Goal: Task Accomplishment & Management: Manage account settings

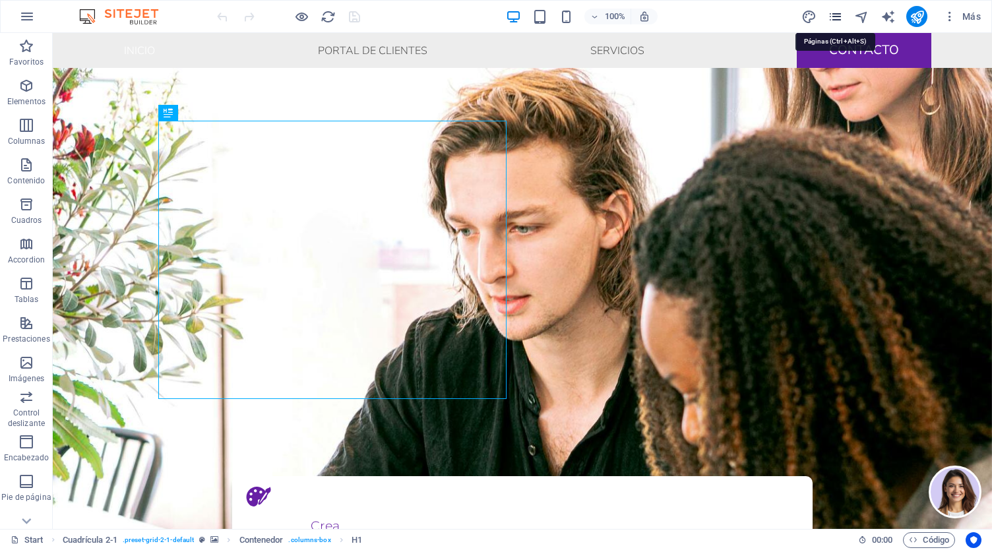
click at [835, 17] on icon "pages" at bounding box center [835, 16] width 15 height 15
click at [836, 12] on icon "pages" at bounding box center [835, 16] width 15 height 15
click at [838, 15] on icon "pages" at bounding box center [835, 16] width 15 height 15
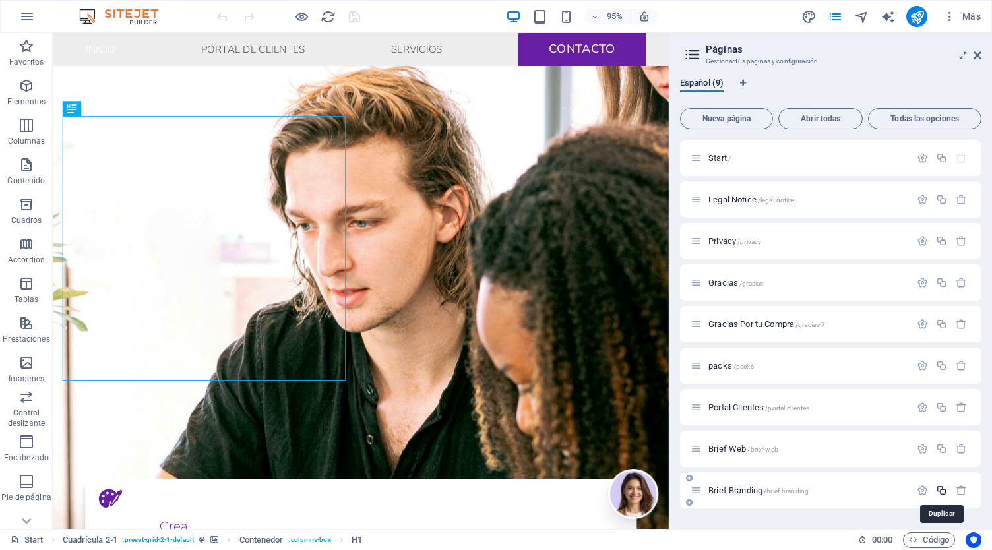
click at [940, 490] on icon "button" at bounding box center [941, 490] width 11 height 11
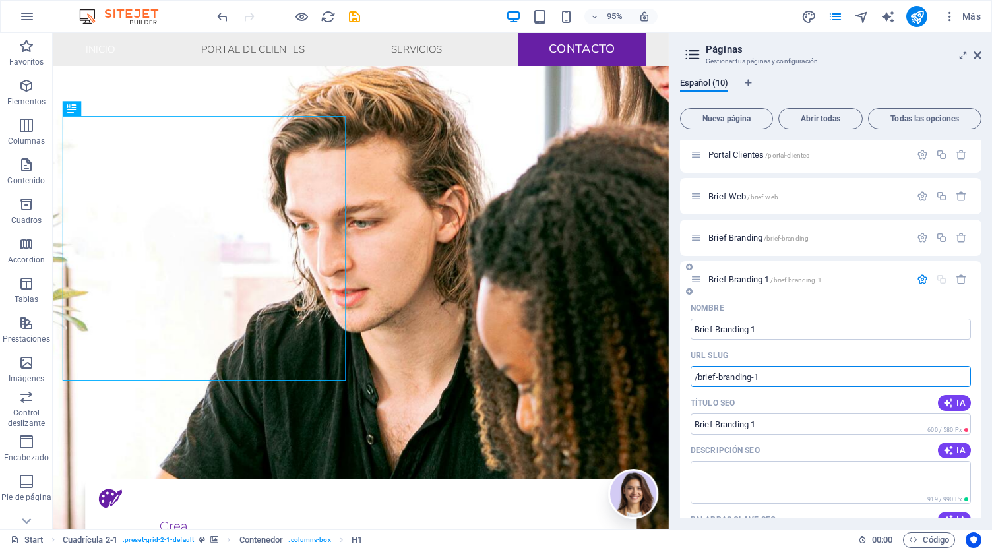
drag, startPoint x: 761, startPoint y: 377, endPoint x: 718, endPoint y: 377, distance: 43.5
click at [718, 377] on input "/brief-branding-1" at bounding box center [830, 376] width 280 height 21
click at [772, 330] on input "Brief Branding 1" at bounding box center [830, 329] width 280 height 21
drag, startPoint x: 772, startPoint y: 330, endPoint x: 712, endPoint y: 330, distance: 60.0
click at [712, 330] on input "Brief Branding 1" at bounding box center [830, 329] width 280 height 21
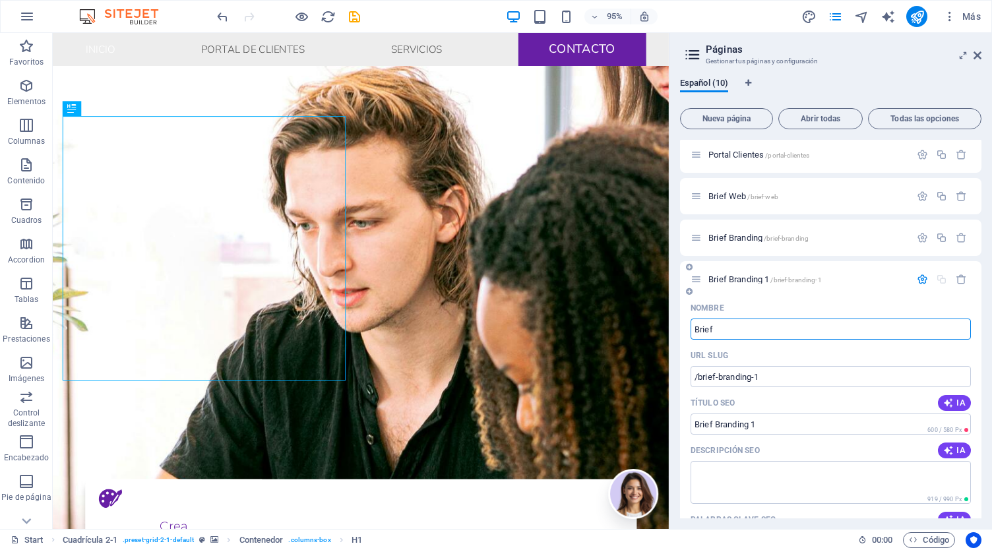
type input "Brief"
type input "/brief"
type input "Brief"
type input "Brief RRSS"
type input "/brief-rrss"
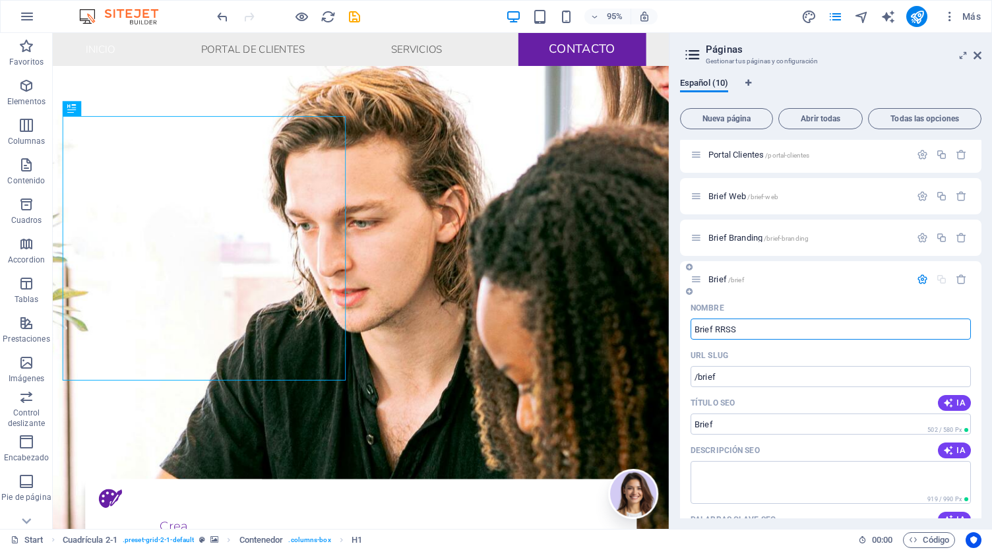
type input "Brief RRSS"
click at [354, 12] on icon "save" at bounding box center [354, 16] width 15 height 15
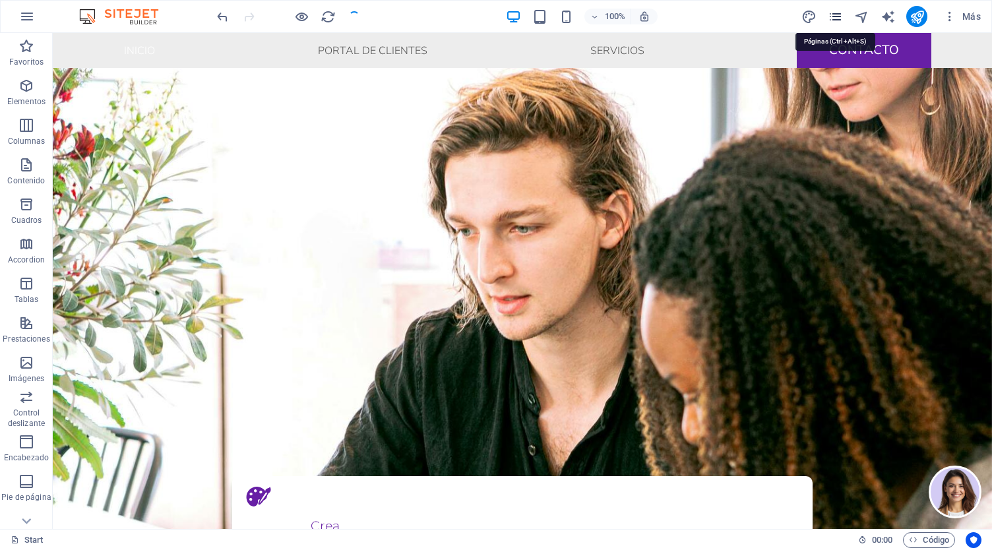
click at [841, 16] on icon "pages" at bounding box center [835, 16] width 15 height 15
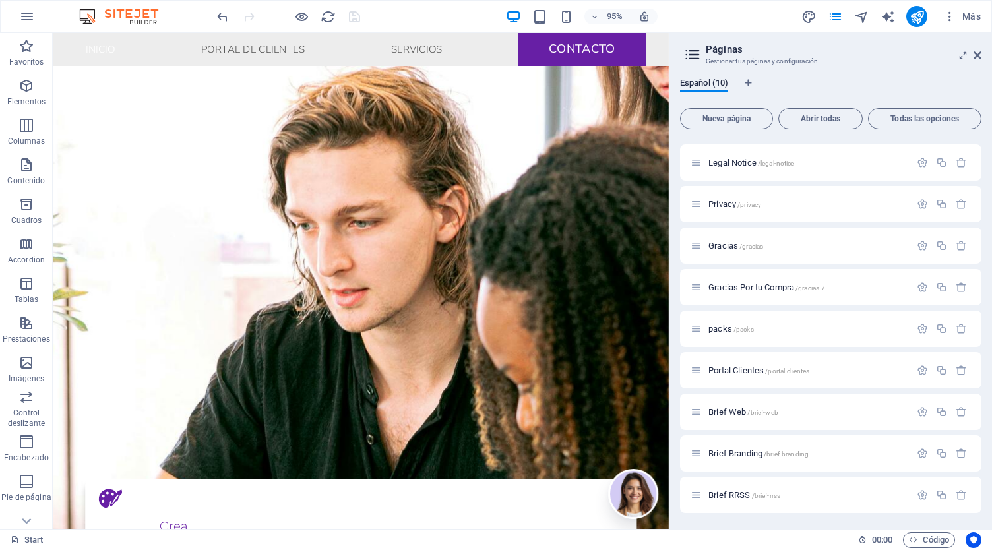
scroll to position [37, 0]
click at [819, 496] on p "Brief RRSS /brief-rrss" at bounding box center [807, 495] width 198 height 9
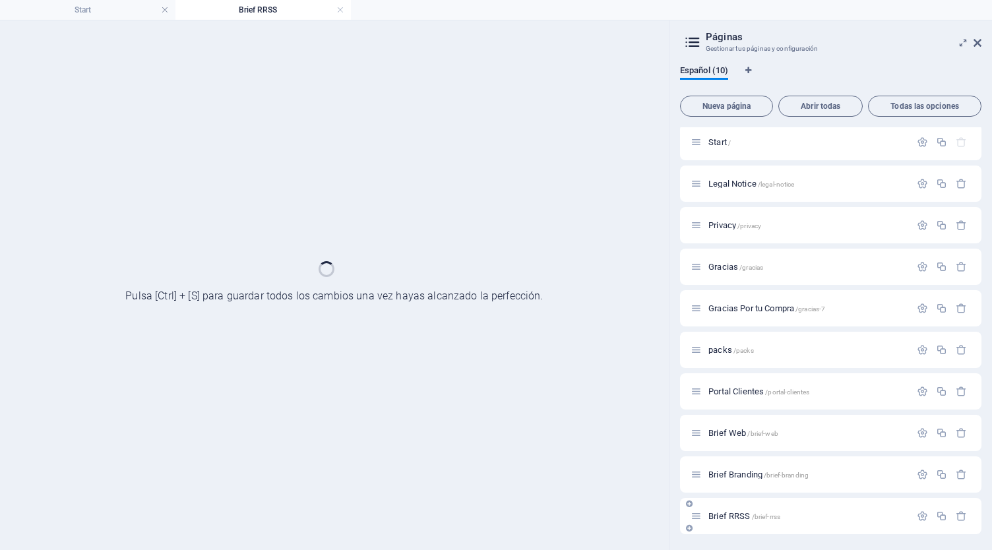
scroll to position [3, 0]
click at [819, 496] on div "Start / Legal Notice /legal-notice Privacy /privacy Gracias /gracias Gracias Po…" at bounding box center [830, 330] width 301 height 410
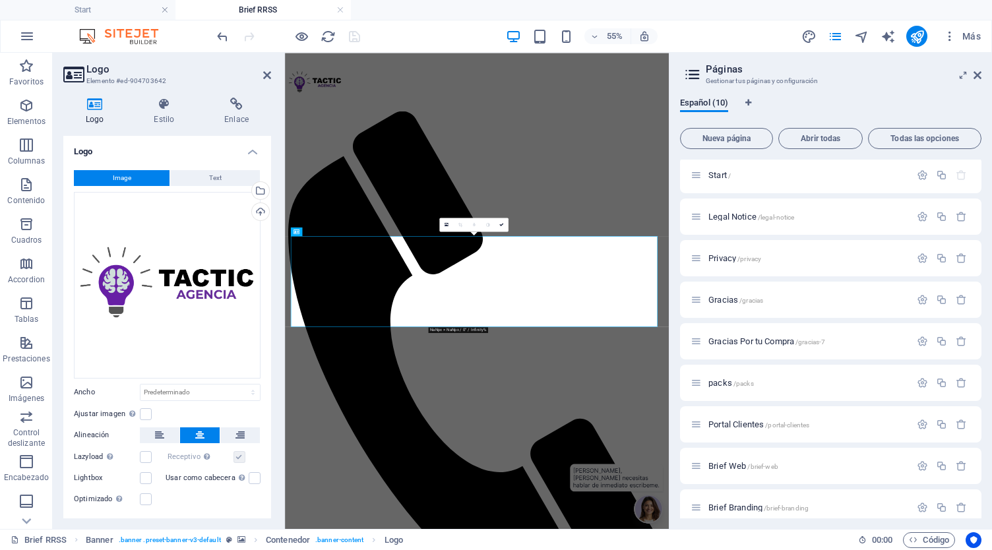
scroll to position [0, 0]
click at [249, 193] on div "Selecciona archivos del administrador de archivos, de la galería de fotos o car…" at bounding box center [207, 191] width 86 height 59
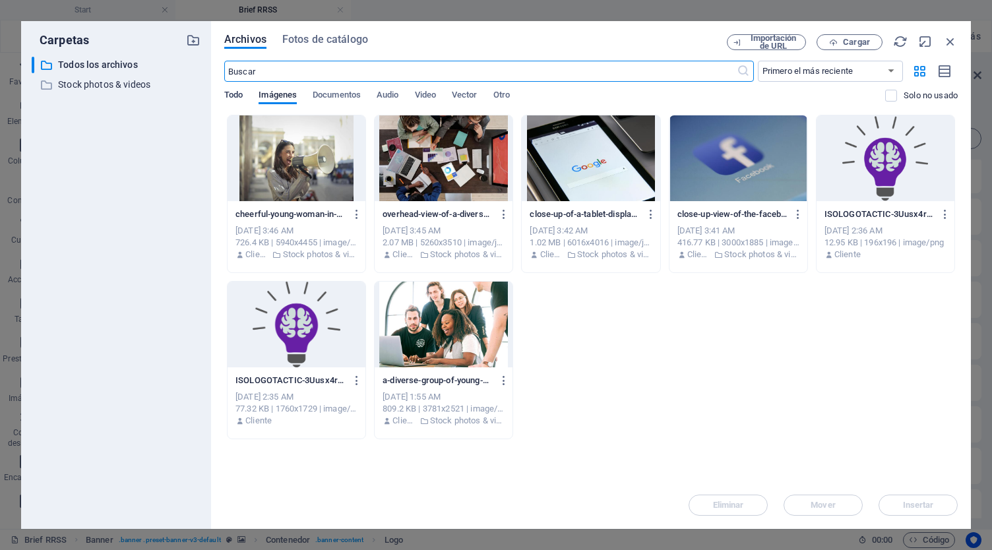
click at [234, 92] on span "Todo" at bounding box center [233, 96] width 18 height 18
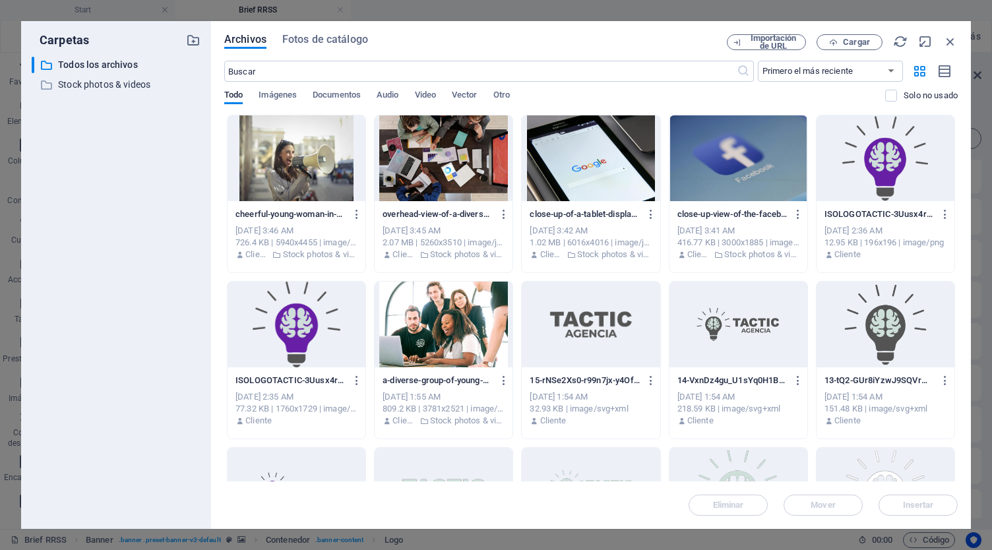
drag, startPoint x: 958, startPoint y: 217, endPoint x: 967, endPoint y: 274, distance: 58.1
click at [967, 274] on div "Archivos Fotos de catálogo Importación de URL Cargar ​ Primero el más reciente …" at bounding box center [591, 275] width 760 height 508
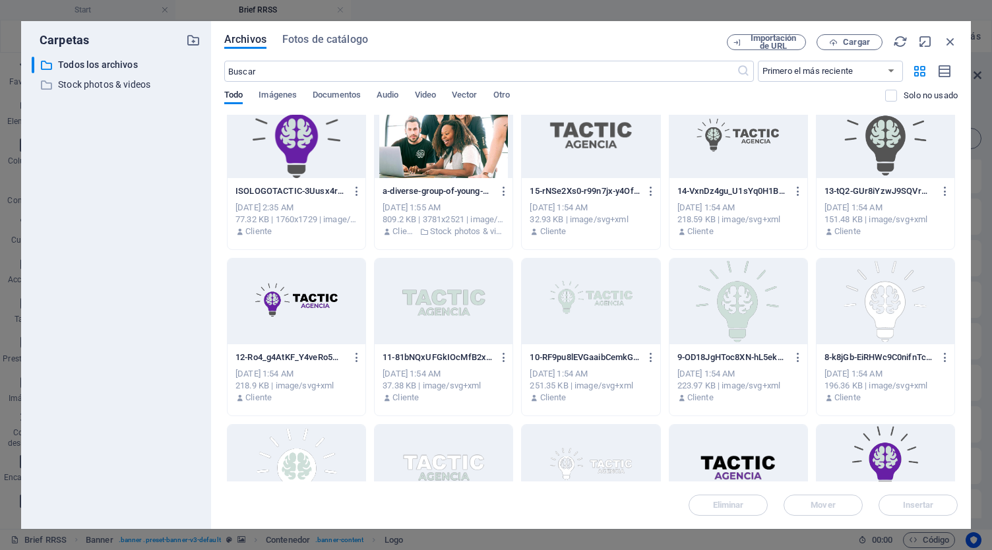
scroll to position [203, 0]
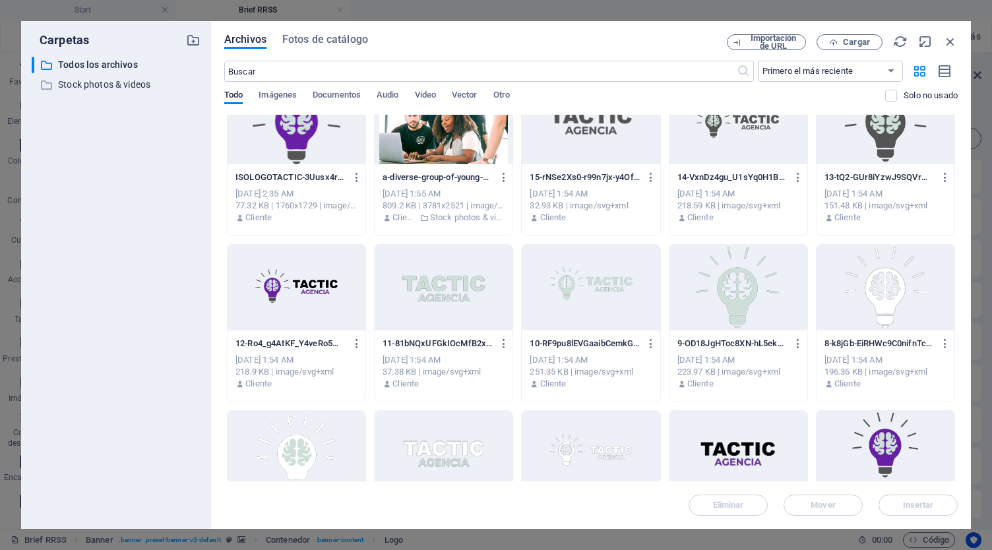
click at [569, 278] on div at bounding box center [591, 288] width 138 height 86
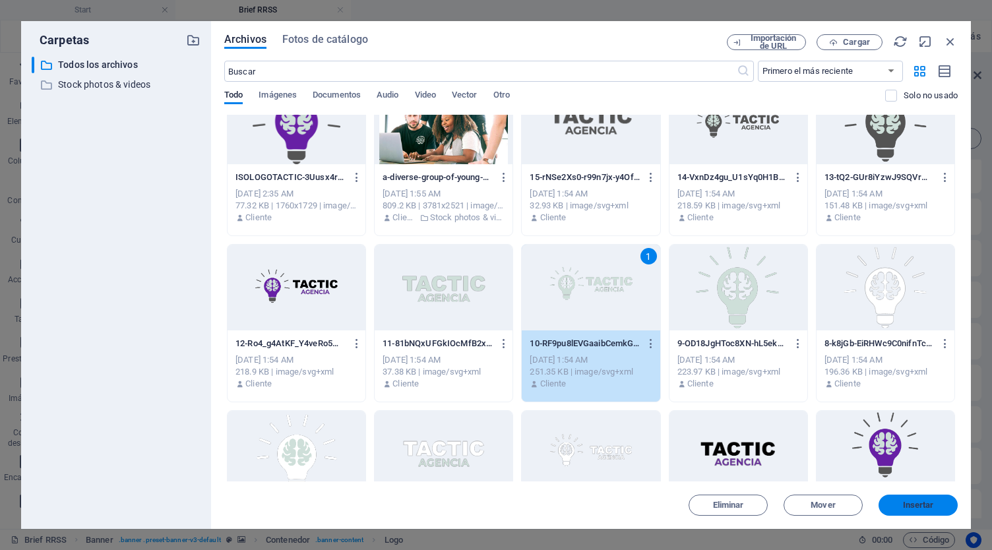
click at [921, 512] on button "Insertar" at bounding box center [917, 505] width 79 height 21
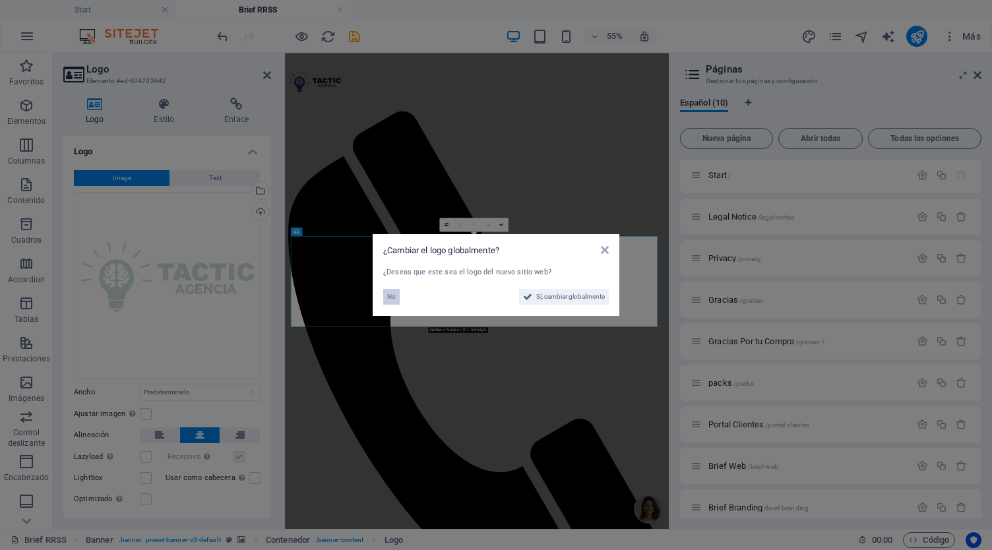
click at [388, 295] on span "No" at bounding box center [391, 297] width 9 height 16
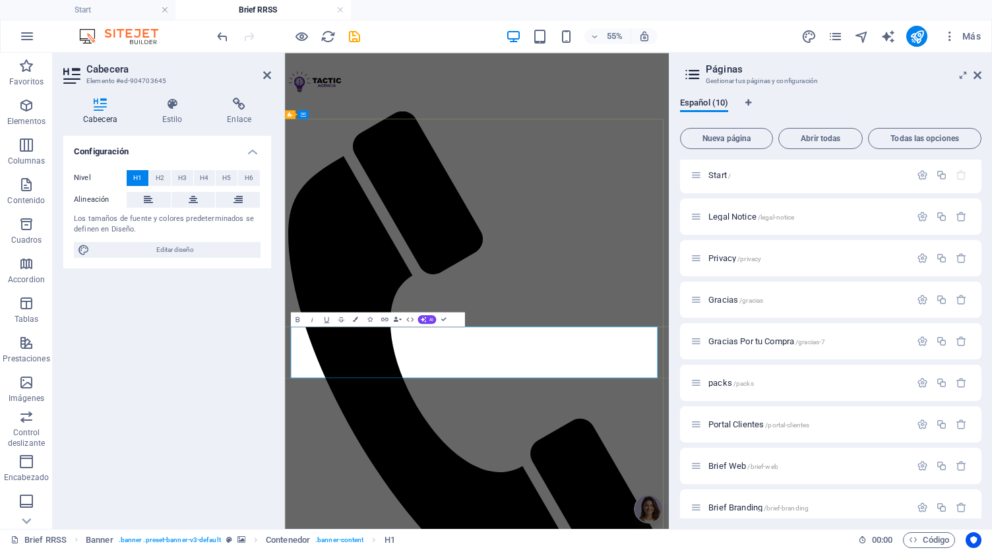
drag, startPoint x: 627, startPoint y: 584, endPoint x: 873, endPoint y: 630, distance: 250.3
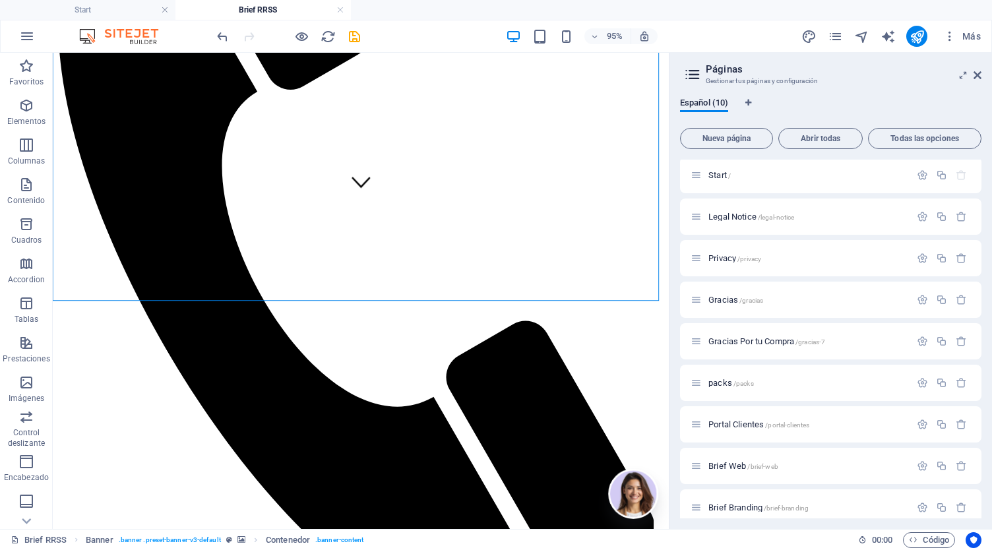
scroll to position [352, 0]
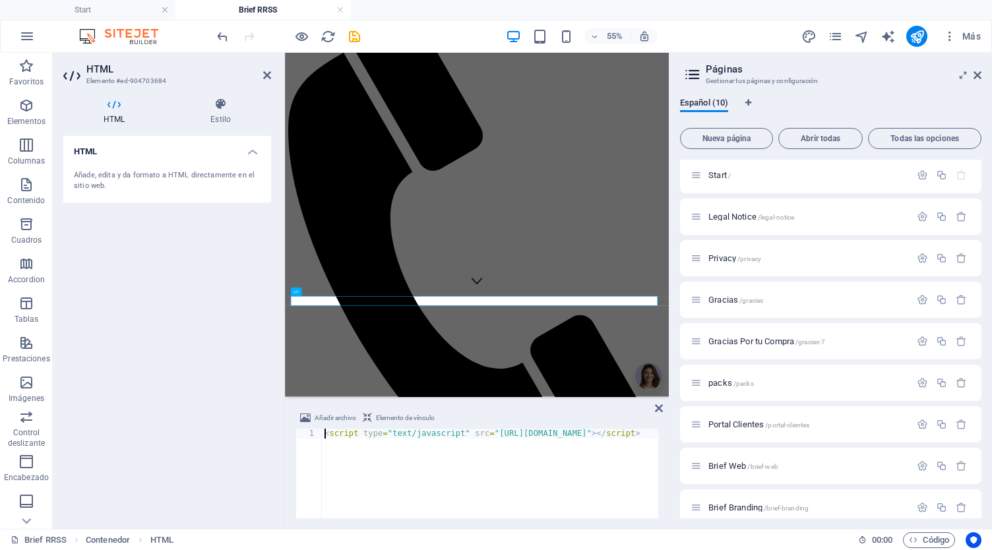
scroll to position [0, 86]
type textarea "<script type="text/javascript" src="https://form.jotform.com/jsform/25246075392…"
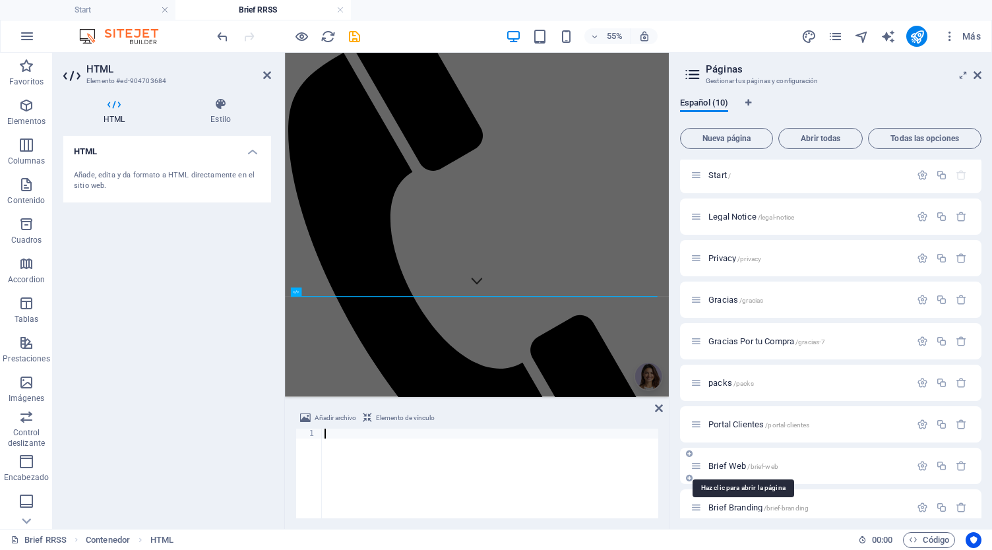
paste textarea "<script type="text/javascript" src="https://form.jotform.com/jsform/25246075392…"
type textarea "<script type="text/javascript" src="https://form.jotform.com/jsform/25246075392…"
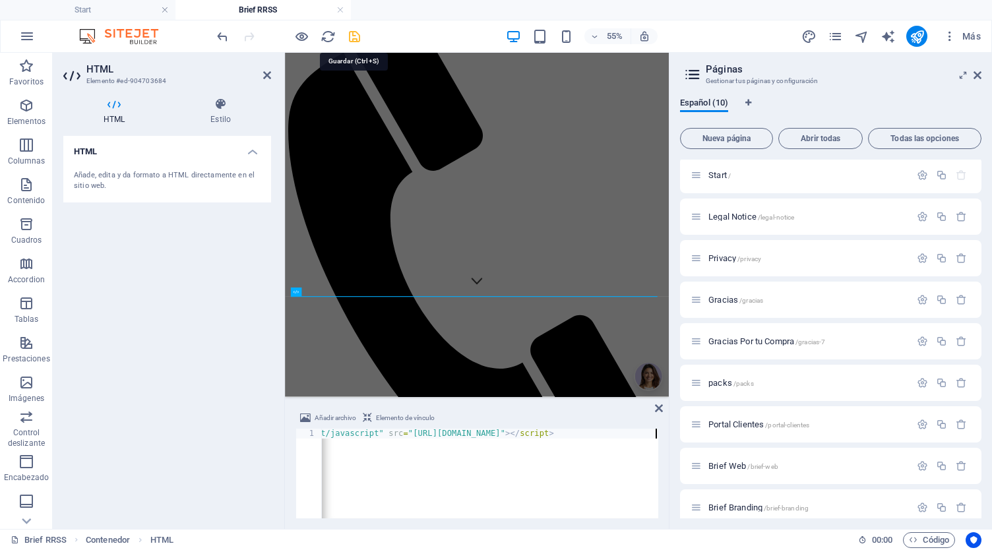
click at [348, 34] on icon "save" at bounding box center [354, 36] width 15 height 15
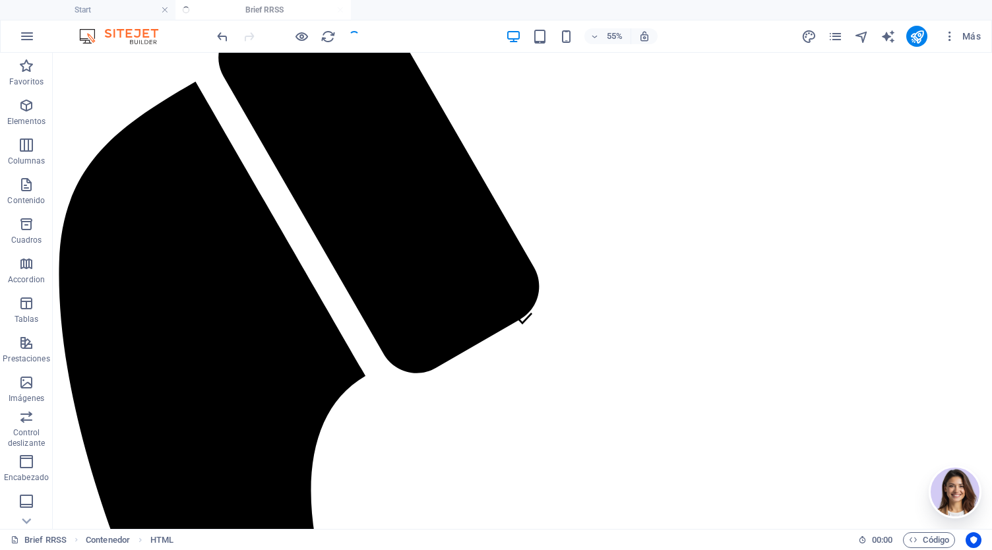
scroll to position [359, 0]
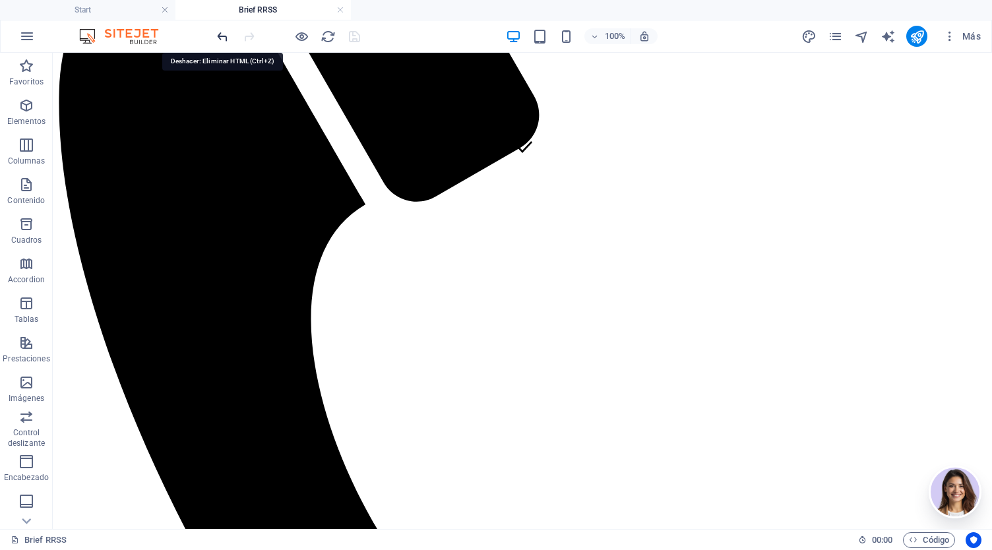
click at [222, 31] on icon "undo" at bounding box center [222, 36] width 15 height 15
click at [224, 40] on icon "undo" at bounding box center [222, 36] width 15 height 15
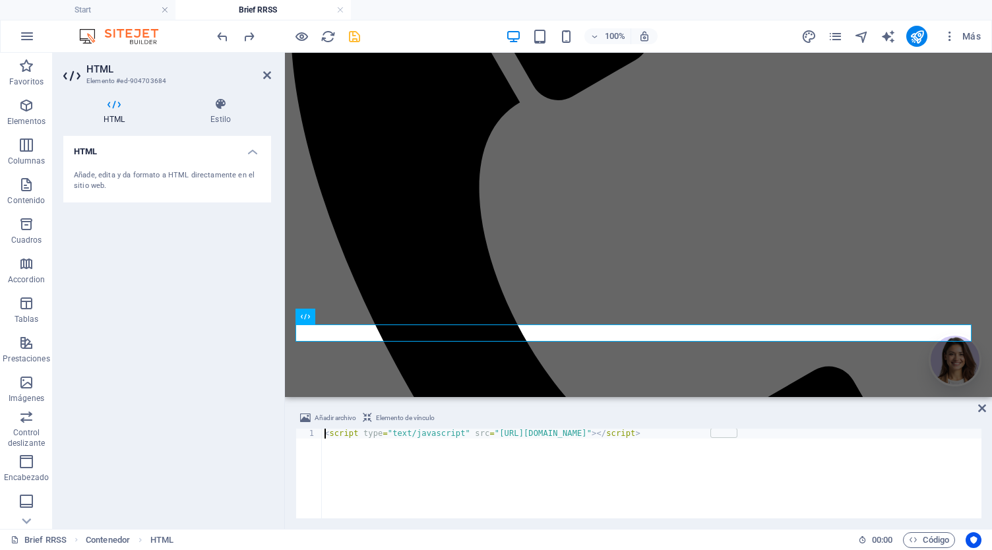
click at [774, 437] on div "< script type = "text/javascript" src = "https://form.jotform.com/jsform/252305…" at bounding box center [651, 482] width 659 height 107
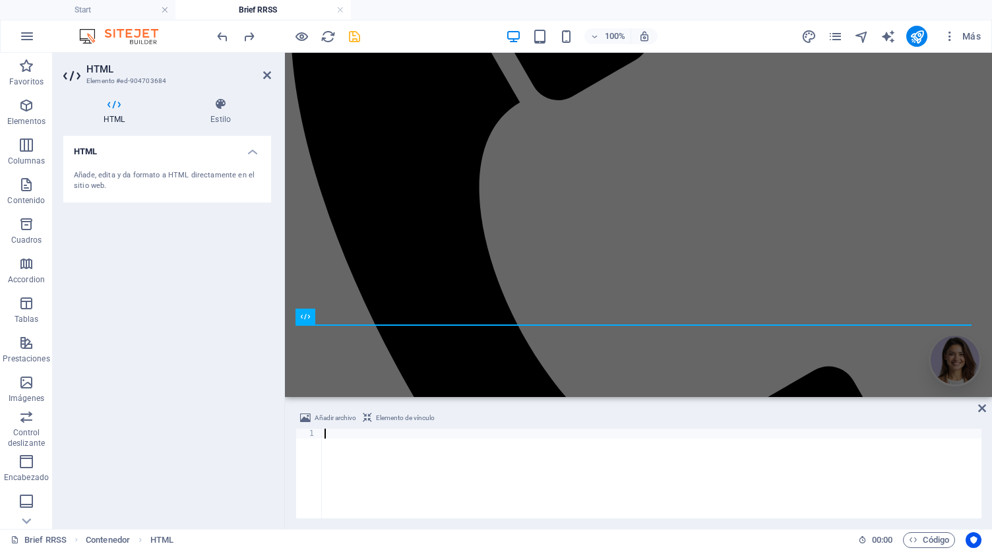
type textarea "<script type="text/javascript" src="https://form.jotform.com/jsform/25246075392…"
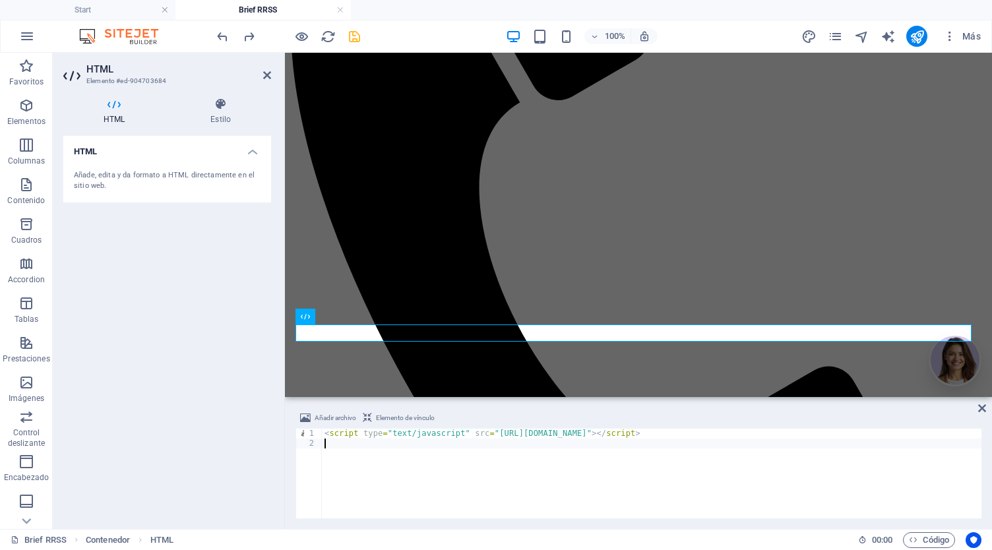
click at [986, 413] on div "Añadir archivo Elemento de vínculo 1 2 < script type = "text/javascript" src = …" at bounding box center [638, 464] width 707 height 129
click at [983, 412] on icon at bounding box center [982, 408] width 8 height 11
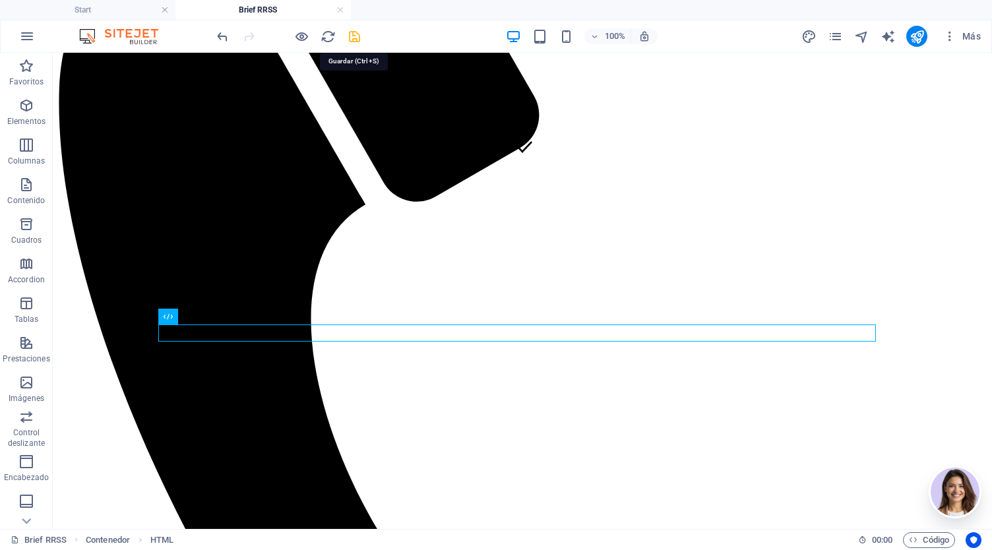
click at [353, 33] on icon "save" at bounding box center [354, 36] width 15 height 15
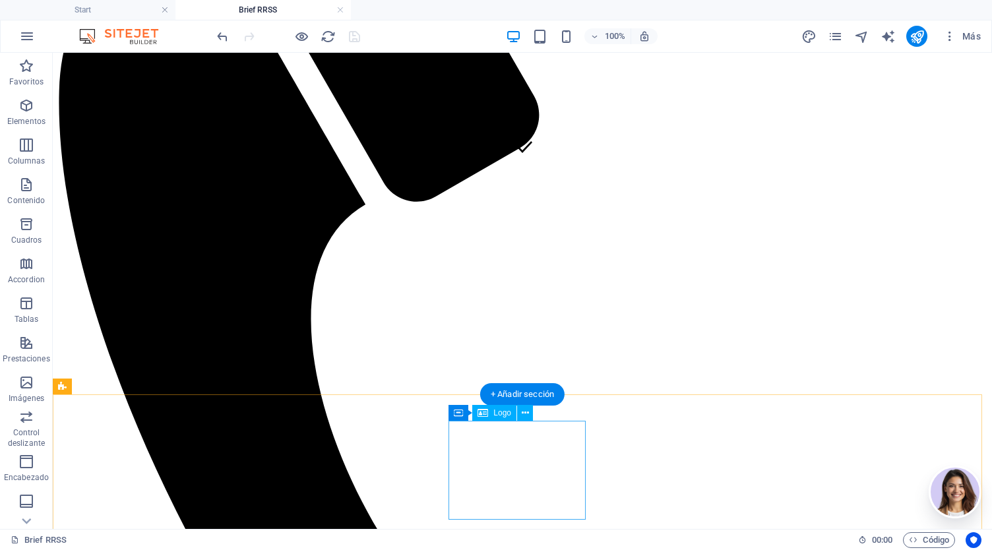
select select "px"
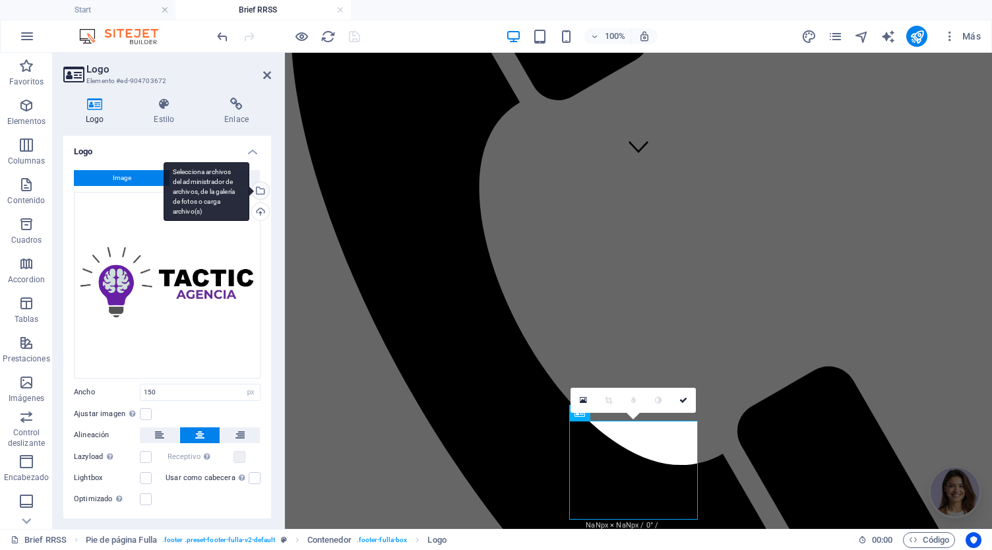
click at [249, 193] on div "Selecciona archivos del administrador de archivos, de la galería de fotos o car…" at bounding box center [207, 191] width 86 height 59
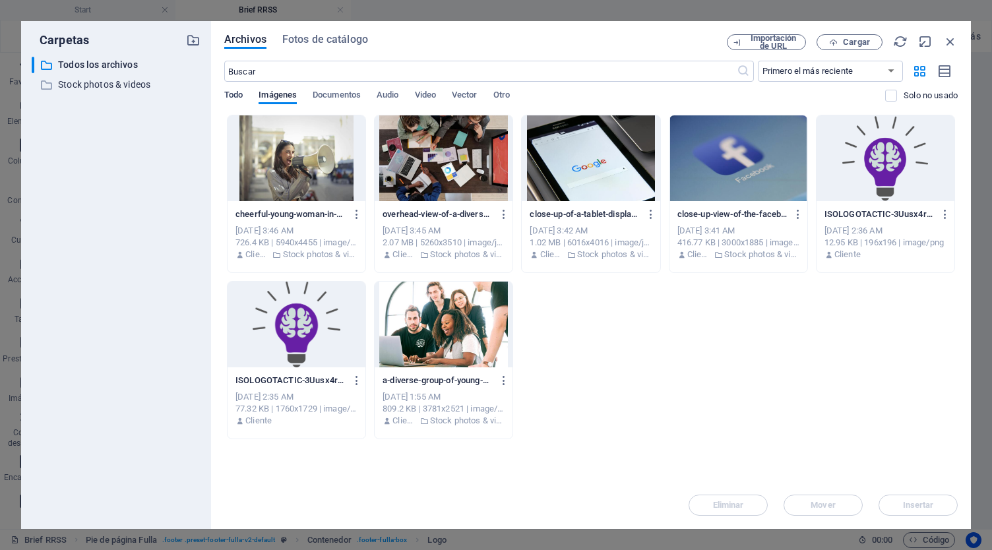
click at [239, 97] on span "Todo" at bounding box center [233, 96] width 18 height 18
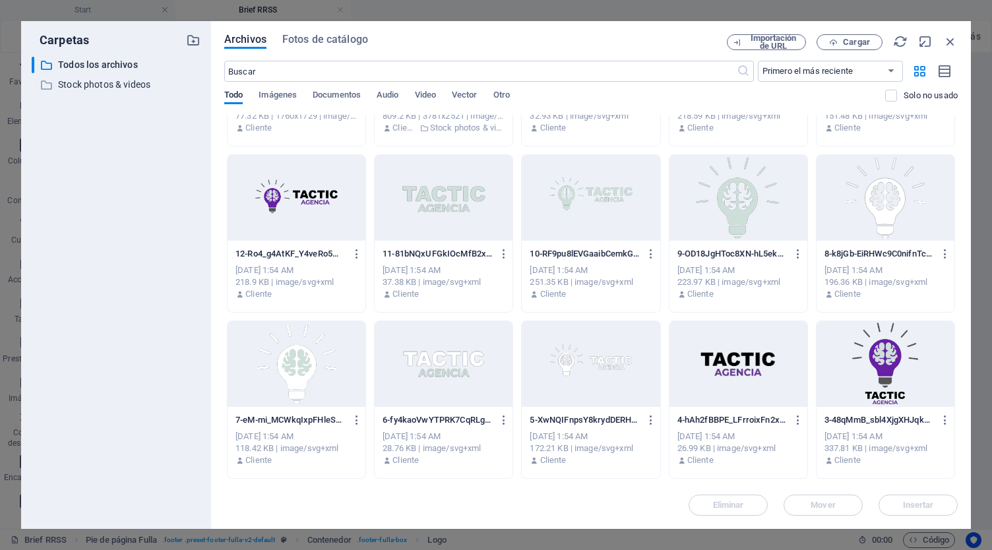
scroll to position [305, 0]
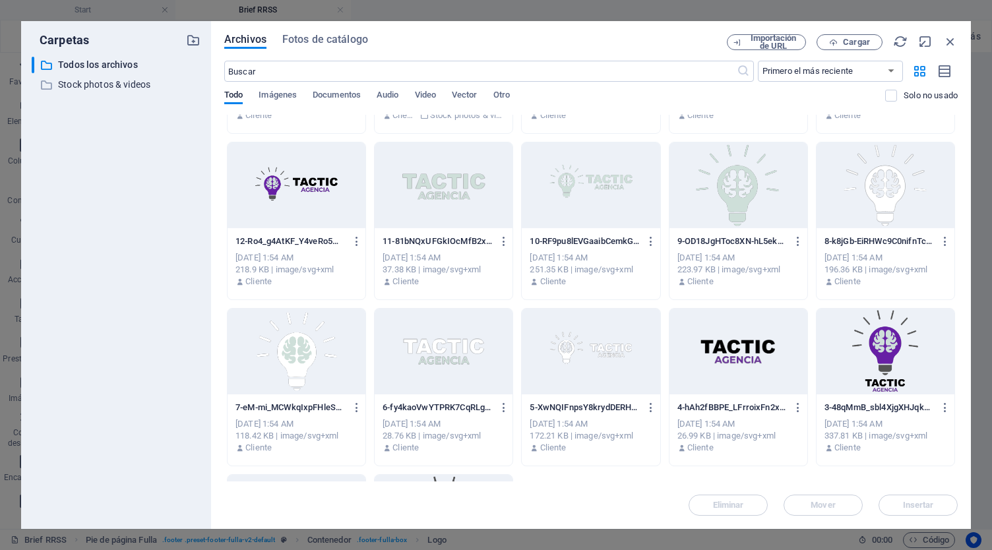
click at [565, 338] on div at bounding box center [591, 352] width 138 height 86
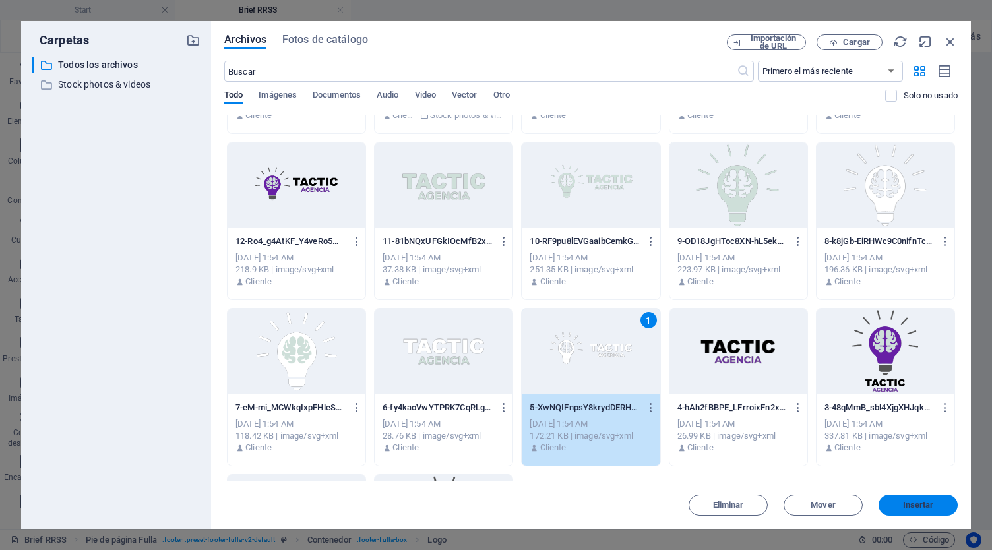
click at [931, 512] on button "Insertar" at bounding box center [917, 505] width 79 height 21
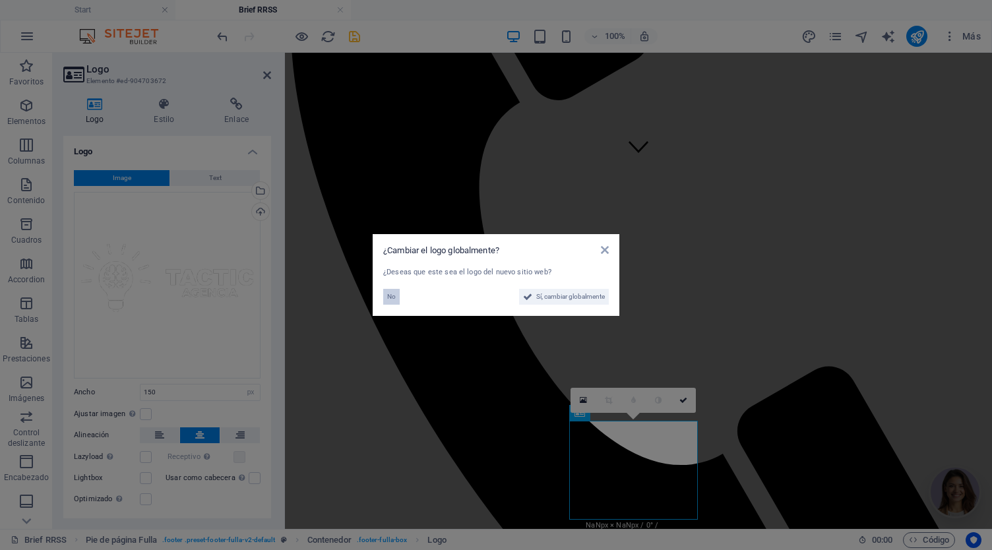
click at [395, 296] on span "No" at bounding box center [391, 297] width 9 height 16
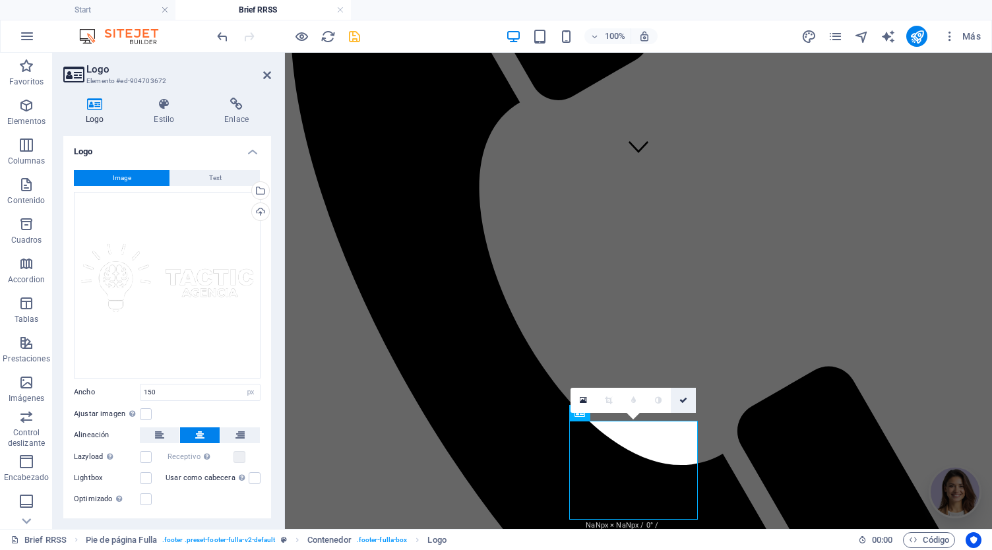
click at [686, 398] on icon at bounding box center [683, 400] width 8 height 8
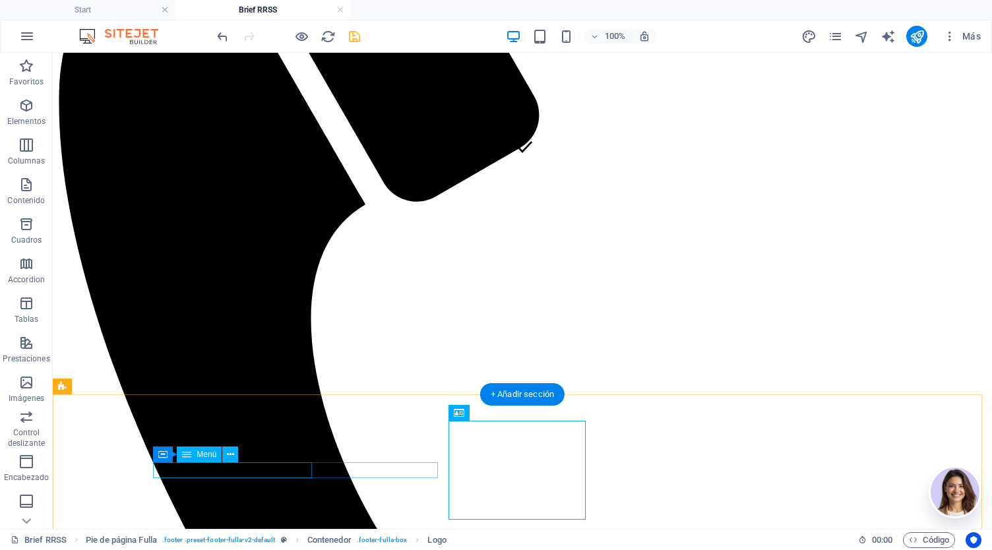
select select
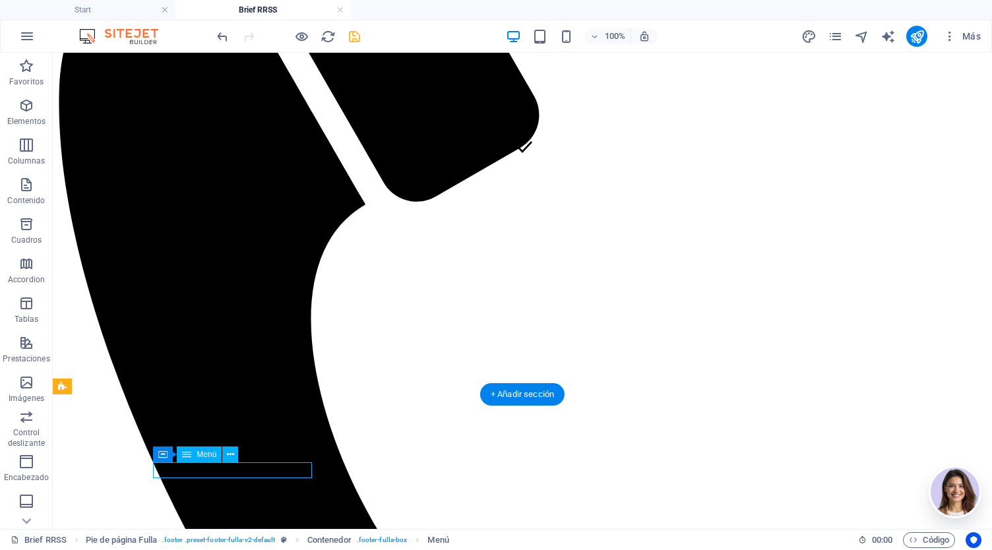
select select
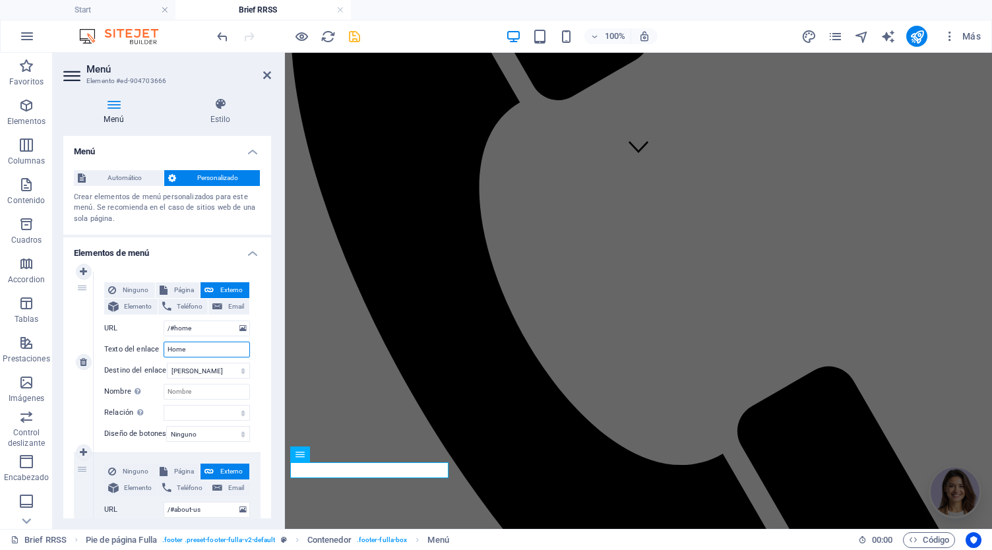
drag, startPoint x: 133, startPoint y: 351, endPoint x: 111, endPoint y: 350, distance: 22.4
click at [111, 350] on div "Texto del enlace Home" at bounding box center [177, 350] width 146 height 16
type input "Portal Clientes"
select select
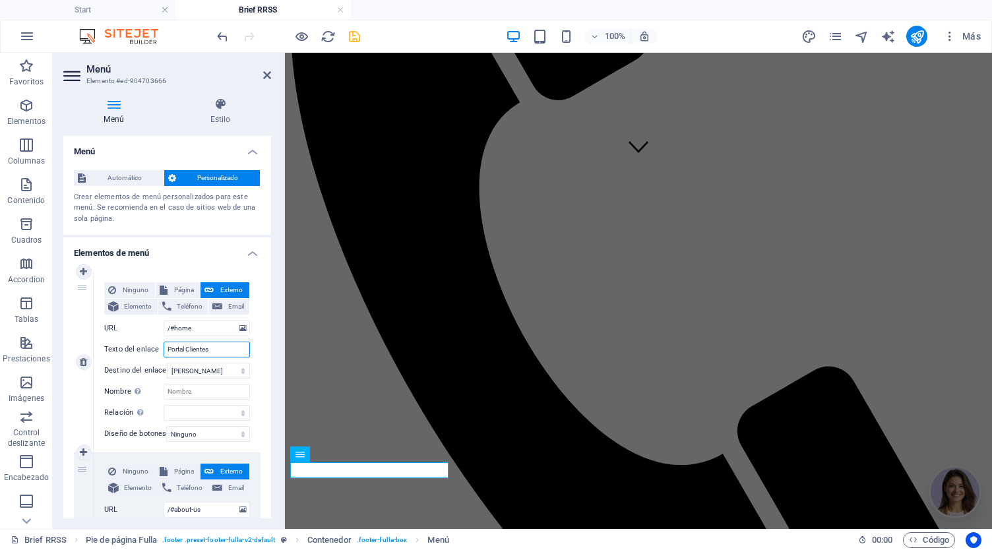
select select
type input "Portal Clientes"
click at [174, 289] on span "Página" at bounding box center [183, 290] width 25 height 16
select select
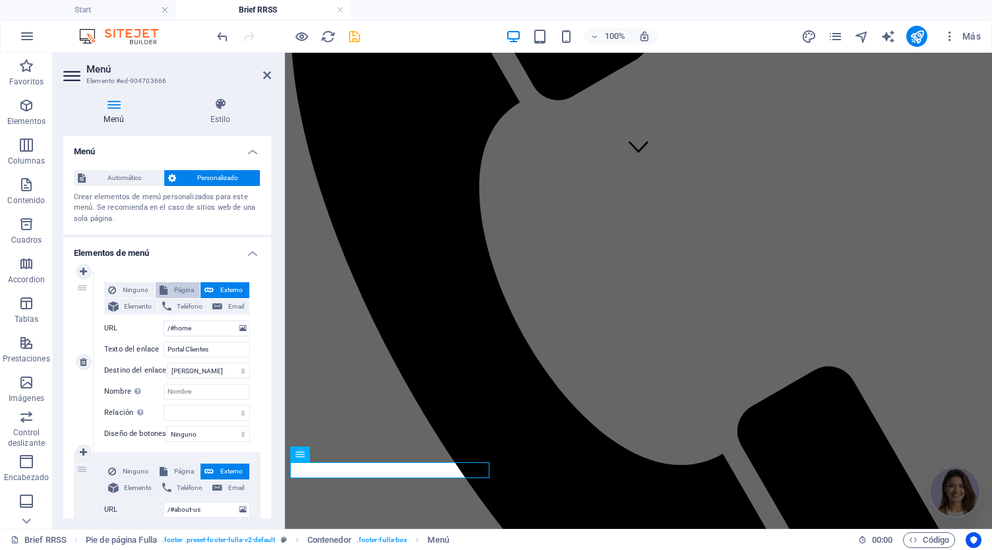
select select
click at [233, 331] on select "Start Legal Notice Privacy Gracias Gracias Por tu Compra packs Portal Clientes …" at bounding box center [207, 329] width 86 height 16
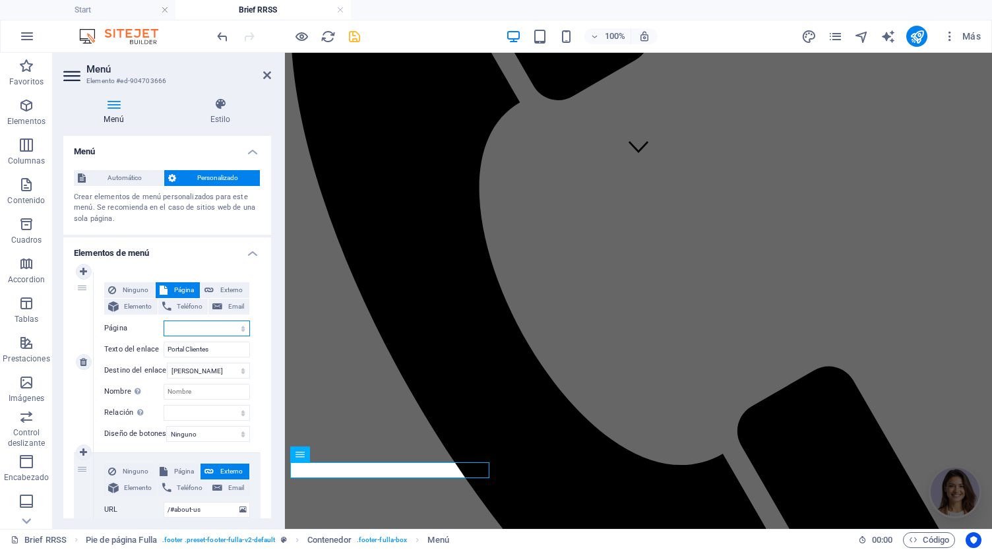
select select "6"
click at [164, 321] on select "Start Legal Notice Privacy Gracias Gracias Por tu Compra packs Portal Clientes …" at bounding box center [207, 329] width 86 height 16
select select
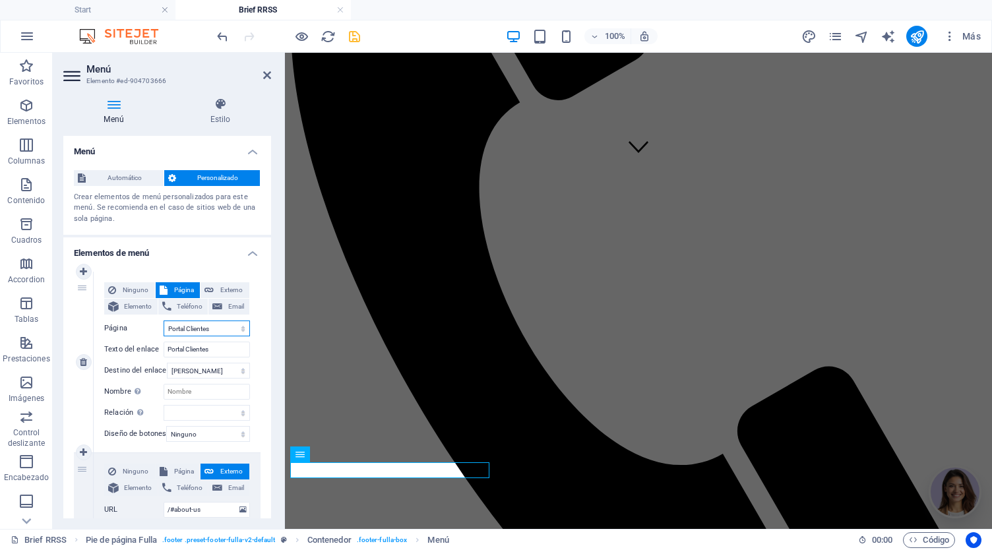
select select
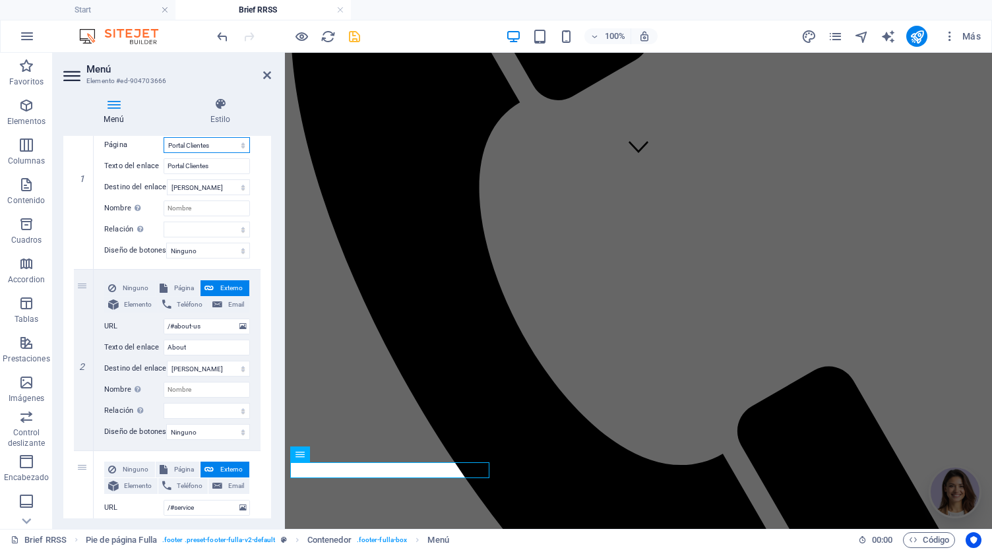
scroll to position [183, 0]
click at [359, 41] on icon "save" at bounding box center [354, 36] width 15 height 15
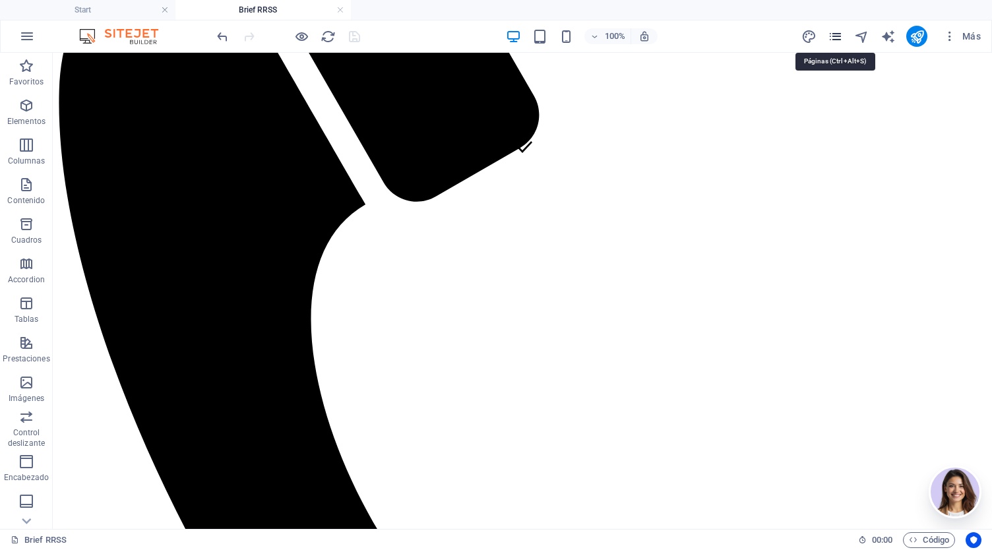
click at [838, 40] on icon "pages" at bounding box center [835, 36] width 15 height 15
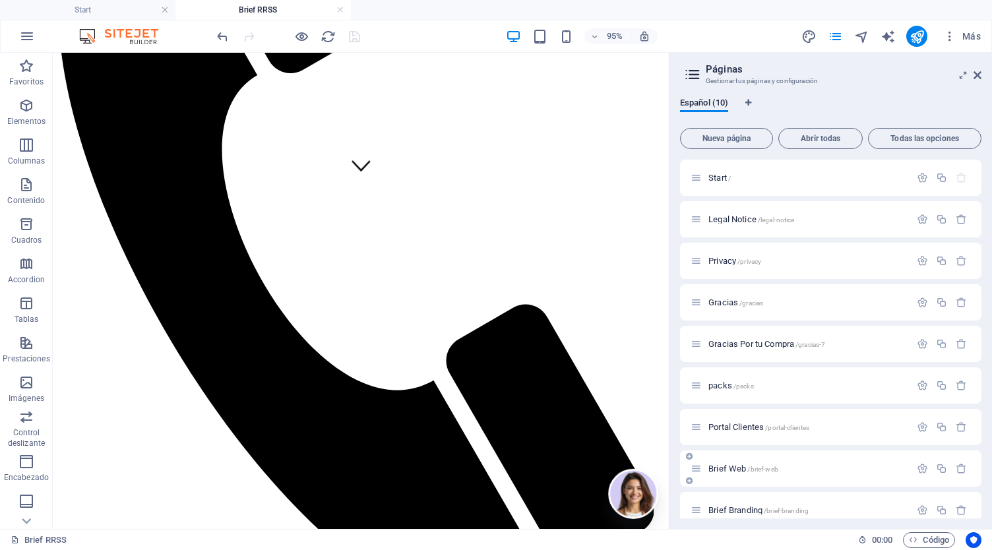
click at [754, 475] on div "Brief Web /brief-web" at bounding box center [800, 468] width 220 height 15
click at [763, 464] on div "Brief Web /brief-web" at bounding box center [800, 468] width 220 height 15
click at [773, 468] on span "/brief-web" at bounding box center [762, 469] width 30 height 7
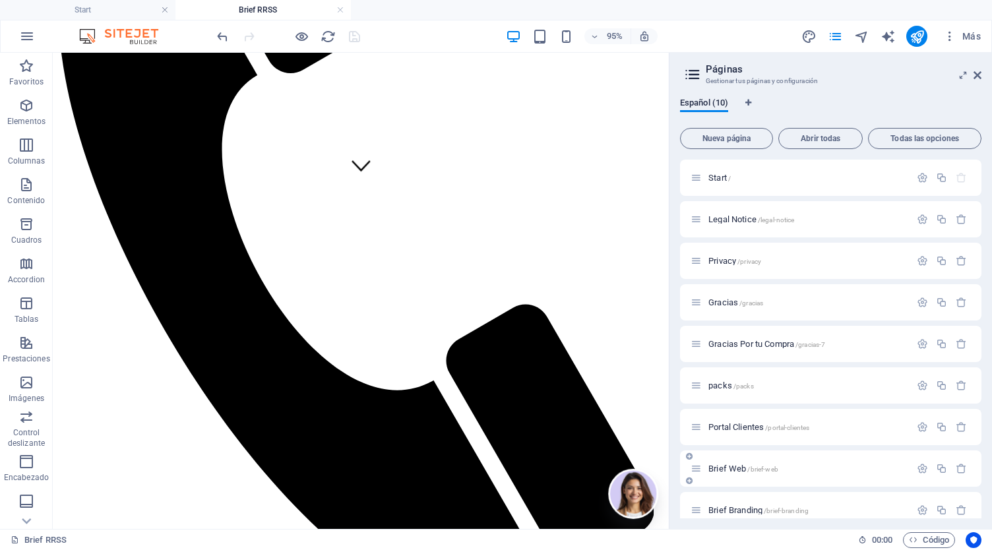
scroll to position [0, 0]
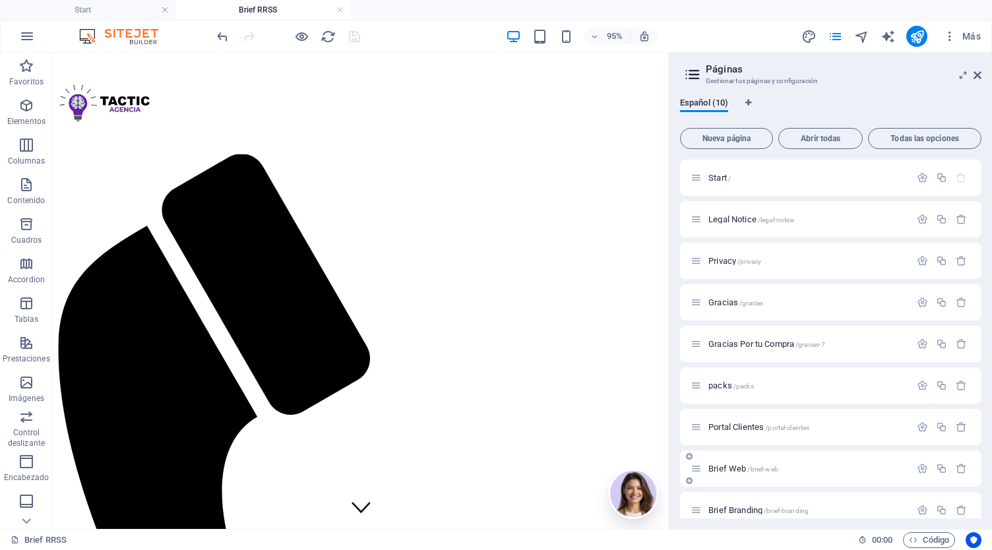
click at [773, 492] on div "Brief Branding /brief-branding" at bounding box center [830, 510] width 301 height 36
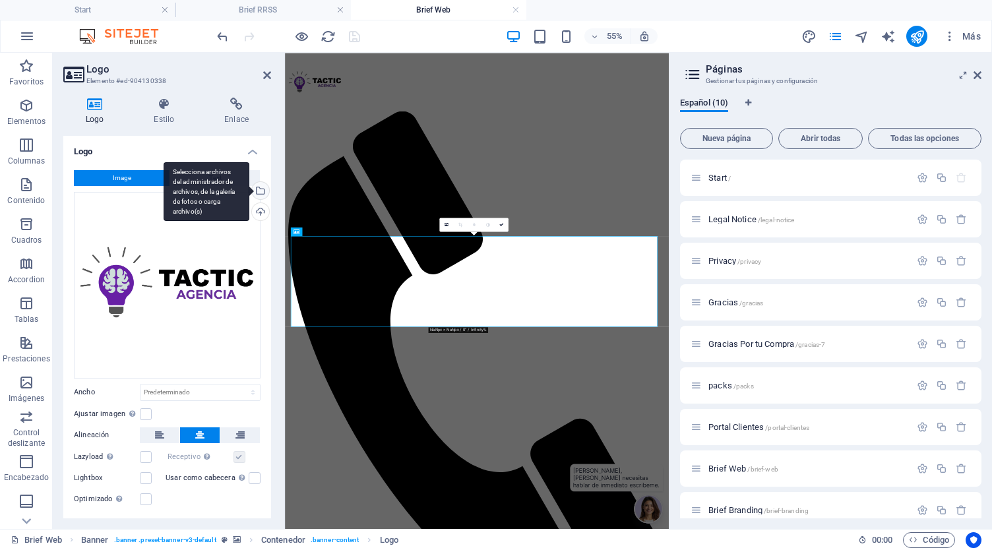
click at [265, 193] on div "Selecciona archivos del administrador de archivos, de la galería de fotos o car…" at bounding box center [259, 192] width 20 height 20
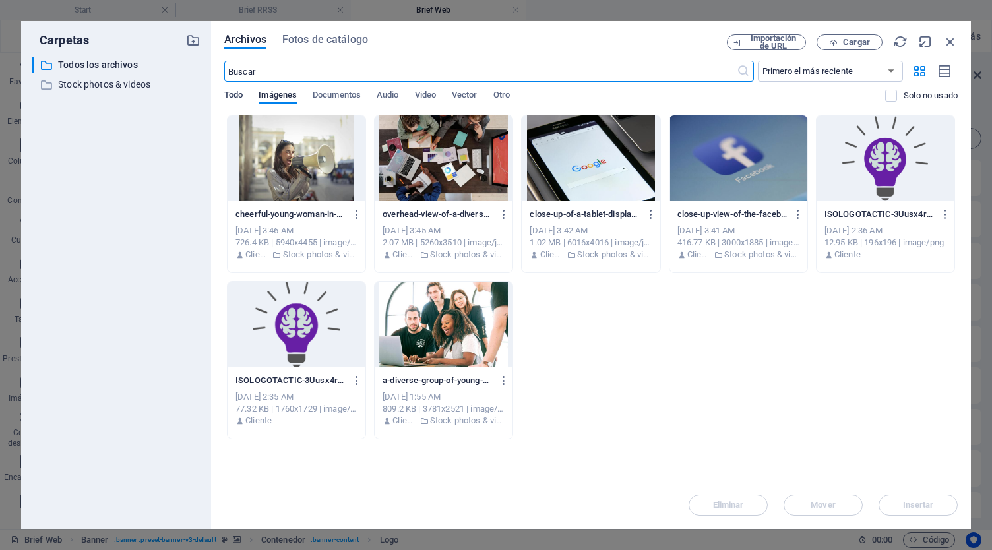
click at [233, 96] on span "Todo" at bounding box center [233, 96] width 18 height 18
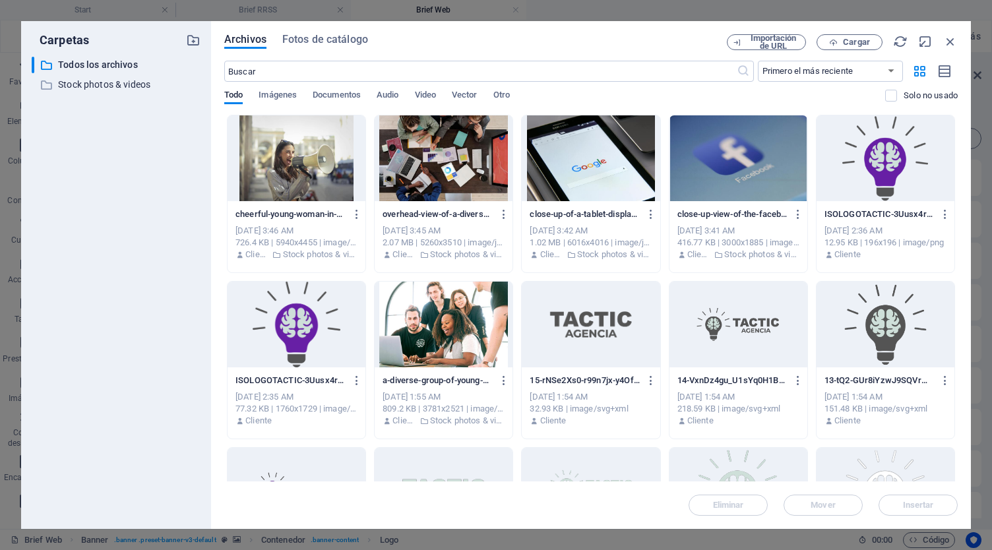
click at [585, 472] on div at bounding box center [591, 491] width 138 height 86
click at [919, 508] on span "Insertar" at bounding box center [918, 505] width 31 height 8
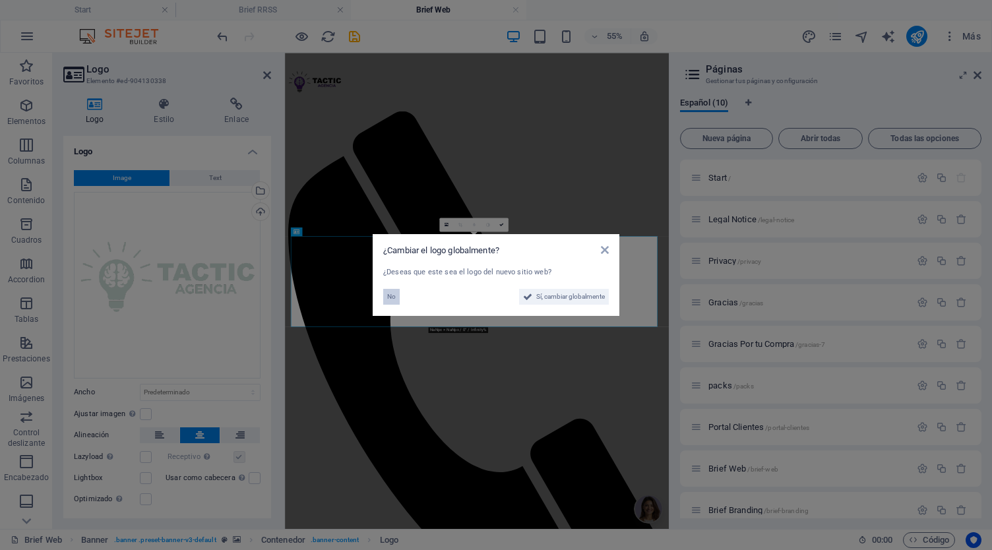
click at [388, 296] on span "No" at bounding box center [391, 297] width 9 height 16
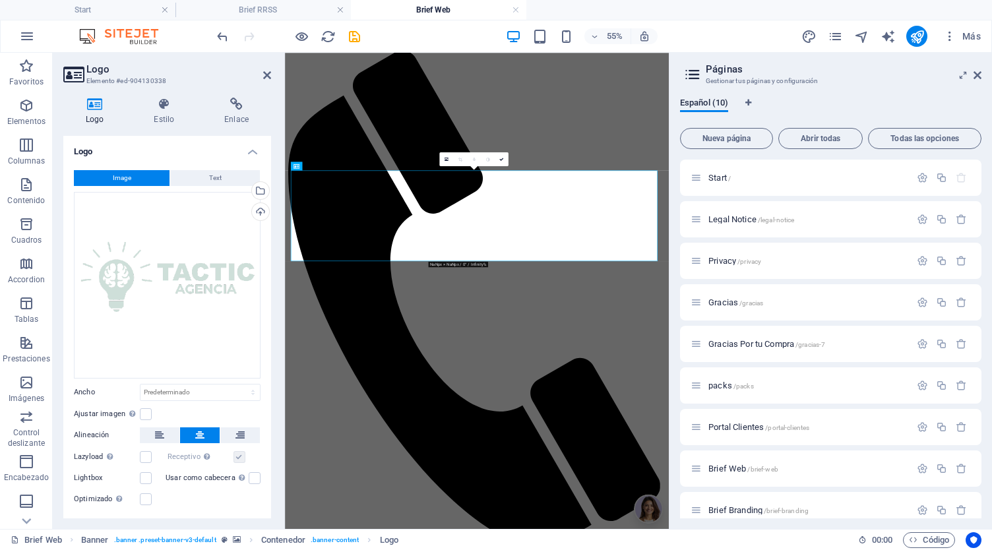
scroll to position [188, 0]
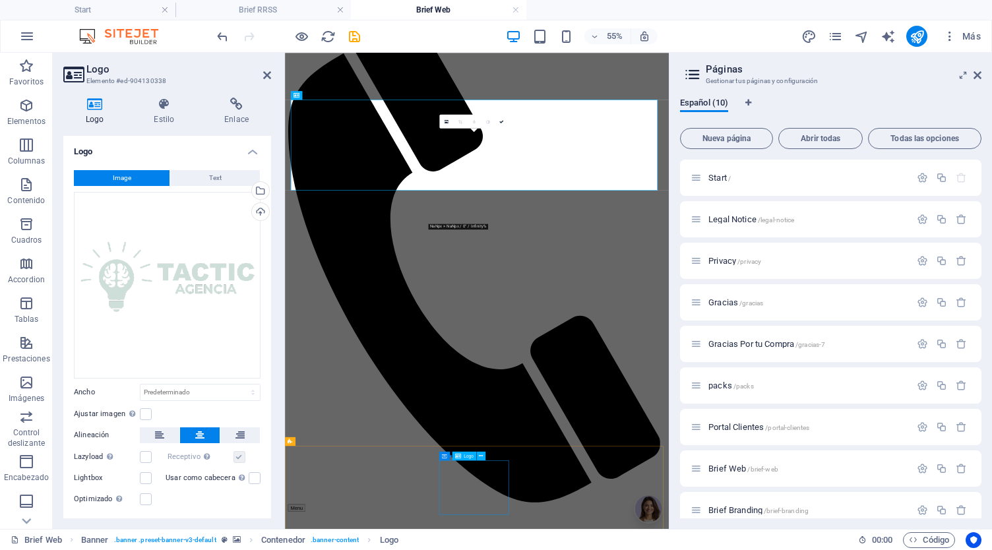
select select "px"
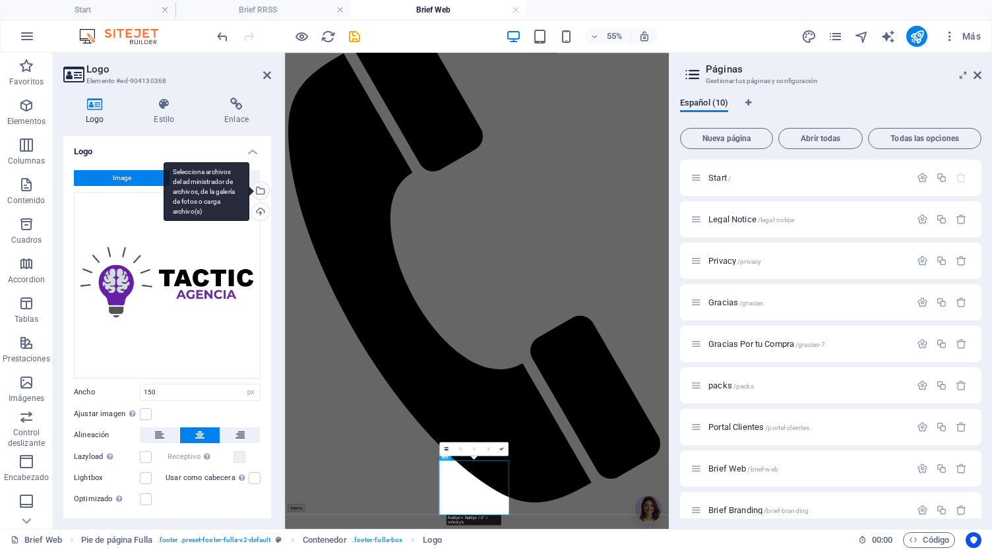
click at [260, 183] on div "Selecciona archivos del administrador de archivos, de la galería de fotos o car…" at bounding box center [259, 192] width 20 height 20
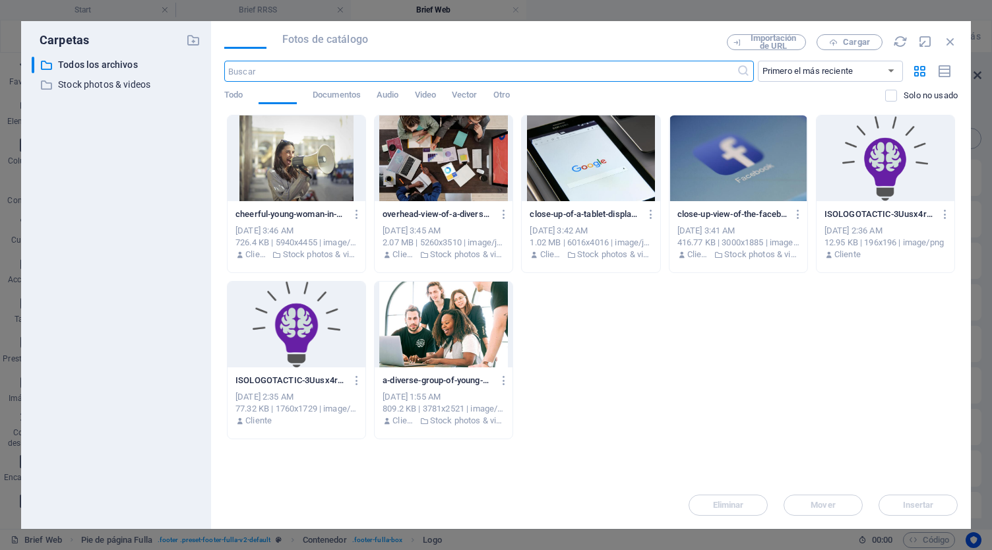
scroll to position [0, 0]
click at [225, 93] on span "Todo" at bounding box center [233, 96] width 18 height 18
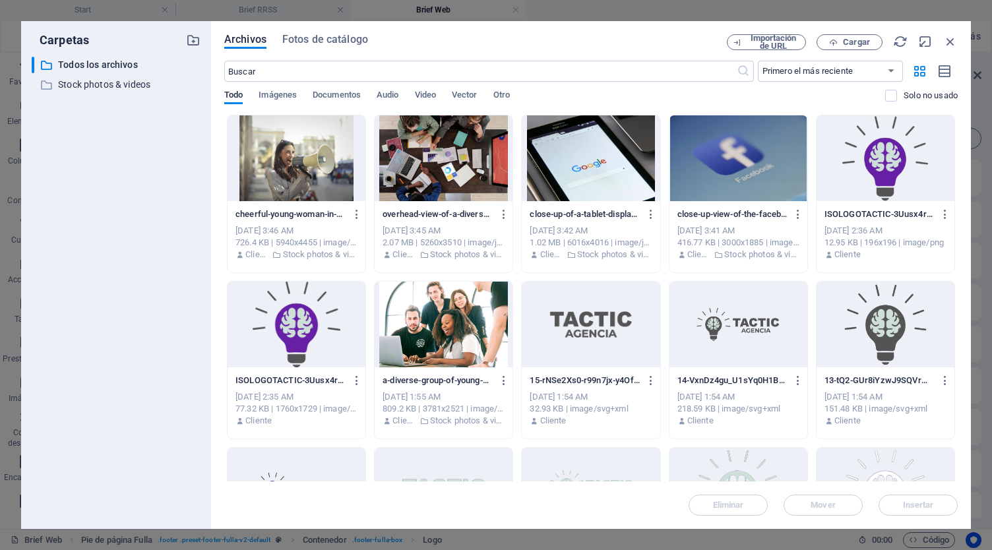
drag, startPoint x: 958, startPoint y: 237, endPoint x: 954, endPoint y: 290, distance: 53.5
click at [954, 290] on div "Archivos Fotos de catálogo Importación de URL Cargar ​ Primero el más reciente …" at bounding box center [591, 275] width 760 height 508
click at [954, 290] on div "cheerful-young-woman-in-a-casual-outfit-shouting-into-a-megaphone-on-a-sunny-da…" at bounding box center [590, 526] width 733 height 823
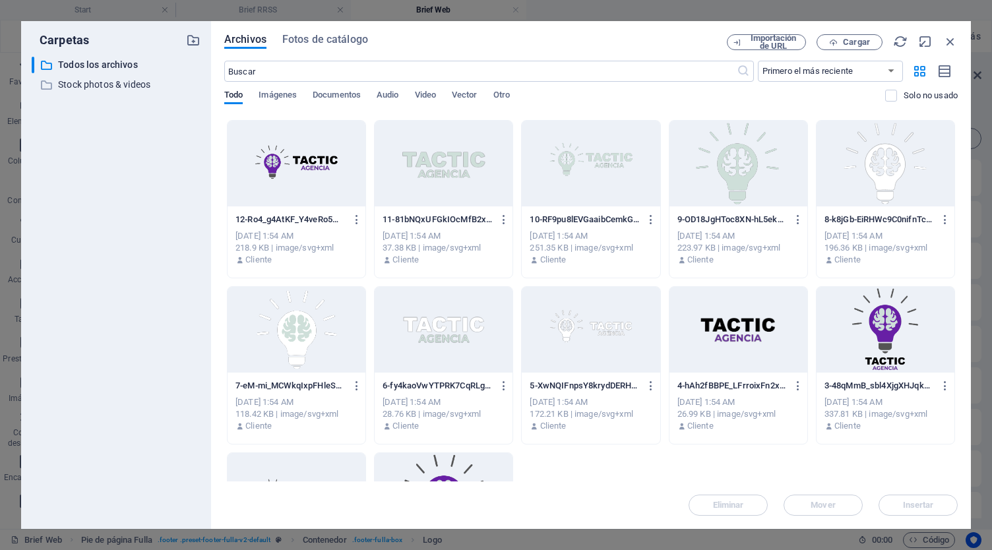
scroll to position [361, 0]
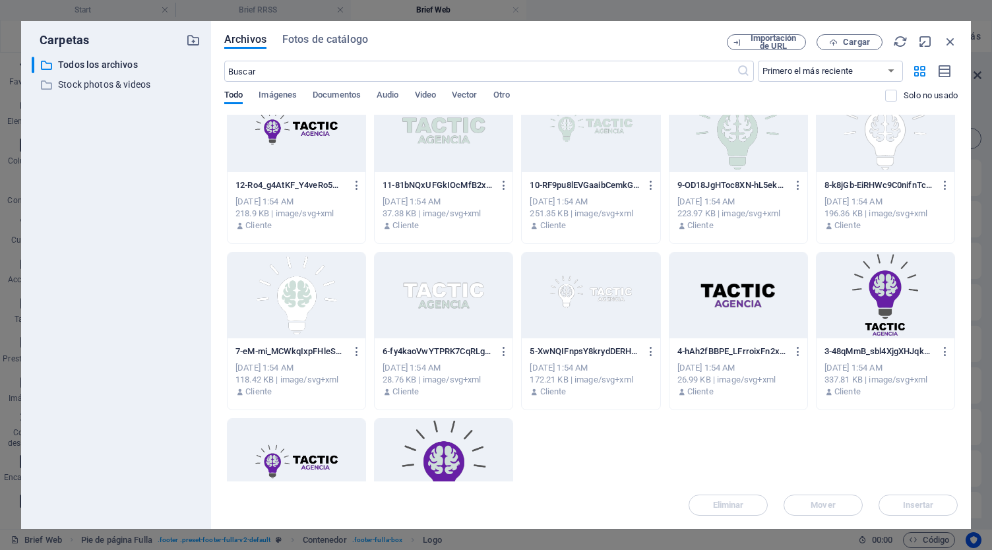
click at [568, 297] on div at bounding box center [591, 296] width 138 height 86
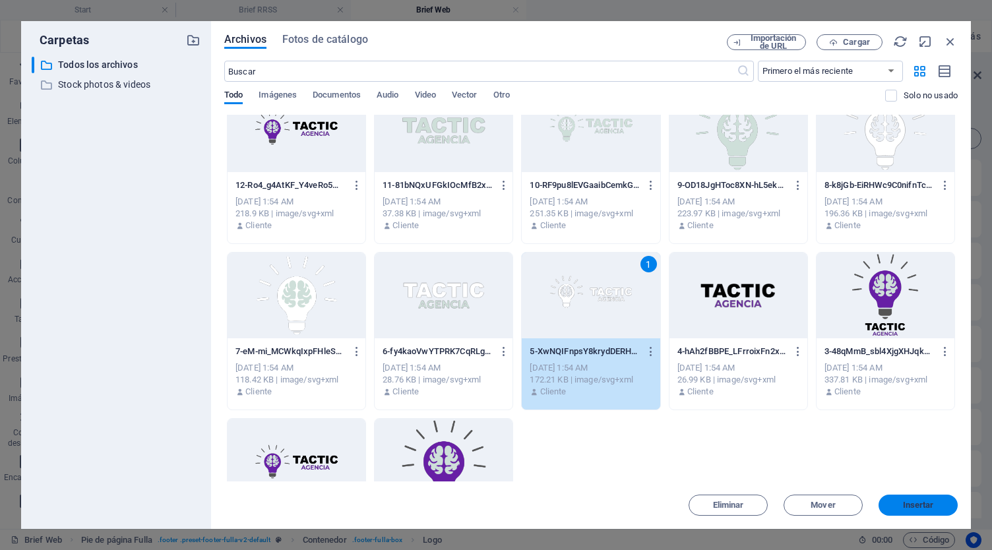
click at [936, 504] on span "Insertar" at bounding box center [918, 505] width 69 height 8
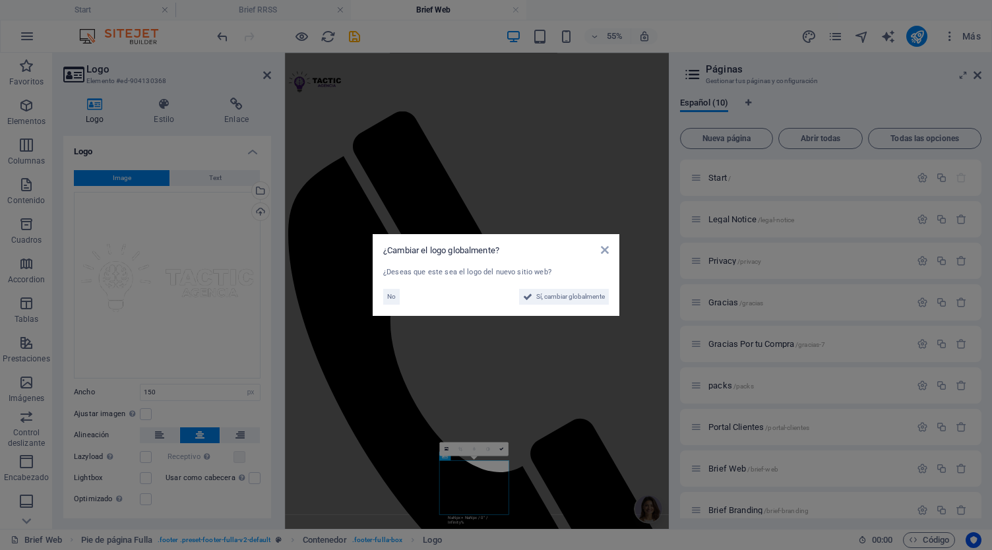
scroll to position [188, 0]
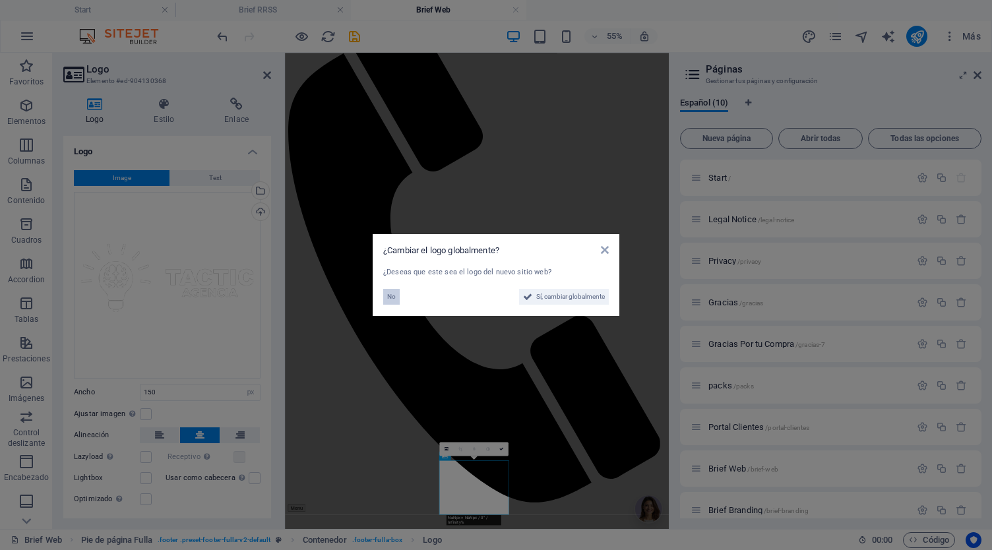
click at [386, 297] on button "No" at bounding box center [391, 297] width 16 height 16
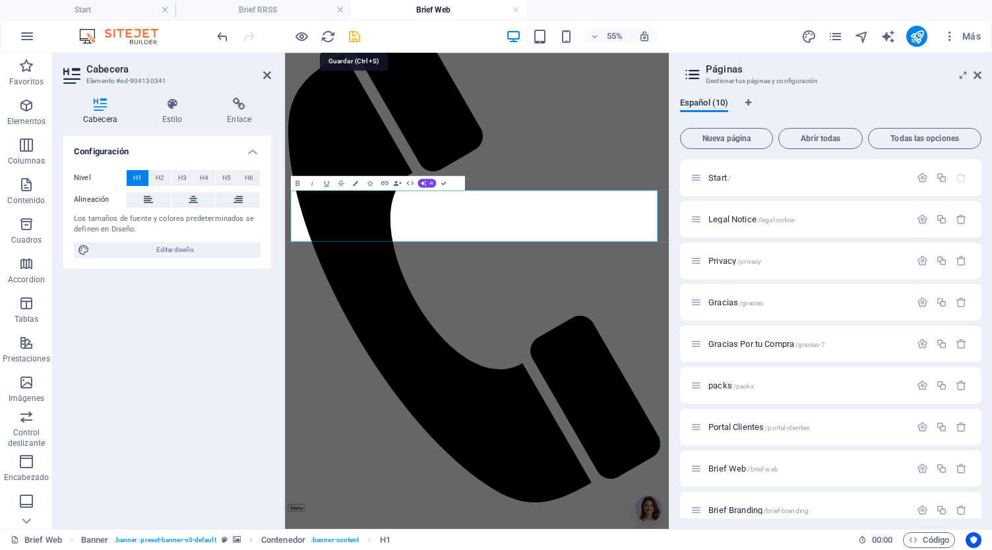
click at [357, 36] on icon "save" at bounding box center [354, 36] width 15 height 15
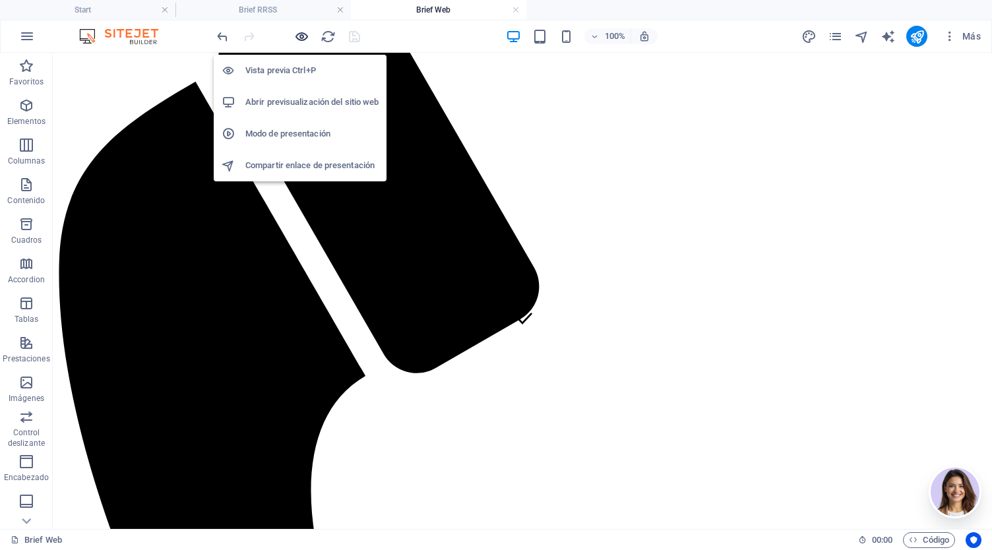
click at [300, 38] on icon "button" at bounding box center [301, 36] width 15 height 15
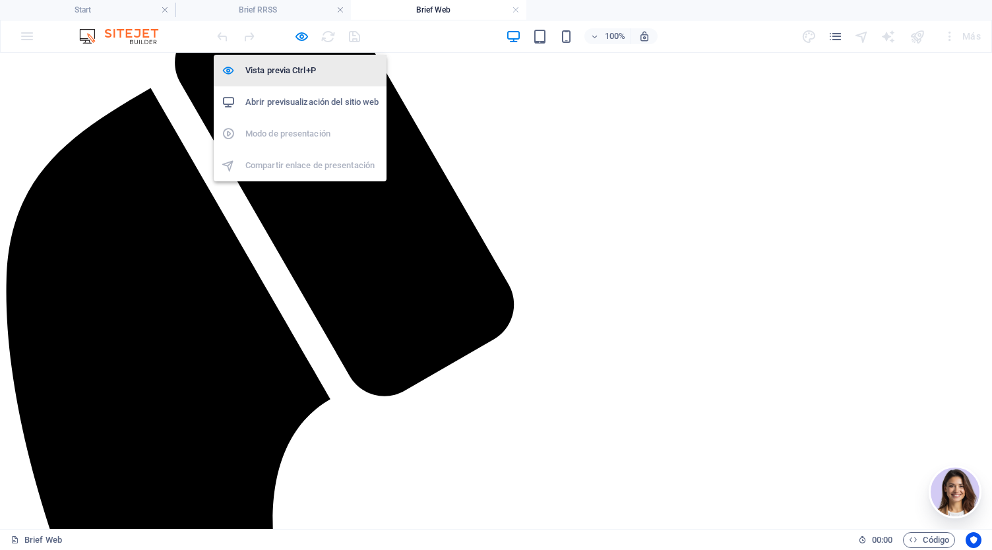
click at [293, 67] on h6 "Vista previa Ctrl+P" at bounding box center [311, 71] width 133 height 16
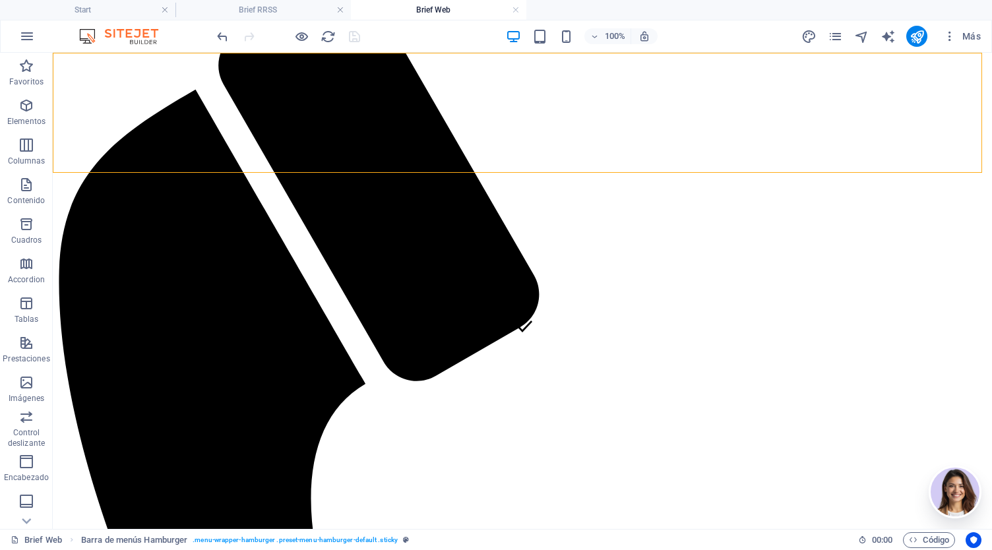
scroll to position [155, 0]
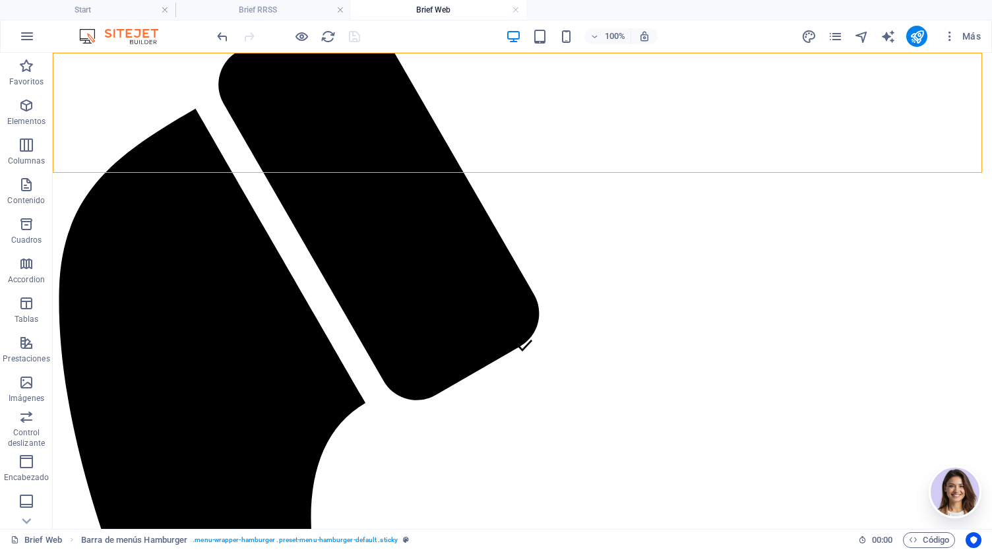
drag, startPoint x: 861, startPoint y: 122, endPoint x: 915, endPoint y: 166, distance: 69.3
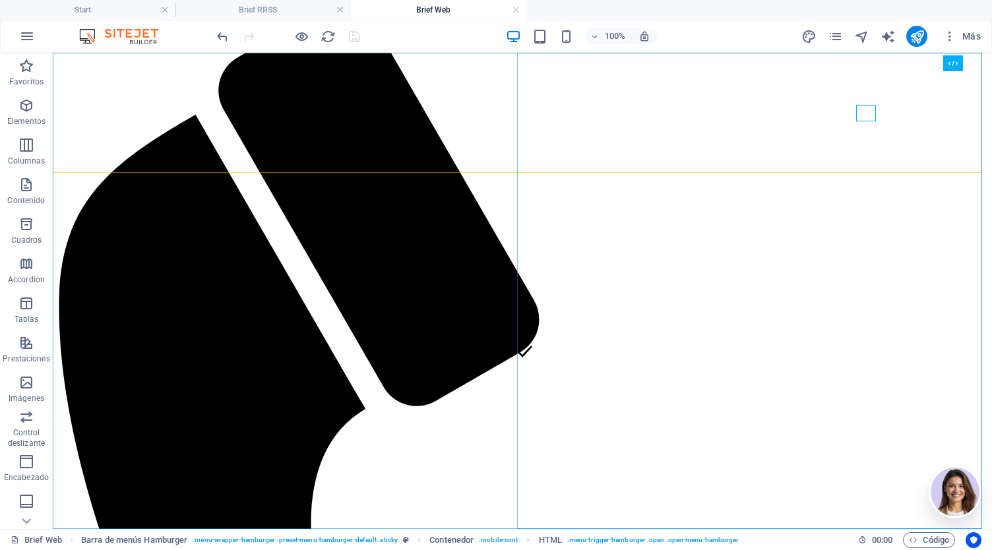
select select "%"
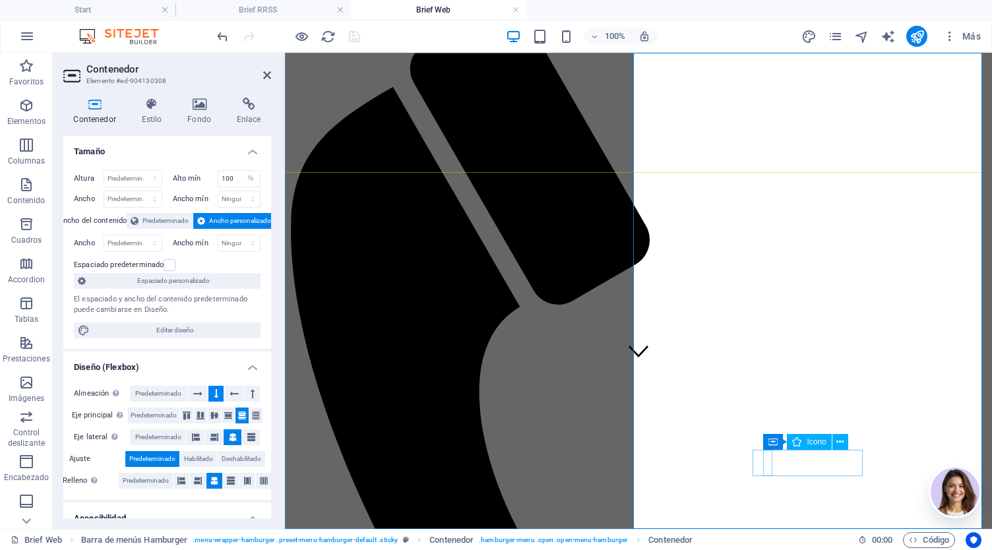
select select "xMidYMid"
select select "px"
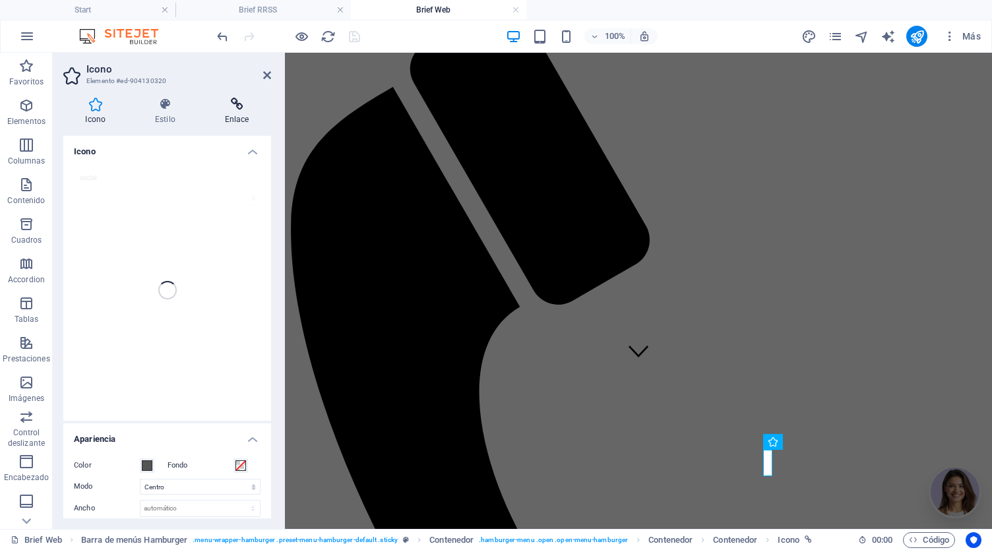
click at [237, 104] on icon at bounding box center [236, 104] width 69 height 13
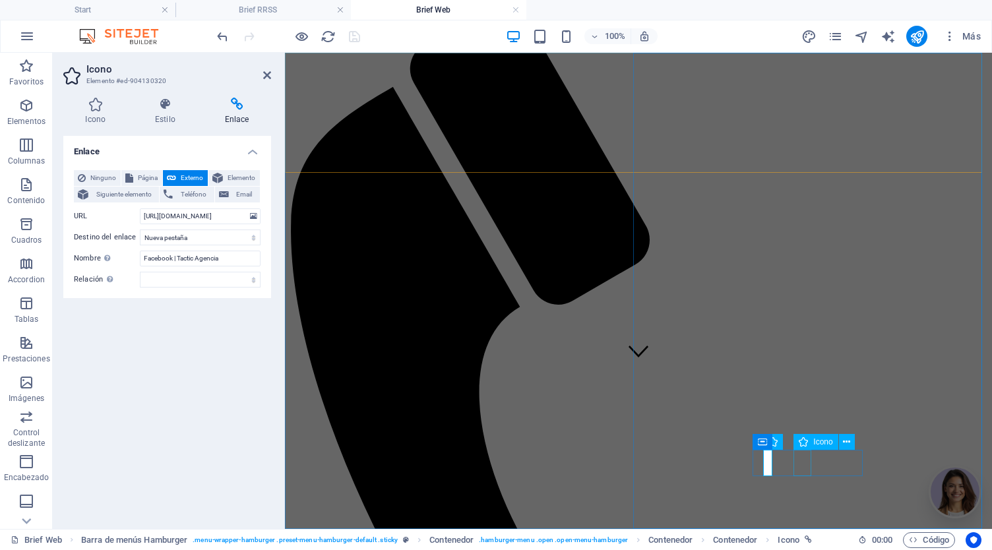
select select "xMidYMid"
select select "px"
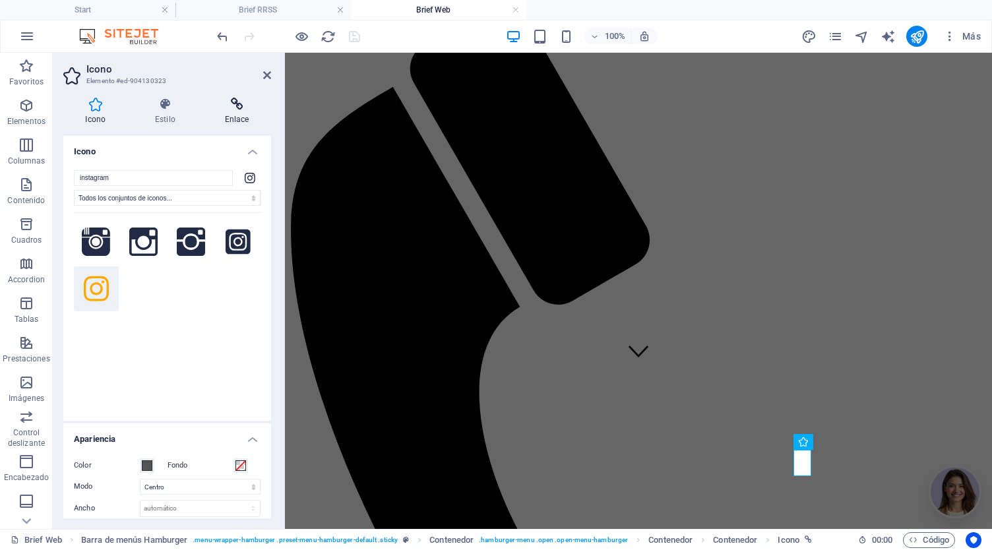
click at [241, 113] on h4 "Enlace" at bounding box center [236, 112] width 69 height 28
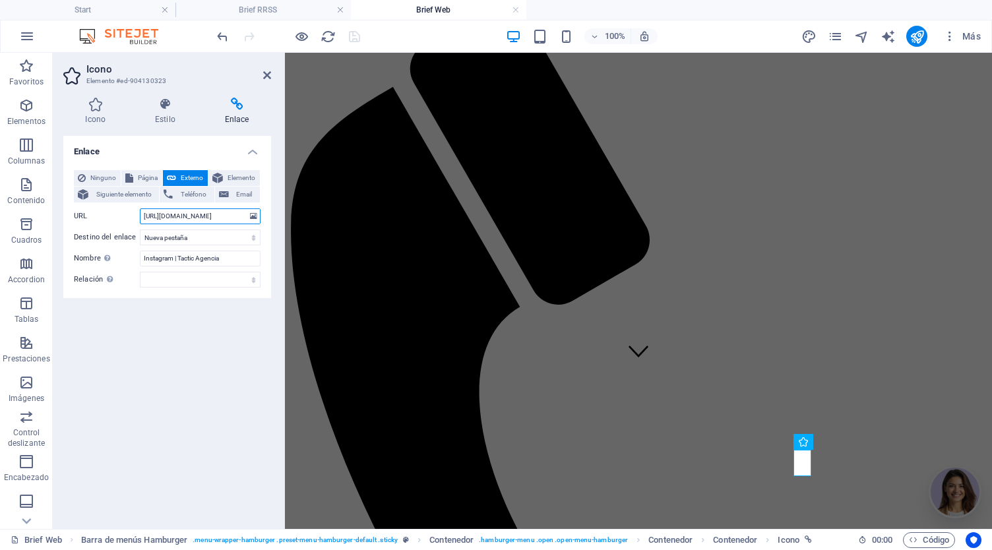
click at [174, 215] on input "[URL][DOMAIN_NAME]" at bounding box center [200, 216] width 121 height 16
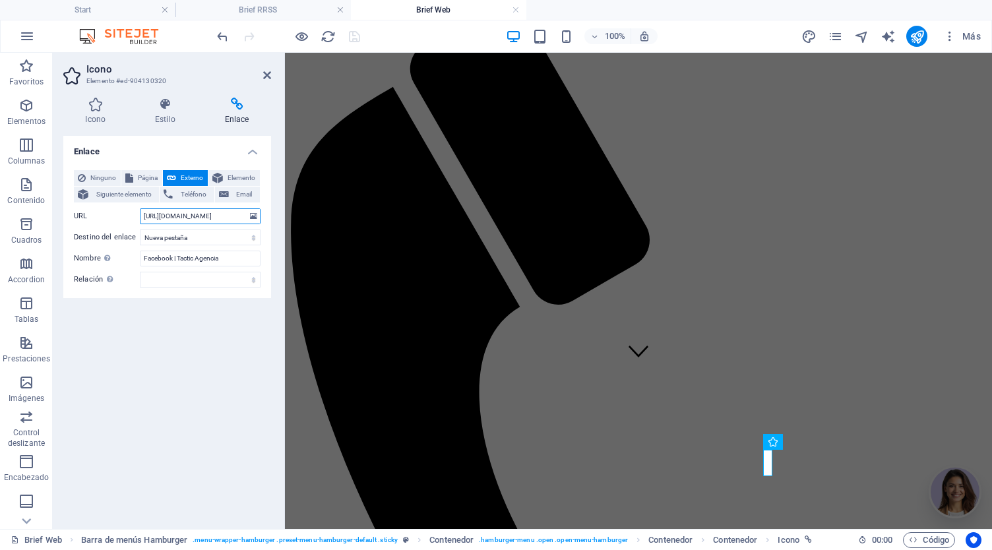
click at [218, 217] on input "[URL][DOMAIN_NAME]" at bounding box center [200, 216] width 121 height 16
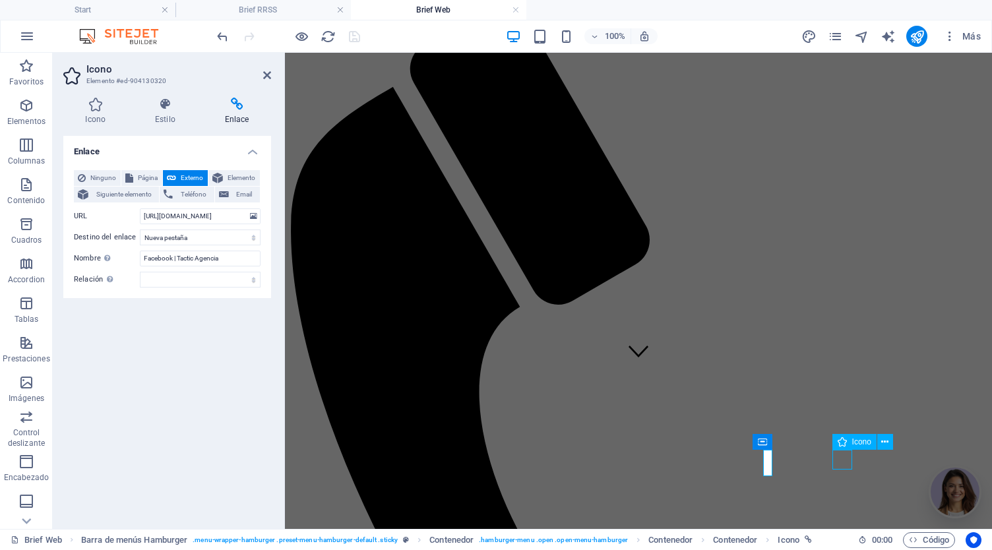
select select "xMidYMid"
select select "px"
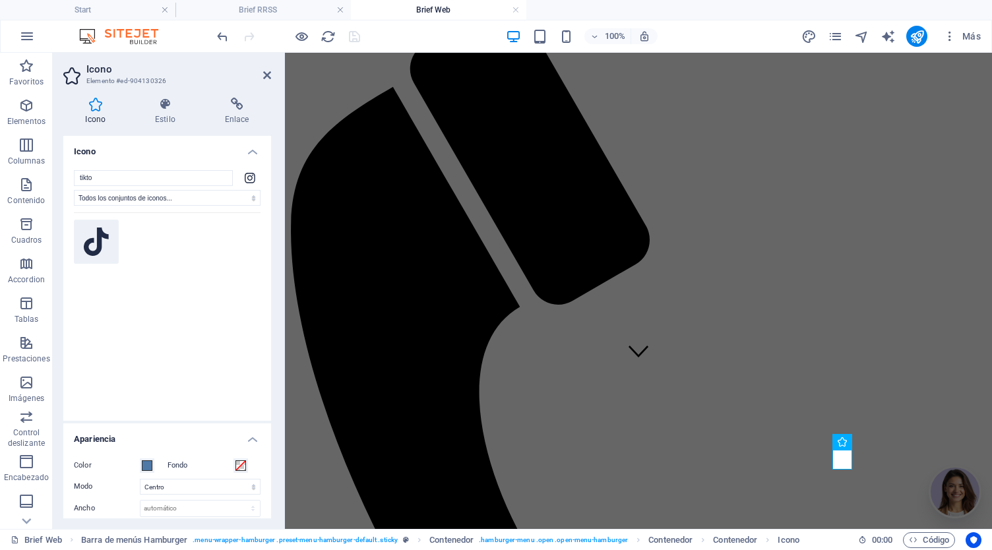
type input "tikto"
click at [107, 240] on icon at bounding box center [96, 242] width 25 height 29
click at [152, 469] on span at bounding box center [147, 465] width 11 height 11
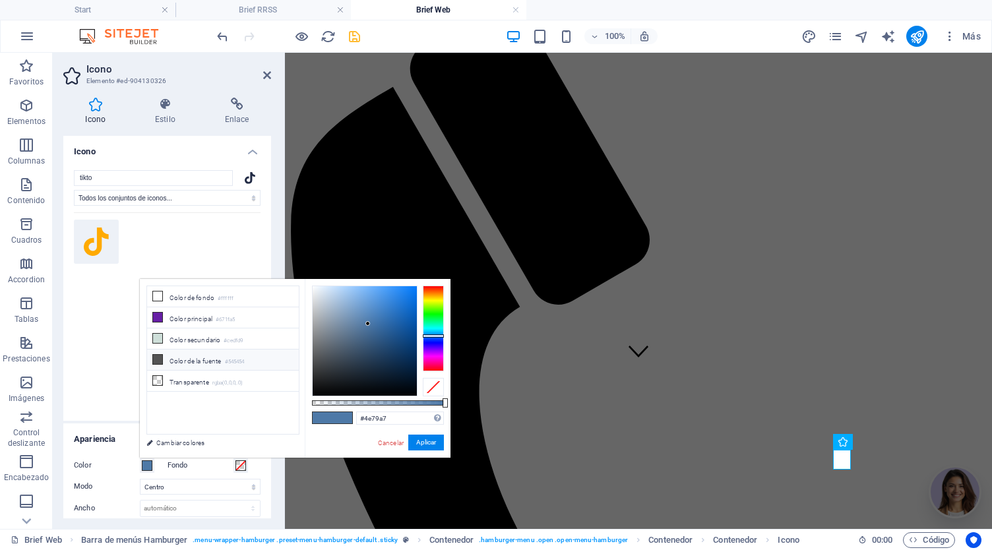
click at [165, 357] on li "Color de la fuente #545454" at bounding box center [223, 360] width 152 height 21
type input "#545454"
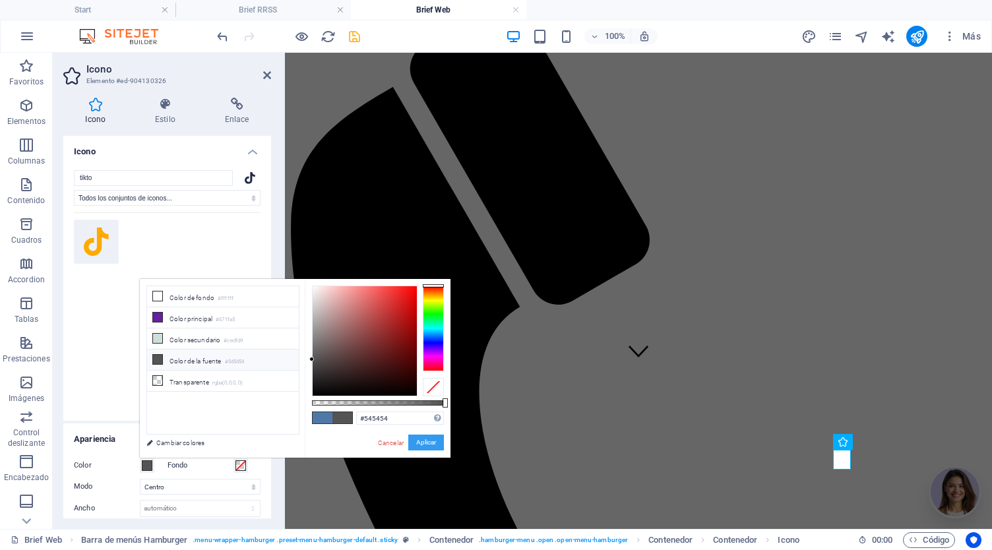
click at [427, 440] on button "Aplicar" at bounding box center [426, 443] width 36 height 16
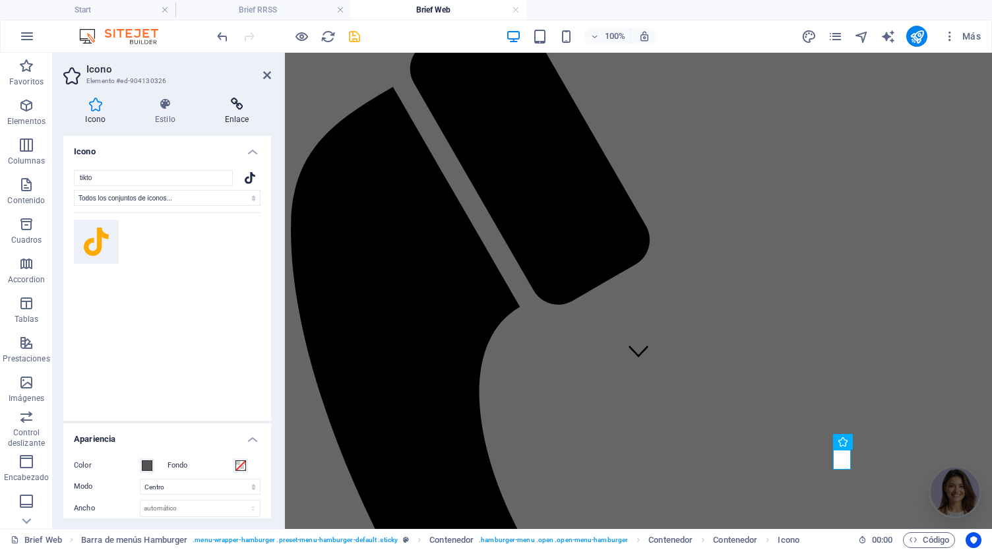
click at [246, 117] on h4 "Enlace" at bounding box center [236, 112] width 69 height 28
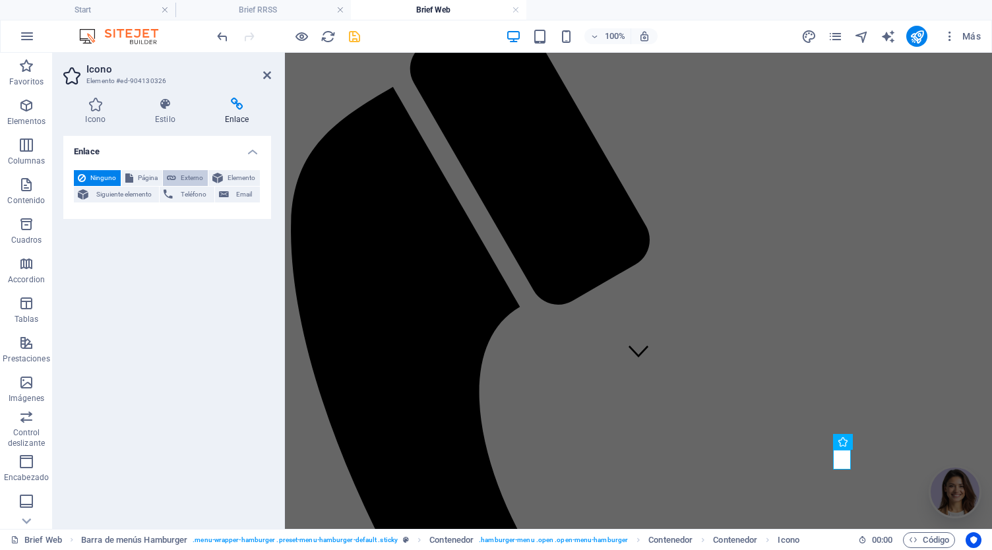
click at [181, 179] on span "Externo" at bounding box center [192, 178] width 24 height 16
select select "blank"
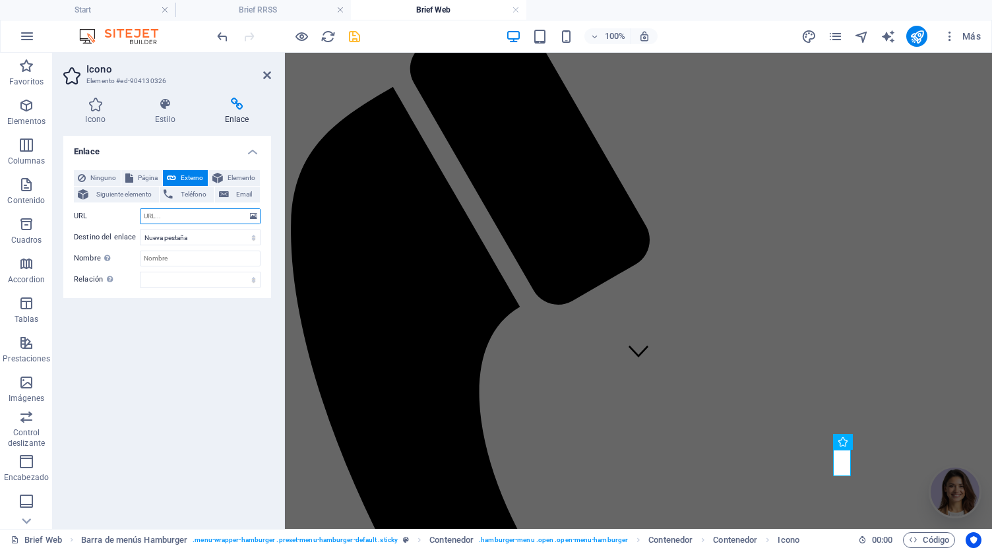
paste input "[URL][DOMAIN_NAME]"
type input "[URL][DOMAIN_NAME]"
click at [353, 43] on icon "save" at bounding box center [354, 36] width 15 height 15
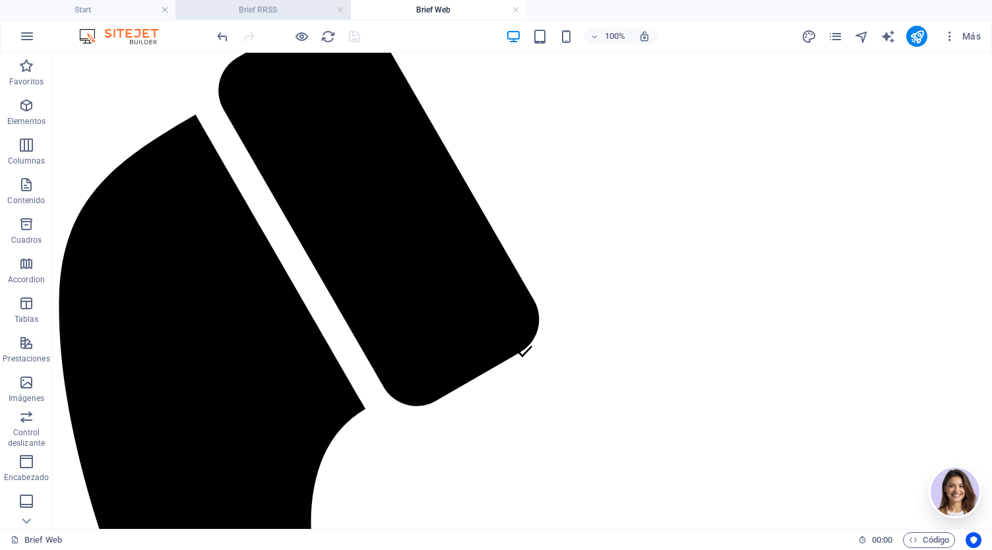
click at [290, 11] on h4 "Brief RRSS" at bounding box center [262, 10] width 175 height 15
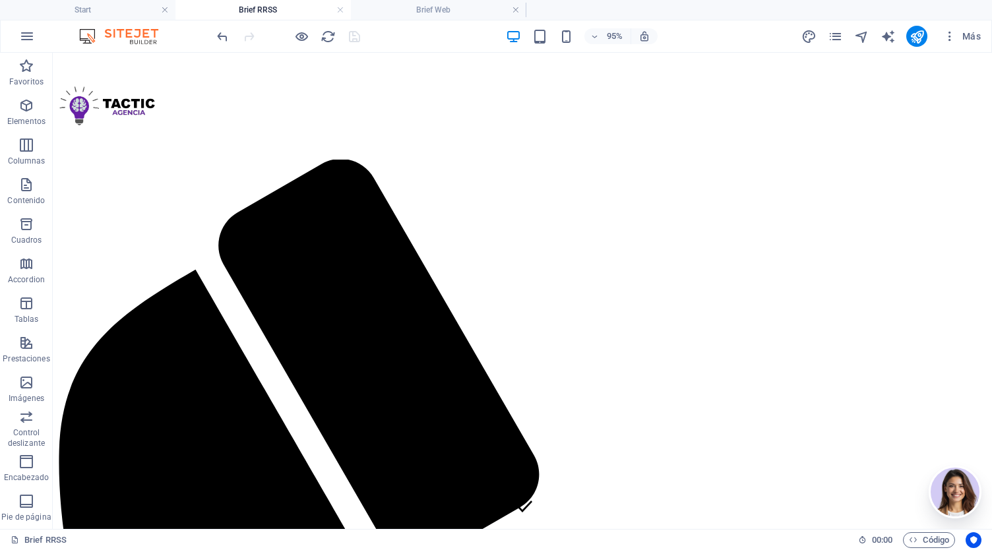
scroll to position [359, 0]
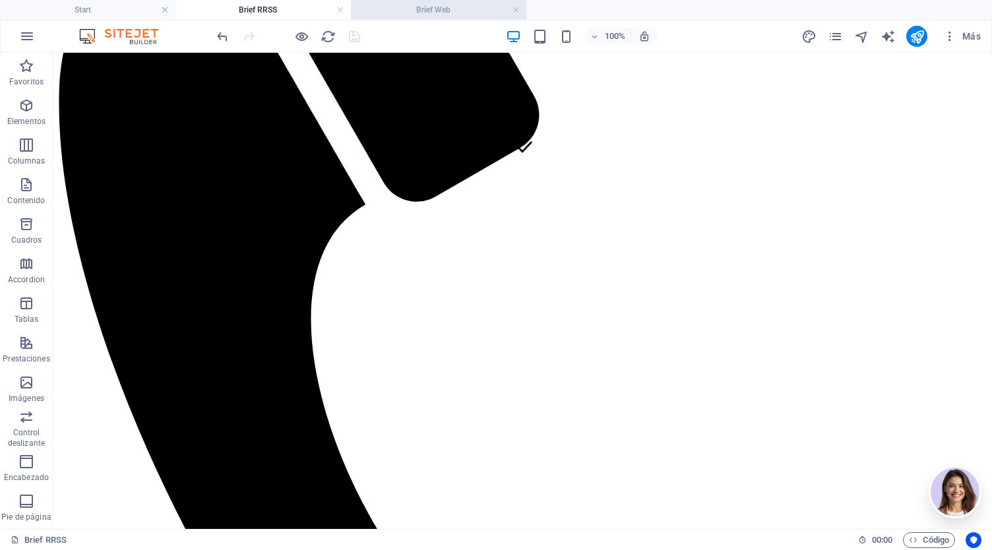
click at [409, 13] on h4 "Brief Web" at bounding box center [438, 10] width 175 height 15
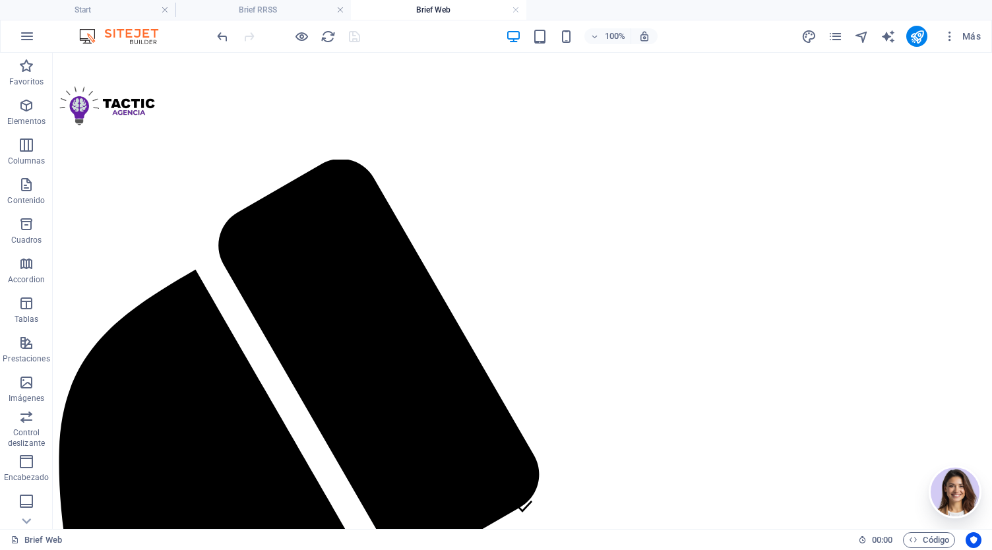
scroll to position [0, 0]
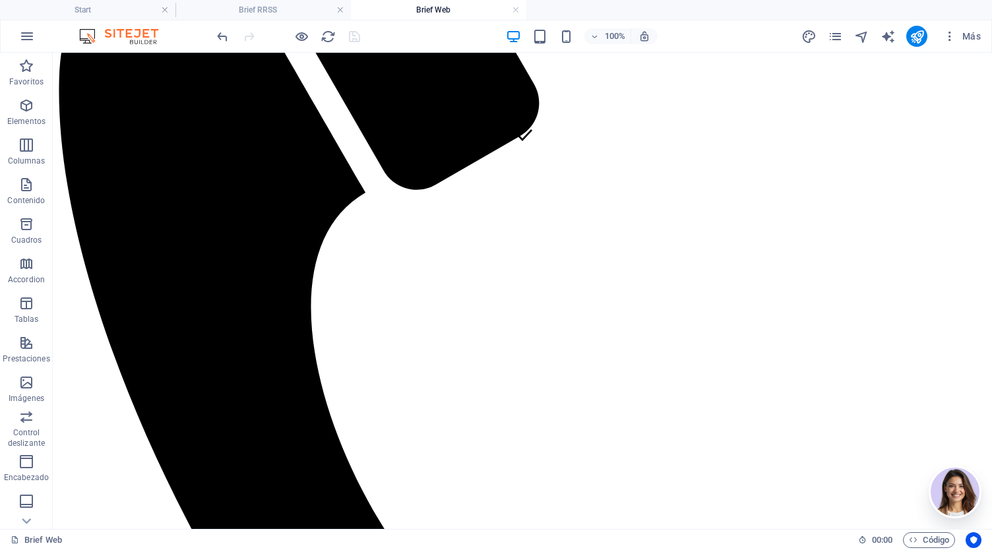
scroll to position [377, 0]
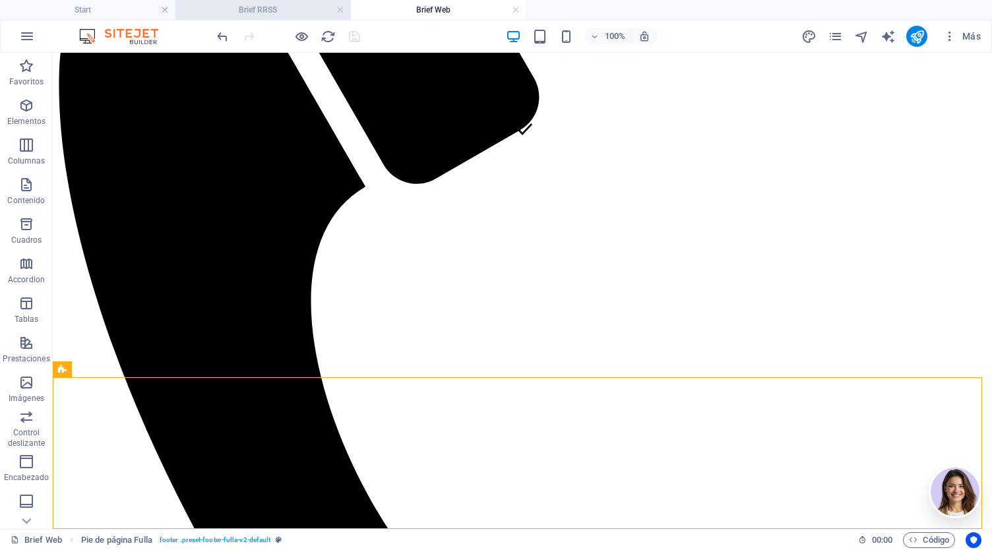
click at [272, 9] on h4 "Brief RRSS" at bounding box center [262, 10] width 175 height 15
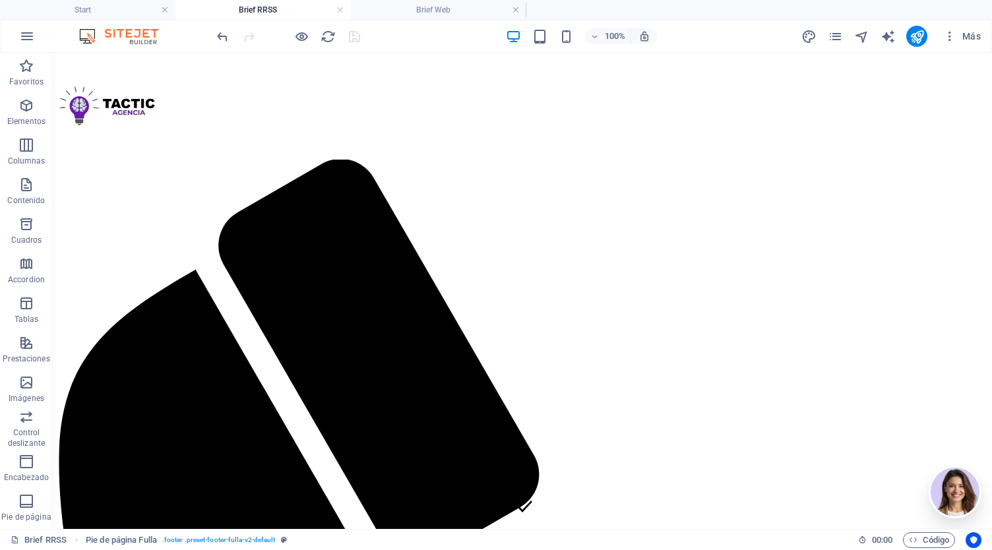
scroll to position [0, 0]
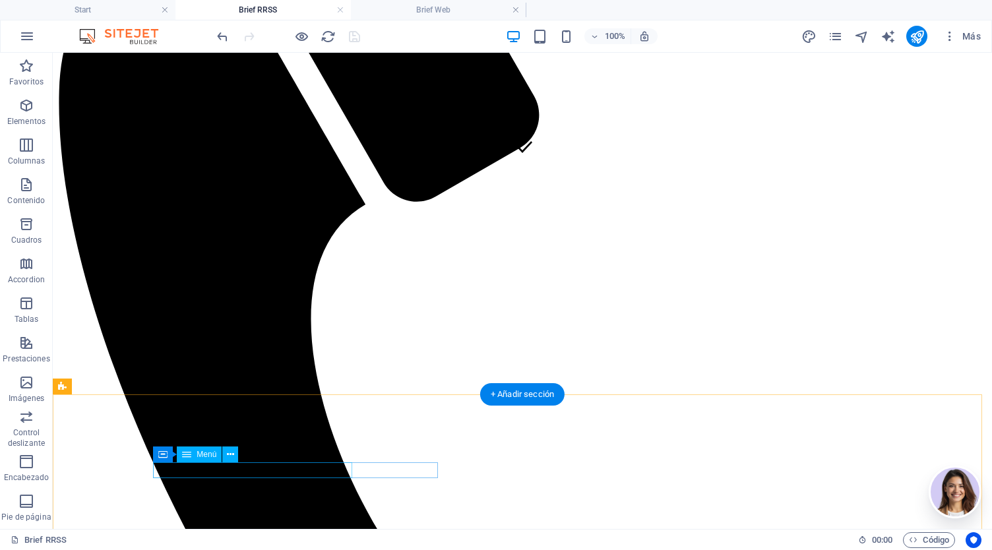
select select "6"
select select
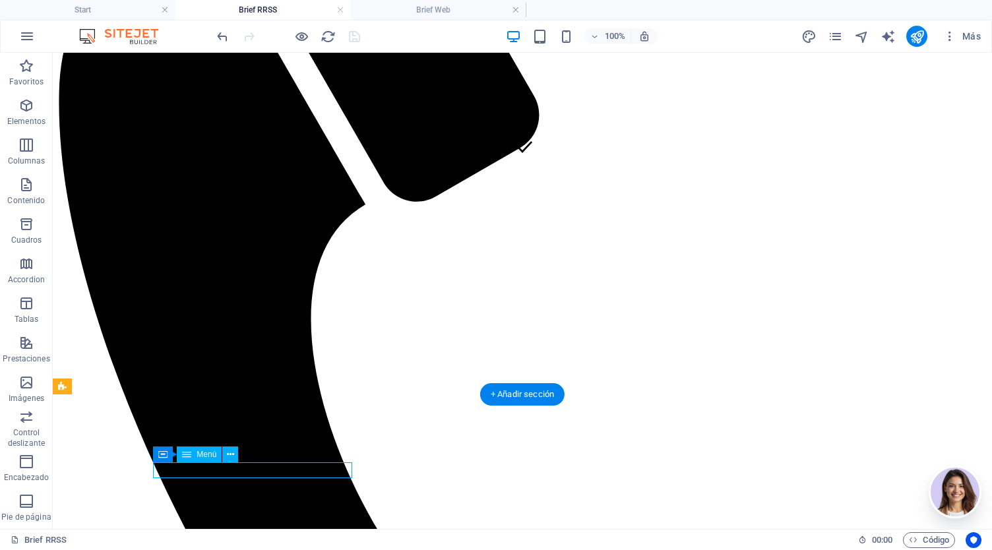
select select
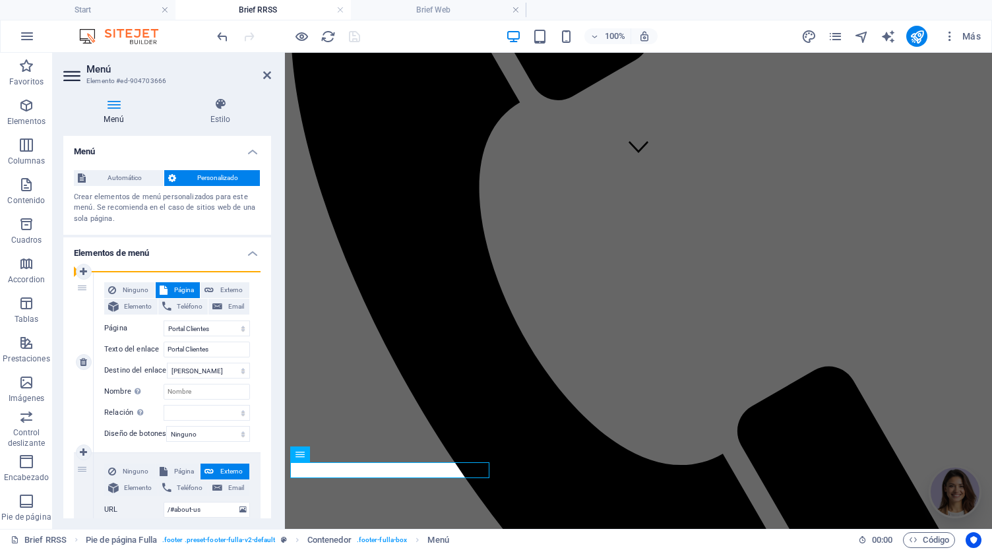
drag, startPoint x: 82, startPoint y: 472, endPoint x: 88, endPoint y: 321, distance: 151.1
type input "/#about-us"
type input "About"
select select
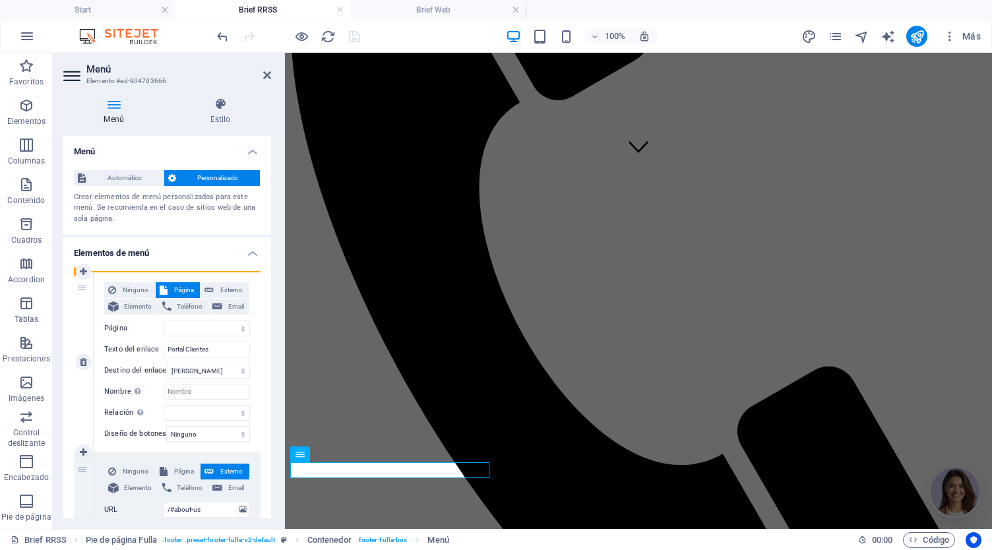
select select "6"
type input "Portal Clientes"
select select
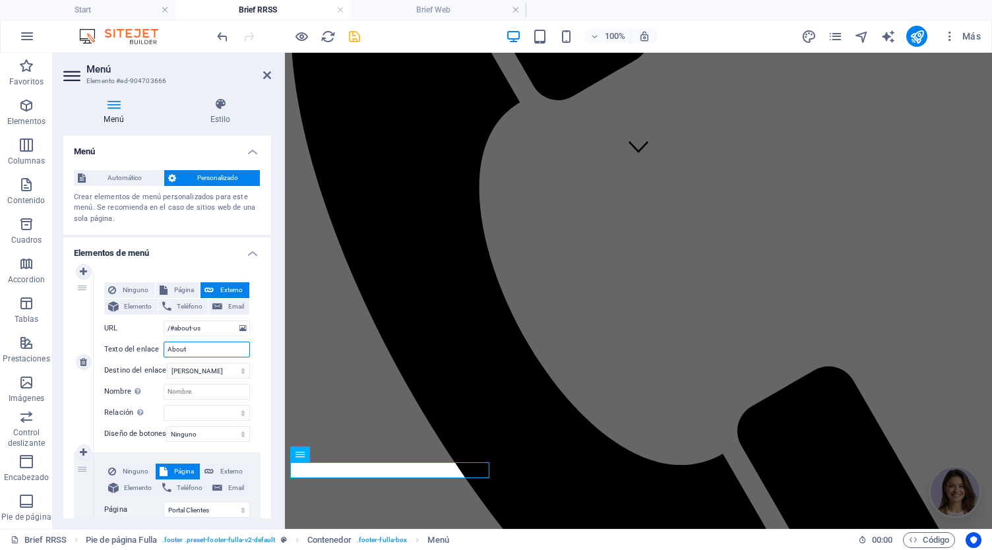
drag, startPoint x: 193, startPoint y: 348, endPoint x: 157, endPoint y: 349, distance: 36.3
click at [157, 349] on div "Texto del enlace About" at bounding box center [177, 350] width 146 height 16
type input "Iin"
select select
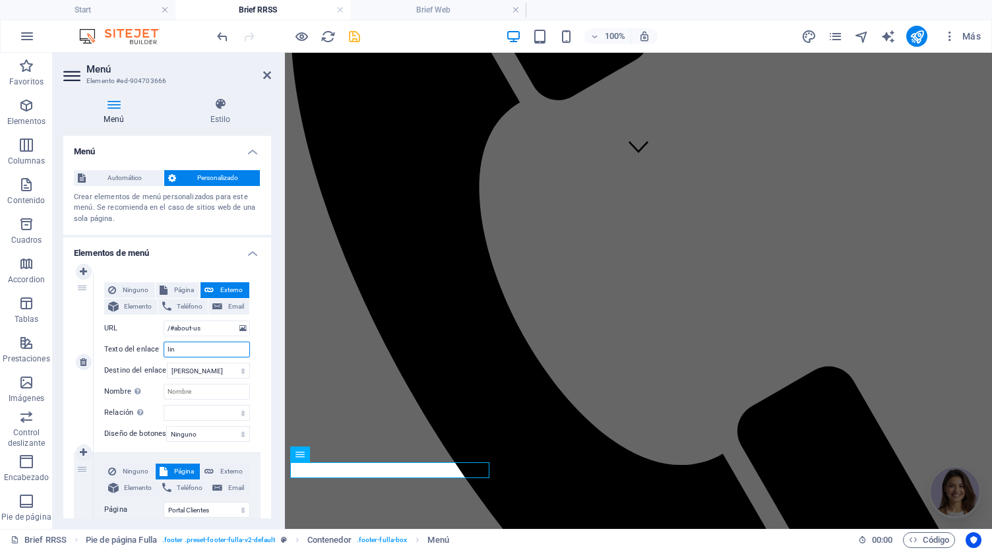
select select
type input "Inicio"
select select
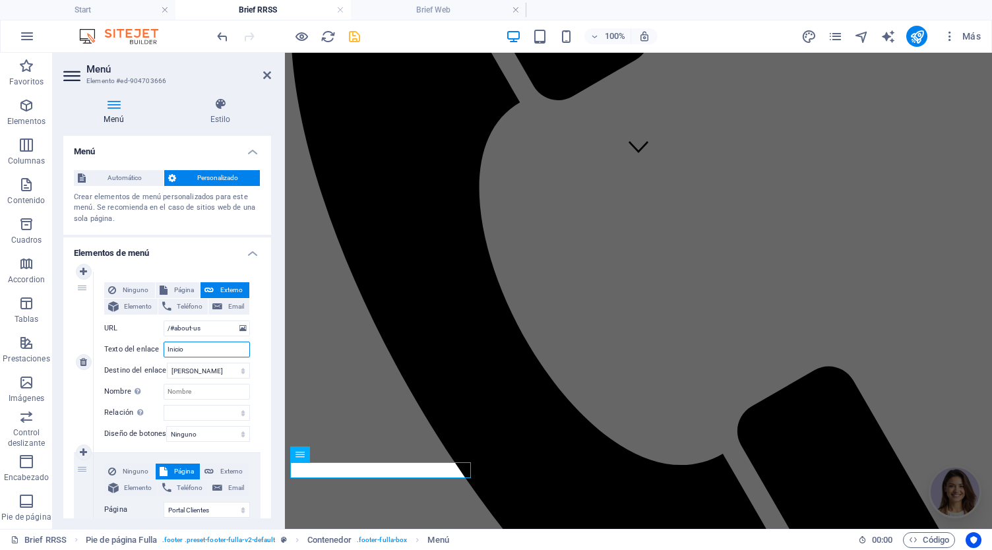
select select
type input "Inicio"
click at [199, 326] on input "/#about-us" at bounding box center [207, 329] width 86 height 16
drag, startPoint x: 200, startPoint y: 328, endPoint x: 156, endPoint y: 328, distance: 44.2
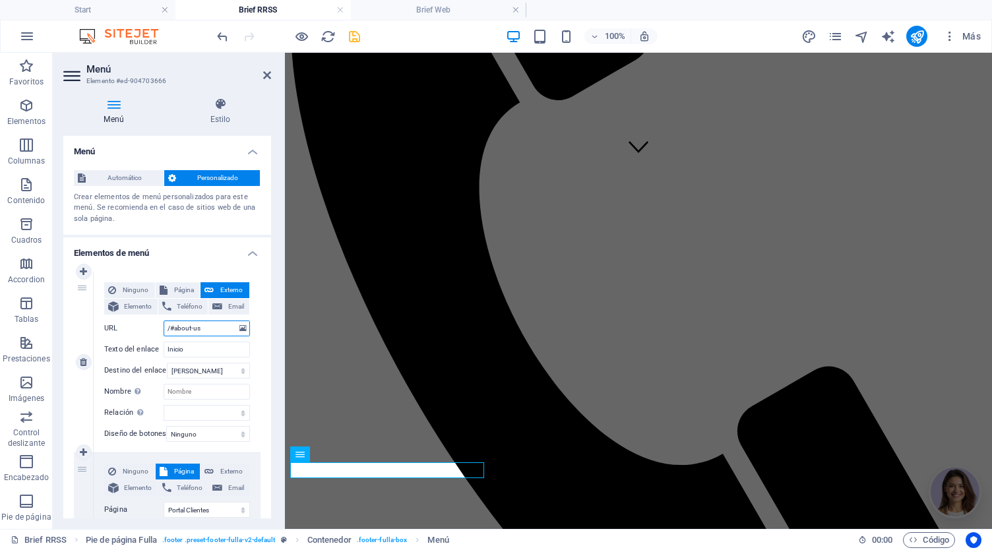
click at [156, 328] on div "URL /#about-us" at bounding box center [177, 329] width 146 height 16
click at [174, 288] on span "Página" at bounding box center [183, 290] width 25 height 16
select select
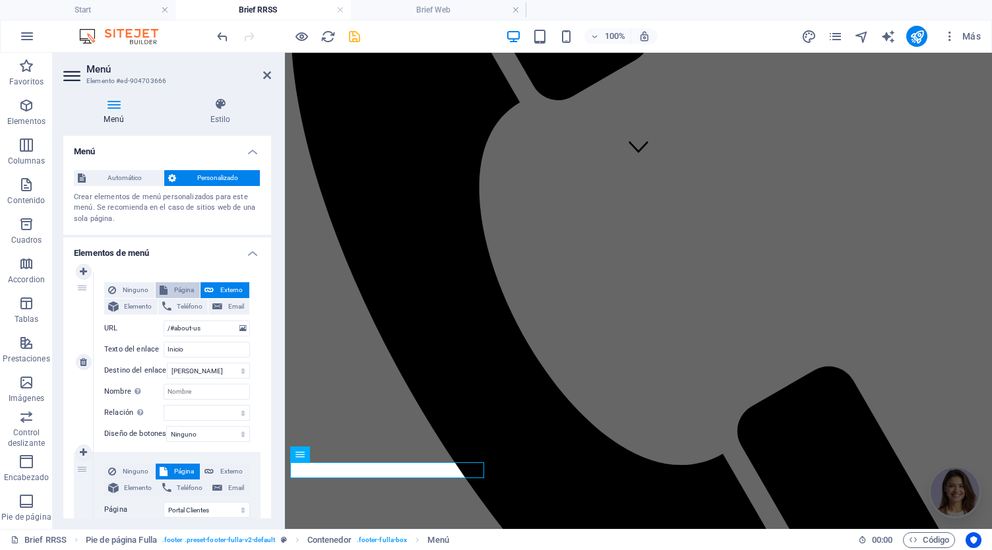
select select
click at [237, 326] on select "Start Legal Notice Privacy Gracias Gracias Por tu Compra packs Portal Clientes …" at bounding box center [207, 329] width 86 height 16
select select "0"
click at [164, 321] on select "Start Legal Notice Privacy Gracias Gracias Por tu Compra packs Portal Clientes …" at bounding box center [207, 329] width 86 height 16
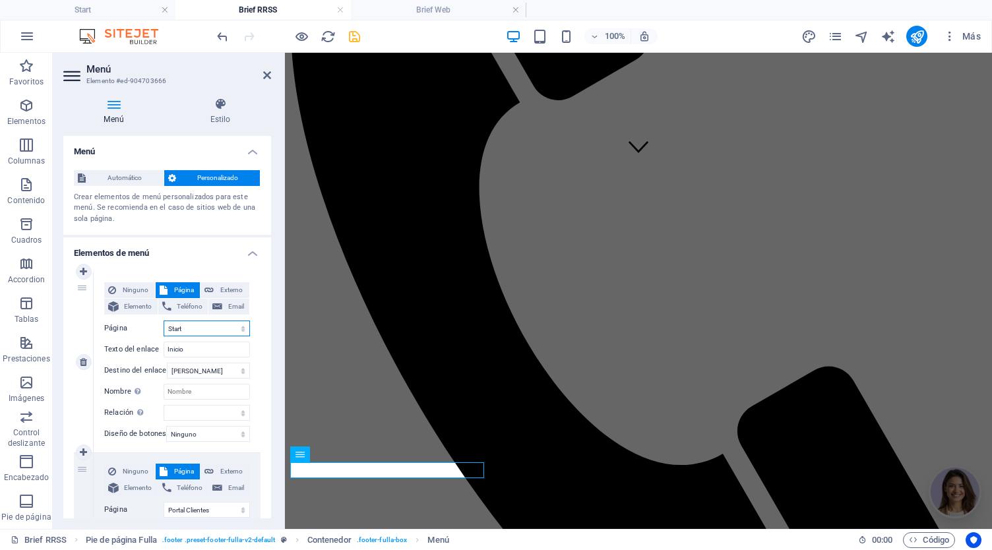
select select
click at [357, 36] on icon "save" at bounding box center [354, 36] width 15 height 15
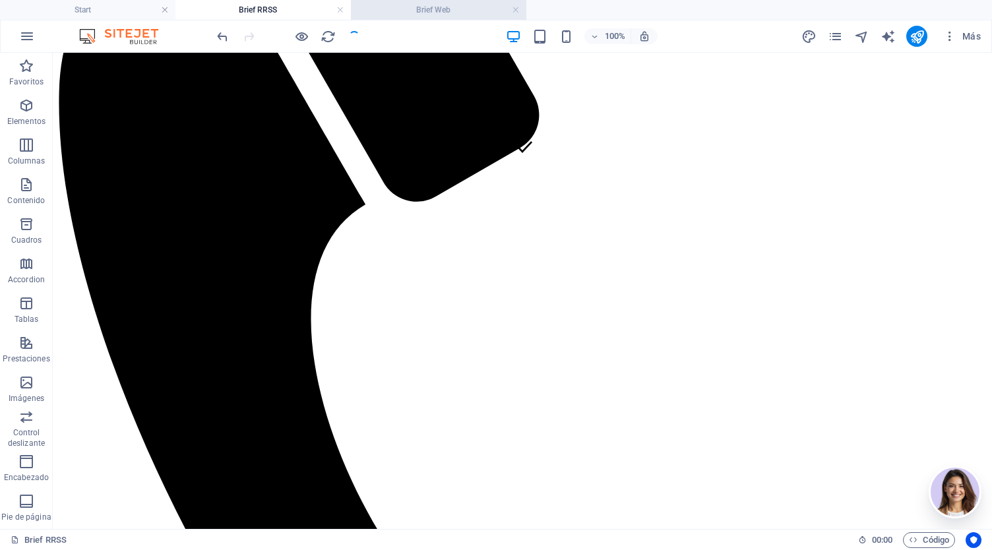
click at [471, 15] on h4 "Brief Web" at bounding box center [438, 10] width 175 height 15
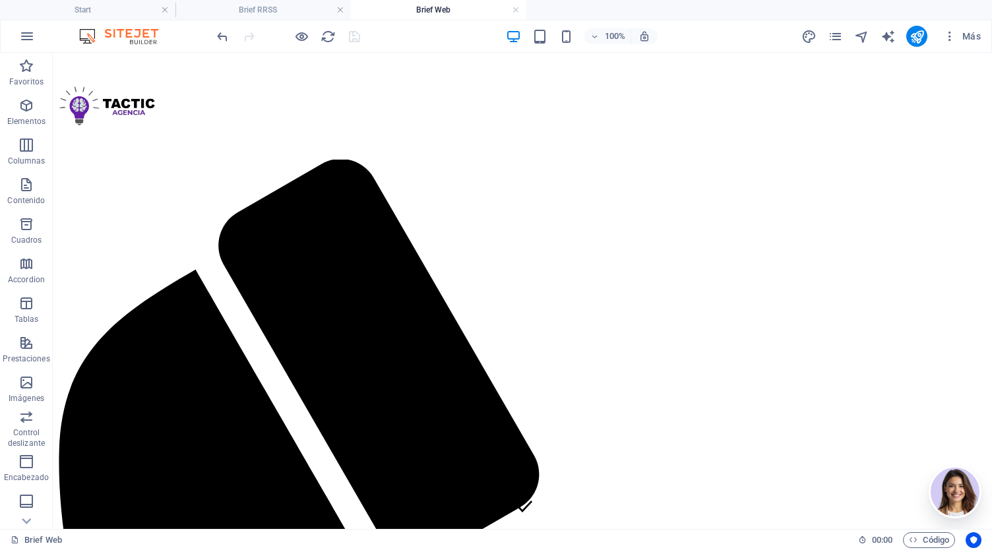
scroll to position [377, 0]
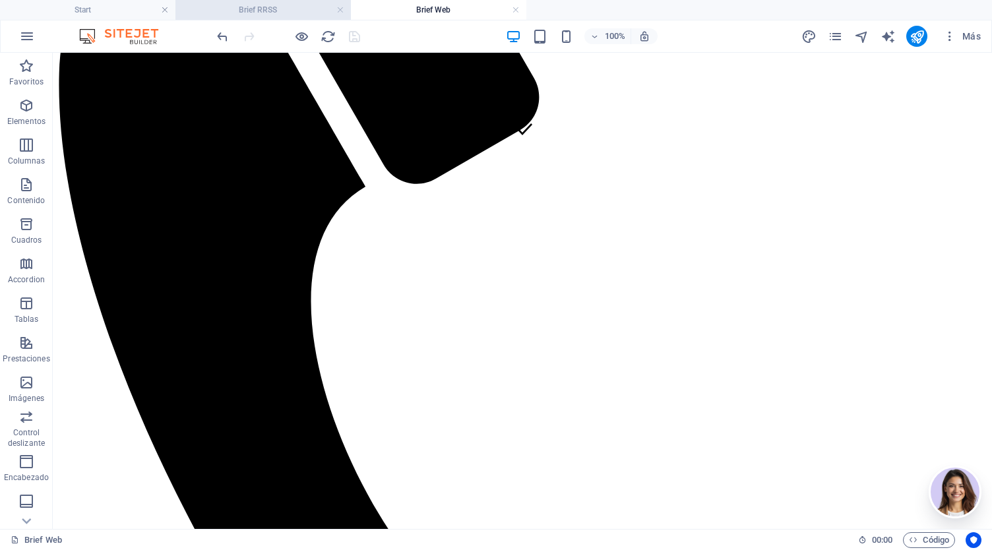
click at [280, 11] on h4 "Brief RRSS" at bounding box center [262, 10] width 175 height 15
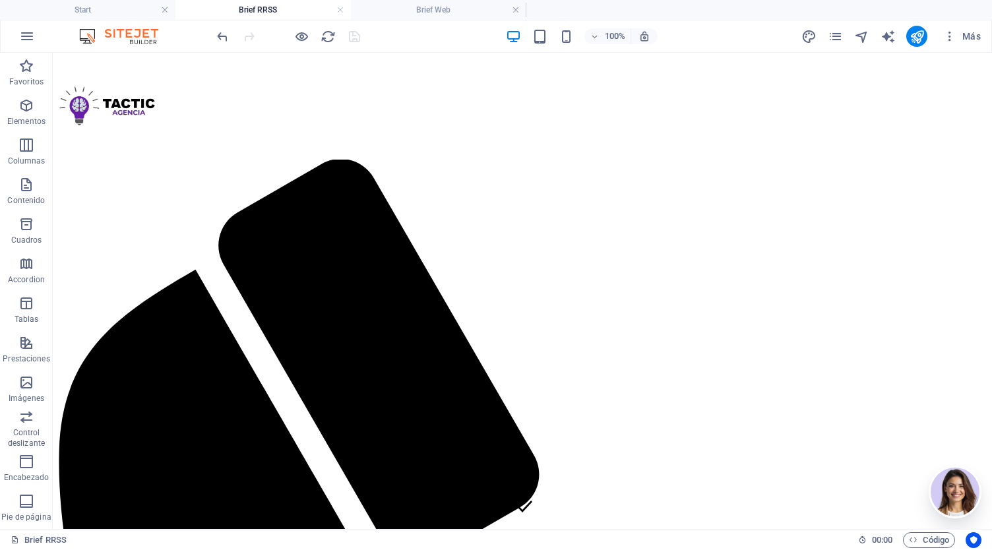
scroll to position [359, 0]
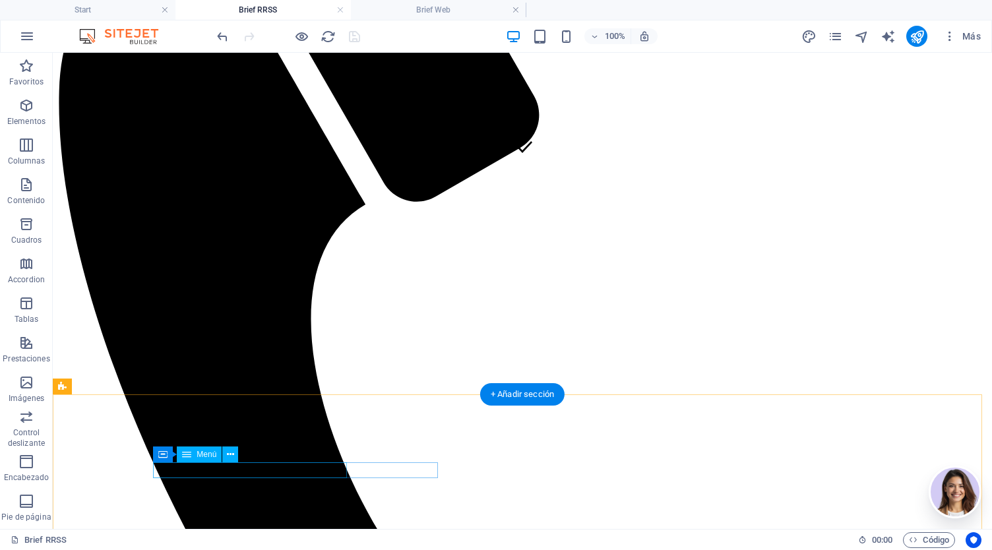
select select
select select "6"
select select
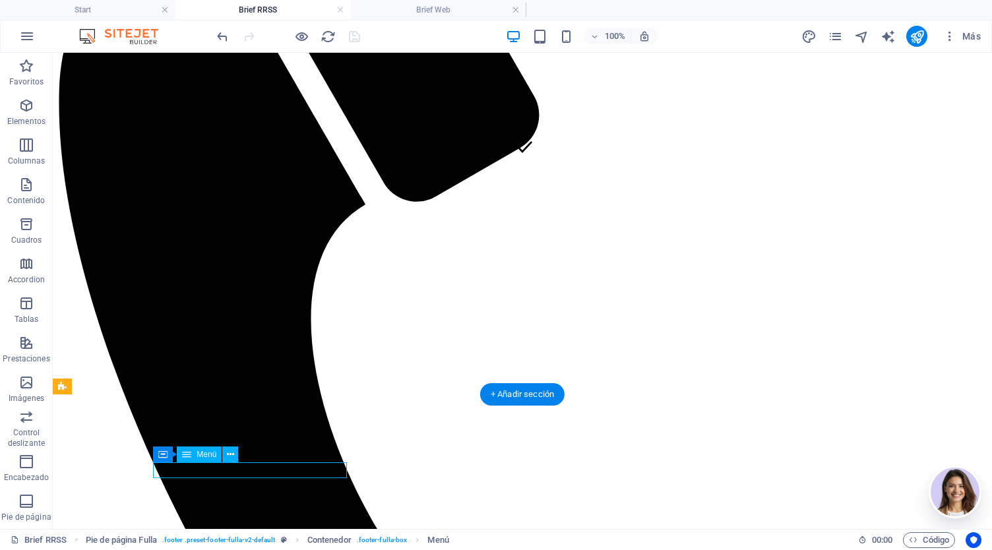
select select
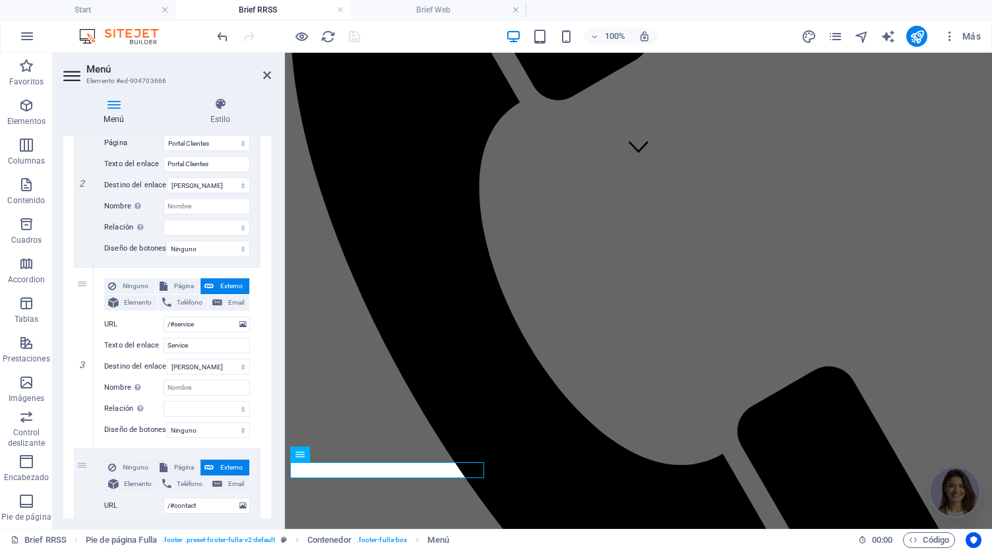
scroll to position [376, 0]
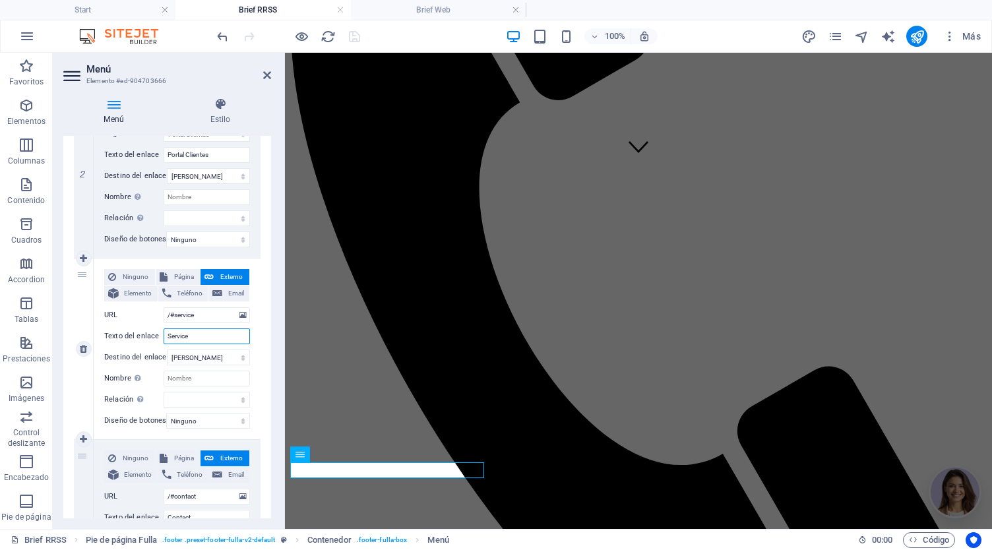
click at [200, 334] on input "Service" at bounding box center [207, 336] width 86 height 16
type input "Servicios"
select select
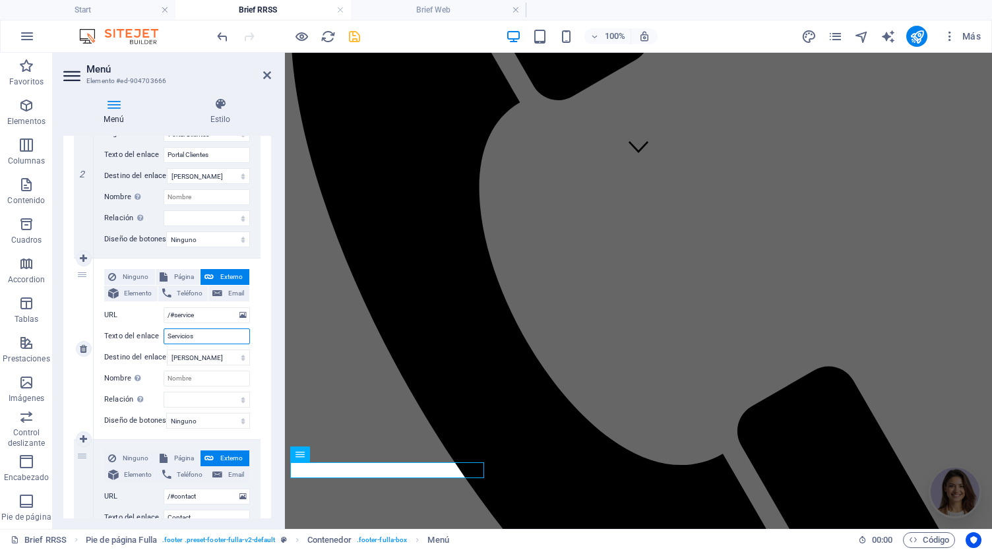
select select
type input "Servicios"
click at [181, 279] on span "Página" at bounding box center [183, 277] width 25 height 16
select select
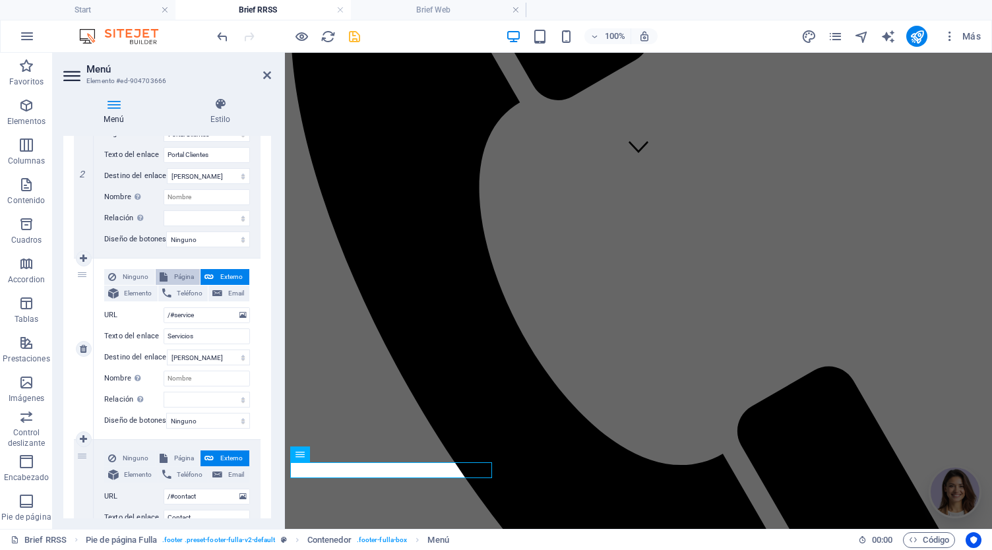
select select
click at [194, 319] on select "Start Legal Notice Privacy Gracias Gracias Por tu Compra packs Portal Clientes …" at bounding box center [207, 315] width 86 height 16
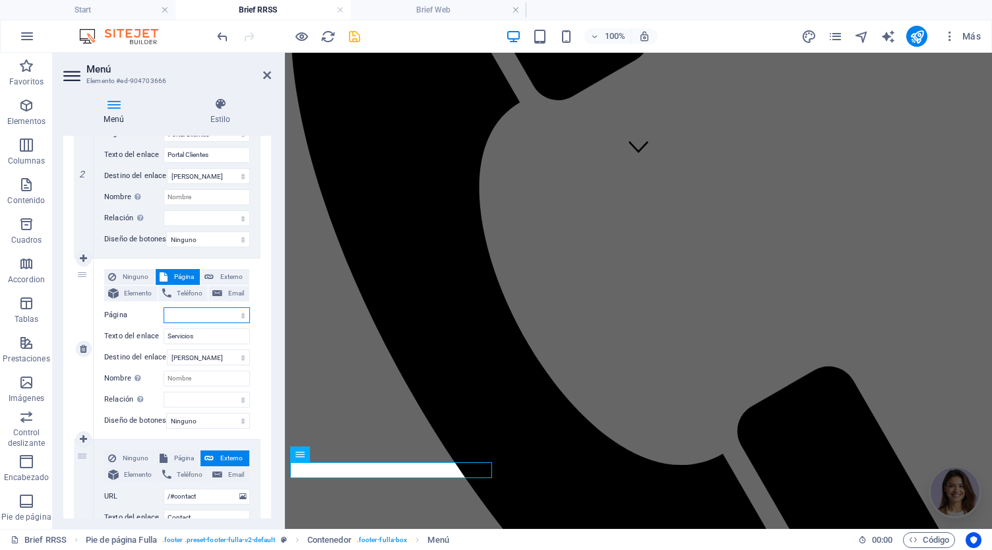
select select "5"
click at [164, 307] on select "Start Legal Notice Privacy Gracias Gracias Por tu Compra packs Portal Clientes …" at bounding box center [207, 315] width 86 height 16
select select
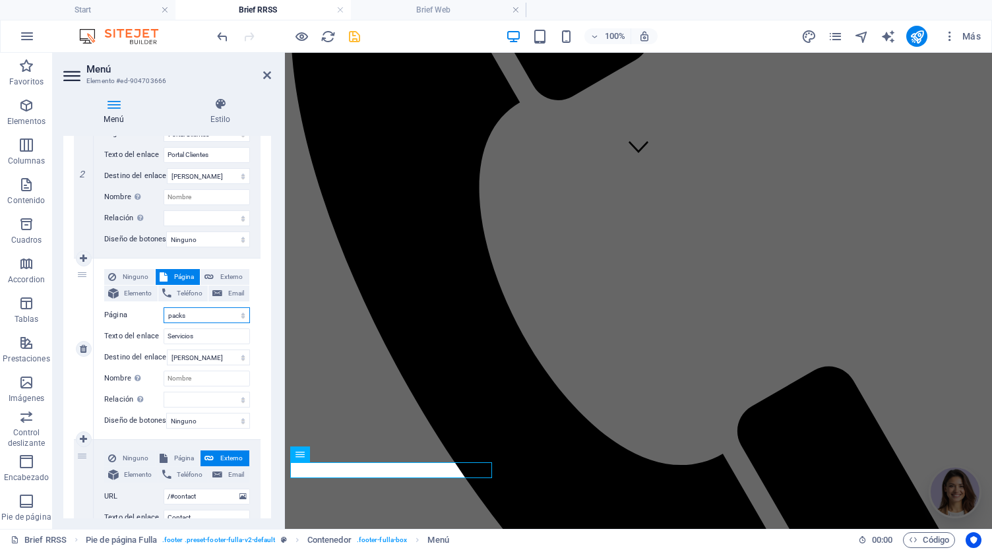
select select
drag, startPoint x: 266, startPoint y: 319, endPoint x: 267, endPoint y: 326, distance: 7.9
click at [267, 326] on div "1 Ninguno Página Externo Elemento Teléfono Email Página Start Legal Notice Priv…" at bounding box center [167, 258] width 208 height 746
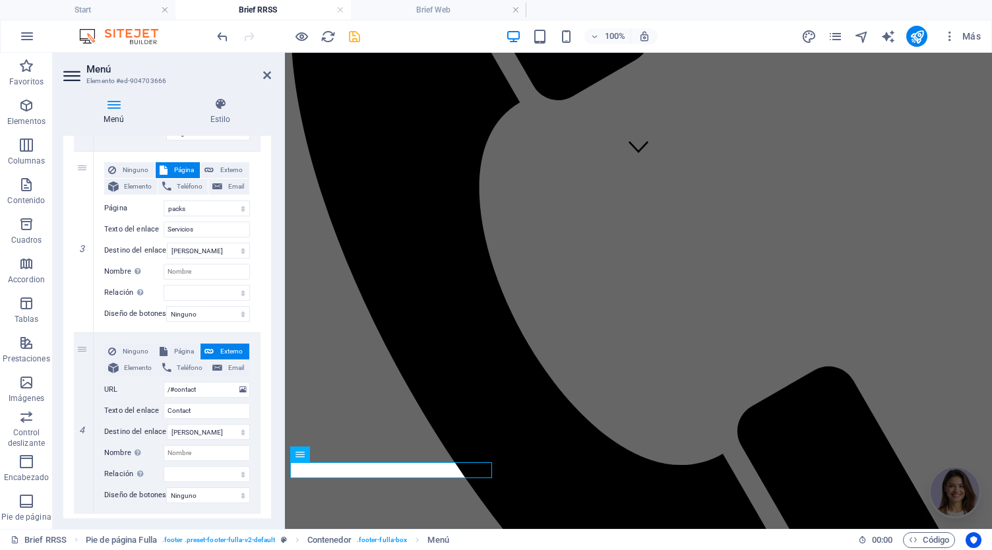
scroll to position [488, 0]
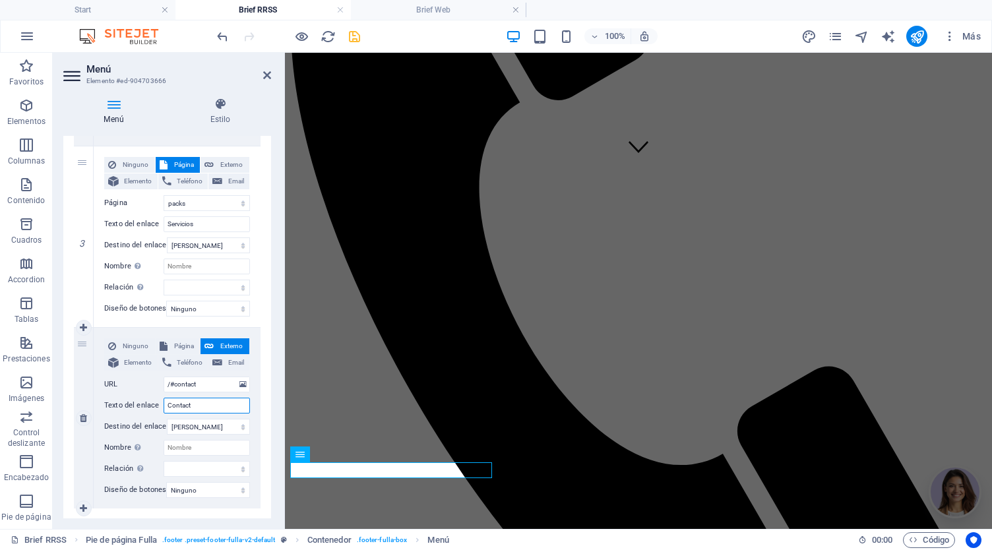
click at [204, 408] on input "Contact" at bounding box center [207, 406] width 86 height 16
type input "C"
select select
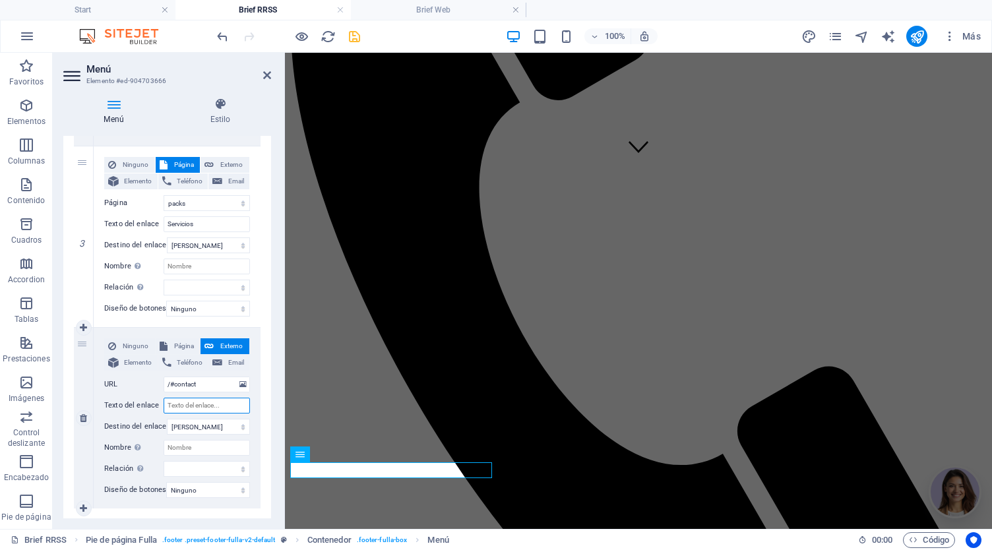
select select
type input "Reportes"
select select
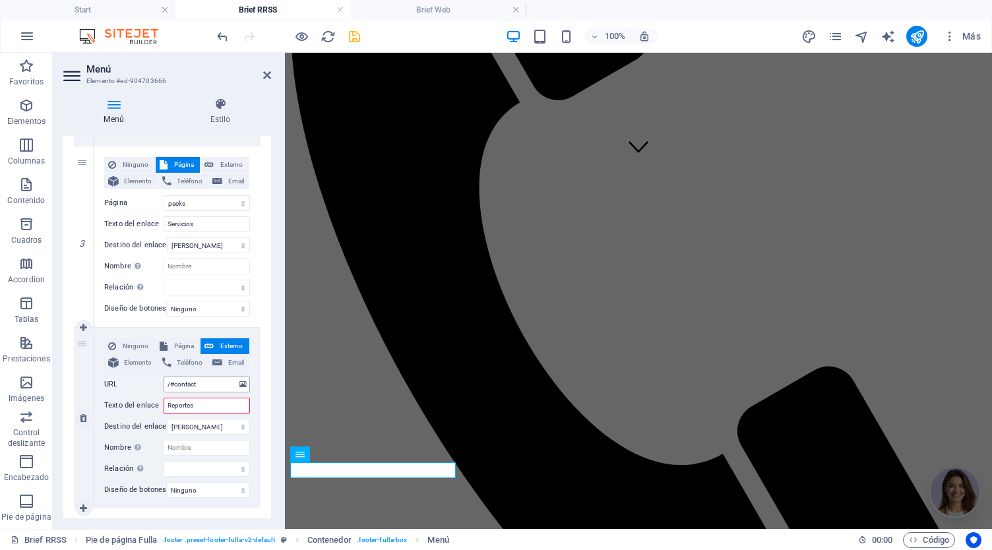
select select
type input "Reportes"
click at [175, 342] on span "Página" at bounding box center [183, 346] width 25 height 16
select select
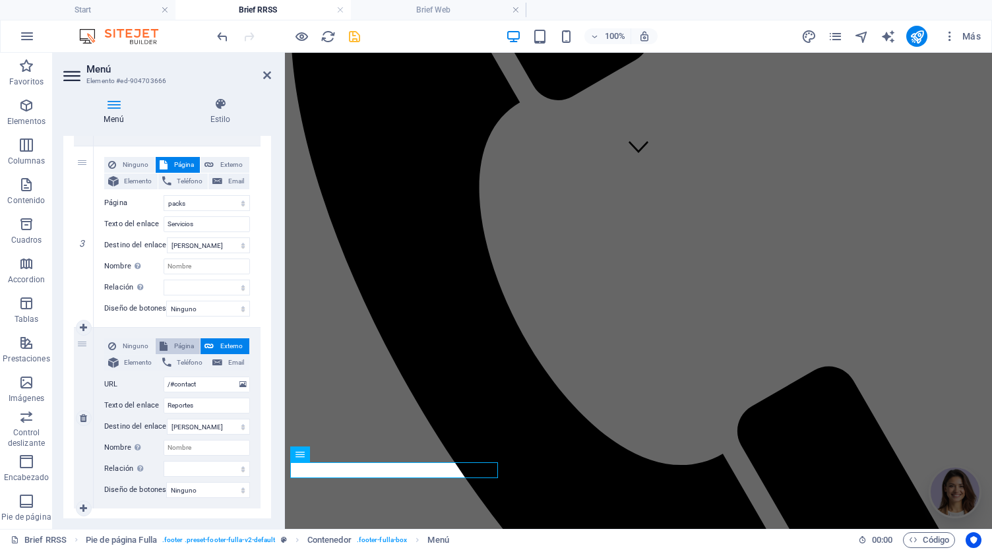
select select
click at [207, 383] on select "Start Legal Notice Privacy Gracias Gracias Por tu Compra packs Portal Clientes …" at bounding box center [207, 385] width 86 height 16
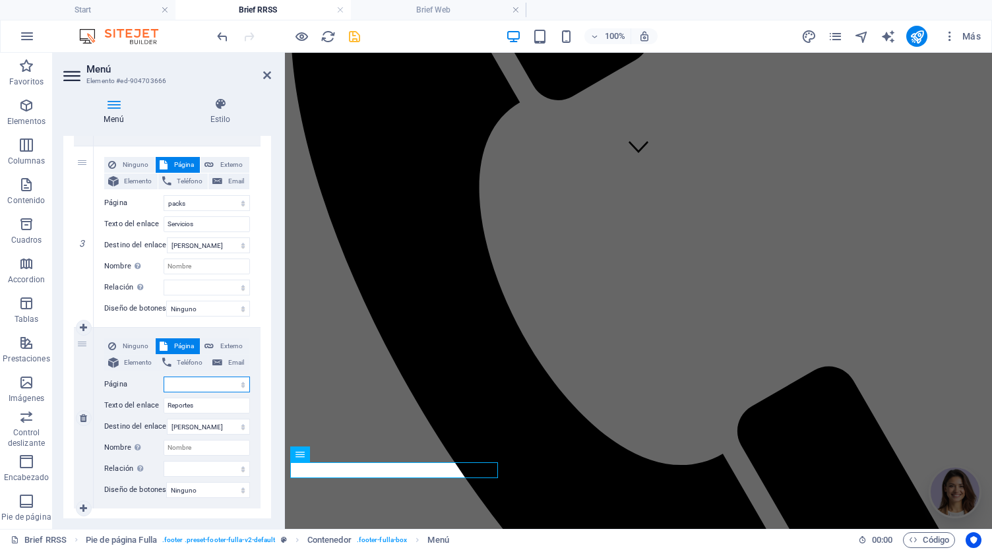
select select "0"
click at [164, 377] on select "Start Legal Notice Privacy Gracias Gracias Por tu Compra packs Portal Clientes …" at bounding box center [207, 385] width 86 height 16
select select
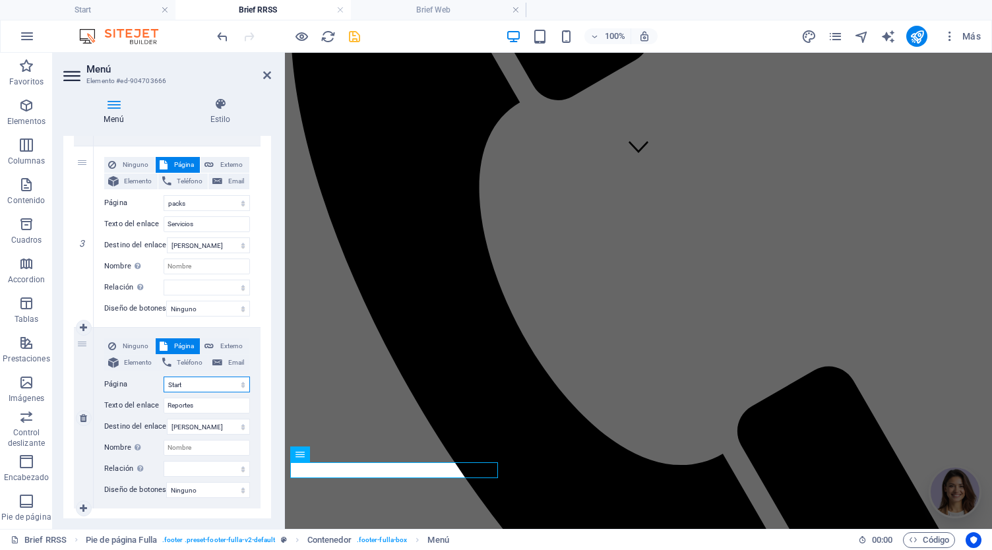
select select
click at [350, 34] on icon "save" at bounding box center [354, 36] width 15 height 15
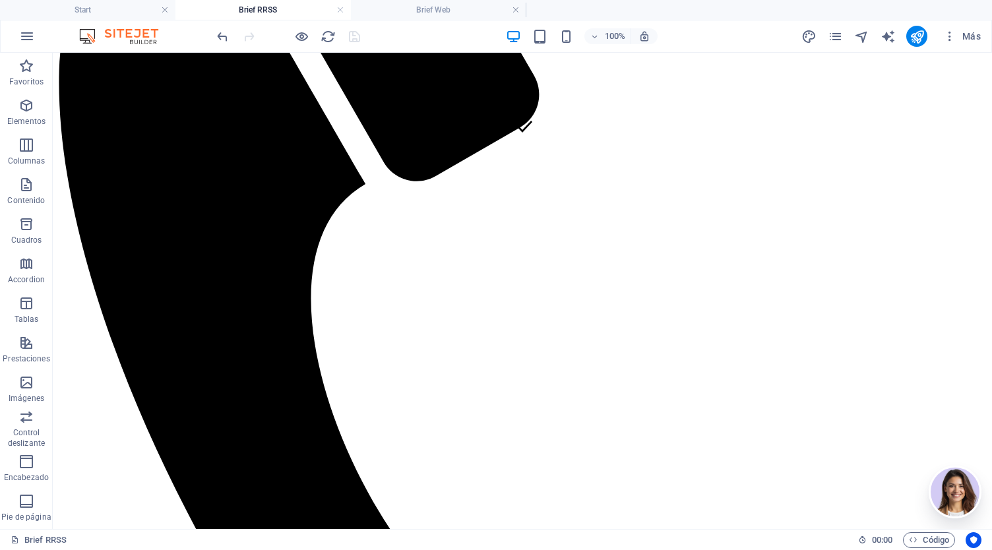
scroll to position [384, 0]
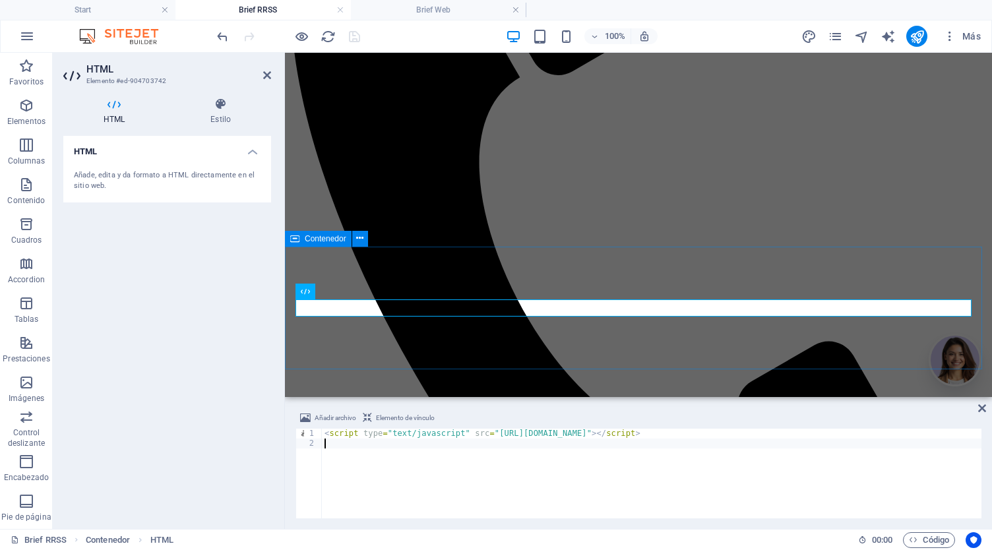
type textarea "<script type="text/javascript" src="https://form.jotform.com/jsform/25246075392…"
click at [261, 75] on header "HTML Elemento #ed-904703742" at bounding box center [167, 70] width 208 height 34
click at [265, 75] on icon at bounding box center [267, 75] width 8 height 11
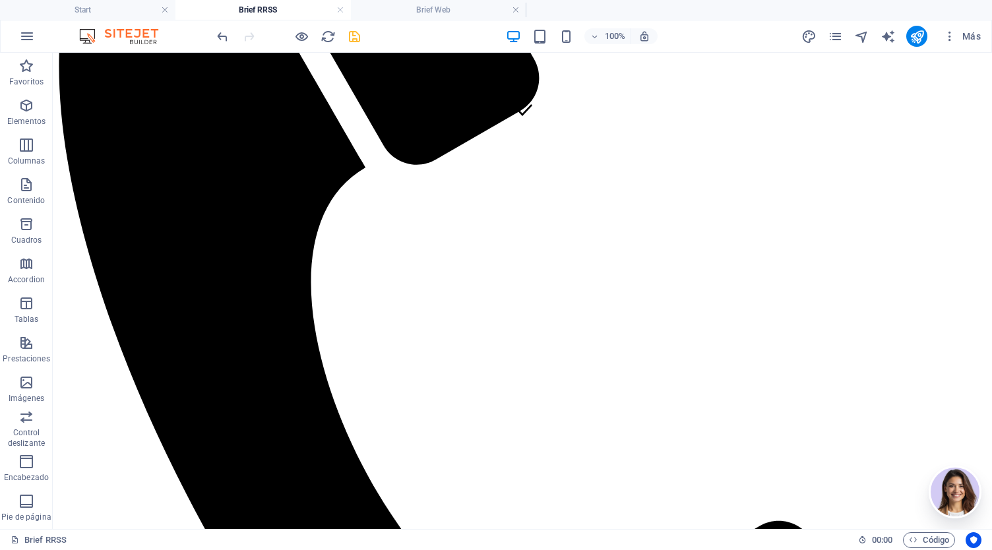
scroll to position [388, 0]
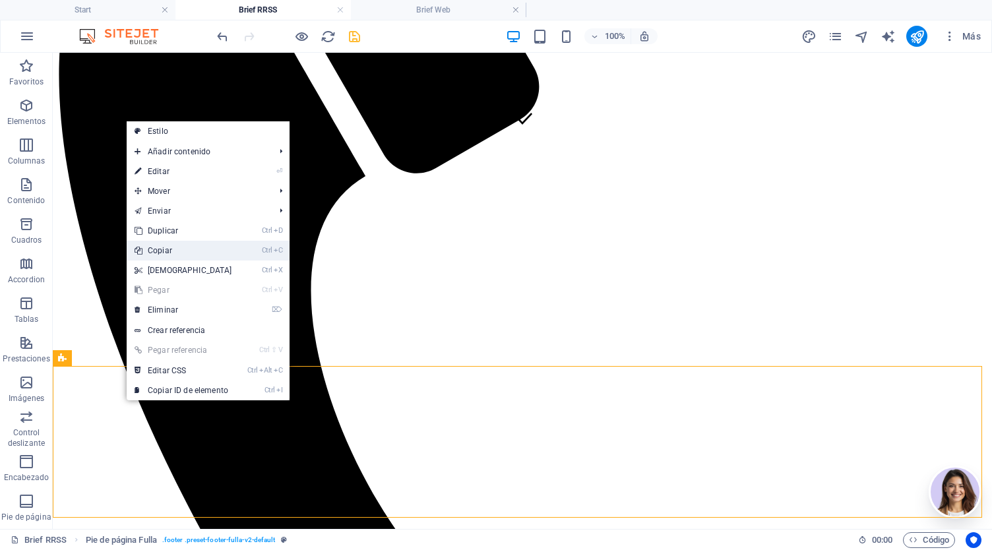
click at [194, 253] on link "Ctrl C Copiar" at bounding box center [183, 251] width 113 height 20
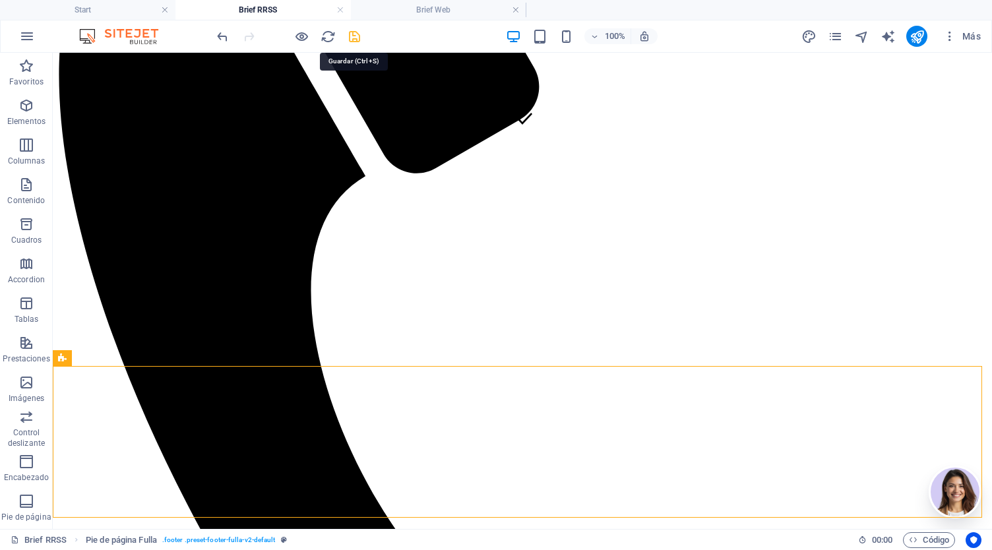
click at [350, 37] on icon "save" at bounding box center [354, 36] width 15 height 15
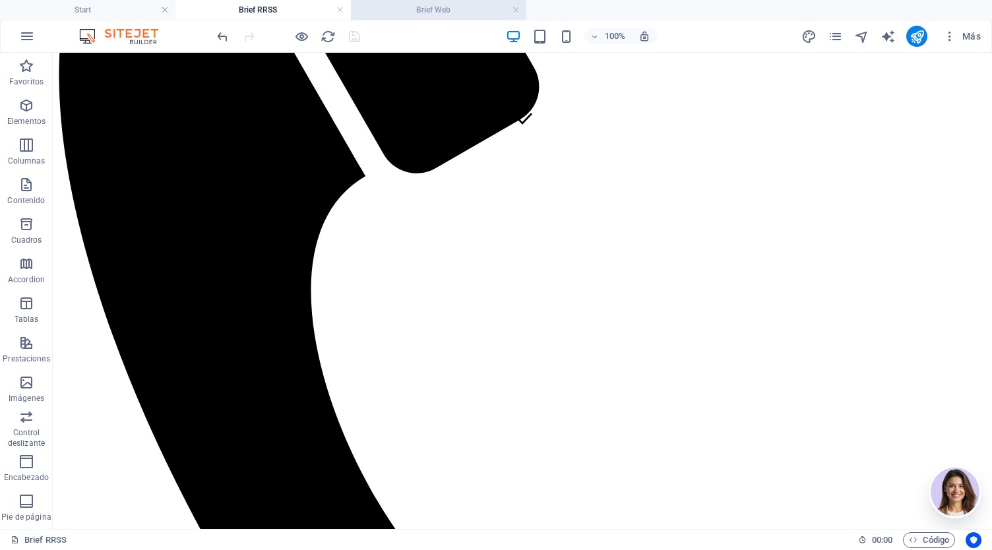
click at [419, 11] on h4 "Brief Web" at bounding box center [438, 10] width 175 height 15
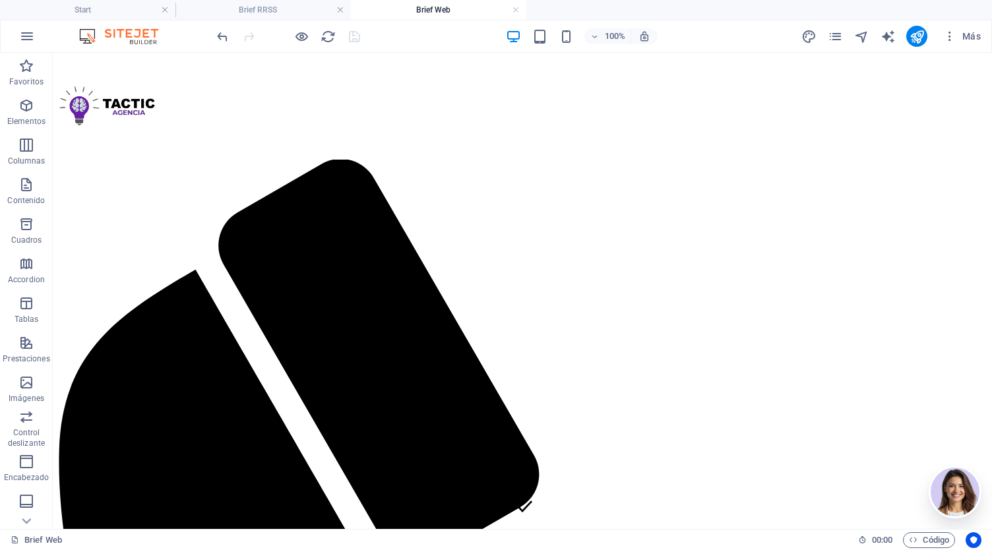
scroll to position [377, 0]
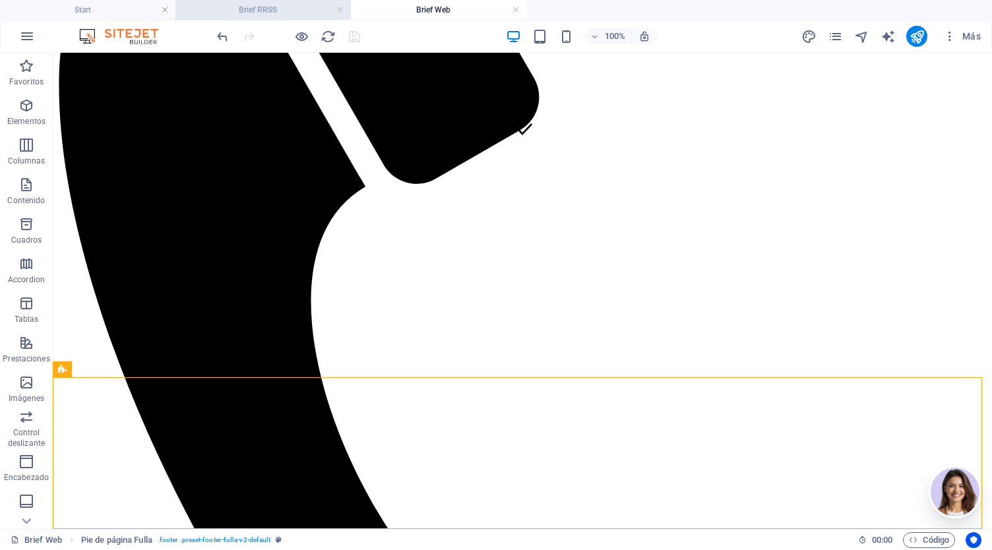
click at [299, 10] on h4 "Brief RRSS" at bounding box center [262, 10] width 175 height 15
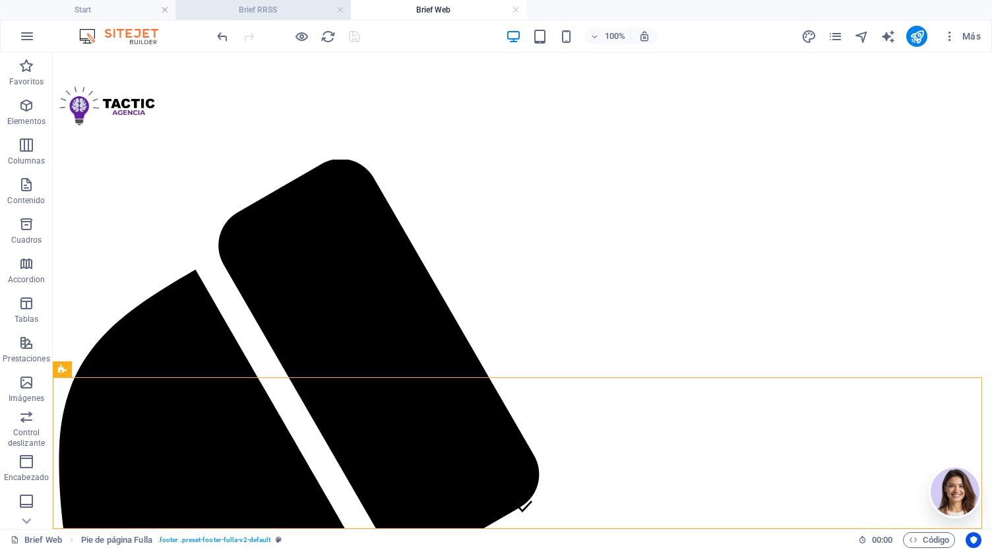
scroll to position [388, 0]
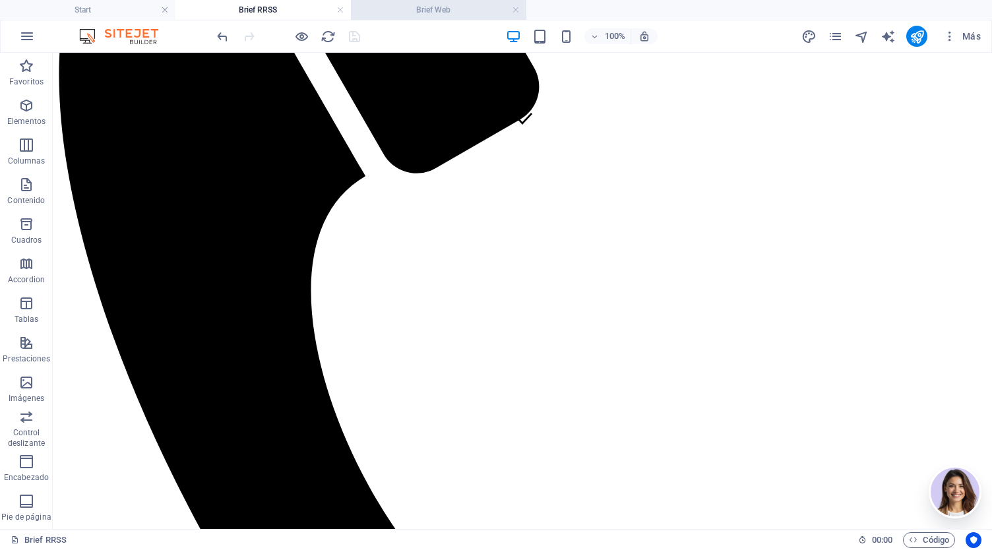
click at [427, 13] on h4 "Brief Web" at bounding box center [438, 10] width 175 height 15
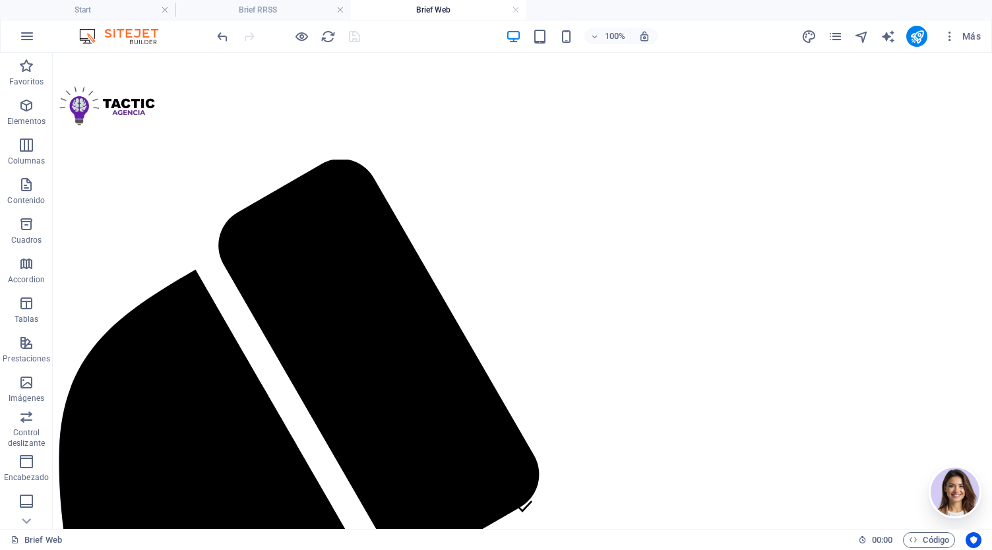
scroll to position [377, 0]
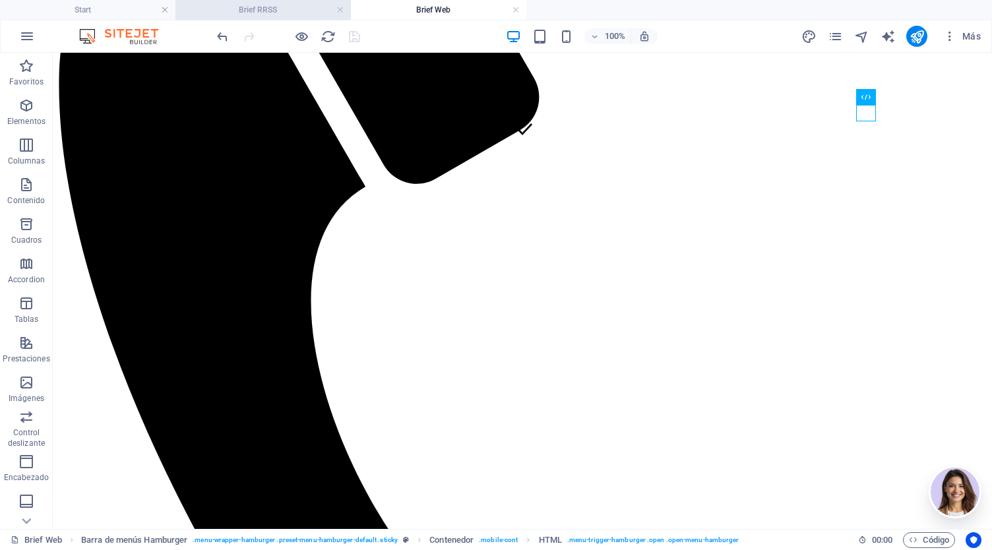
click at [238, 11] on h4 "Brief RRSS" at bounding box center [262, 10] width 175 height 15
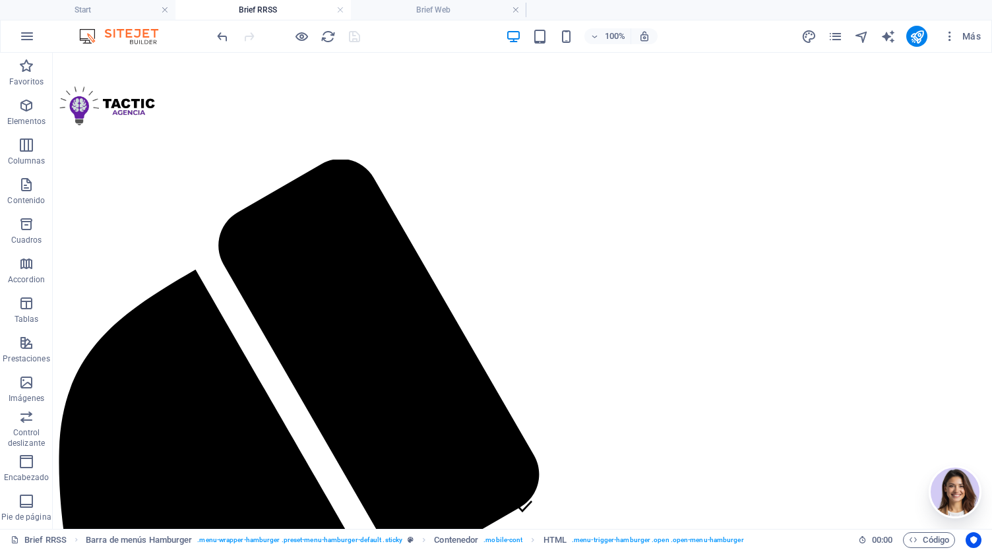
scroll to position [0, 0]
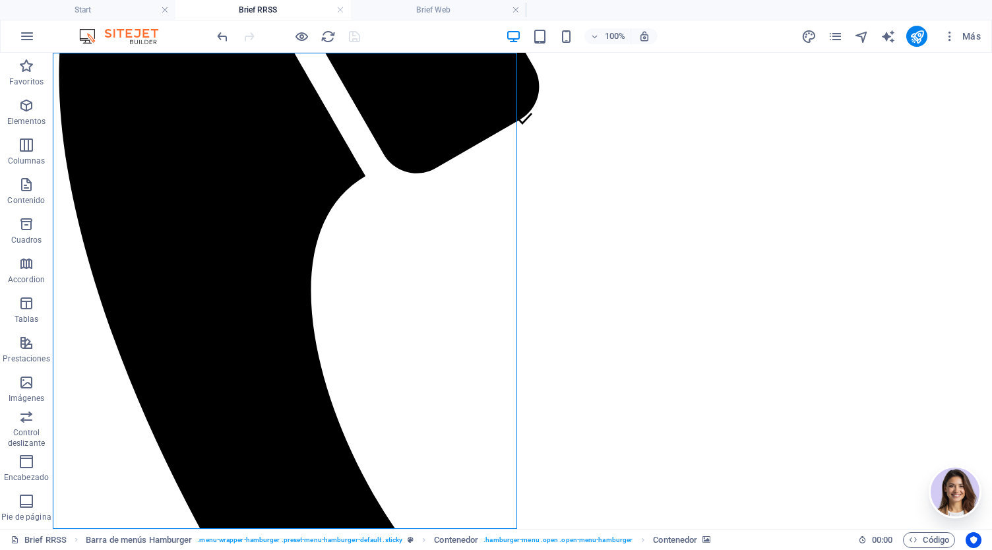
select select "%"
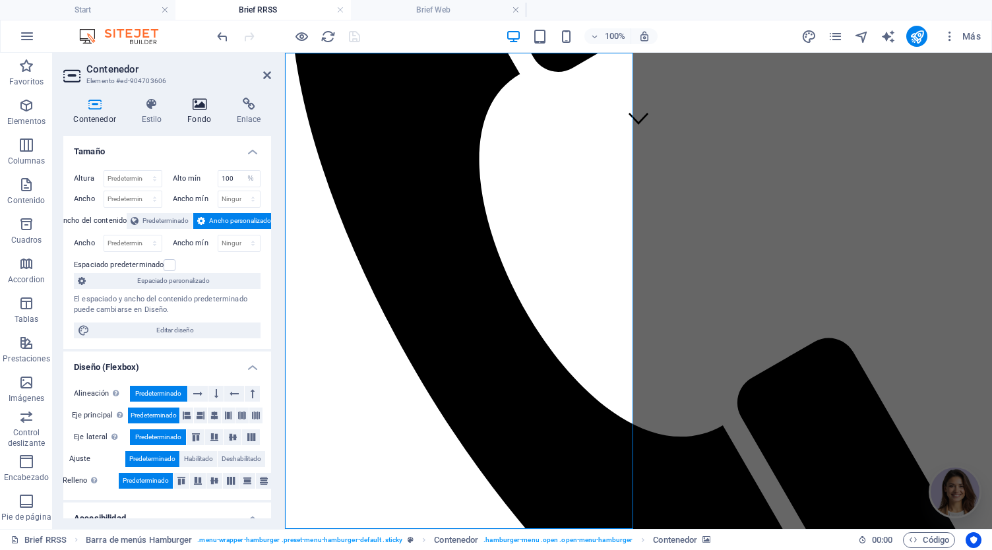
click at [193, 113] on h4 "Fondo" at bounding box center [201, 112] width 49 height 28
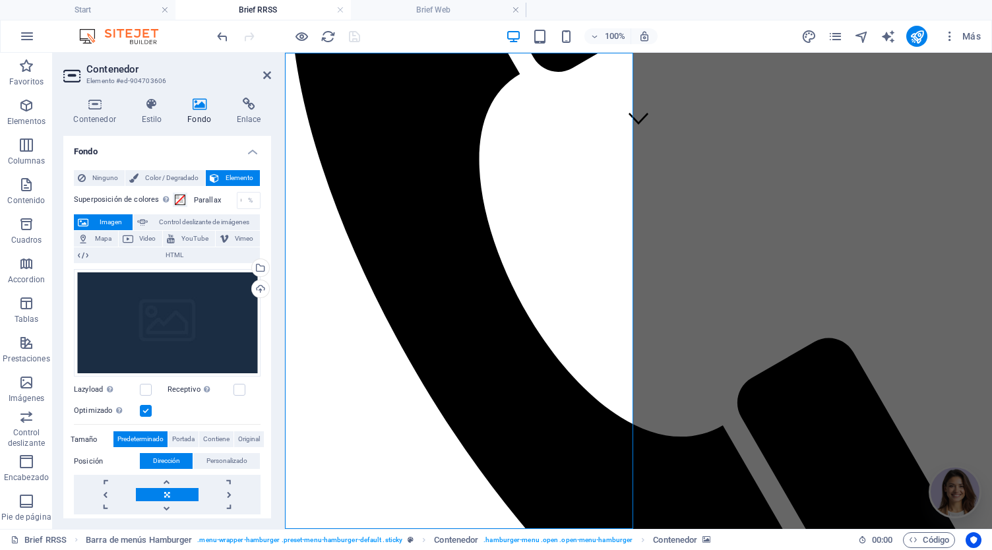
click at [116, 223] on span "Imagen" at bounding box center [110, 222] width 36 height 16
click at [199, 319] on div "Arrastra archivos aquí, haz clic para escoger archivos o selecciona archivos de…" at bounding box center [167, 323] width 187 height 108
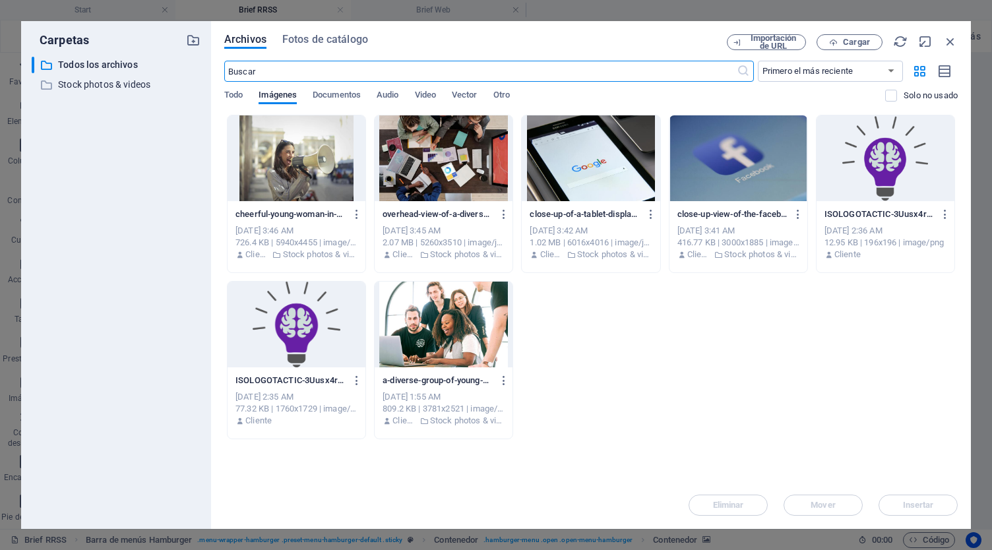
click at [369, 73] on input "text" at bounding box center [480, 71] width 512 height 21
click at [326, 36] on span "Fotos de catálogo" at bounding box center [325, 40] width 86 height 16
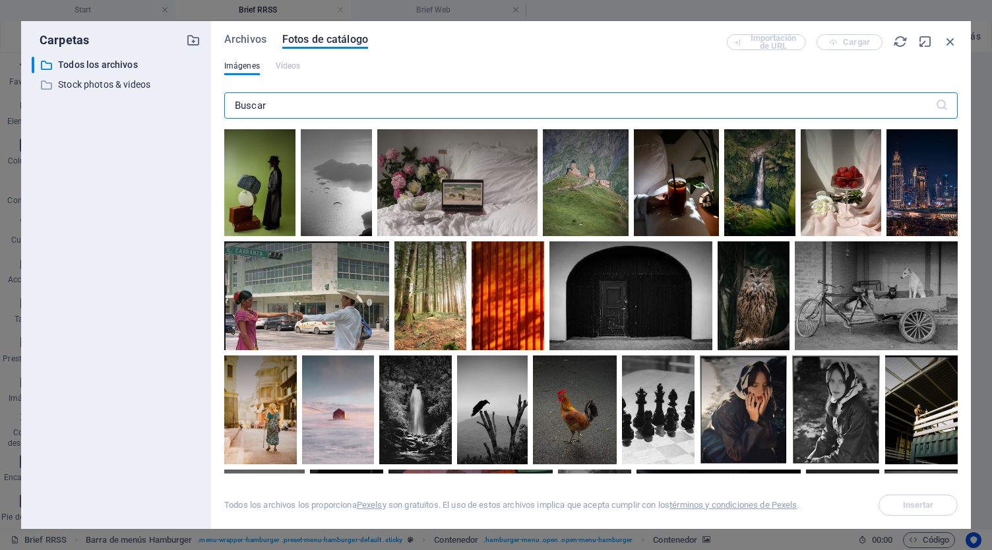
click at [343, 112] on input "text" at bounding box center [579, 105] width 711 height 26
type input "mercadeo digital"
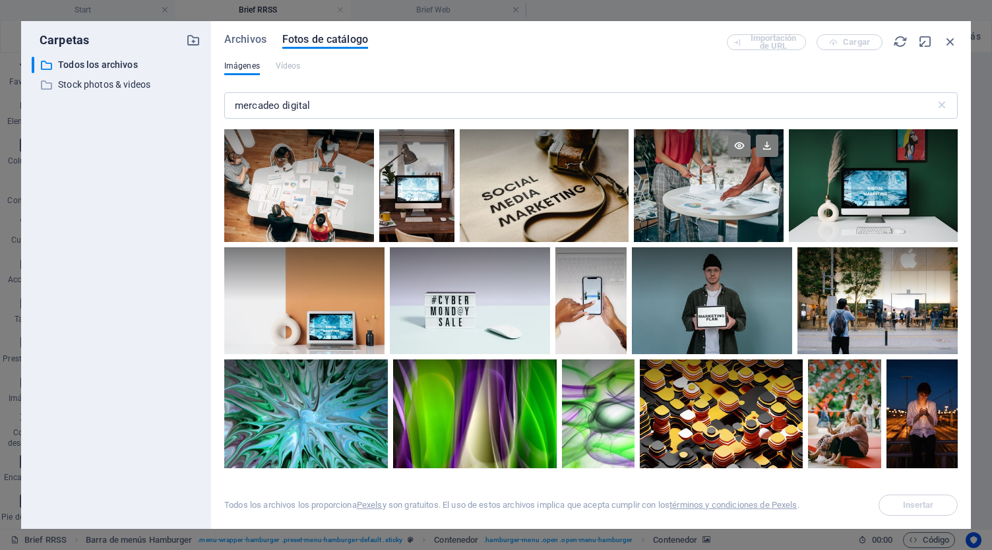
click at [725, 195] on div at bounding box center [709, 185] width 150 height 113
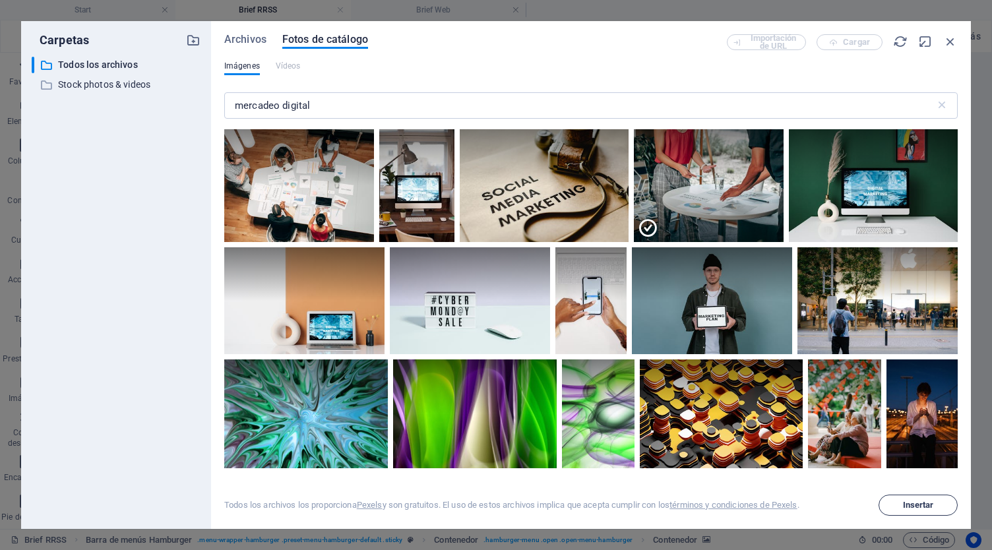
click at [921, 502] on span "Insertar" at bounding box center [918, 505] width 31 height 8
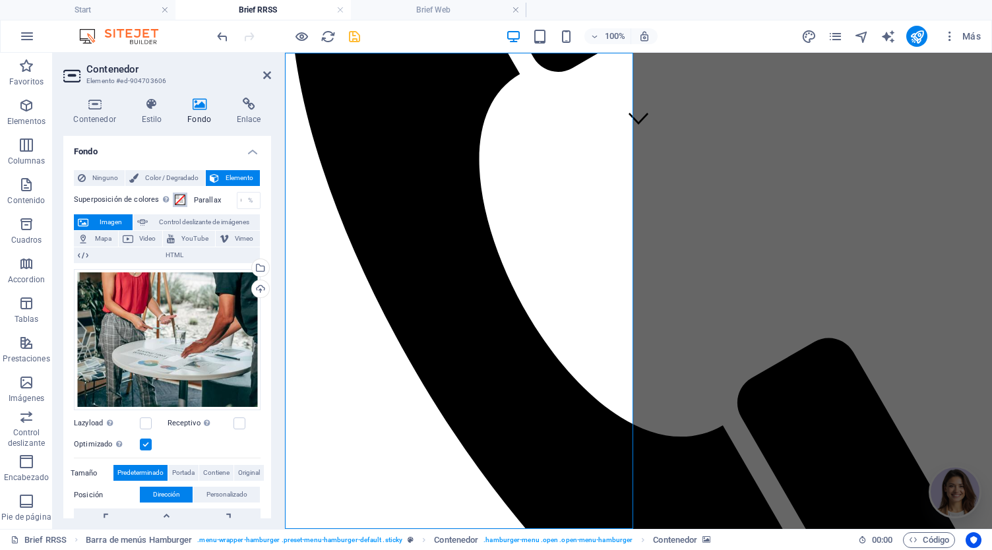
click at [175, 199] on span at bounding box center [180, 200] width 11 height 11
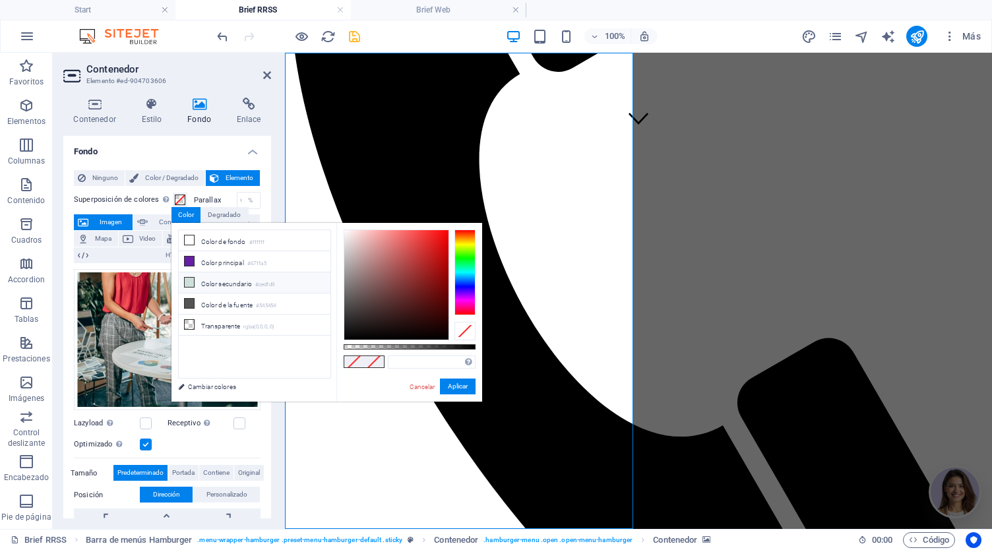
click at [191, 279] on icon at bounding box center [189, 282] width 9 height 9
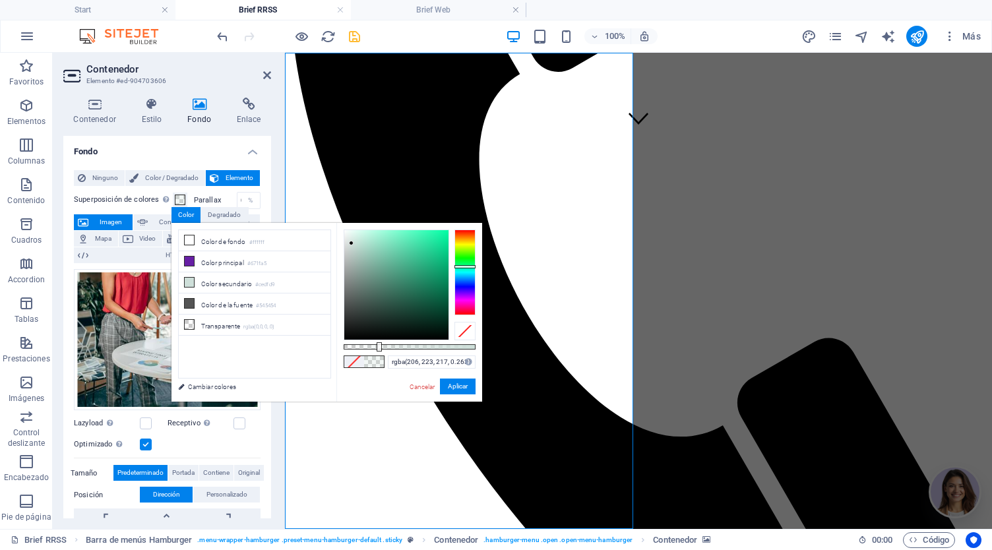
click at [378, 345] on div at bounding box center [410, 346] width 132 height 5
click at [399, 345] on div at bounding box center [410, 346] width 132 height 5
click at [421, 348] on div at bounding box center [410, 346] width 132 height 5
click at [436, 348] on div at bounding box center [410, 346] width 132 height 5
type input "rgba(206, 223, 217, 0.778)"
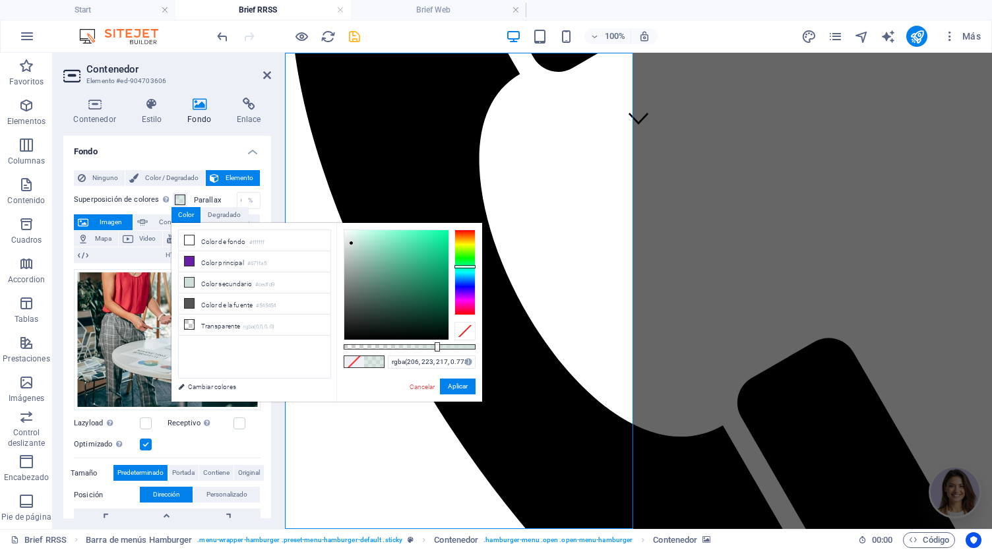
click at [446, 345] on div at bounding box center [410, 346] width 132 height 5
click at [462, 390] on button "Aplicar" at bounding box center [458, 387] width 36 height 16
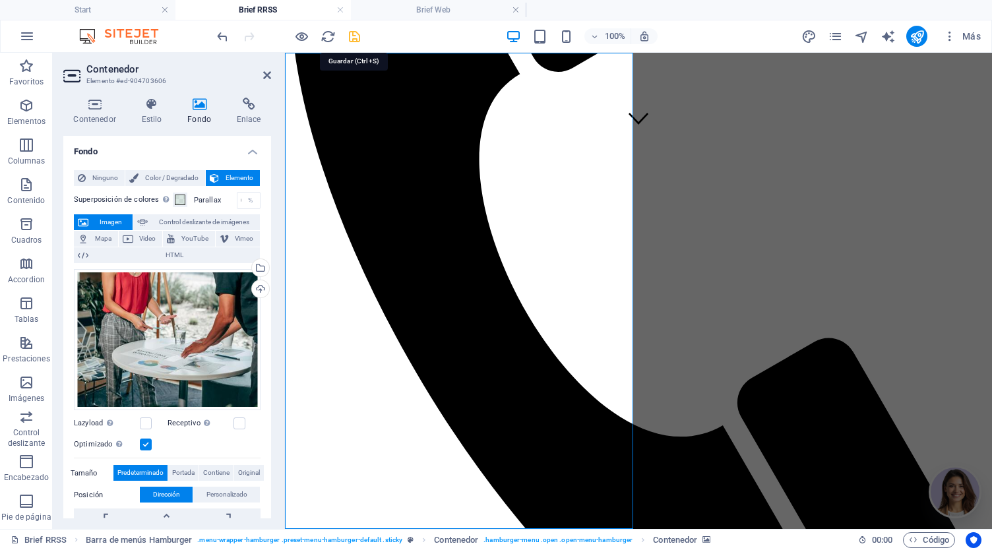
click at [353, 36] on icon "save" at bounding box center [354, 36] width 15 height 15
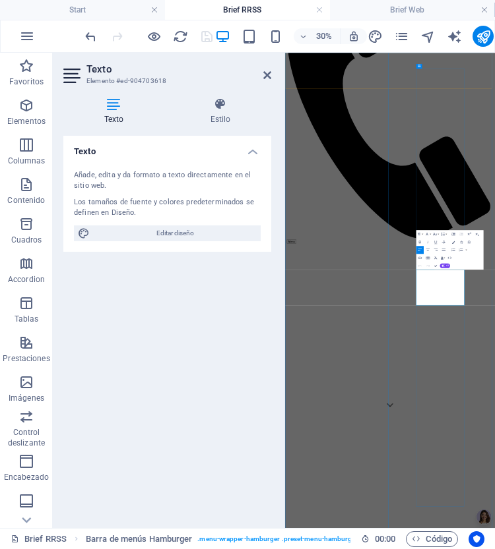
click at [435, 292] on icon "button" at bounding box center [435, 292] width 3 height 3
drag, startPoint x: 815, startPoint y: 867, endPoint x: 756, endPoint y: 856, distance: 59.6
click at [443, 292] on icon "button" at bounding box center [443, 292] width 5 height 5
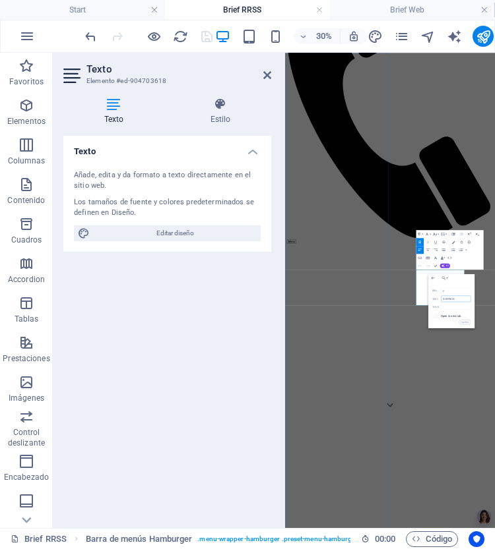
drag, startPoint x: 463, startPoint y: 301, endPoint x: 435, endPoint y: 299, distance: 27.8
click at [435, 299] on div "SUBPAGE Text" at bounding box center [451, 298] width 39 height 7
click at [445, 278] on icon "button" at bounding box center [443, 278] width 5 height 5
click at [450, 329] on p "Brief Web" at bounding box center [443, 327] width 17 height 6
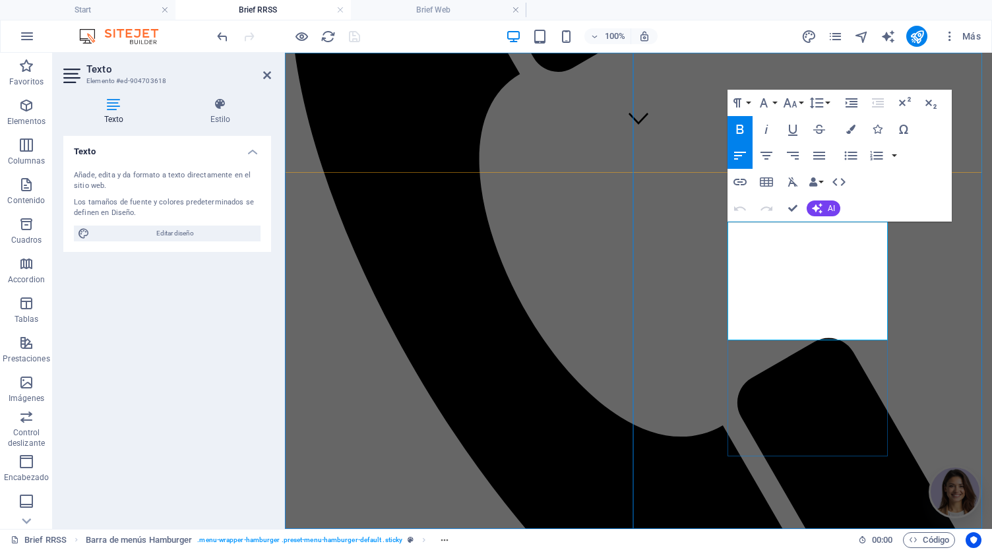
click at [793, 273] on icon "button" at bounding box center [791, 270] width 16 height 16
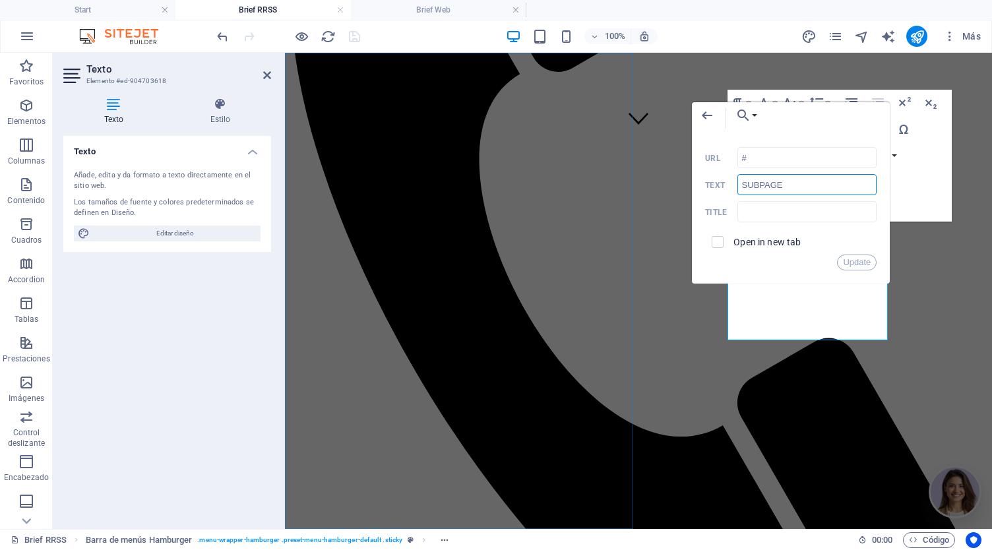
drag, startPoint x: 789, startPoint y: 186, endPoint x: 735, endPoint y: 184, distance: 54.1
click at [735, 184] on div "SUBPAGE Text" at bounding box center [790, 185] width 171 height 22
click at [752, 115] on button "Choose Link" at bounding box center [743, 115] width 30 height 26
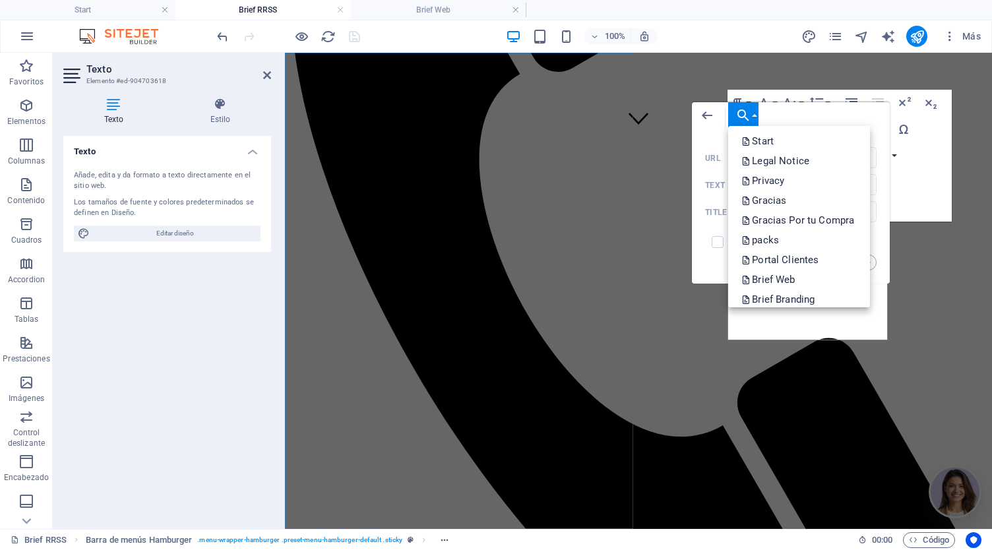
click at [749, 113] on icon "button" at bounding box center [743, 115] width 16 height 16
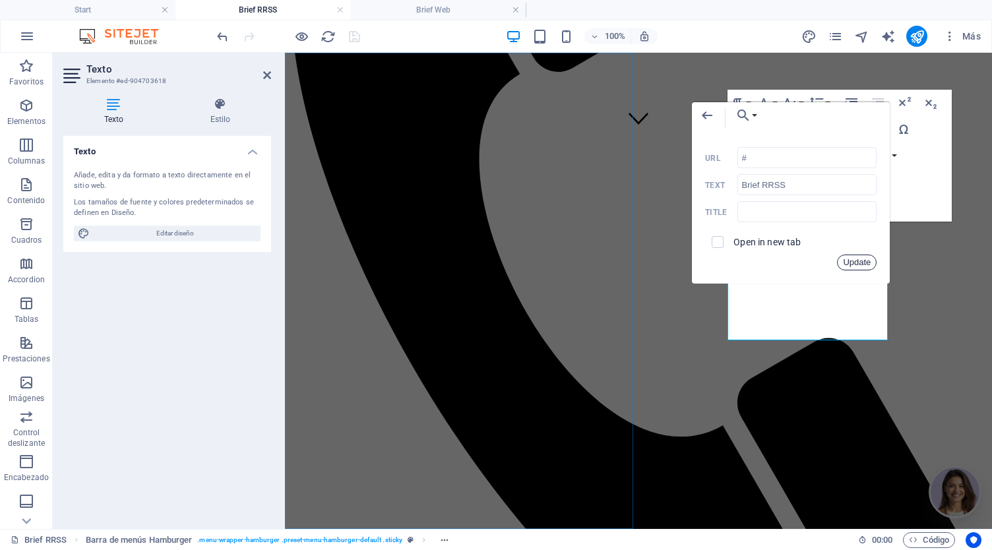
click at [851, 264] on button "Update" at bounding box center [857, 263] width 40 height 16
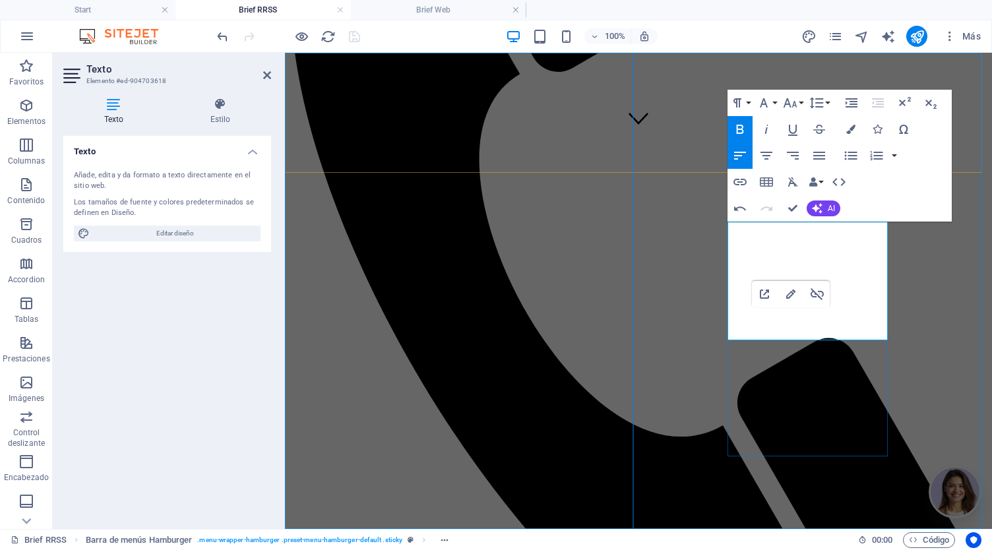
click at [787, 296] on icon "button" at bounding box center [790, 294] width 9 height 9
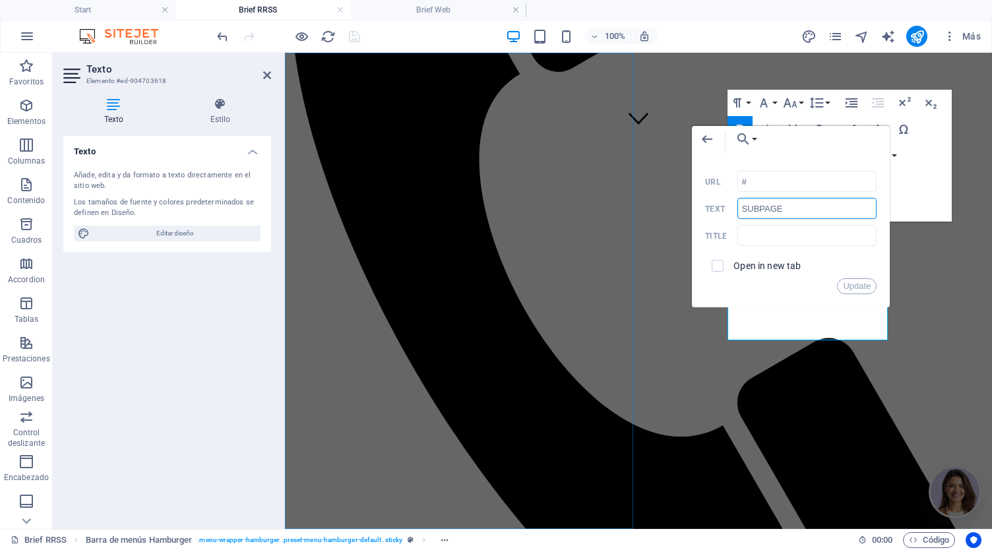
drag, startPoint x: 754, startPoint y: 212, endPoint x: 733, endPoint y: 212, distance: 20.4
click at [733, 212] on div "SUBPAGE Text" at bounding box center [790, 209] width 171 height 22
type input "Servicios"
click at [753, 136] on button "Choose Link" at bounding box center [743, 139] width 30 height 26
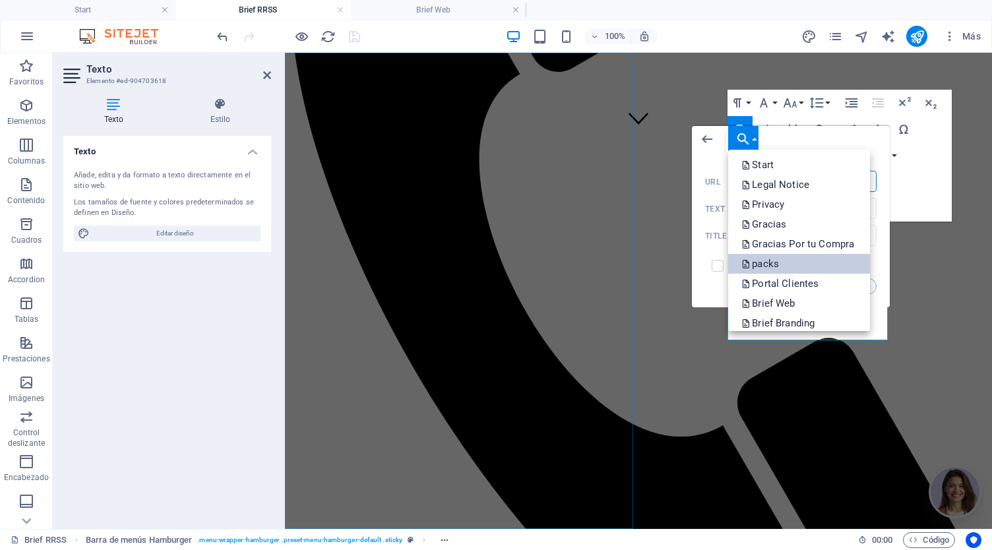
click at [793, 255] on link "packs" at bounding box center [799, 264] width 142 height 20
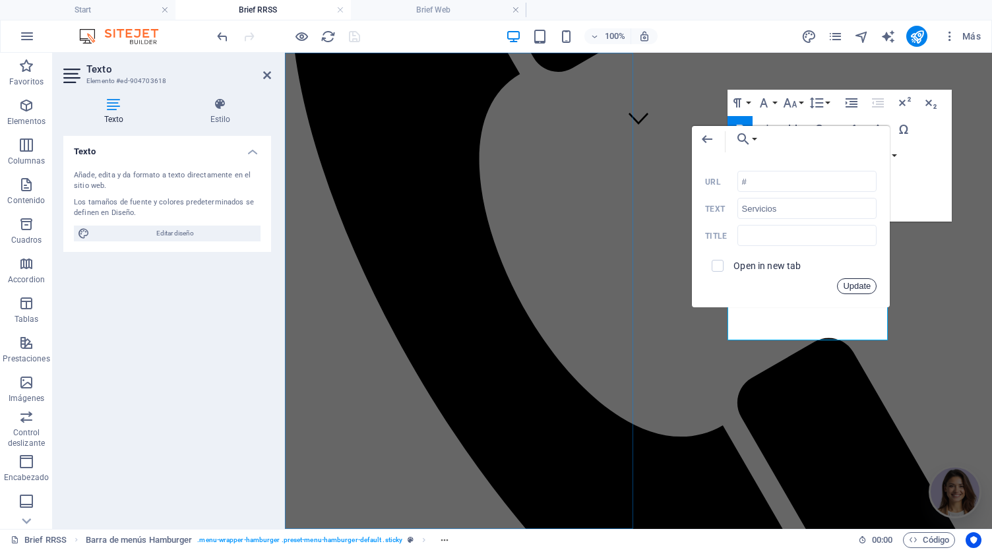
click at [869, 290] on button "Update" at bounding box center [857, 286] width 40 height 16
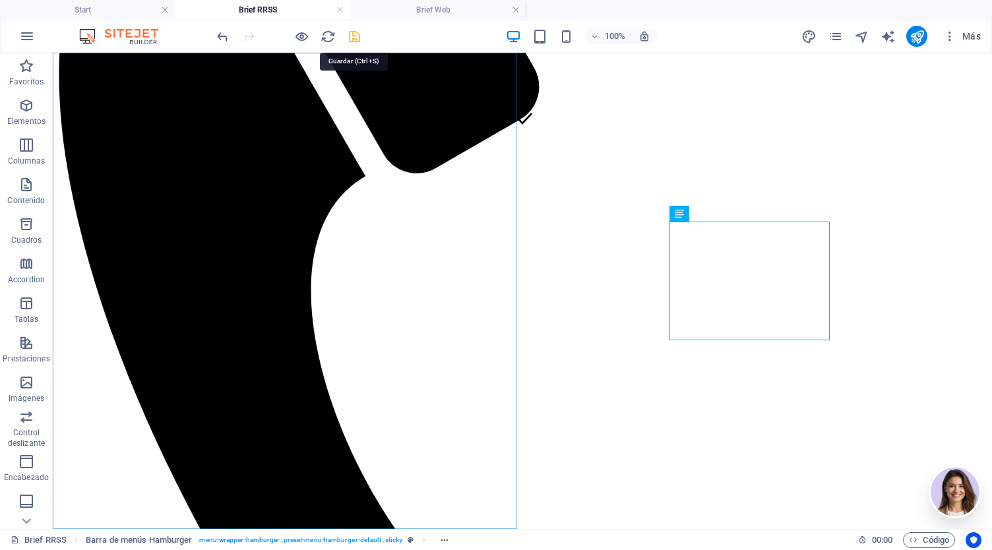
click at [351, 34] on icon "save" at bounding box center [354, 36] width 15 height 15
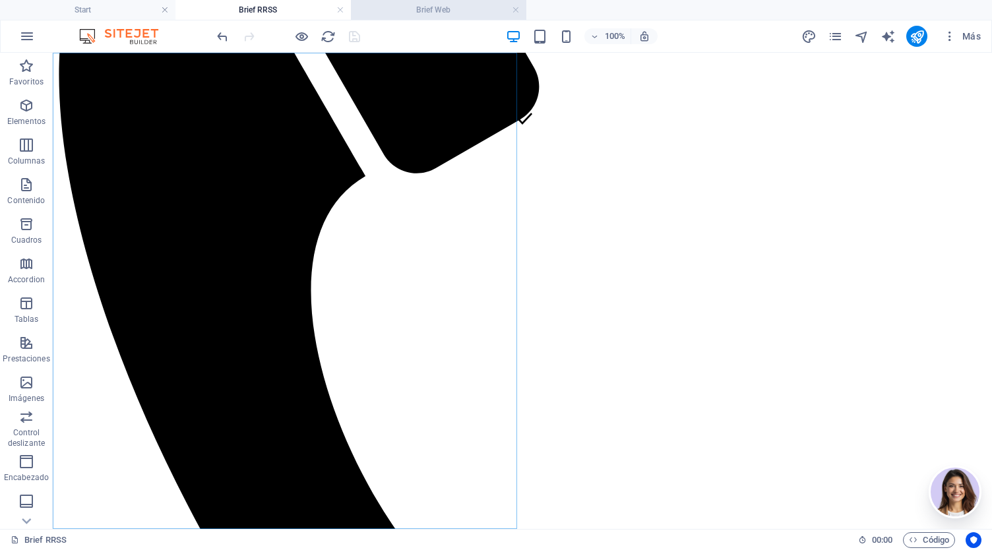
click at [433, 10] on h4 "Brief Web" at bounding box center [438, 10] width 175 height 15
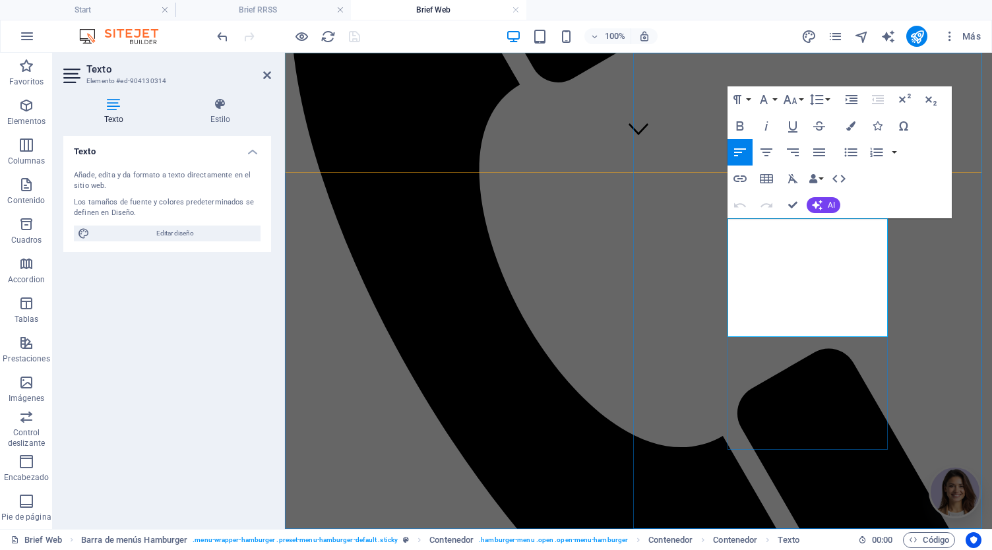
drag, startPoint x: 841, startPoint y: 301, endPoint x: 756, endPoint y: 305, distance: 85.8
click at [799, 266] on icon "button" at bounding box center [799, 266] width 9 height 9
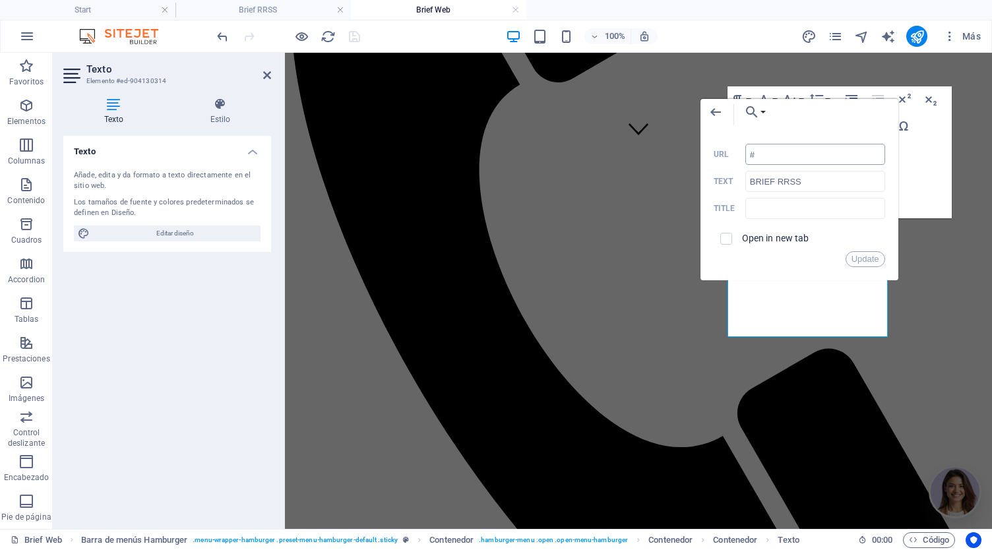
click at [782, 154] on input "#" at bounding box center [815, 154] width 140 height 21
click at [762, 109] on button "Choose Link" at bounding box center [752, 112] width 30 height 26
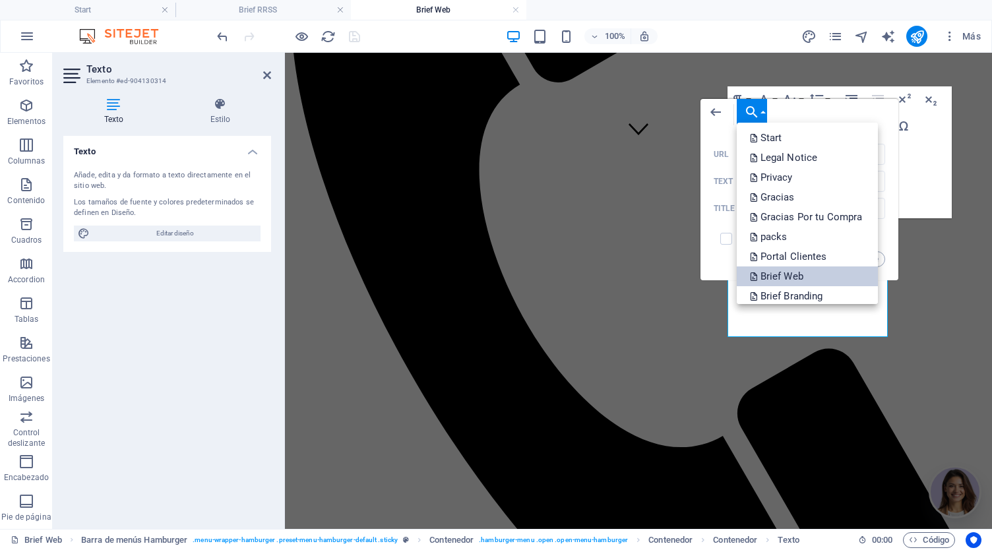
drag, startPoint x: 880, startPoint y: 258, endPoint x: 876, endPoint y: 274, distance: 17.0
click at [876, 274] on div "Back Choose Link Start Legal Notice Privacy Gracias Gracias Por tu Compra packs…" at bounding box center [799, 189] width 198 height 181
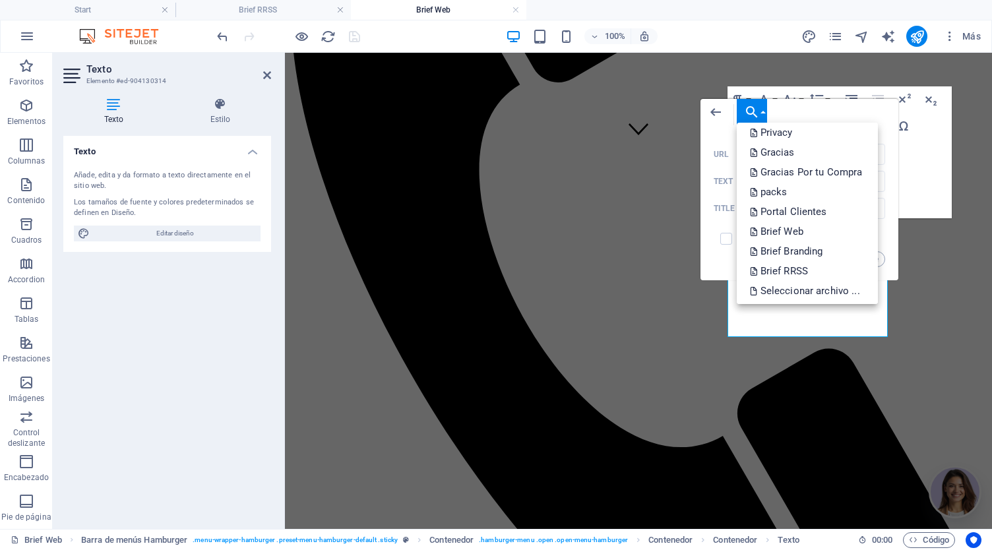
scroll to position [30, 0]
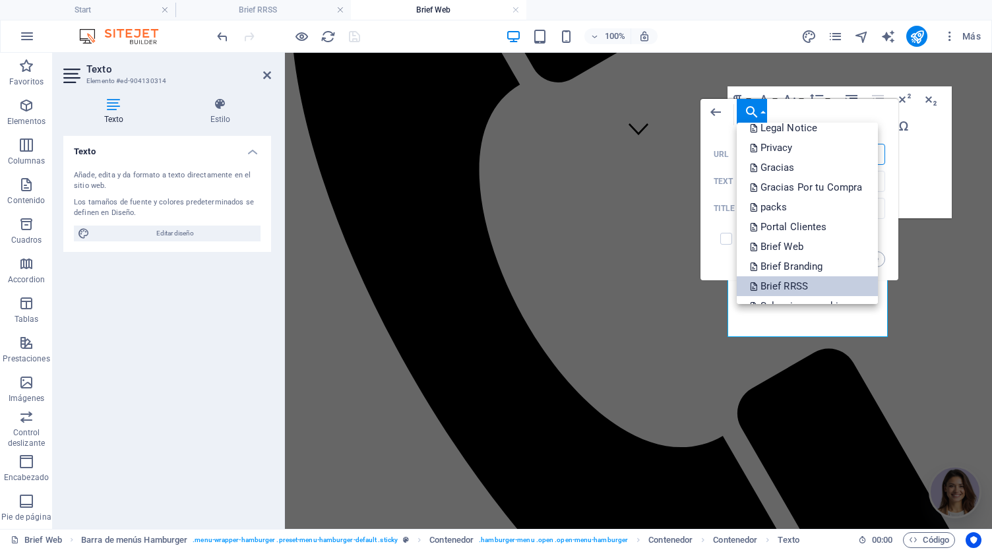
click at [820, 282] on link "Brief RRSS" at bounding box center [808, 286] width 142 height 20
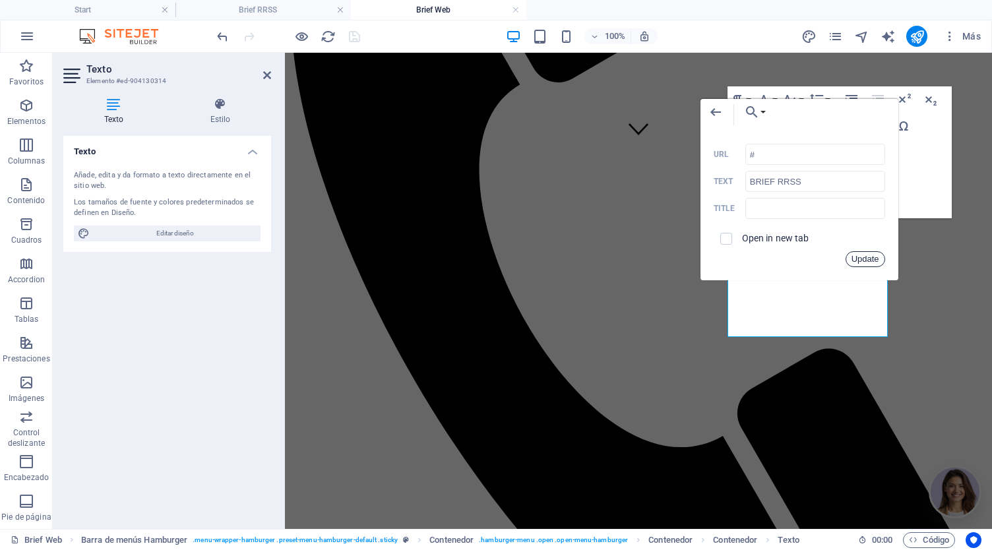
click at [866, 263] on button "Update" at bounding box center [865, 259] width 40 height 16
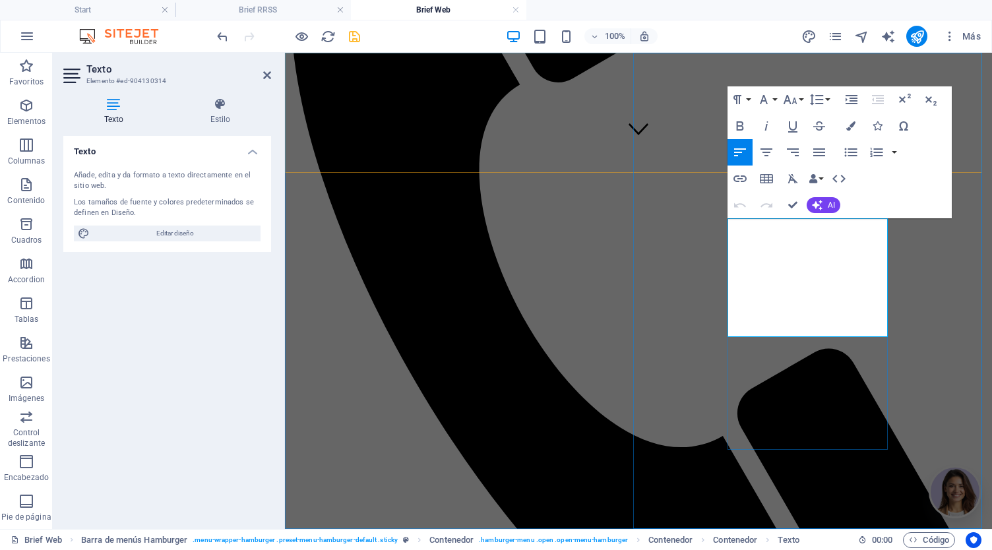
click at [791, 293] on icon "button" at bounding box center [795, 290] width 9 height 9
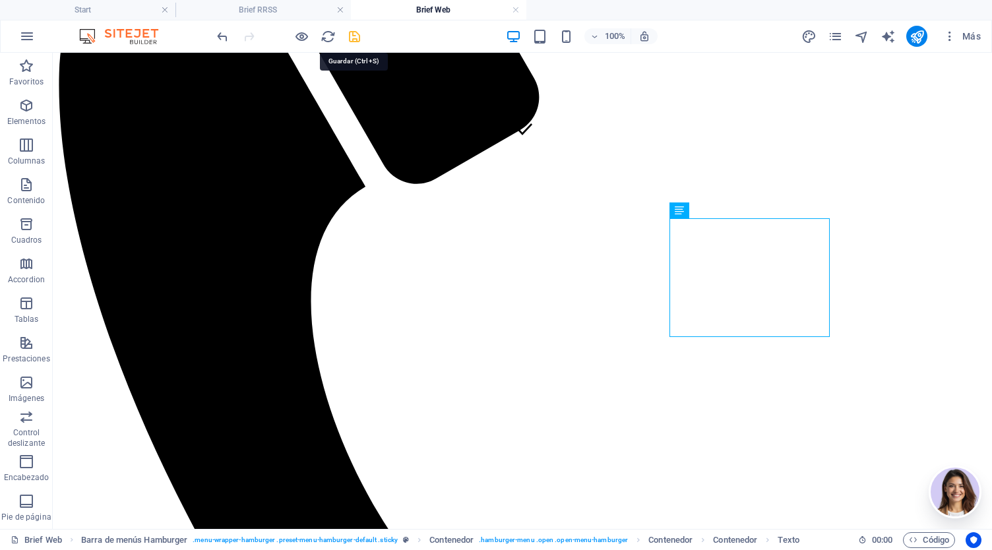
click at [351, 30] on icon "save" at bounding box center [354, 36] width 15 height 15
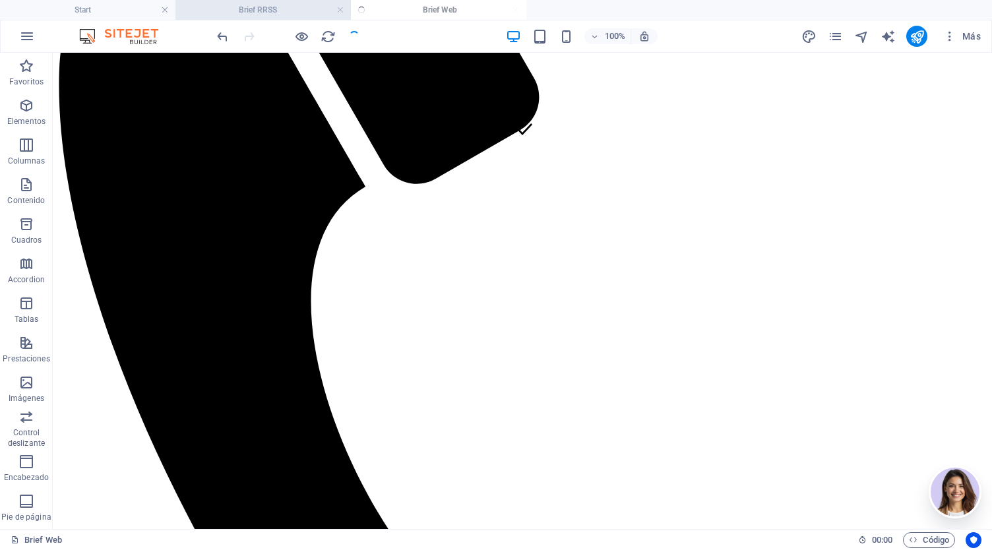
click at [257, 10] on h4 "Brief RRSS" at bounding box center [262, 10] width 175 height 15
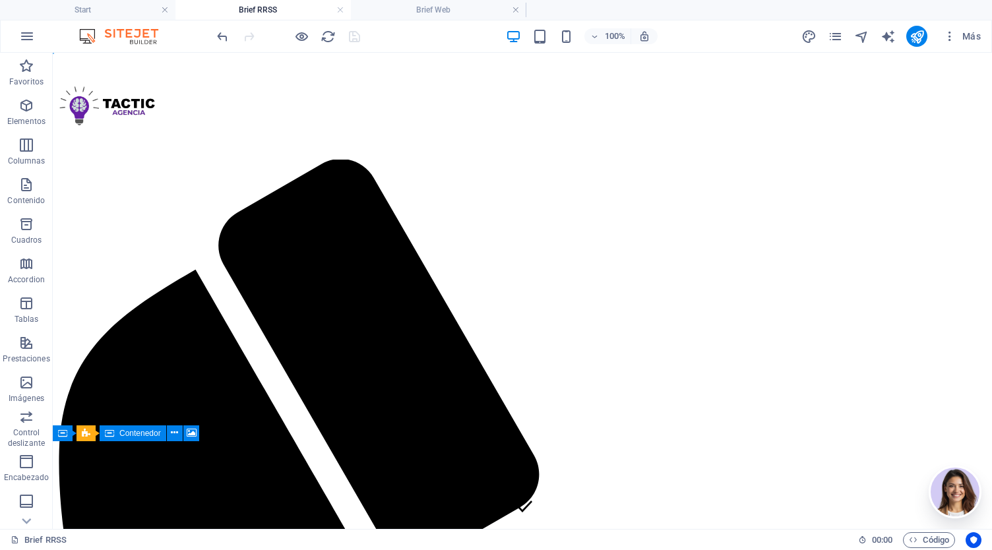
scroll to position [0, 0]
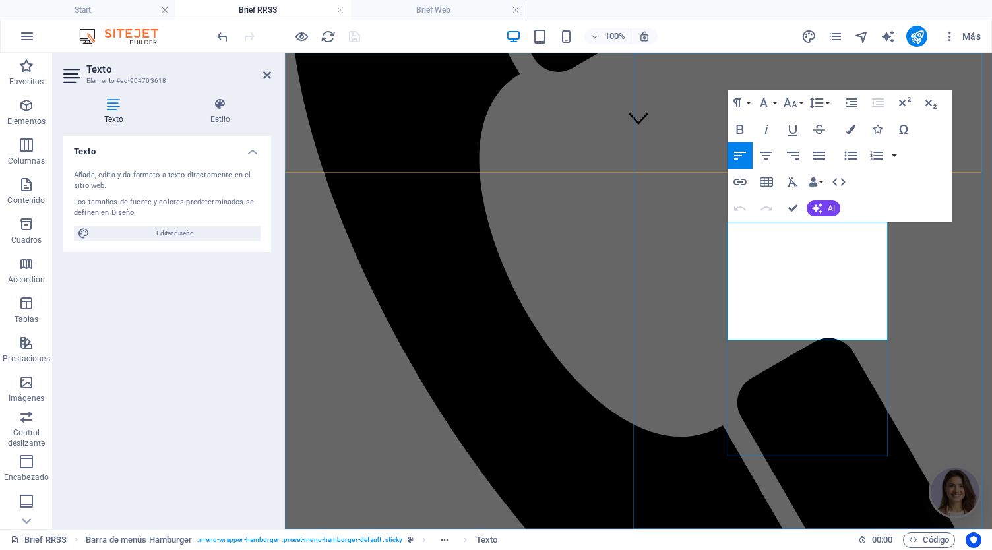
drag, startPoint x: 847, startPoint y: 307, endPoint x: 755, endPoint y: 306, distance: 91.7
click at [799, 272] on icon "button" at bounding box center [799, 270] width 9 height 9
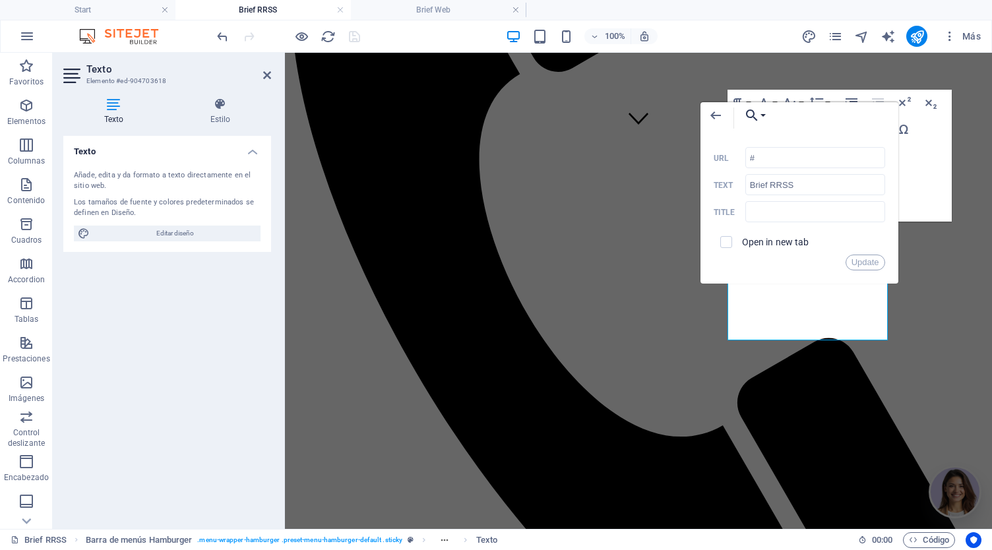
click at [752, 115] on icon "button" at bounding box center [752, 115] width 16 height 16
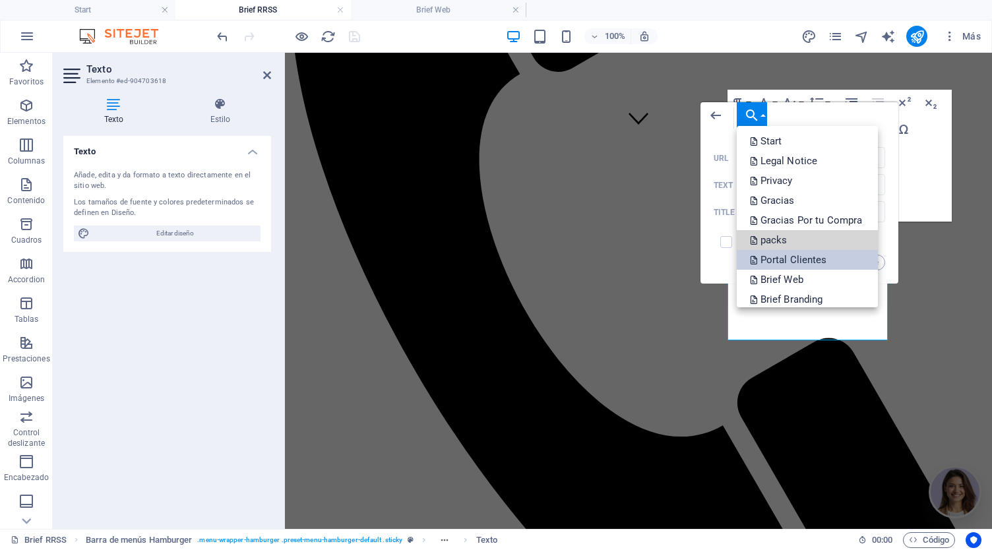
drag, startPoint x: 876, startPoint y: 231, endPoint x: 876, endPoint y: 253, distance: 21.8
click at [876, 253] on ul "Start Legal Notice Privacy Gracias Gracias Por tu Compra packs Portal Clientes …" at bounding box center [808, 240] width 142 height 228
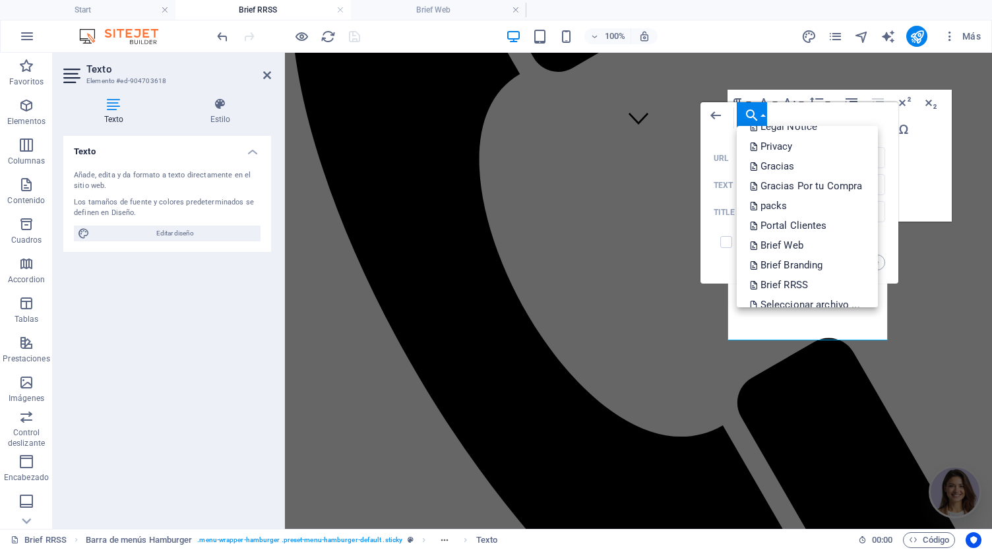
scroll to position [42, 0]
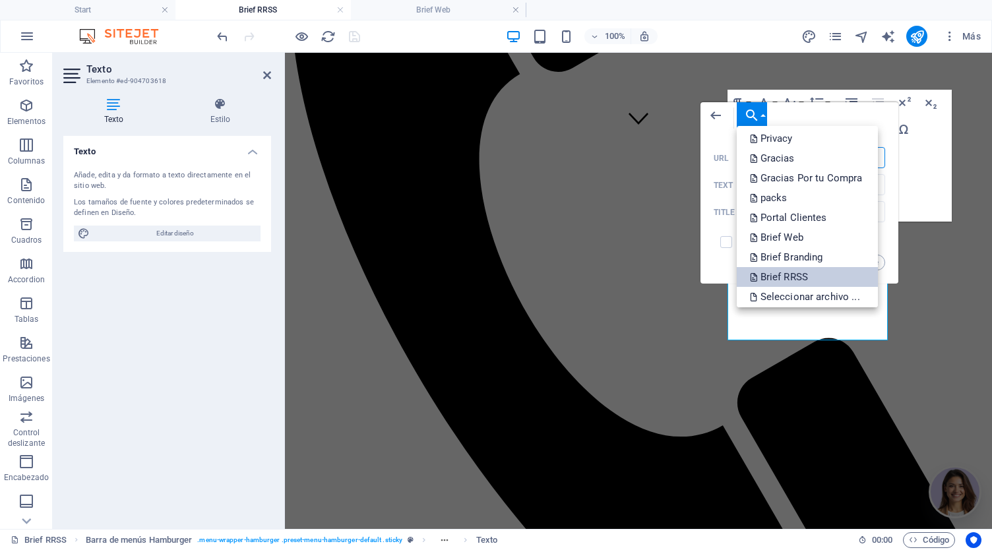
click at [846, 284] on link "Brief RRSS" at bounding box center [808, 277] width 142 height 20
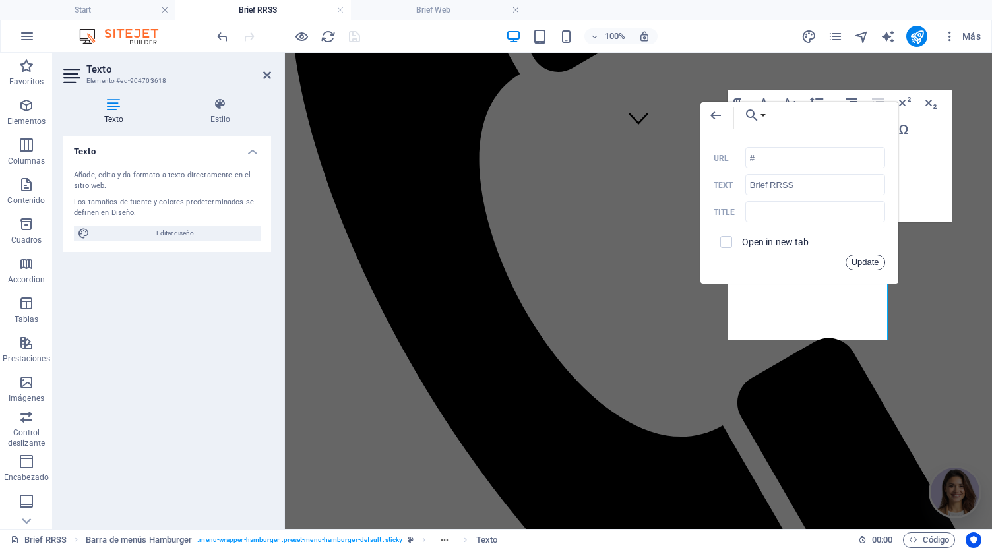
click at [865, 263] on button "Update" at bounding box center [865, 263] width 40 height 16
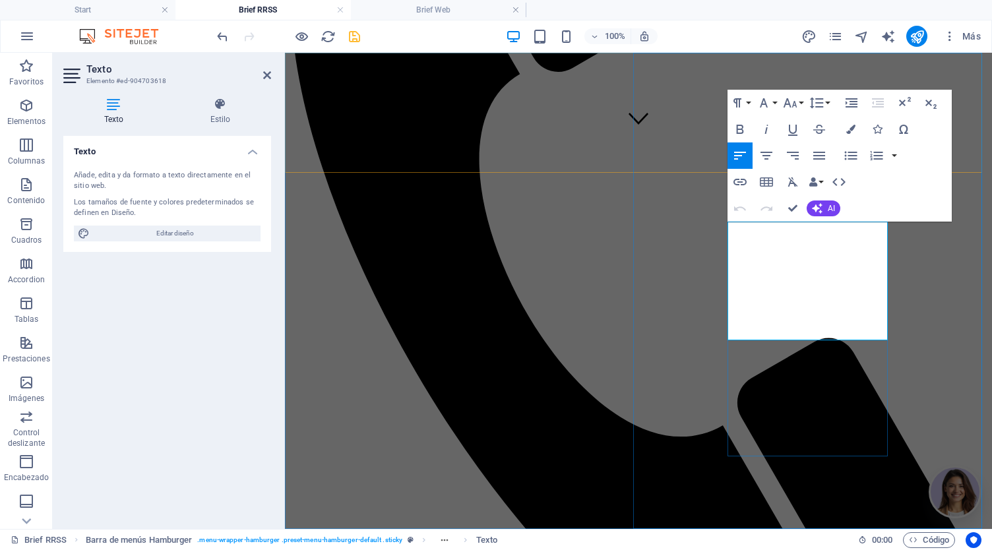
drag, startPoint x: 756, startPoint y: 327, endPoint x: 838, endPoint y: 330, distance: 82.5
click at [797, 300] on icon "button" at bounding box center [795, 294] width 16 height 16
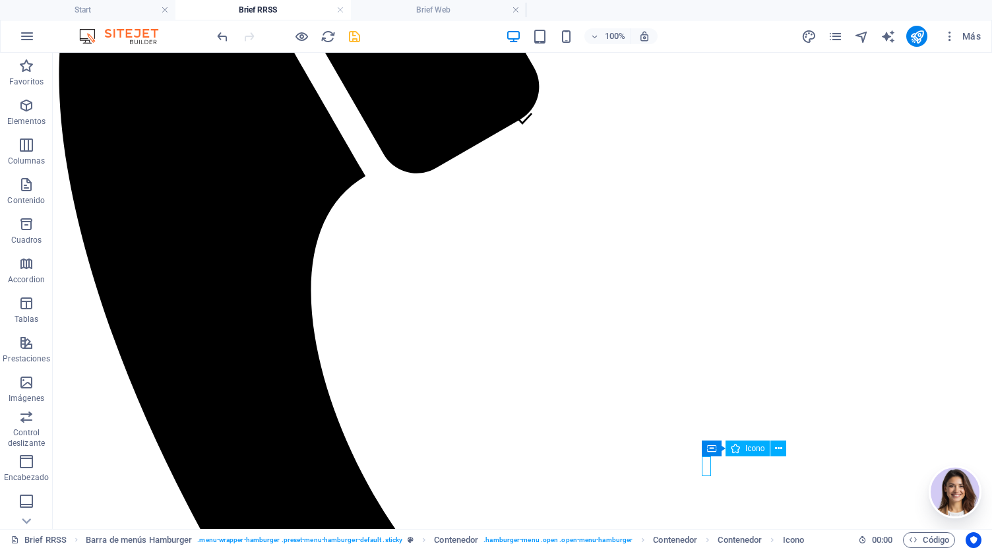
select select "xMidYMid"
select select "px"
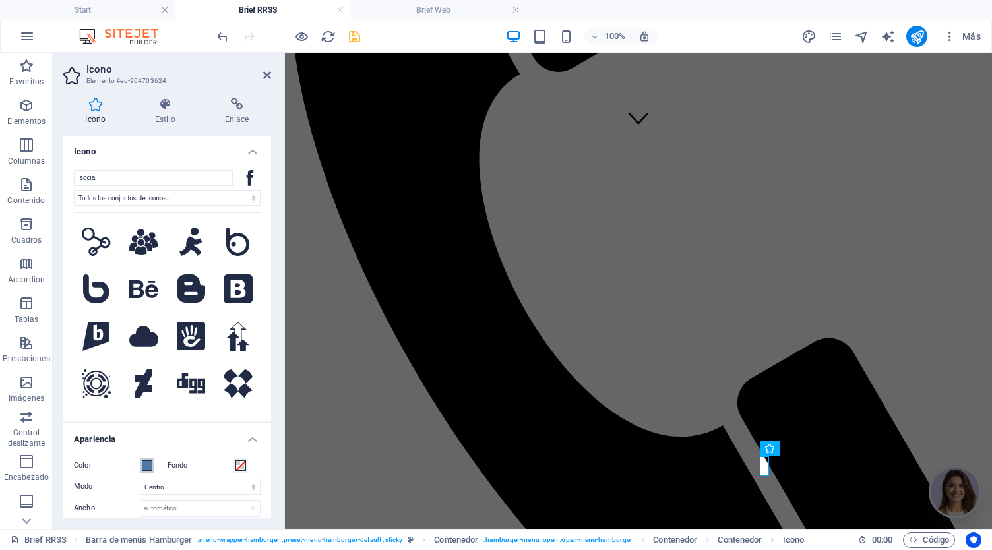
click at [148, 461] on span at bounding box center [147, 465] width 11 height 11
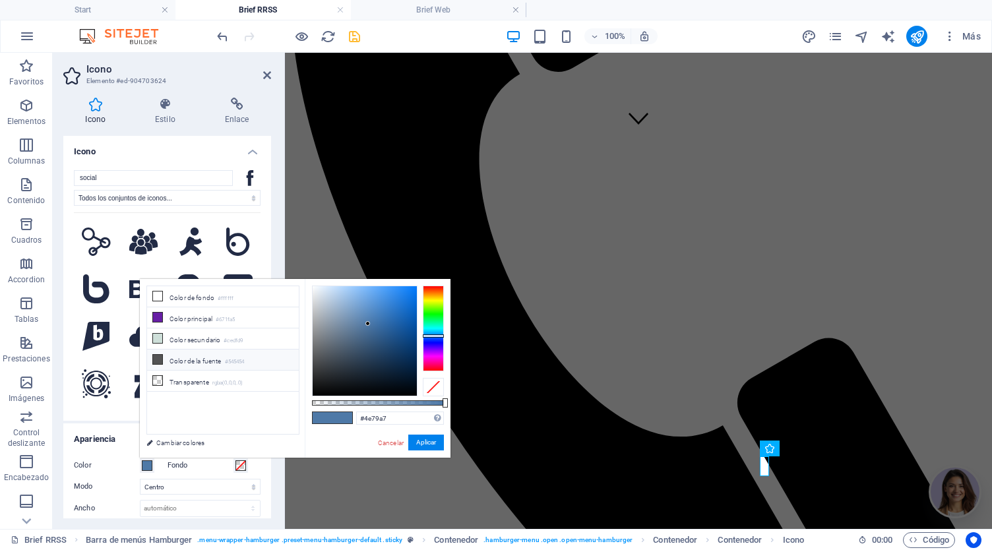
click at [198, 356] on li "Color de la fuente #545454" at bounding box center [223, 360] width 152 height 21
type input "#545454"
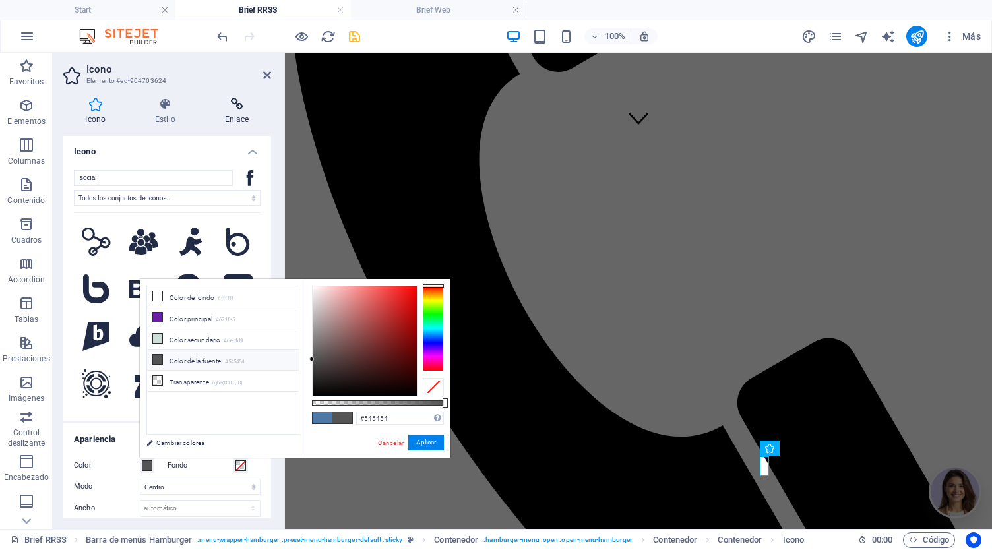
click at [249, 123] on h4 "Enlace" at bounding box center [236, 112] width 69 height 28
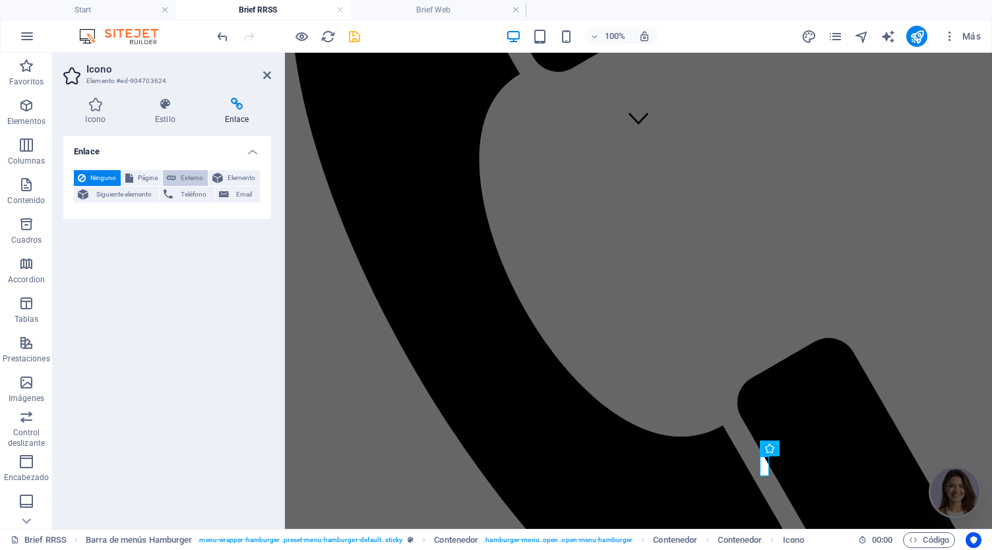
click at [179, 181] on button "Externo" at bounding box center [185, 178] width 45 height 16
select select "blank"
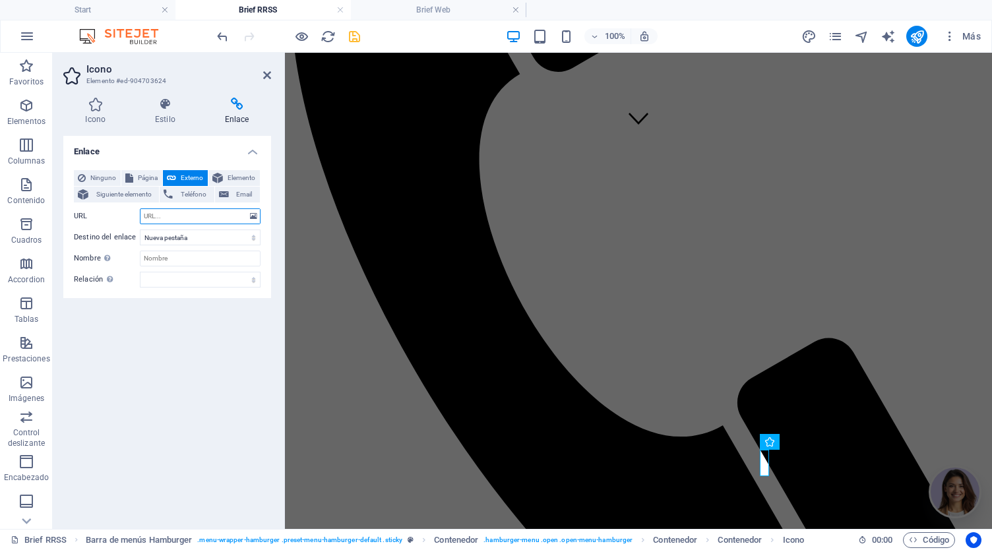
paste input "[URL][DOMAIN_NAME]"
type input "[URL][DOMAIN_NAME]"
click at [359, 34] on icon "save" at bounding box center [354, 36] width 15 height 15
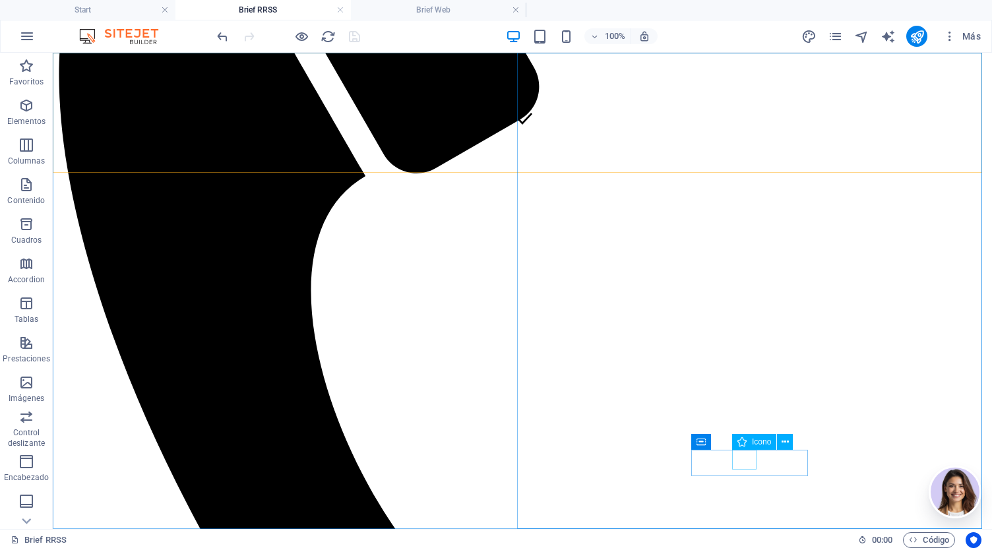
select select "xMidYMid"
select select "px"
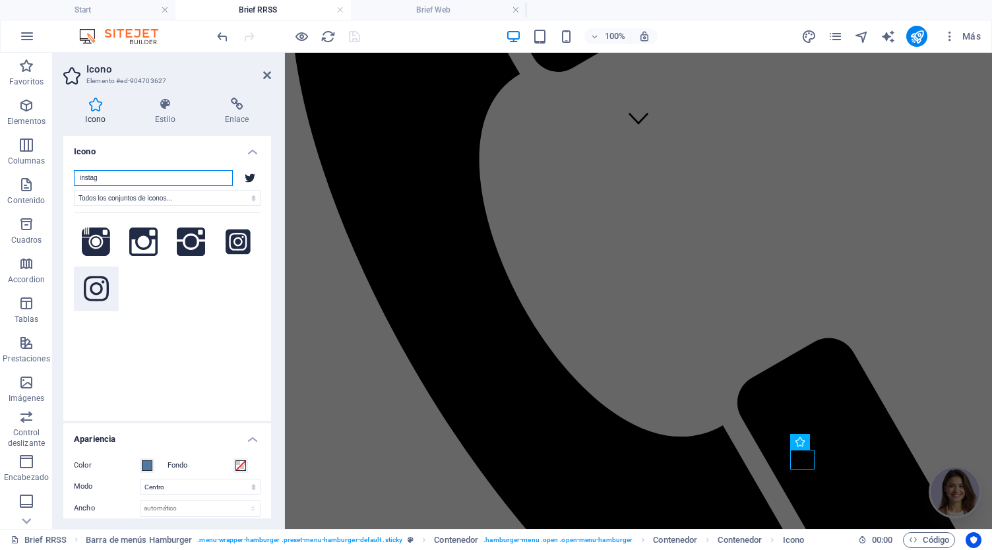
type input "instag"
click at [90, 296] on icon at bounding box center [96, 288] width 25 height 29
click at [152, 465] on span at bounding box center [147, 465] width 11 height 11
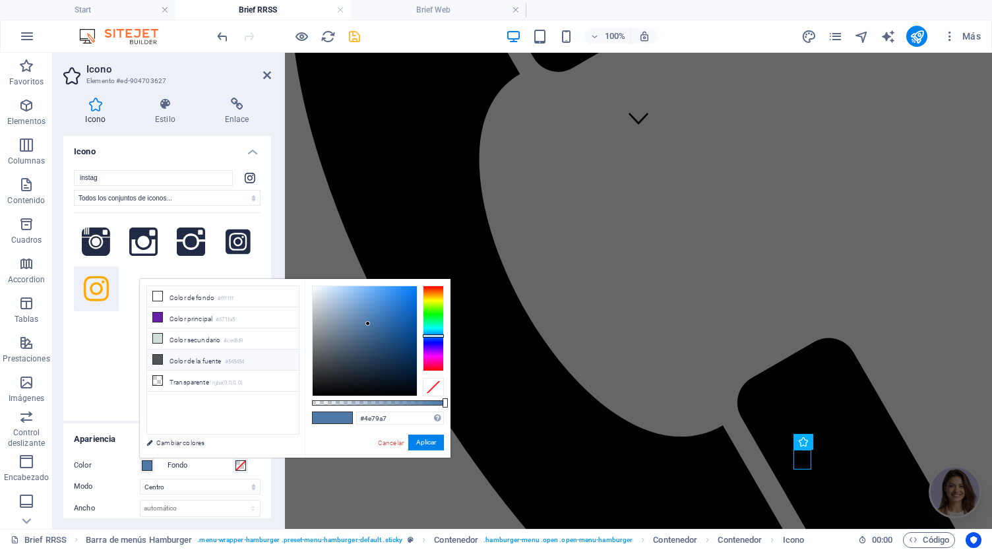
click at [191, 357] on li "Color de la fuente #545454" at bounding box center [223, 360] width 152 height 21
type input "#545454"
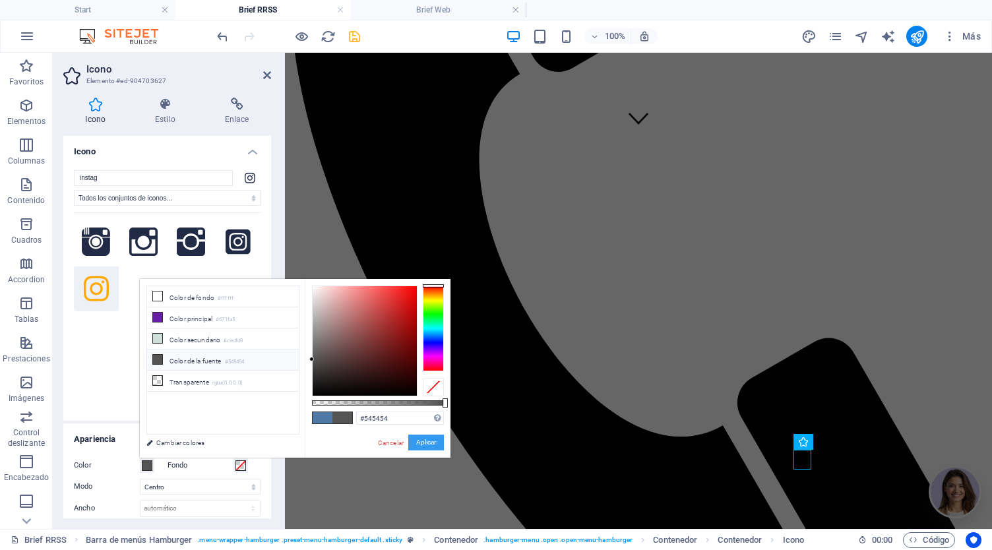
click at [422, 443] on button "Aplicar" at bounding box center [426, 443] width 36 height 16
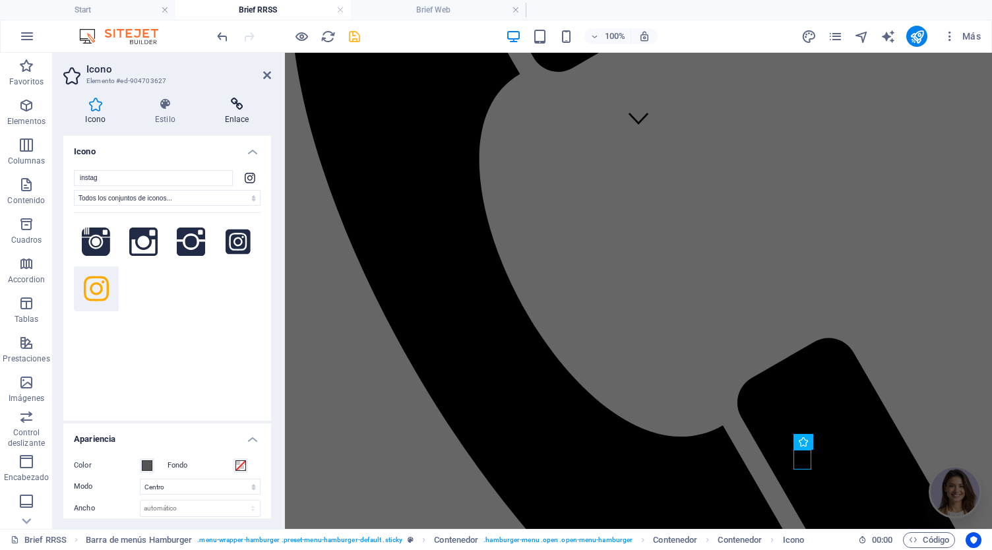
click at [227, 113] on h4 "Enlace" at bounding box center [236, 112] width 69 height 28
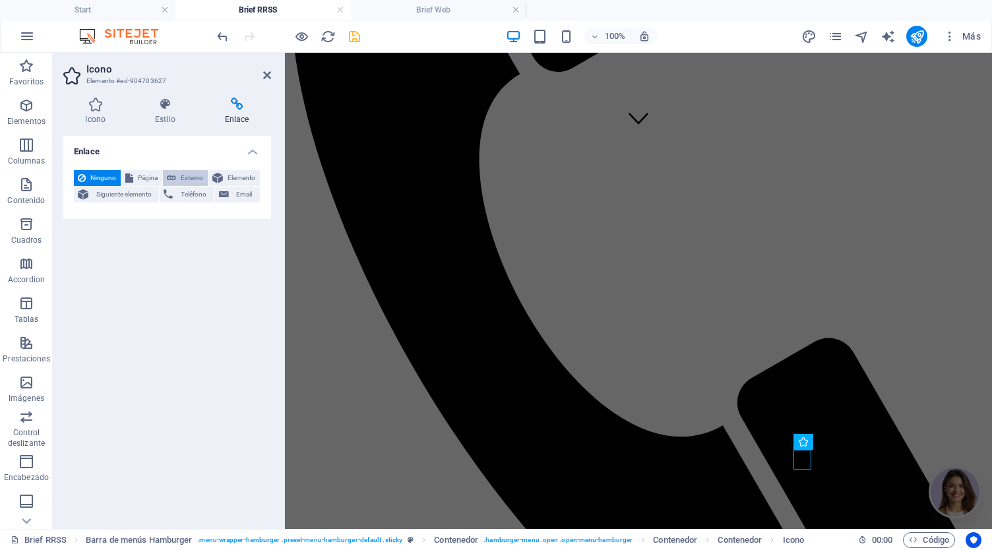
click at [182, 176] on span "Externo" at bounding box center [192, 178] width 24 height 16
select select "blank"
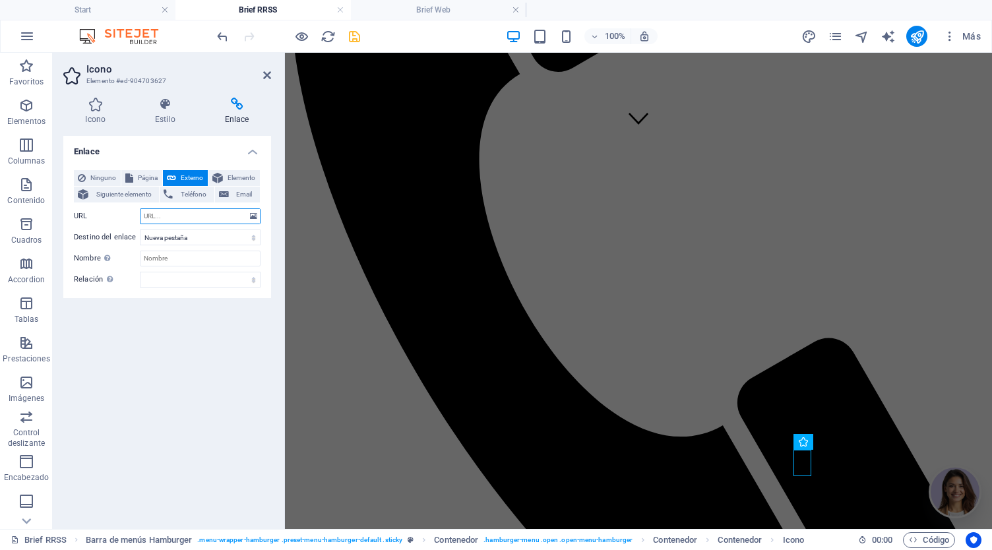
paste input "[URL][DOMAIN_NAME]"
type input "[URL][DOMAIN_NAME]"
click at [219, 297] on div "Enlace Ninguno Página Externo Elemento Siguiente elemento Teléfono Email Página…" at bounding box center [167, 327] width 208 height 382
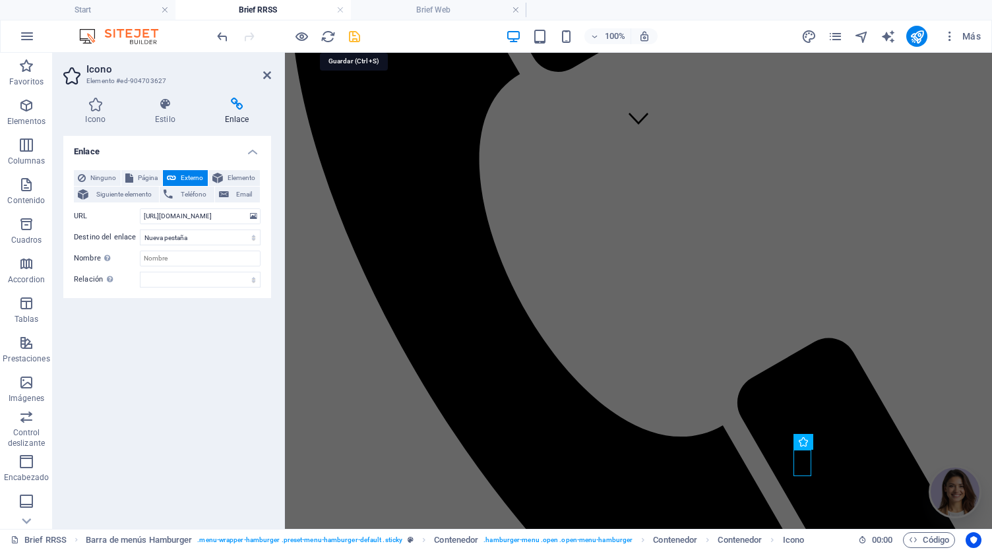
click at [355, 32] on icon "save" at bounding box center [354, 36] width 15 height 15
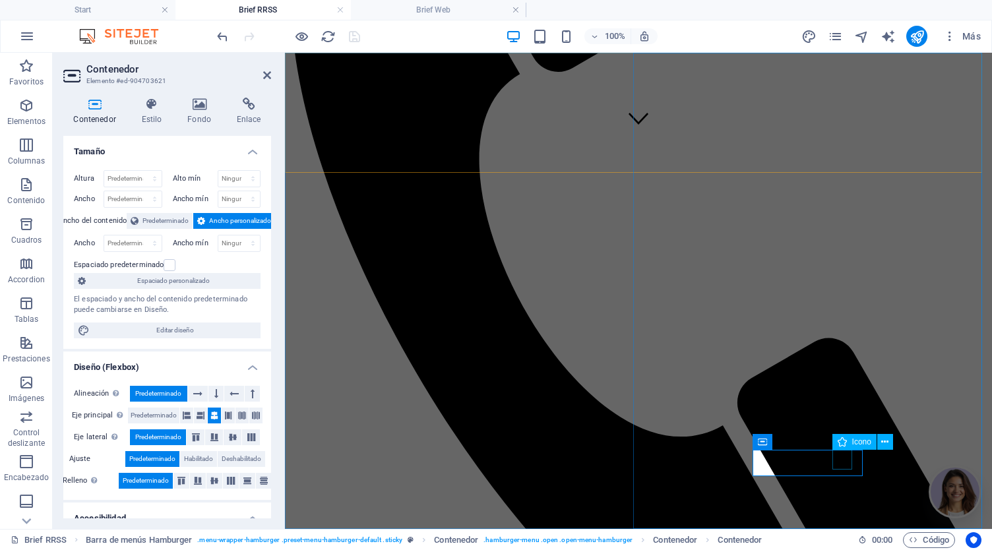
select select "xMidYMid"
select select "px"
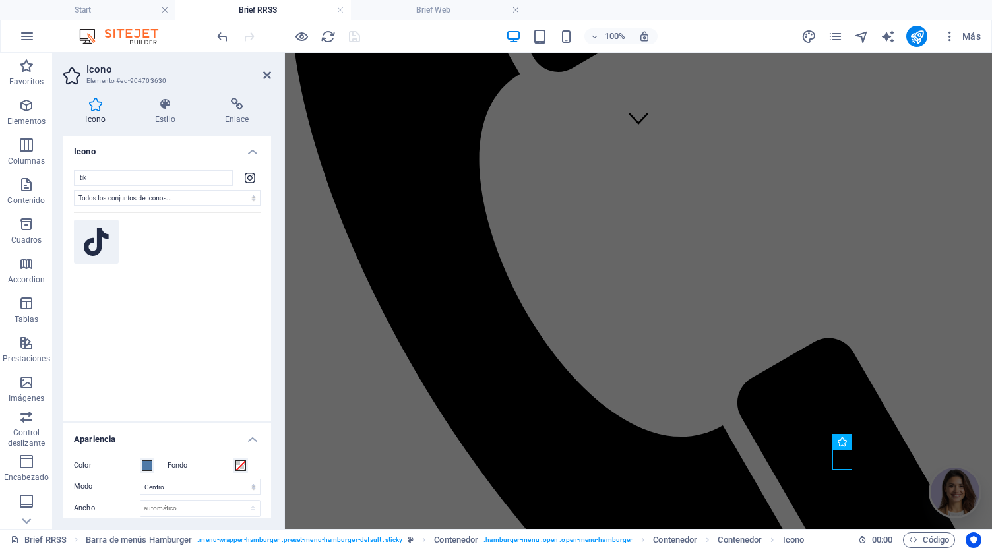
type input "tik"
click at [92, 245] on icon at bounding box center [96, 242] width 25 height 29
click at [149, 464] on span at bounding box center [147, 465] width 11 height 11
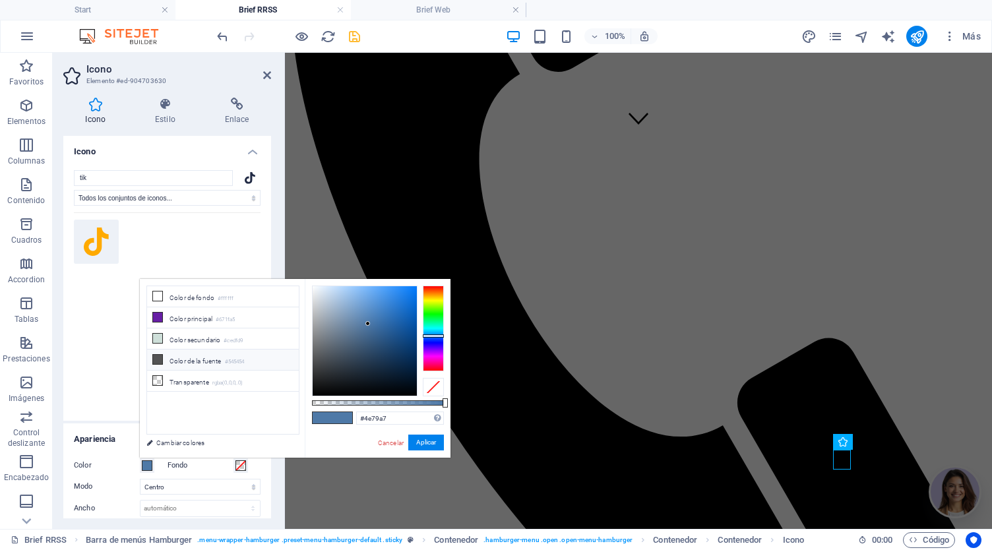
click at [179, 355] on li "Color de la fuente #545454" at bounding box center [223, 360] width 152 height 21
type input "#545454"
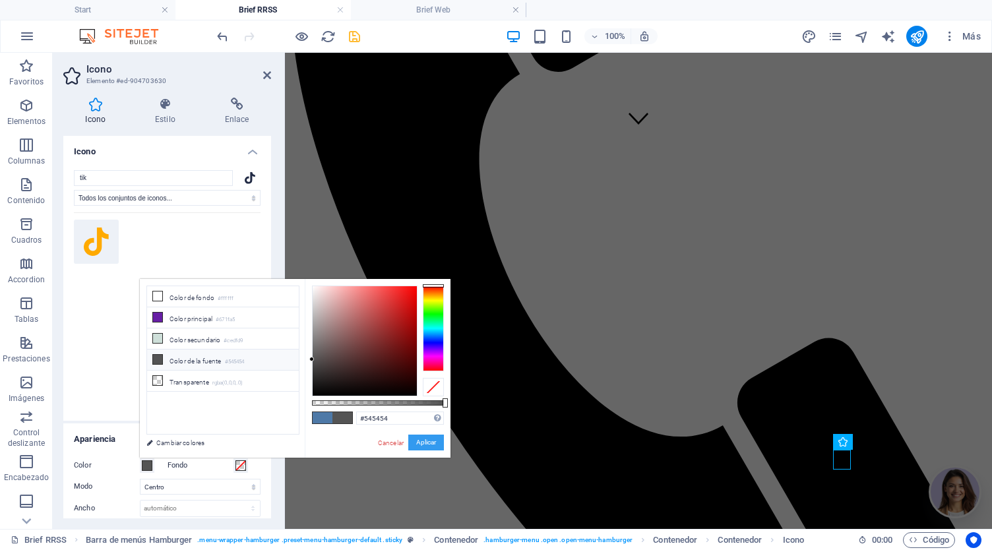
click at [426, 448] on button "Aplicar" at bounding box center [426, 443] width 36 height 16
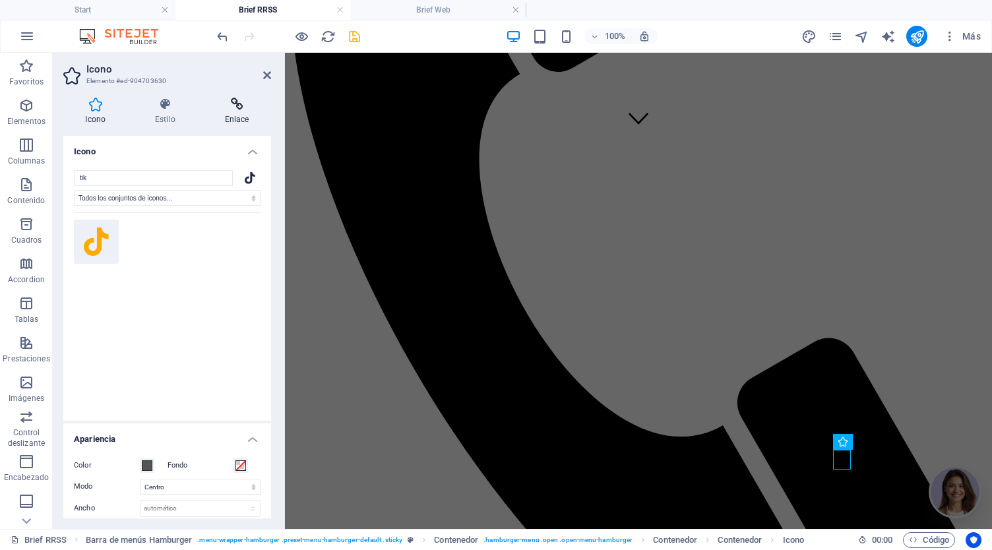
click at [241, 109] on icon at bounding box center [236, 104] width 69 height 13
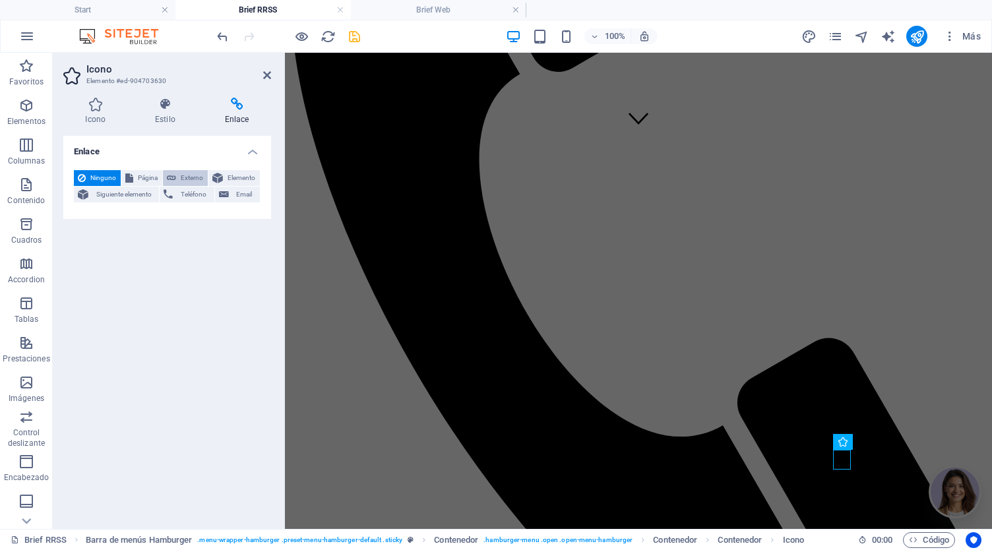
click at [189, 175] on span "Externo" at bounding box center [192, 178] width 24 height 16
select select "blank"
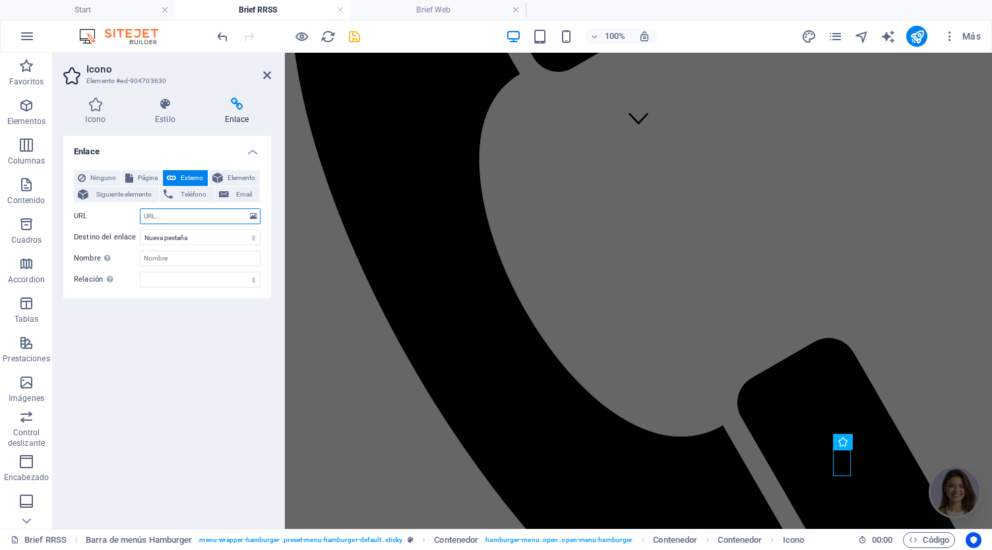
paste input "[URL][DOMAIN_NAME]"
type input "[URL][DOMAIN_NAME]"
click at [356, 30] on icon "save" at bounding box center [354, 36] width 15 height 15
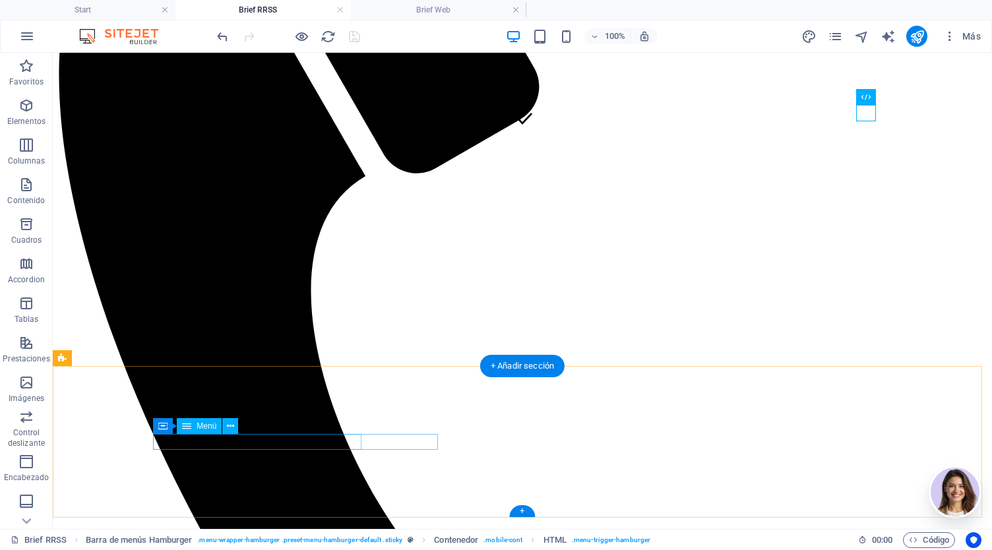
select select
select select "6"
select select
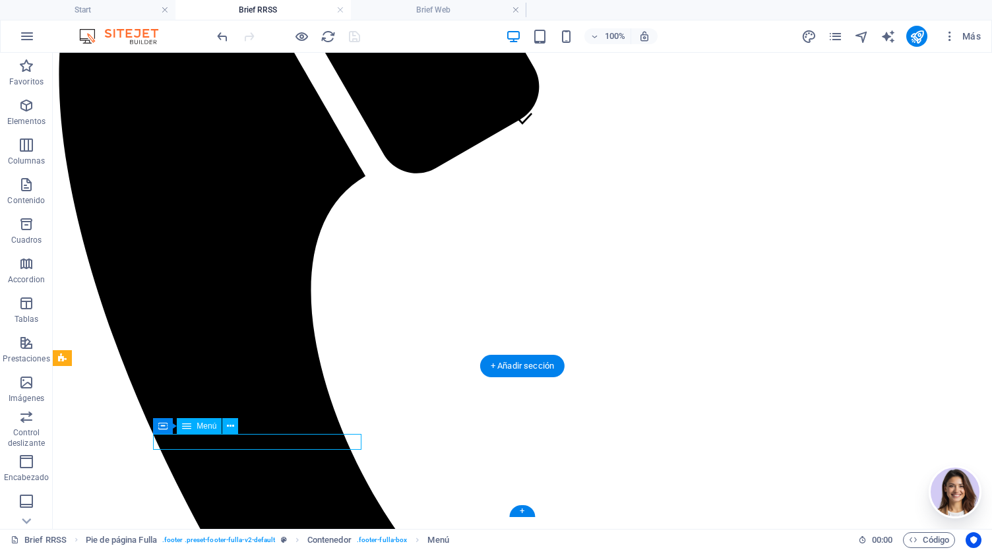
select select "5"
select select
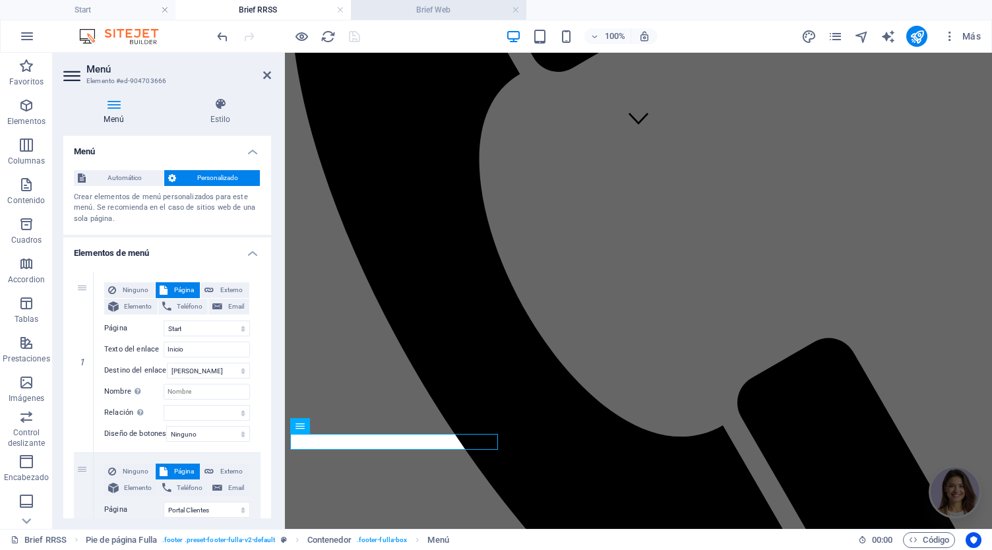
click at [444, 12] on h4 "Brief Web" at bounding box center [438, 10] width 175 height 15
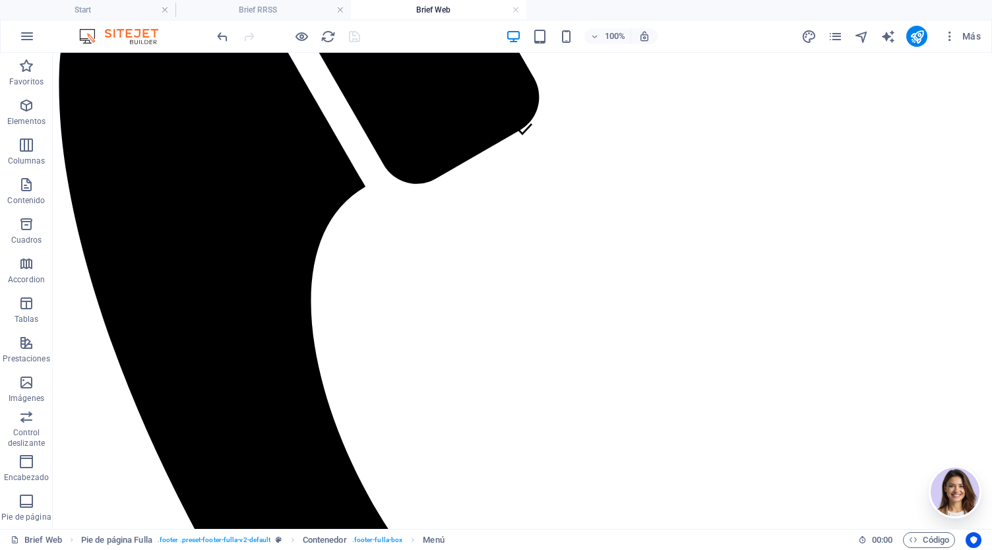
scroll to position [0, 0]
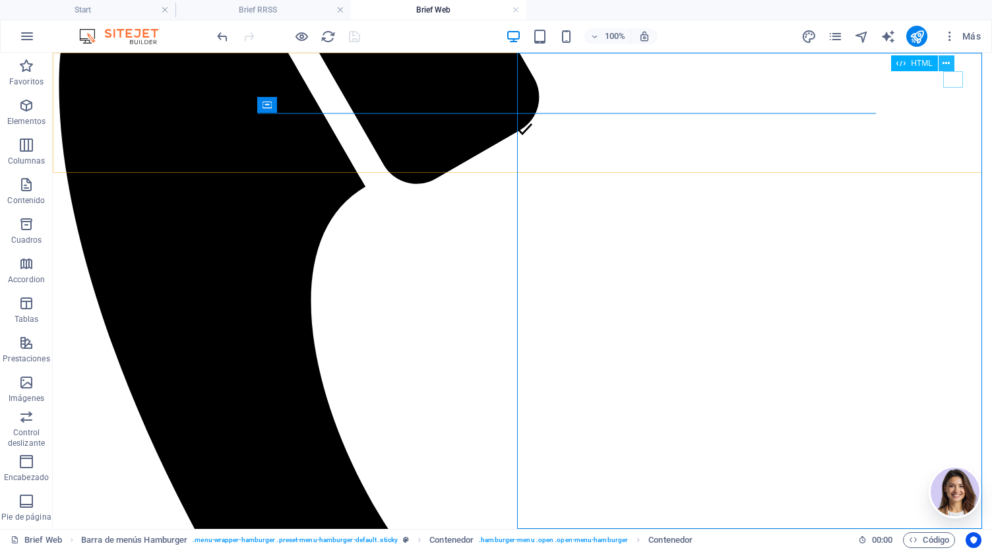
click at [950, 70] on button at bounding box center [946, 63] width 16 height 16
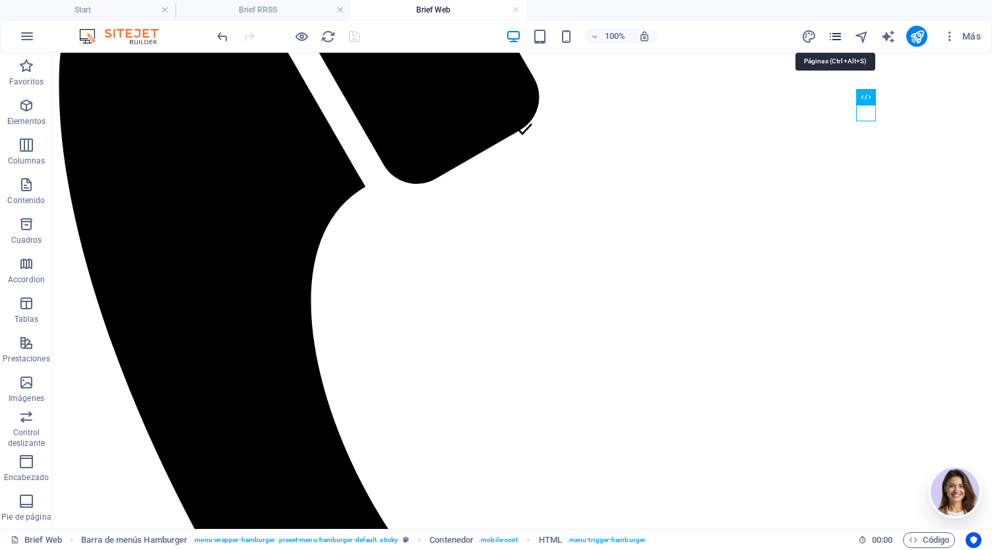
click at [836, 37] on icon "pages" at bounding box center [835, 36] width 15 height 15
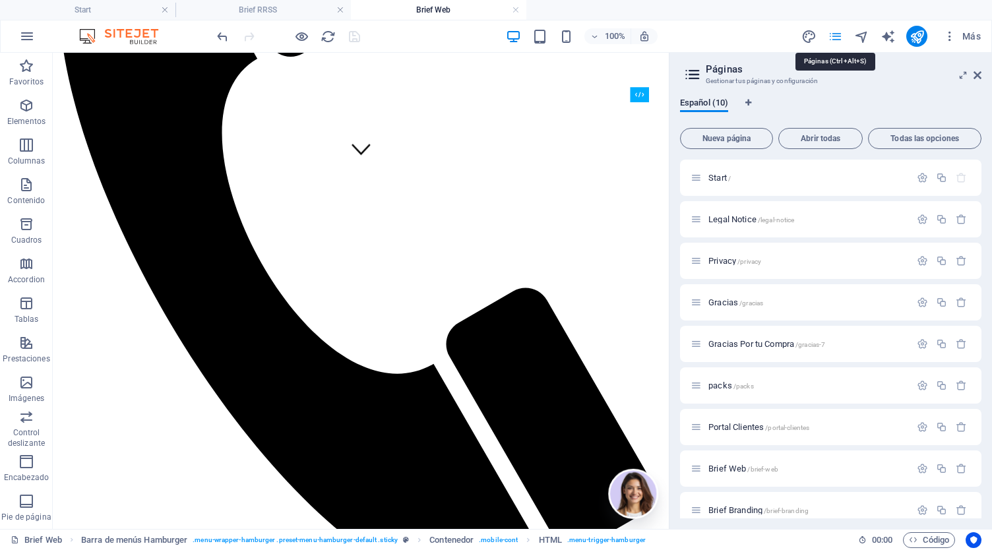
scroll to position [352, 0]
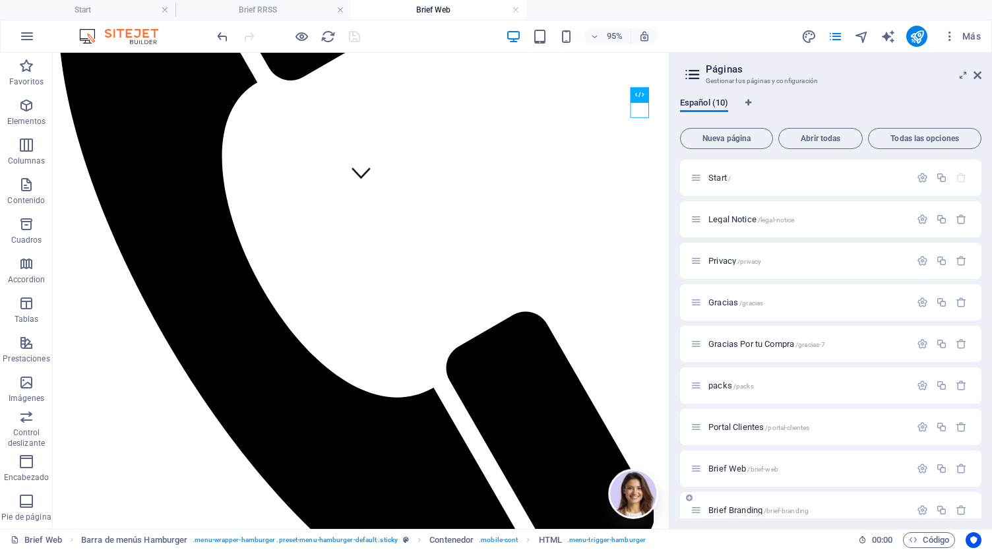
click at [812, 516] on div "Brief Branding /brief-branding" at bounding box center [800, 510] width 220 height 15
click at [743, 507] on span "Brief Branding /brief-branding" at bounding box center [758, 510] width 100 height 10
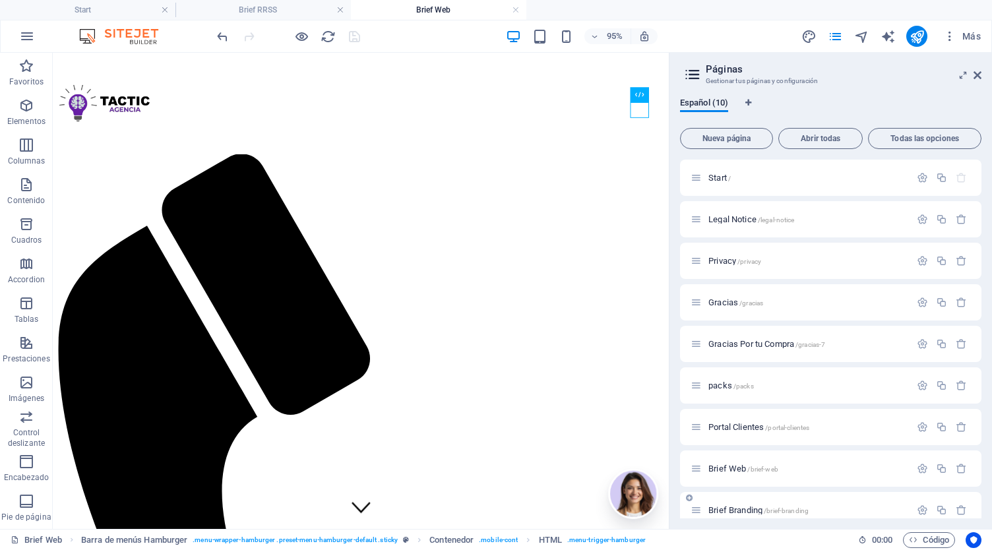
click at [743, 534] on div "Brief RRSS /brief-rrss" at bounding box center [830, 552] width 301 height 36
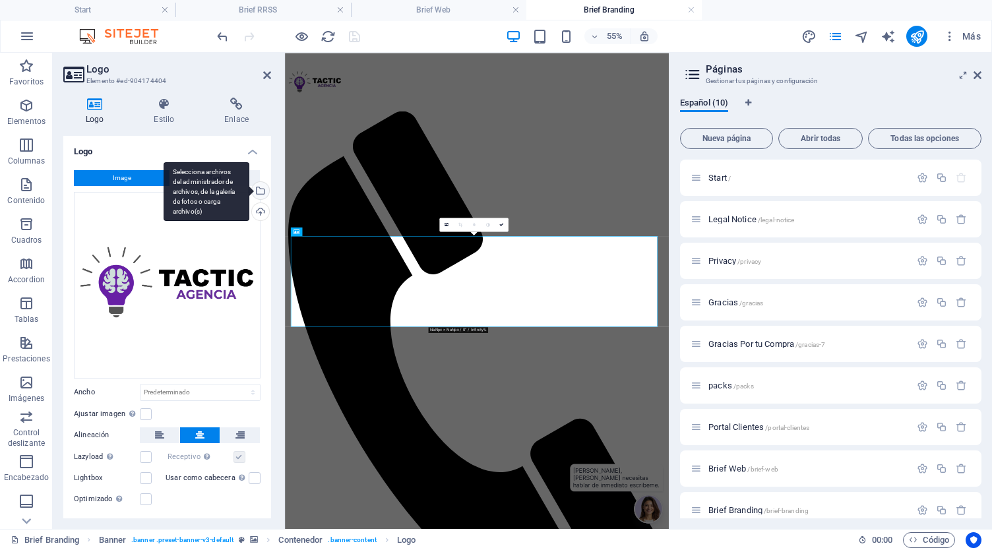
click at [263, 189] on div "Selecciona archivos del administrador de archivos, de la galería de fotos o car…" at bounding box center [259, 192] width 20 height 20
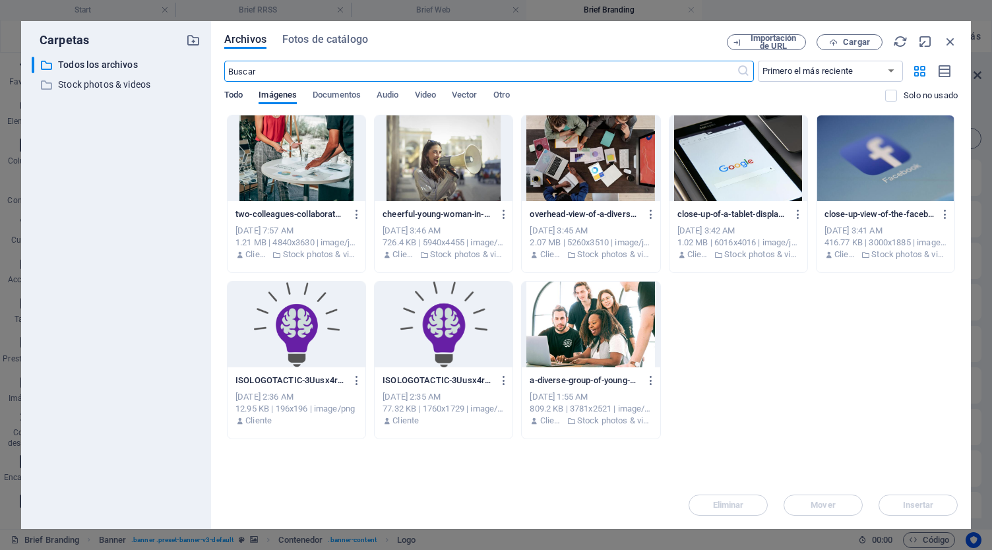
click at [239, 92] on span "Todo" at bounding box center [233, 96] width 18 height 18
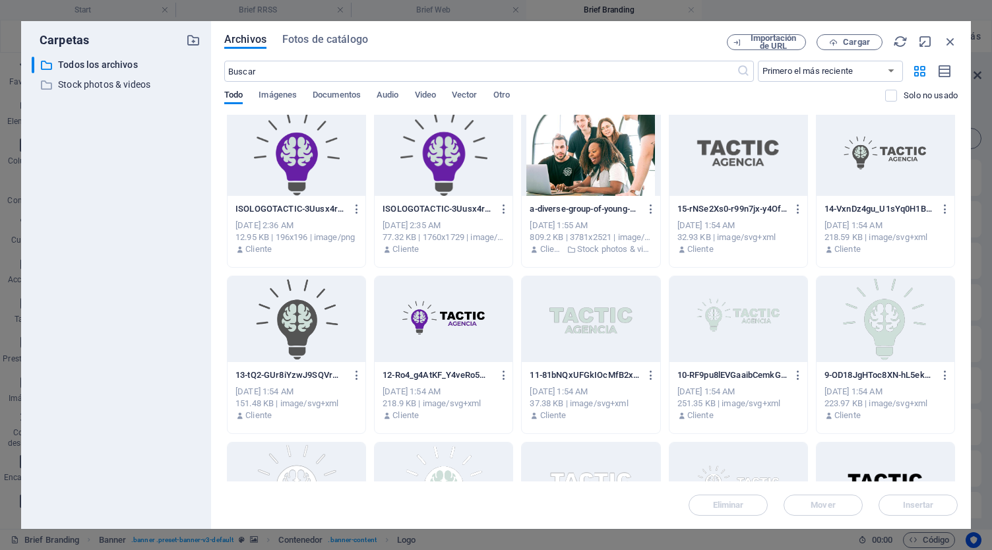
scroll to position [175, 0]
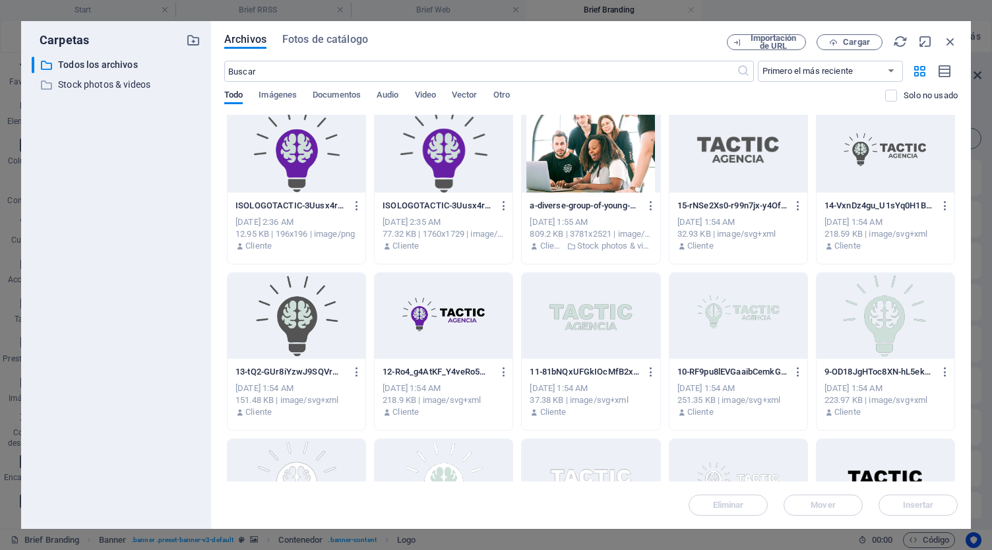
click at [731, 313] on div at bounding box center [738, 316] width 138 height 86
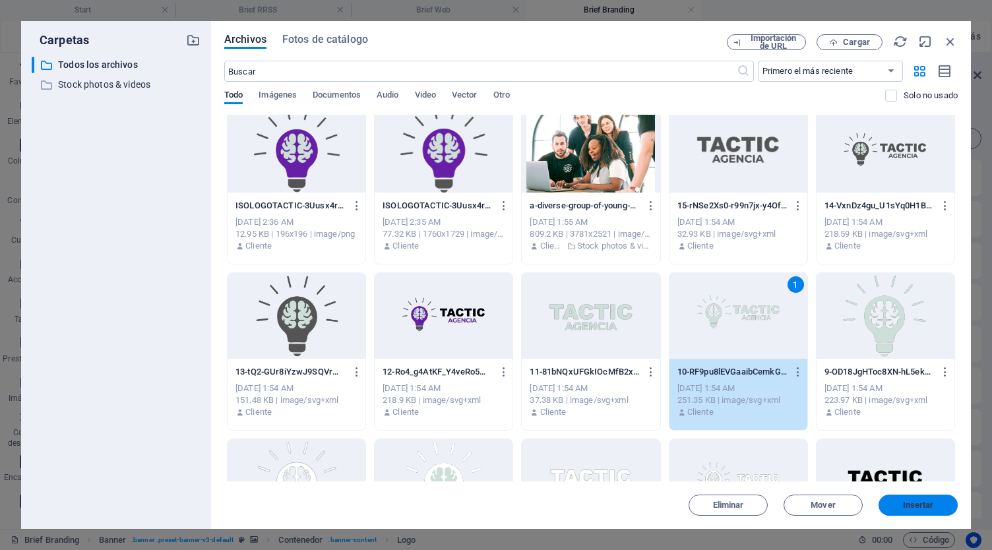
click at [925, 509] on span "Insertar" at bounding box center [918, 505] width 31 height 8
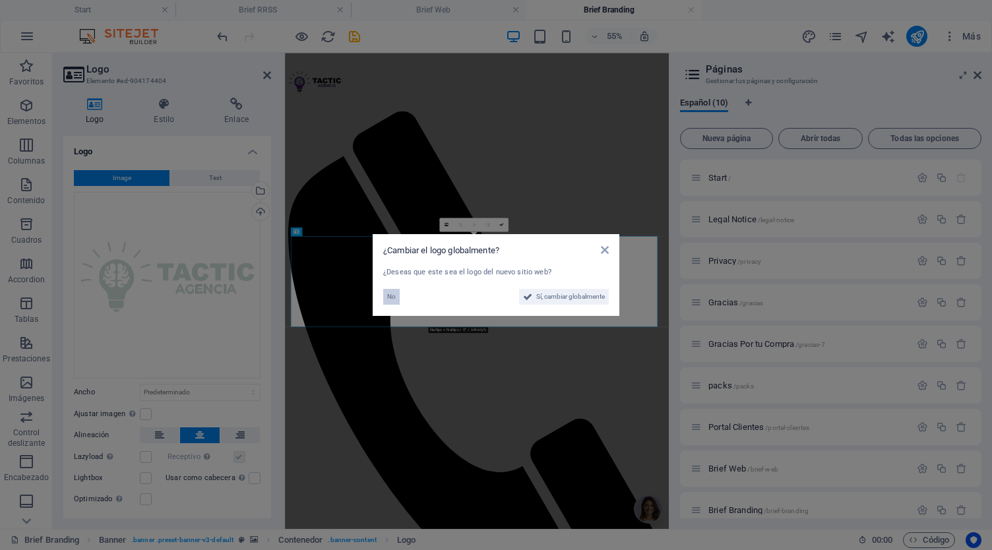
click at [388, 293] on span "No" at bounding box center [391, 297] width 9 height 16
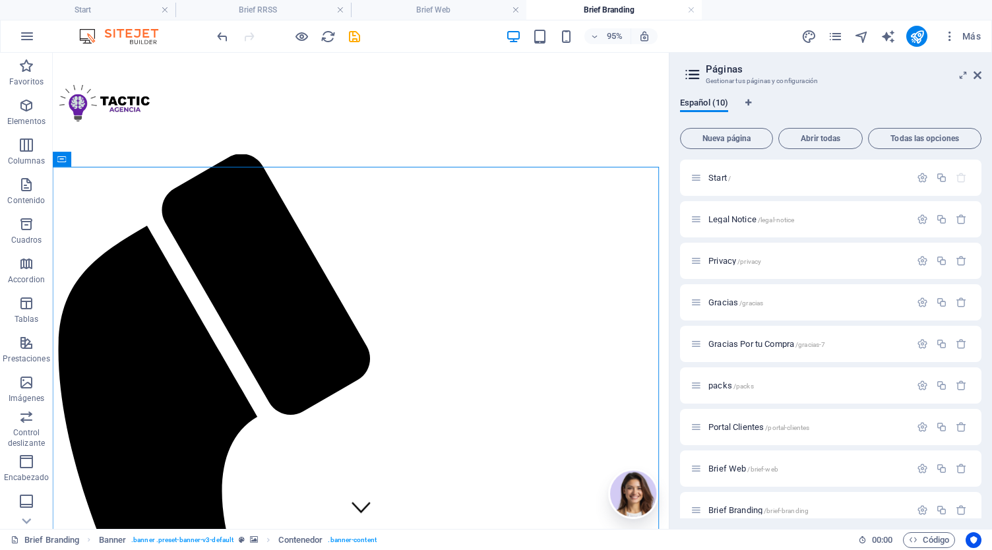
drag, startPoint x: 737, startPoint y: 301, endPoint x: 698, endPoint y: 247, distance: 67.0
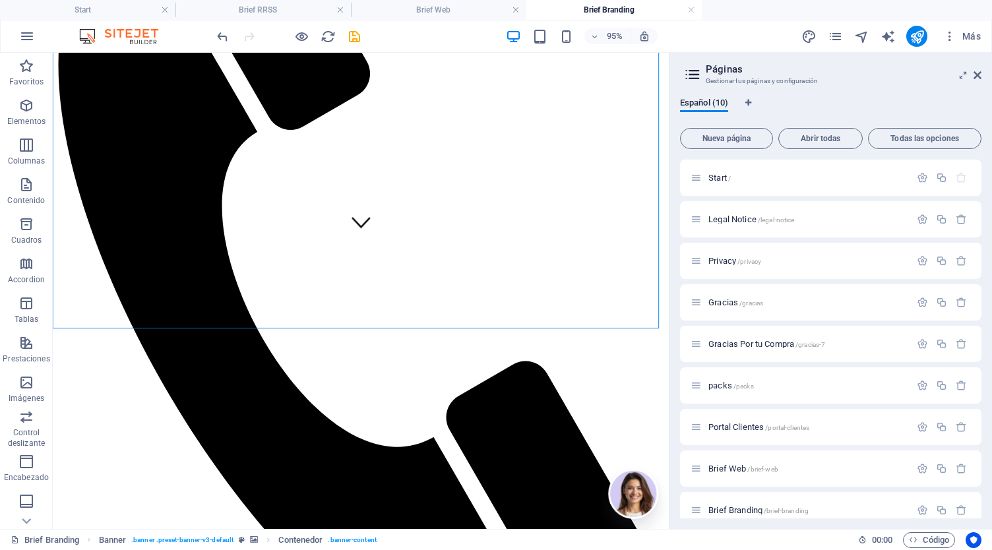
scroll to position [352, 0]
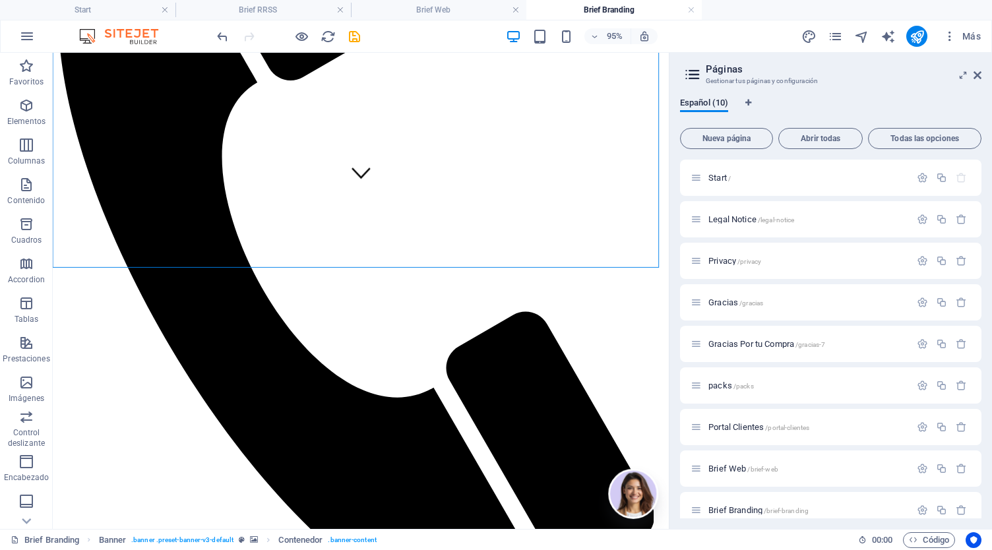
drag, startPoint x: 694, startPoint y: 256, endPoint x: 744, endPoint y: 518, distance: 267.2
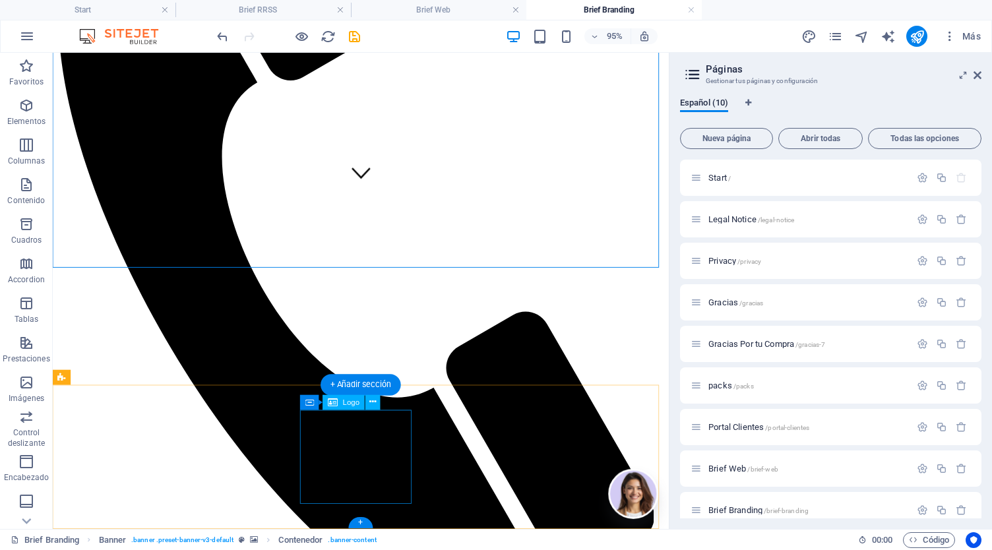
select select "px"
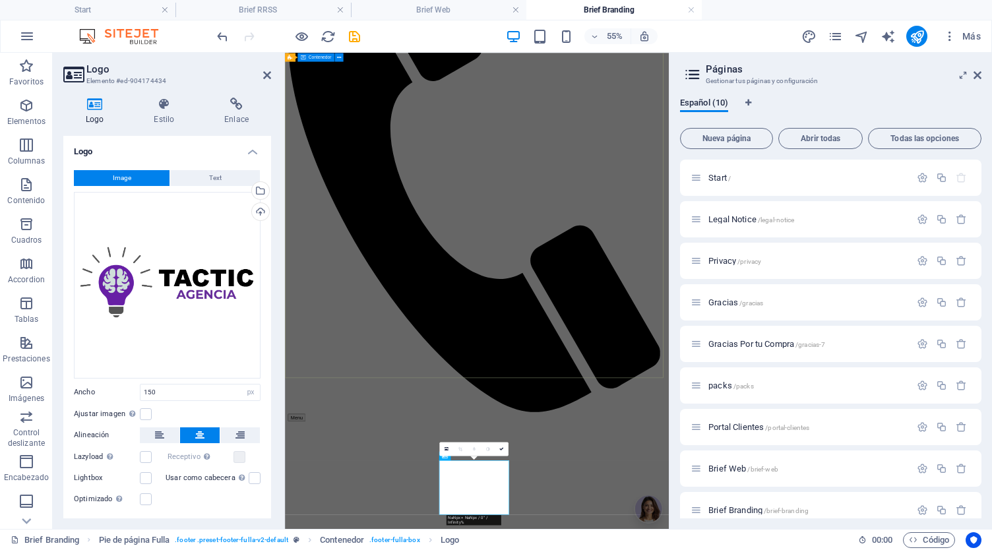
scroll to position [188, 0]
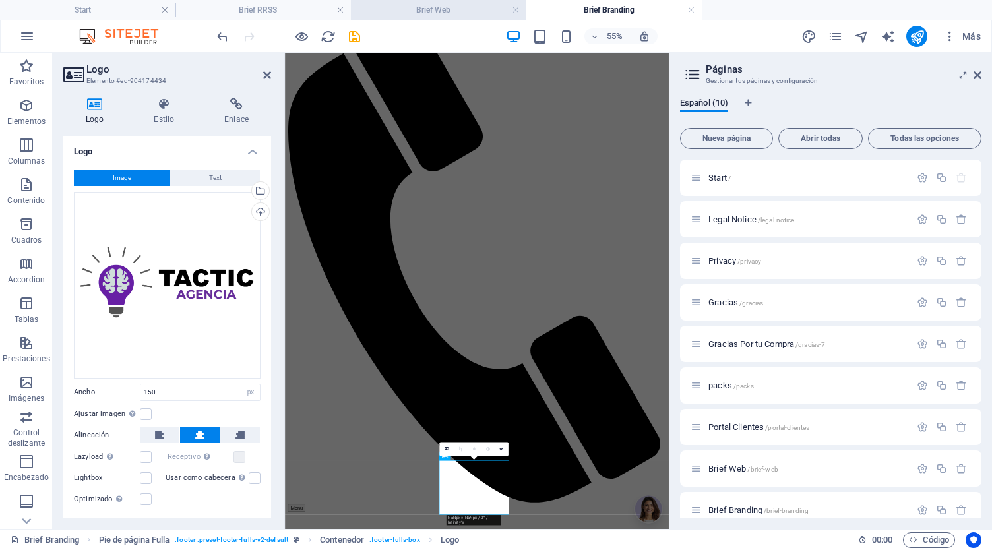
click at [454, 13] on h4 "Brief Web" at bounding box center [438, 10] width 175 height 15
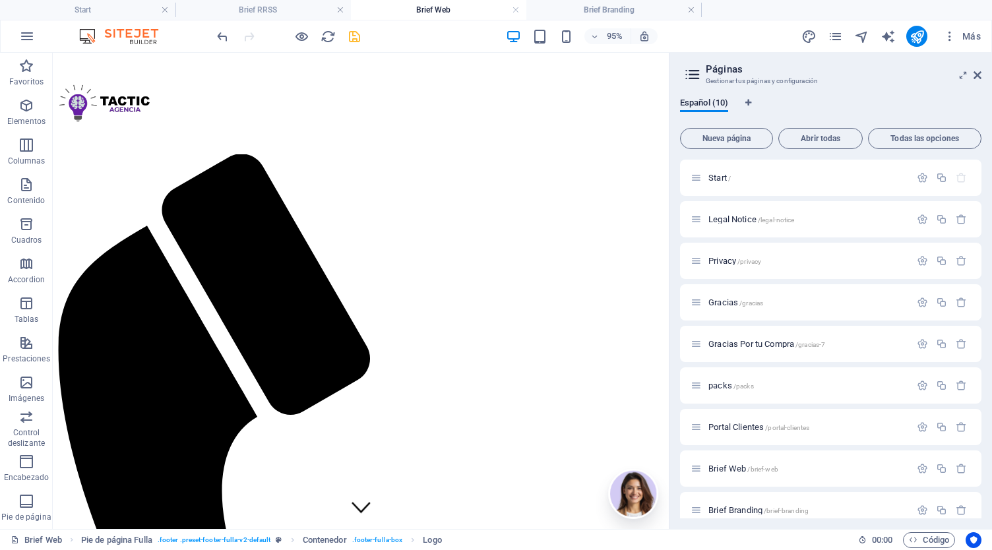
scroll to position [295, 0]
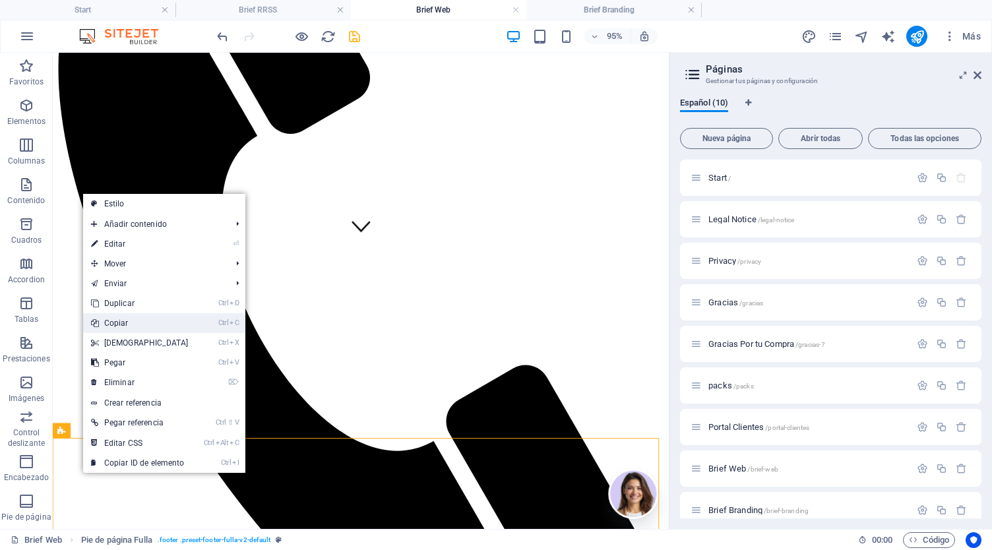
click at [167, 319] on link "Ctrl C Copiar" at bounding box center [139, 323] width 113 height 20
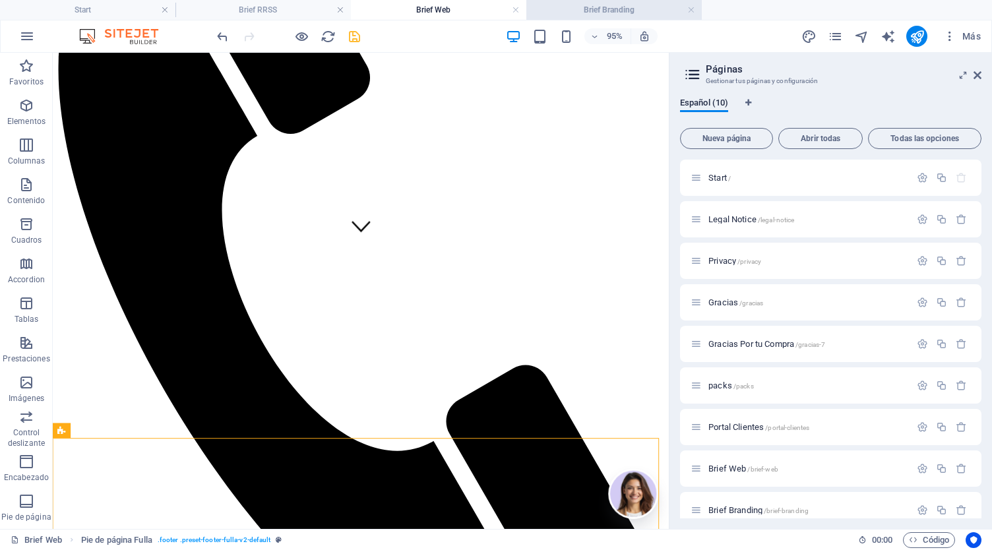
click at [576, 13] on h4 "Brief Branding" at bounding box center [613, 10] width 175 height 15
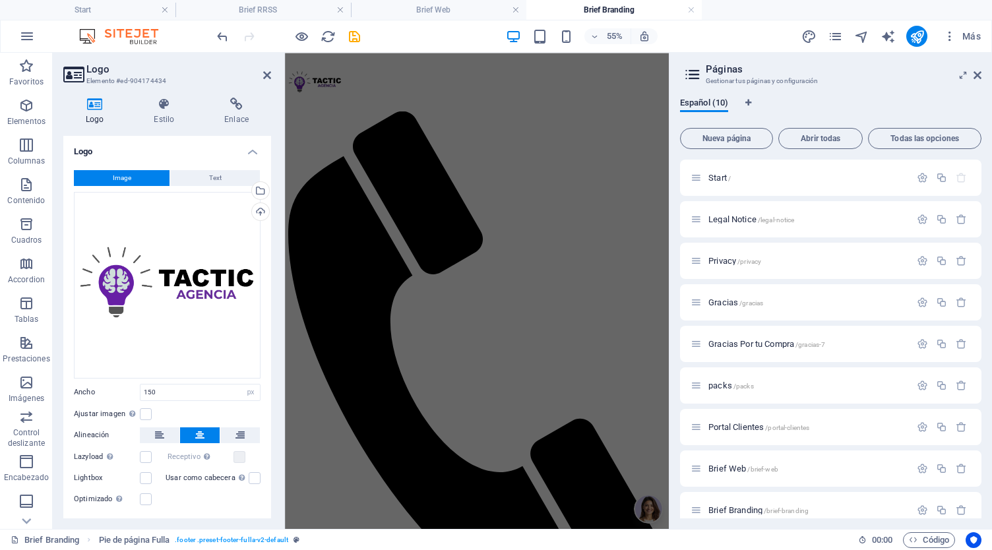
scroll to position [188, 0]
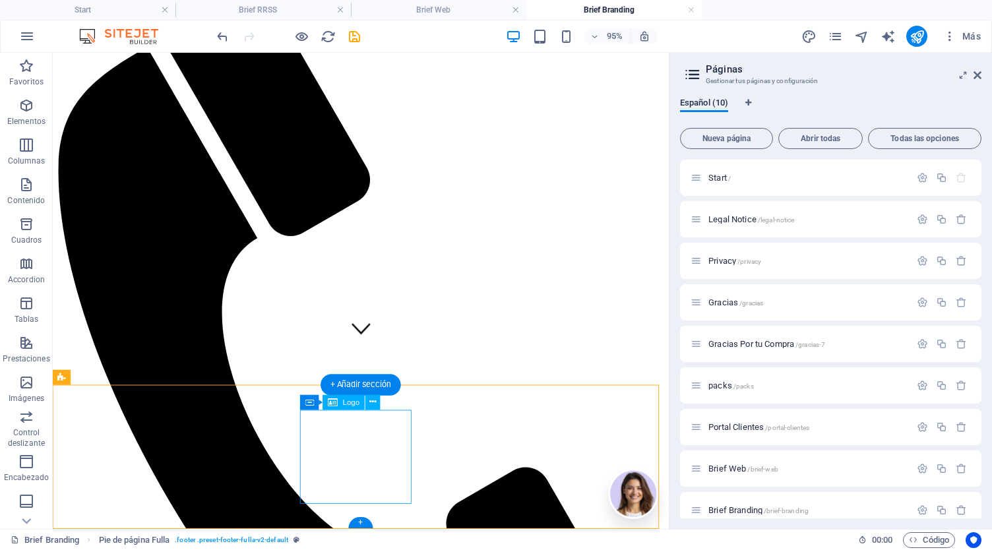
scroll to position [352, 0]
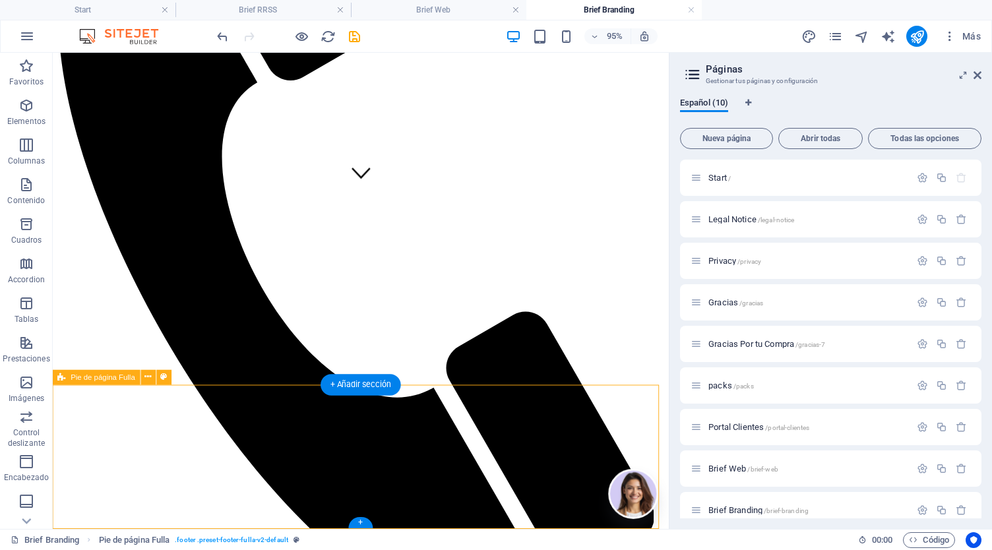
click at [149, 373] on icon at bounding box center [148, 377] width 7 height 13
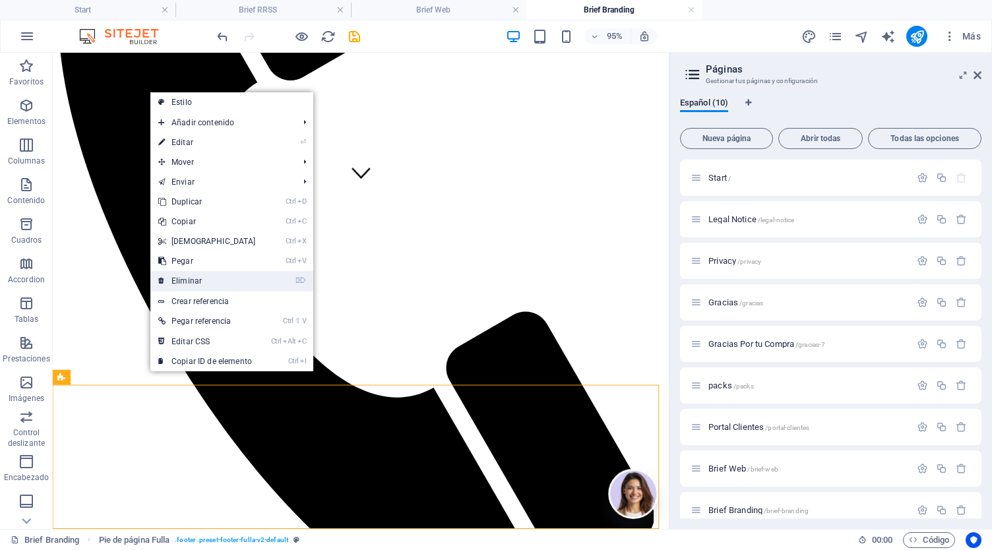
click at [220, 282] on link "⌦ Eliminar" at bounding box center [206, 281] width 113 height 20
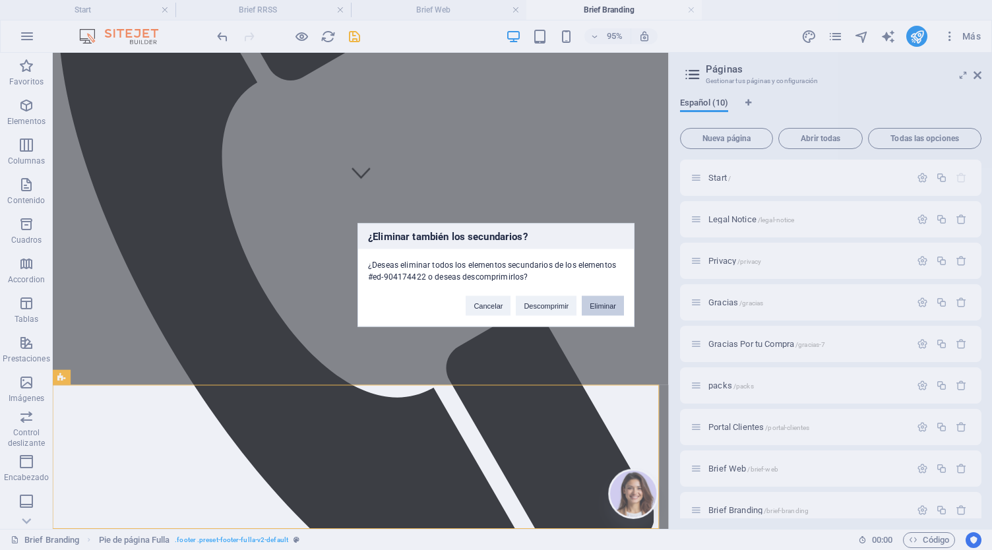
click at [607, 303] on button "Eliminar" at bounding box center [603, 306] width 42 height 20
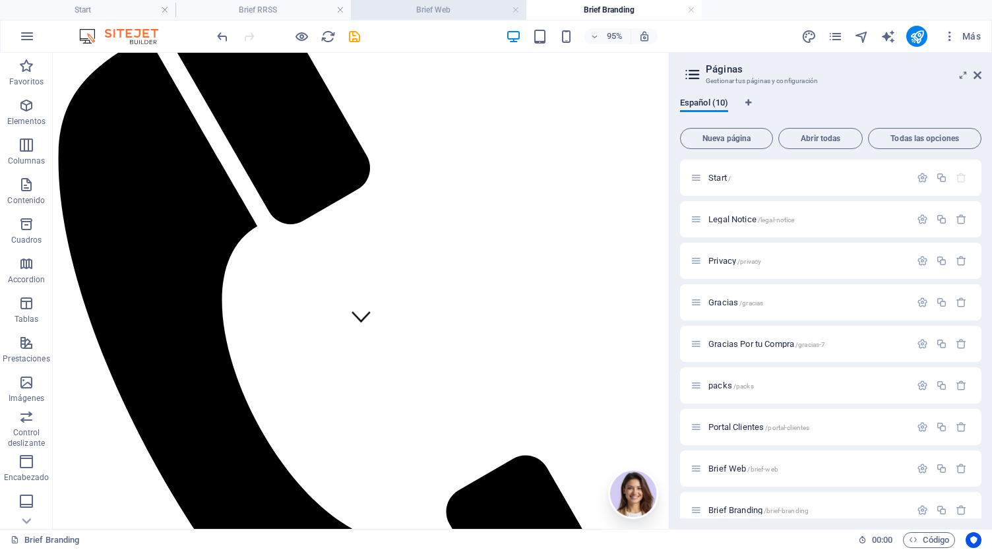
click at [458, 14] on h4 "Brief Web" at bounding box center [438, 10] width 175 height 15
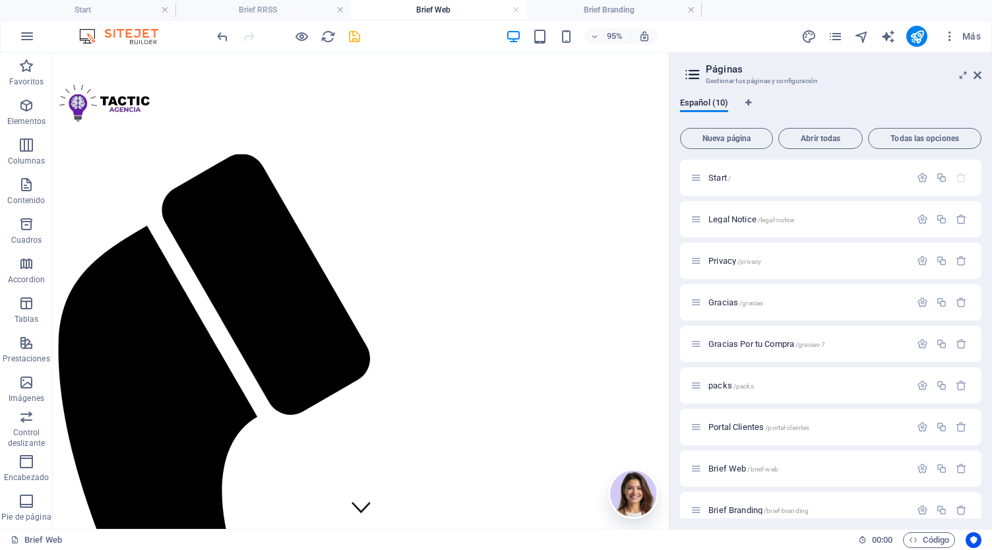
scroll to position [0, 0]
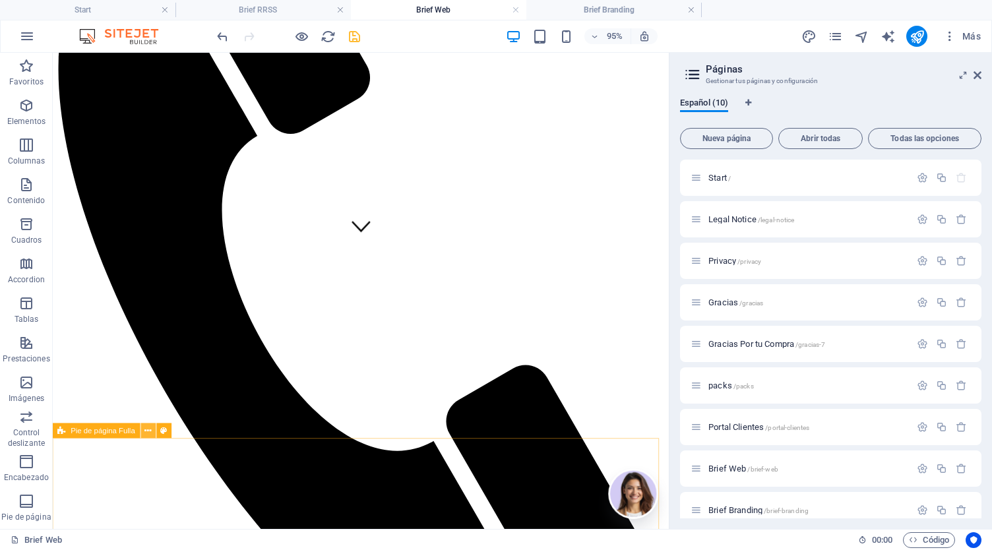
click at [146, 433] on icon at bounding box center [148, 430] width 7 height 13
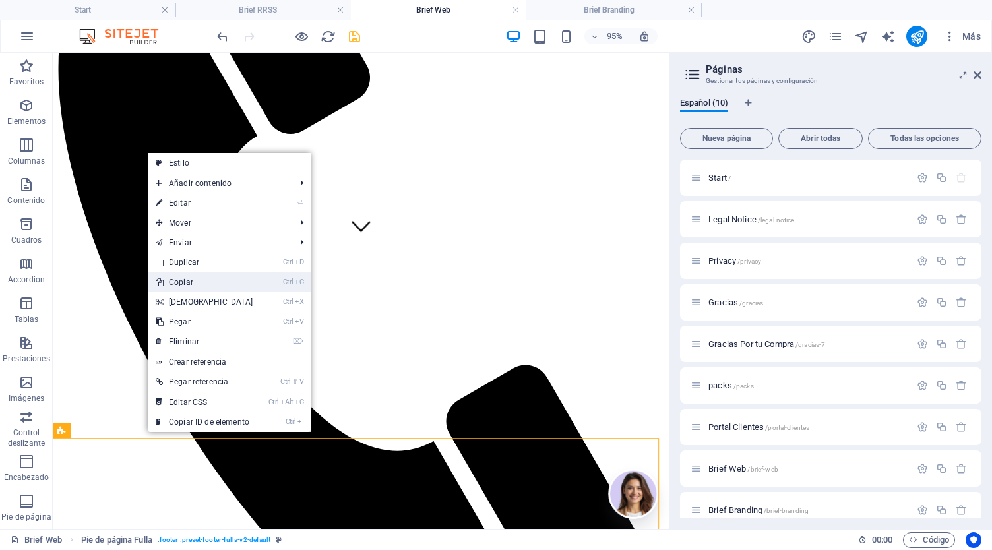
click at [208, 279] on link "Ctrl C Copiar" at bounding box center [204, 282] width 113 height 20
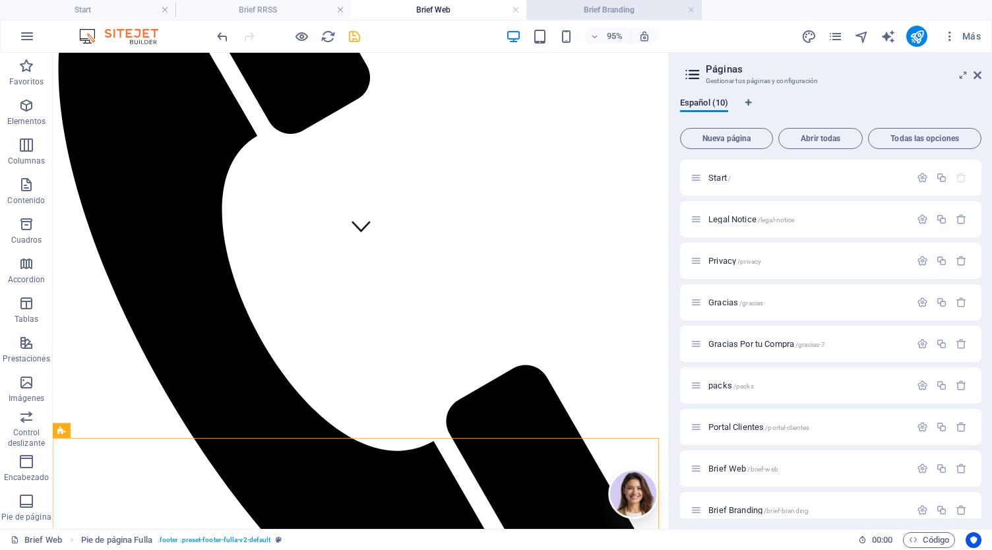
click at [607, 9] on h4 "Brief Branding" at bounding box center [613, 10] width 175 height 15
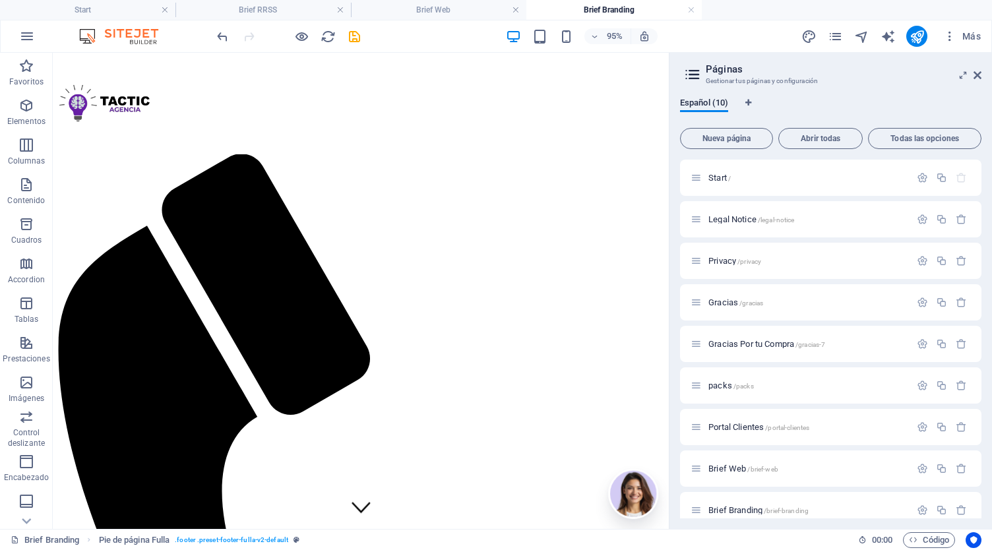
scroll to position [200, 0]
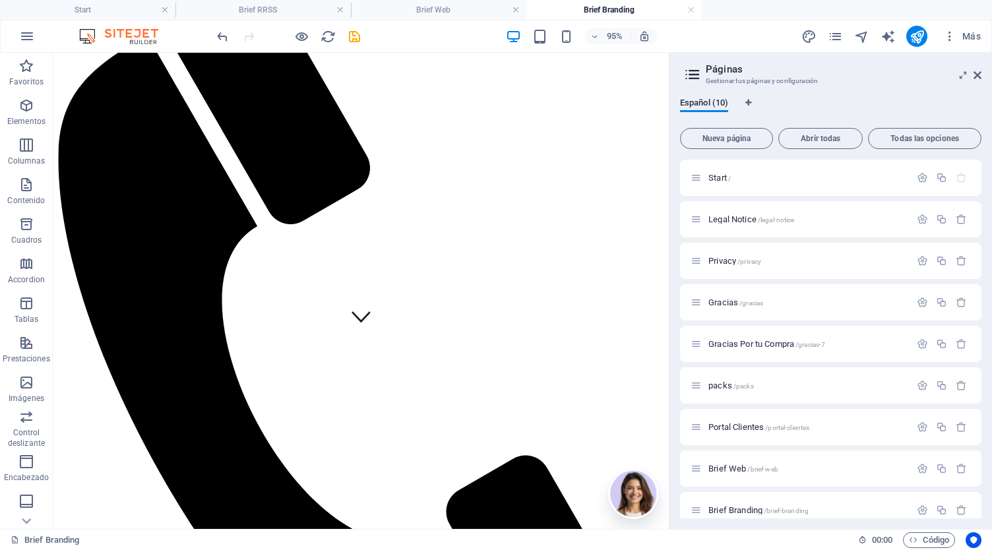
click at [190, 529] on div "Brief Branding 00 : 00 Código" at bounding box center [496, 539] width 992 height 21
click at [365, 527] on div "+" at bounding box center [360, 522] width 24 height 11
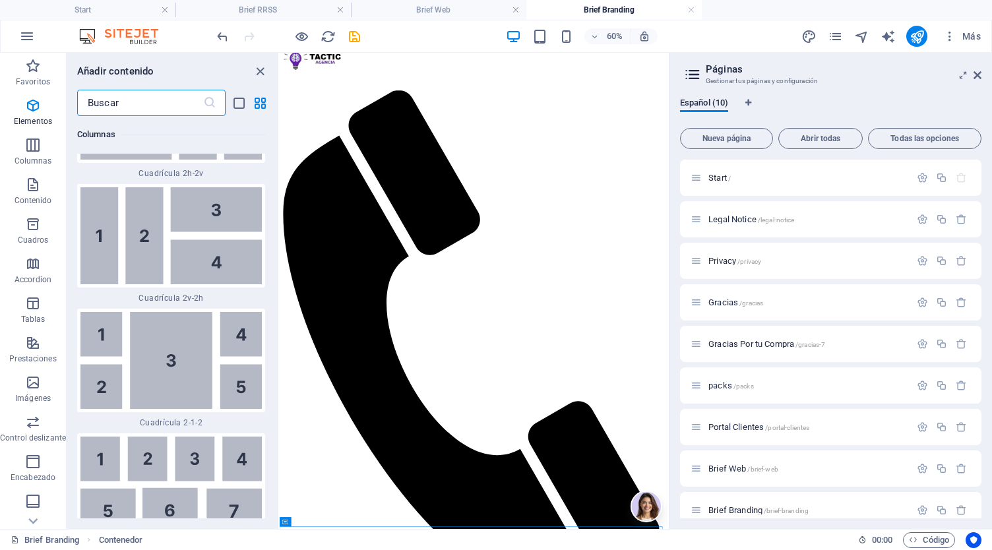
scroll to position [4038, 0]
click at [38, 64] on icon "button" at bounding box center [33, 66] width 16 height 16
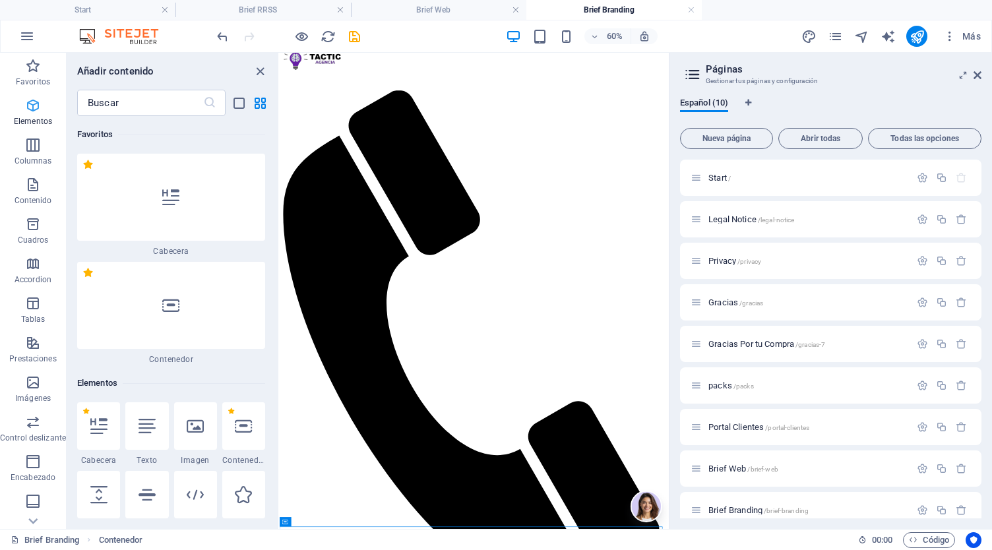
scroll to position [0, 0]
click at [262, 430] on div at bounding box center [243, 425] width 43 height 47
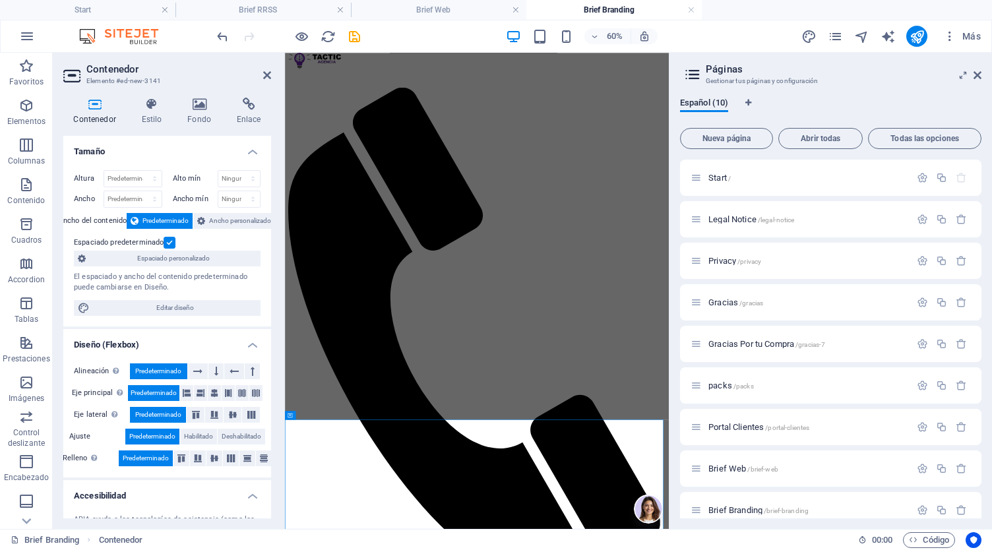
scroll to position [235, 0]
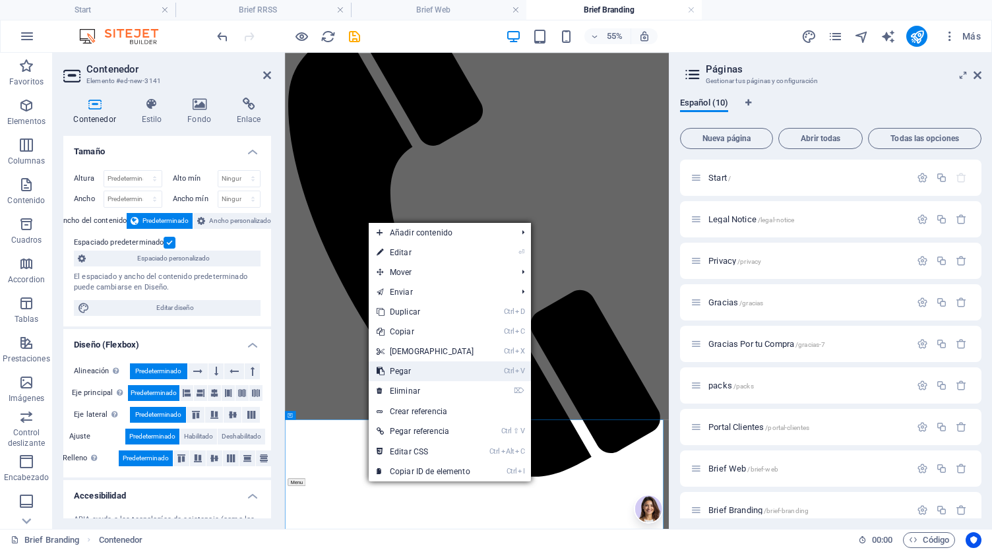
click at [396, 377] on link "Ctrl V Pegar" at bounding box center [425, 371] width 113 height 20
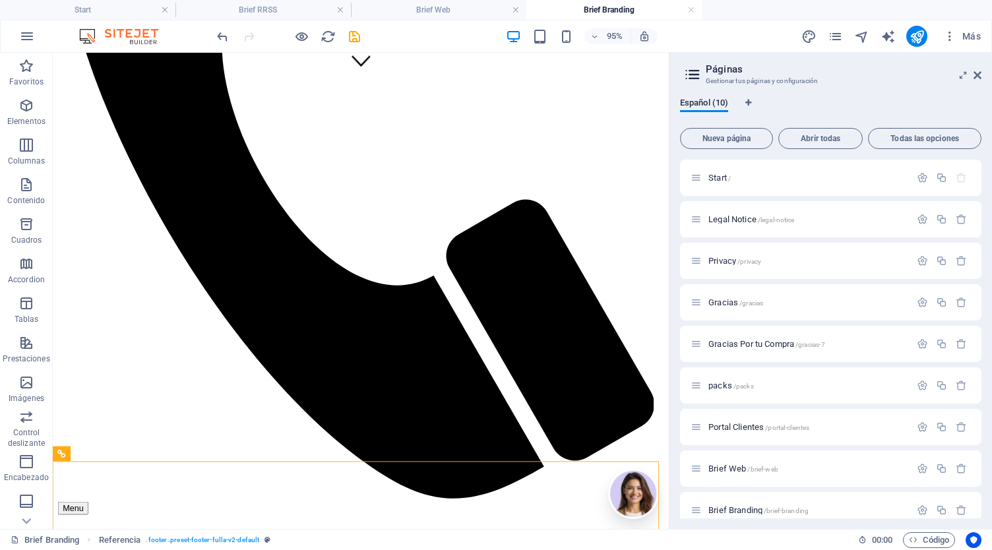
scroll to position [468, 0]
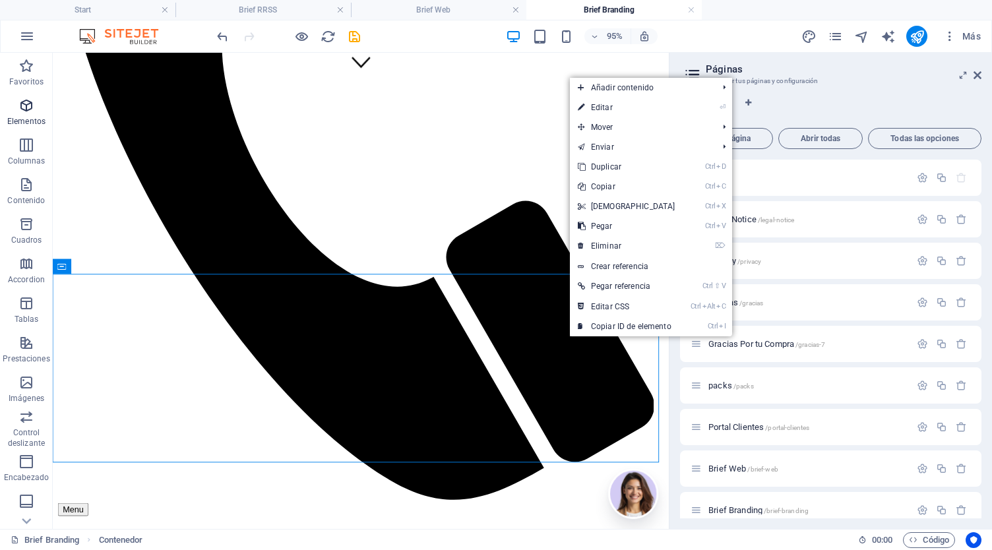
click at [26, 111] on icon "button" at bounding box center [26, 106] width 16 height 16
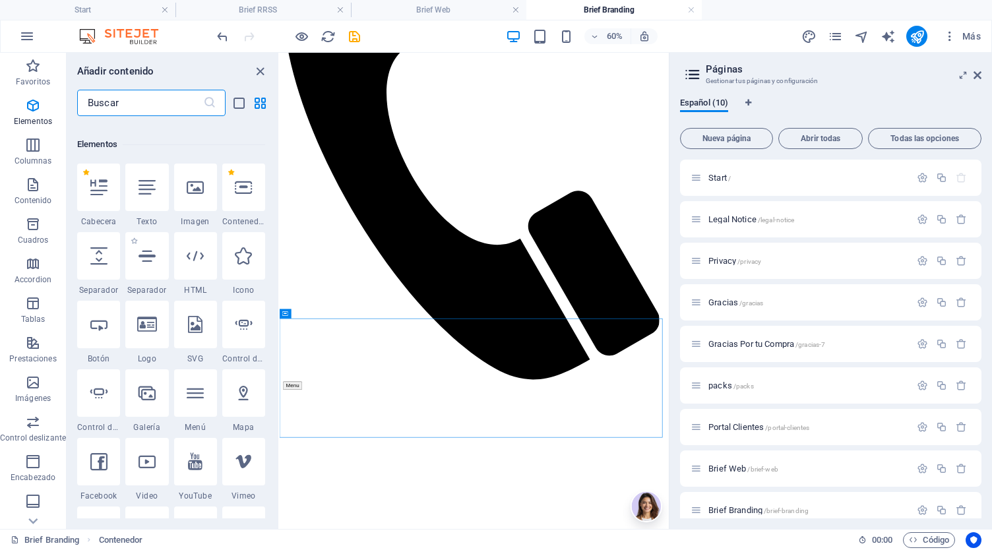
scroll to position [249, 0]
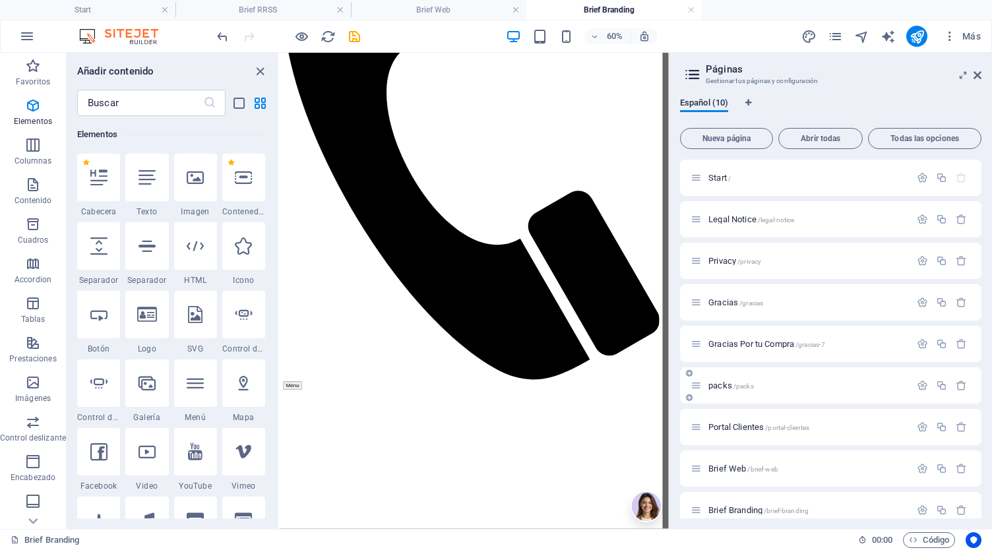
select select "px"
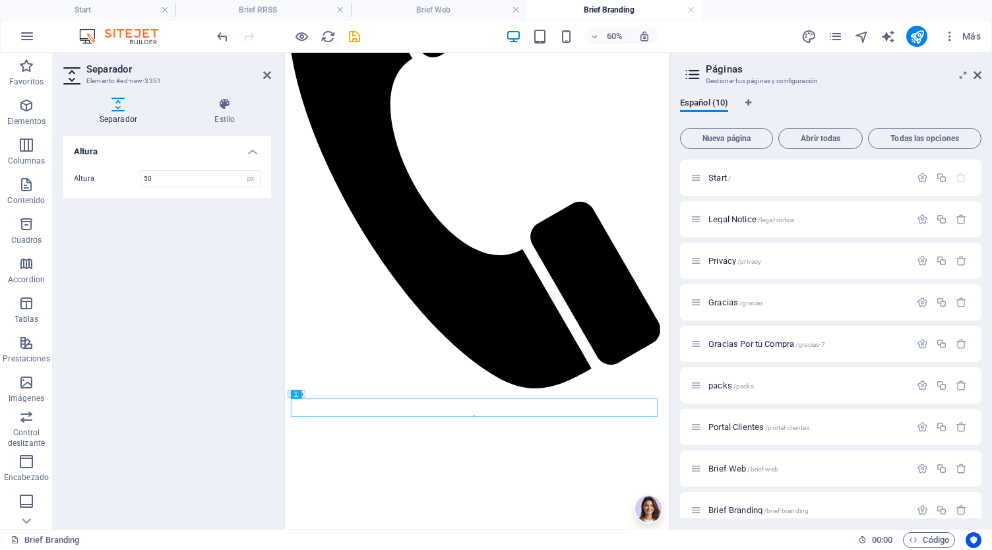
scroll to position [326, 0]
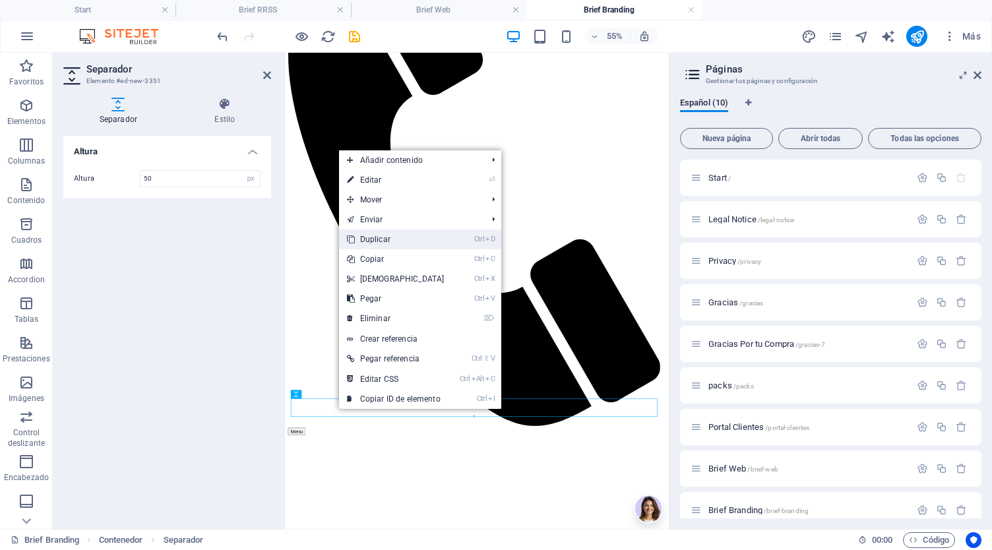
click at [396, 236] on link "Ctrl D Duplicar" at bounding box center [395, 239] width 113 height 20
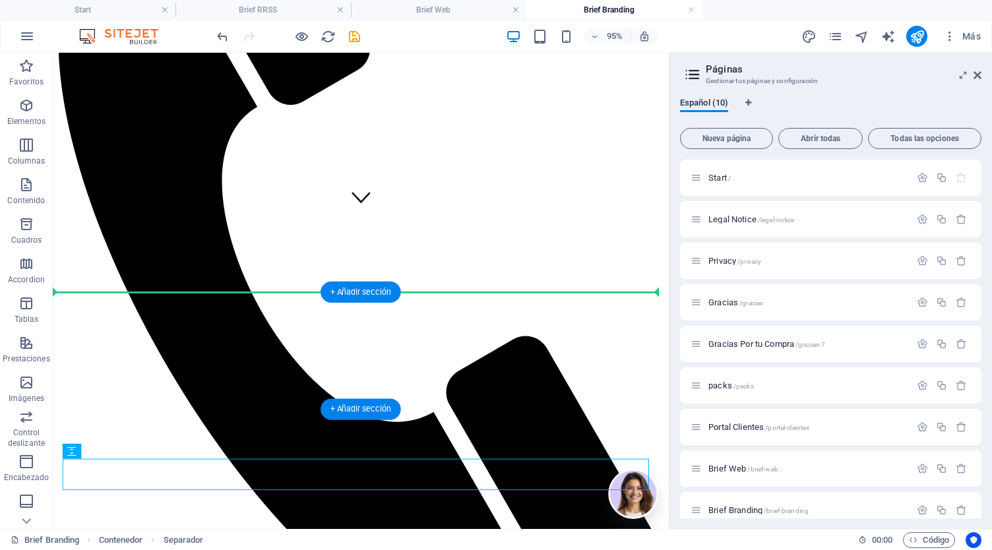
drag, startPoint x: 427, startPoint y: 499, endPoint x: 454, endPoint y: 372, distance: 129.5
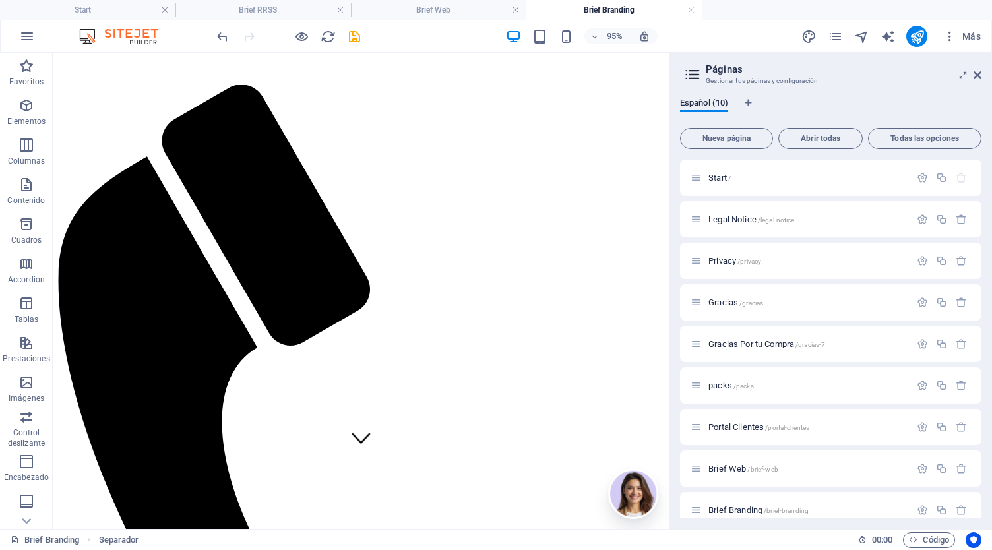
scroll to position [0, 0]
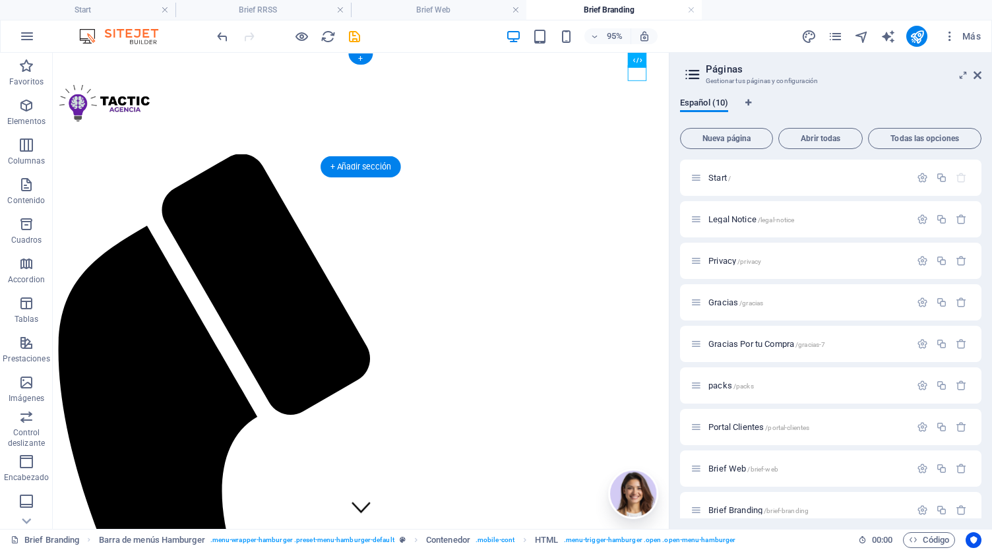
select select "%"
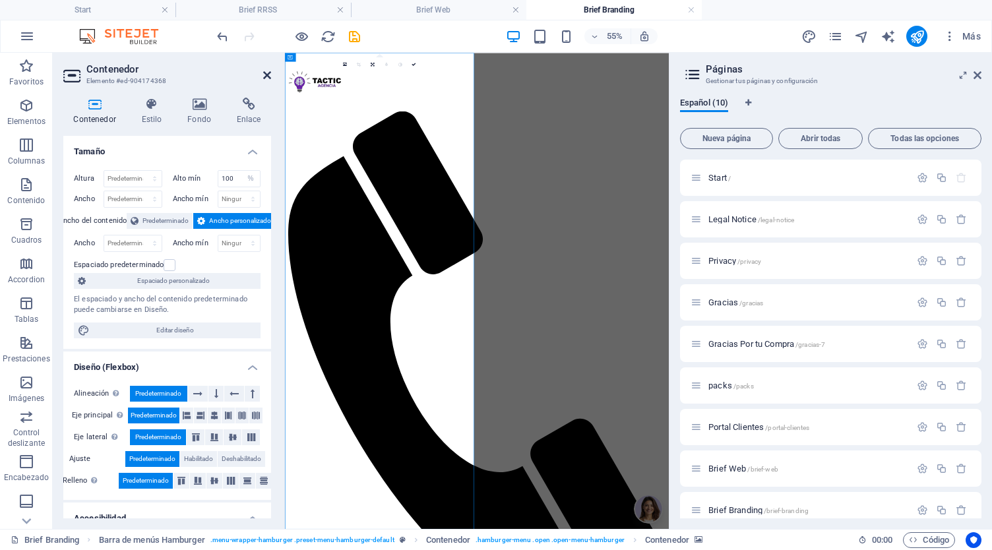
click at [264, 75] on icon at bounding box center [267, 75] width 8 height 11
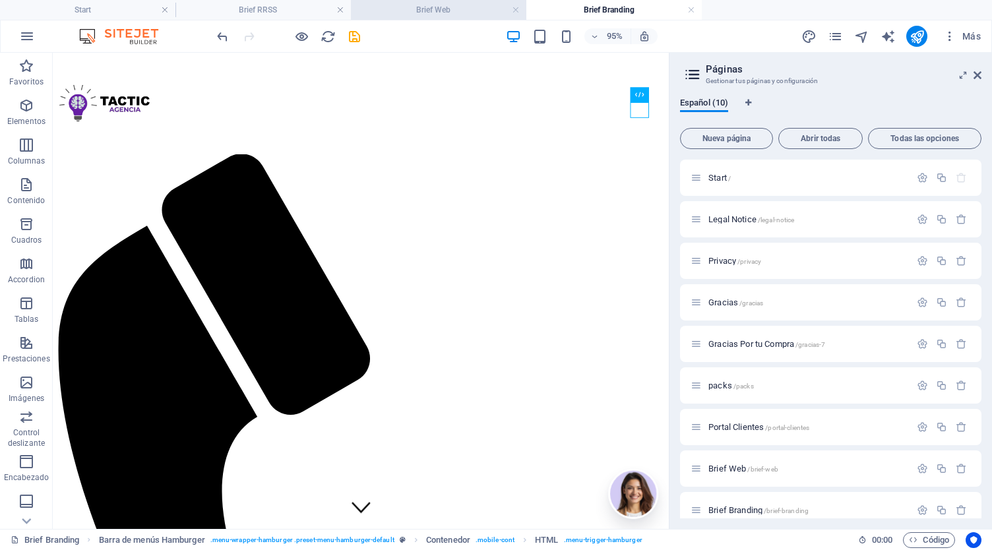
click at [442, 18] on li "Brief Web" at bounding box center [438, 10] width 175 height 20
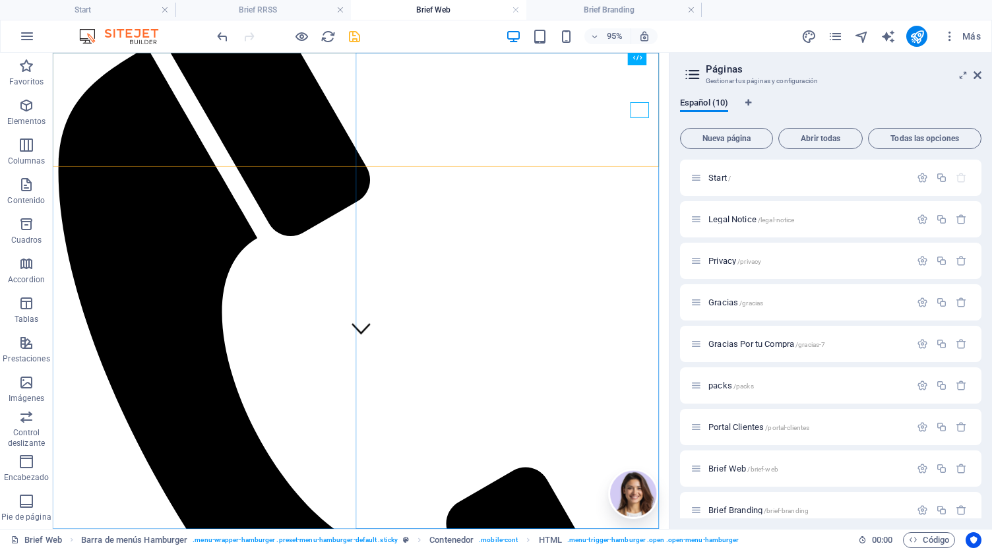
select select "%"
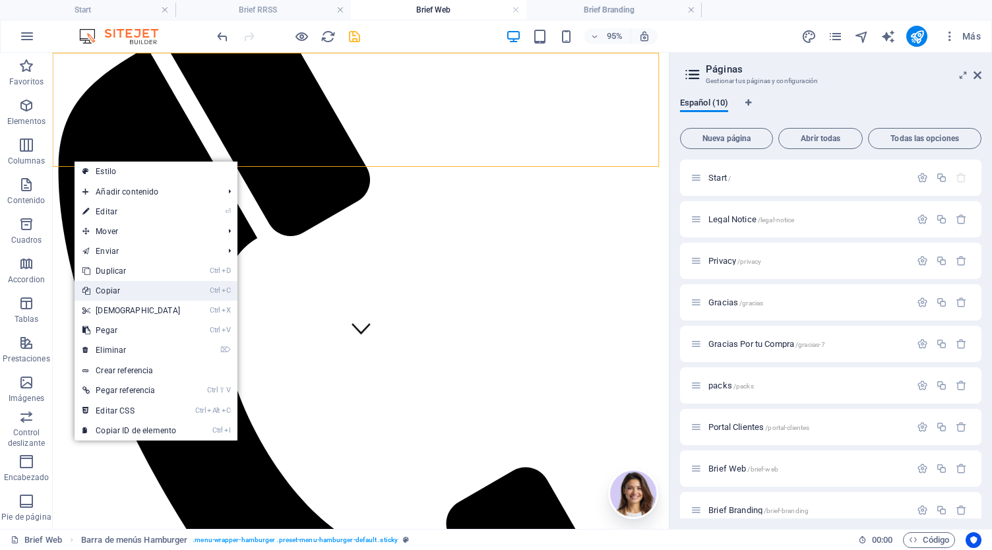
click at [134, 288] on link "Ctrl C Copiar" at bounding box center [131, 291] width 113 height 20
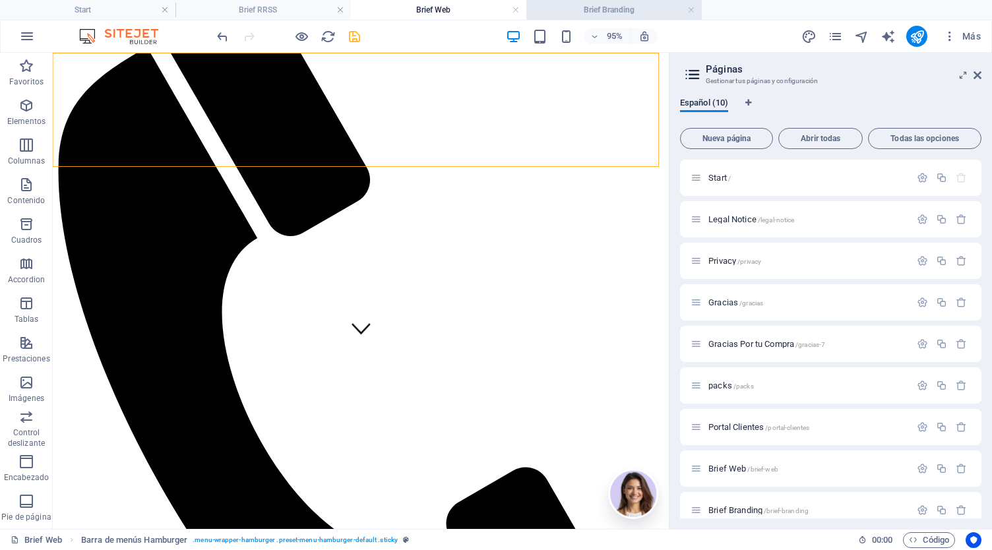
click at [614, 14] on h4 "Brief Branding" at bounding box center [613, 10] width 175 height 15
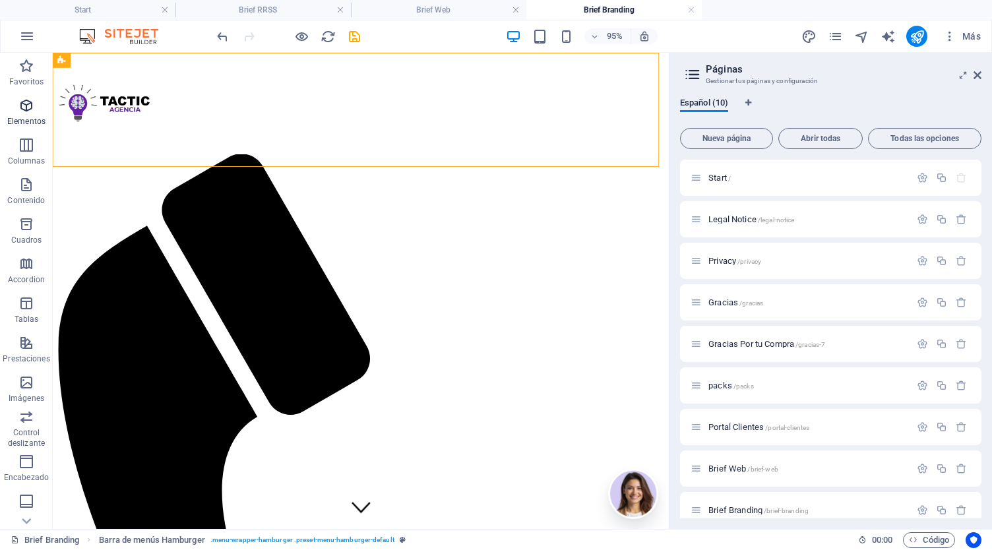
click at [28, 122] on p "Elementos" at bounding box center [26, 121] width 38 height 11
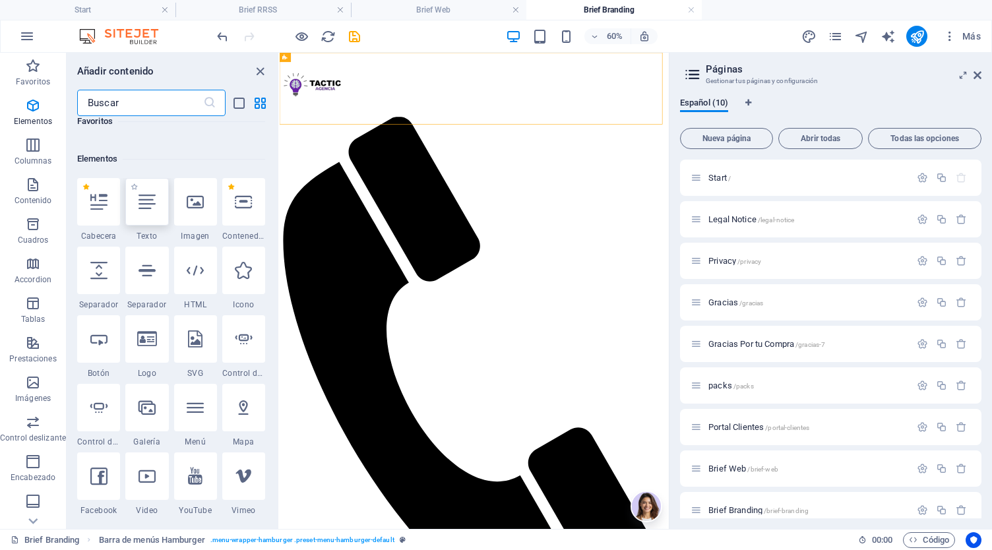
scroll to position [249, 0]
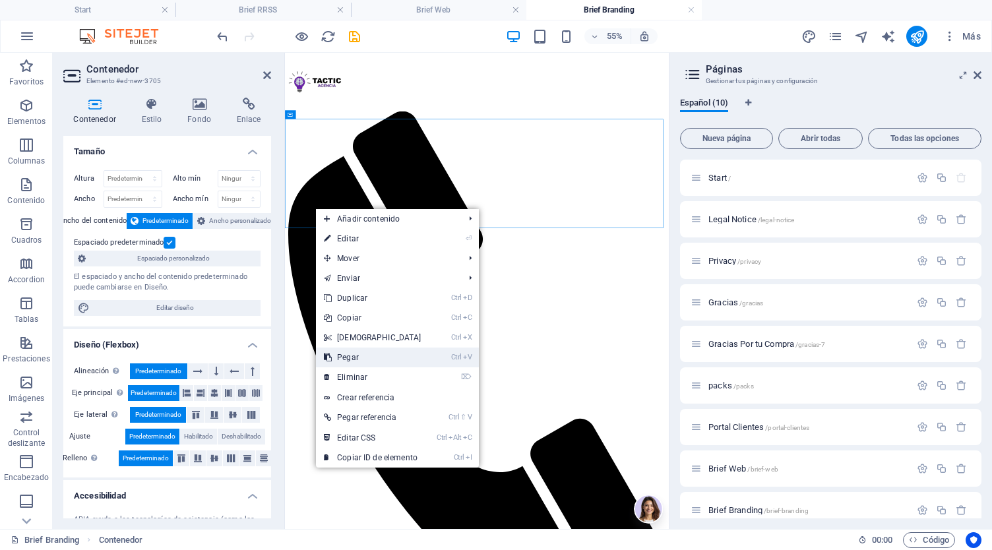
click at [373, 356] on link "Ctrl V Pegar" at bounding box center [372, 358] width 113 height 20
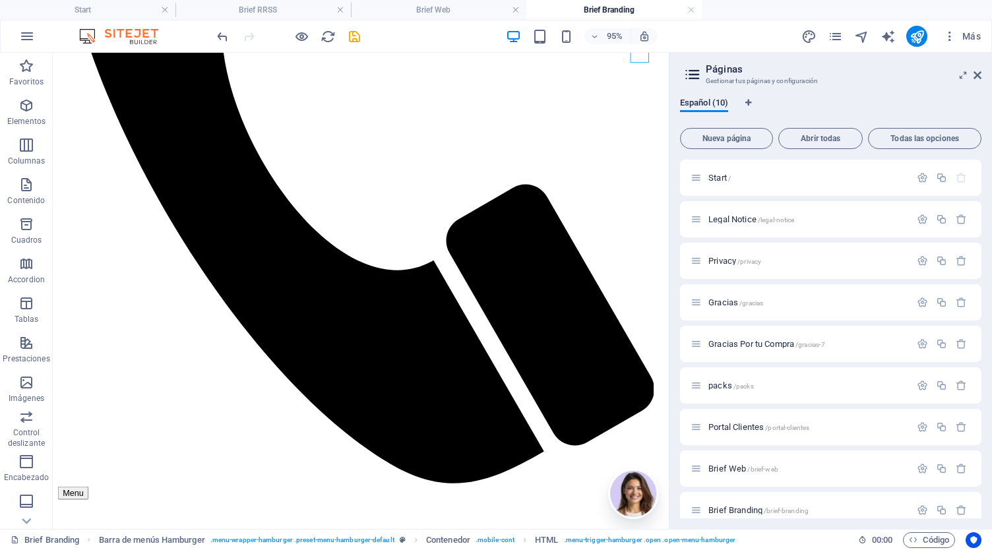
scroll to position [0, 0]
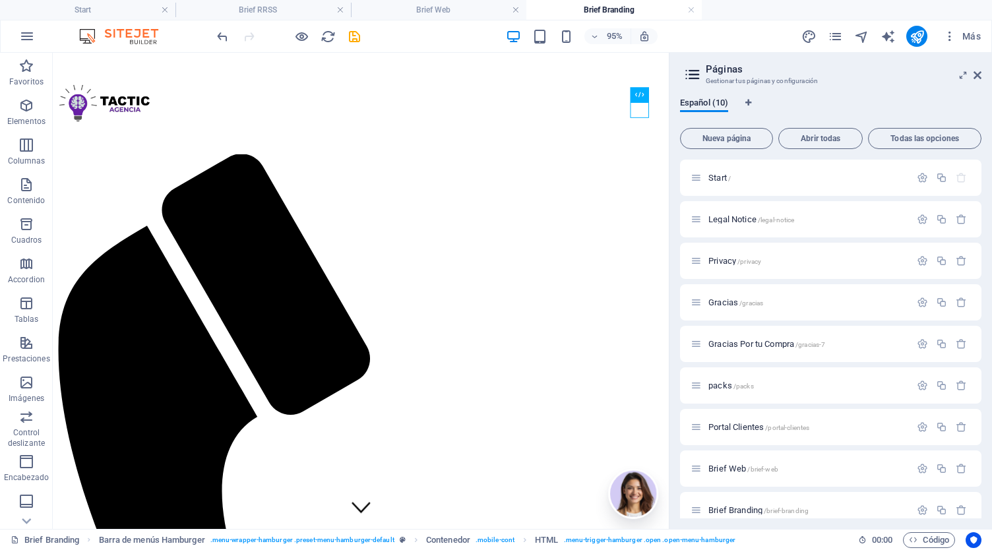
drag, startPoint x: 696, startPoint y: 143, endPoint x: 729, endPoint y: 101, distance: 54.0
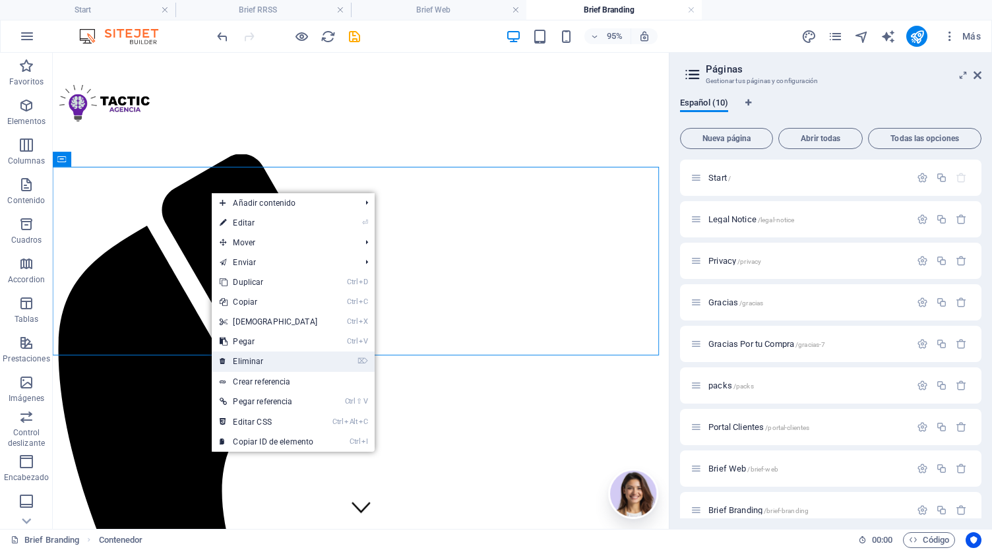
click at [270, 359] on link "⌦ Eliminar" at bounding box center [268, 361] width 113 height 20
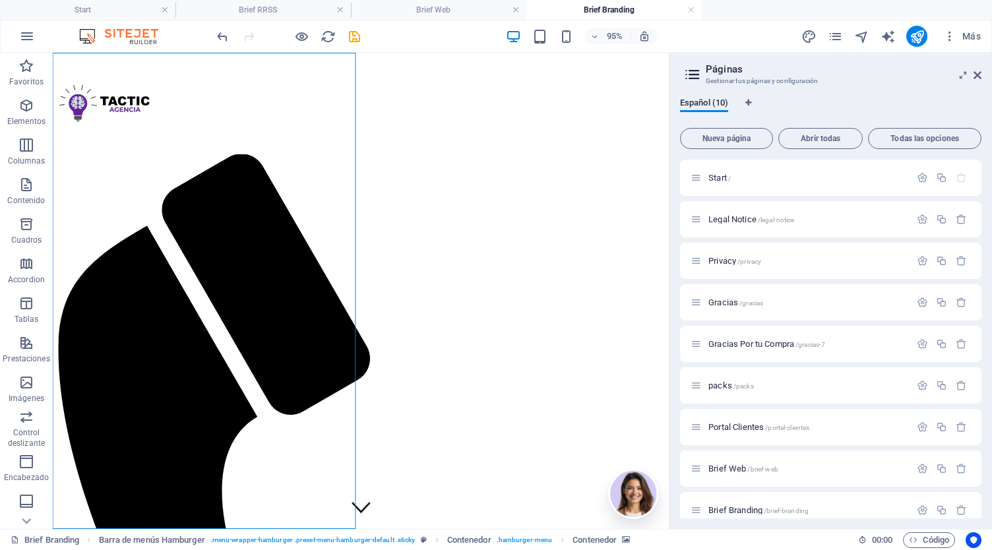
select select "%"
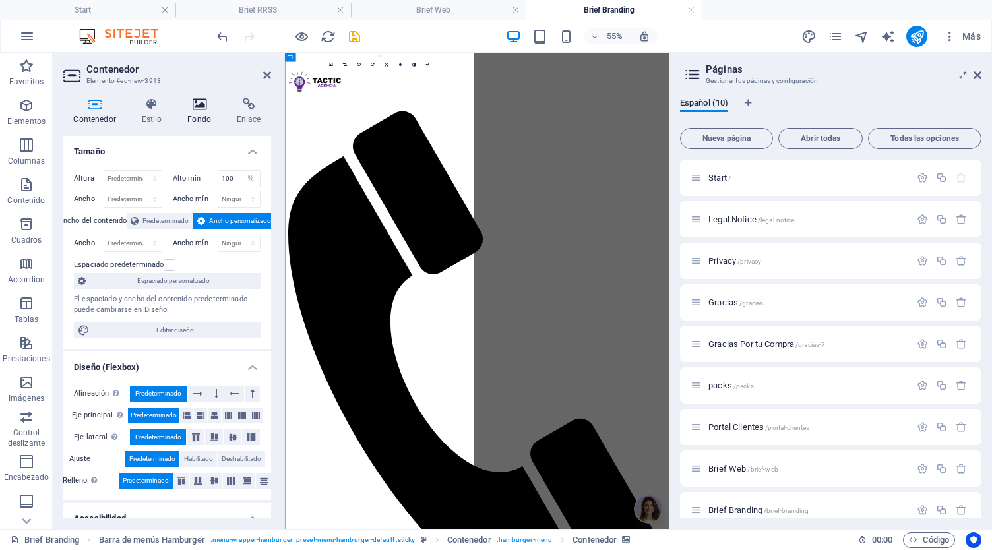
click at [205, 109] on icon at bounding box center [199, 104] width 44 height 13
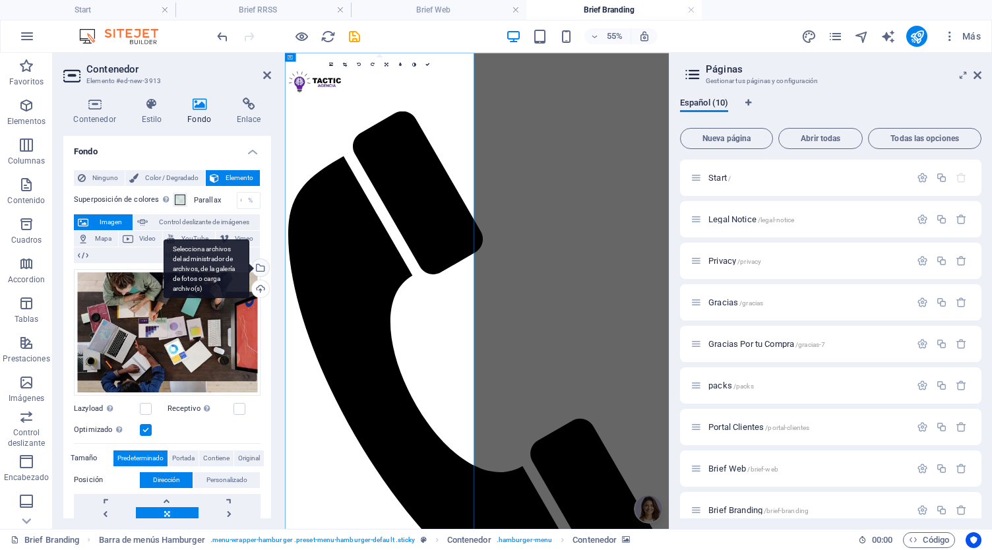
click at [260, 272] on div "Selecciona archivos del administrador de archivos, de la galería de fotos o car…" at bounding box center [259, 269] width 20 height 20
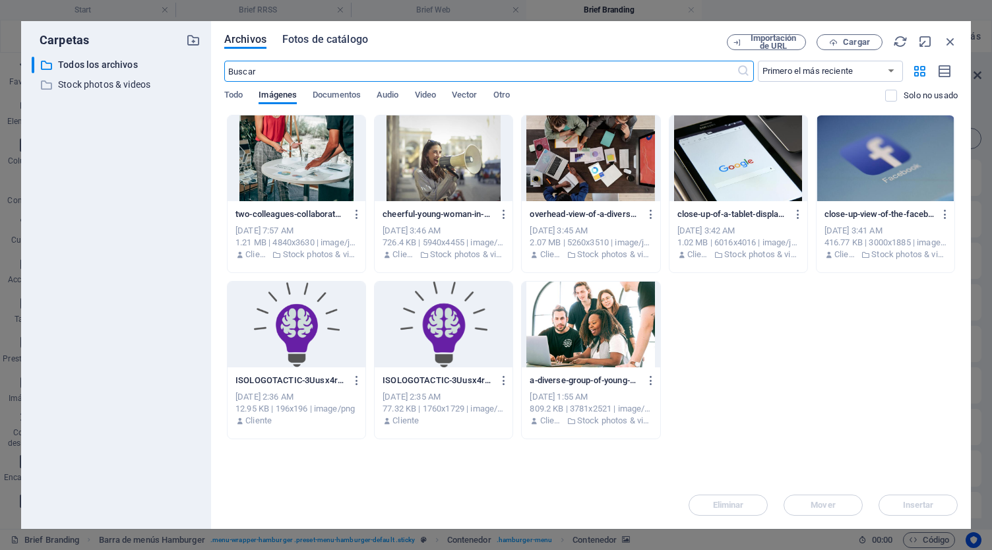
click at [349, 36] on span "Fotos de catálogo" at bounding box center [325, 40] width 86 height 16
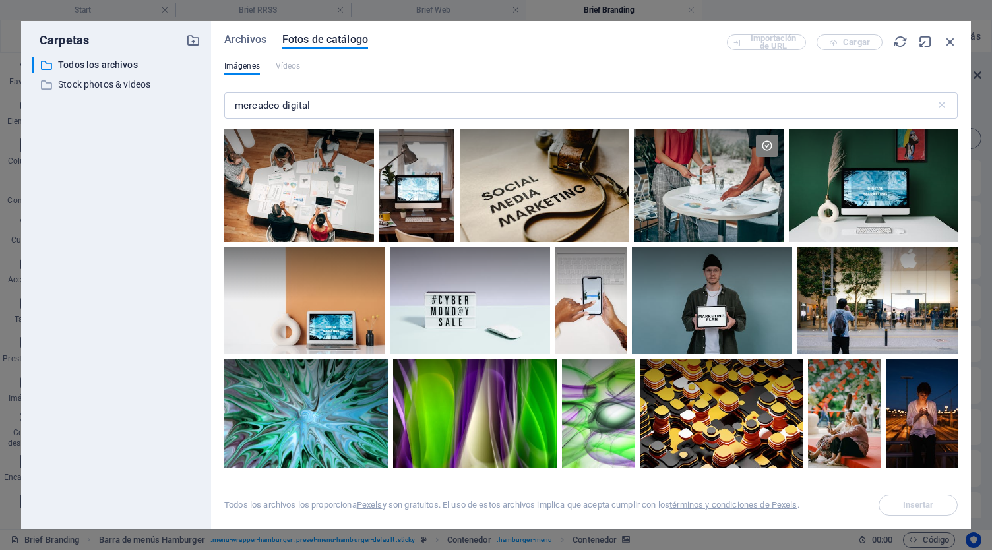
drag, startPoint x: 958, startPoint y: 164, endPoint x: 964, endPoint y: 207, distance: 43.4
click at [964, 207] on div "Archivos Fotos de catálogo Importación de URL Cargar Imágenes Vídeos mercadeo d…" at bounding box center [591, 275] width 760 height 508
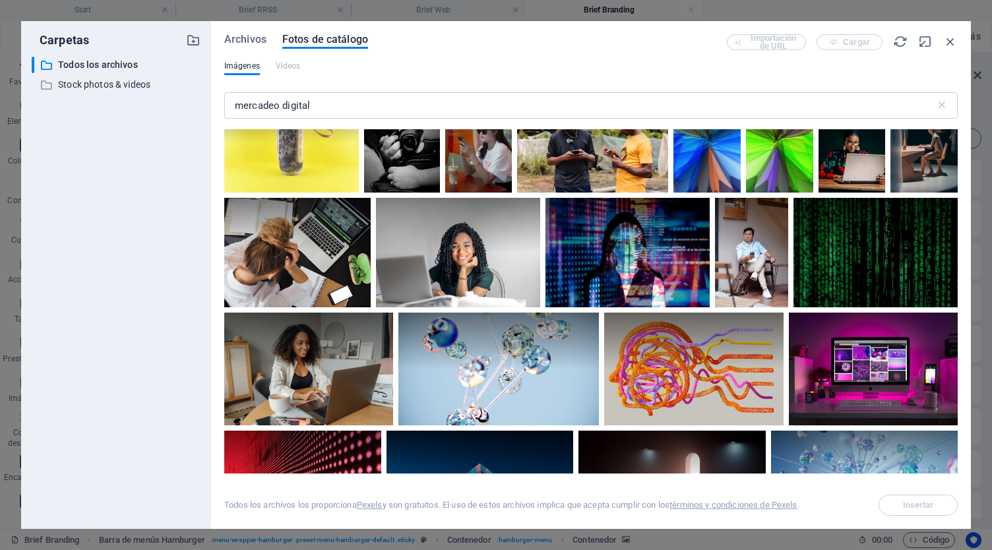
scroll to position [1132, 0]
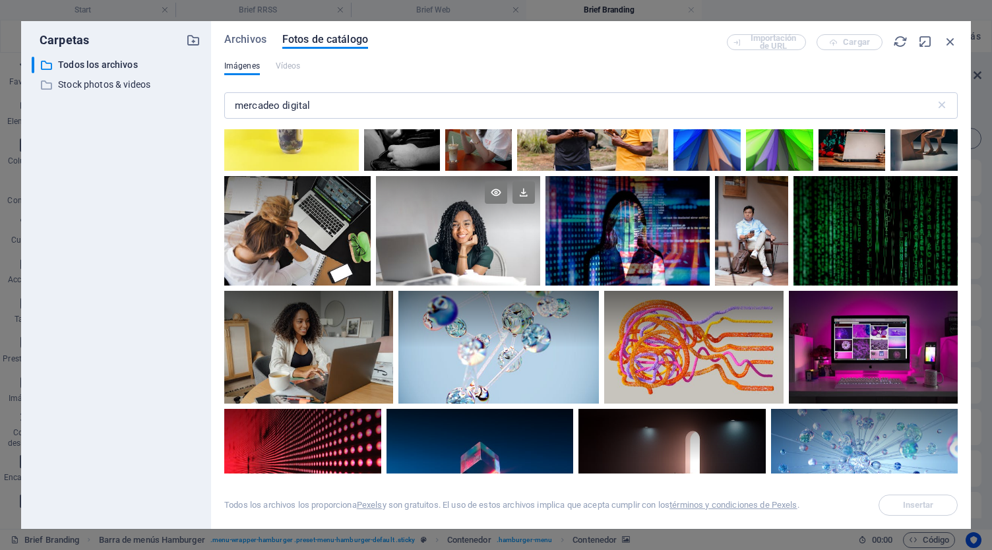
click at [420, 215] on div at bounding box center [458, 203] width 164 height 55
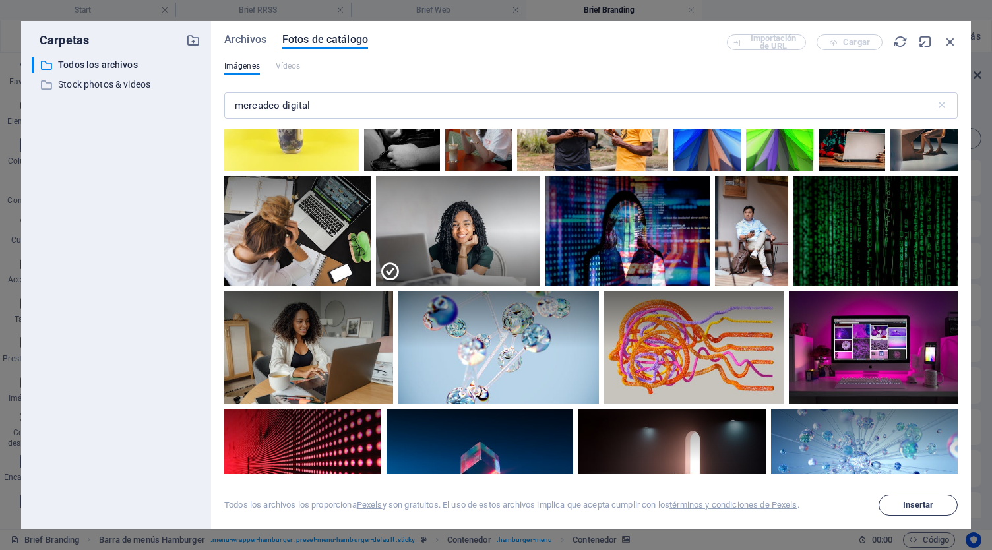
click at [936, 507] on span "Insertar" at bounding box center [917, 505] width 67 height 8
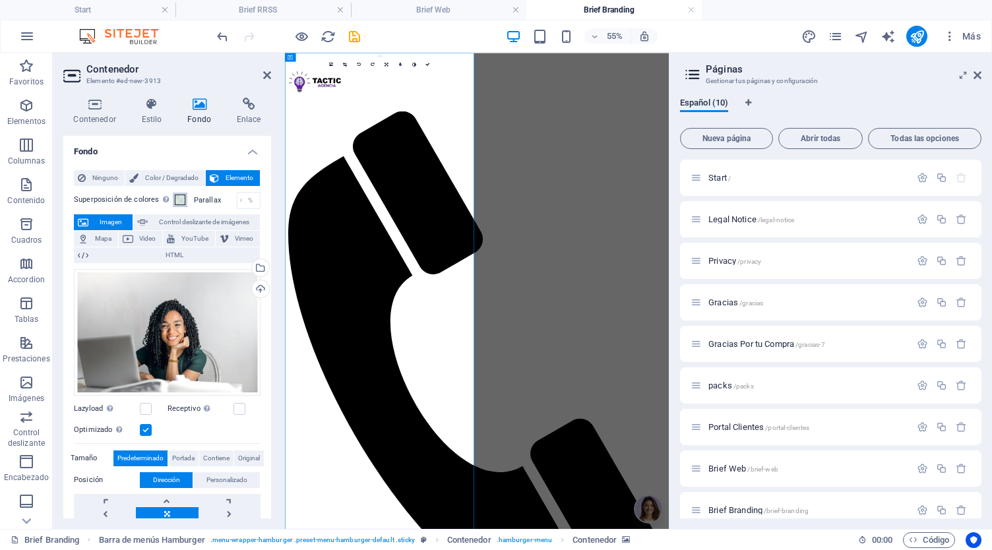
click at [177, 201] on span at bounding box center [180, 200] width 11 height 11
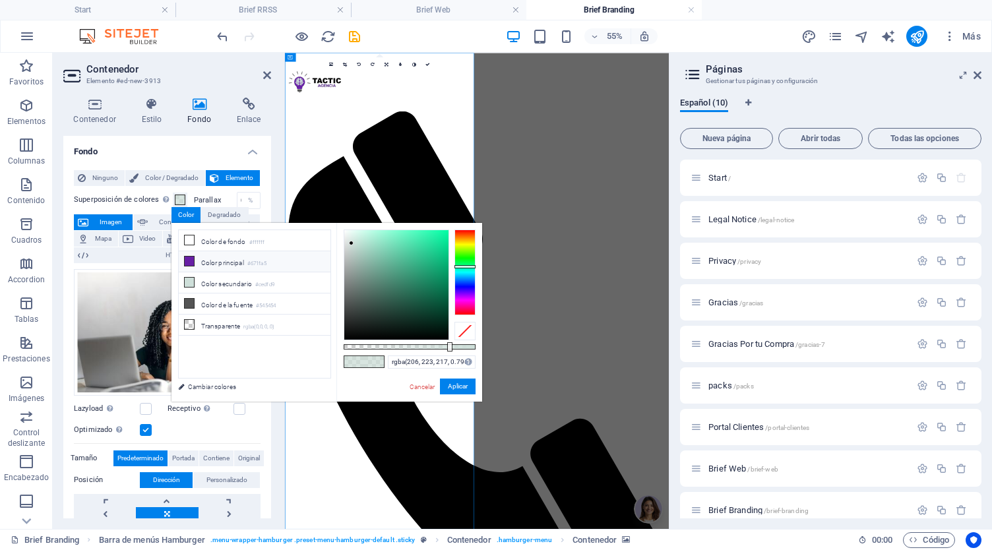
click at [248, 260] on li "Color principal #671fa5" at bounding box center [255, 261] width 152 height 21
type input "rgba(103, 31, 165, 0.796)"
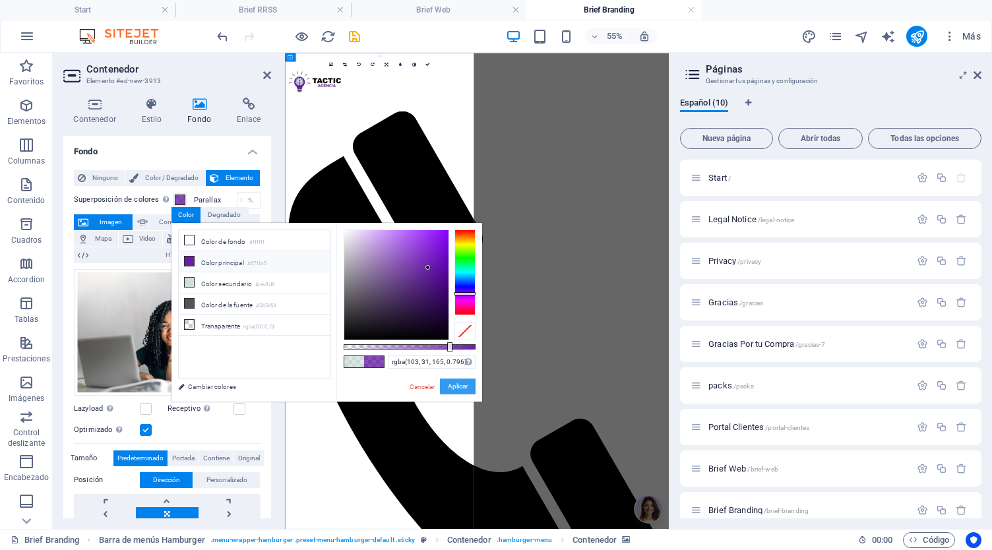
click at [454, 392] on button "Aplicar" at bounding box center [458, 387] width 36 height 16
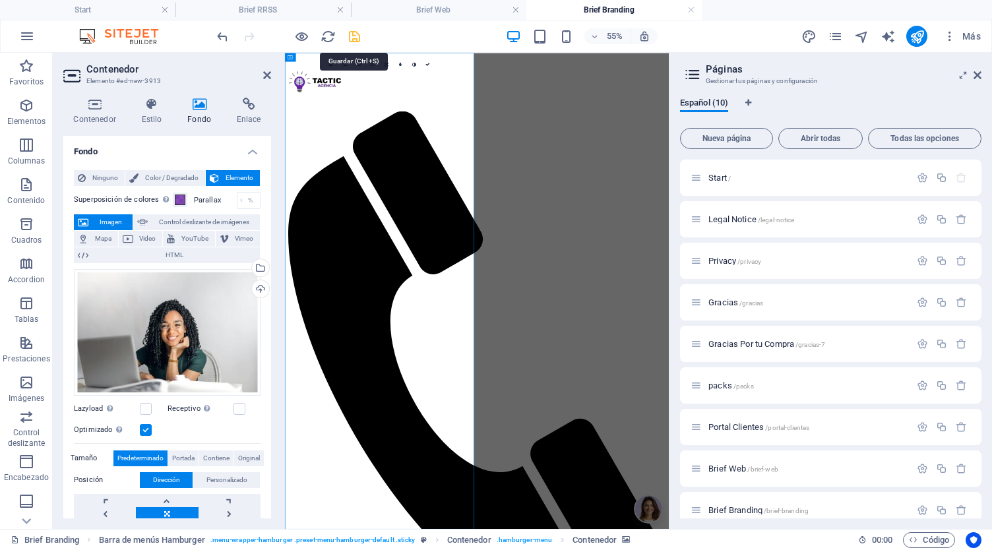
click at [357, 37] on icon "save" at bounding box center [354, 36] width 15 height 15
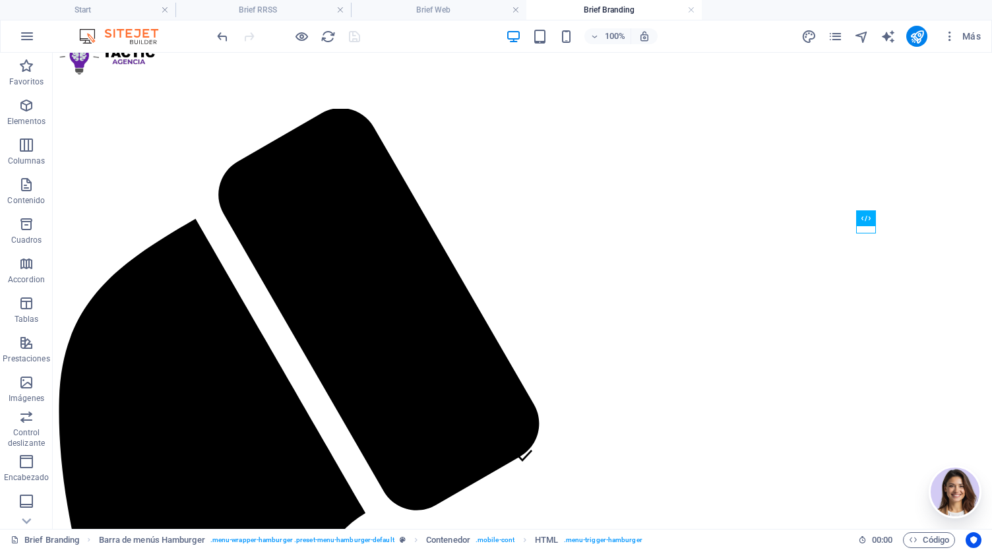
scroll to position [0, 0]
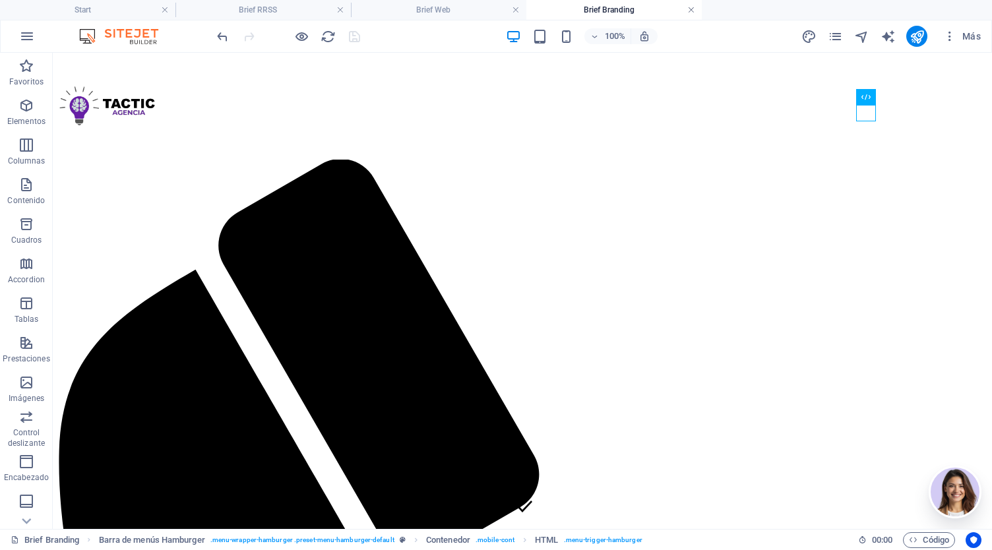
click at [694, 6] on link at bounding box center [691, 10] width 8 height 13
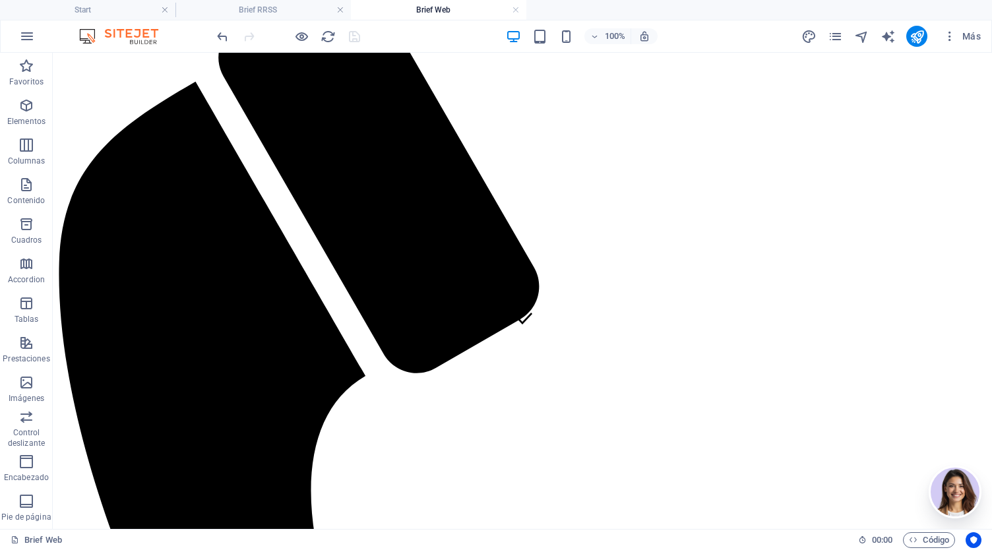
click at [509, 6] on h4 "Brief Web" at bounding box center [438, 10] width 175 height 15
click at [344, 14] on h4 "Brief RRSS" at bounding box center [262, 10] width 175 height 15
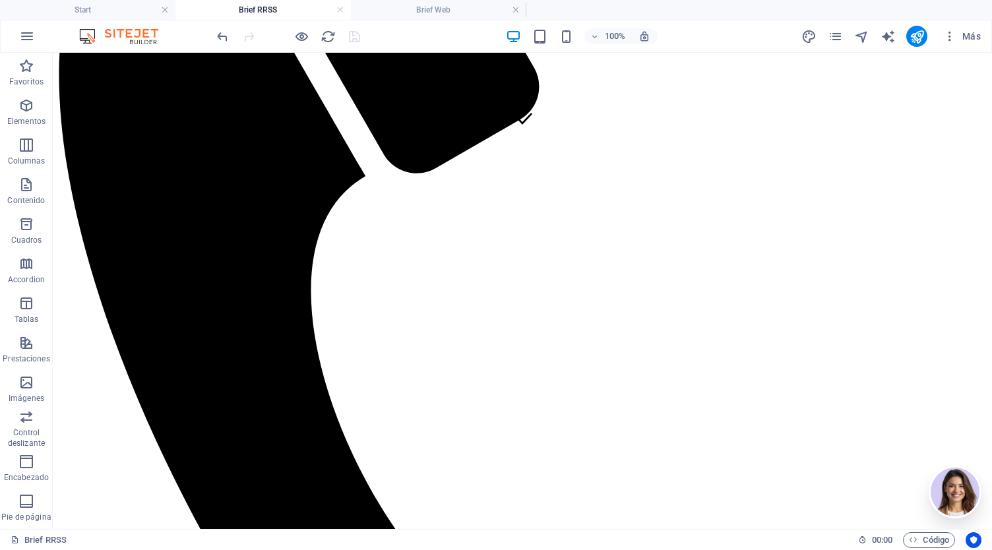
scroll to position [0, 0]
click at [28, 114] on span "Elementos" at bounding box center [26, 114] width 53 height 32
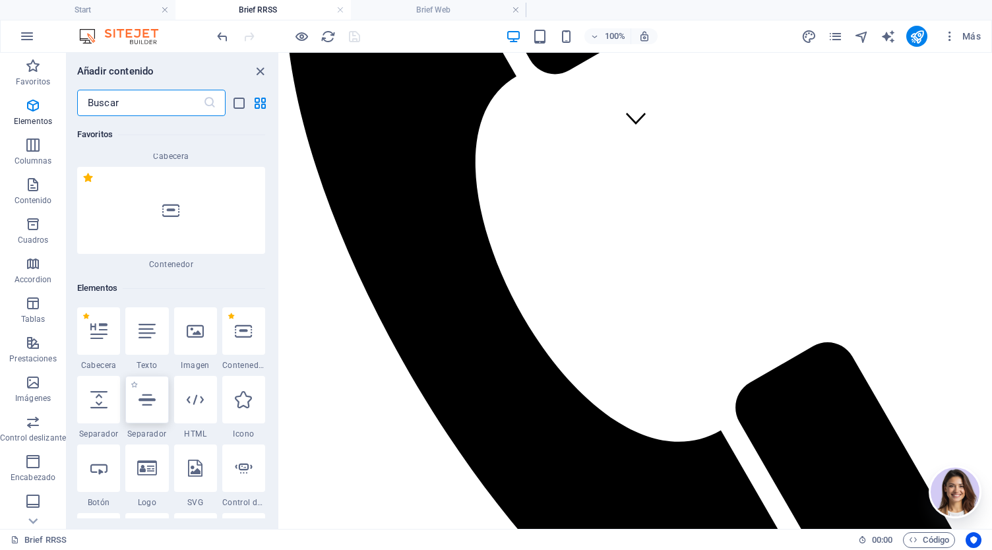
scroll to position [249, 0]
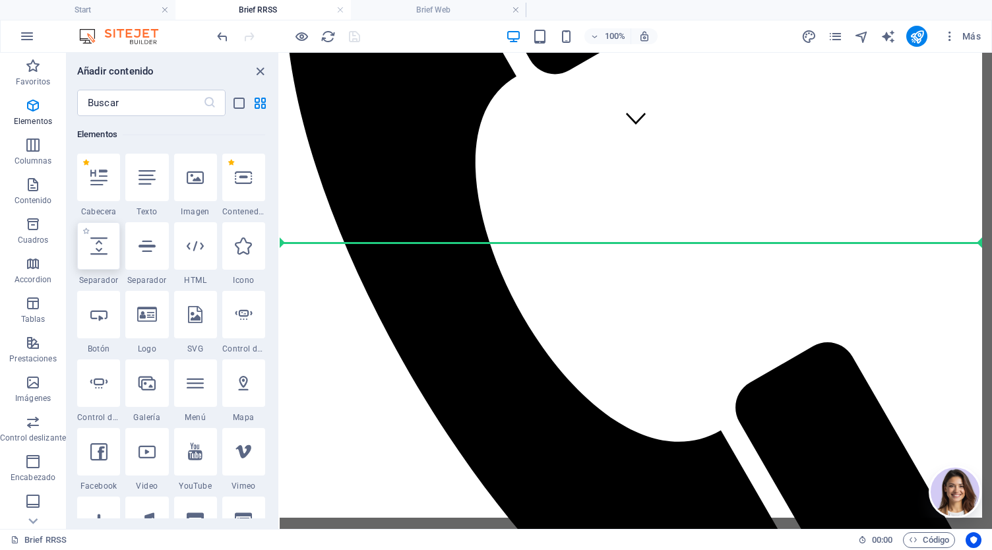
select select "px"
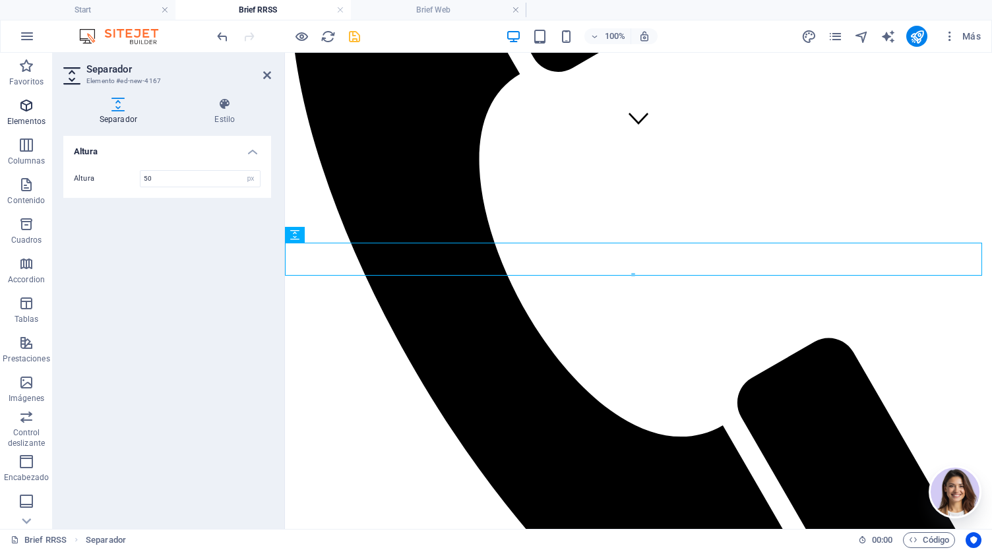
click at [22, 111] on icon "button" at bounding box center [26, 106] width 16 height 16
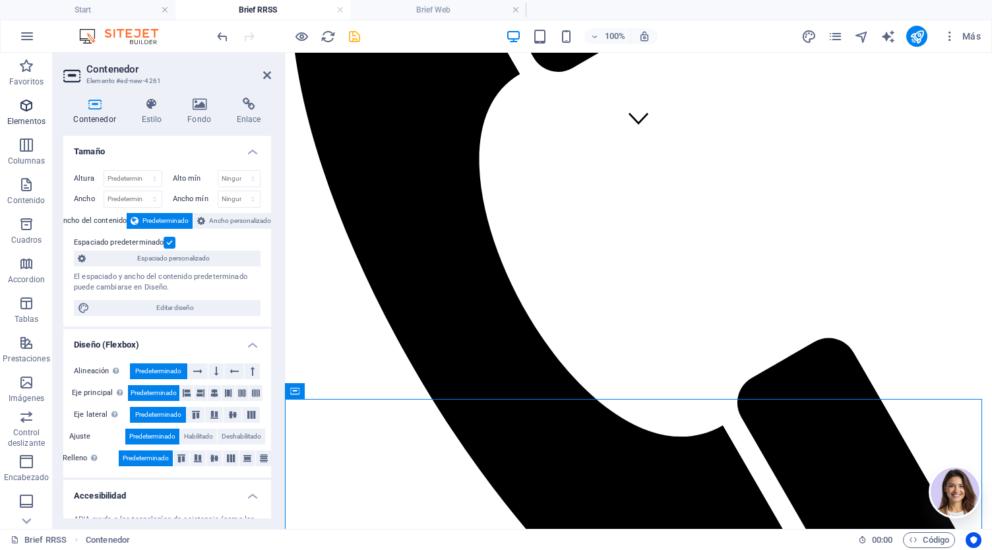
click at [32, 113] on span "Elementos" at bounding box center [26, 114] width 53 height 32
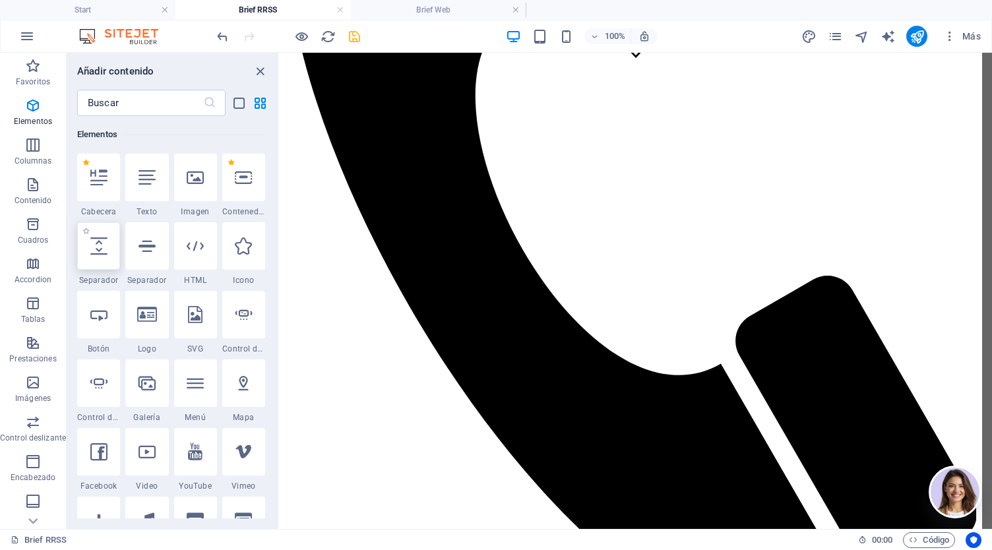
select select "px"
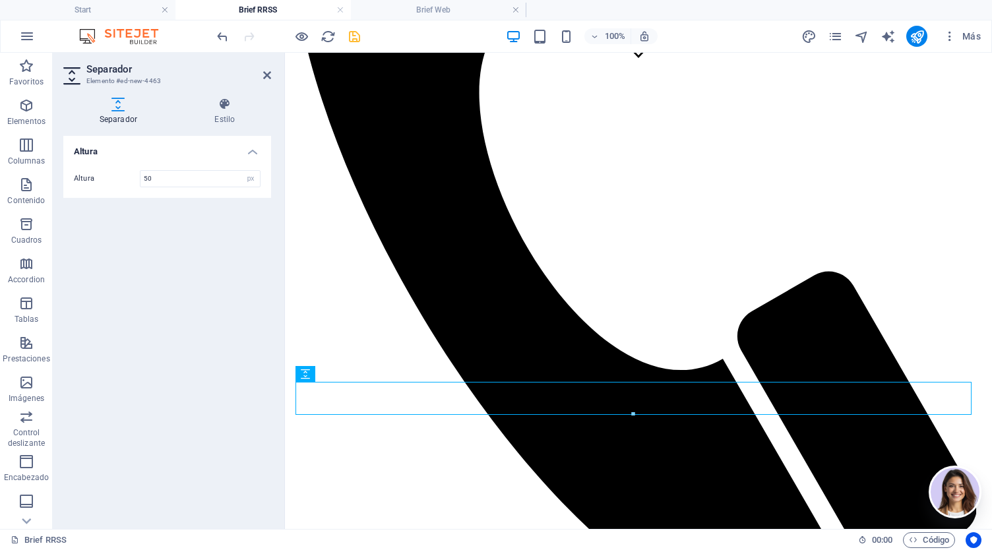
scroll to position [458, 0]
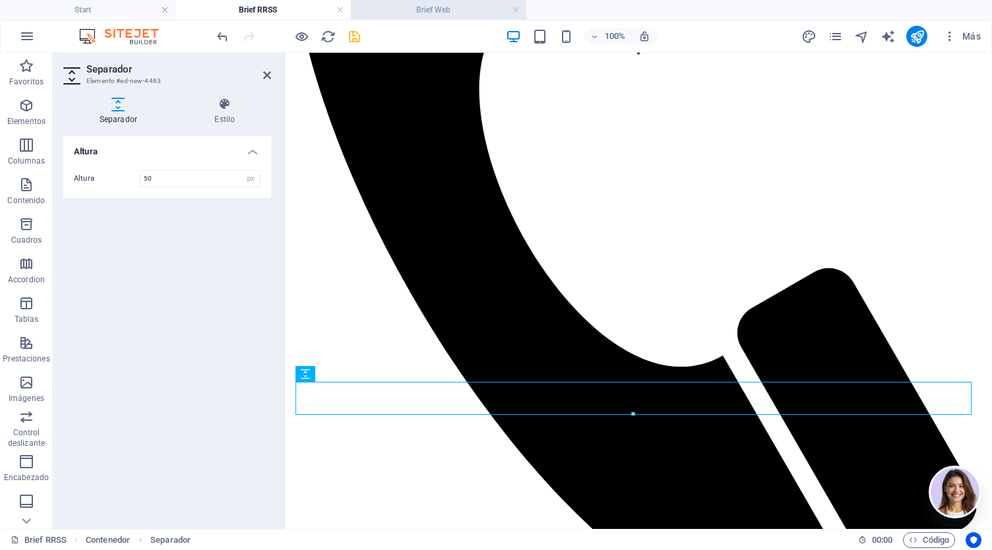
click at [415, 15] on h4 "Brief Web" at bounding box center [438, 10] width 175 height 15
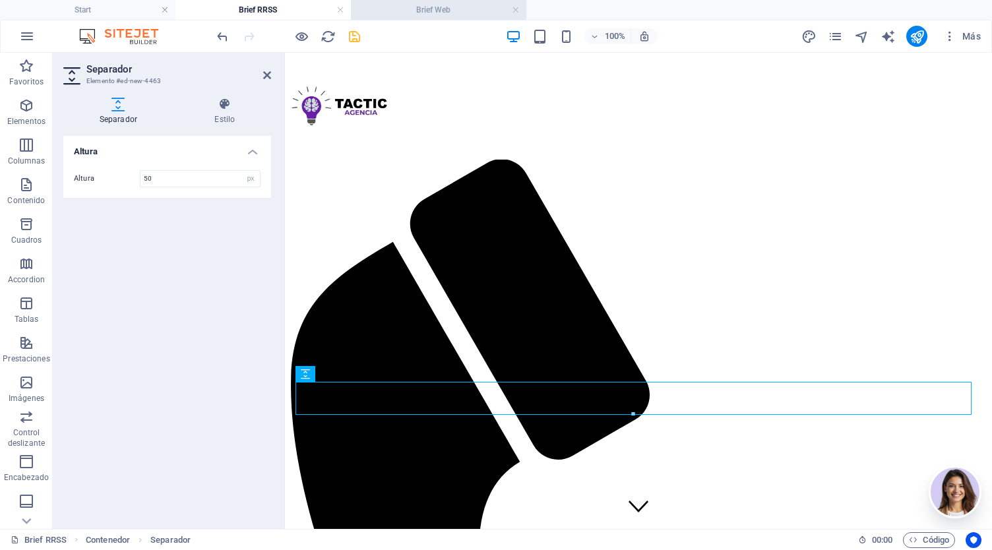
scroll to position [188, 0]
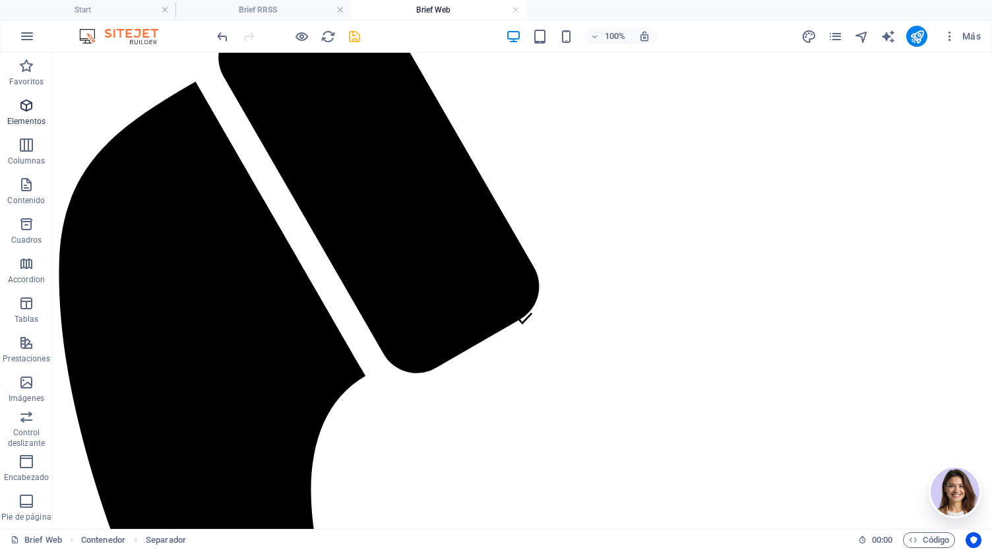
click at [23, 106] on icon "button" at bounding box center [26, 106] width 16 height 16
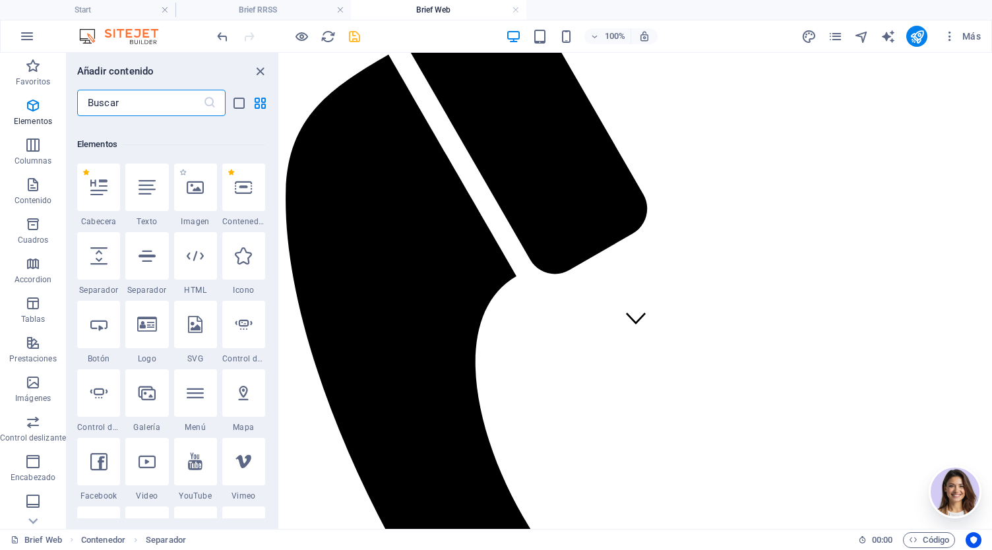
scroll to position [249, 0]
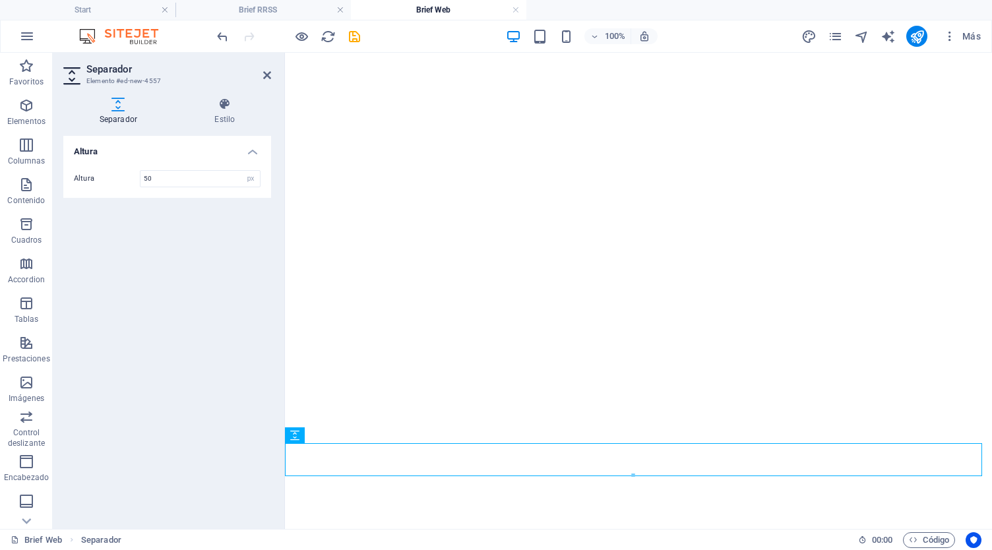
select select "px"
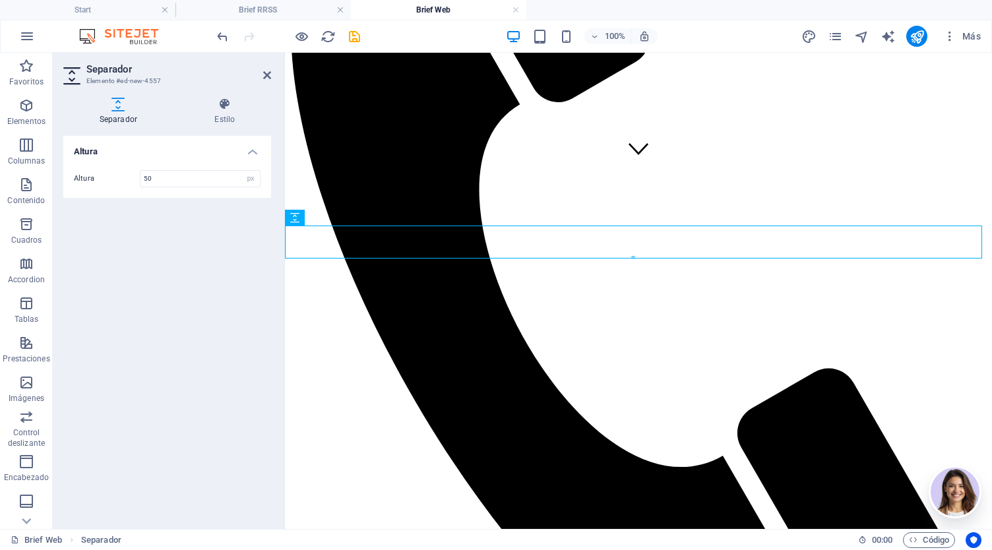
scroll to position [410, 0]
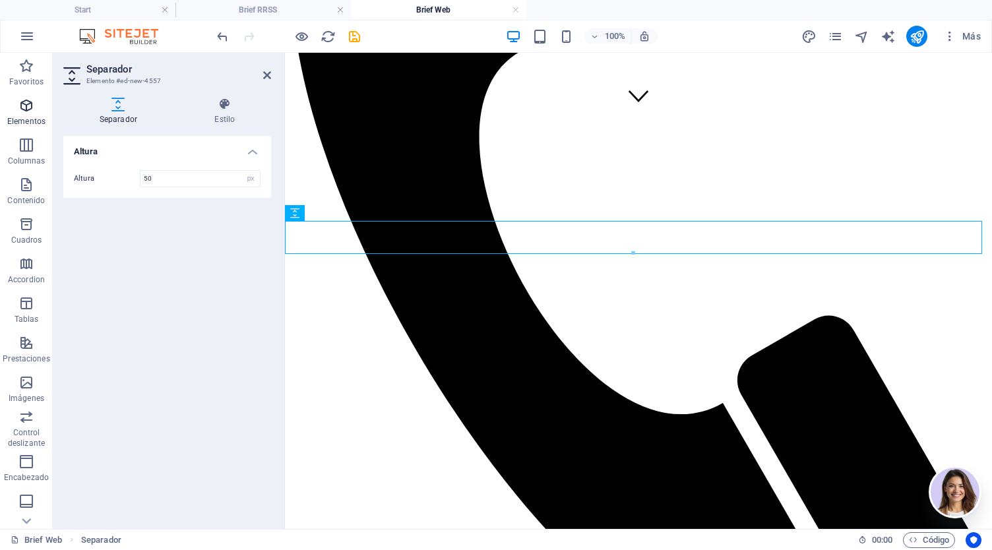
click at [29, 115] on span "Elementos" at bounding box center [26, 114] width 53 height 32
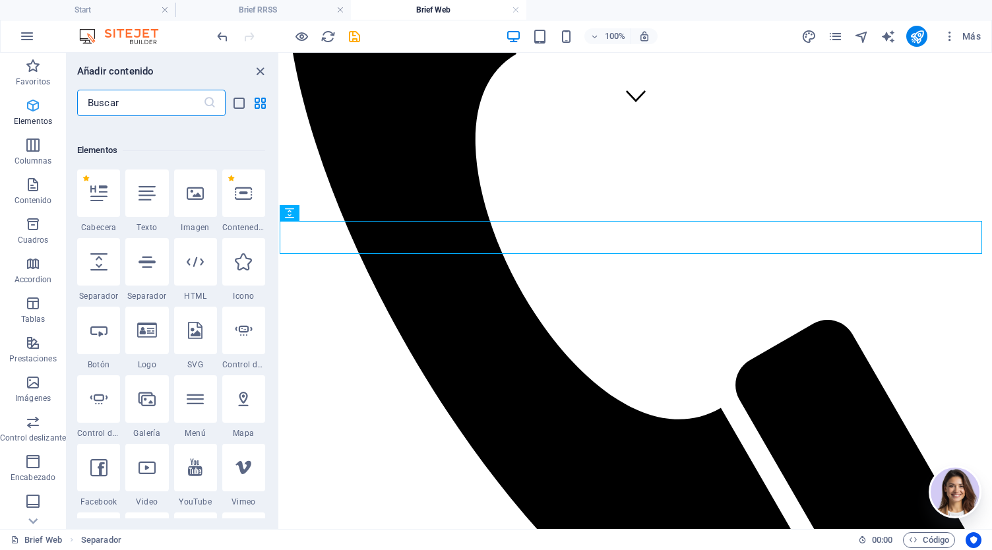
scroll to position [249, 0]
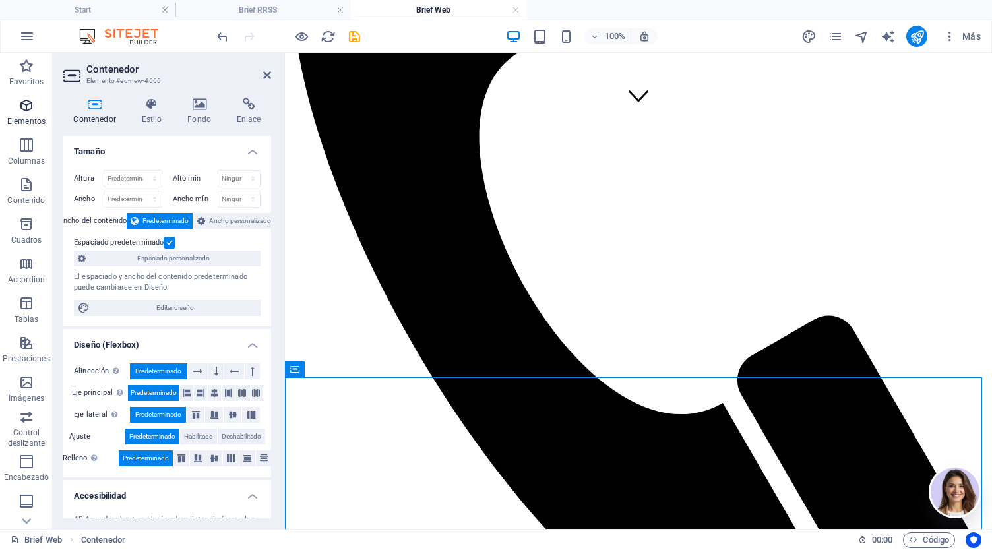
click at [30, 104] on icon "button" at bounding box center [26, 106] width 16 height 16
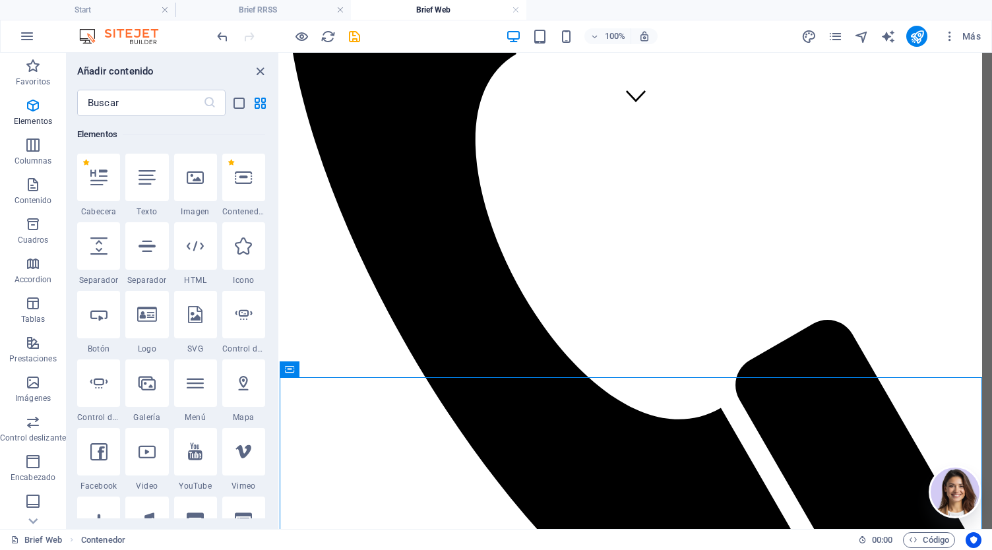
select select "px"
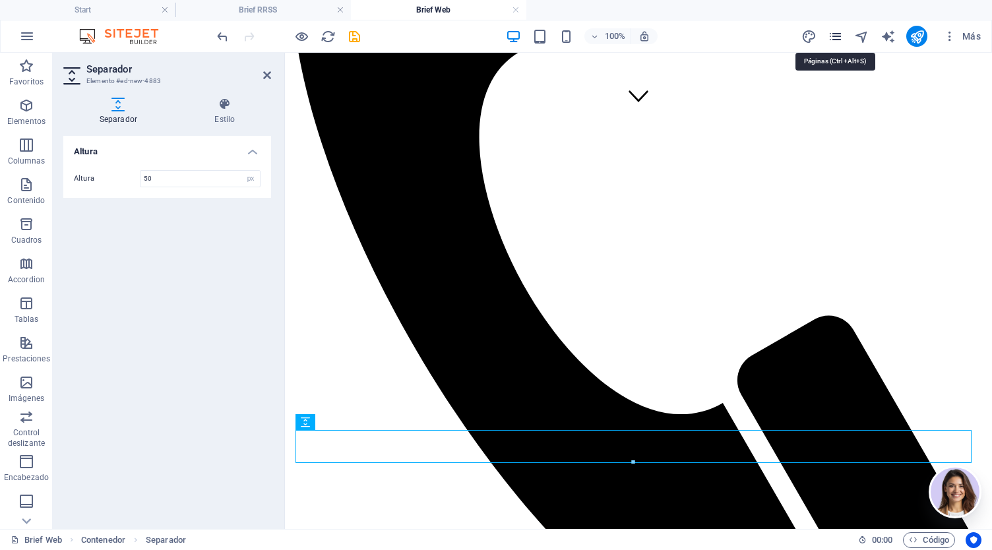
click at [839, 38] on icon "pages" at bounding box center [835, 36] width 15 height 15
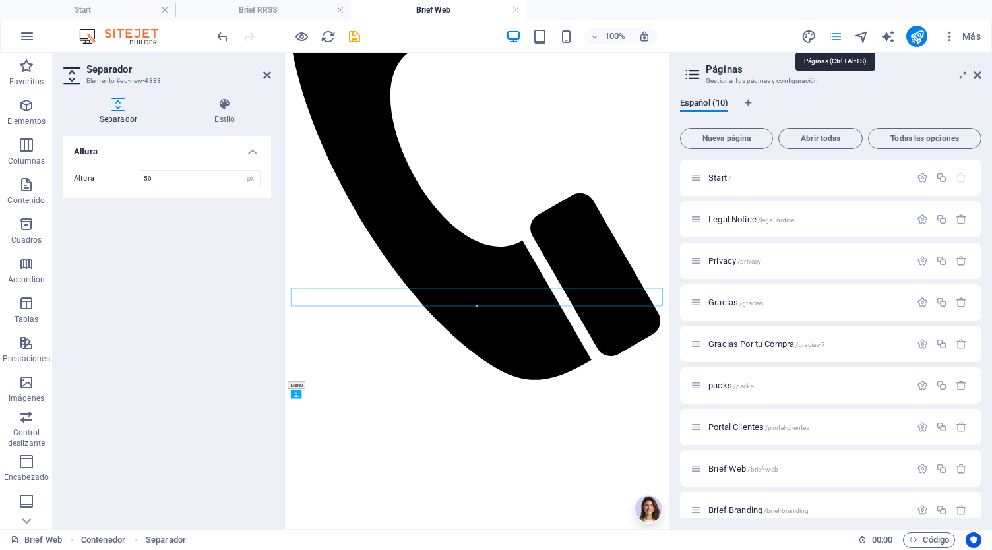
scroll to position [359, 0]
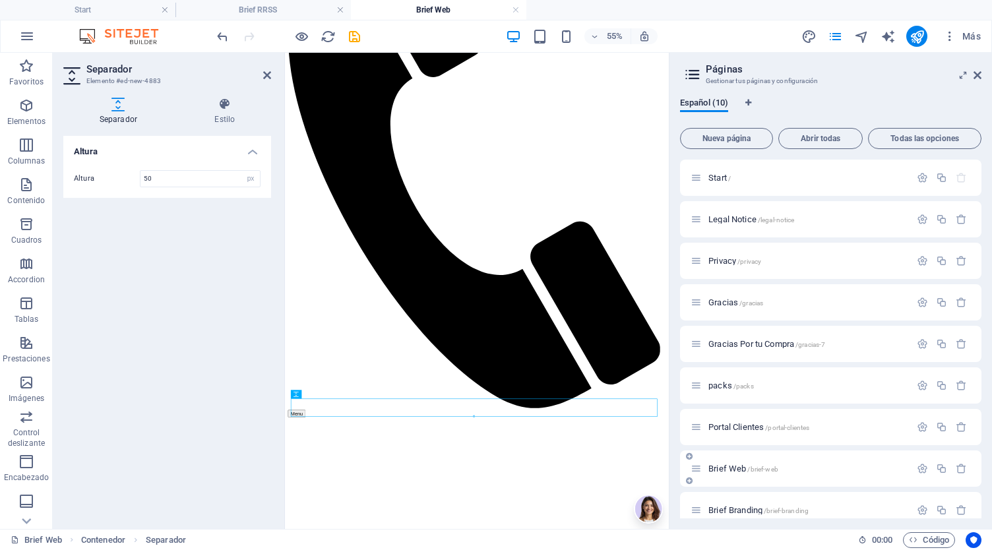
click at [774, 470] on span "/brief-web" at bounding box center [762, 469] width 30 height 7
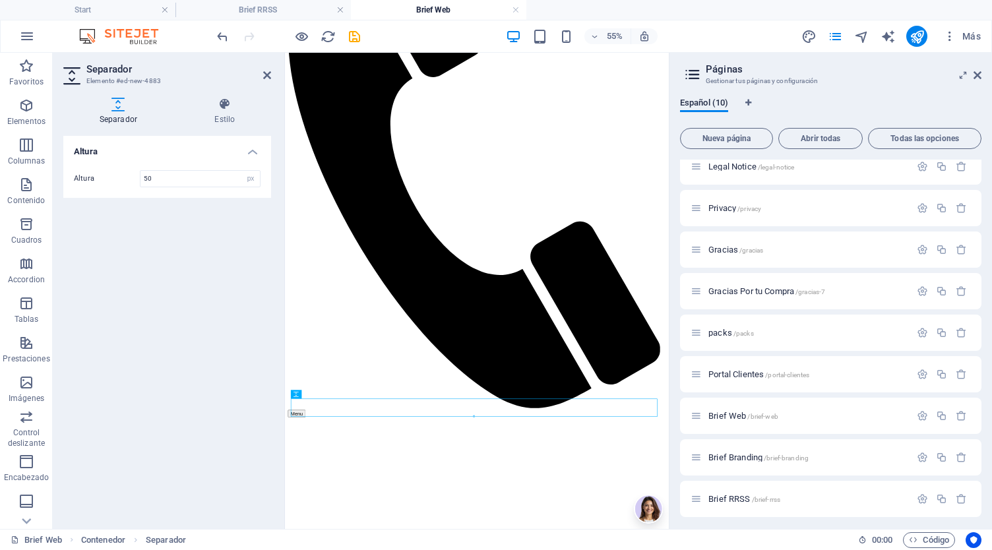
scroll to position [57, 0]
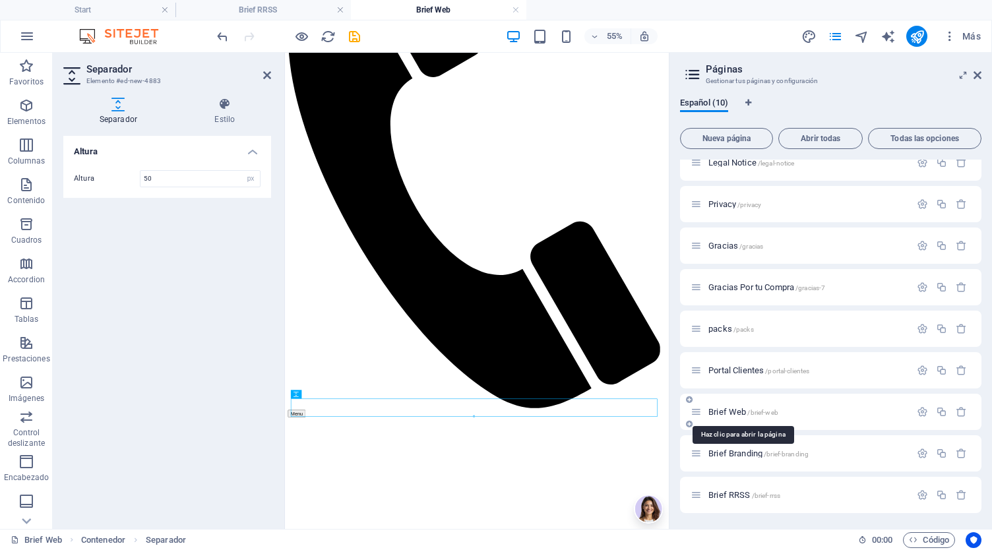
click at [747, 412] on span "Brief Web /brief-web" at bounding box center [743, 412] width 70 height 10
click at [833, 369] on p "Portal Clientes /portal-clientes" at bounding box center [807, 370] width 198 height 9
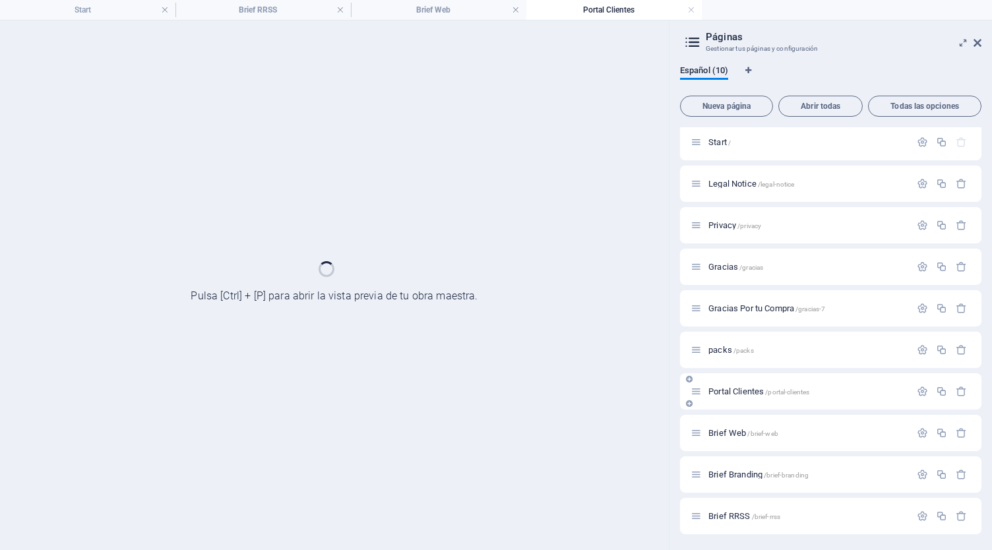
scroll to position [3, 0]
click at [833, 369] on div "Start / Legal Notice /legal-notice Privacy /privacy Gracias /gracias Gracias Po…" at bounding box center [830, 330] width 301 height 410
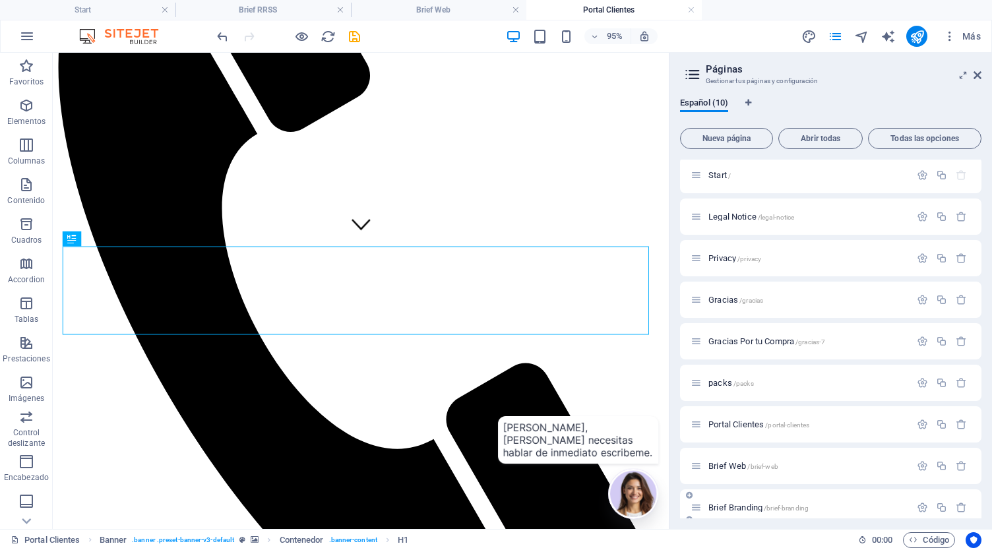
scroll to position [0, 0]
click at [760, 504] on span "Brief Branding /brief-branding" at bounding box center [758, 508] width 100 height 10
click at [760, 531] on div "Brief RRSS /brief-rrss" at bounding box center [830, 549] width 301 height 36
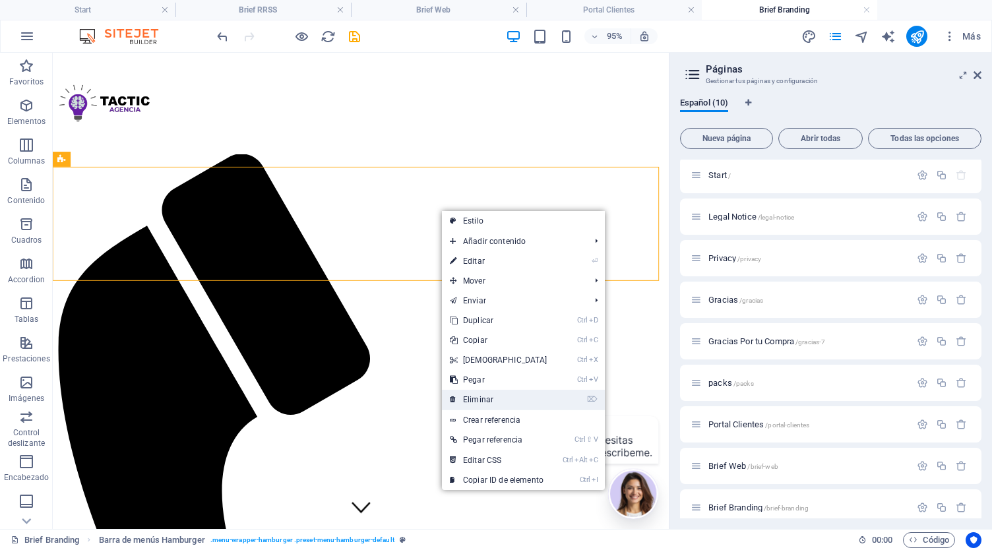
click at [483, 390] on link "⌦ Eliminar" at bounding box center [498, 400] width 113 height 20
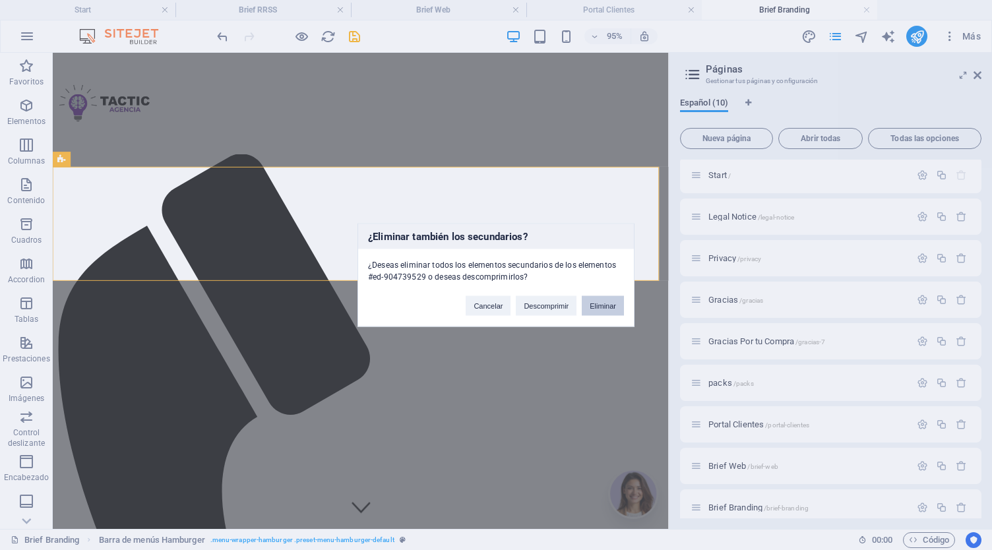
click at [604, 307] on button "Eliminar" at bounding box center [603, 306] width 42 height 20
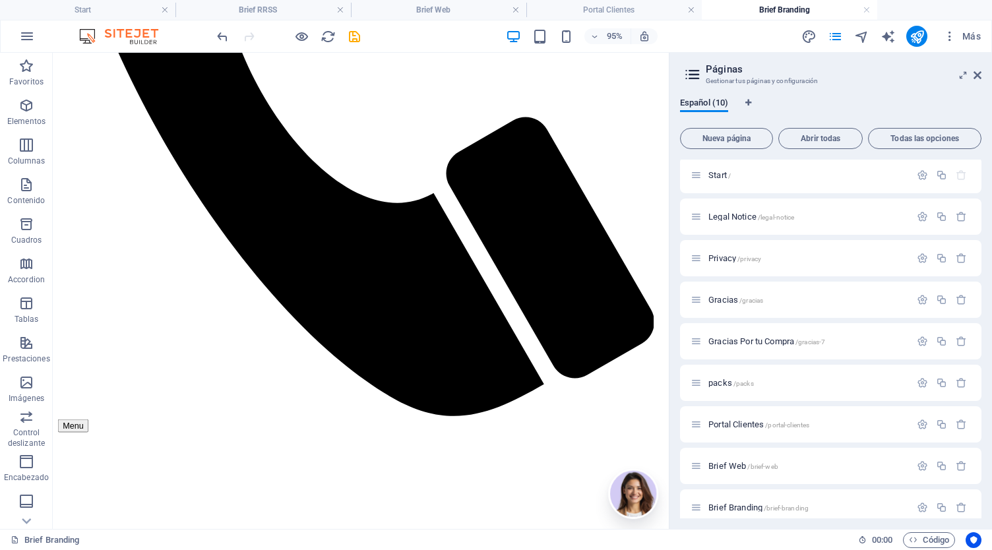
scroll to position [569, 0]
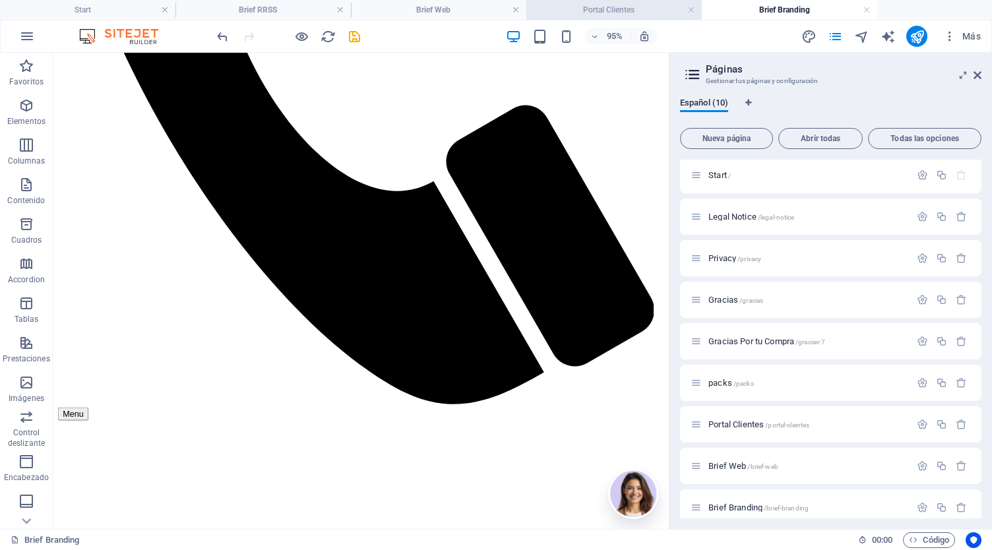
click at [631, 9] on h4 "Portal Clientes" at bounding box center [613, 10] width 175 height 15
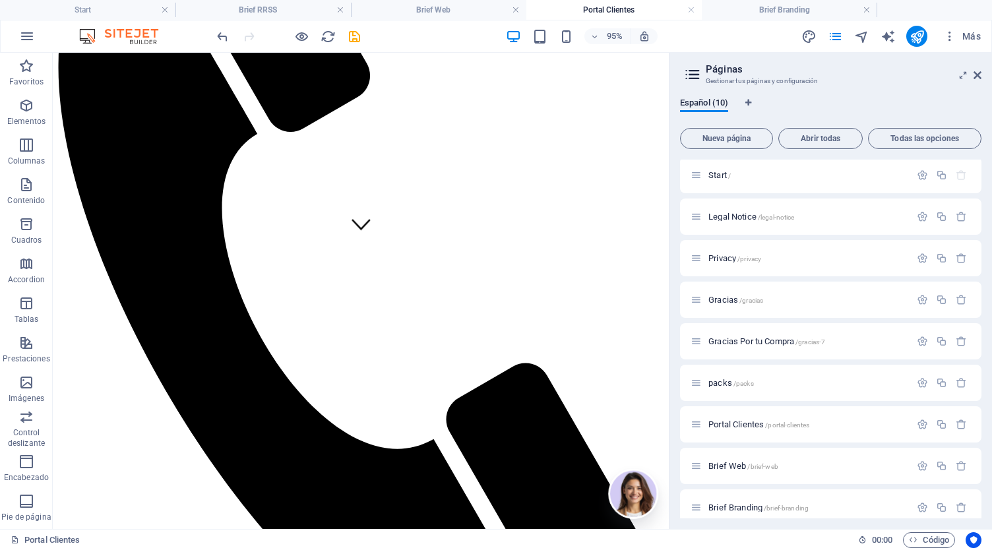
scroll to position [0, 0]
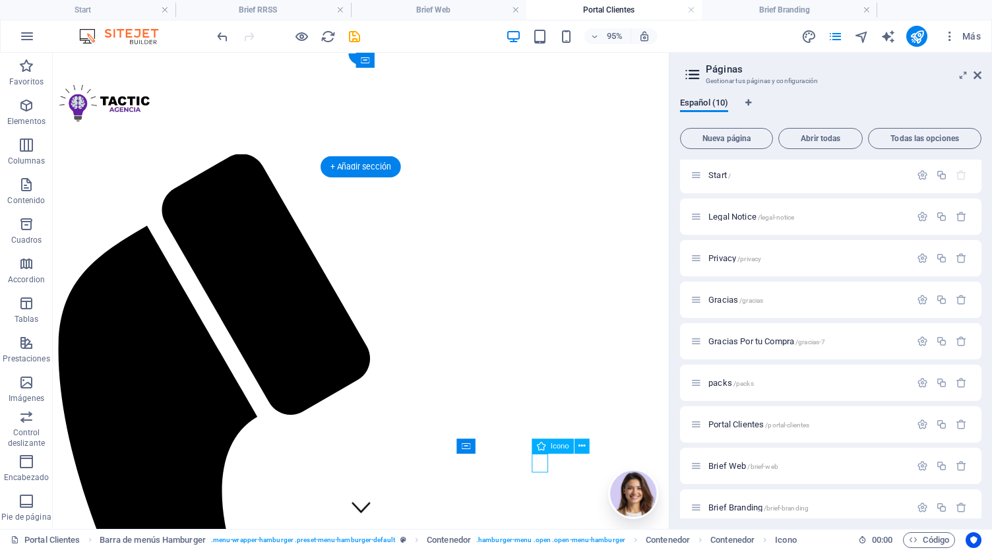
select select "xMidYMid"
select select "px"
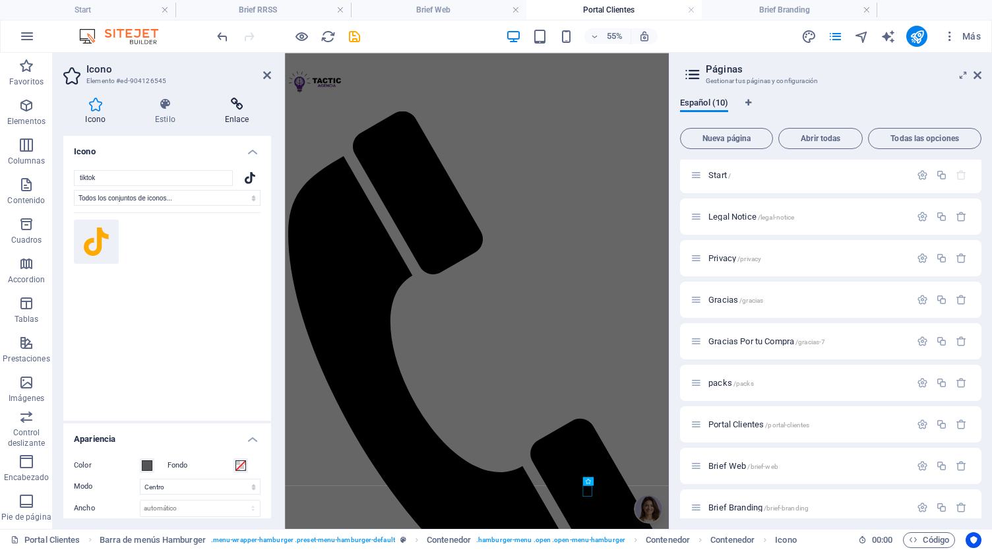
click at [231, 114] on h4 "Enlace" at bounding box center [236, 112] width 69 height 28
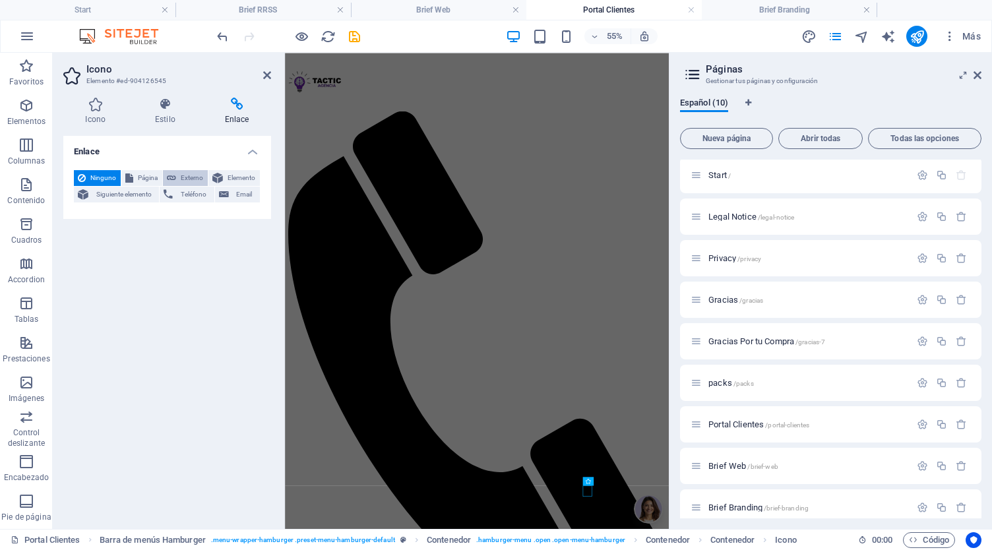
click at [175, 174] on icon at bounding box center [171, 178] width 9 height 16
select select "blank"
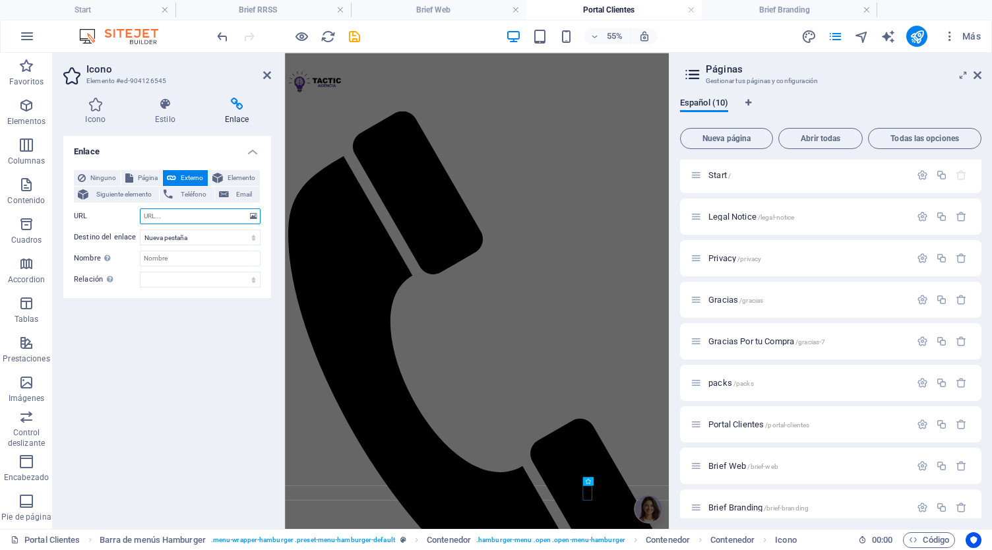
paste input "[URL][DOMAIN_NAME]"
type input "[URL][DOMAIN_NAME]"
click at [364, 22] on div "55% Más" at bounding box center [496, 36] width 991 height 32
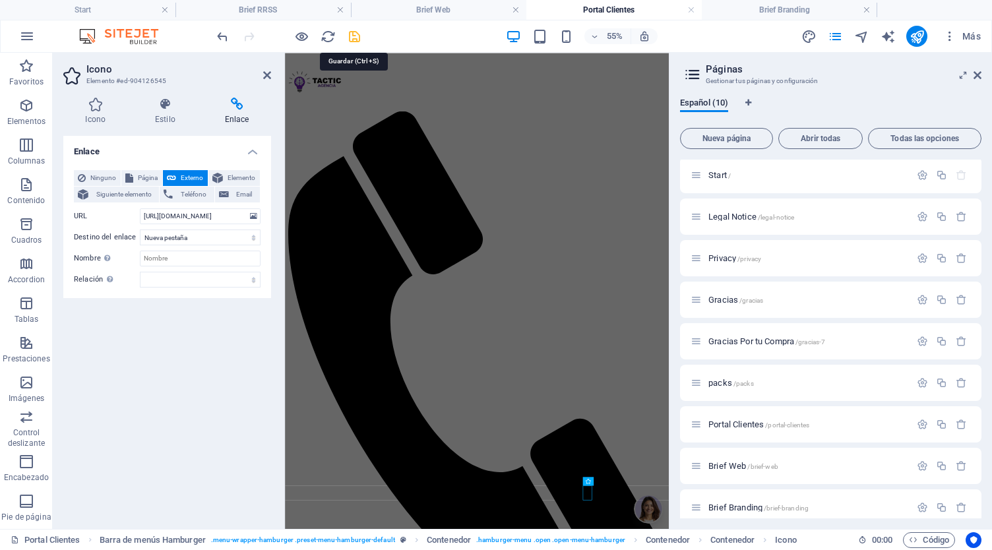
drag, startPoint x: 357, startPoint y: 35, endPoint x: 386, endPoint y: 7, distance: 40.6
click at [357, 35] on icon "save" at bounding box center [354, 36] width 15 height 15
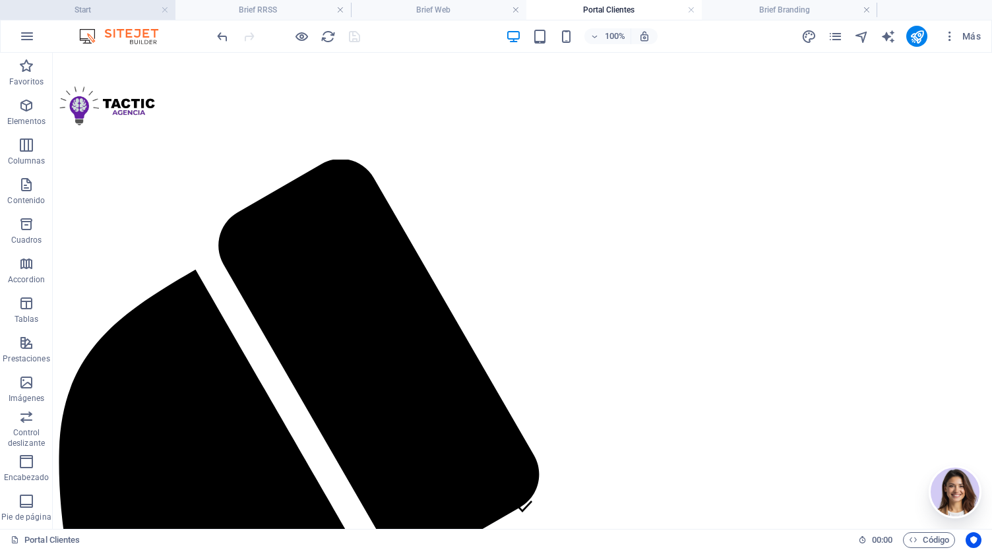
click at [102, 12] on h4 "Start" at bounding box center [87, 10] width 175 height 15
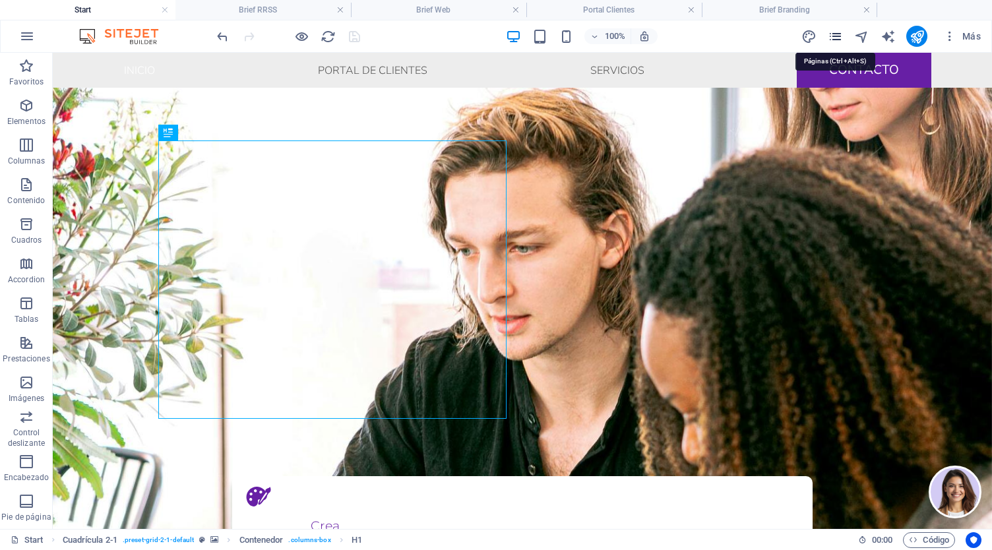
click at [840, 33] on icon "pages" at bounding box center [835, 36] width 15 height 15
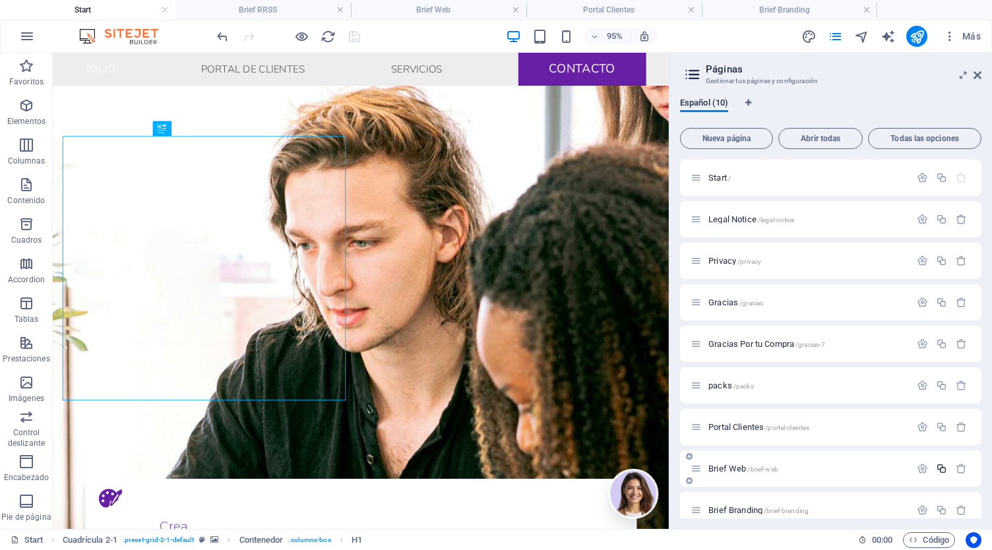
click at [942, 470] on icon "button" at bounding box center [941, 468] width 11 height 11
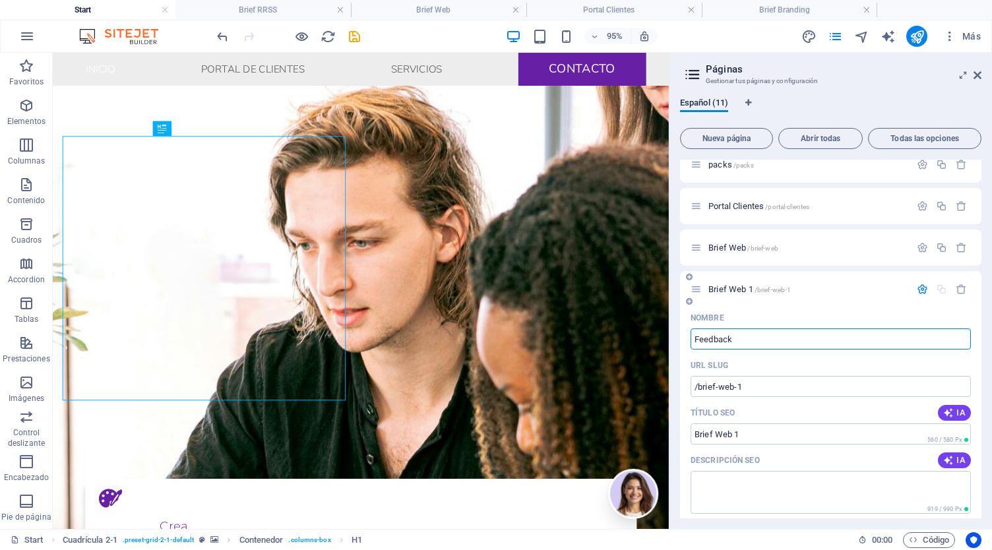
type input "Feedback"
type input "/feedback"
type input "Feedback"
click at [355, 33] on icon "save" at bounding box center [354, 36] width 15 height 15
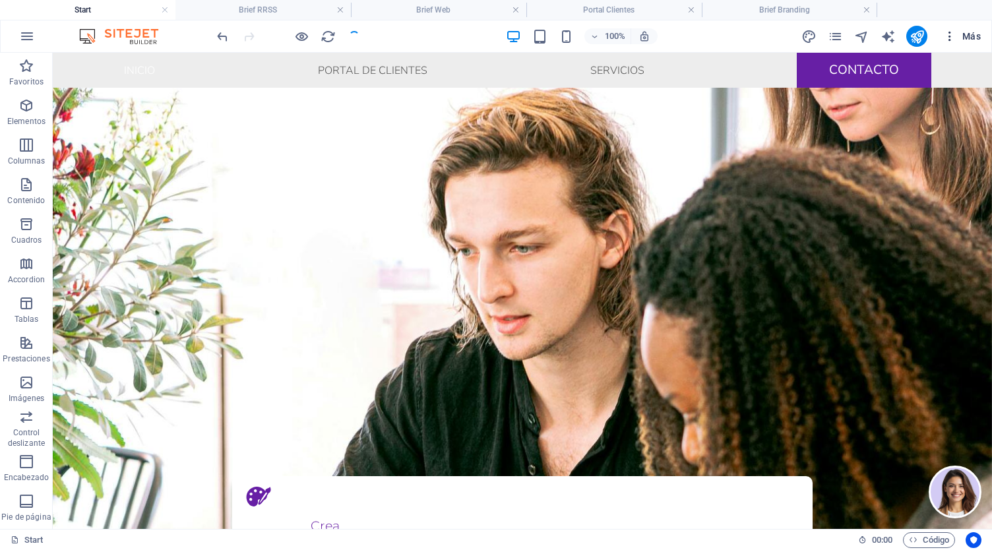
click at [975, 32] on span "Más" at bounding box center [962, 36] width 38 height 13
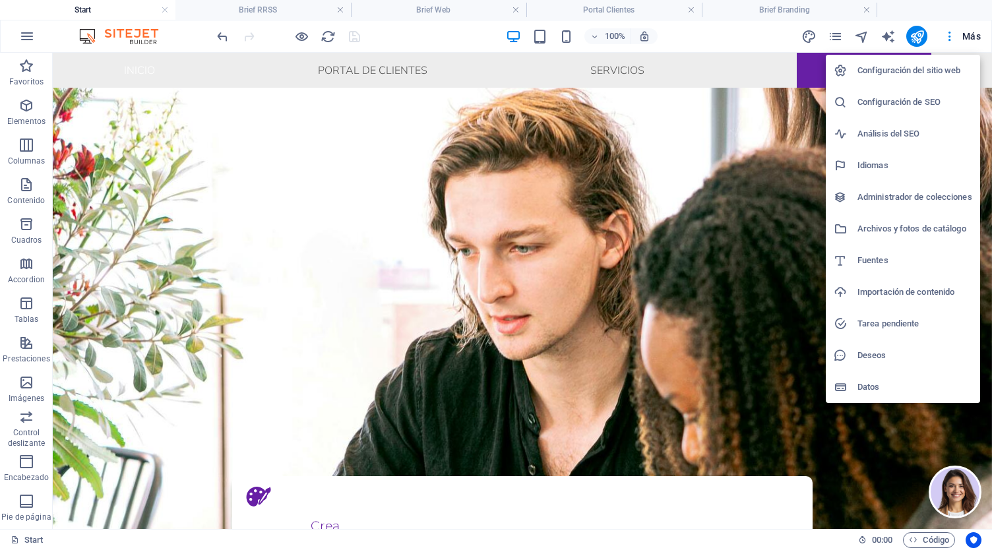
click at [976, 32] on div at bounding box center [496, 275] width 992 height 550
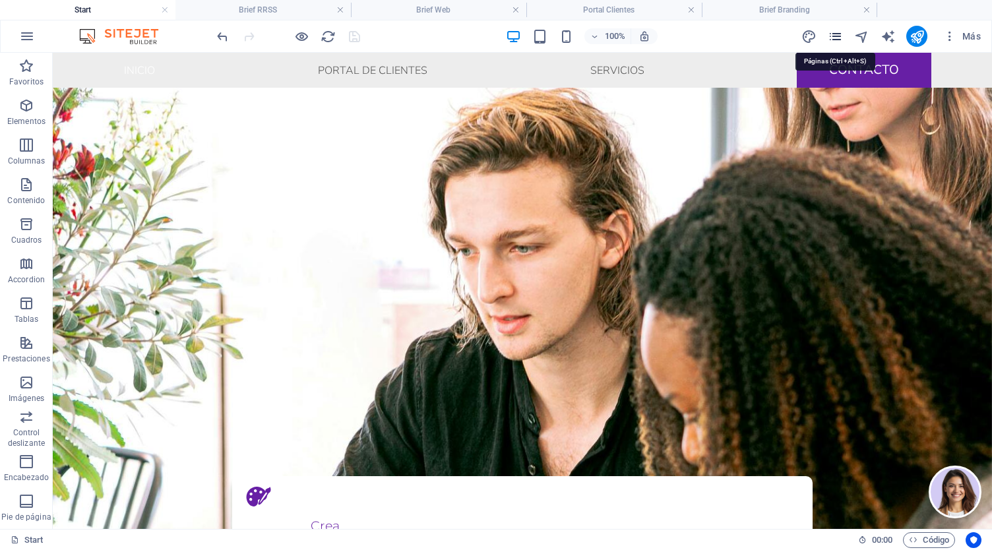
click at [831, 33] on icon "pages" at bounding box center [835, 36] width 15 height 15
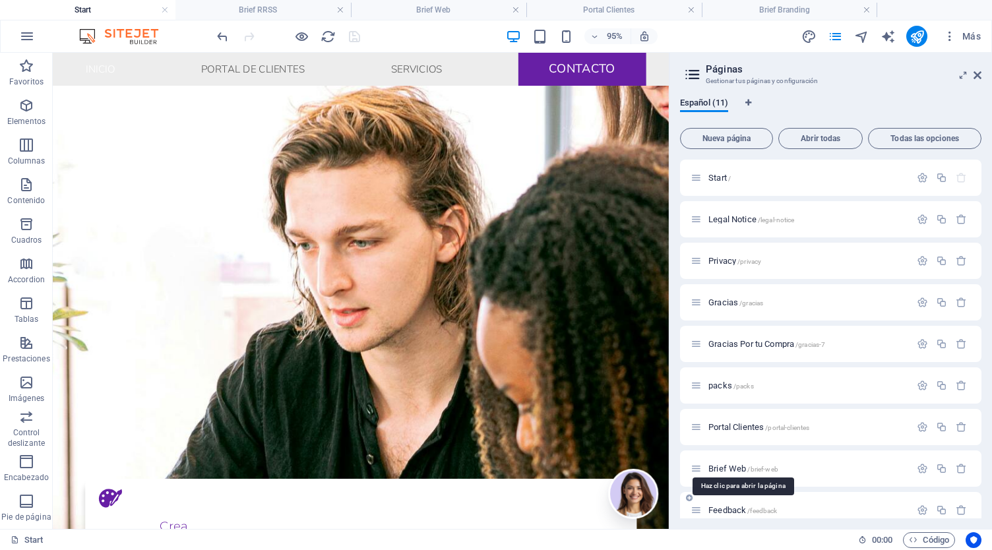
click at [763, 508] on span "/feedback" at bounding box center [762, 510] width 30 height 7
click at [763, 534] on div "Brief Branding /brief-branding" at bounding box center [830, 552] width 301 height 36
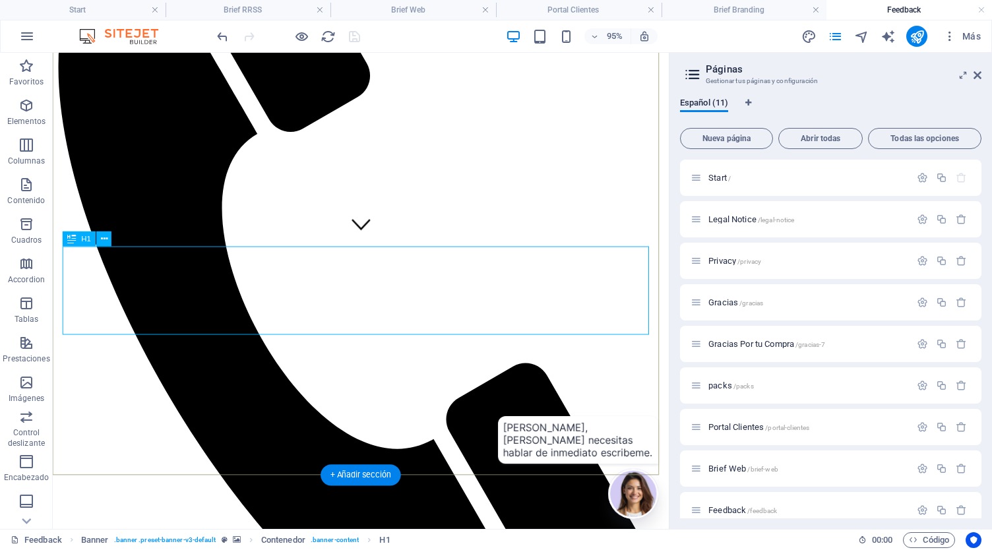
scroll to position [0, 0]
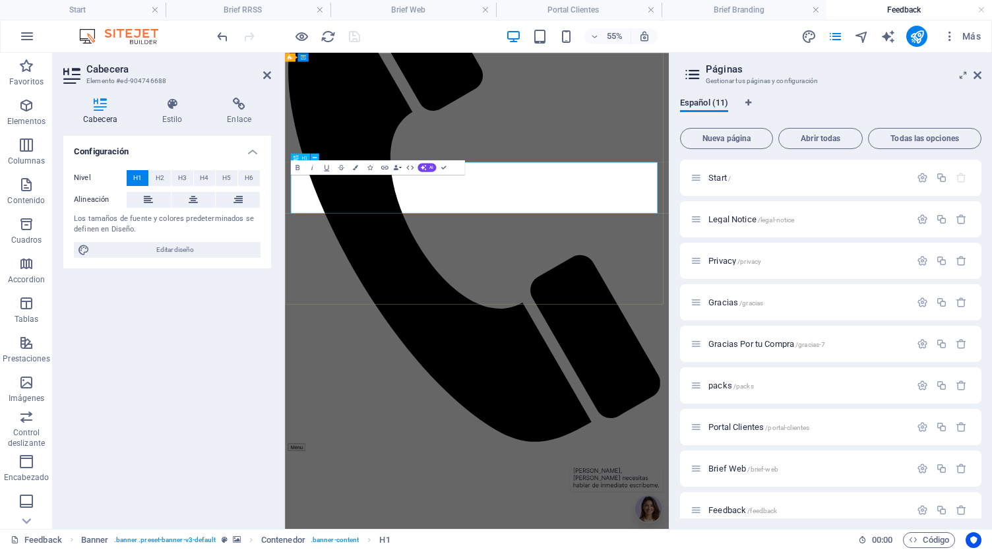
scroll to position [322, 0]
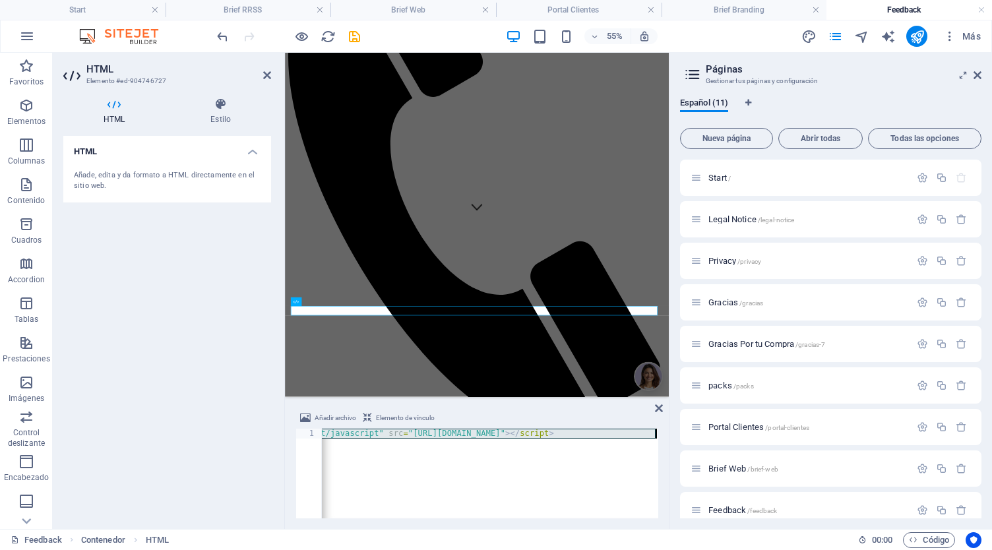
scroll to position [0, 86]
type textarea "<script type="text/javascript" src="https://form.jotform.com/jsform/25140753425…"
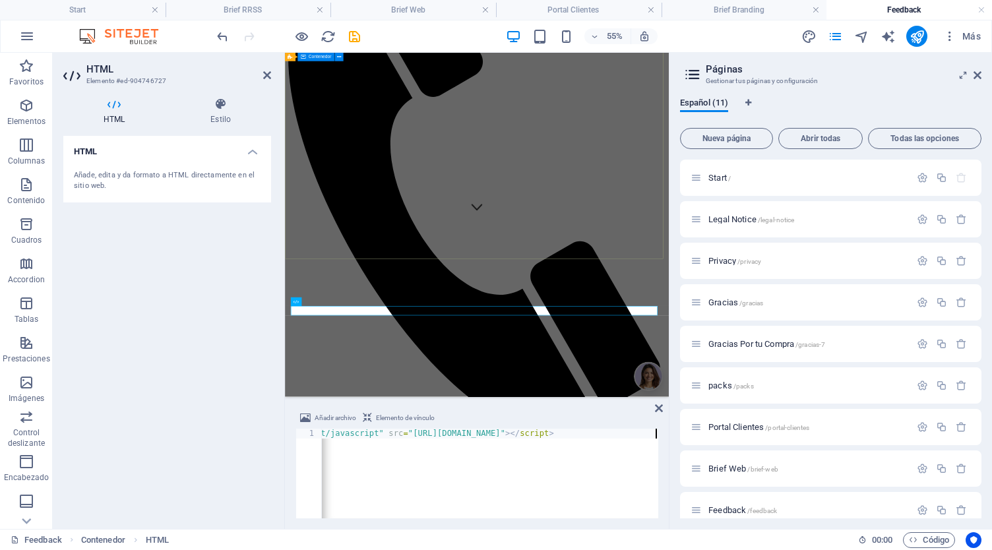
scroll to position [0, 0]
type textarea "<script type="text/javascript" src="https://form.jotform.com/jsform/25140753425…"
drag, startPoint x: 346, startPoint y: 40, endPoint x: 353, endPoint y: 23, distance: 18.6
click at [347, 40] on icon "save" at bounding box center [354, 36] width 15 height 15
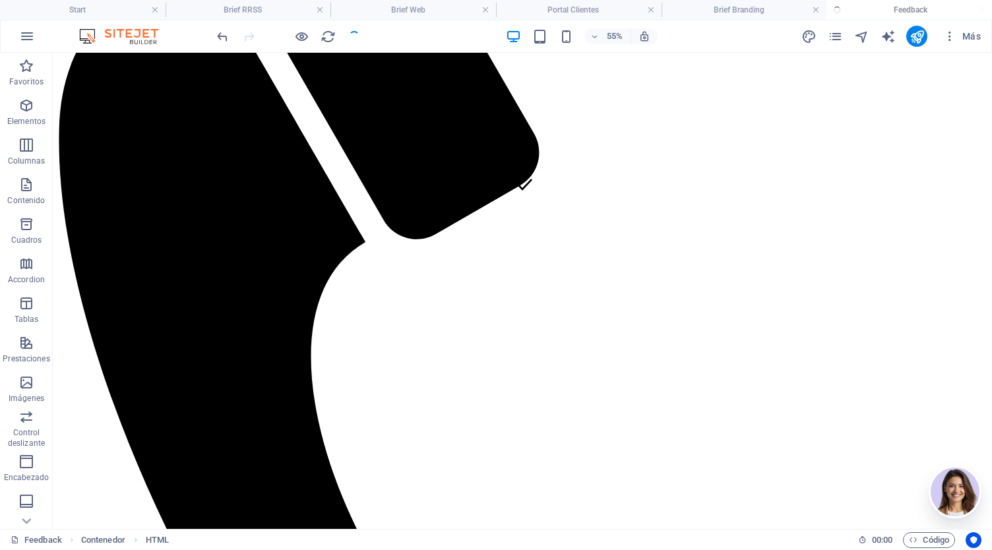
scroll to position [619, 0]
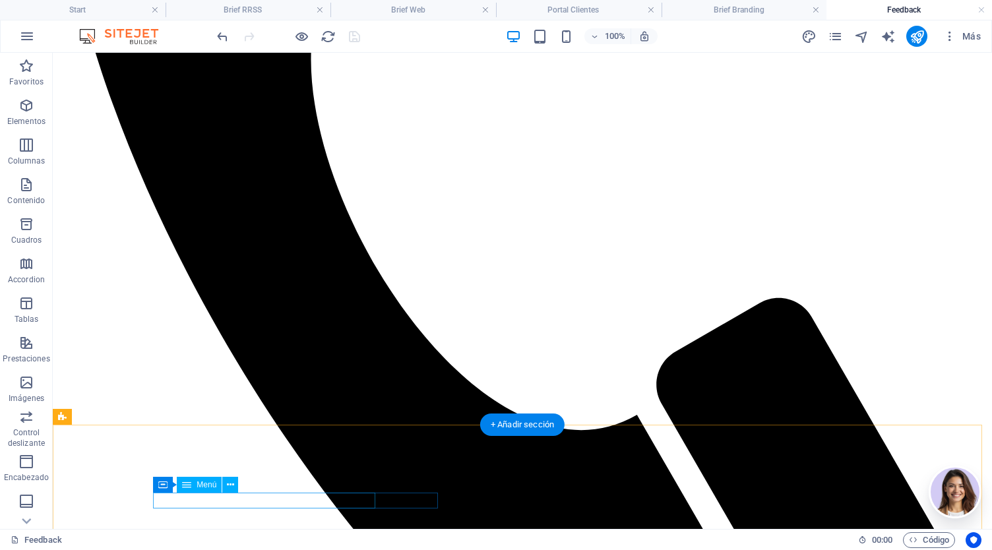
select select
select select "6"
select select
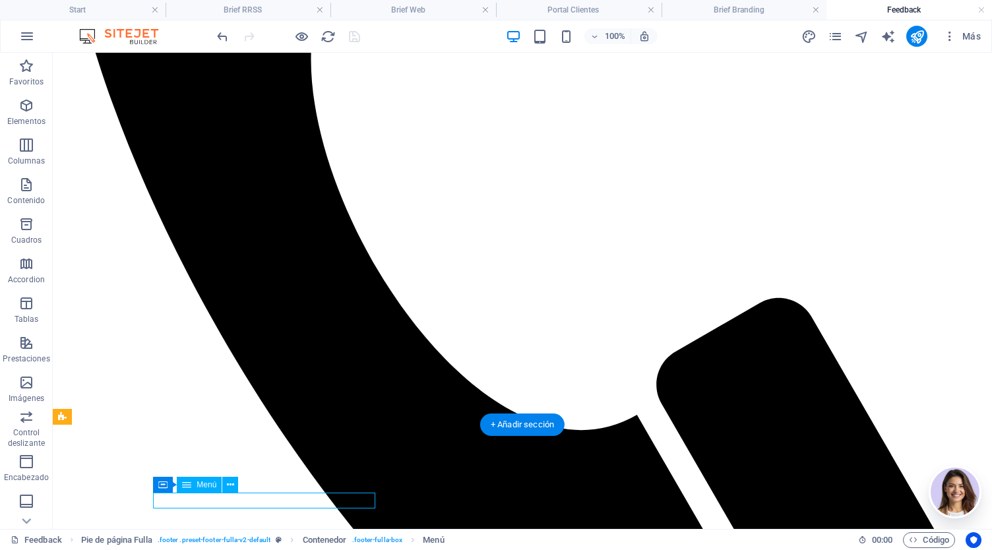
select select
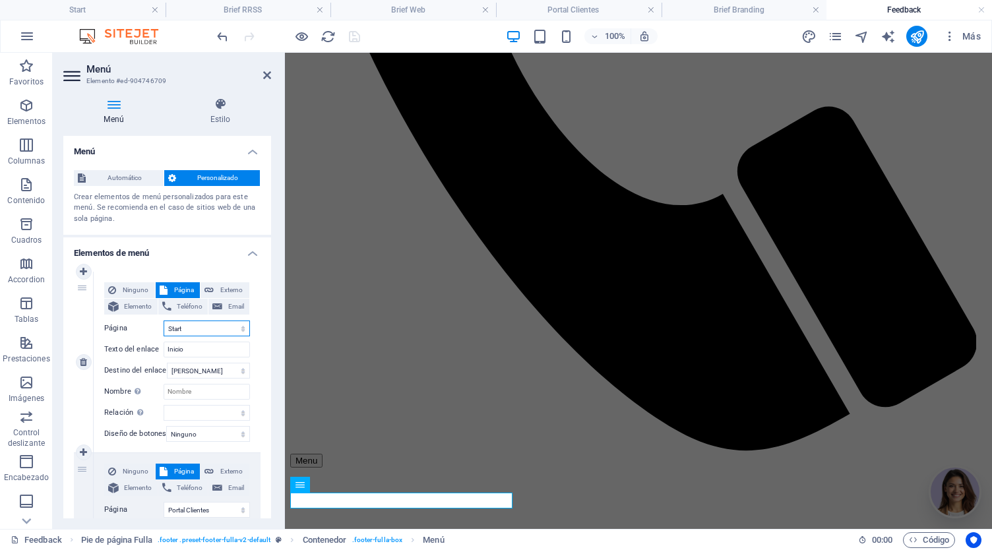
click at [226, 328] on select "Start Legal Notice Privacy Gracias Gracias Por tu Compra packs Portal Clientes …" at bounding box center [207, 329] width 86 height 16
select select "8"
click at [164, 321] on select "Start Legal Notice Privacy Gracias Gracias Por tu Compra packs Portal Clientes …" at bounding box center [207, 329] width 86 height 16
select select
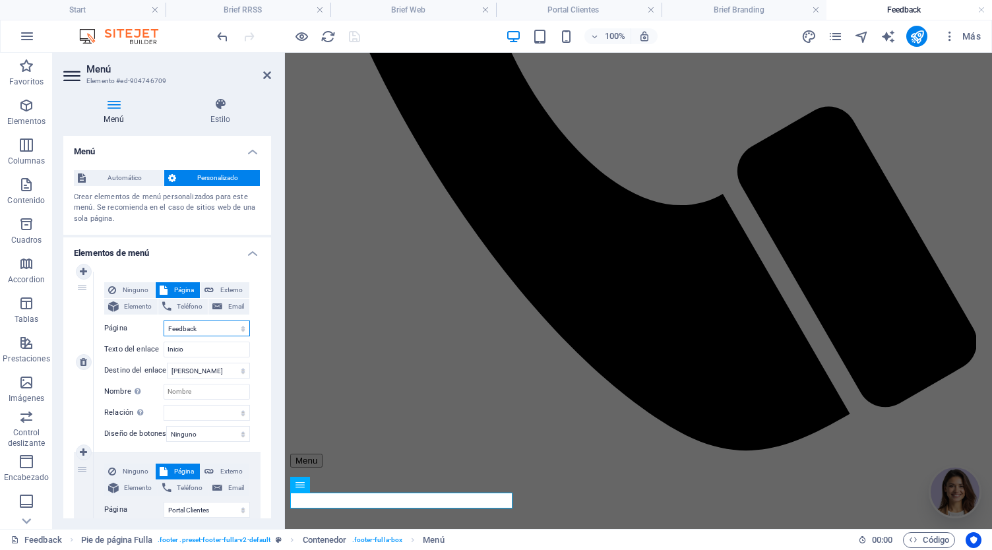
select select
click at [361, 39] on icon "save" at bounding box center [354, 36] width 15 height 15
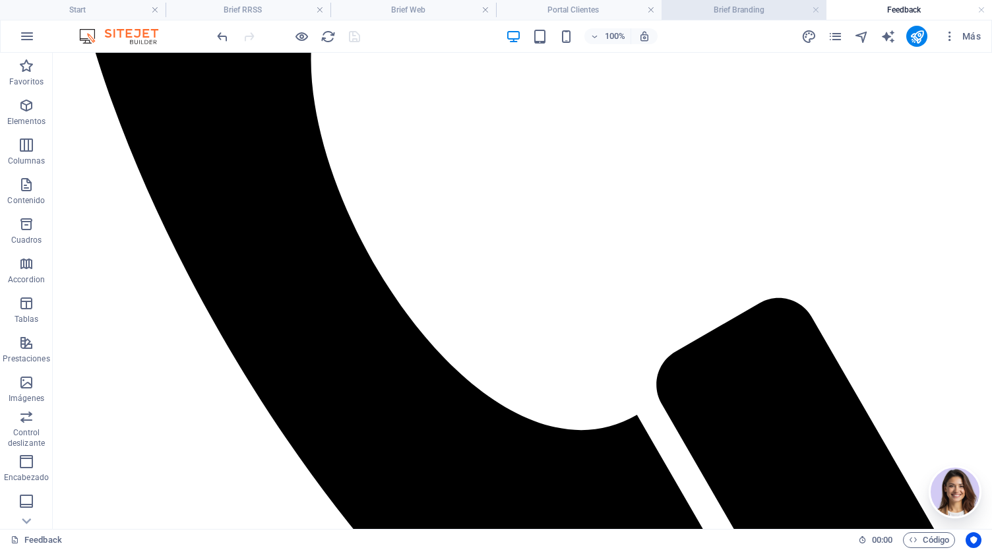
click at [760, 9] on h4 "Brief Branding" at bounding box center [744, 10] width 166 height 15
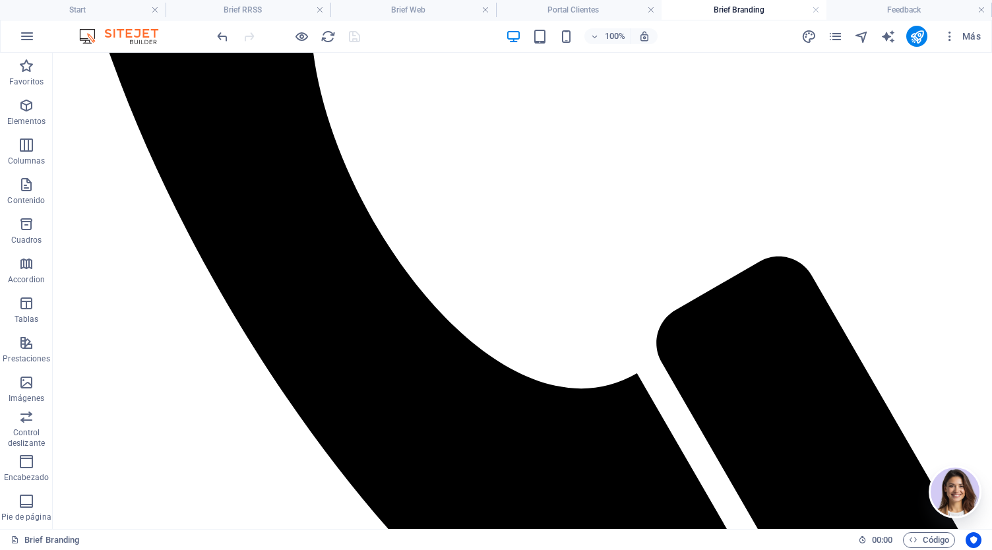
scroll to position [714, 0]
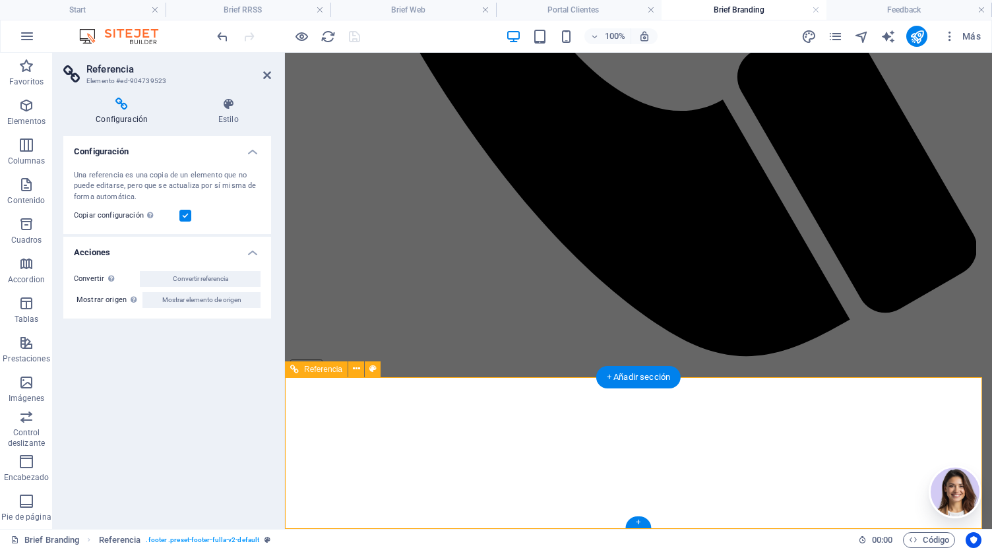
click at [266, 71] on icon at bounding box center [267, 75] width 8 height 11
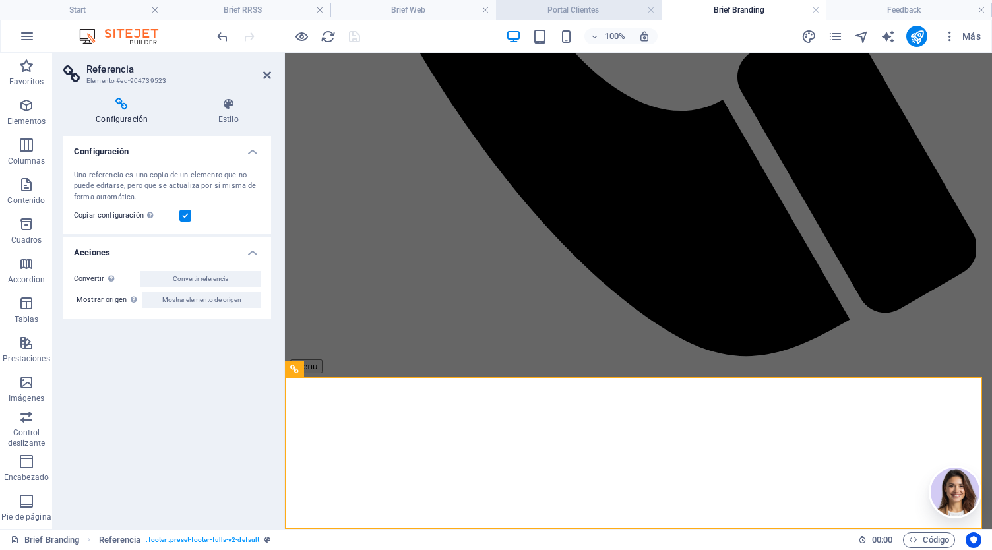
click at [582, 13] on h4 "Portal Clientes" at bounding box center [579, 10] width 166 height 15
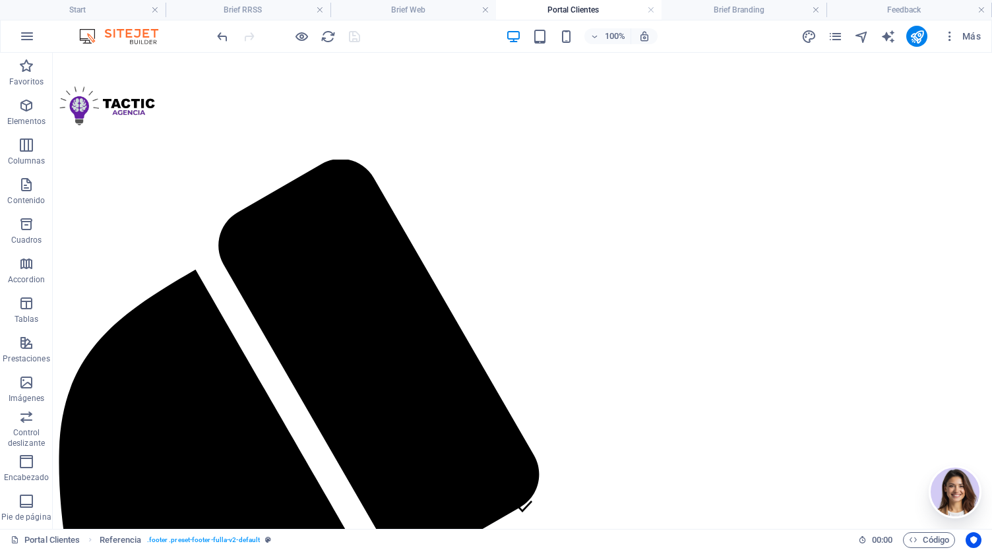
scroll to position [0, 0]
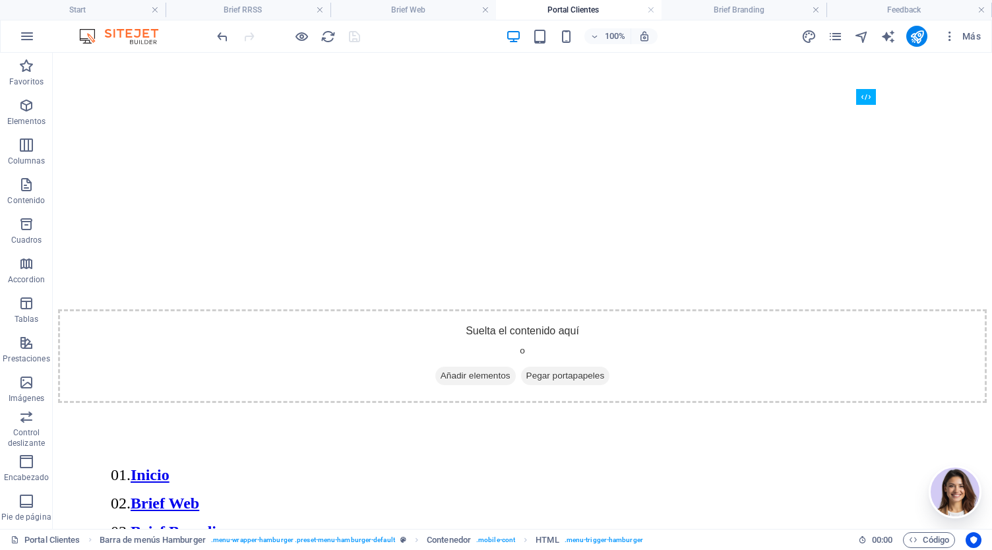
scroll to position [1616, 0]
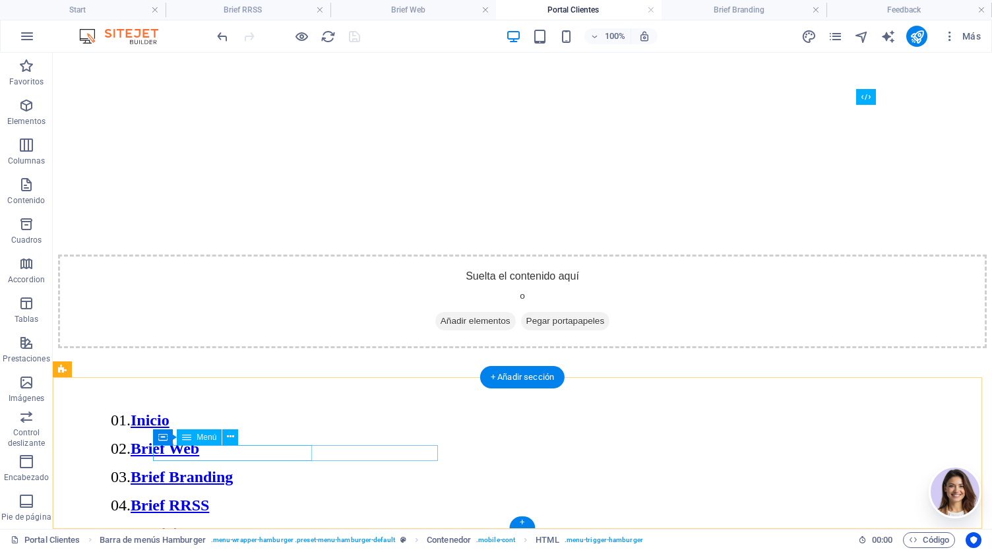
select select
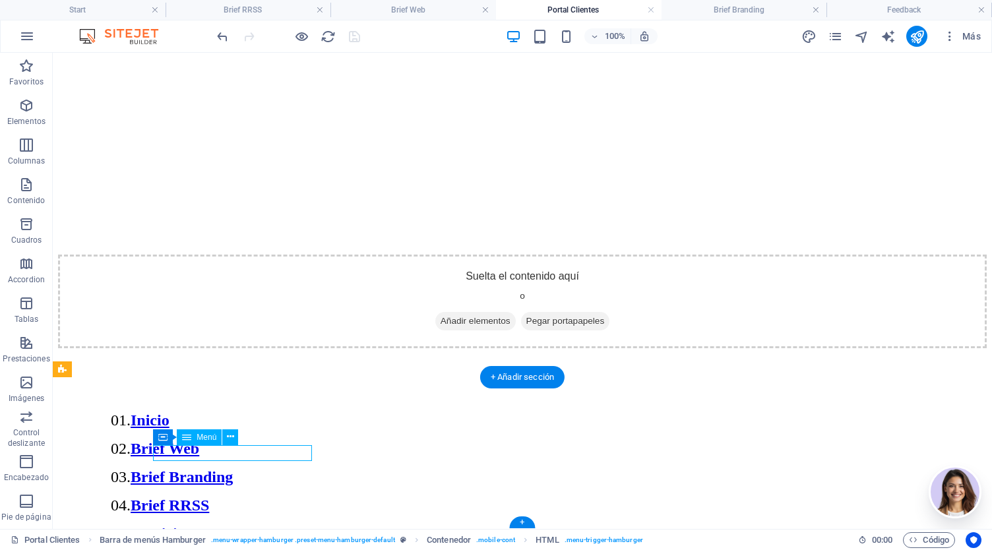
select select
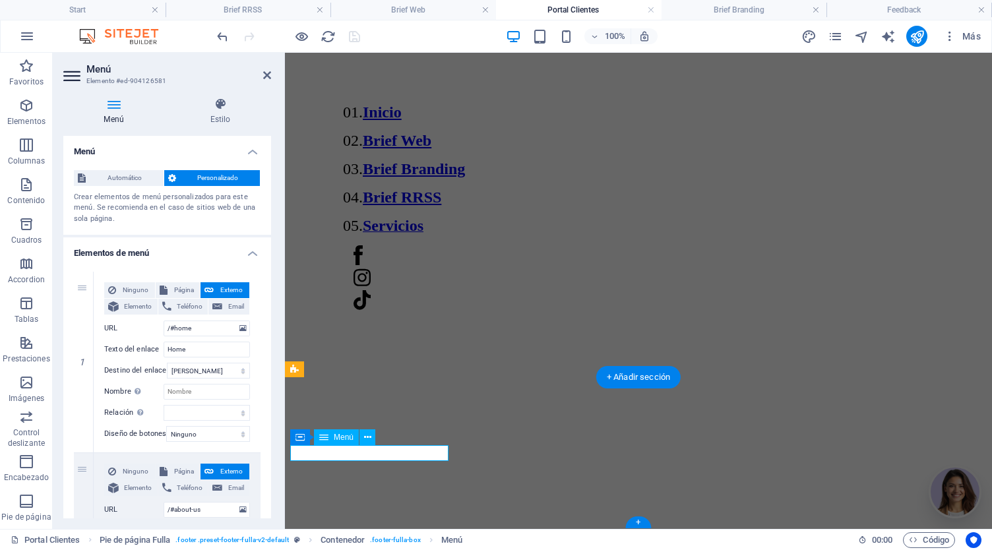
scroll to position [1713, 0]
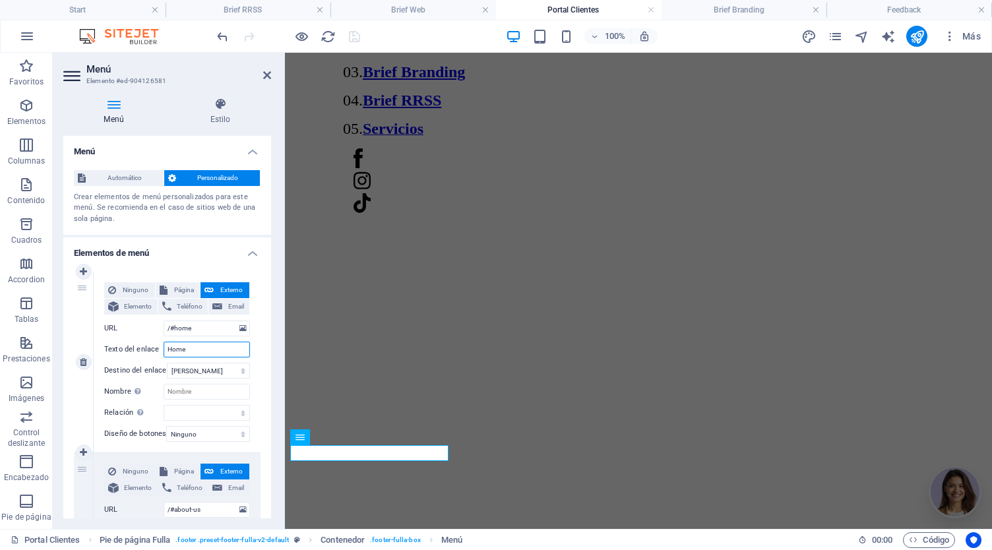
drag, startPoint x: 191, startPoint y: 342, endPoint x: 116, endPoint y: 349, distance: 75.5
click at [116, 349] on div "Texto del enlace Home" at bounding box center [177, 350] width 146 height 16
type input "Inicio"
select select
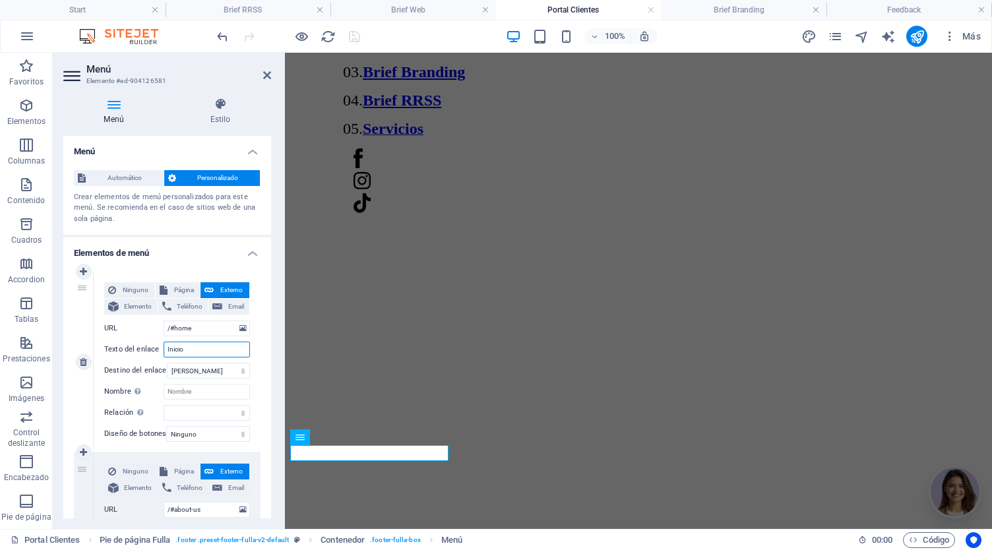
select select
type input "Inicio"
click at [174, 286] on span "Página" at bounding box center [183, 290] width 25 height 16
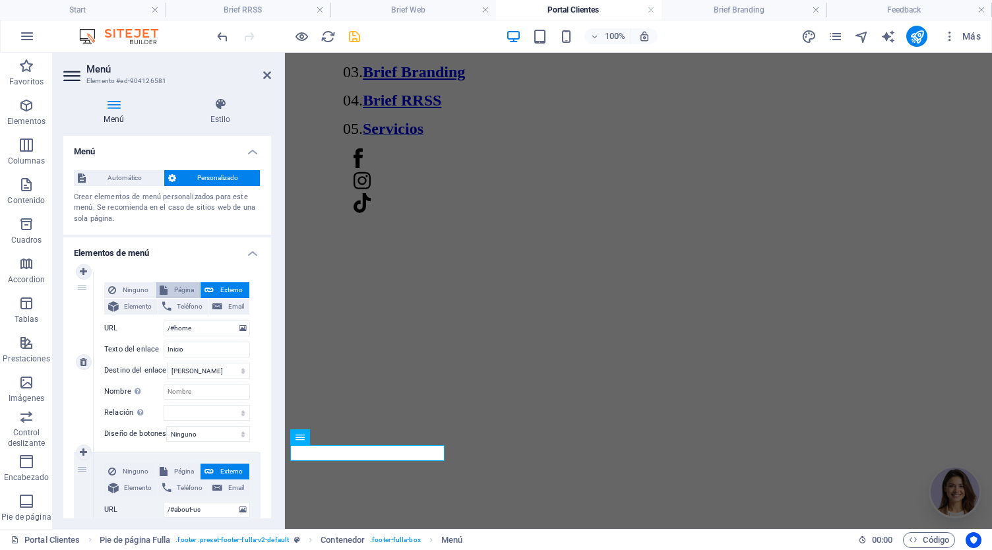
select select
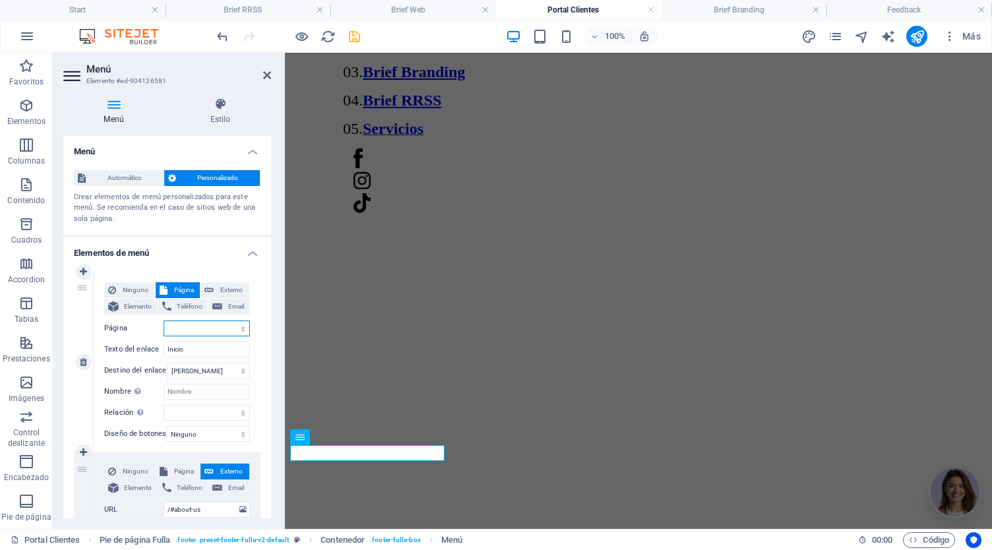
click at [197, 323] on select "Start Legal Notice Privacy Gracias Gracias Por tu Compra packs Portal Clientes …" at bounding box center [207, 329] width 86 height 16
select select "0"
click at [164, 321] on select "Start Legal Notice Privacy Gracias Gracias Por tu Compra packs Portal Clientes …" at bounding box center [207, 329] width 86 height 16
select select
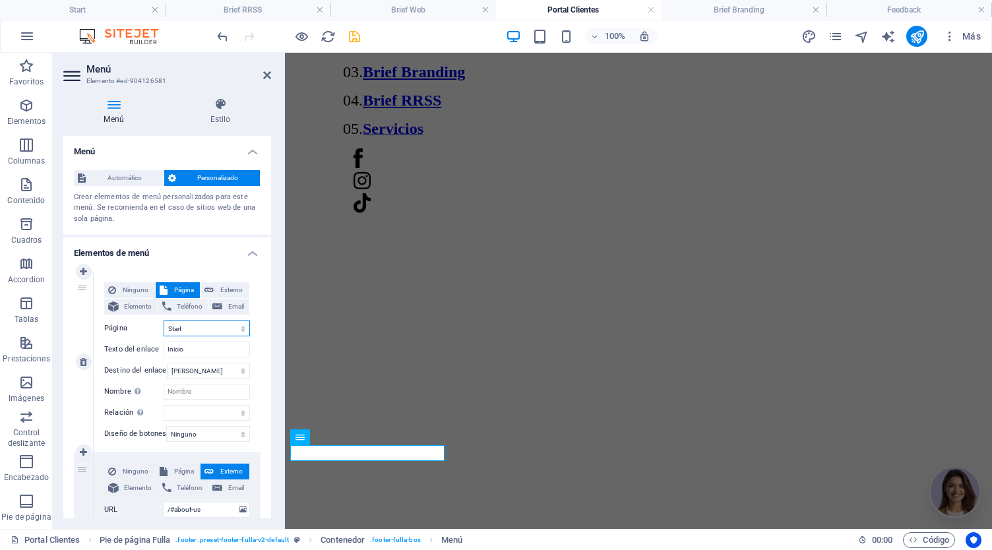
select select
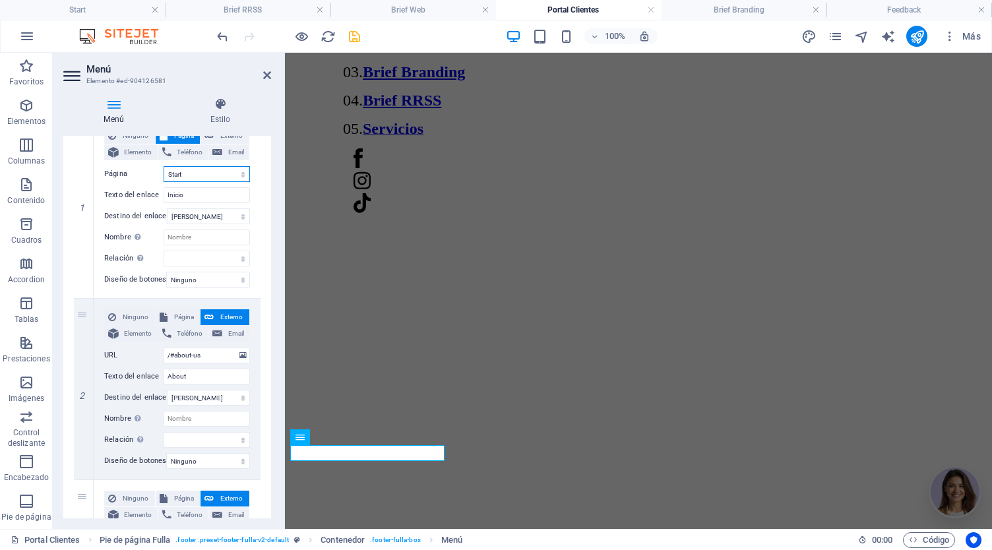
scroll to position [168, 0]
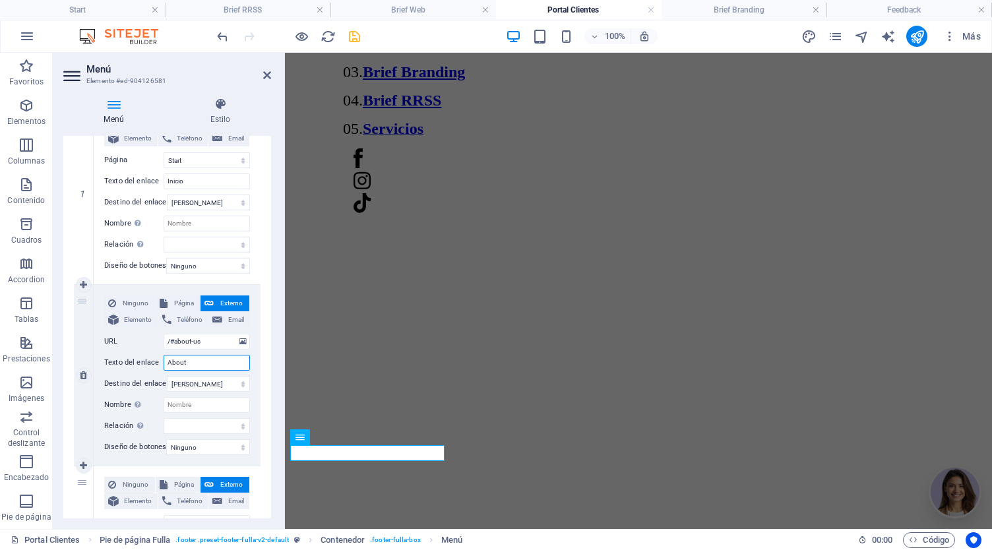
drag, startPoint x: 222, startPoint y: 361, endPoint x: 144, endPoint y: 357, distance: 77.9
click at [144, 357] on div "Texto del enlace About" at bounding box center [177, 363] width 146 height 16
click at [179, 303] on span "Página" at bounding box center [183, 303] width 25 height 16
select select
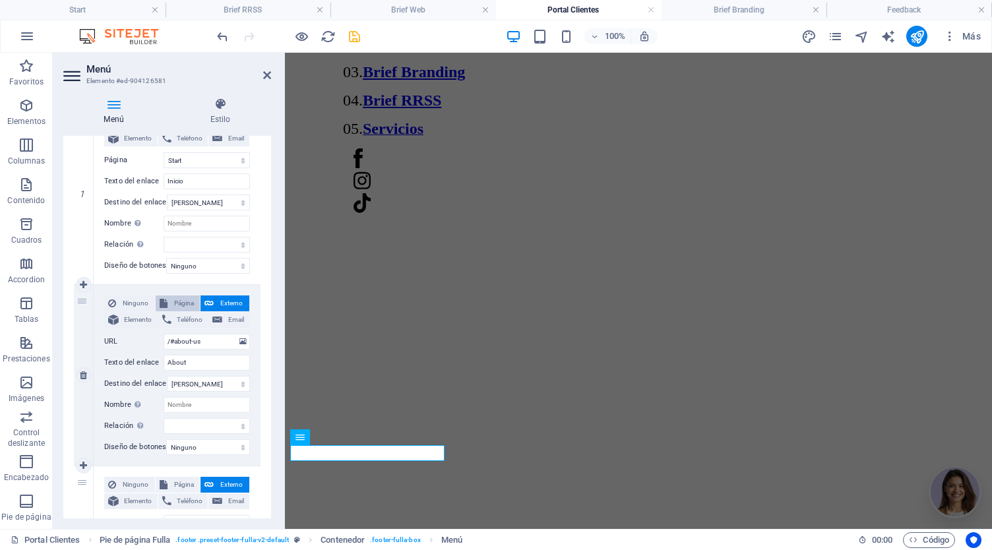
select select
click at [197, 342] on select "Start Legal Notice Privacy Gracias Gracias Por tu Compra packs Portal Clientes …" at bounding box center [207, 342] width 86 height 16
select select "6"
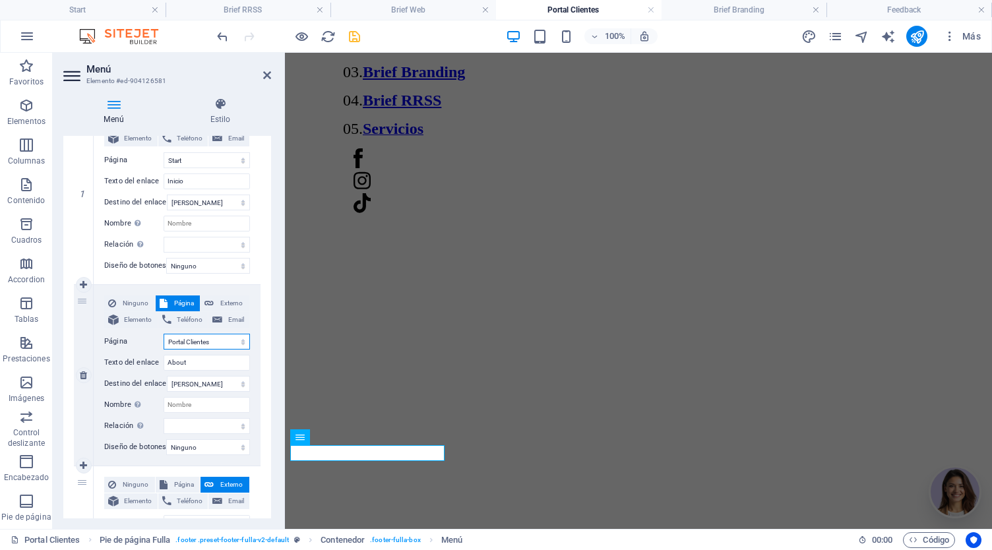
click at [164, 334] on select "Start Legal Notice Privacy Gracias Gracias Por tu Compra packs Portal Clientes …" at bounding box center [207, 342] width 86 height 16
select select
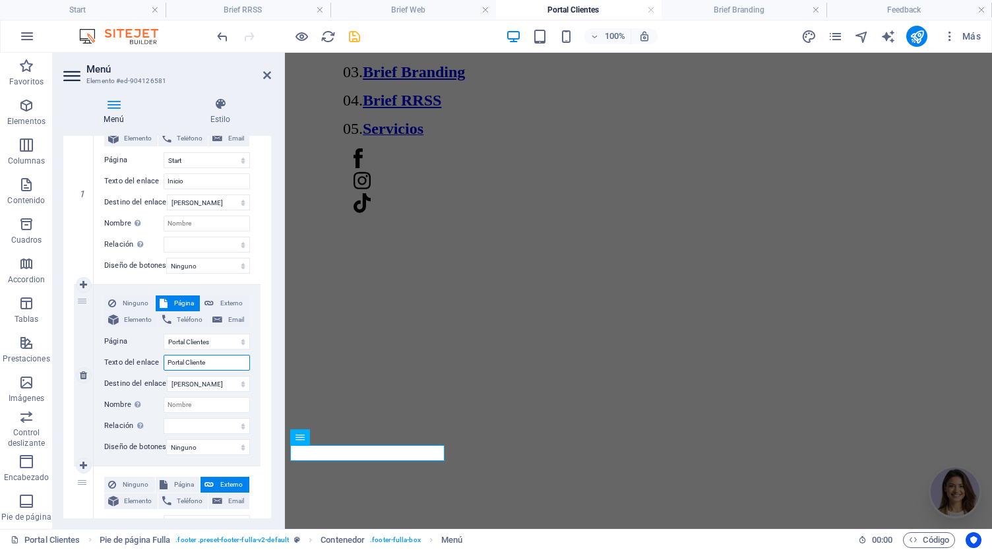
type input "Portal Clientes"
select select
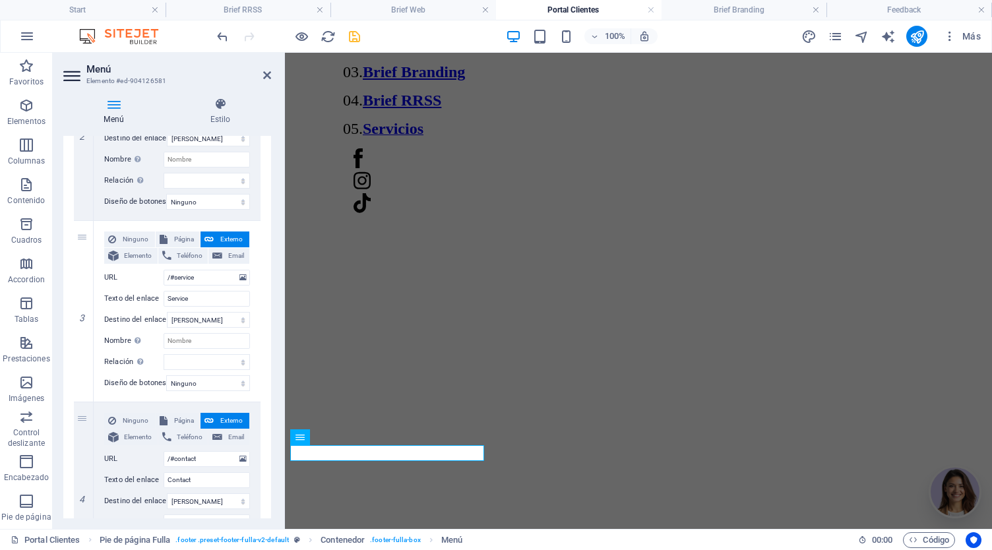
scroll to position [414, 0]
type input "Portal Clientes"
click at [175, 235] on span "Página" at bounding box center [183, 239] width 25 height 16
select select
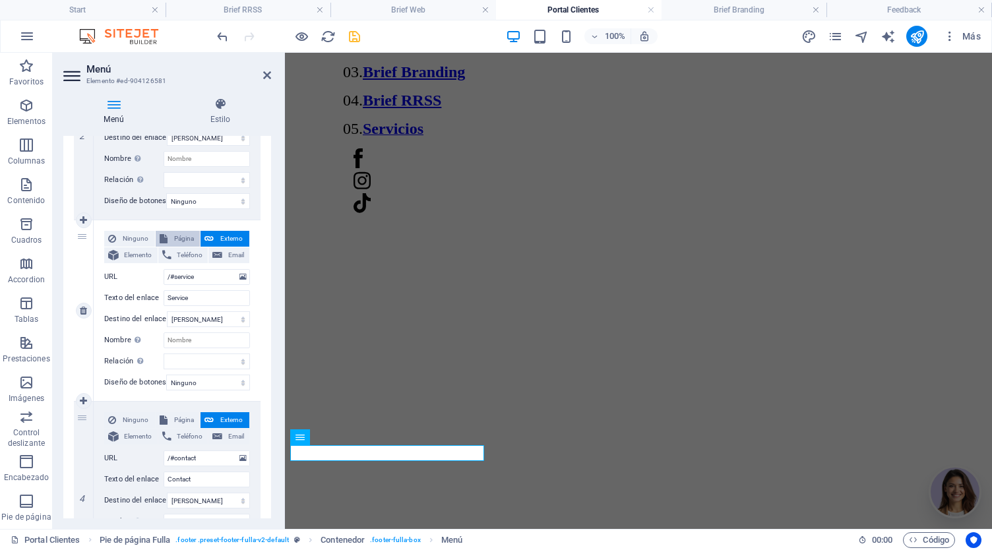
select select
click at [199, 274] on select "Start Legal Notice Privacy Gracias Gracias Por tu Compra packs Portal Clientes …" at bounding box center [207, 277] width 86 height 16
select select "5"
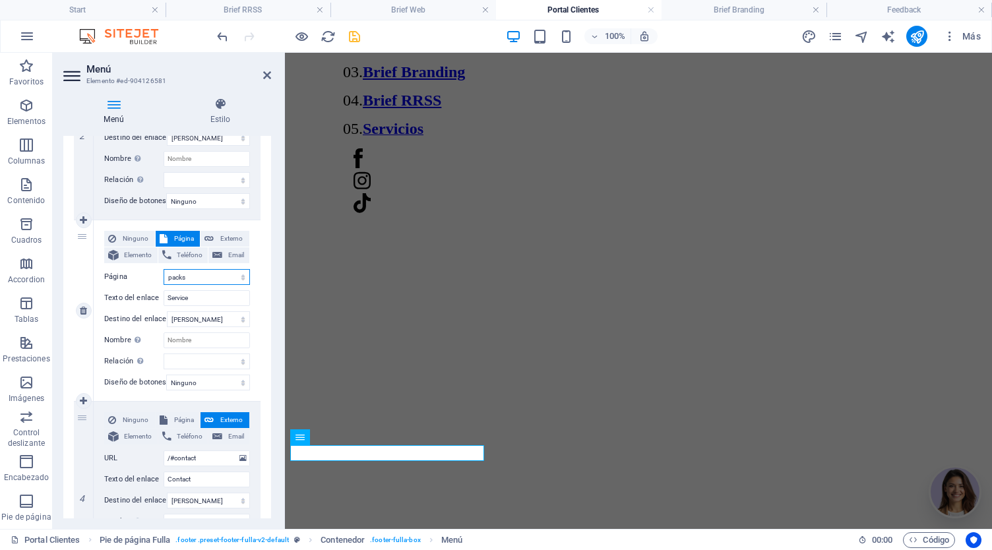
click at [164, 269] on select "Start Legal Notice Privacy Gracias Gracias Por tu Compra packs Portal Clientes …" at bounding box center [207, 277] width 86 height 16
select select
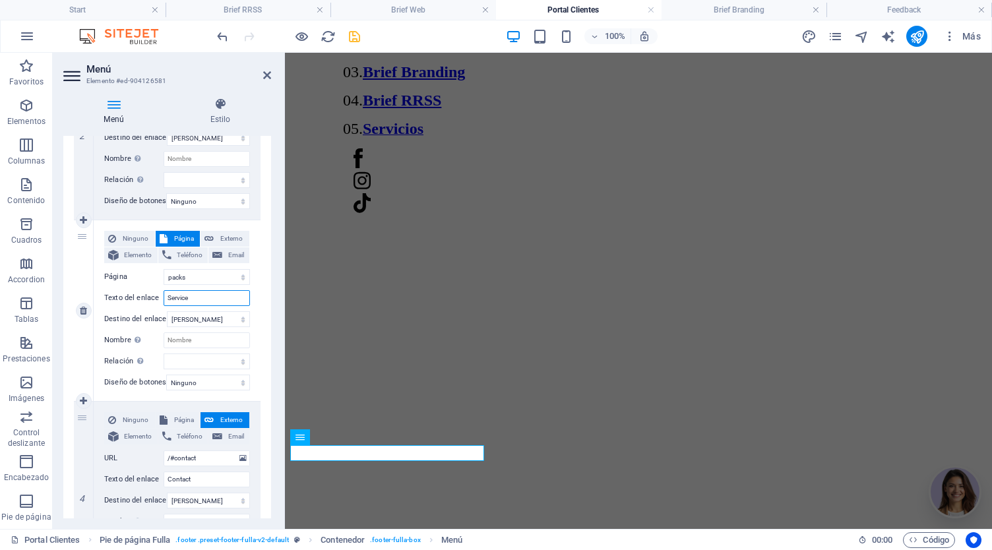
click at [210, 295] on input "Service" at bounding box center [207, 298] width 86 height 16
type input "Servic"
select select
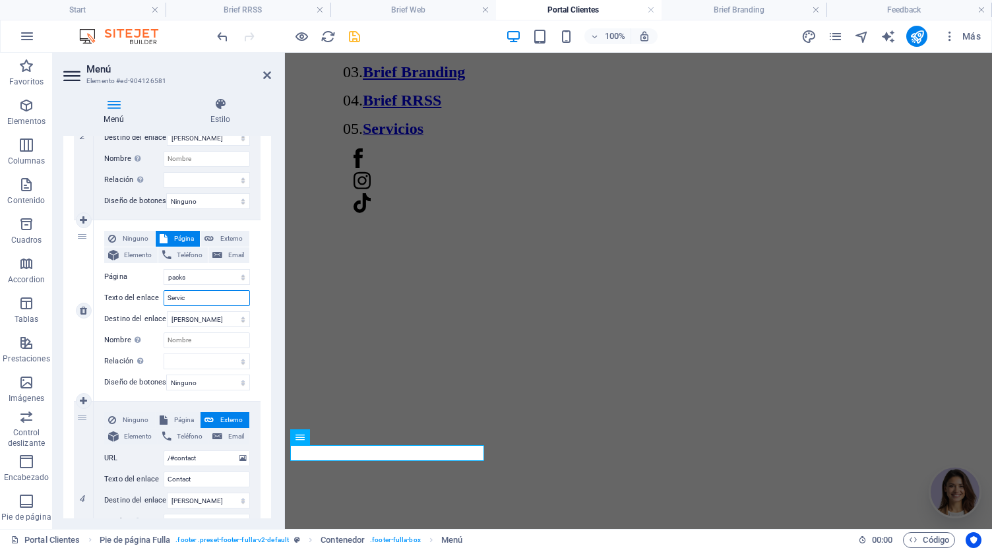
select select
type input "Servicios"
select select
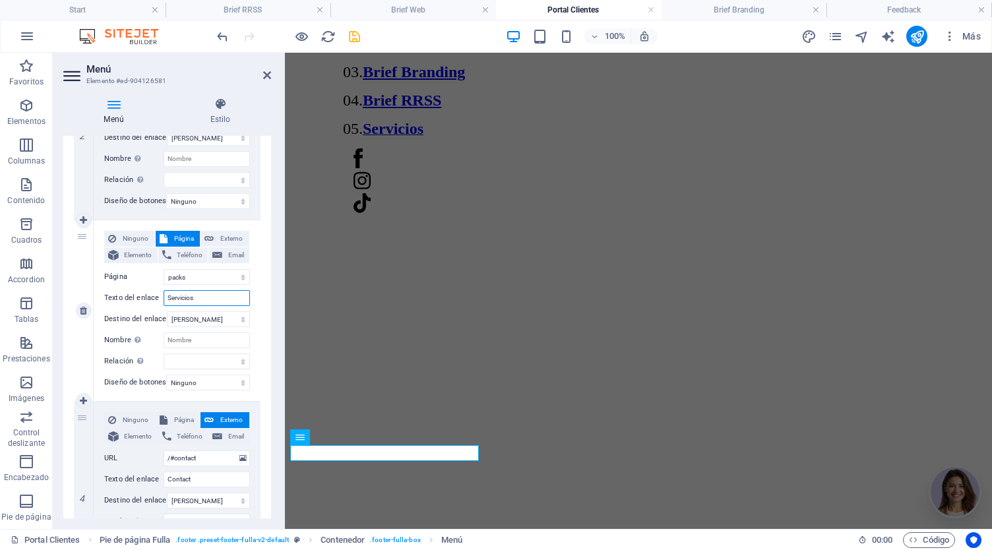
select select
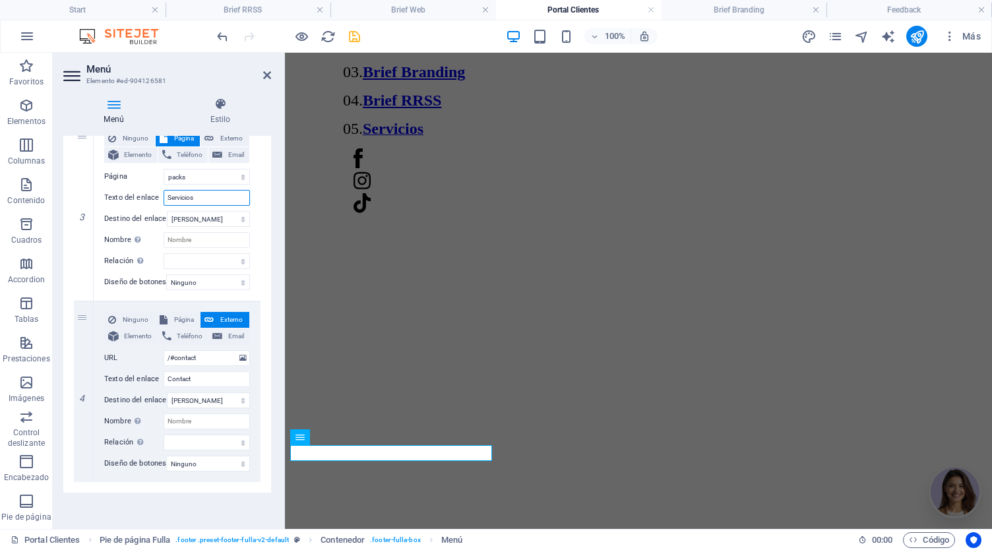
scroll to position [523, 0]
type input "Servicios"
click at [177, 311] on span "Página" at bounding box center [183, 319] width 25 height 16
select select
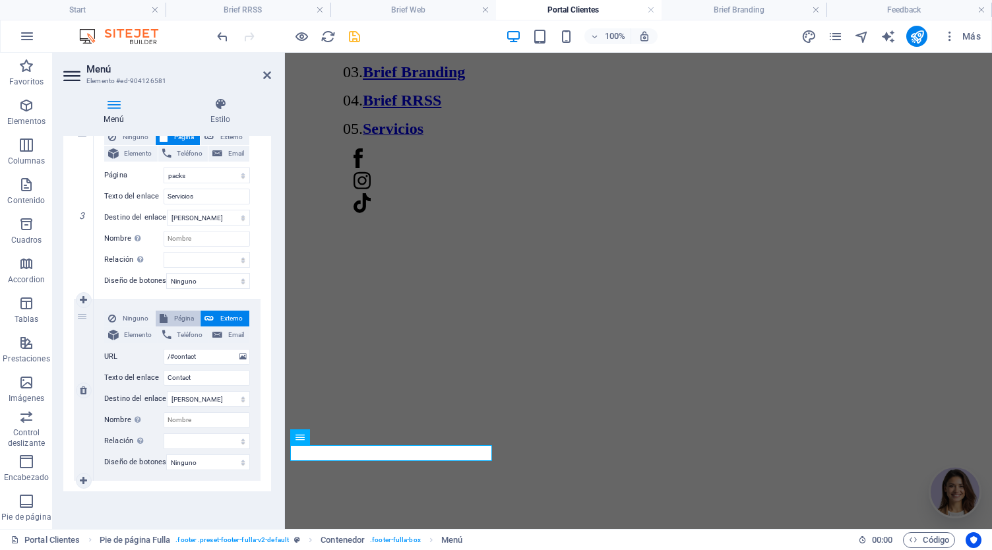
select select
click at [198, 350] on select "Start Legal Notice Privacy Gracias Gracias Por tu Compra packs Portal Clientes …" at bounding box center [207, 357] width 86 height 16
select select "8"
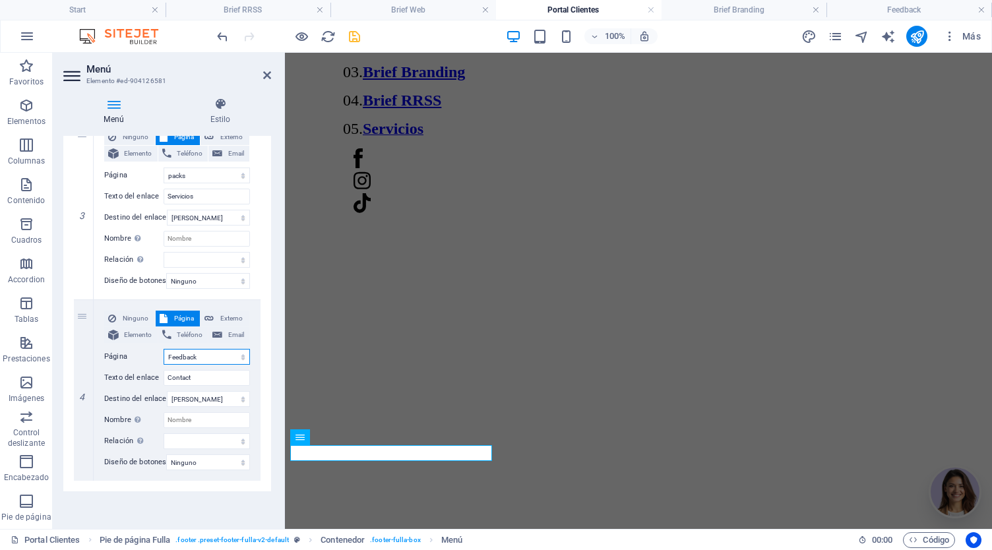
click at [164, 349] on select "Start Legal Notice Privacy Gracias Gracias Por tu Compra packs Portal Clientes …" at bounding box center [207, 357] width 86 height 16
select select
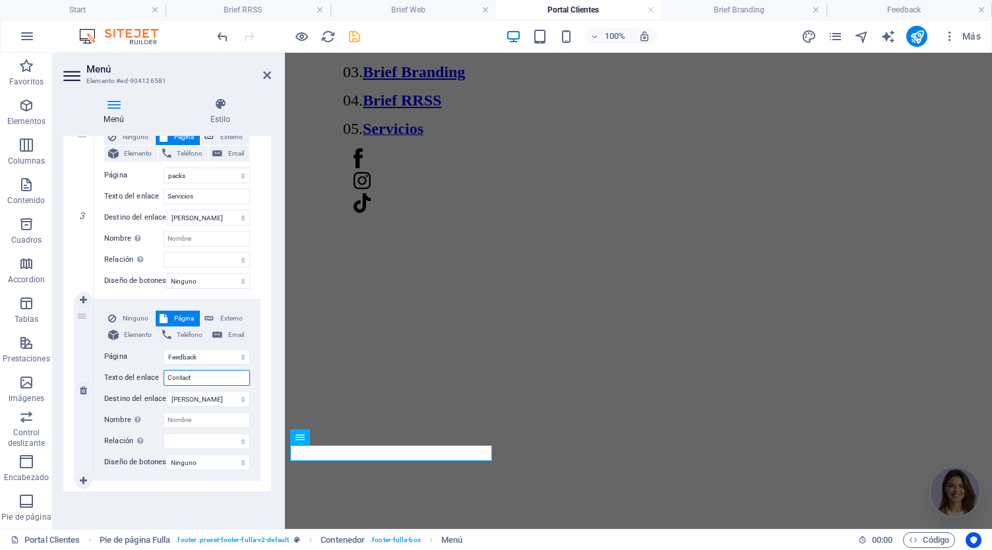
drag, startPoint x: 204, startPoint y: 367, endPoint x: 138, endPoint y: 369, distance: 66.0
click at [138, 370] on div "Texto del enlace Contact" at bounding box center [177, 378] width 146 height 16
type input "Reporte"
select select
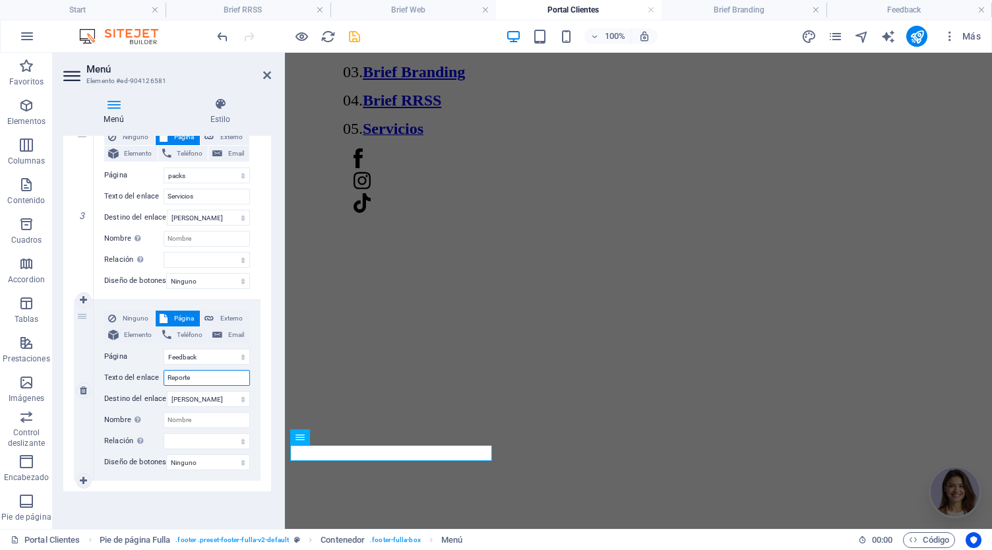
select select
type input "Reporte"
click at [357, 39] on icon "save" at bounding box center [354, 36] width 15 height 15
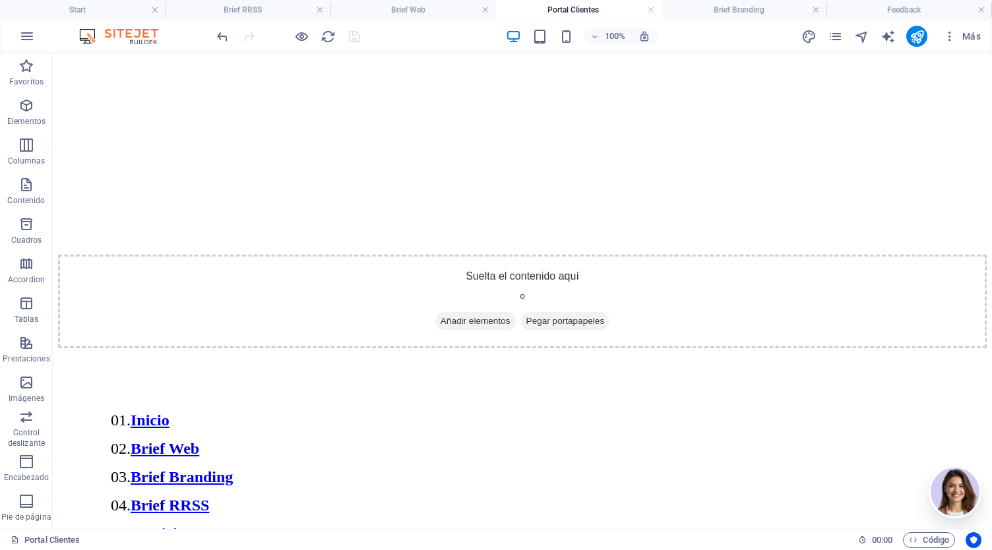
scroll to position [1489, 0]
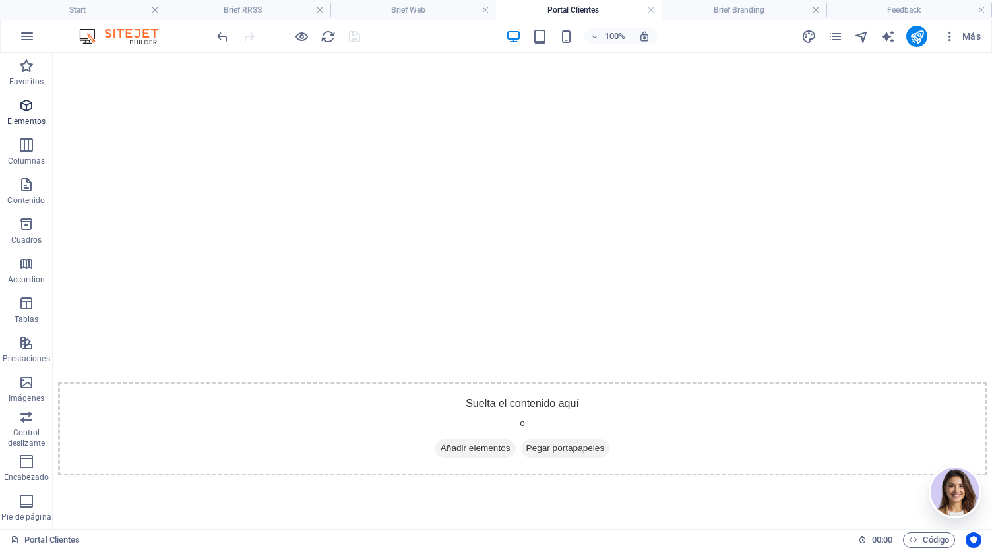
click at [25, 114] on span "Elementos" at bounding box center [26, 114] width 53 height 32
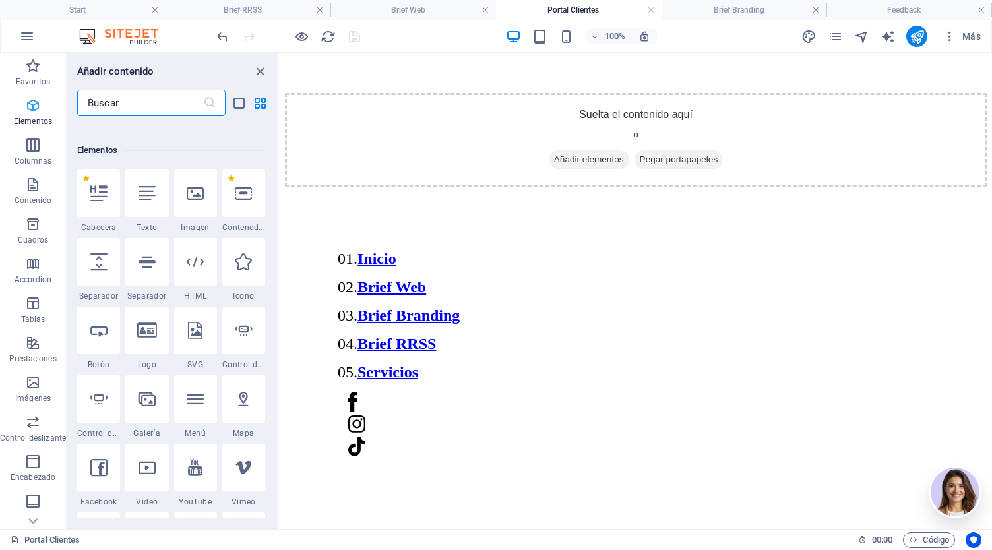
scroll to position [249, 0]
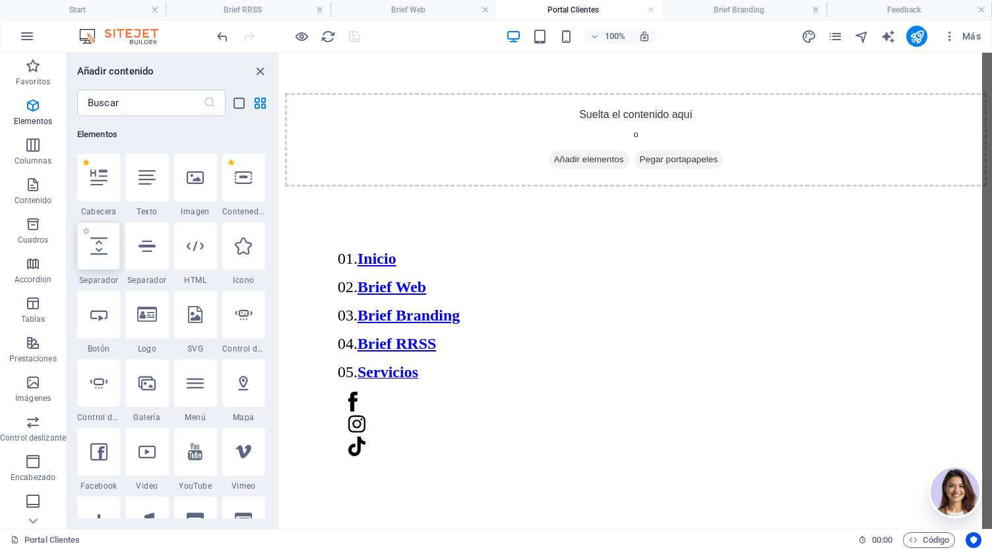
select select "px"
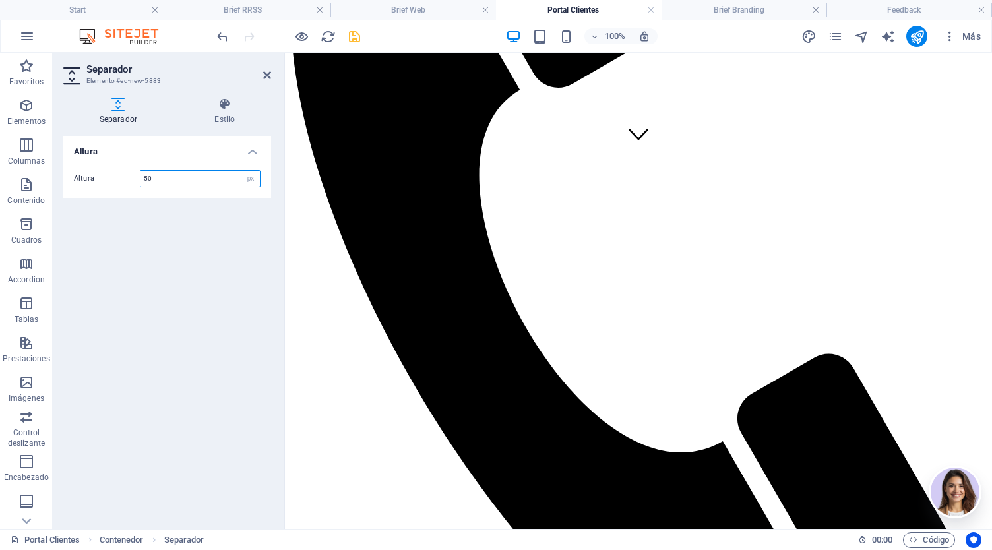
scroll to position [391, 0]
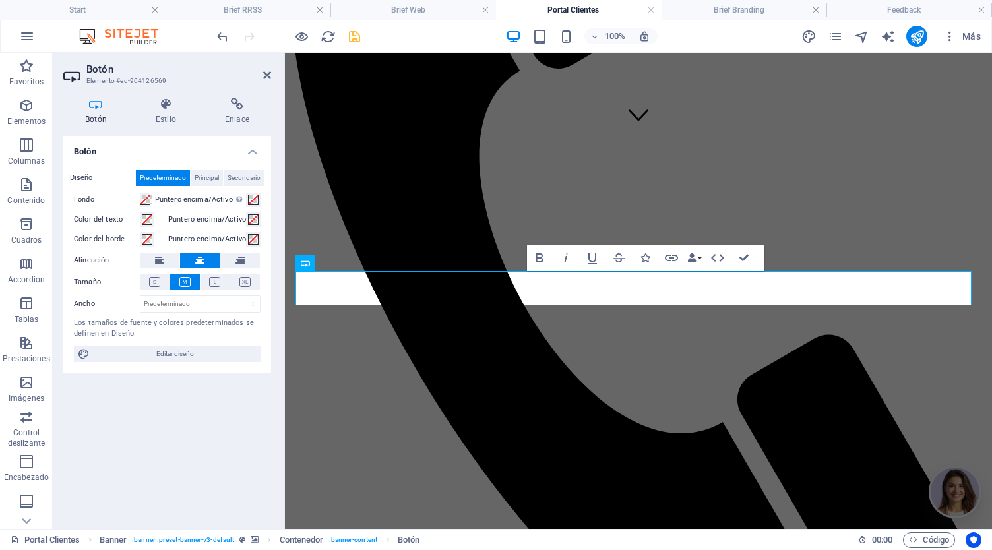
click at [238, 98] on icon at bounding box center [237, 104] width 68 height 13
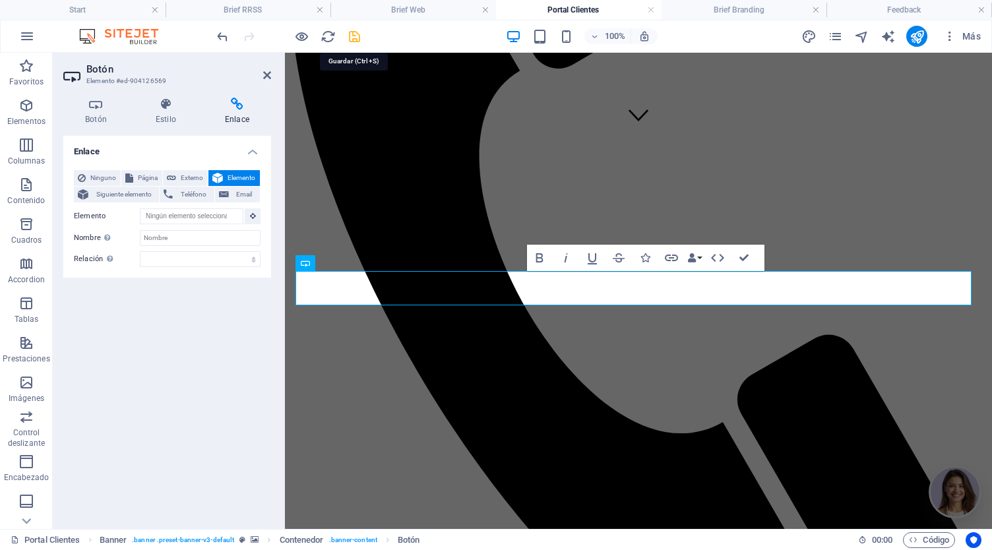
click at [354, 36] on icon "save" at bounding box center [354, 36] width 15 height 15
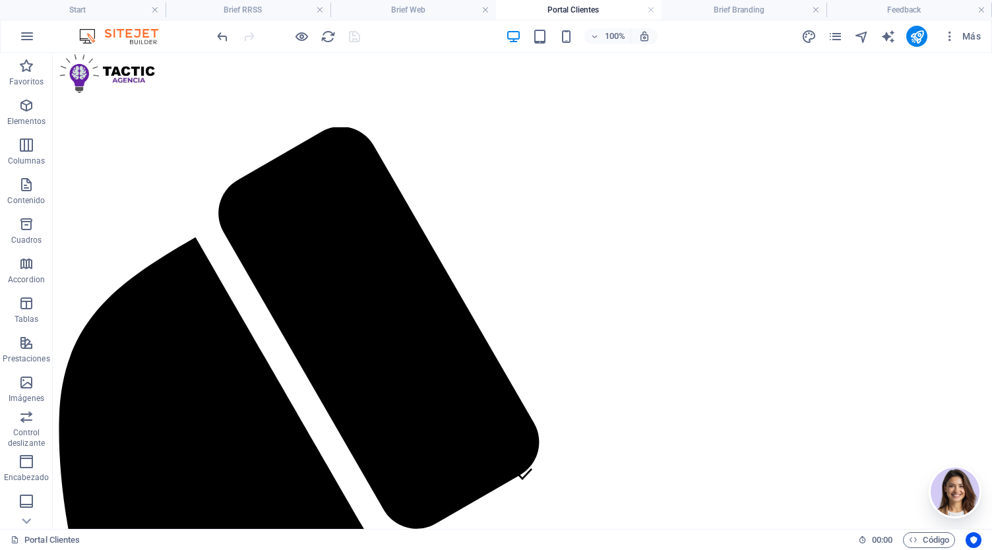
scroll to position [16, 0]
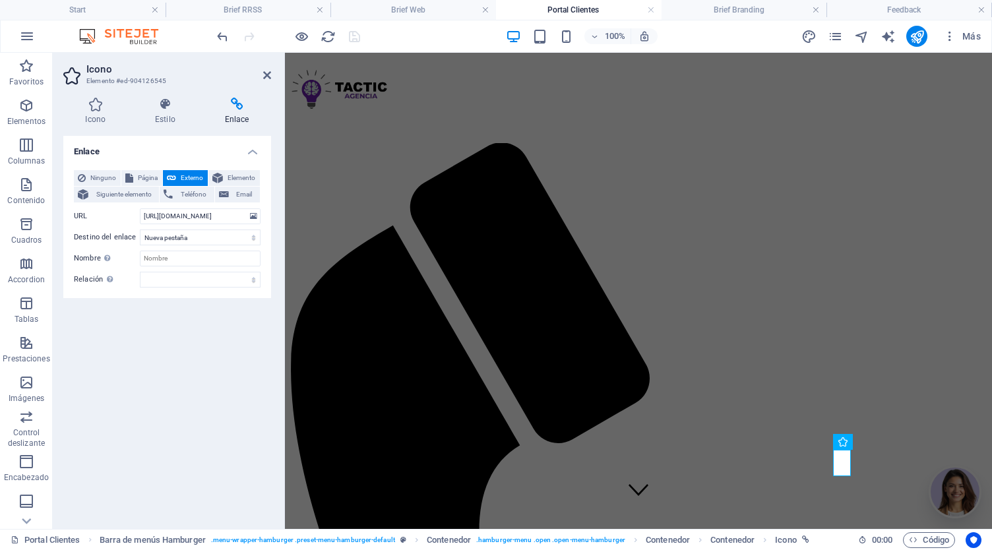
click at [715, 51] on div "100% Más" at bounding box center [496, 36] width 991 height 32
click at [261, 73] on h2 "Icono" at bounding box center [178, 69] width 185 height 12
click at [267, 78] on icon at bounding box center [267, 75] width 8 height 11
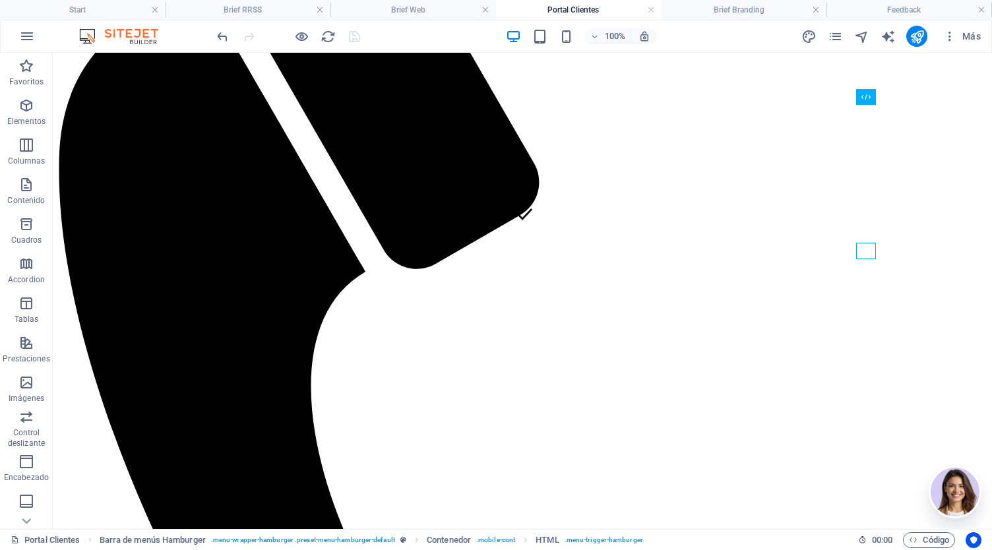
scroll to position [296, 0]
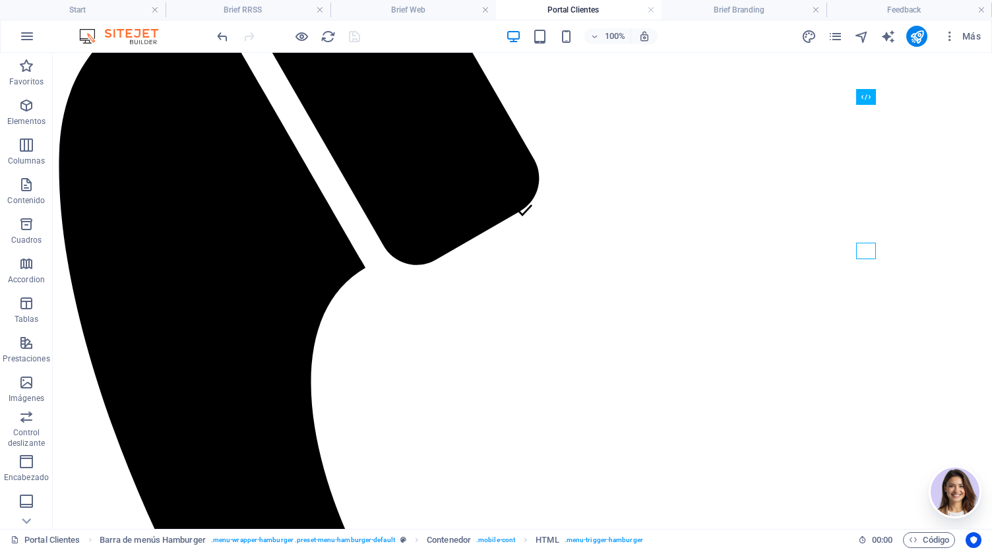
click at [645, 7] on h4 "Portal Clientes" at bounding box center [579, 10] width 166 height 15
click at [650, 11] on link at bounding box center [651, 10] width 8 height 13
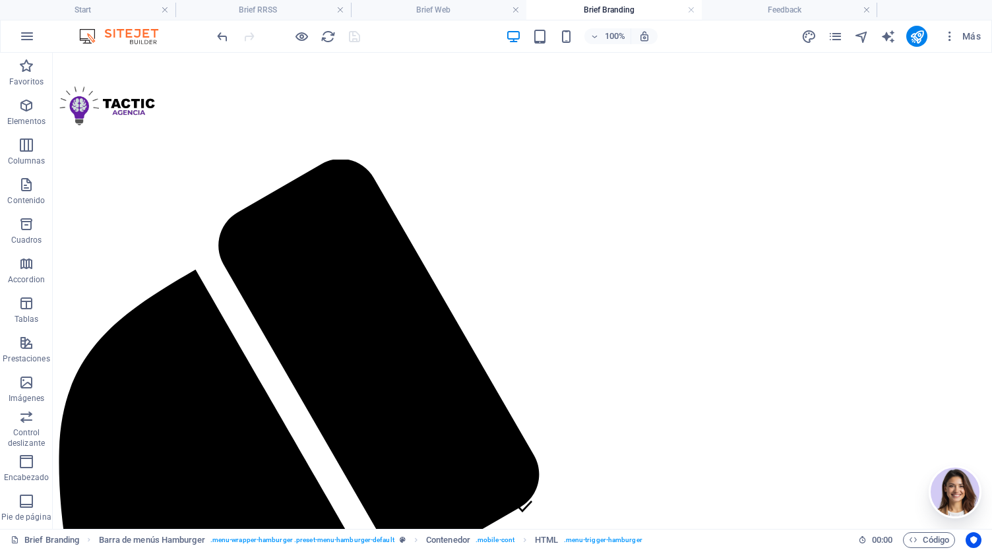
scroll to position [714, 0]
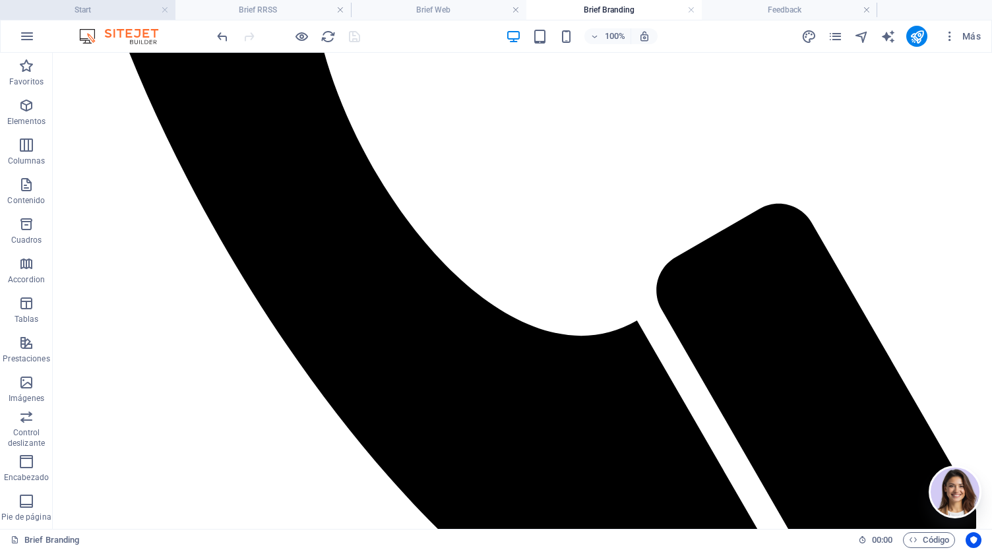
click at [119, 8] on h4 "Start" at bounding box center [87, 10] width 175 height 15
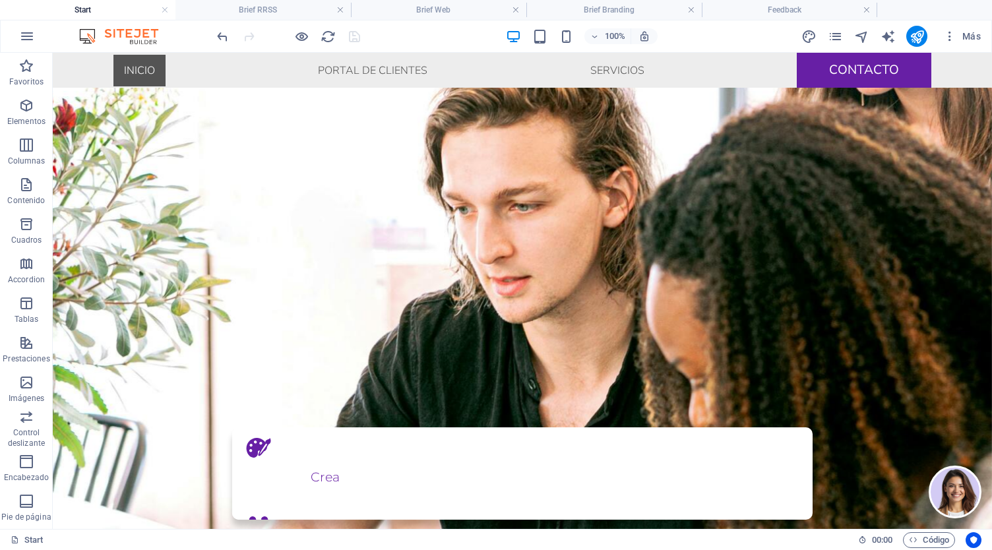
scroll to position [0, 0]
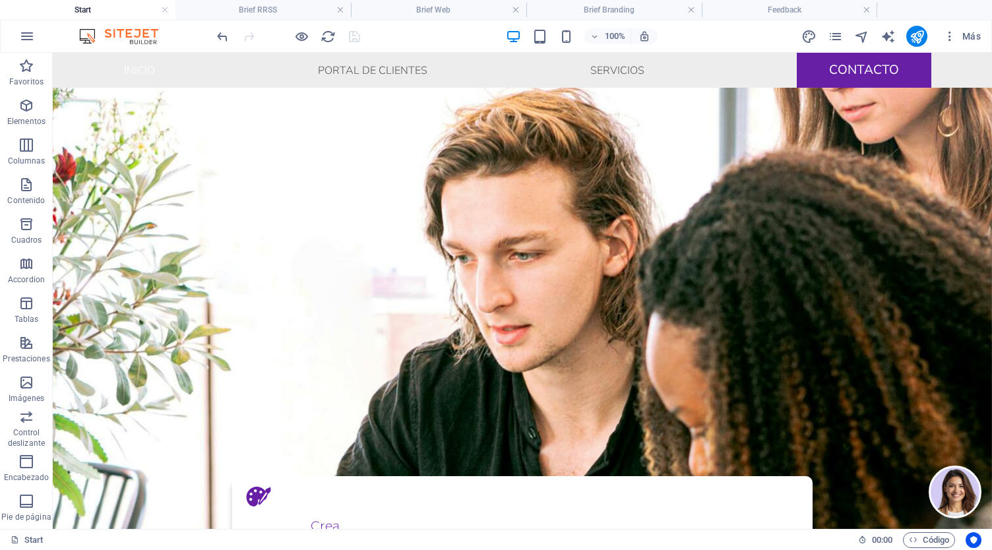
drag, startPoint x: 986, startPoint y: 96, endPoint x: 1035, endPoint y: 92, distance: 49.7
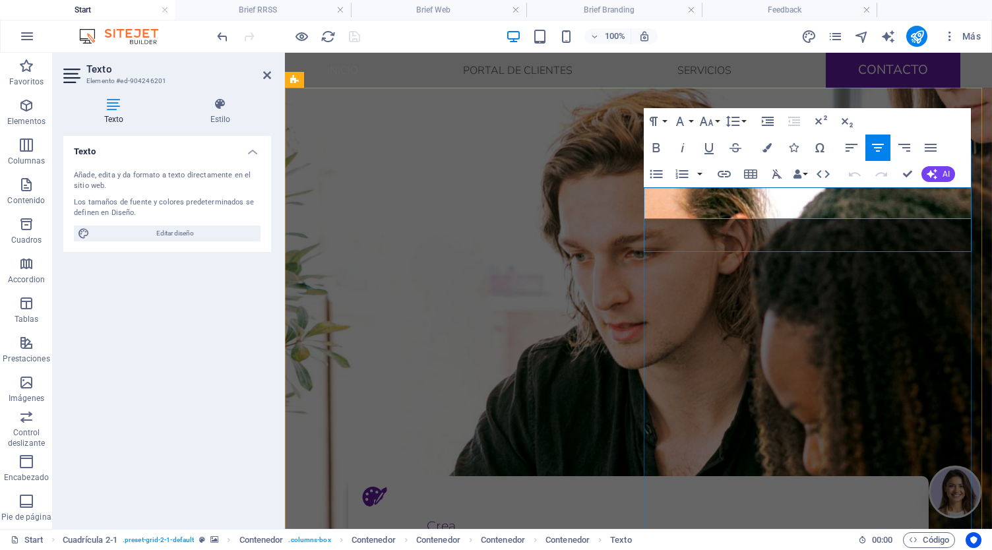
copy span "Dejanos tus comentarios para poder implementar mejoras en el servicios que te b…"
click at [805, 16] on h4 "Feedback" at bounding box center [789, 10] width 175 height 15
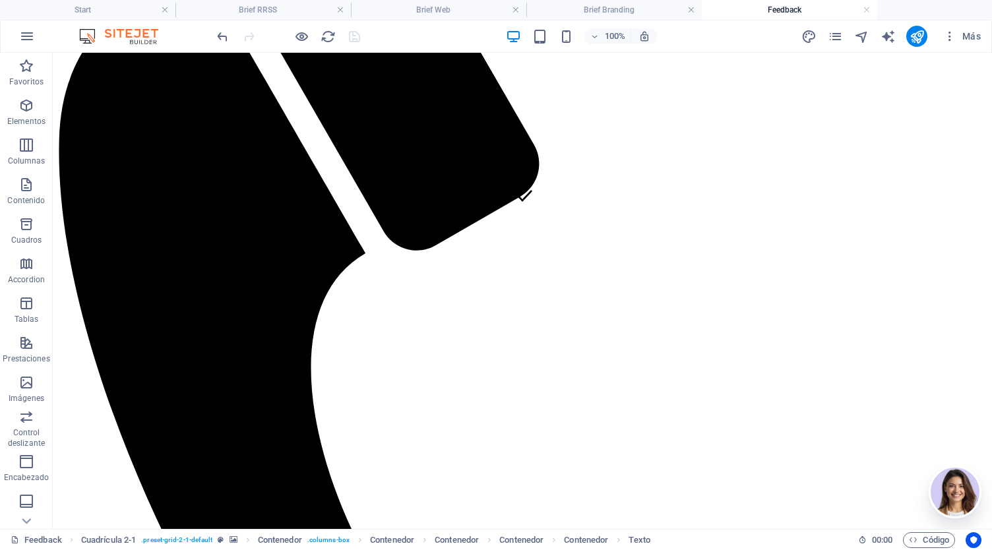
scroll to position [297, 0]
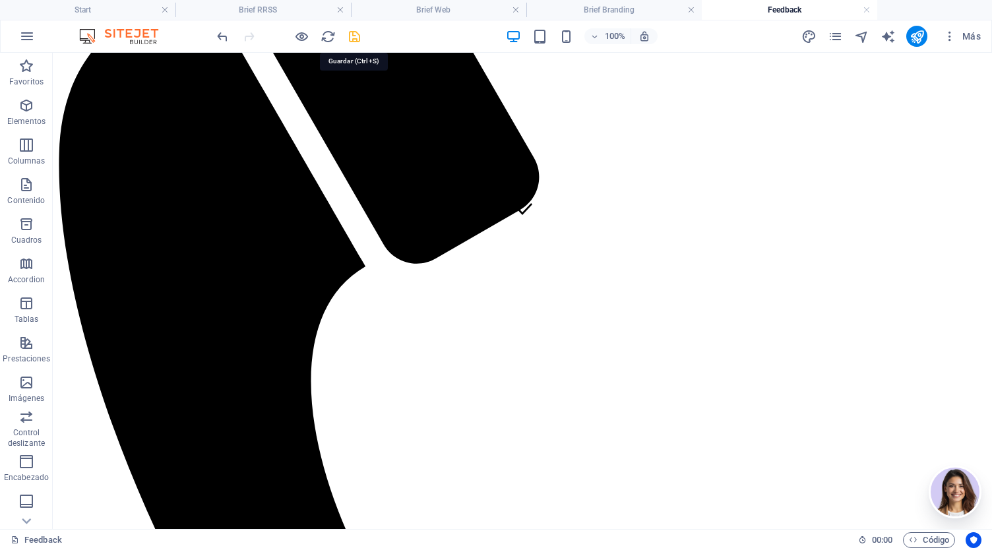
click at [356, 40] on icon "save" at bounding box center [354, 36] width 15 height 15
click at [104, 7] on h4 "Start" at bounding box center [87, 10] width 175 height 15
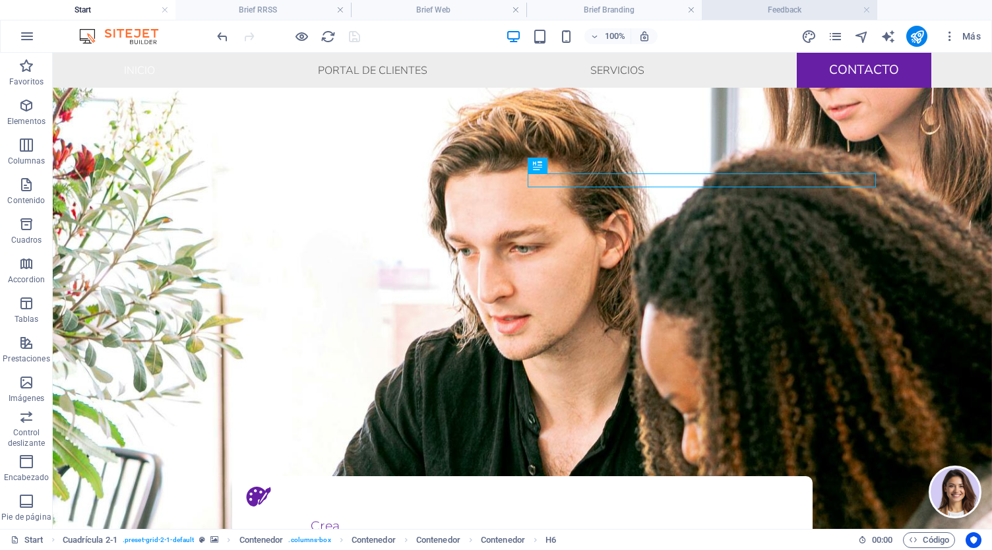
click at [776, 11] on h4 "Feedback" at bounding box center [789, 10] width 175 height 15
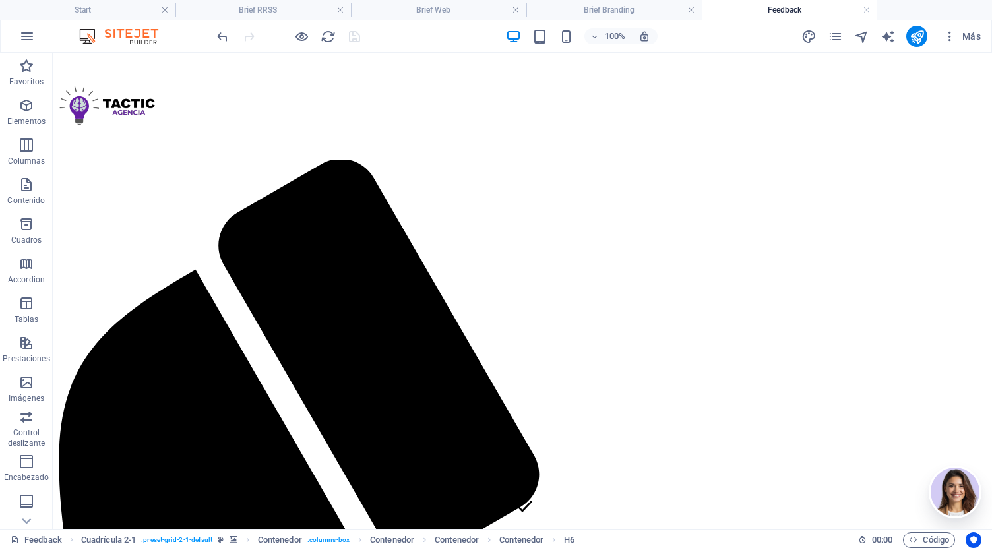
scroll to position [297, 0]
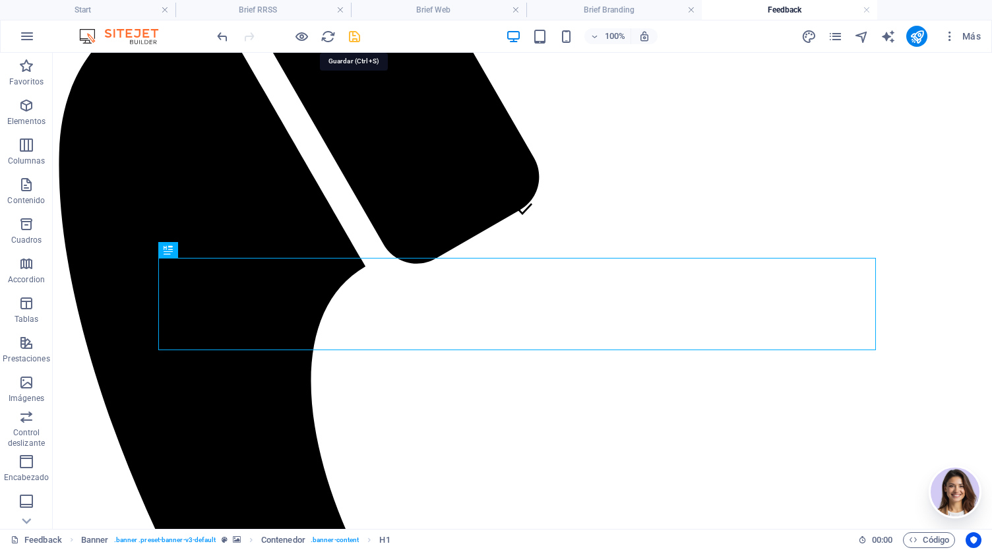
click at [358, 39] on icon "save" at bounding box center [354, 36] width 15 height 15
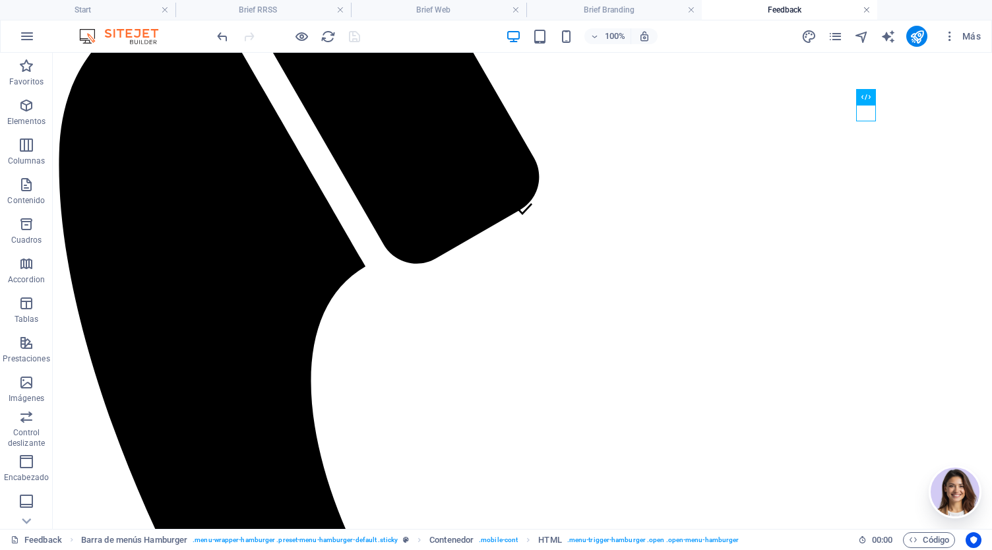
click at [868, 10] on link at bounding box center [867, 10] width 8 height 13
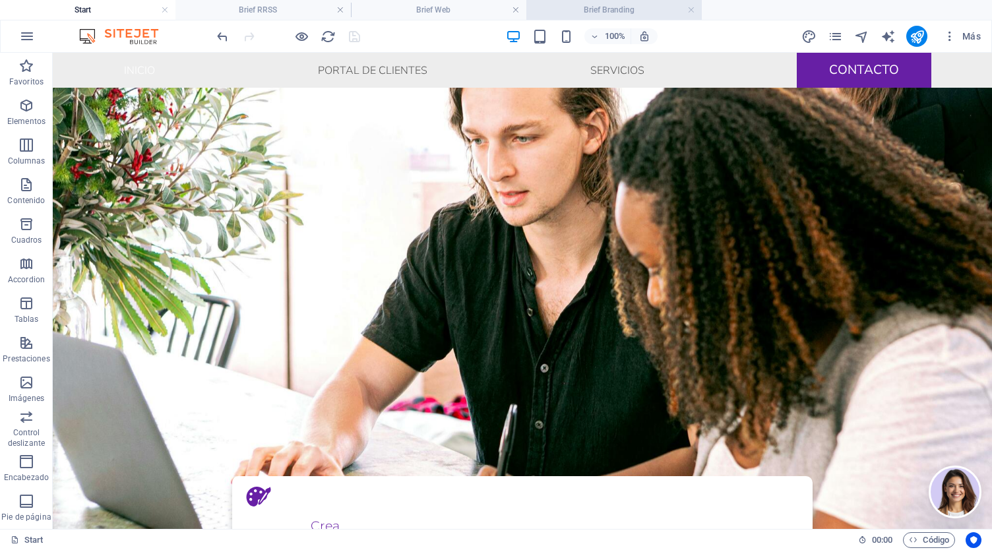
click at [644, 10] on h4 "Brief Branding" at bounding box center [613, 10] width 175 height 15
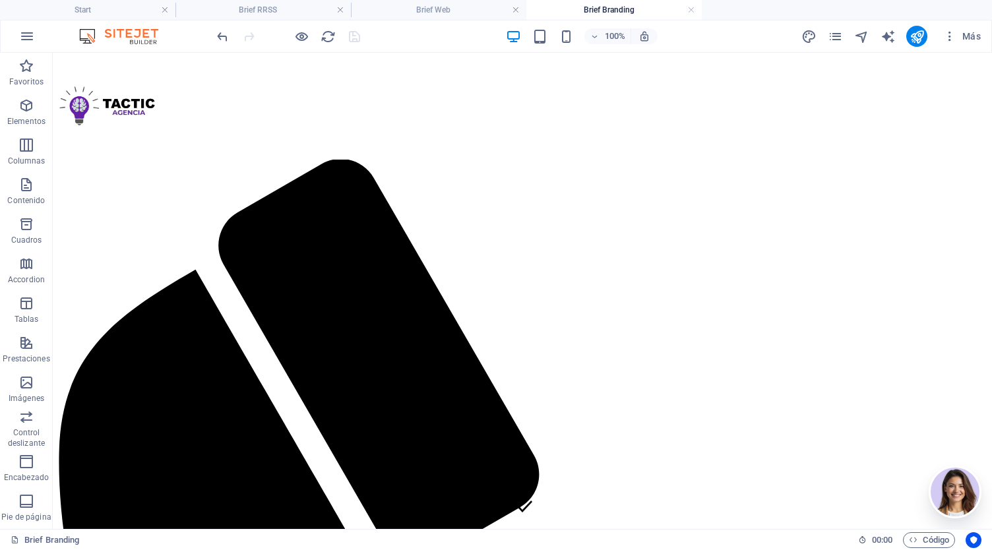
scroll to position [714, 0]
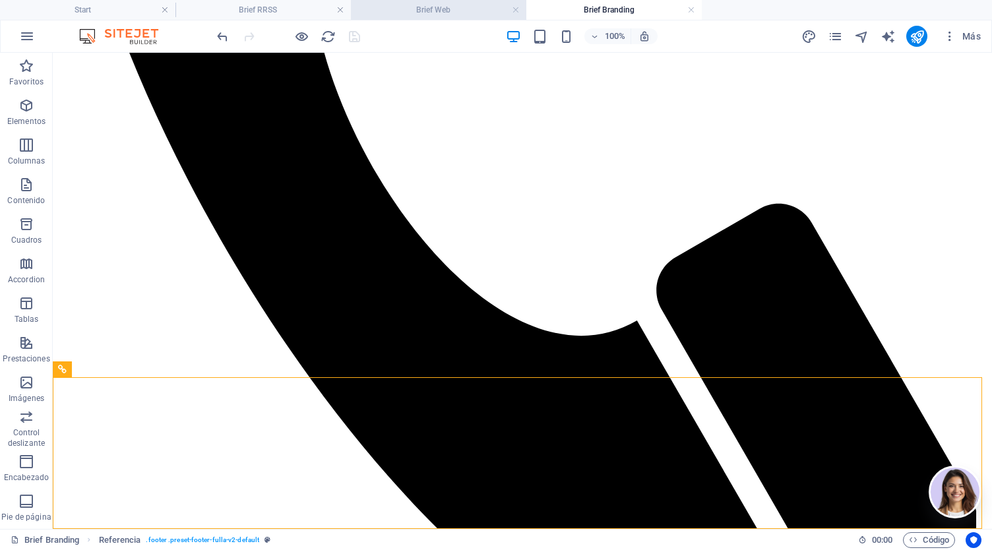
click at [448, 5] on h4 "Brief Web" at bounding box center [438, 10] width 175 height 15
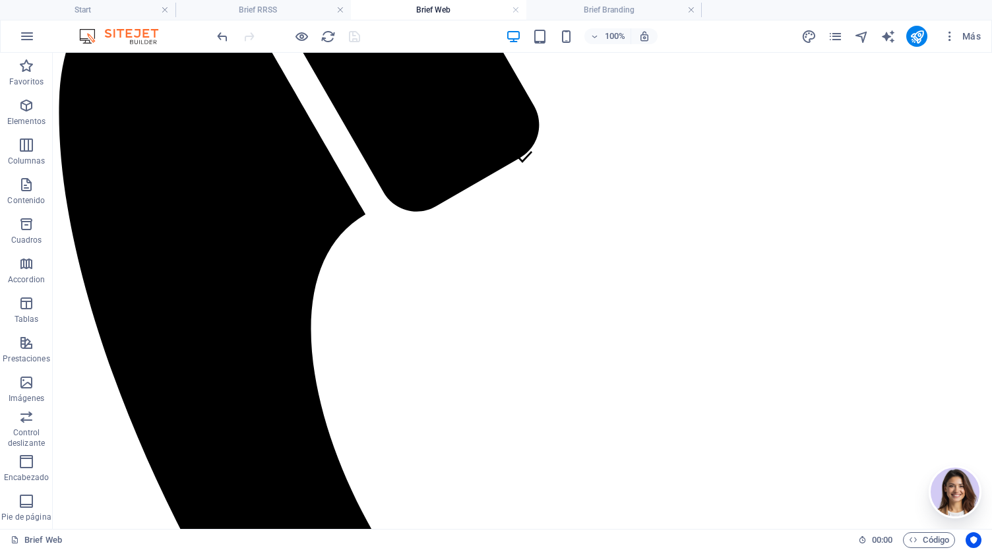
scroll to position [549, 0]
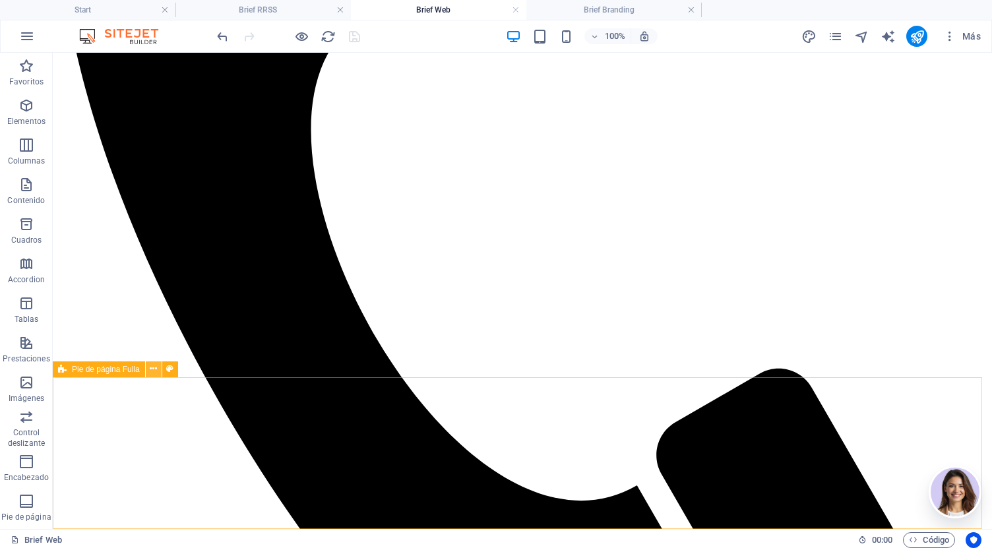
click at [151, 367] on icon at bounding box center [153, 369] width 7 height 14
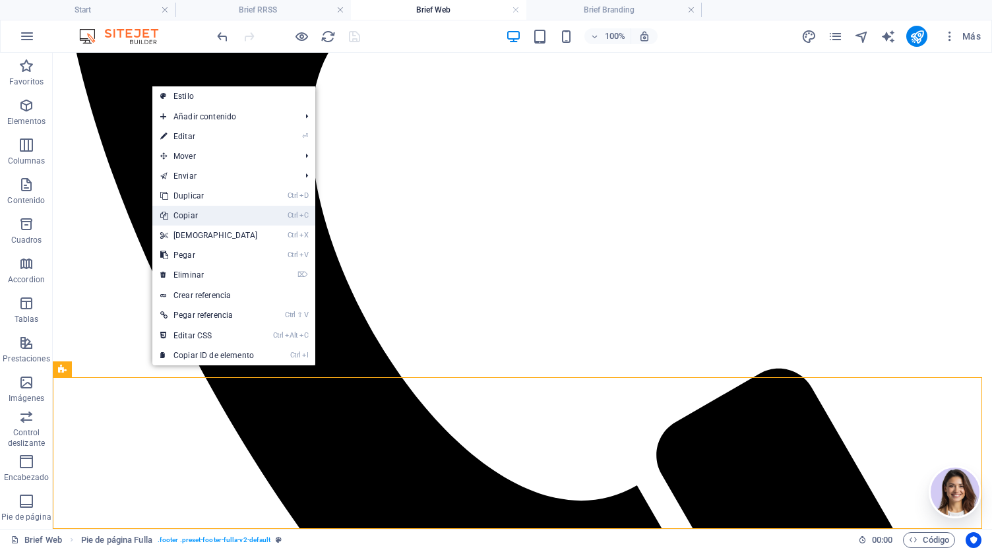
click at [222, 214] on link "Ctrl C Copiar" at bounding box center [208, 216] width 113 height 20
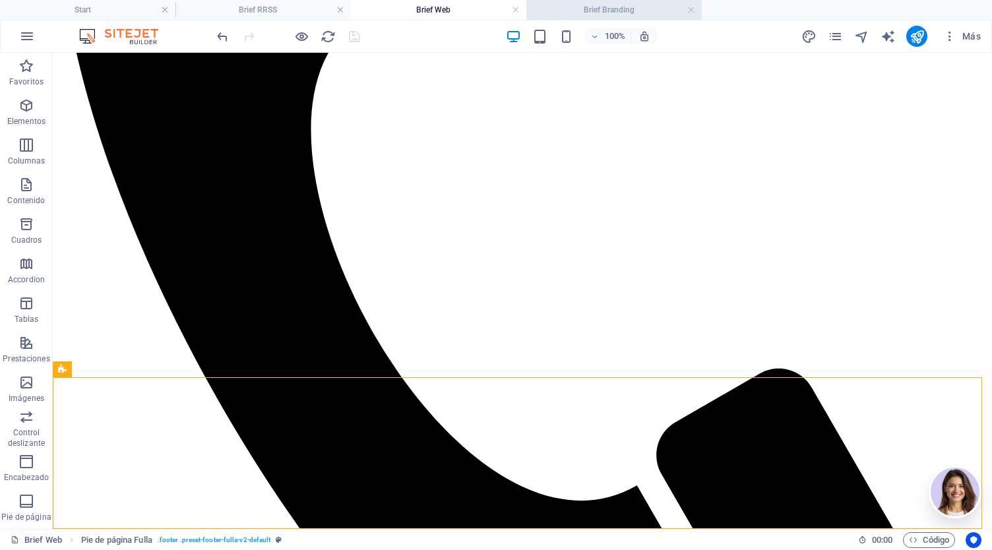
click at [613, 14] on h4 "Brief Branding" at bounding box center [613, 10] width 175 height 15
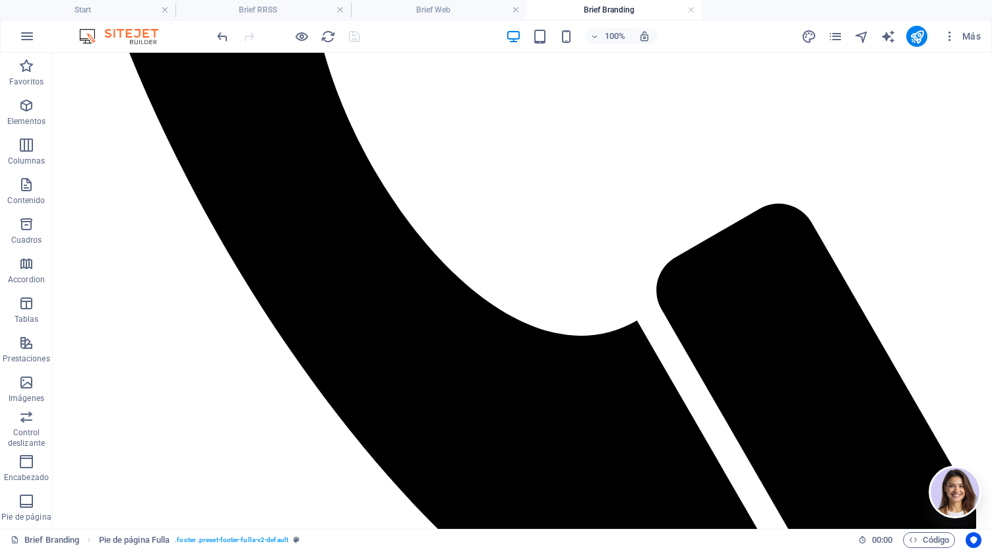
scroll to position [0, 0]
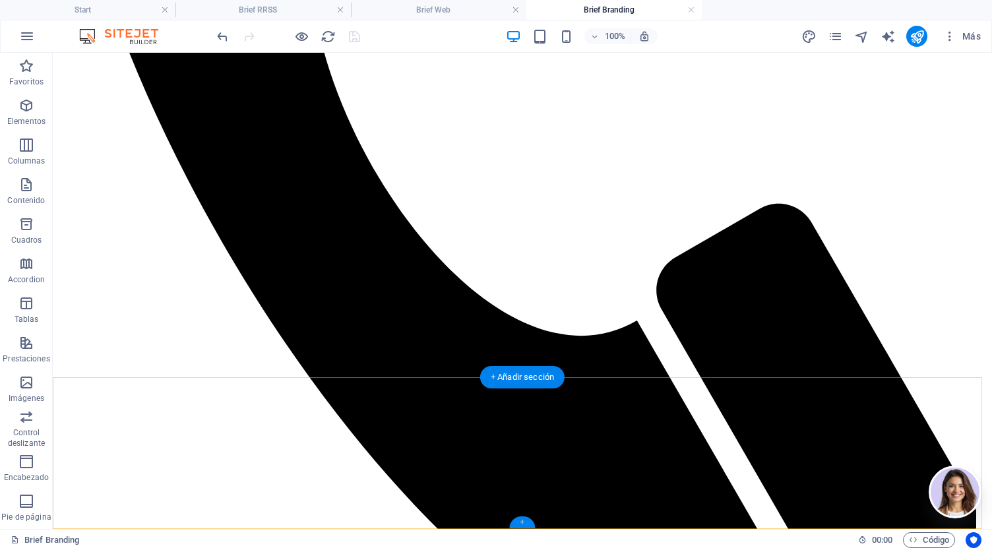
click at [517, 524] on div "+" at bounding box center [522, 522] width 26 height 12
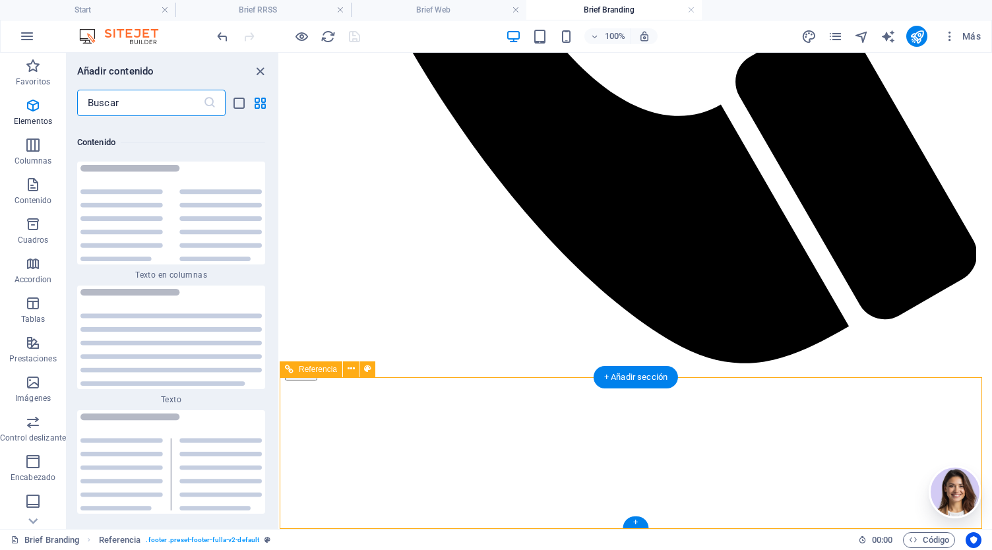
scroll to position [4467, 0]
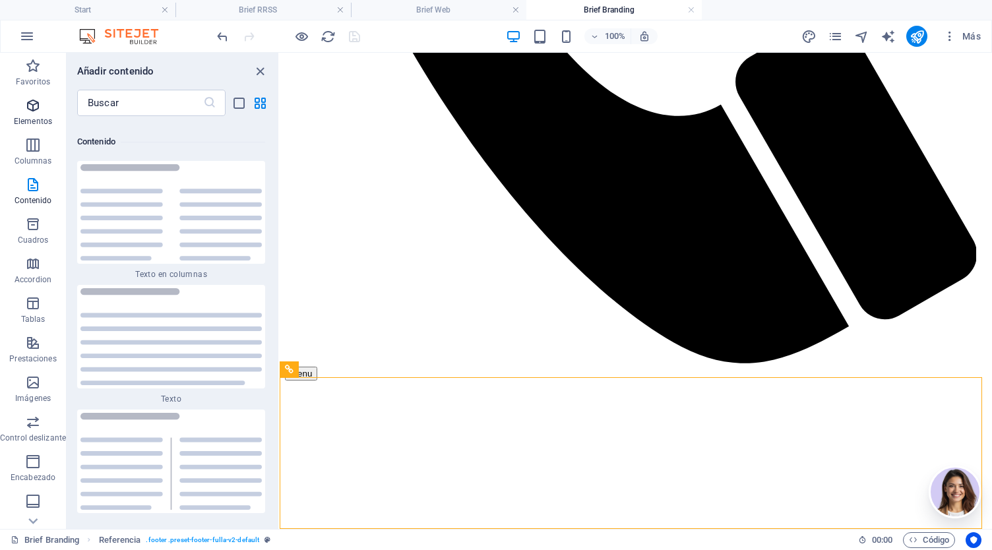
click at [36, 104] on icon "button" at bounding box center [33, 106] width 16 height 16
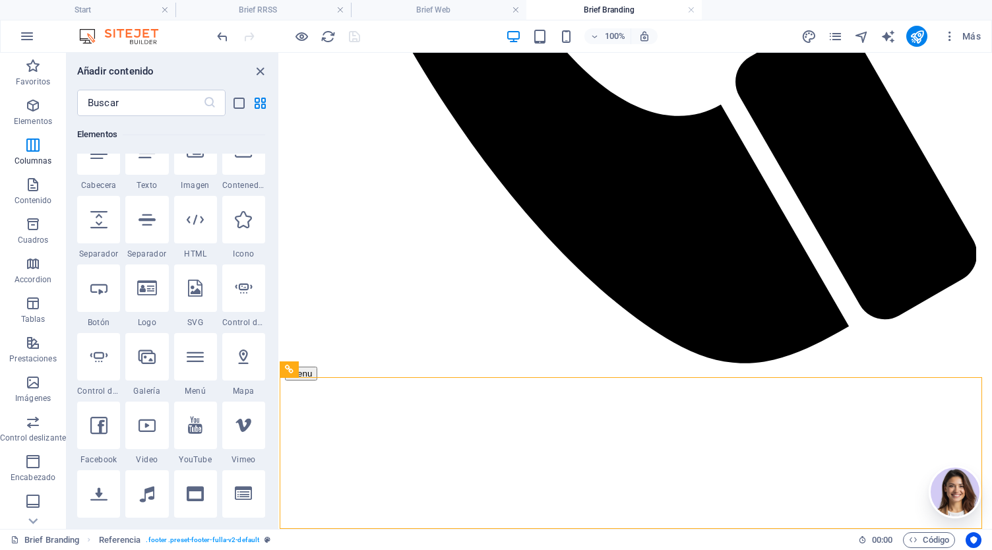
scroll to position [249, 0]
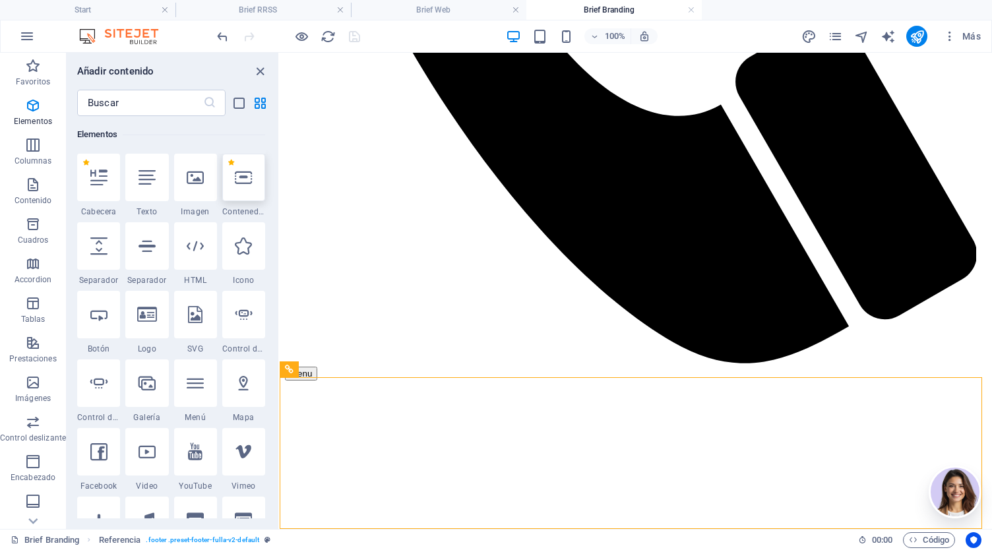
click at [237, 193] on div at bounding box center [243, 177] width 43 height 47
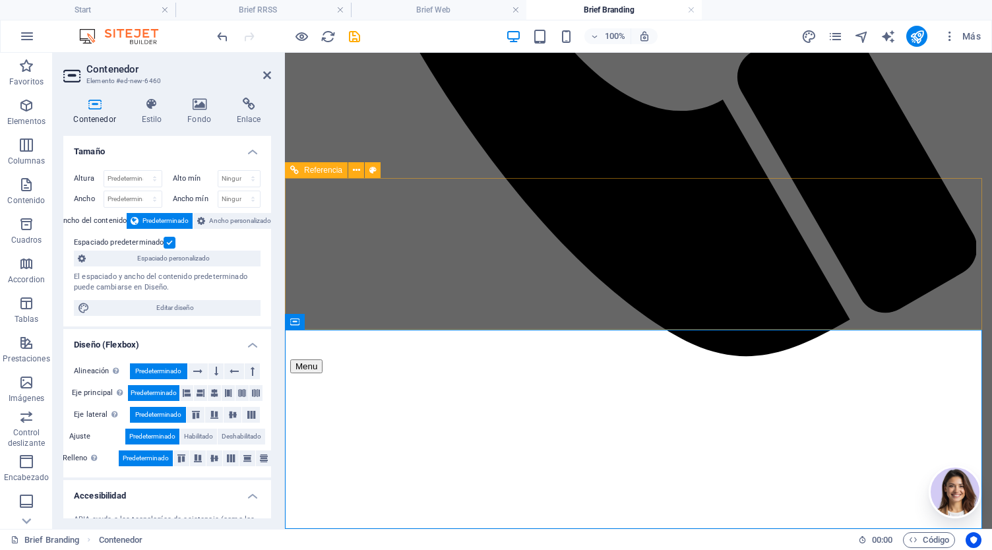
scroll to position [912, 0]
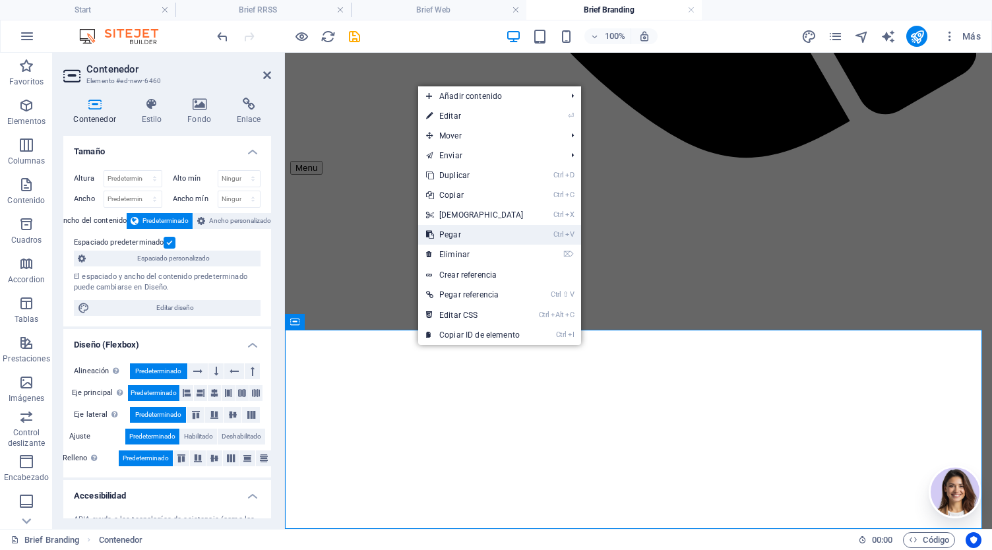
click at [475, 237] on link "Ctrl V Pegar" at bounding box center [474, 235] width 113 height 20
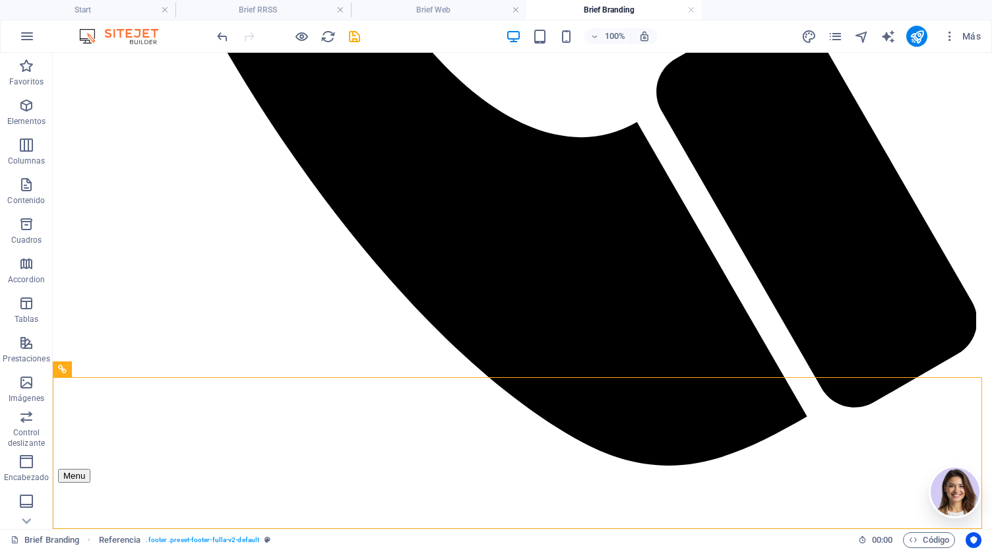
scroll to position [1064, 0]
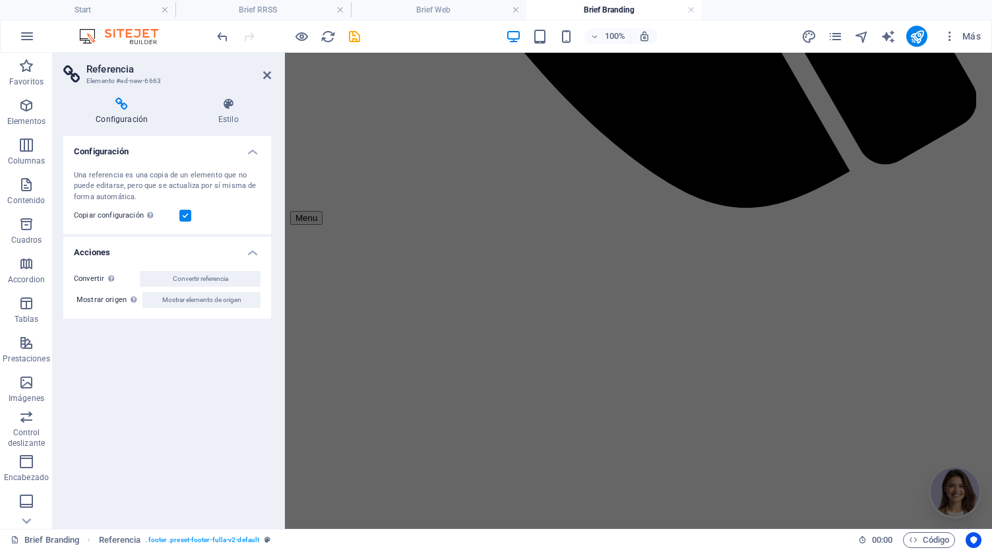
scroll to position [826, 0]
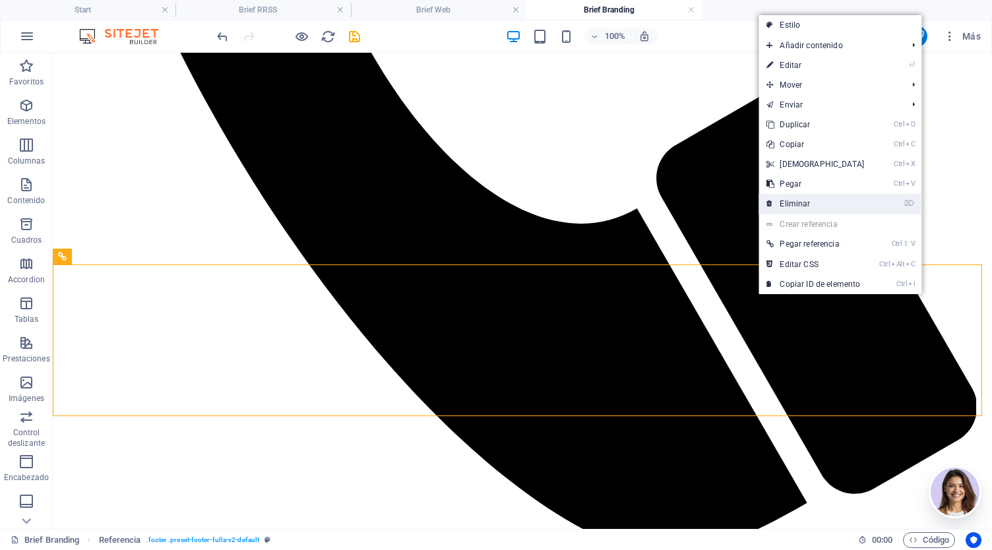
click at [828, 201] on link "⌦ Eliminar" at bounding box center [814, 204] width 113 height 20
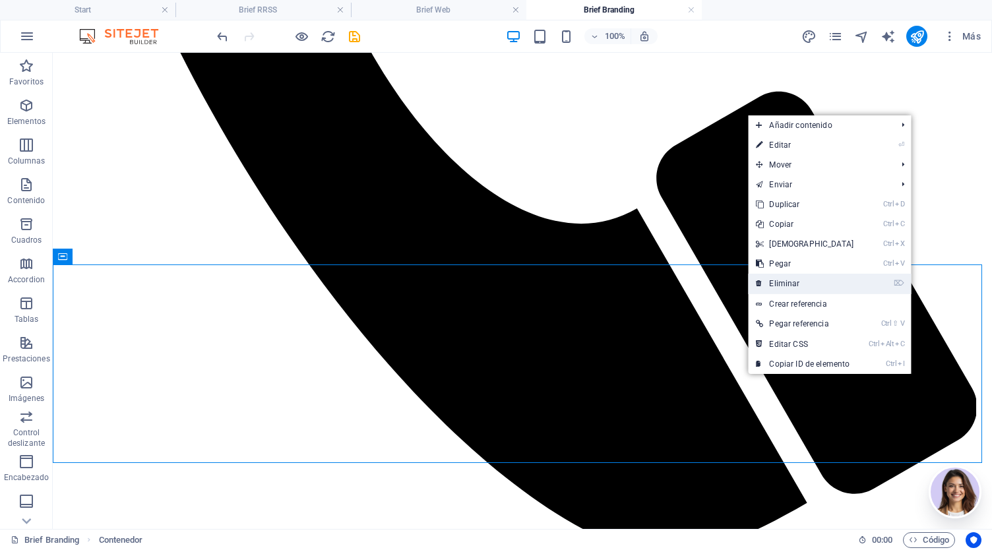
click at [824, 288] on link "⌦ Eliminar" at bounding box center [804, 284] width 113 height 20
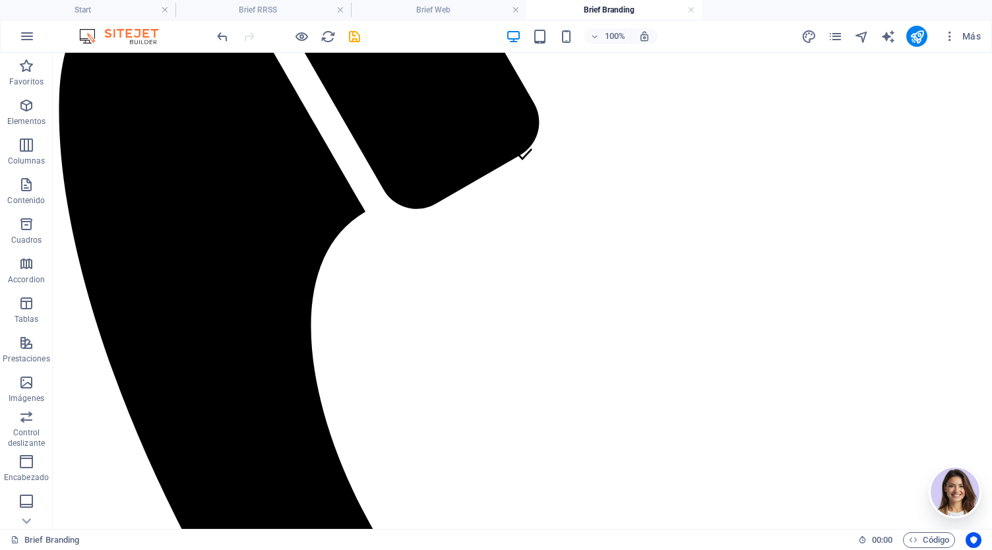
scroll to position [384, 0]
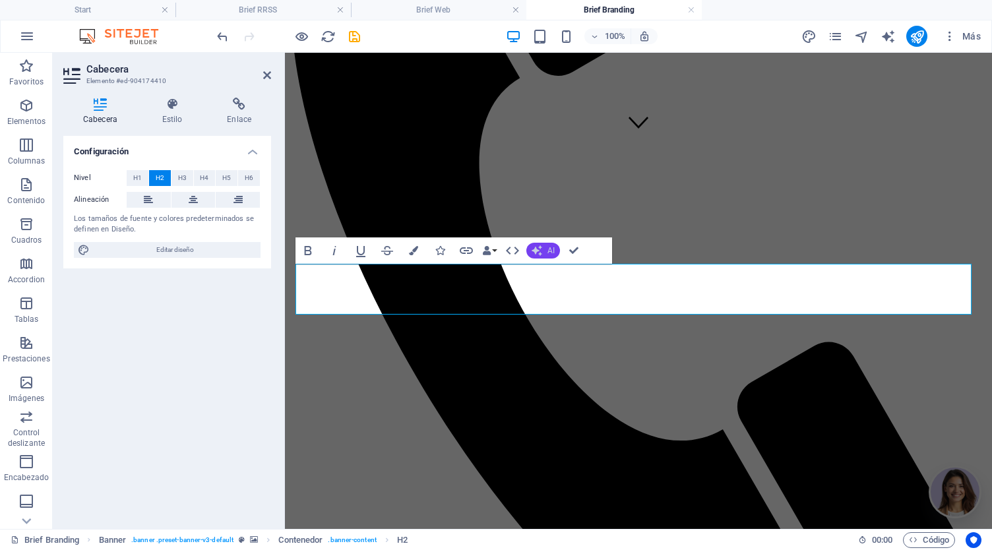
click at [547, 249] on span "AI" at bounding box center [550, 251] width 7 height 8
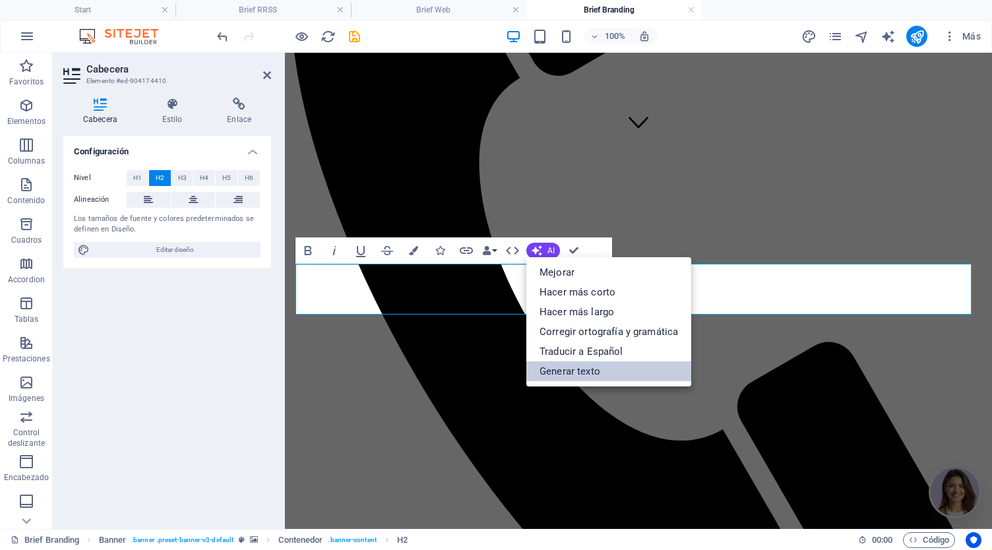
click at [610, 375] on link "Generar texto" at bounding box center [608, 371] width 165 height 20
select select "English"
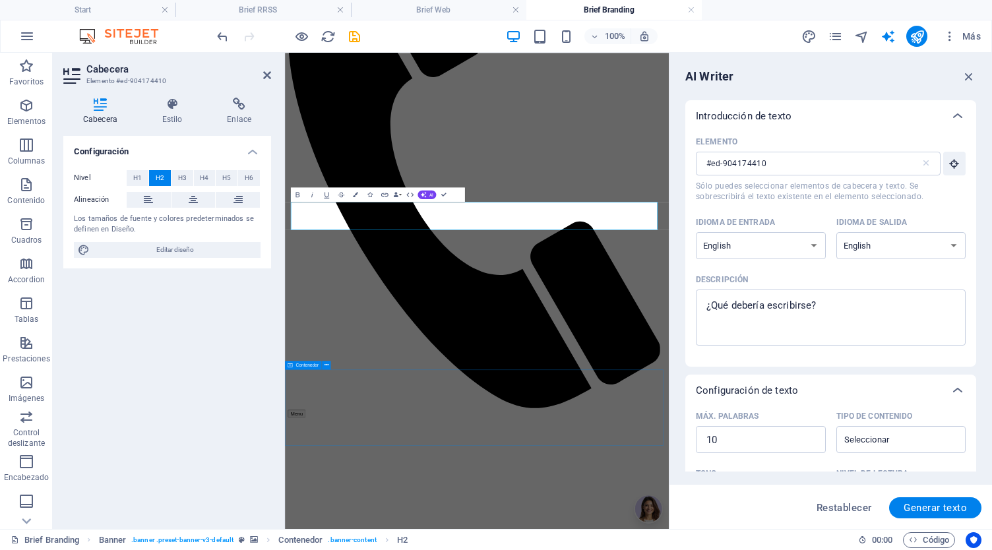
scroll to position [0, 0]
type textarea "x"
drag, startPoint x: 825, startPoint y: 312, endPoint x: 685, endPoint y: 320, distance: 140.7
click at [685, 320] on div "AI Writer Introducción de texto Elemento #ed-904174410 ​ Sólo puedes selecciona…" at bounding box center [830, 291] width 322 height 476
click at [738, 313] on textarea "Descripción x ​" at bounding box center [830, 317] width 257 height 43
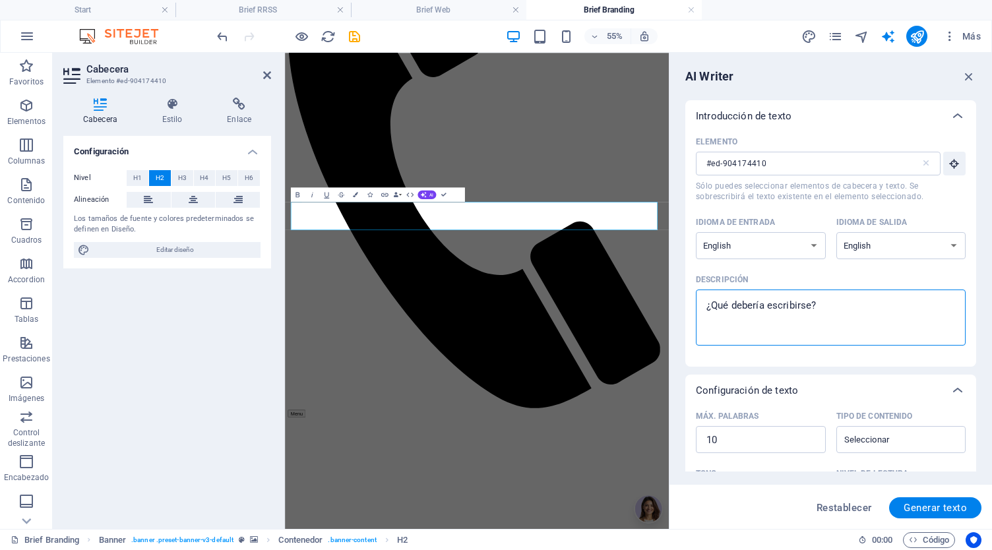
click at [738, 313] on textarea "Descripción x ​" at bounding box center [830, 317] width 257 height 43
click at [737, 302] on textarea "Descripción x ​" at bounding box center [830, 317] width 257 height 43
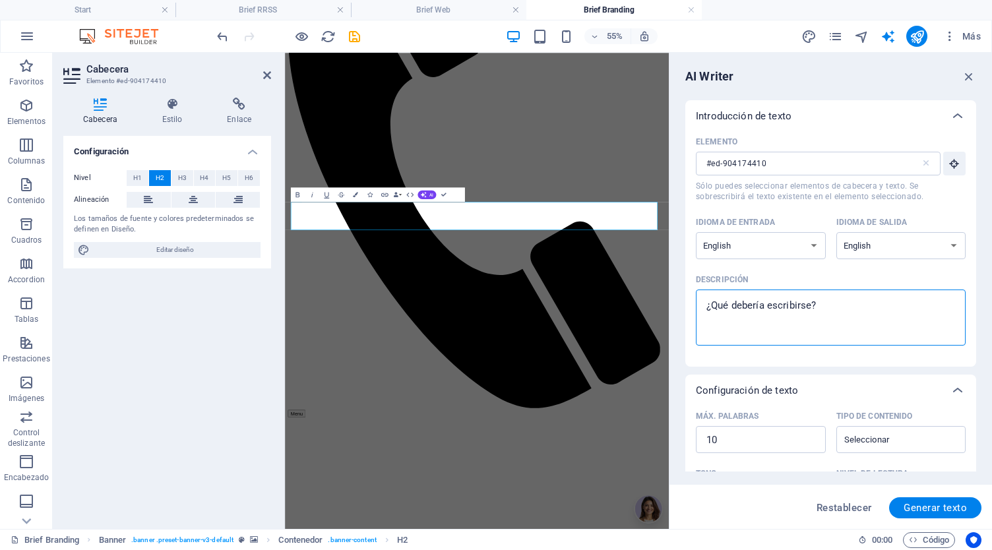
type textarea "R"
type textarea "x"
type textarea "Re"
type textarea "x"
type textarea "Rel"
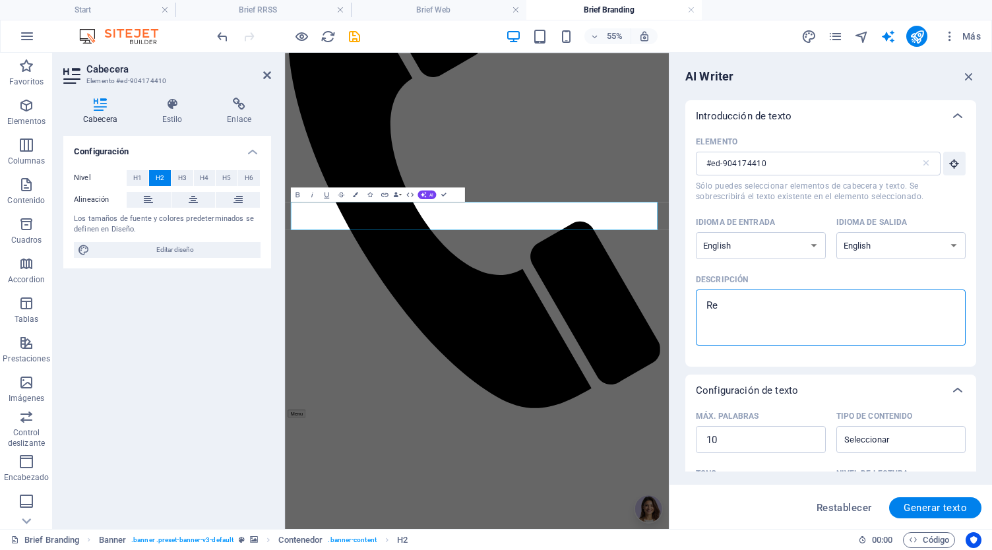
type textarea "x"
type textarea "Rell"
type textarea "x"
type textarea "Relle"
type textarea "x"
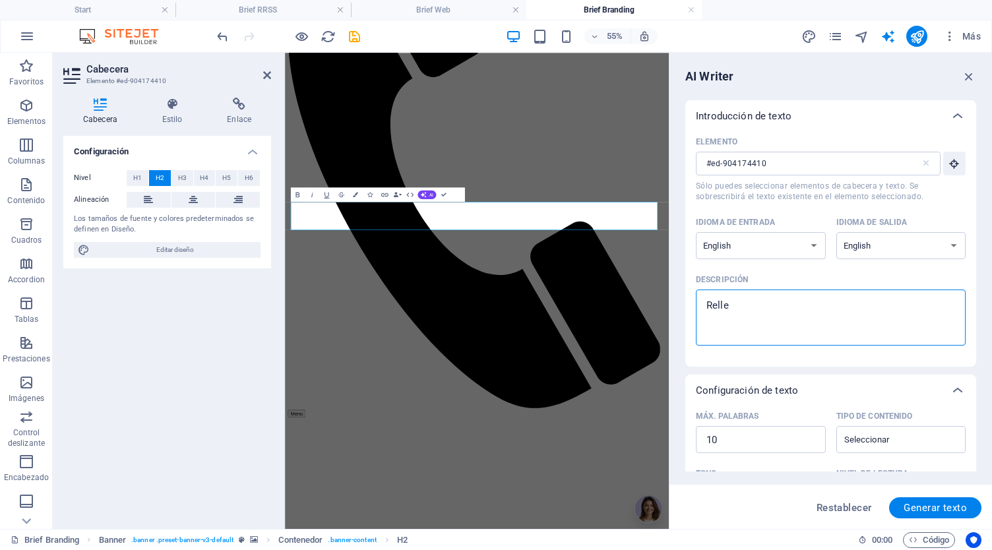
type textarea "Rellen"
type textarea "x"
type textarea "Rellena"
type textarea "x"
type textarea "Rellena"
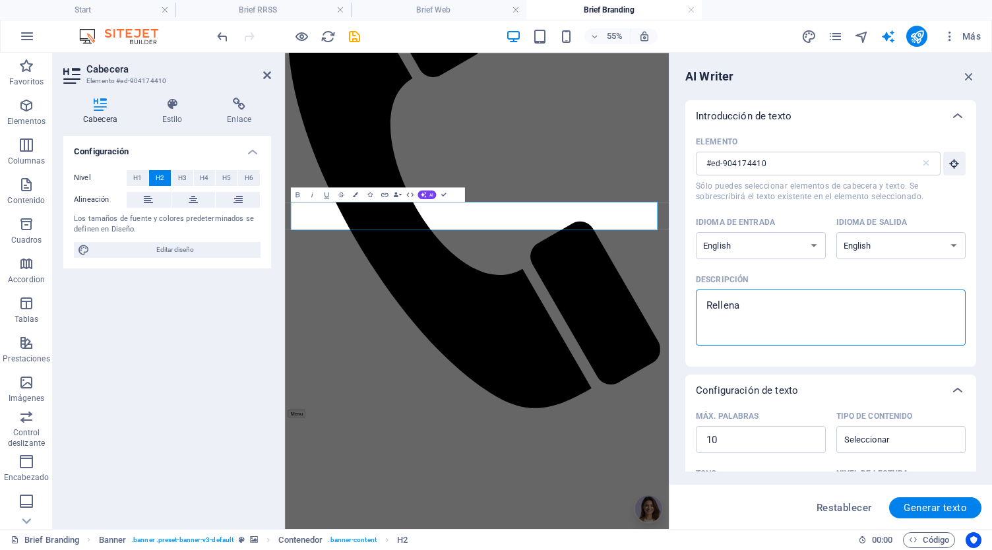
type textarea "x"
type textarea "Rellena e"
type textarea "x"
type textarea "Rellena es"
type textarea "x"
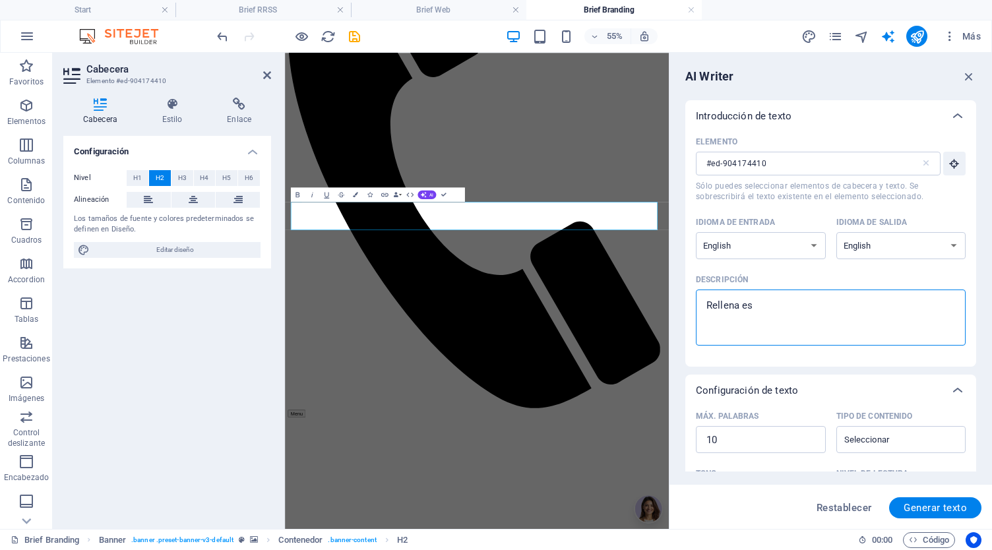
type textarea "Rellena est"
type textarea "x"
type textarea "Rellena este"
type textarea "x"
type textarea "Rellena este"
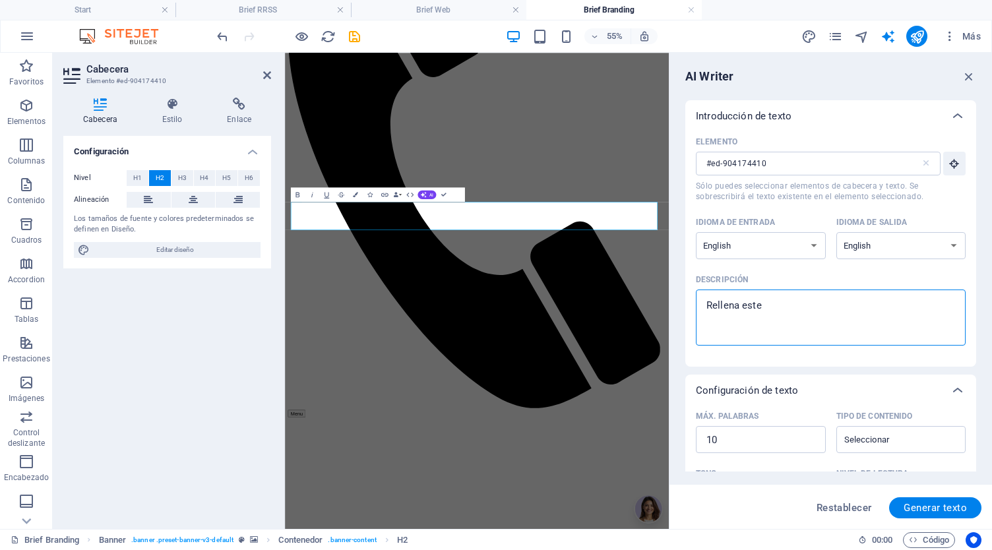
type textarea "x"
type textarea "Rellena este b"
type textarea "x"
type textarea "Rellena este br"
type textarea "x"
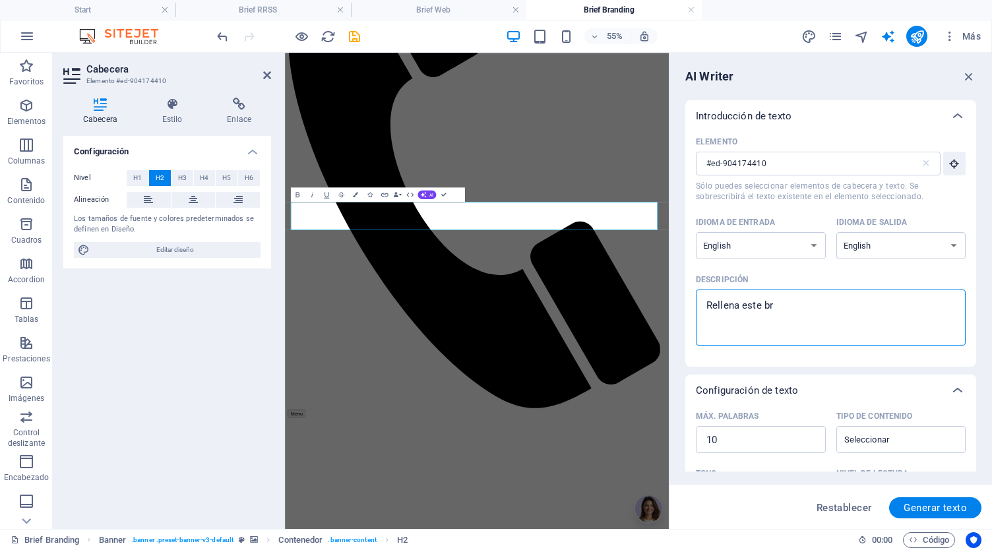
type textarea "Rellena este bri"
type textarea "x"
type textarea "Rellena este brie"
type textarea "x"
type textarea "Rellena este brief"
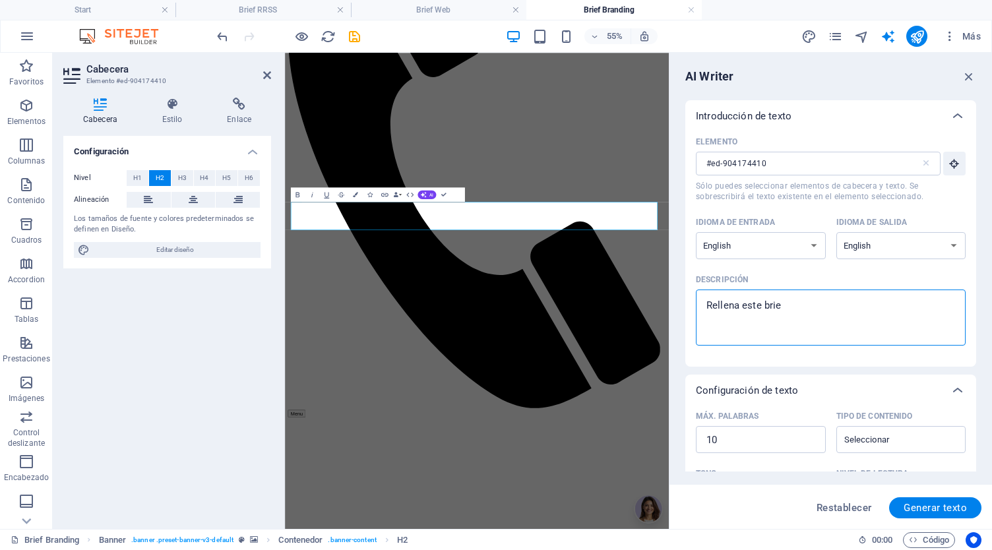
type textarea "x"
type textarea "Rellena este brief"
type textarea "x"
type textarea "Rellena este brief p"
type textarea "x"
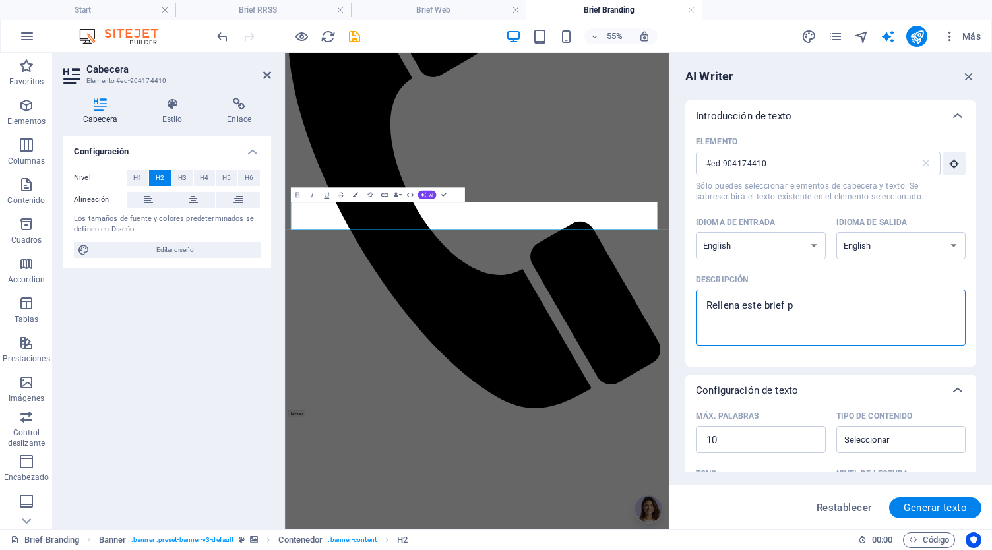
type textarea "Rellena este brief pa"
type textarea "x"
type textarea "Rellena este brief par"
type textarea "x"
type textarea "Rellena este brief para"
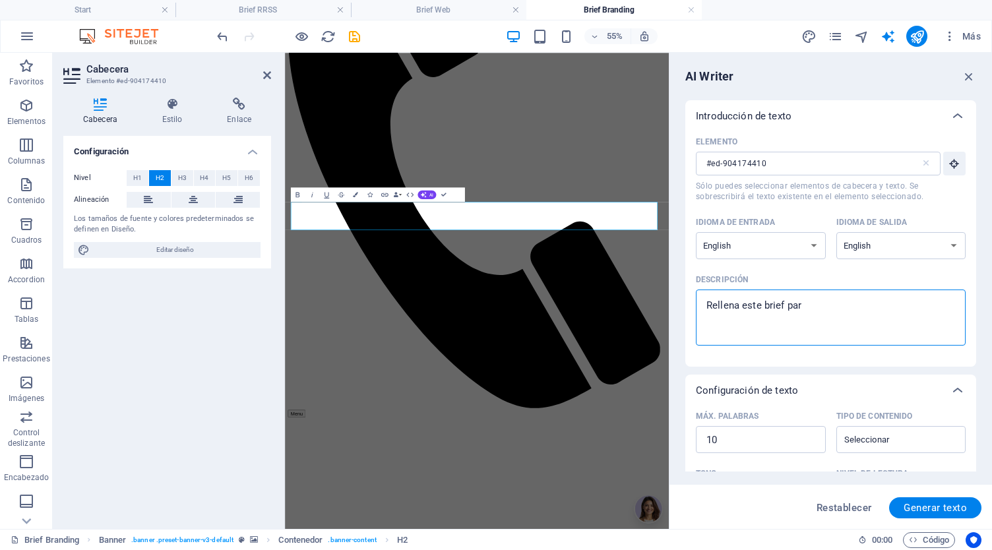
type textarea "x"
type textarea "Rellena este brief para"
type textarea "x"
type textarea "Rellena este brief para p"
type textarea "x"
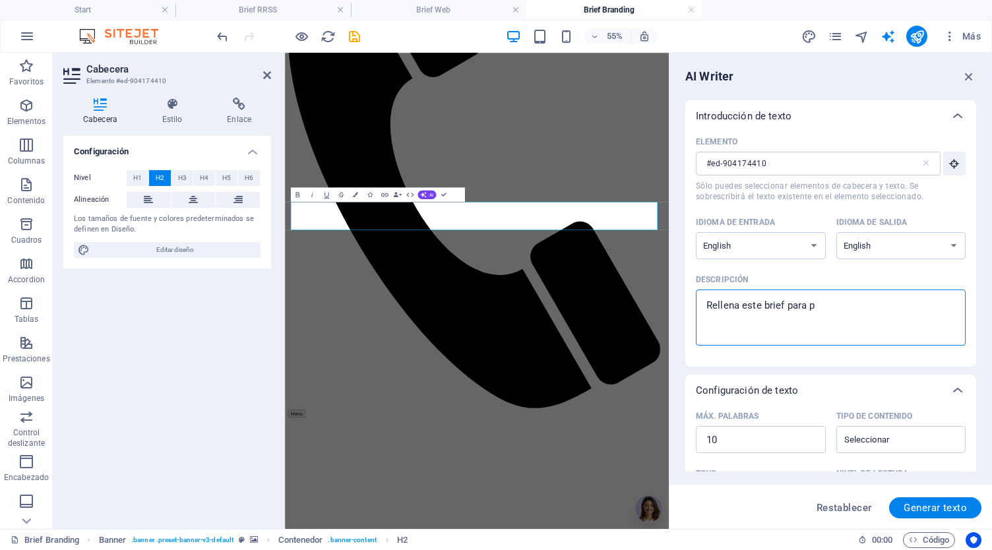
type textarea "Rellena este brief para po"
type textarea "x"
type textarea "Rellena este brief para pod"
type textarea "x"
type textarea "Rellena este brief para pode"
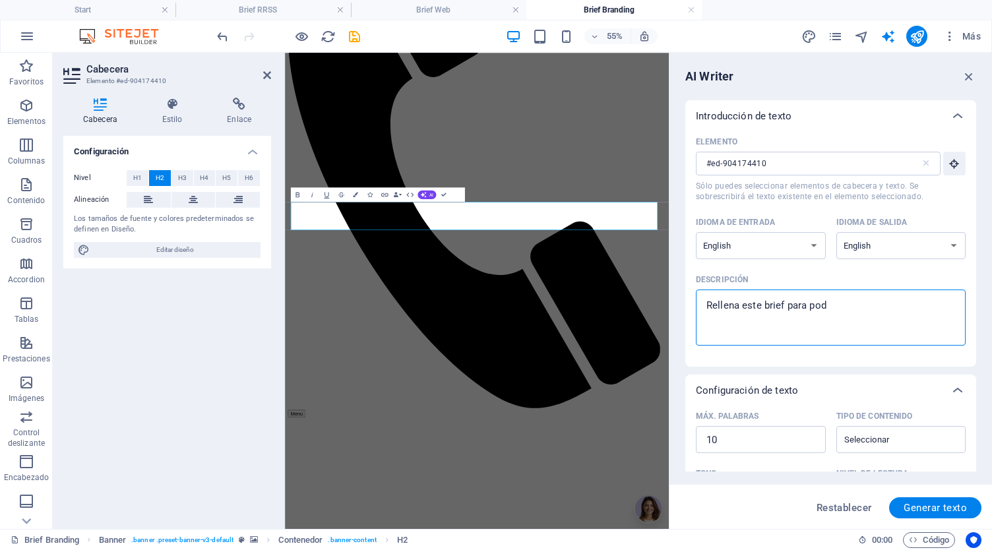
type textarea "x"
type textarea "Rellena este brief para poder"
type textarea "x"
type textarea "Rellena este brief para poder"
type textarea "x"
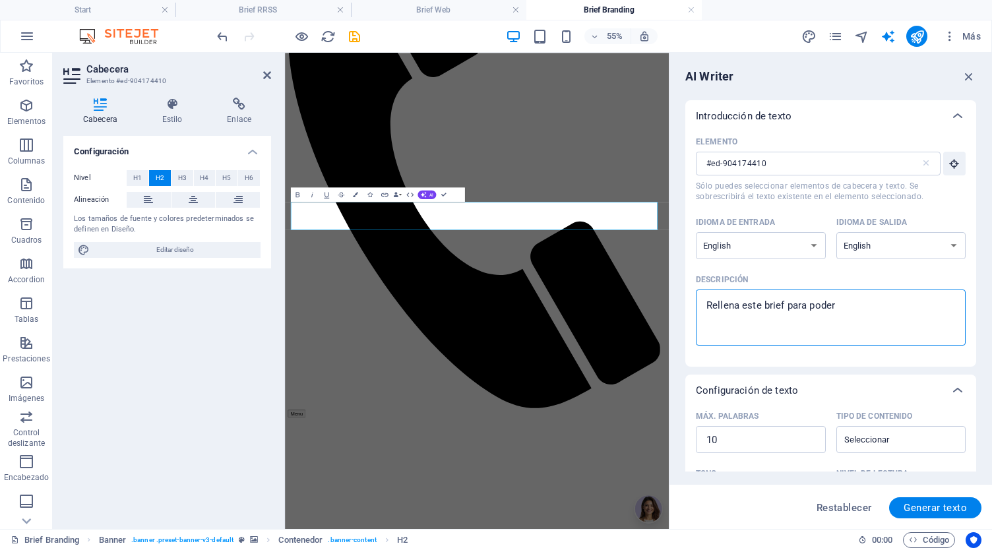
type textarea "Rellena este brief para poder r"
type textarea "x"
type textarea "Rellena este brief para poder re"
type textarea "x"
type textarea "Rellena este brief para poder rep"
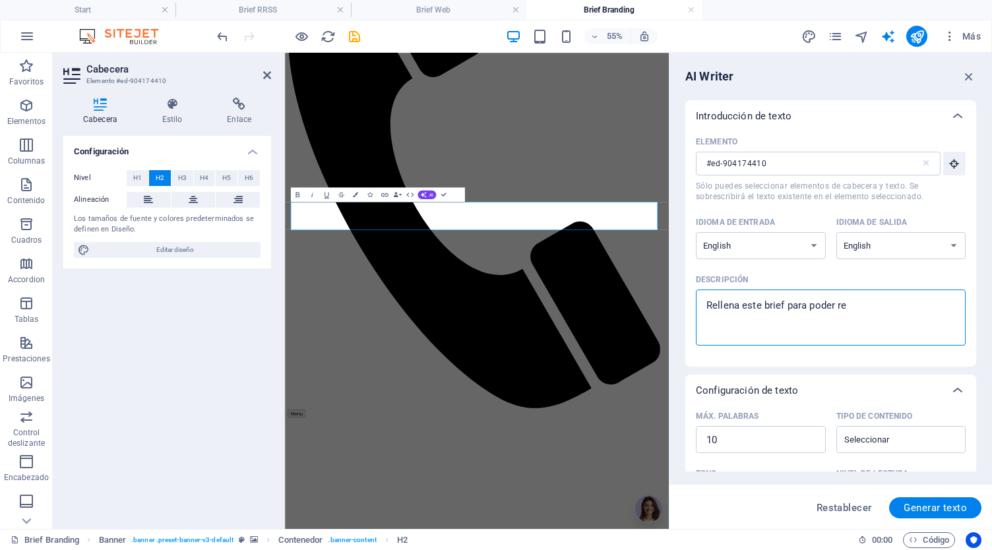
type textarea "x"
type textarea "Rellena este brief para poder re"
type textarea "x"
type textarea "Rellena este brief para poder r"
type textarea "x"
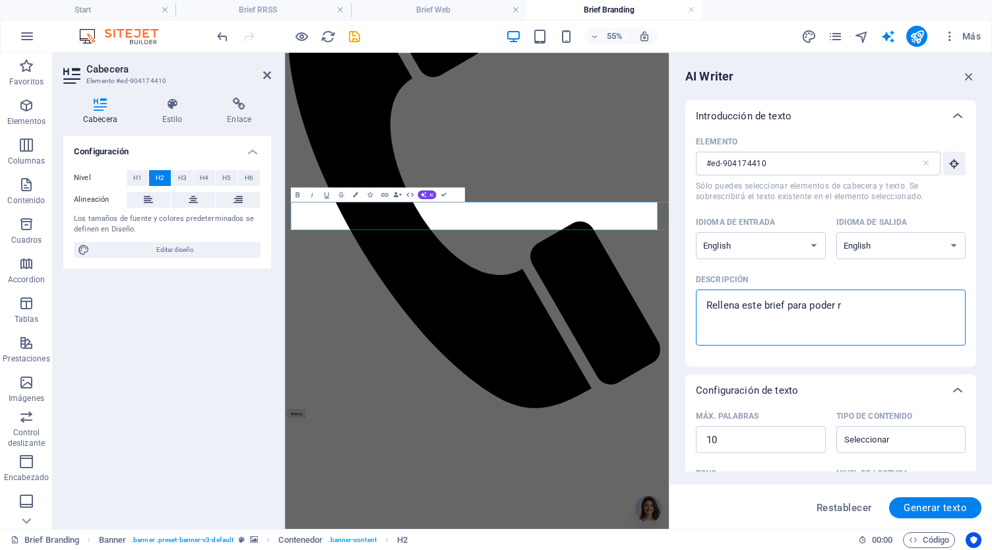
type textarea "Rellena este brief para poder"
type textarea "x"
type textarea "Rellena este brief para poder d"
type textarea "x"
type textarea "Rellena este brief para poder de"
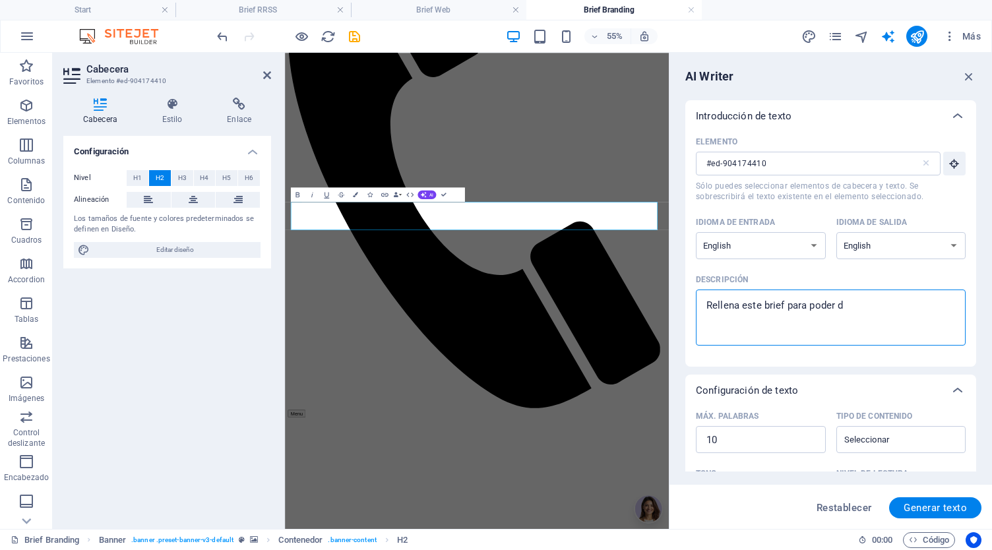
type textarea "x"
type textarea "Rellena este brief para poder des"
type textarea "x"
type textarea "Rellena este brief para poder desa"
type textarea "x"
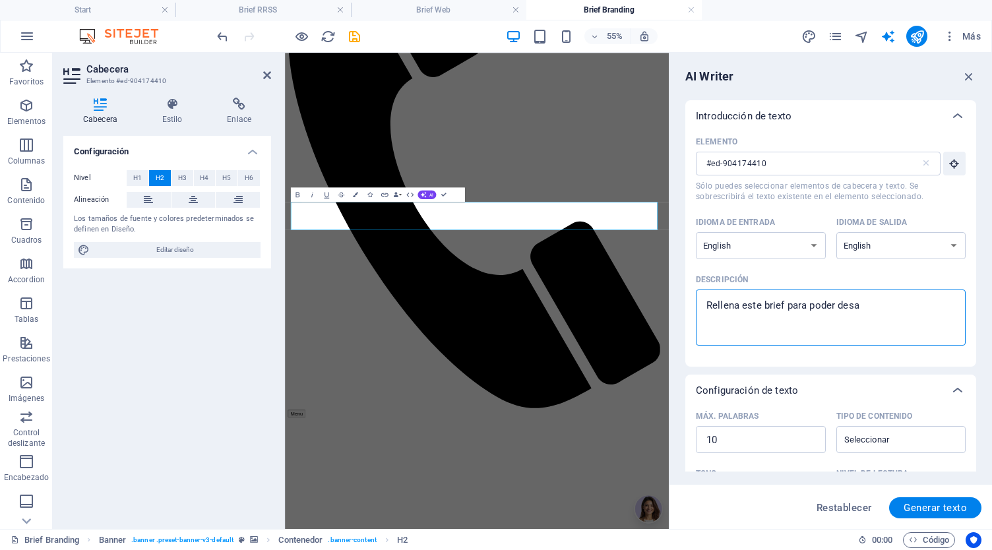
type textarea "Rellena este brief para poder desar"
type textarea "x"
type textarea "Rellena este brief para poder desarr"
type textarea "x"
type textarea "Rellena este brief para poder desarro"
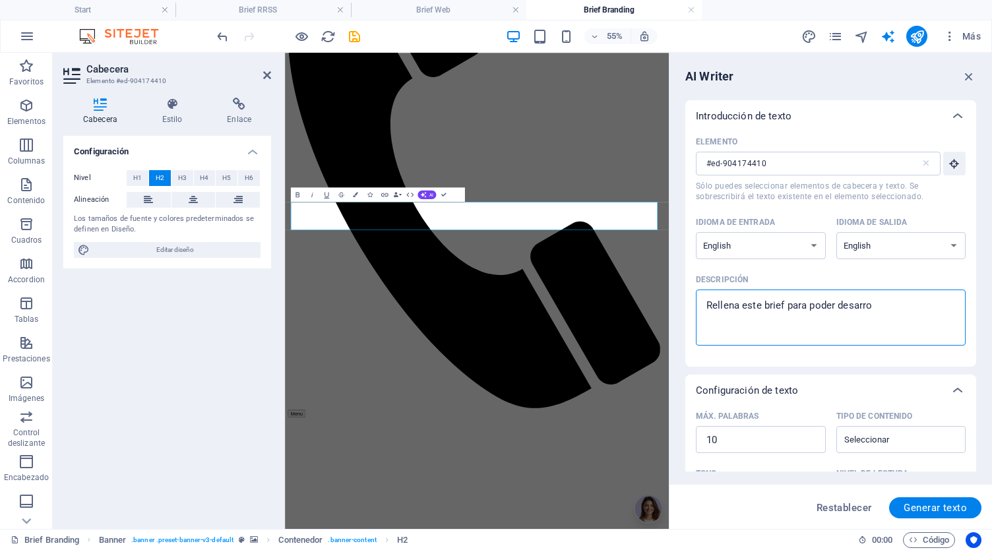
type textarea "x"
type textarea "Rellena este brief para poder desarrol"
type textarea "x"
type textarea "Rellena este brief para poder desarroll"
type textarea "x"
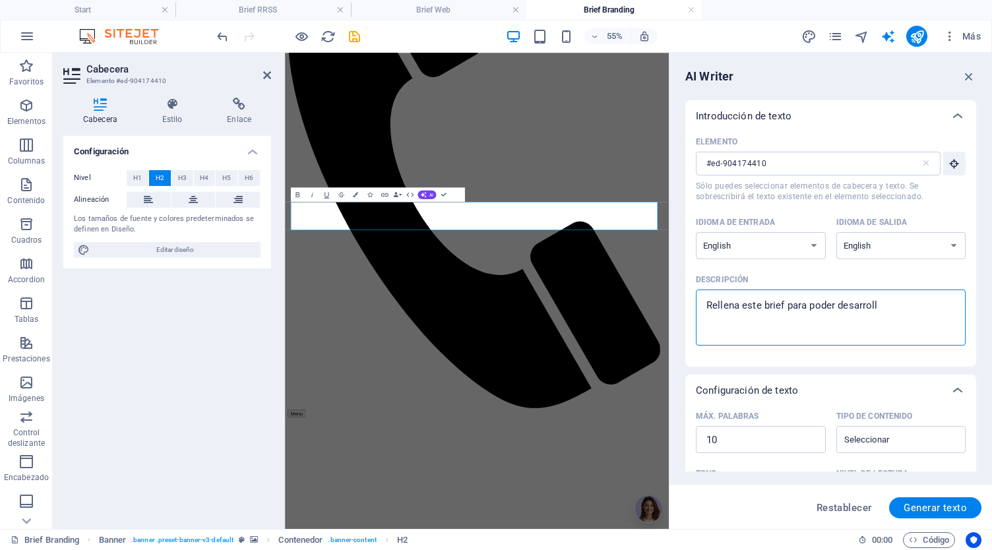
type textarea "Rellena este brief para poder desarrolla"
type textarea "x"
type textarea "Rellena este brief para poder desarrollar"
type textarea "x"
type textarea "Rellena este brief para poder desarrollar"
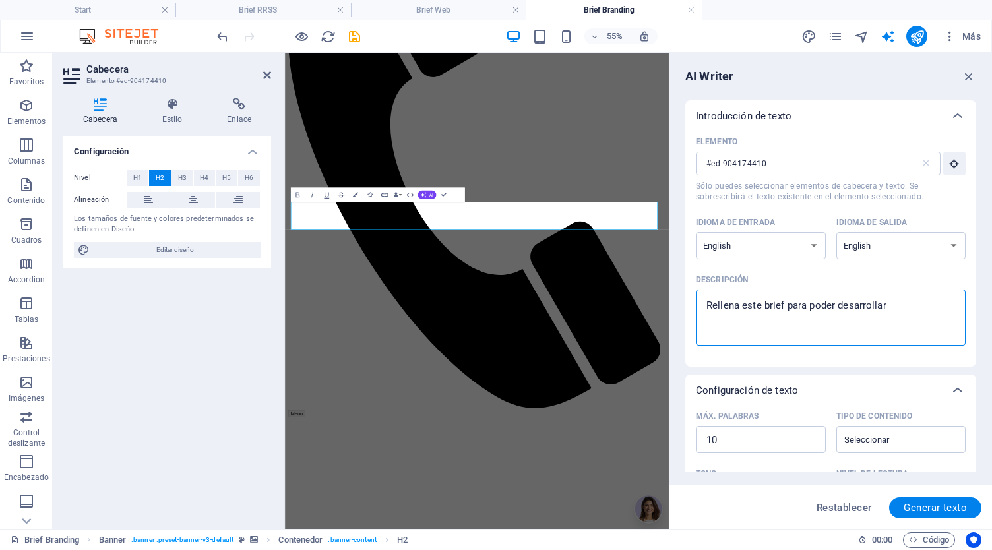
type textarea "x"
type textarea "Rellena este brief para poder desarrollar t"
type textarea "x"
type textarea "Rellena este brief para poder desarrollar tu"
click at [910, 514] on button "Generar texto" at bounding box center [935, 507] width 92 height 21
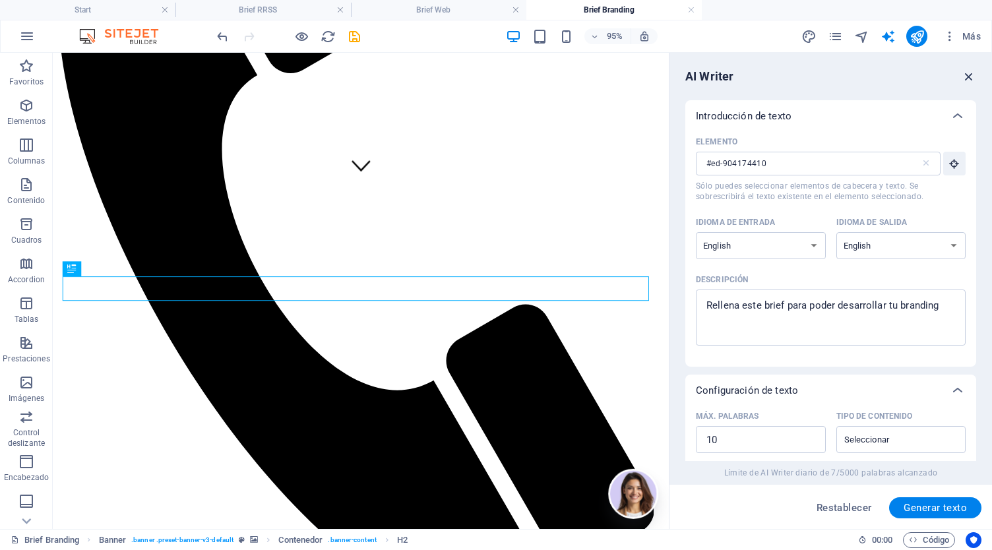
click at [971, 69] on icon "button" at bounding box center [969, 76] width 15 height 15
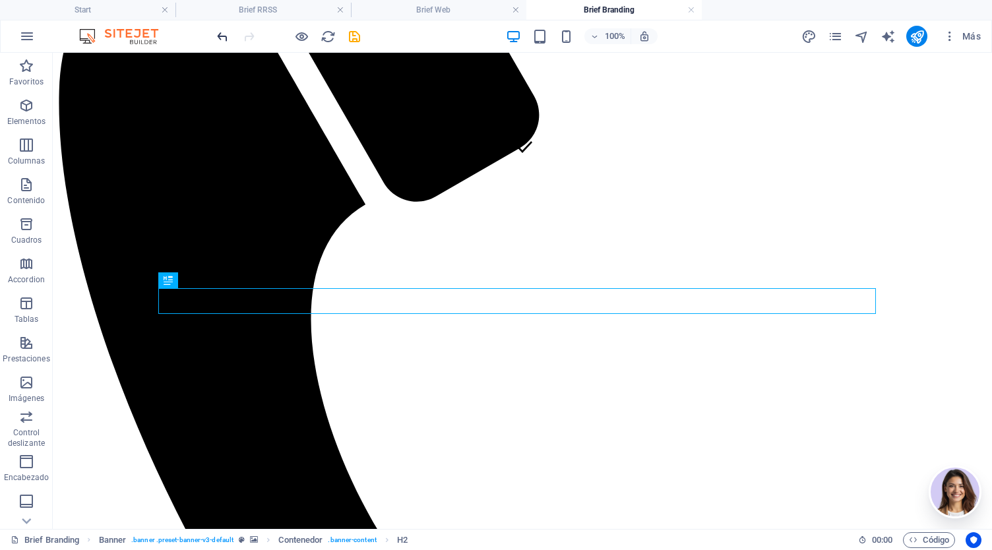
click at [227, 36] on icon "undo" at bounding box center [222, 36] width 15 height 15
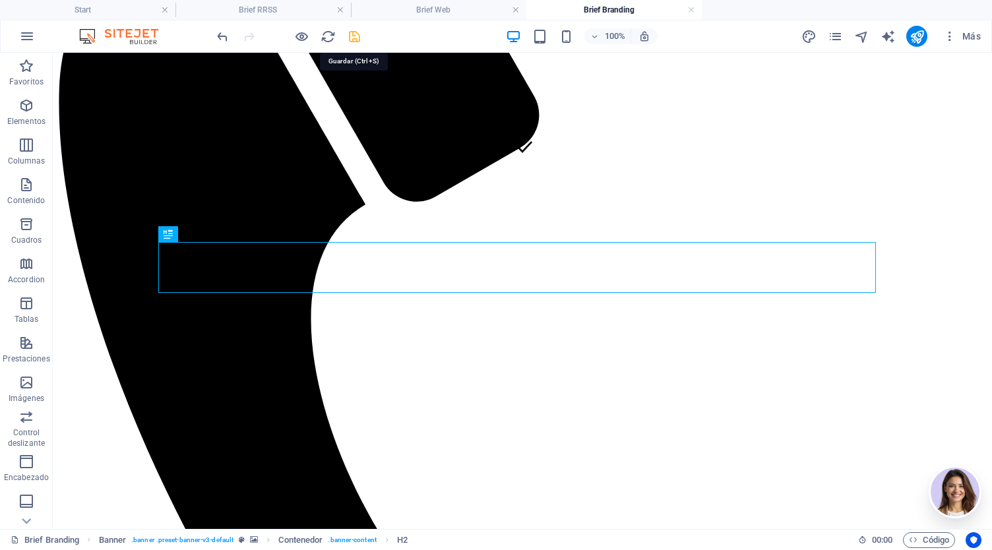
click at [355, 36] on icon "save" at bounding box center [354, 36] width 15 height 15
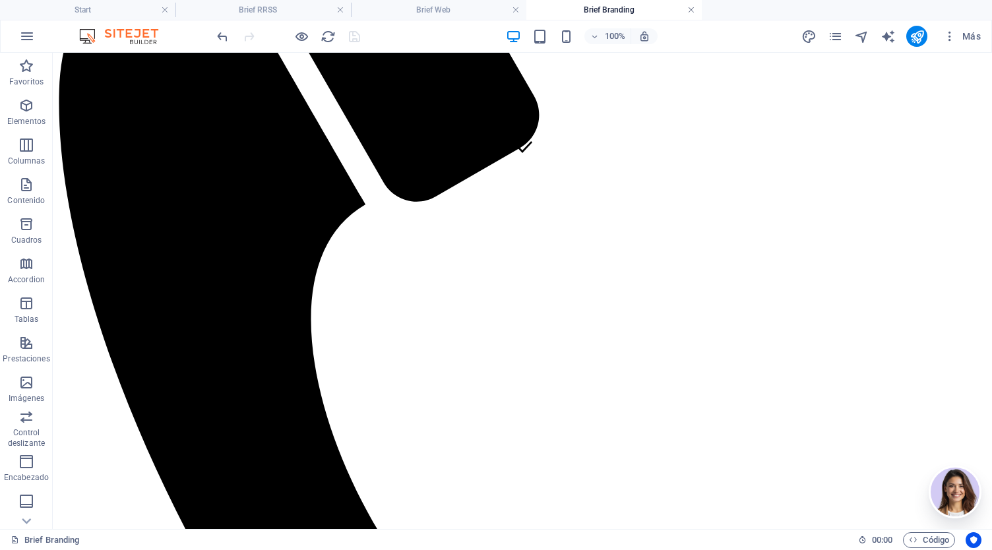
click at [691, 13] on link at bounding box center [691, 10] width 8 height 13
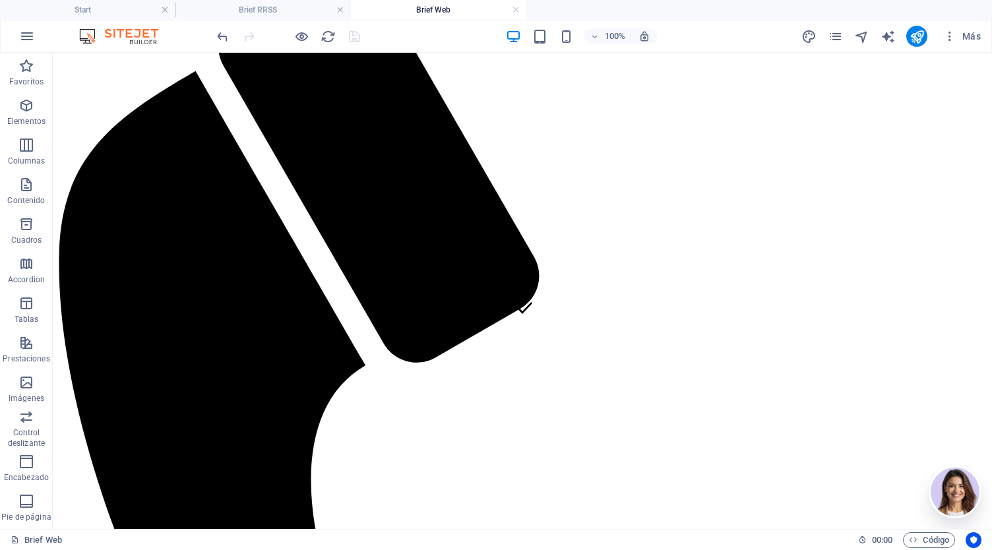
scroll to position [173, 0]
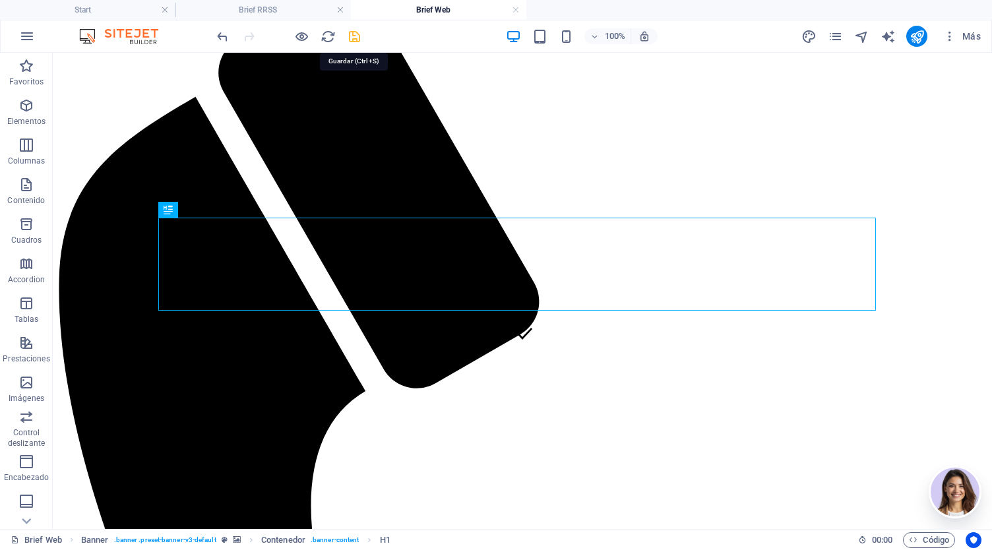
click at [350, 40] on icon "save" at bounding box center [354, 36] width 15 height 15
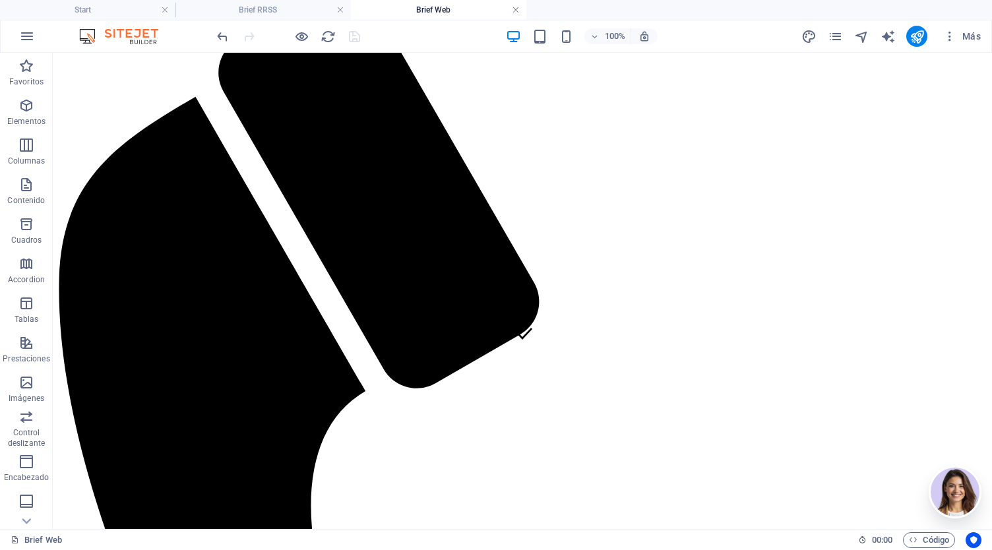
click at [513, 9] on link at bounding box center [516, 10] width 8 height 13
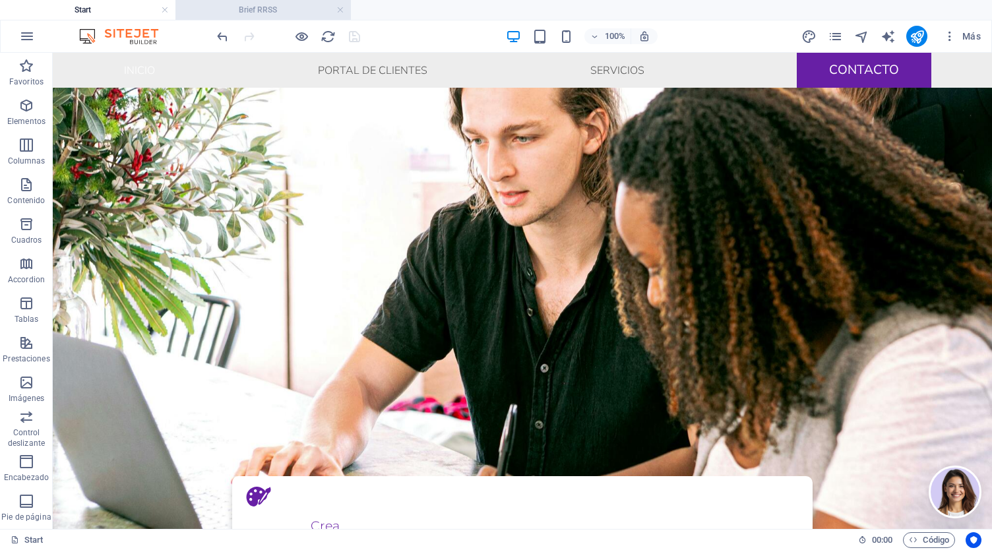
click at [256, 18] on li "Brief RRSS" at bounding box center [262, 10] width 175 height 20
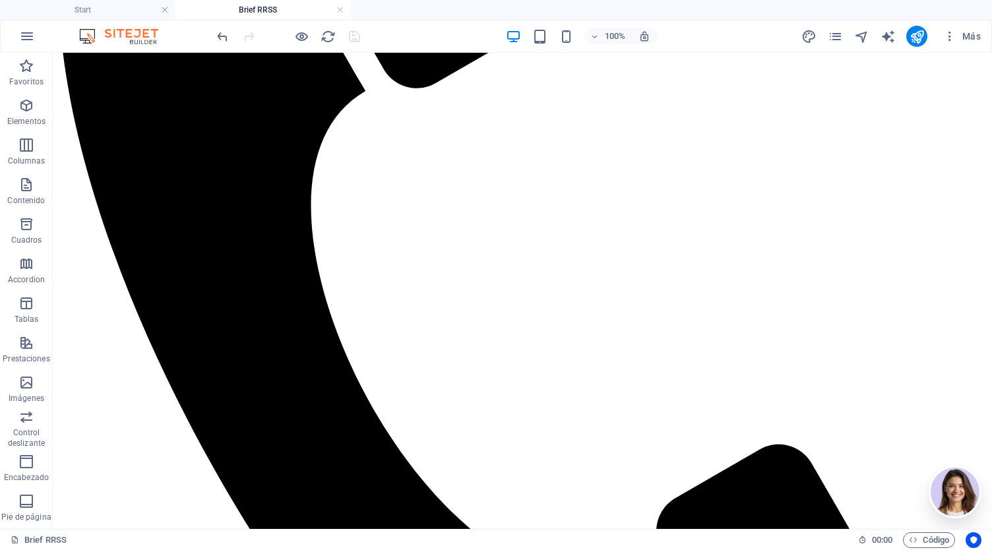
scroll to position [468, 0]
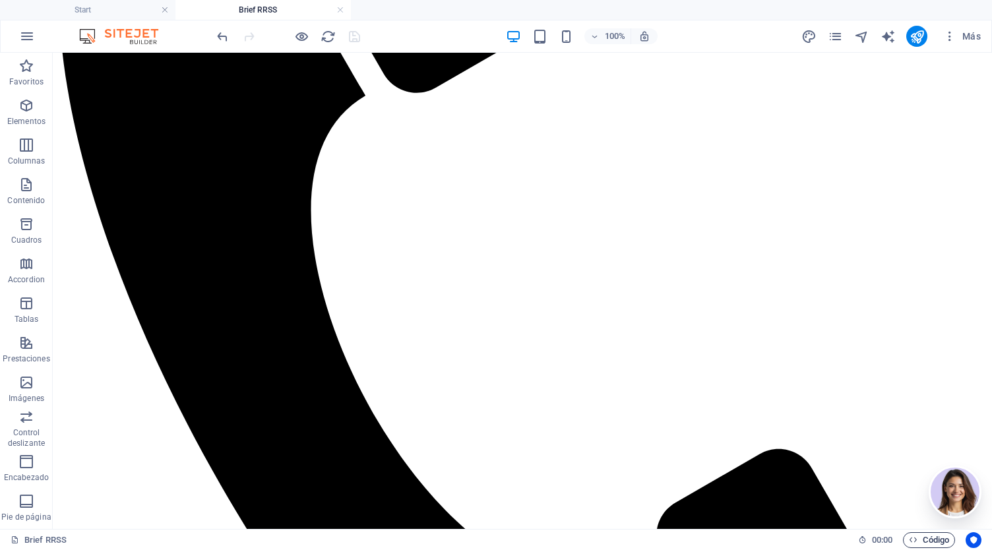
click at [930, 539] on span "Código" at bounding box center [929, 540] width 40 height 16
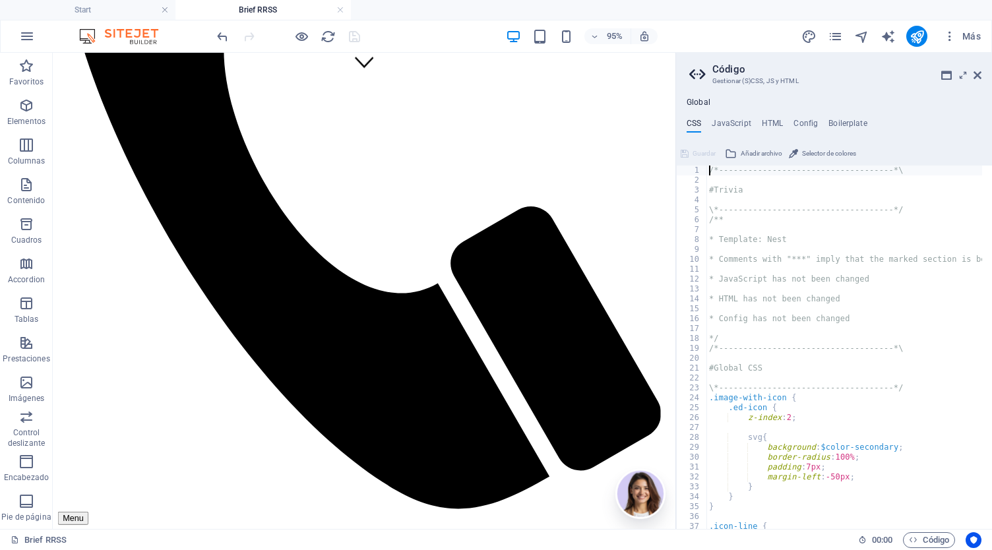
click at [783, 119] on ul "CSS JavaScript HTML Config Boilerplate" at bounding box center [834, 126] width 316 height 15
click at [778, 121] on h4 "HTML" at bounding box center [773, 126] width 22 height 15
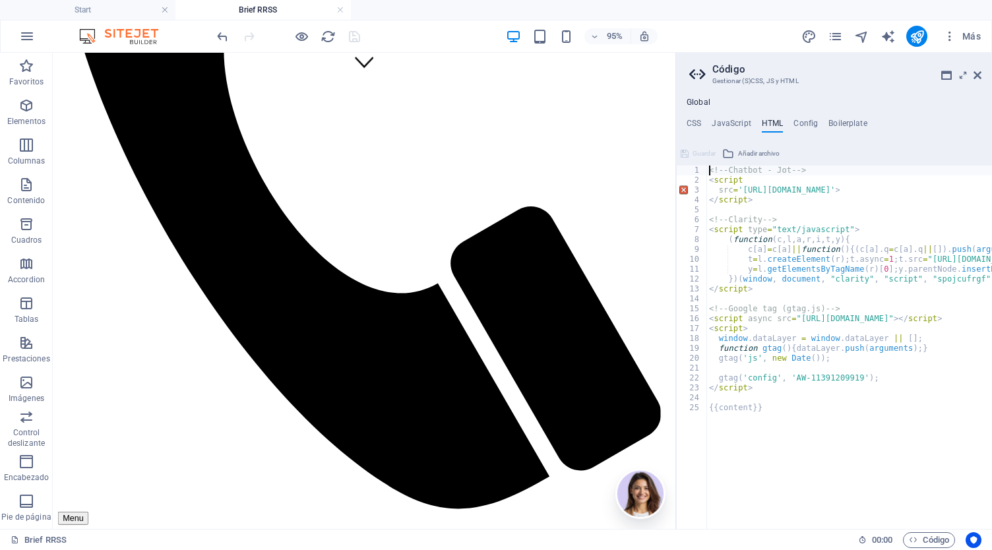
click at [739, 134] on div "CSS JavaScript HTML Config Boilerplate /*------------------------------------*\…" at bounding box center [834, 324] width 316 height 410
click at [739, 123] on h4 "JavaScript" at bounding box center [731, 126] width 39 height 15
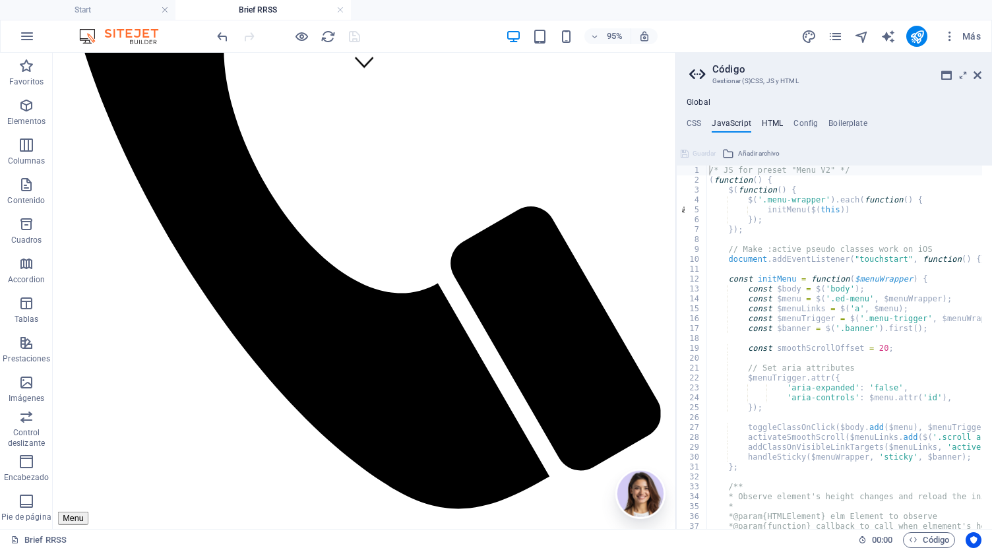
click at [772, 127] on h4 "HTML" at bounding box center [773, 126] width 22 height 15
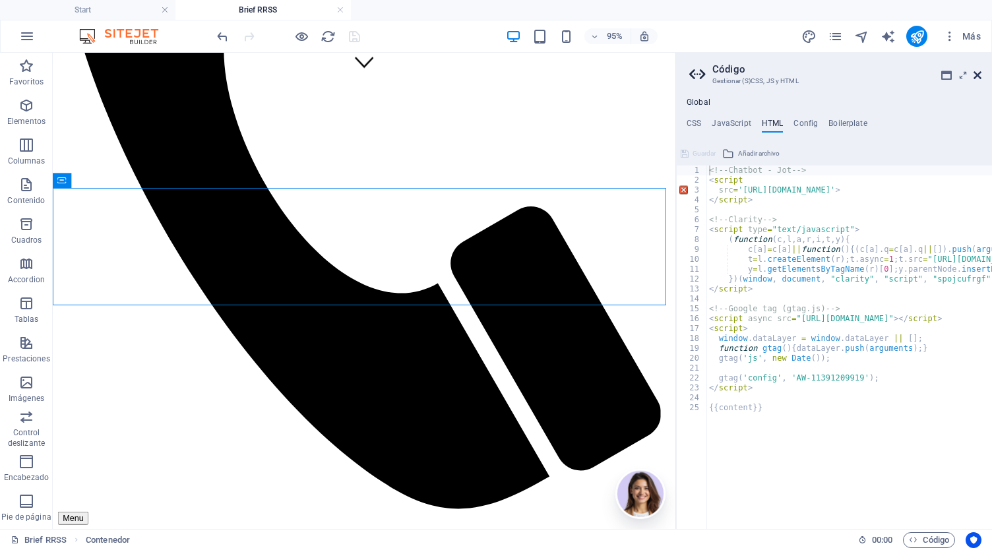
click at [975, 73] on icon at bounding box center [977, 75] width 8 height 11
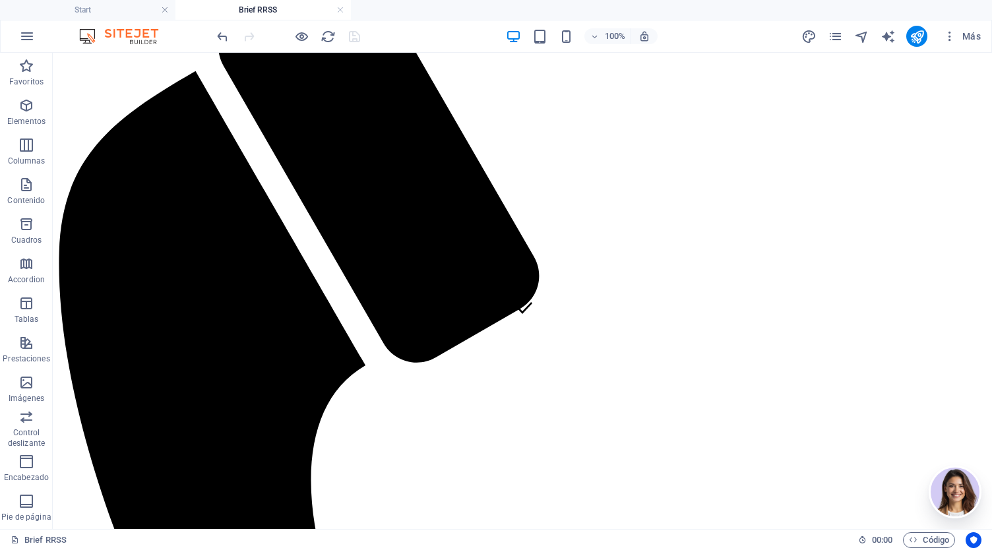
scroll to position [202, 0]
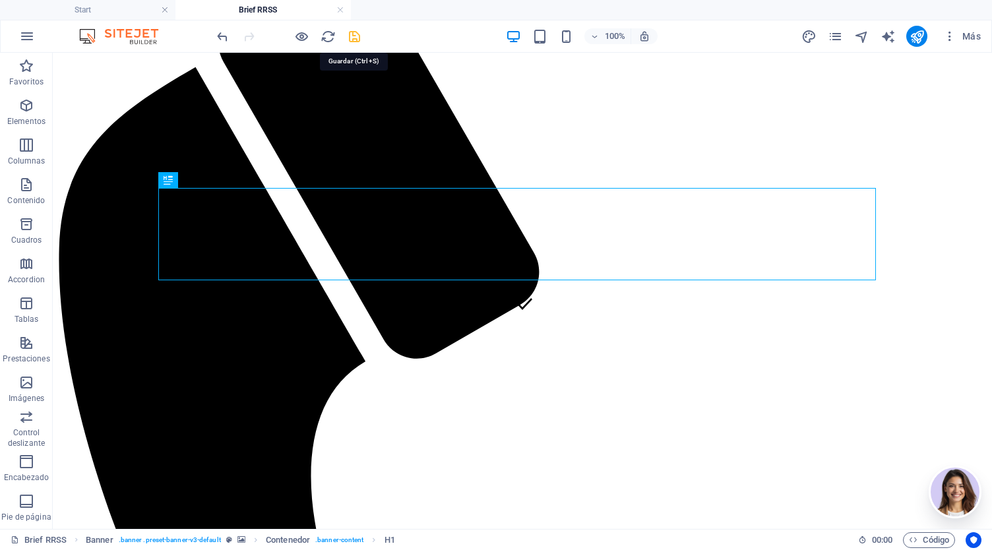
click at [353, 39] on icon "save" at bounding box center [354, 36] width 15 height 15
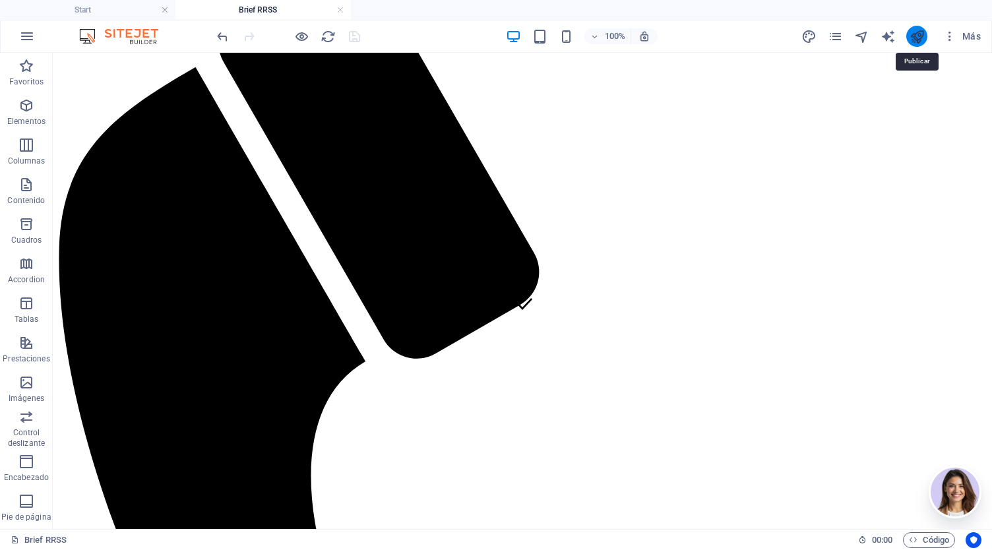
click at [919, 36] on icon "publish" at bounding box center [916, 36] width 15 height 15
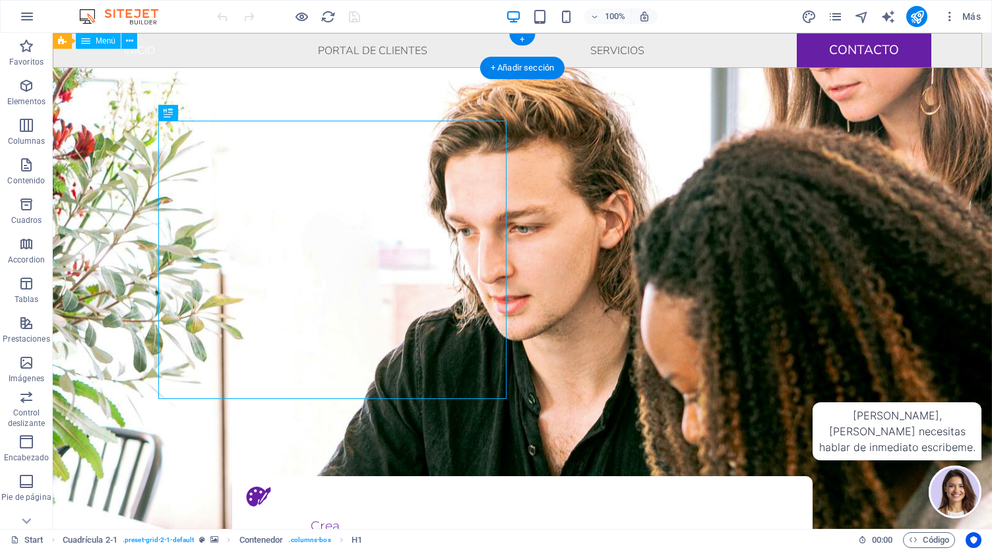
click at [418, 51] on nav "Inicio Portal De Clientes Servicios Contacto" at bounding box center [522, 50] width 939 height 35
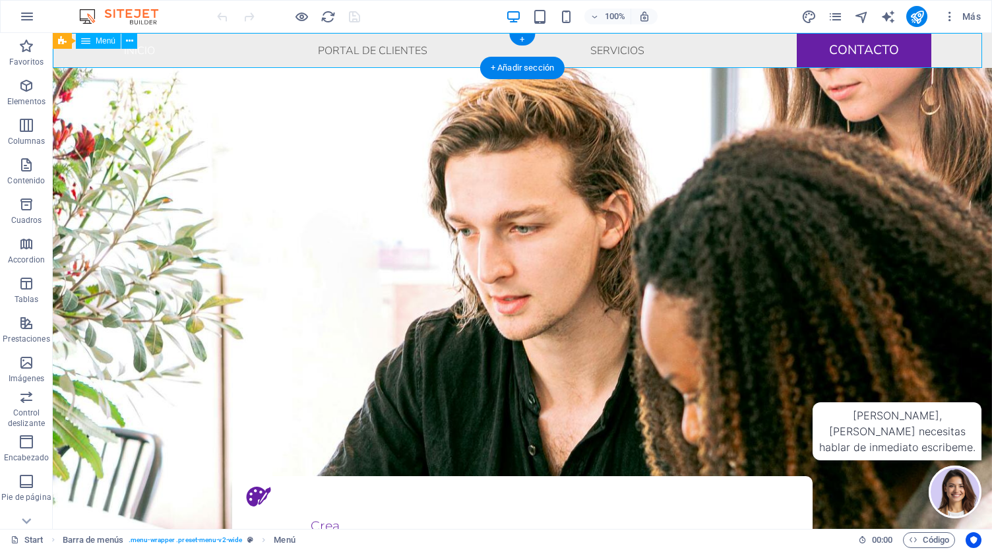
click at [418, 51] on nav "Inicio Portal De Clientes Servicios Contacto" at bounding box center [522, 50] width 939 height 35
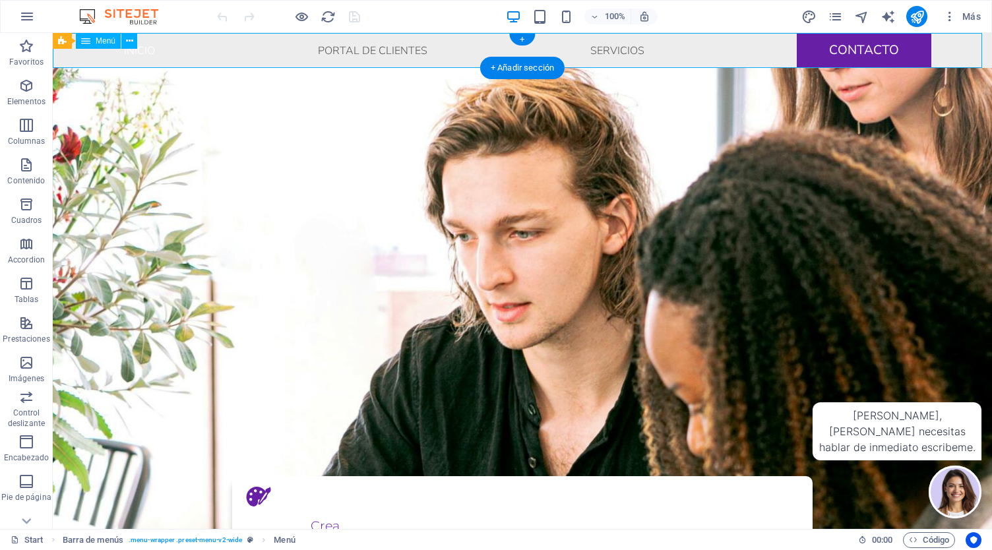
select select
select select "6"
select select
select select "5"
select select
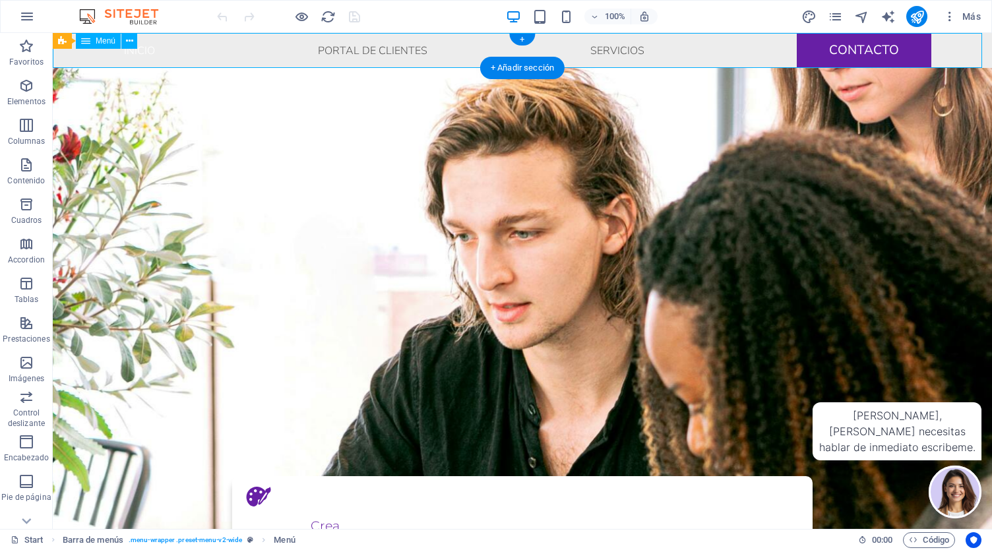
select select "secondary"
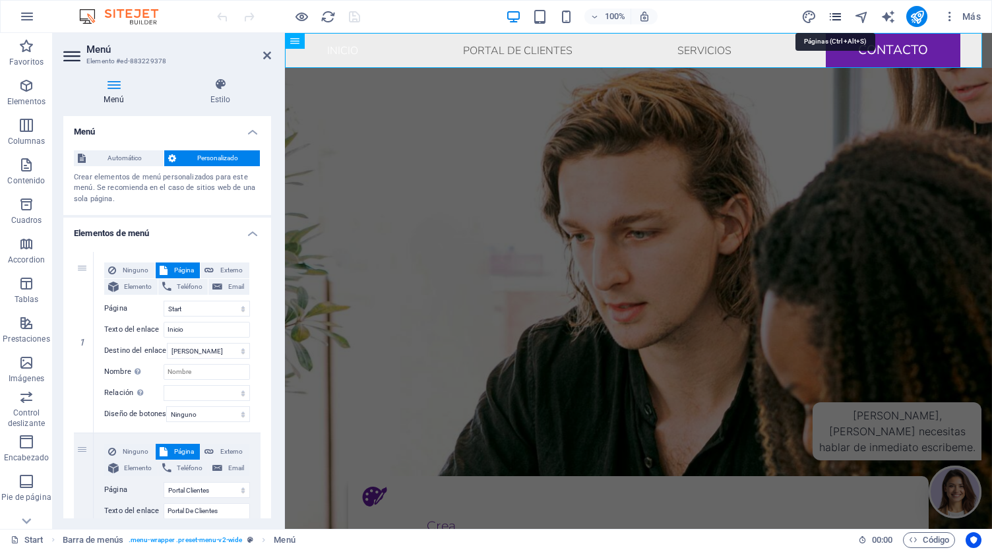
click at [838, 15] on icon "pages" at bounding box center [835, 16] width 15 height 15
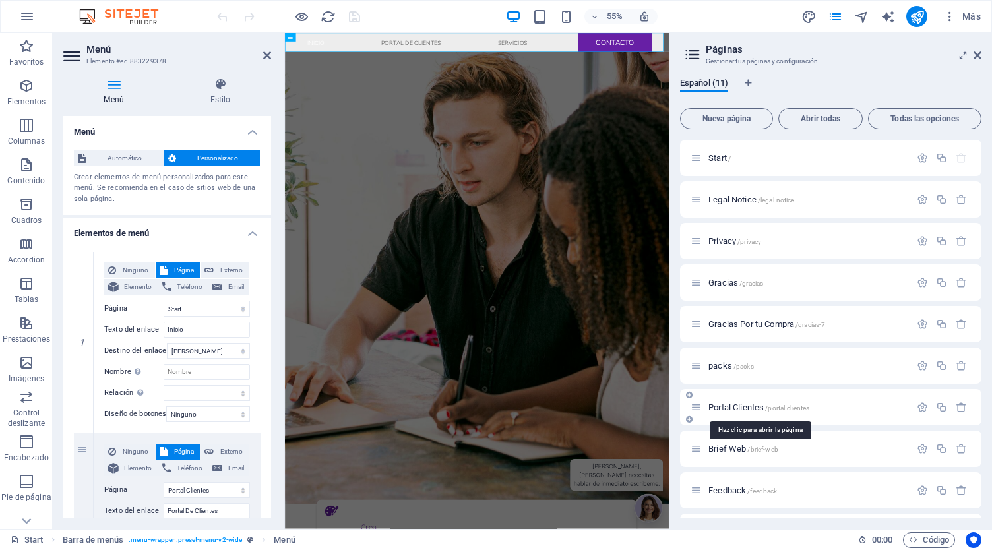
click at [763, 411] on span "Portal Clientes /portal-clientes" at bounding box center [758, 407] width 101 height 10
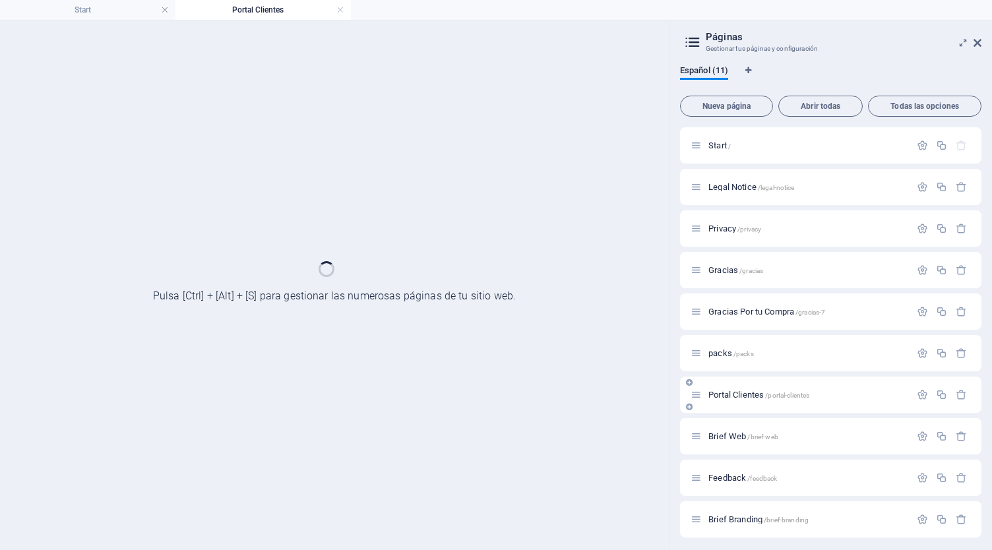
click at [763, 411] on div "Portal Clientes /portal-clientes" at bounding box center [830, 395] width 301 height 36
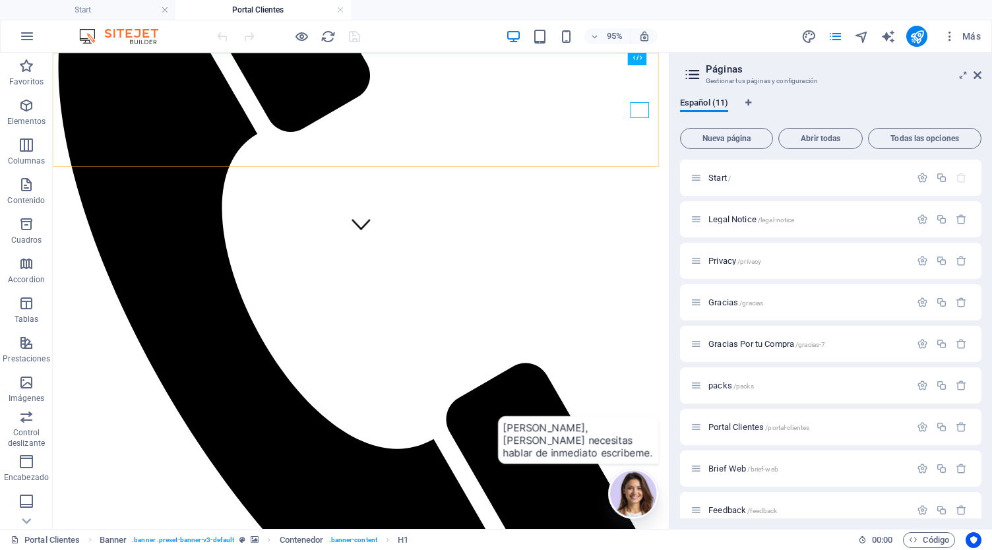
select select "%"
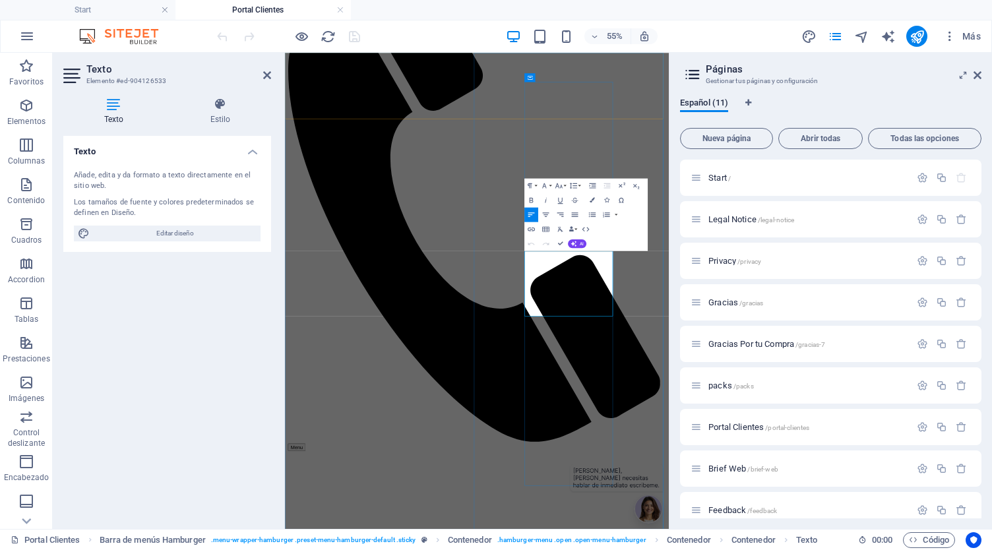
drag, startPoint x: 744, startPoint y: 496, endPoint x: 854, endPoint y: 502, distance: 110.3
drag, startPoint x: 834, startPoint y: 496, endPoint x: 750, endPoint y: 494, distance: 83.8
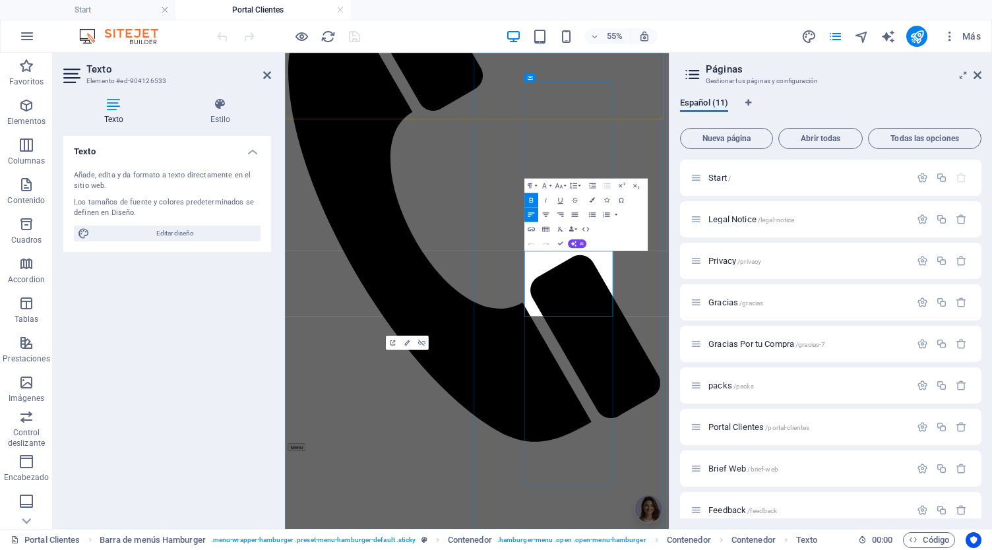
click at [576, 284] on icon "button" at bounding box center [573, 284] width 9 height 9
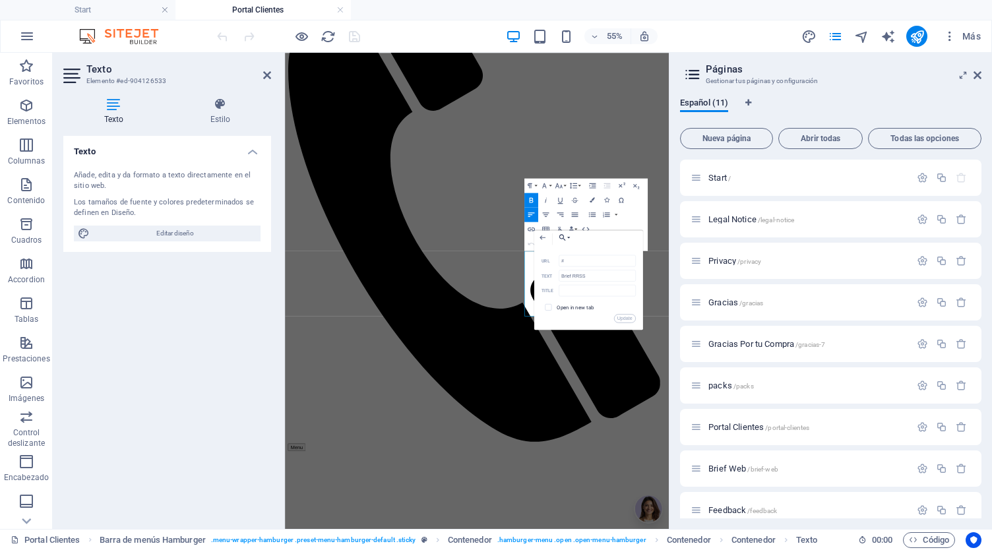
click at [568, 237] on button "Choose Link" at bounding box center [562, 237] width 16 height 15
click at [599, 321] on link "Brief RRSS" at bounding box center [584, 324] width 78 height 11
click at [628, 318] on button "Update" at bounding box center [625, 318] width 22 height 9
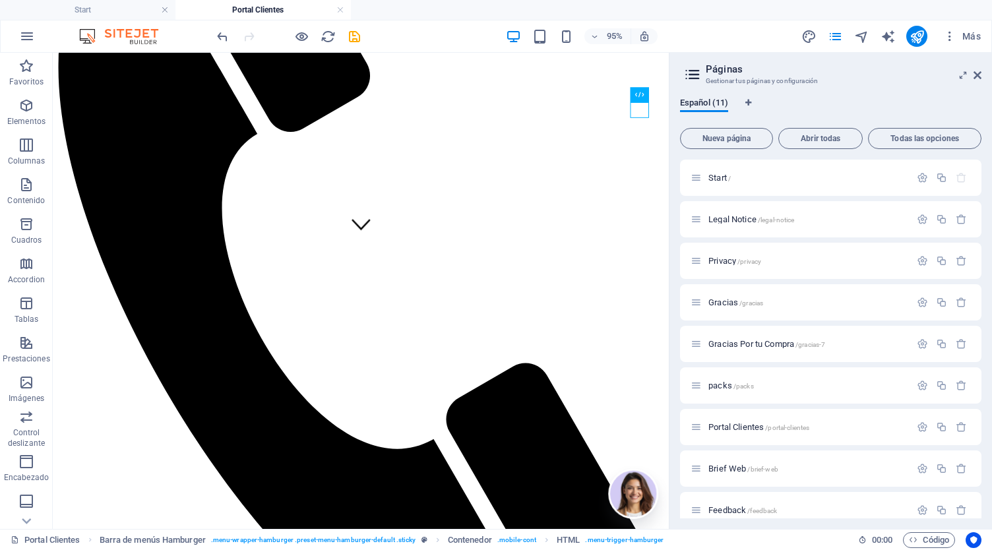
click at [365, 38] on div "95% Más" at bounding box center [600, 36] width 772 height 21
click at [357, 38] on icon "save" at bounding box center [354, 36] width 15 height 15
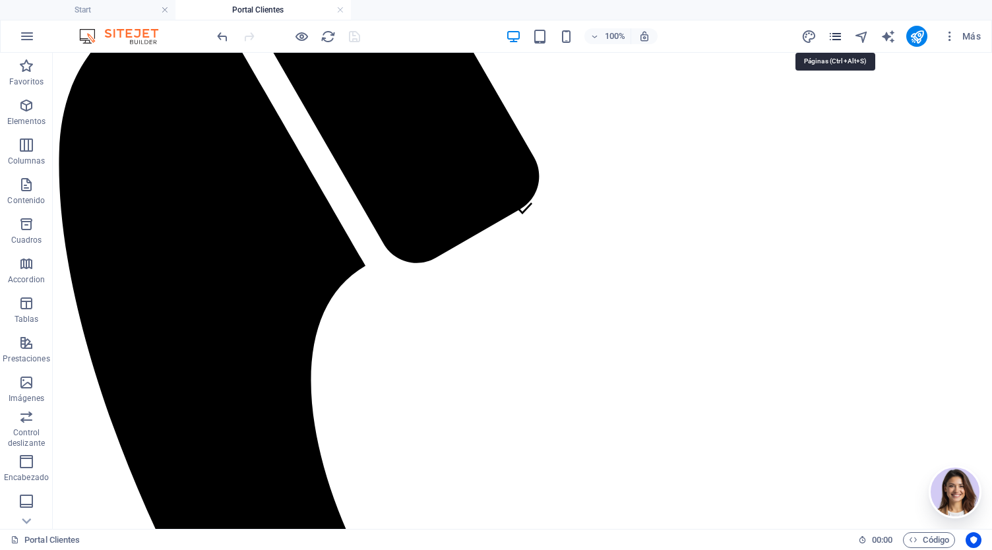
click at [840, 37] on icon "pages" at bounding box center [835, 36] width 15 height 15
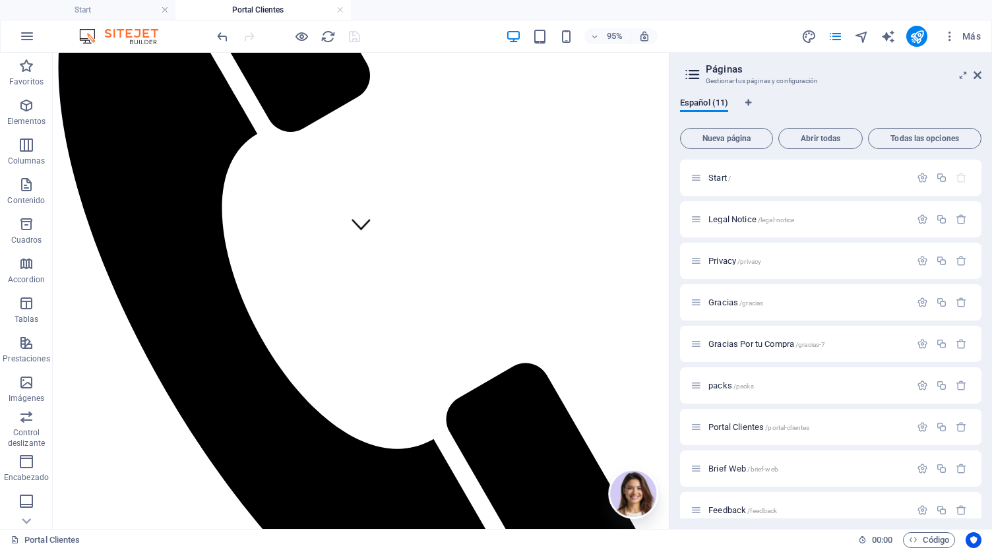
drag, startPoint x: 983, startPoint y: 296, endPoint x: 980, endPoint y: 350, distance: 53.5
click at [980, 350] on div "Español (11) Nueva página Abrir todas Todas las opciones Start / Legal Notice /…" at bounding box center [830, 308] width 322 height 442
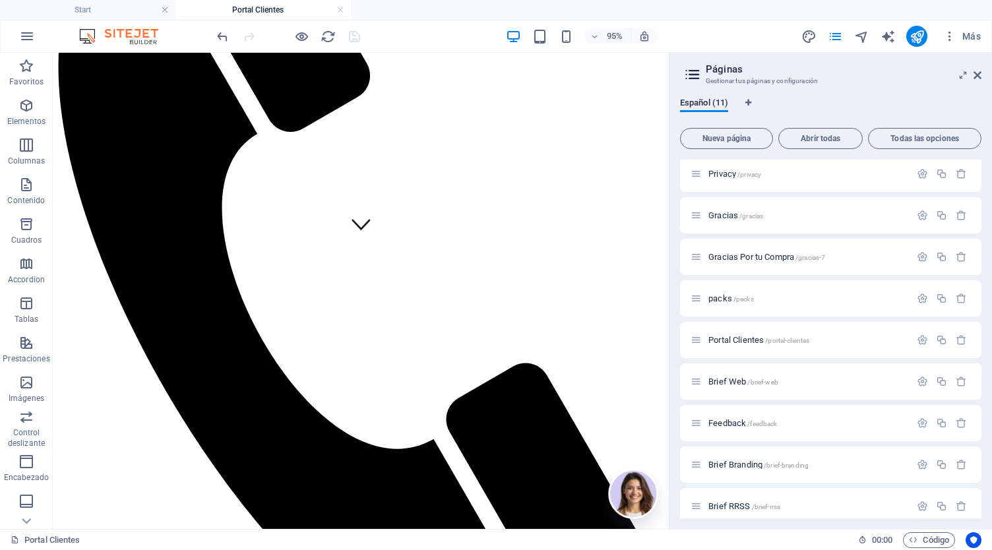
scroll to position [98, 0]
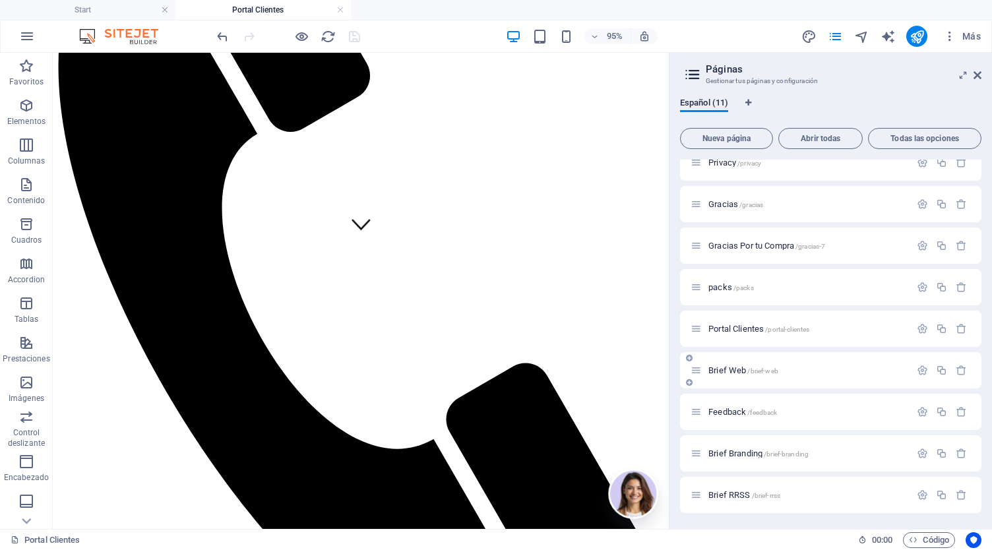
click at [749, 380] on div "Brief Web /brief-web" at bounding box center [830, 370] width 301 height 36
click at [746, 365] on span "Brief Web /brief-web" at bounding box center [743, 370] width 70 height 10
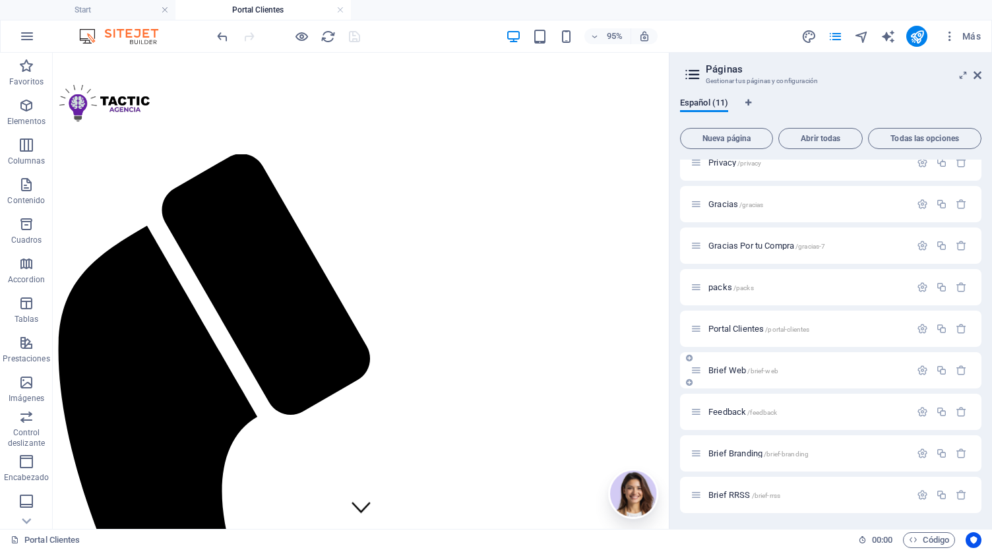
click at [746, 347] on div "Portal Clientes /portal-clientes" at bounding box center [830, 329] width 301 height 36
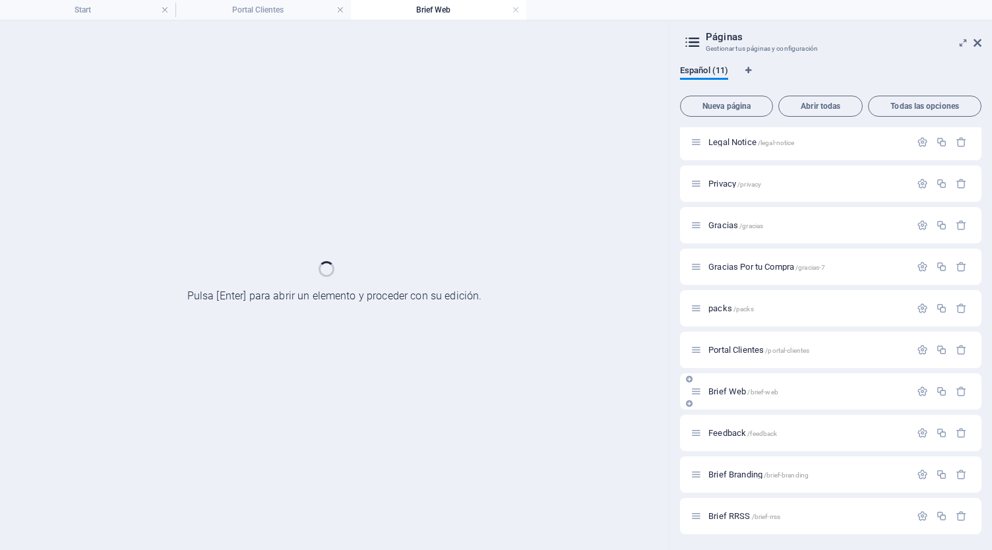
scroll to position [45, 0]
click at [732, 432] on span "Feedback /feedback" at bounding box center [742, 433] width 69 height 10
click at [732, 410] on div "Brief Web /brief-web" at bounding box center [830, 391] width 301 height 36
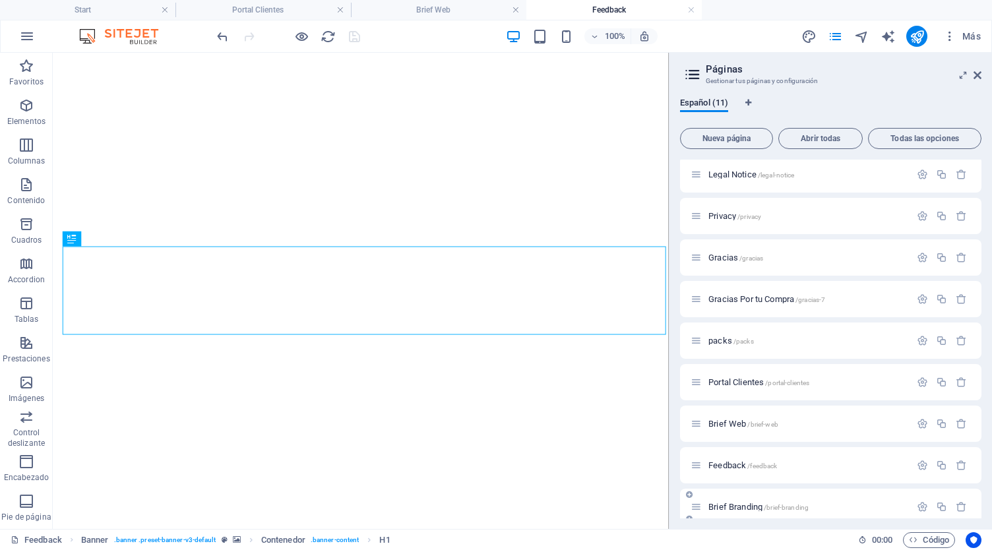
click at [742, 509] on span "Brief Branding /brief-branding" at bounding box center [758, 507] width 100 height 10
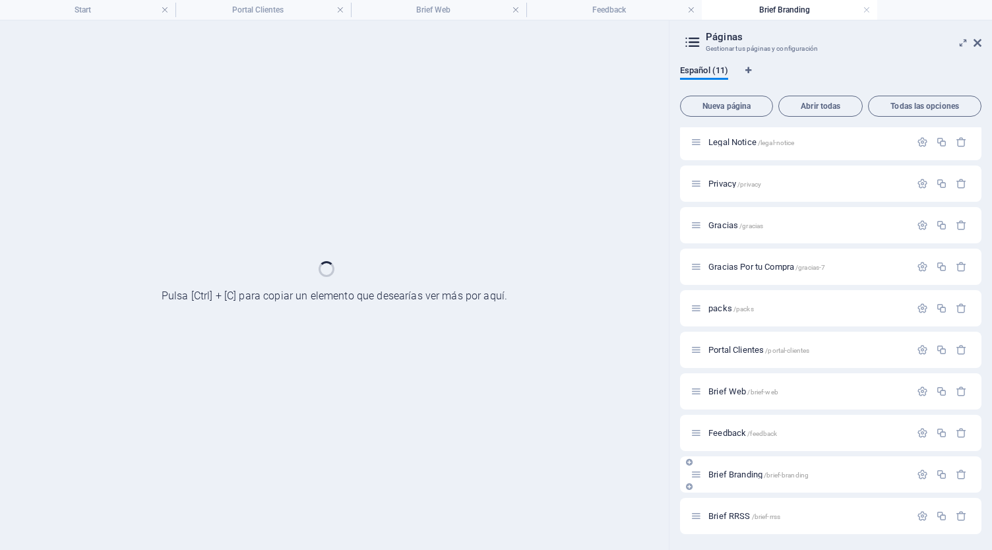
click at [742, 509] on div "Brief RRSS /brief-rrss" at bounding box center [800, 515] width 220 height 15
click at [729, 493] on div "Brief Branding /brief-branding" at bounding box center [830, 474] width 301 height 36
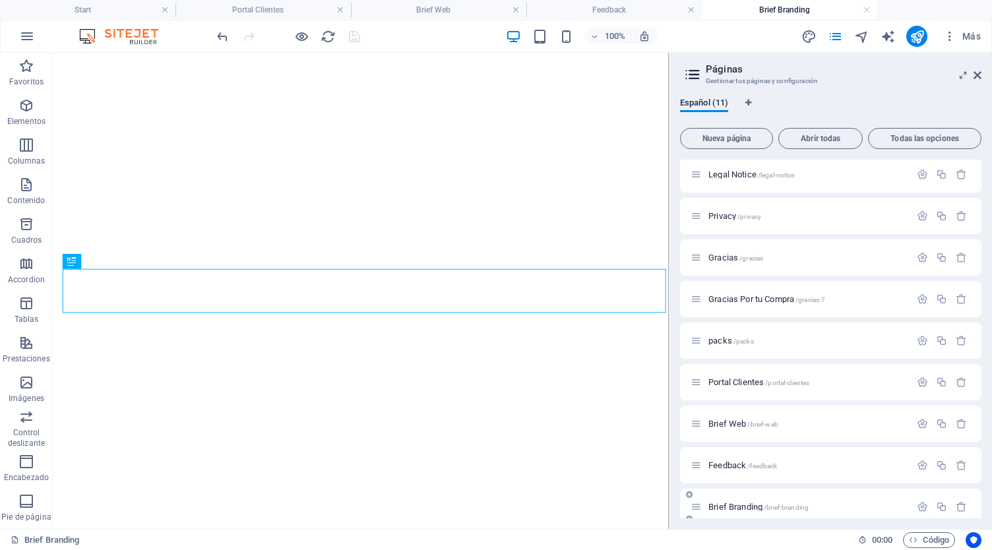
click at [729, 516] on div "Brief Branding /brief-branding" at bounding box center [830, 507] width 301 height 36
drag, startPoint x: 977, startPoint y: 429, endPoint x: 979, endPoint y: 502, distance: 72.6
click at [979, 502] on div "Start / Legal Notice /legal-notice Privacy /privacy Gracias /gracias Gracias Po…" at bounding box center [830, 339] width 301 height 359
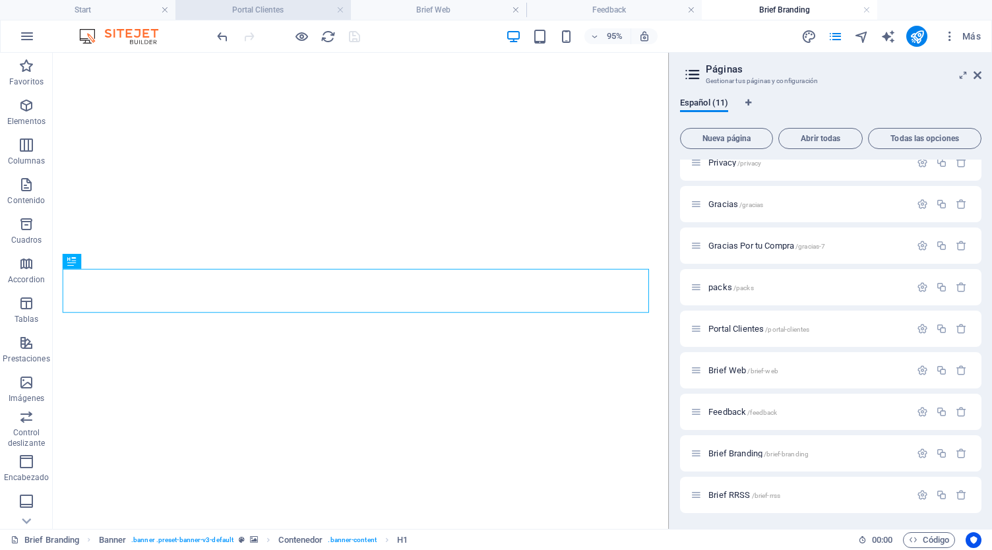
scroll to position [0, 0]
click at [257, 5] on h4 "Portal Clientes" at bounding box center [262, 10] width 175 height 15
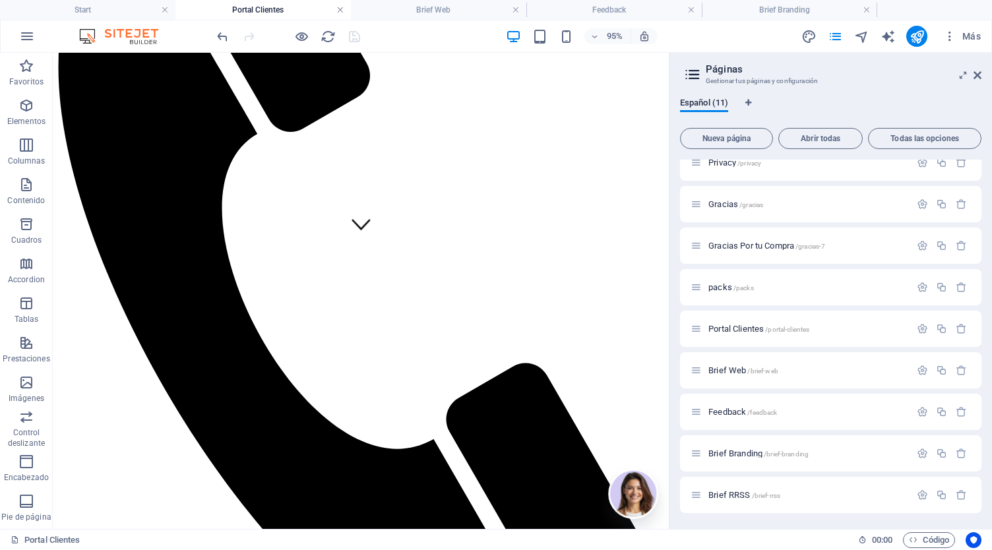
click at [342, 14] on link at bounding box center [340, 10] width 8 height 13
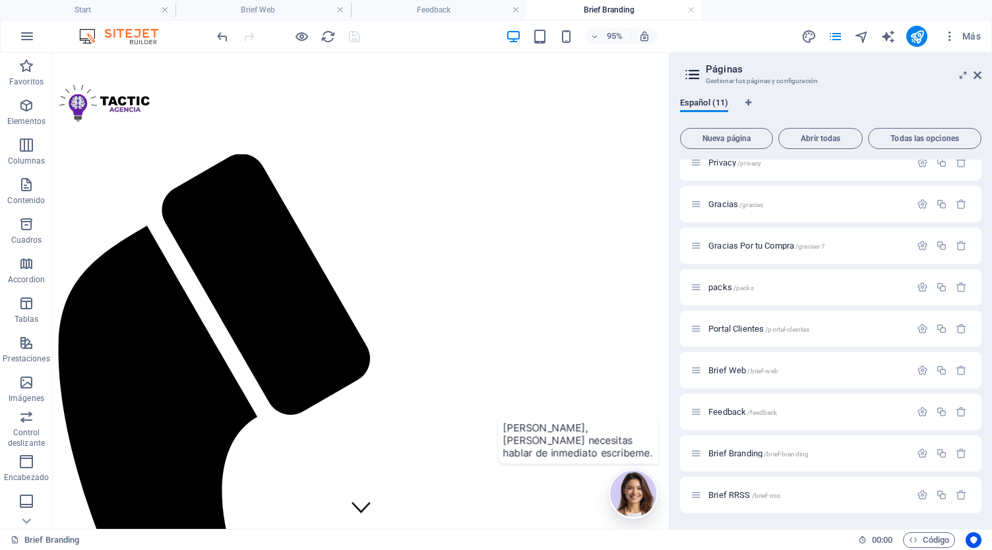
scroll to position [275, 0]
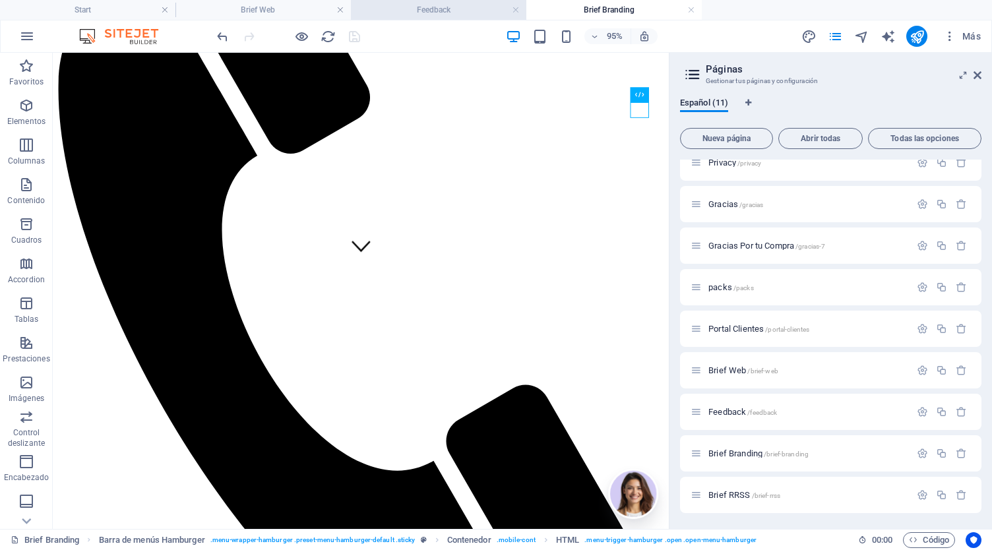
click at [456, 10] on h4 "Feedback" at bounding box center [438, 10] width 175 height 15
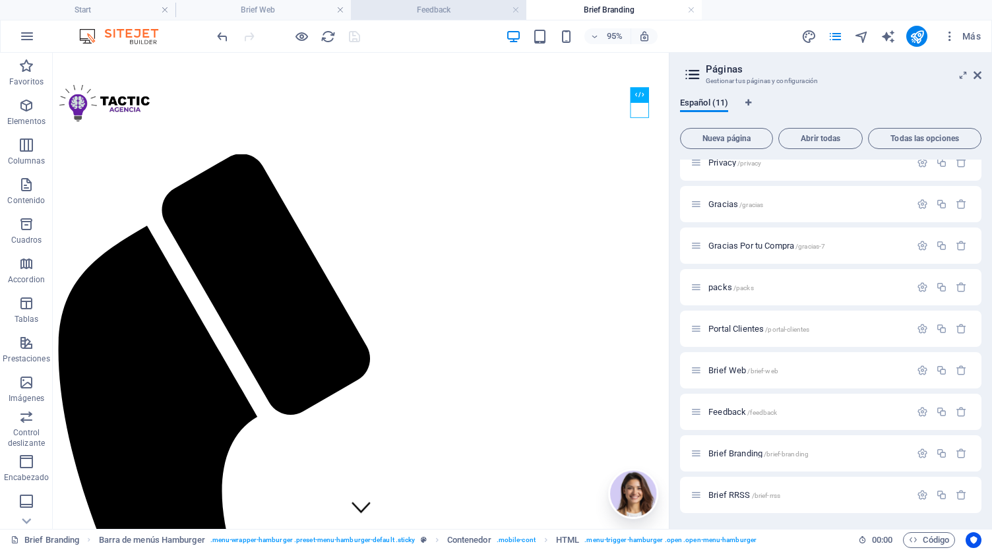
scroll to position [298, 0]
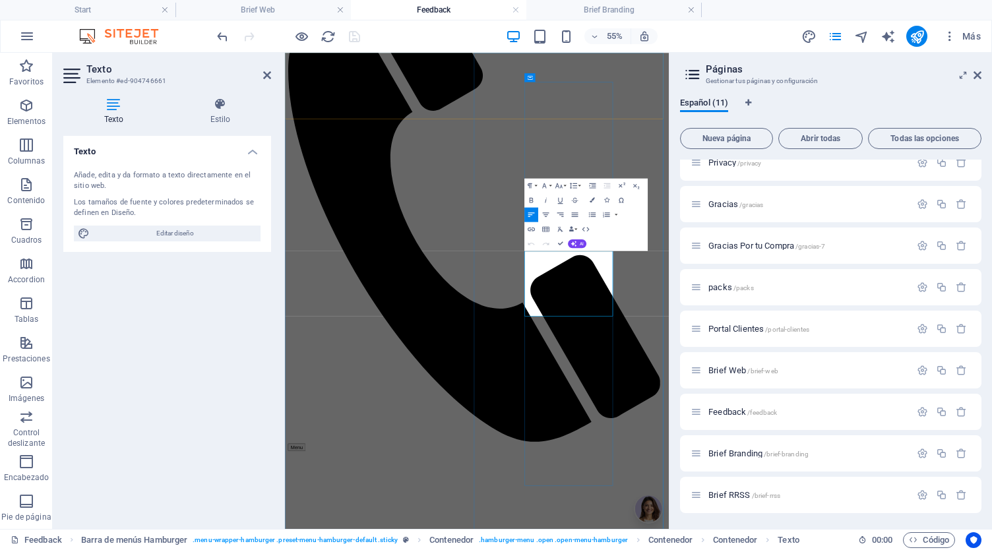
drag, startPoint x: 838, startPoint y: 499, endPoint x: 747, endPoint y: 497, distance: 90.4
click at [574, 286] on icon "button" at bounding box center [573, 284] width 9 height 9
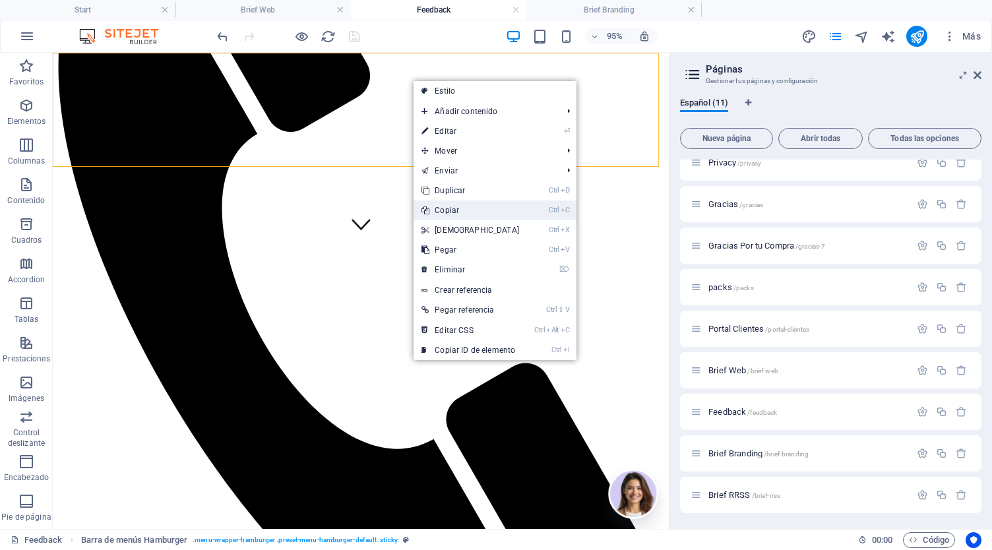
click at [460, 206] on link "Ctrl C Copiar" at bounding box center [469, 210] width 113 height 20
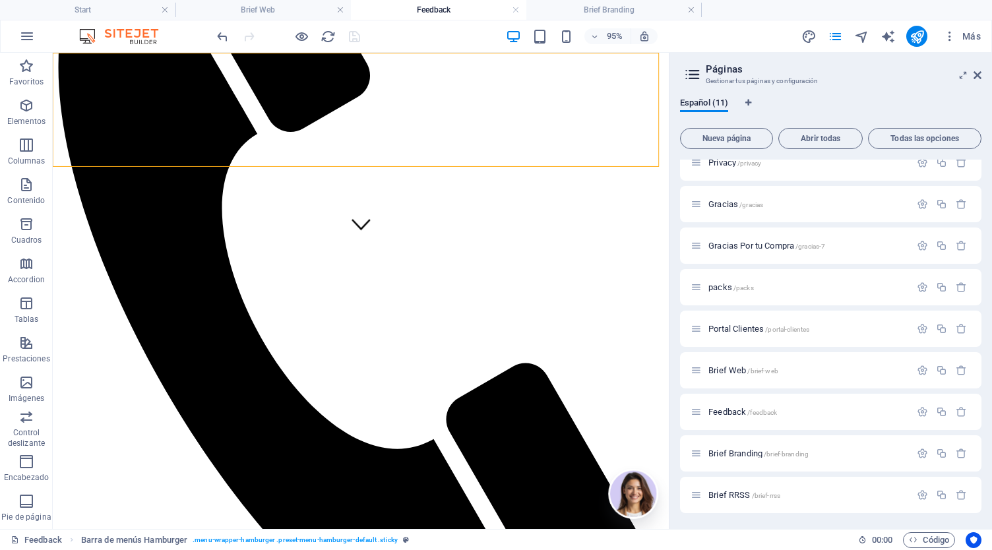
click at [455, 10] on h4 "Feedback" at bounding box center [438, 10] width 175 height 15
click at [576, 11] on h4 "Brief Branding" at bounding box center [613, 10] width 175 height 15
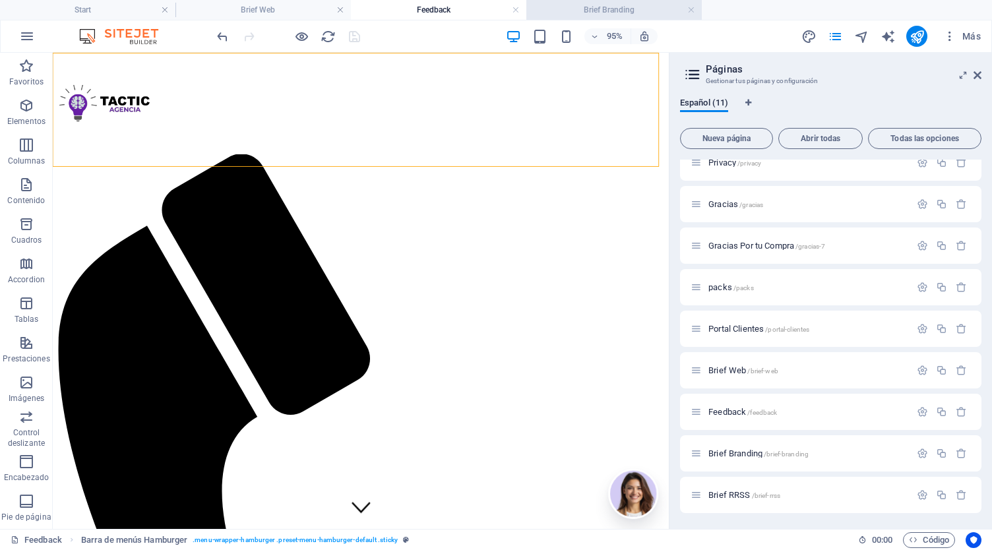
scroll to position [275, 0]
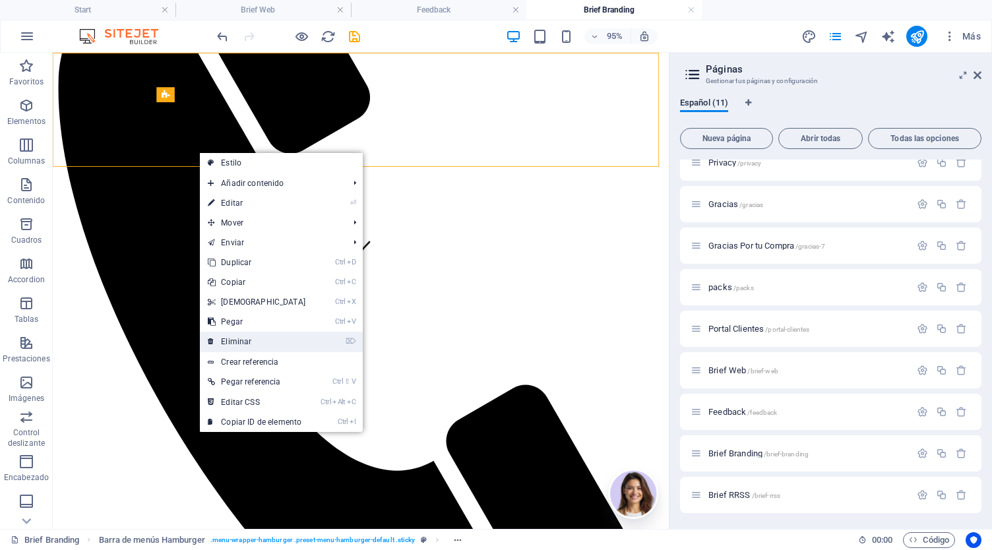
click at [252, 338] on link "⌦ Eliminar" at bounding box center [256, 342] width 113 height 20
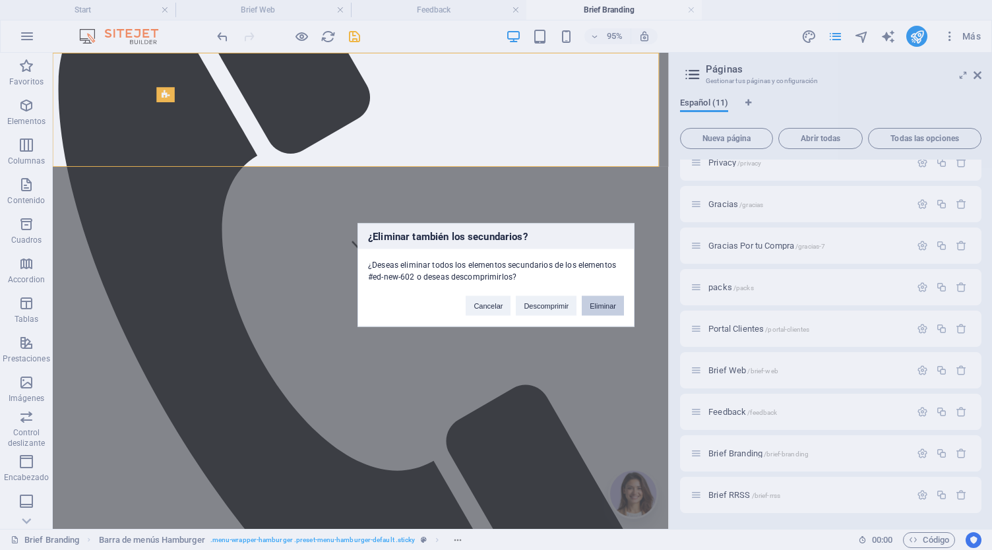
click at [595, 315] on button "Eliminar" at bounding box center [603, 306] width 42 height 20
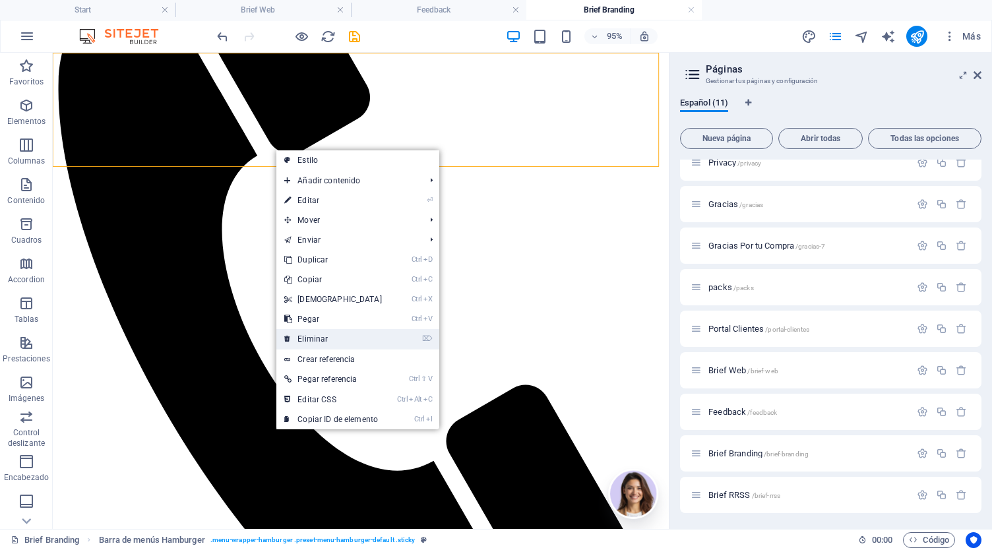
click at [318, 342] on link "⌦ Eliminar" at bounding box center [332, 339] width 113 height 20
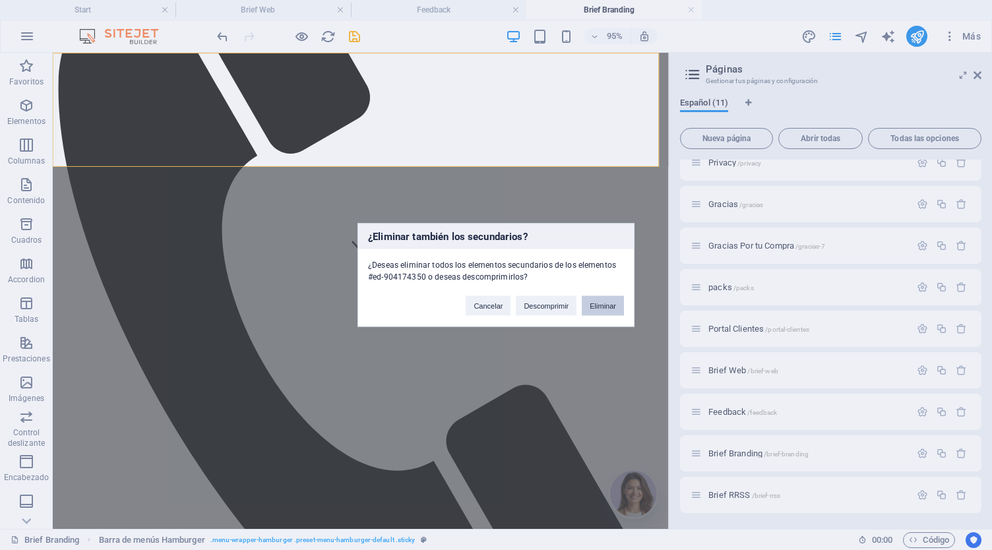
click at [604, 314] on button "Eliminar" at bounding box center [603, 306] width 42 height 20
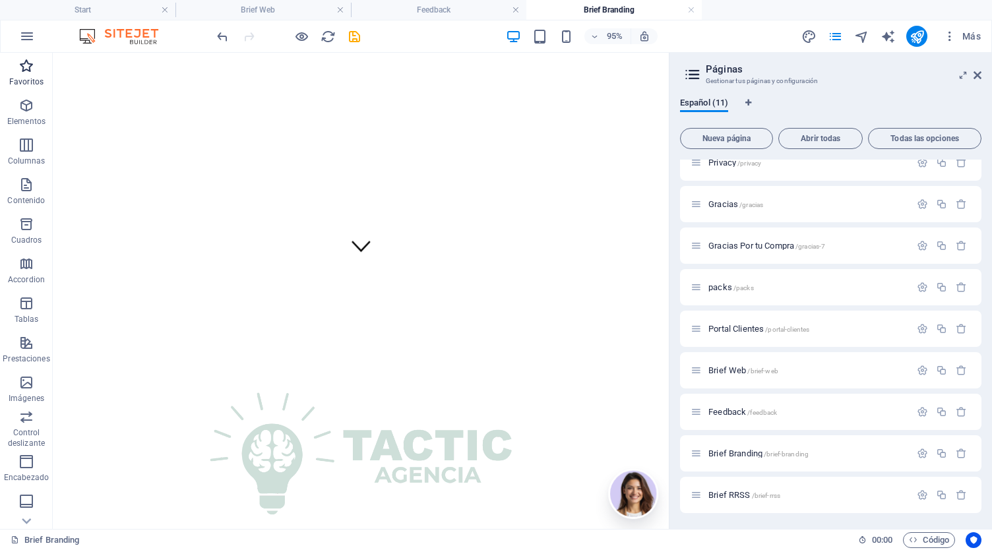
click at [18, 75] on span "Favoritos" at bounding box center [26, 74] width 53 height 32
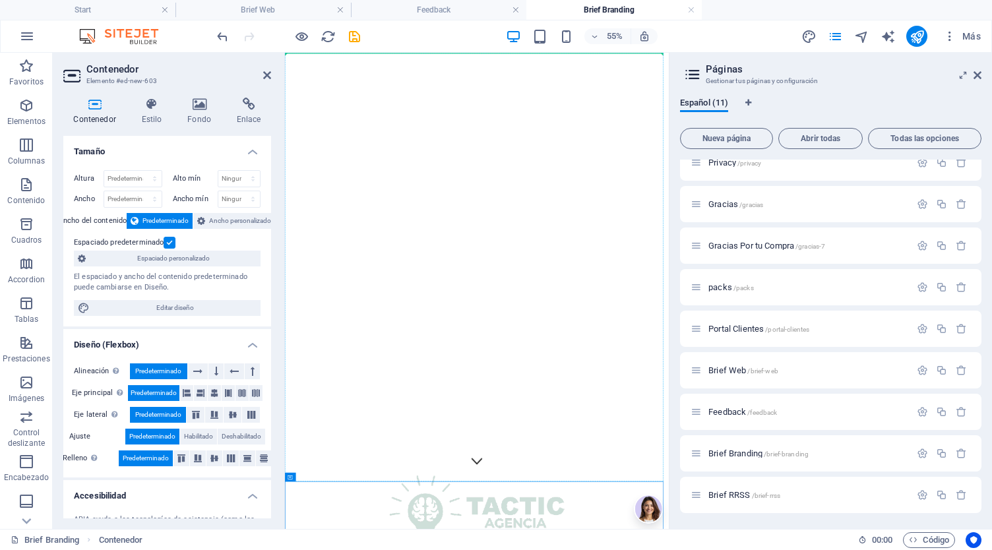
scroll to position [0, 0]
drag, startPoint x: 348, startPoint y: 504, endPoint x: 376, endPoint y: 59, distance: 446.7
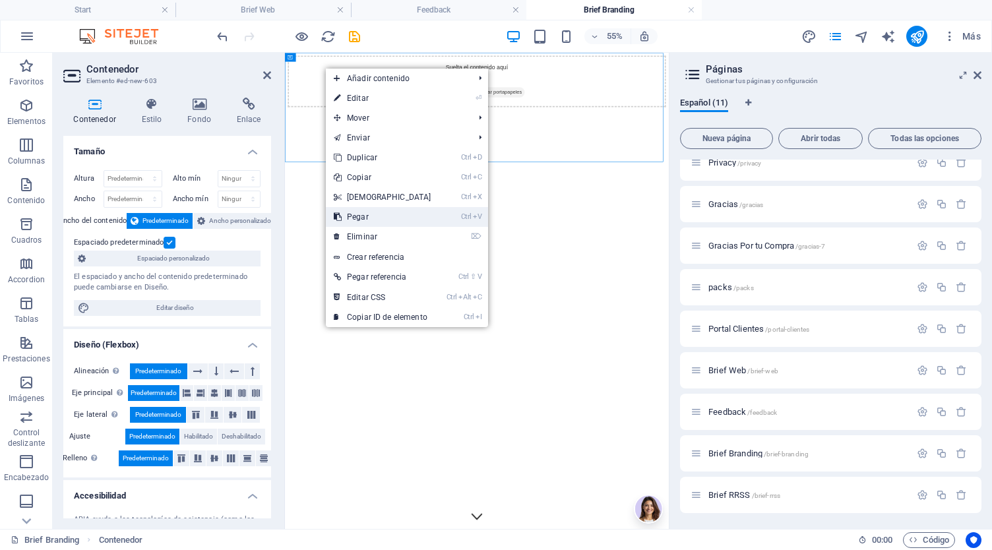
click at [375, 220] on link "Ctrl V Pegar" at bounding box center [382, 217] width 113 height 20
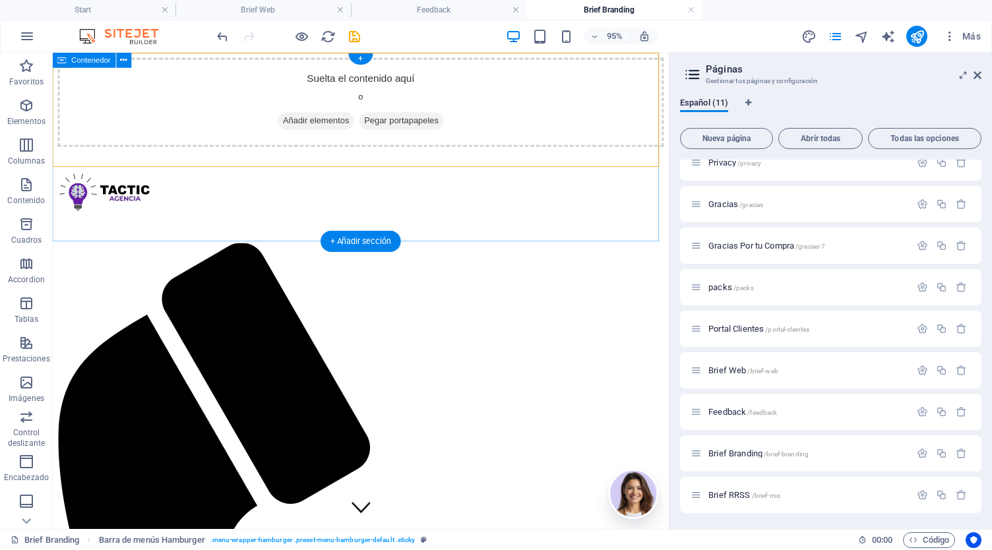
click at [257, 152] on div "Suelta el contenido aquí o Añadir elementos Pegar portapapeles" at bounding box center [377, 105] width 638 height 94
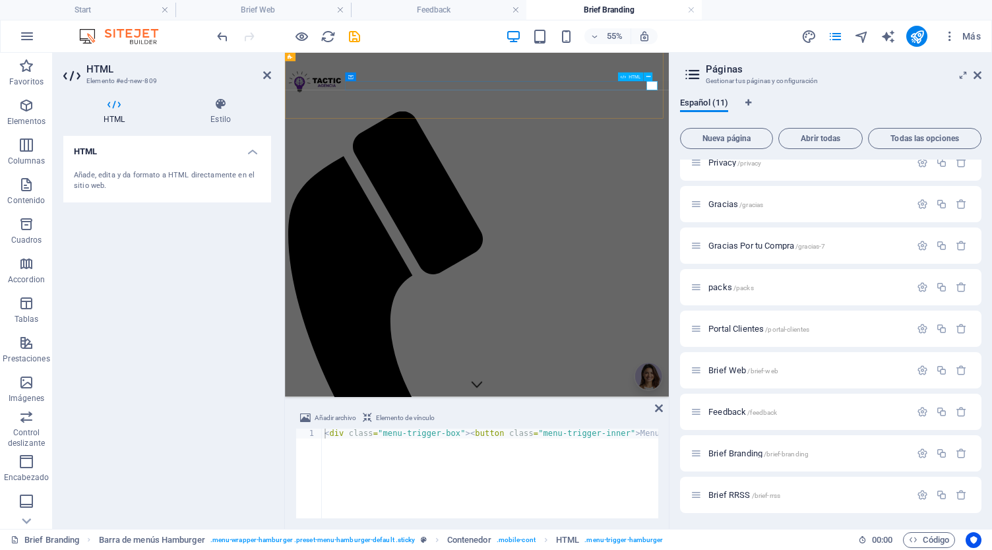
click at [653, 80] on div "HTML" at bounding box center [638, 77] width 40 height 9
click at [268, 75] on icon at bounding box center [267, 75] width 8 height 11
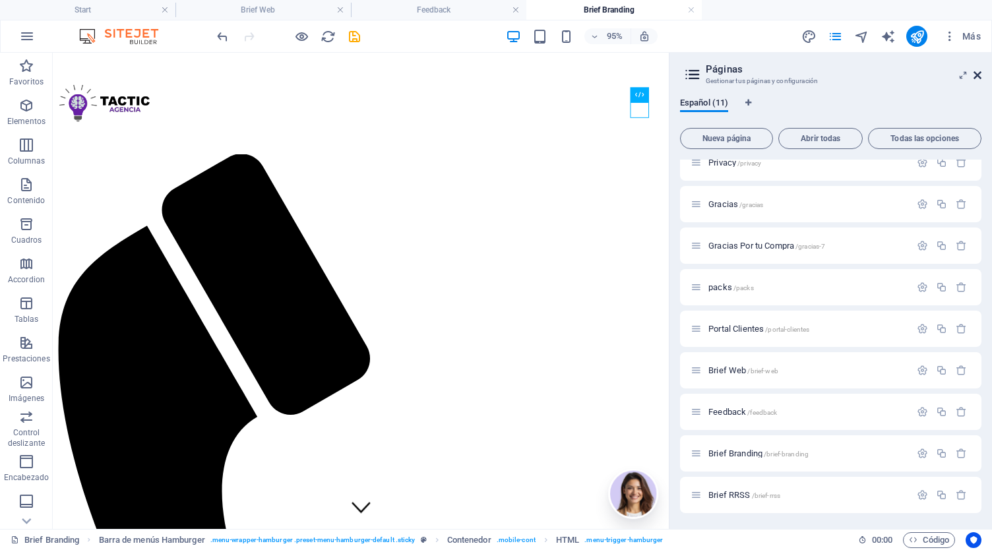
click at [980, 75] on icon at bounding box center [977, 75] width 8 height 11
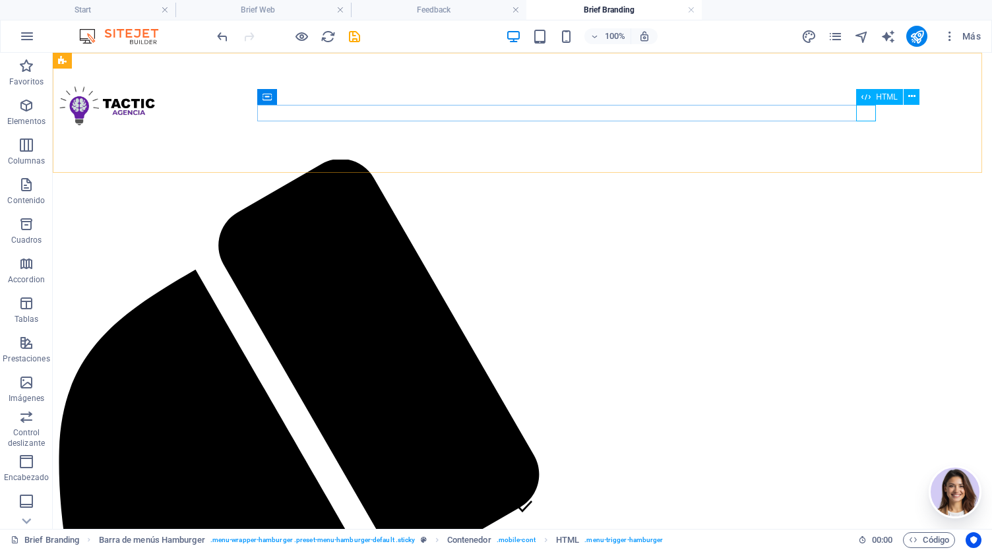
click at [355, 36] on icon "save" at bounding box center [354, 36] width 15 height 15
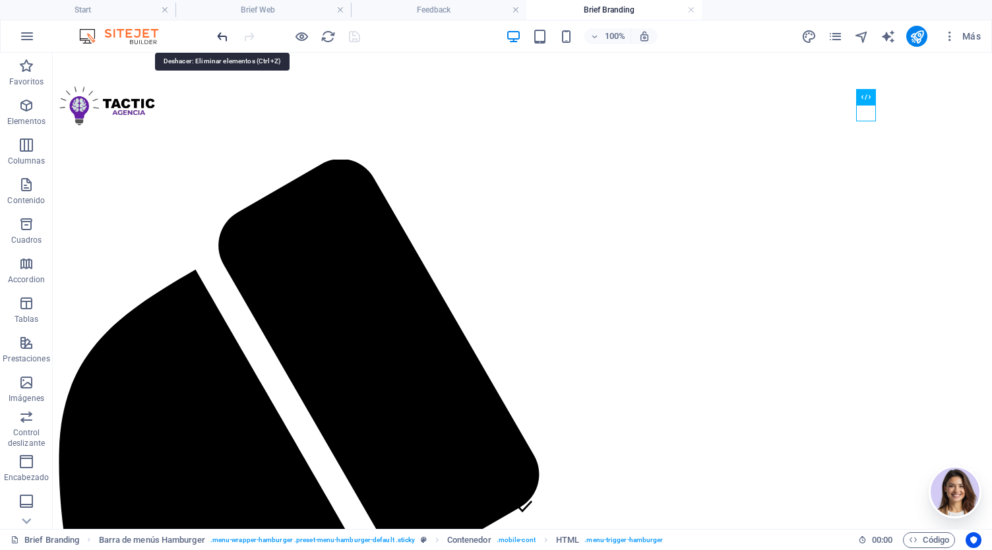
click at [222, 36] on icon "undo" at bounding box center [222, 36] width 15 height 15
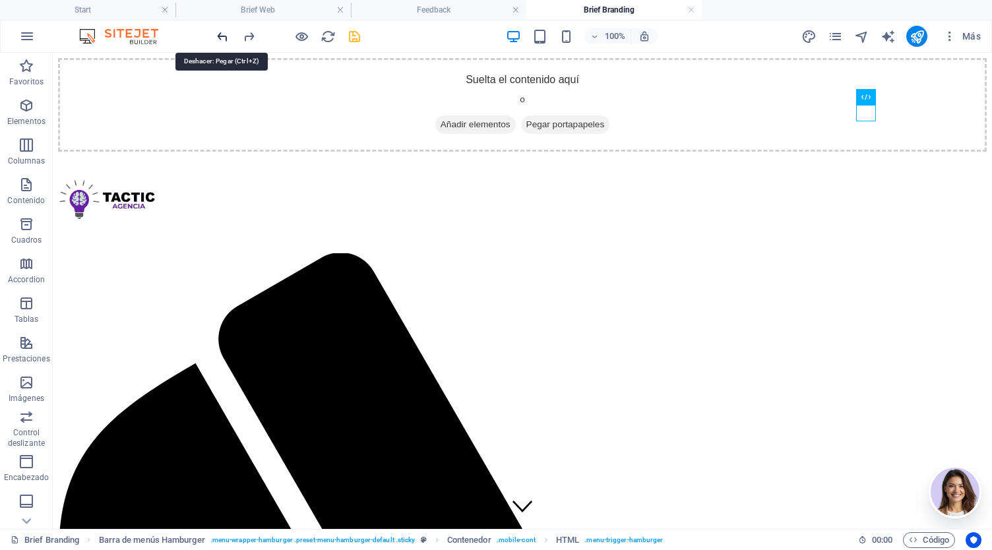
click at [222, 36] on icon "undo" at bounding box center [222, 36] width 15 height 15
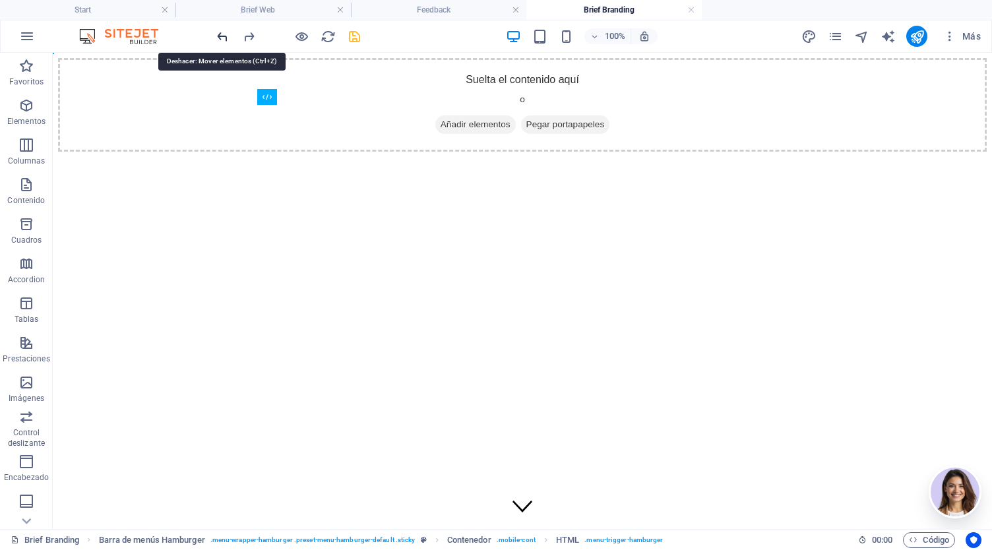
click at [222, 36] on icon "undo" at bounding box center [222, 36] width 15 height 15
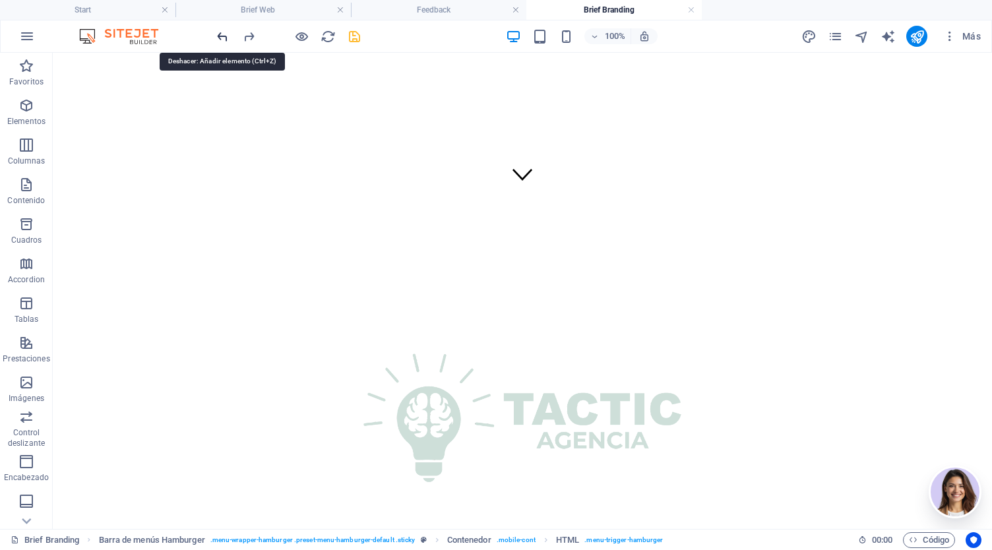
scroll to position [404, 0]
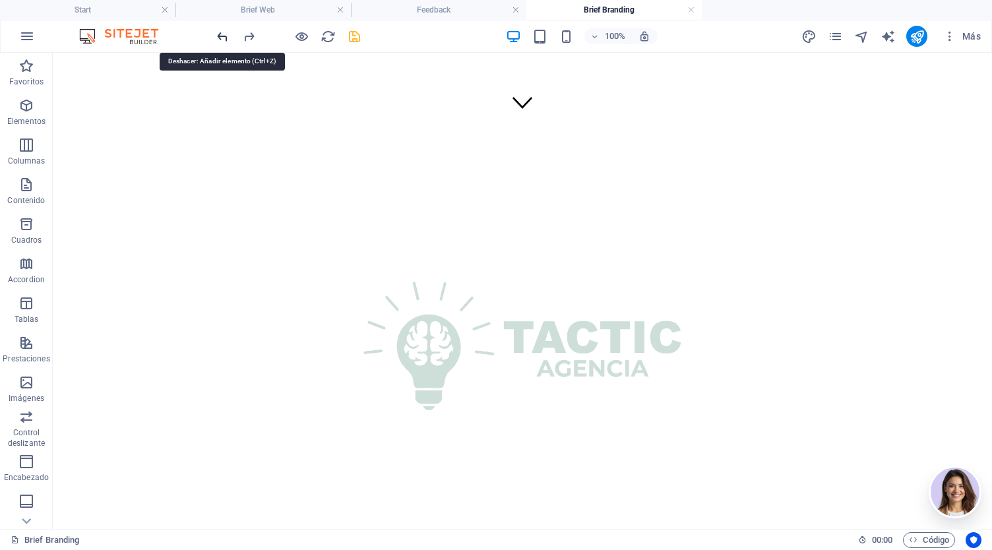
click at [222, 36] on icon "undo" at bounding box center [222, 36] width 15 height 15
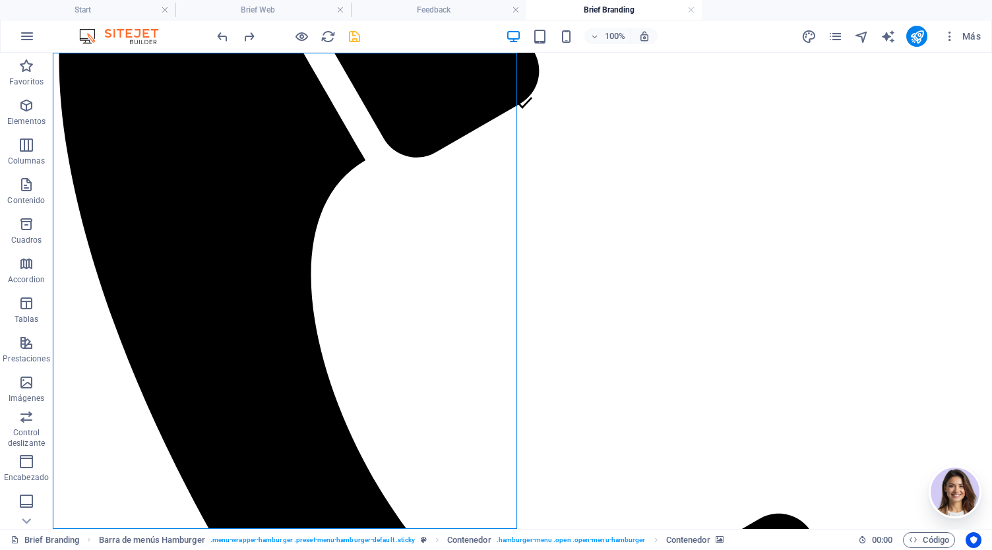
select select "%"
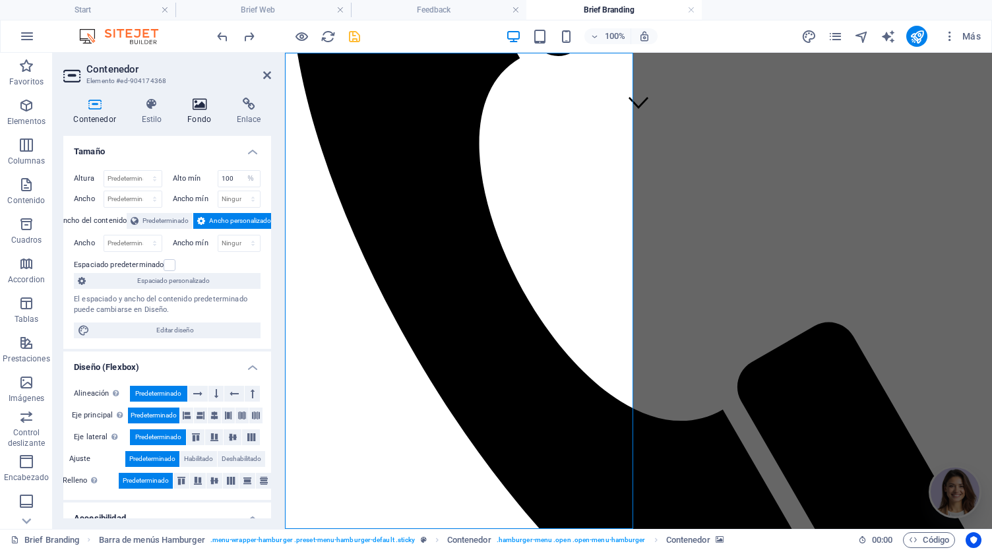
click at [190, 115] on h4 "Fondo" at bounding box center [201, 112] width 49 height 28
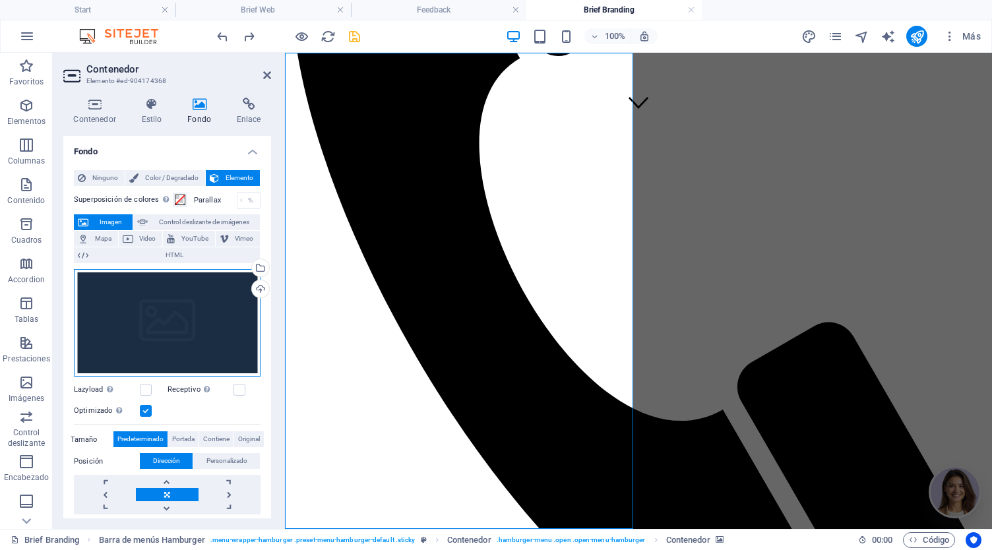
click at [159, 300] on div "Arrastra archivos aquí, haz clic para escoger archivos o selecciona archivos de…" at bounding box center [167, 323] width 187 height 108
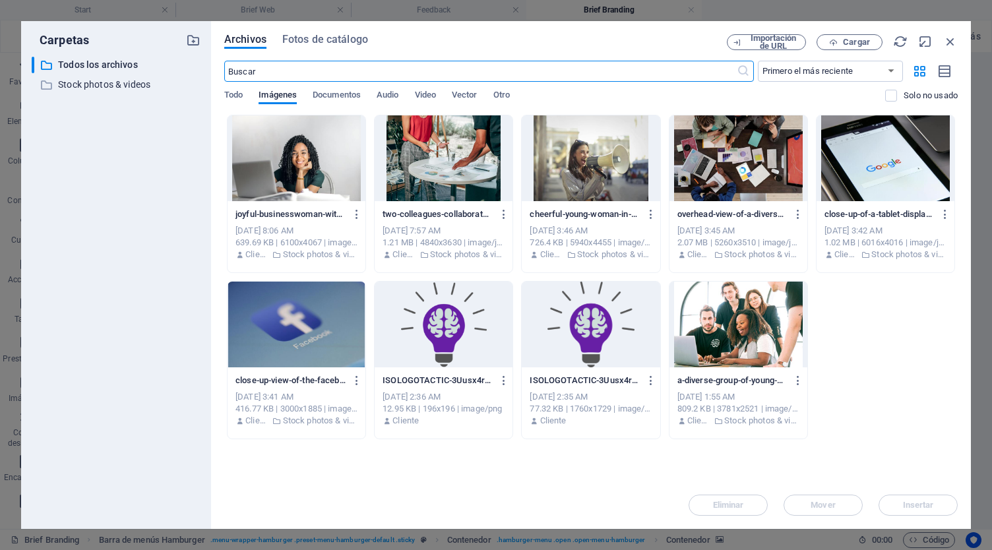
scroll to position [359, 0]
click at [346, 43] on span "Fotos de catálogo" at bounding box center [325, 40] width 86 height 16
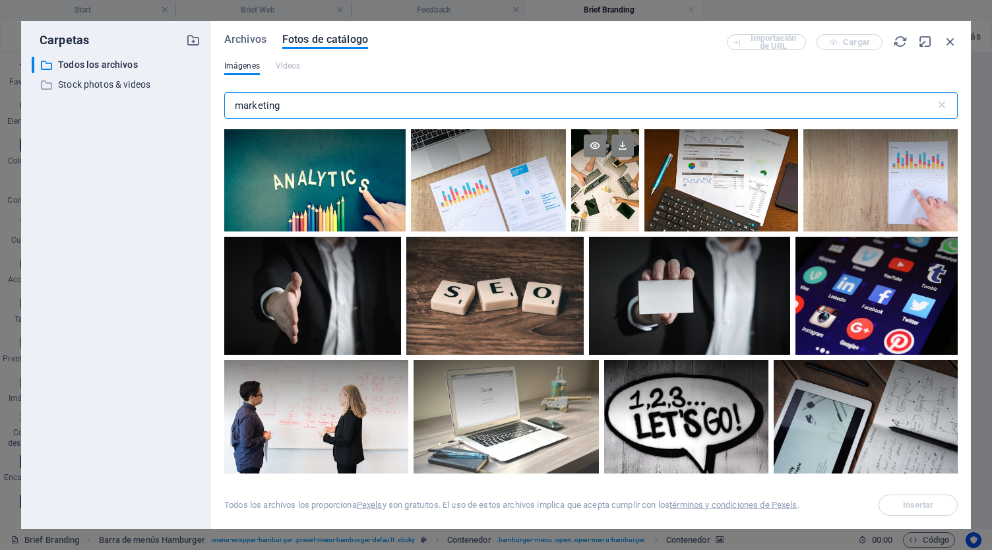
type input "marketing"
click at [604, 183] on div at bounding box center [605, 180] width 68 height 102
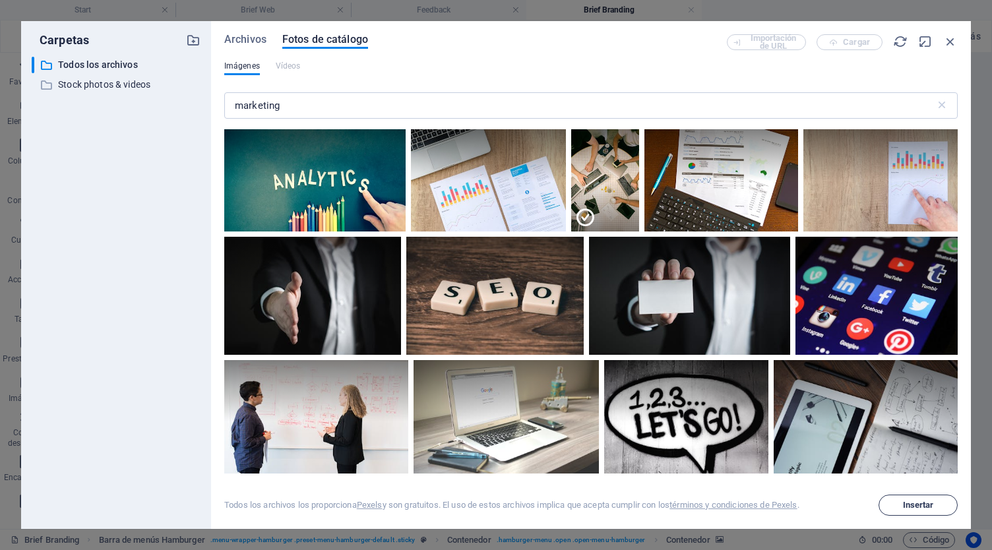
click at [924, 503] on span "Insertar" at bounding box center [918, 505] width 31 height 8
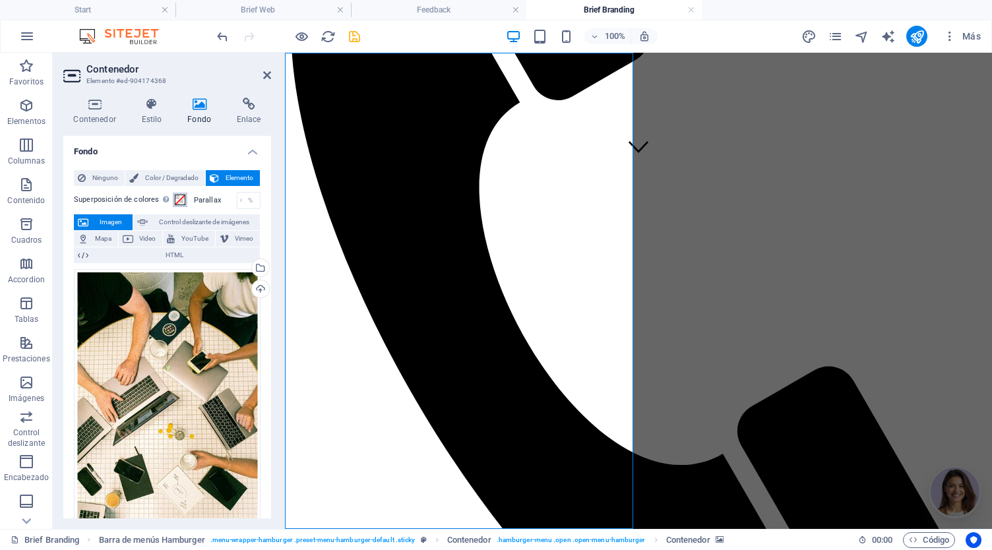
click at [179, 206] on button "Superposición de colores Sitúa una superposición sobre el fondo para colorearla" at bounding box center [180, 200] width 15 height 15
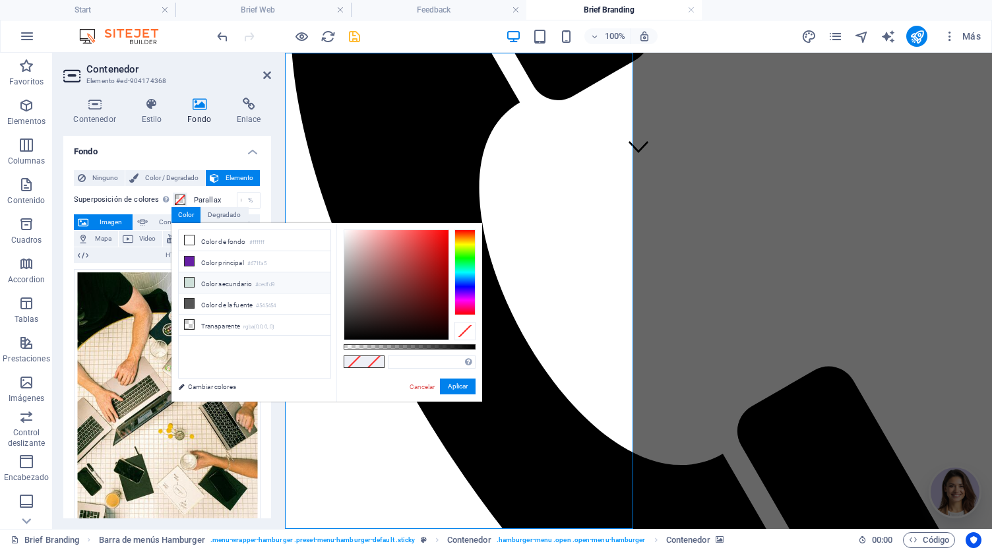
click at [214, 285] on li "Color secundario #cedfd9" at bounding box center [255, 282] width 152 height 21
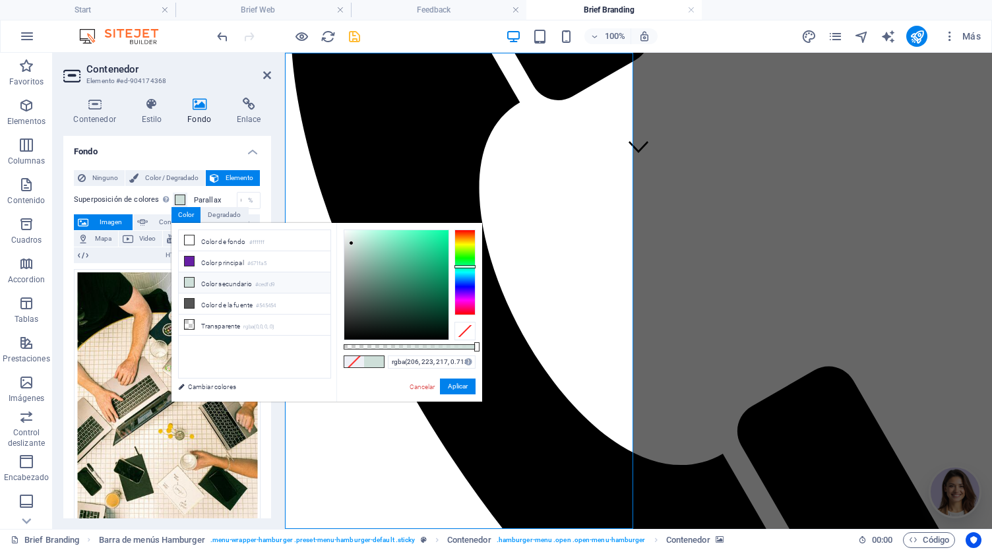
click at [438, 348] on div at bounding box center [410, 346] width 132 height 5
type input "rgba(206, 223, 217, 0.808)"
drag, startPoint x: 440, startPoint y: 347, endPoint x: 450, endPoint y: 348, distance: 9.9
click at [450, 348] on div at bounding box center [450, 346] width 5 height 9
click at [456, 388] on button "Aplicar" at bounding box center [458, 387] width 36 height 16
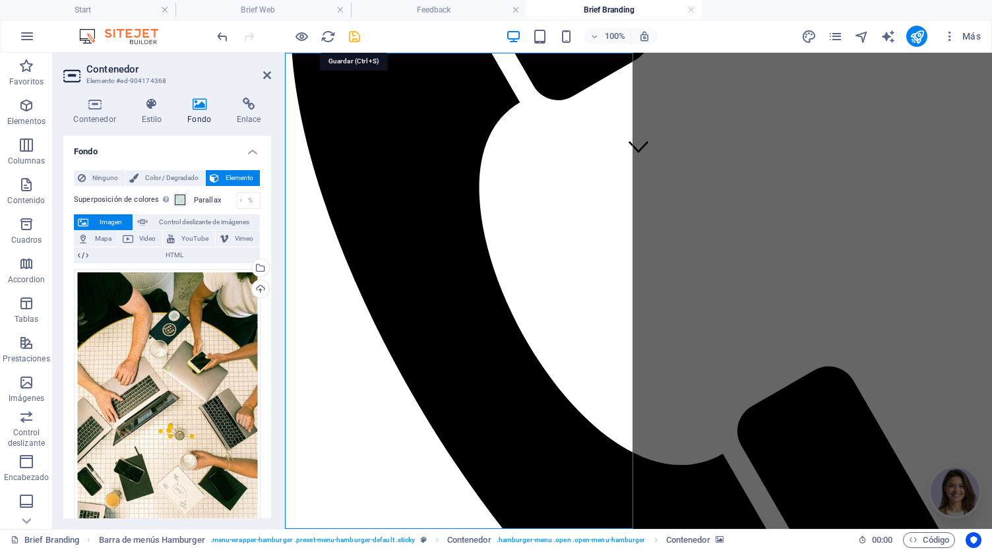
click at [358, 32] on icon "save" at bounding box center [354, 36] width 15 height 15
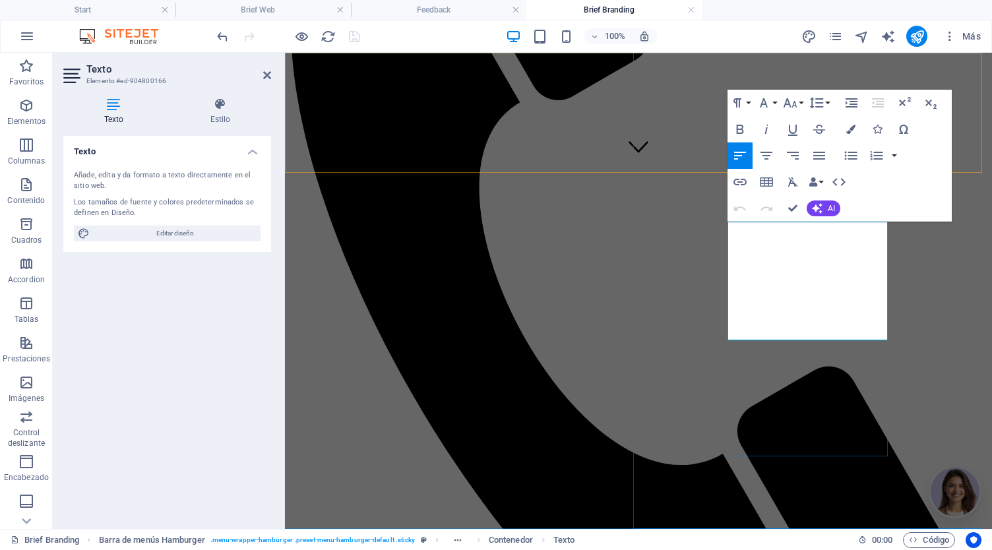
drag, startPoint x: 825, startPoint y: 306, endPoint x: 756, endPoint y: 309, distance: 69.3
click at [741, 204] on icon "button" at bounding box center [740, 208] width 16 height 16
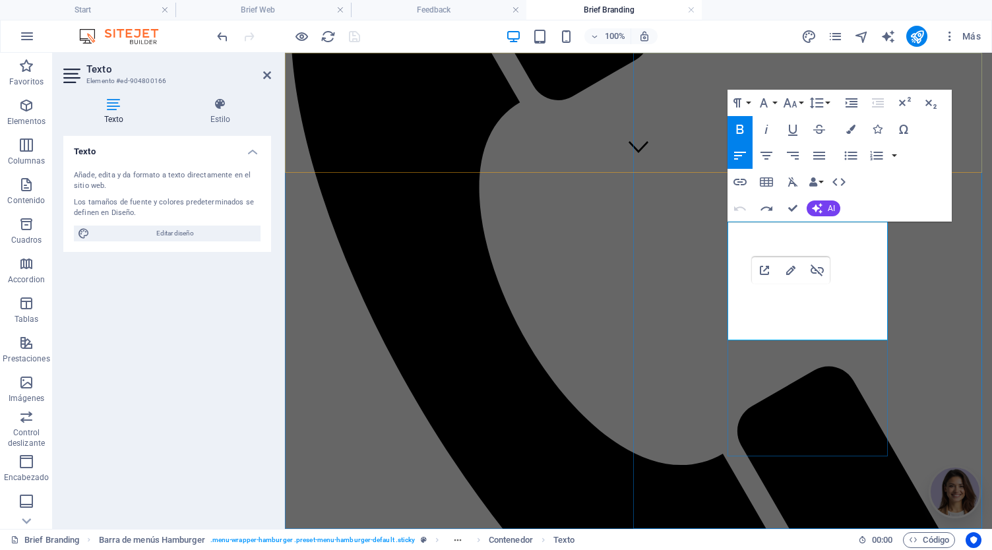
drag, startPoint x: 829, startPoint y: 305, endPoint x: 758, endPoint y: 303, distance: 70.6
click at [793, 270] on icon "button" at bounding box center [790, 270] width 9 height 9
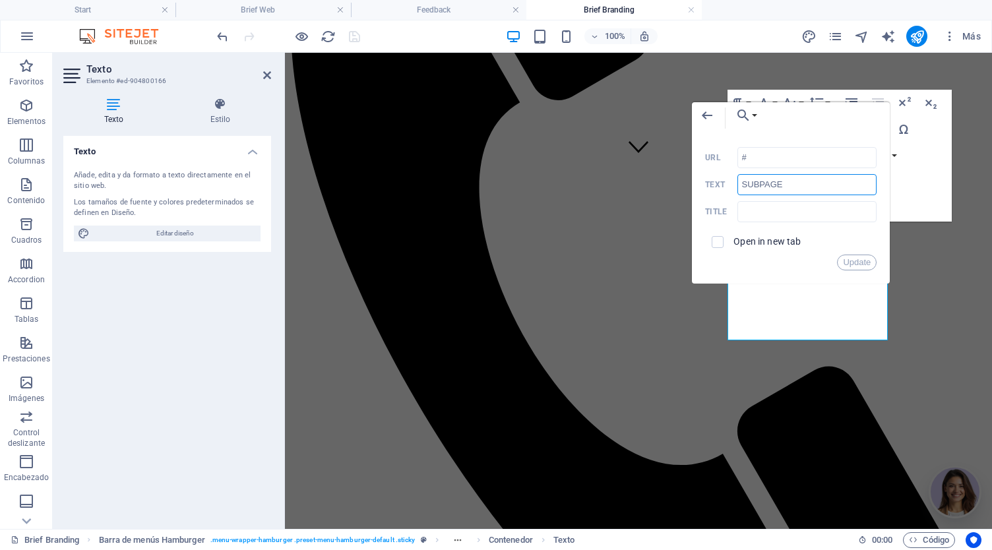
drag, startPoint x: 736, startPoint y: 195, endPoint x: 694, endPoint y: 188, distance: 42.8
click at [694, 188] on div "Back Choose Link Start Legal Notice Privacy Gracias Gracias Por tu Compra packs…" at bounding box center [791, 192] width 198 height 181
type input "Brief RRSS"
click at [758, 111] on button "Choose Link" at bounding box center [743, 115] width 30 height 26
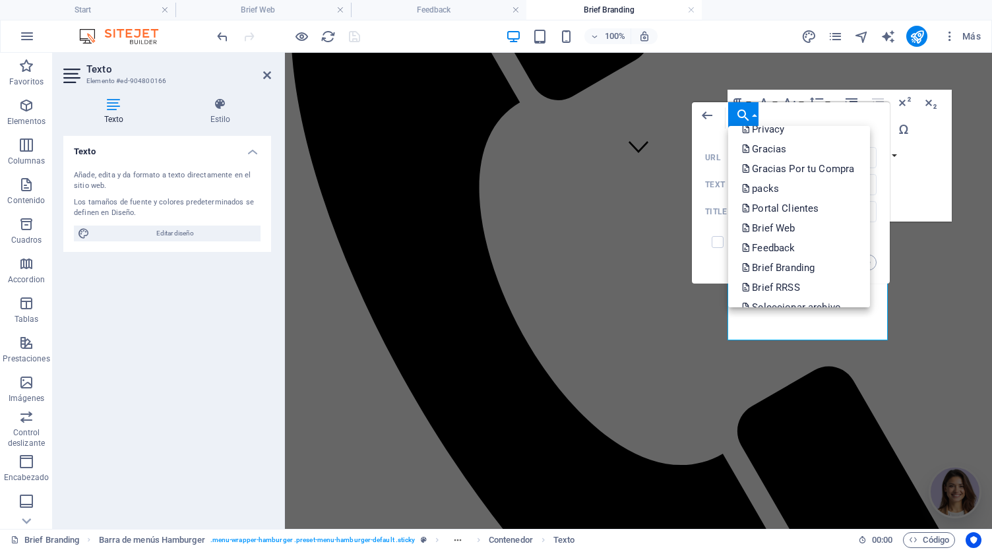
scroll to position [66, 0]
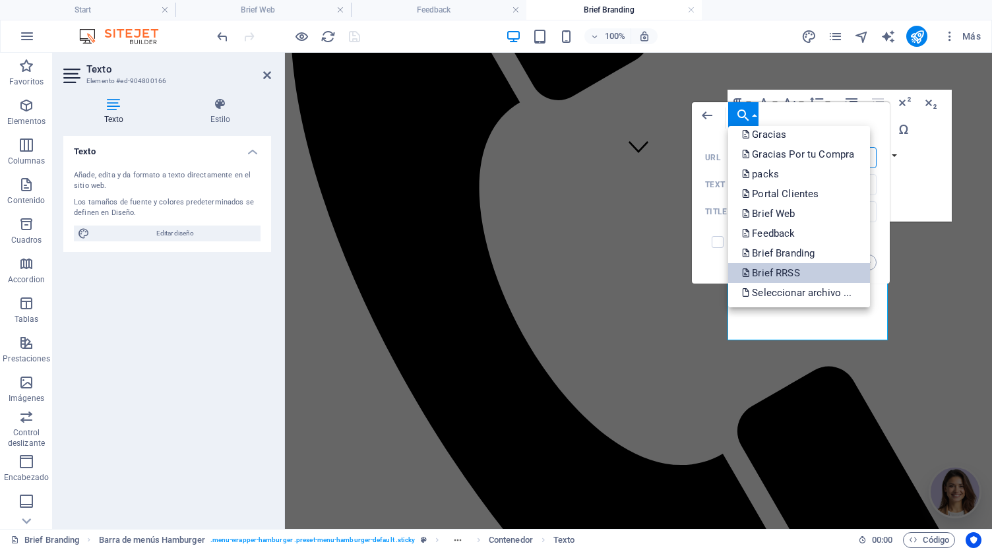
click at [809, 273] on link "Brief RRSS" at bounding box center [799, 273] width 142 height 20
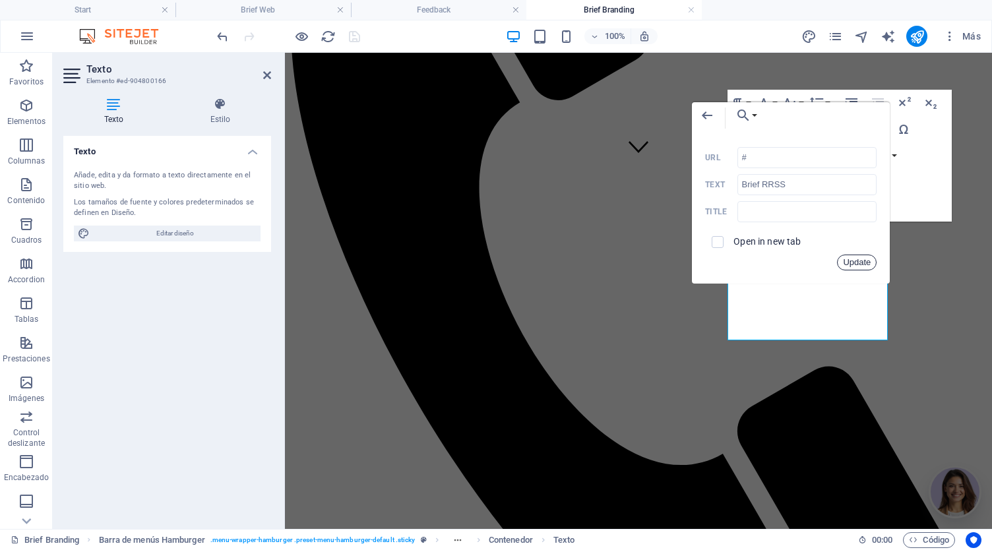
click at [862, 268] on button "Update" at bounding box center [857, 263] width 40 height 16
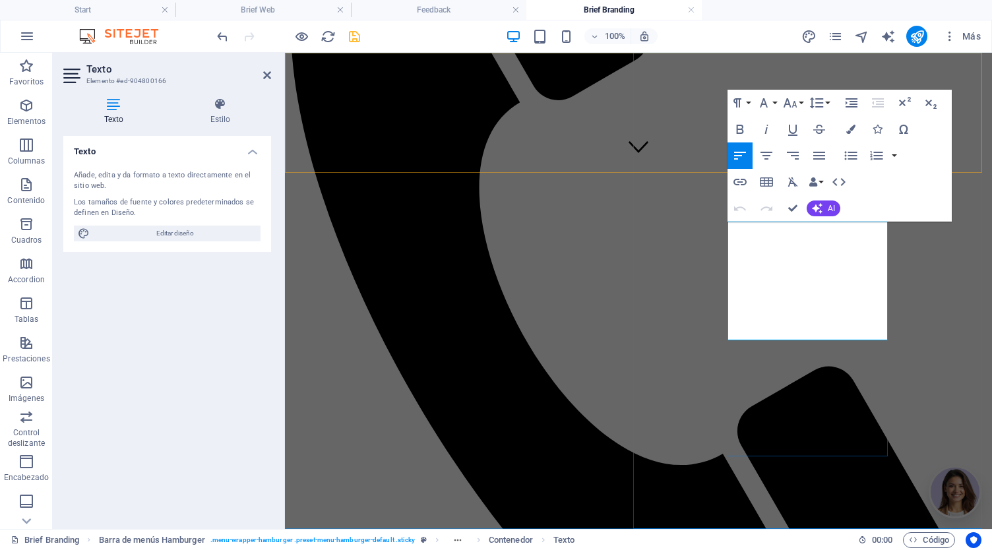
drag, startPoint x: 824, startPoint y: 329, endPoint x: 757, endPoint y: 333, distance: 66.7
click at [792, 302] on button "Edit Link" at bounding box center [790, 294] width 25 height 26
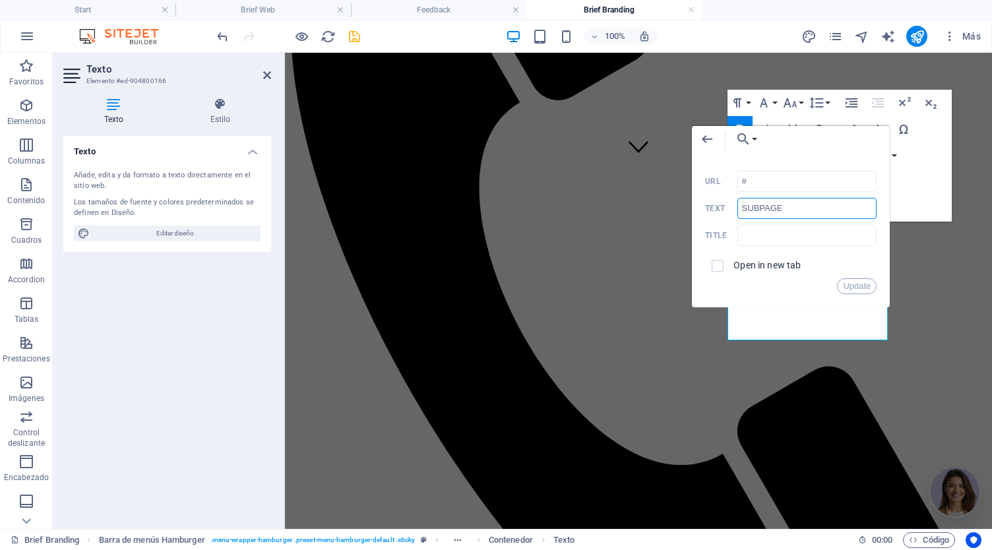
drag, startPoint x: 767, startPoint y: 209, endPoint x: 715, endPoint y: 206, distance: 52.2
click at [715, 206] on div "SUBPAGE Text" at bounding box center [790, 209] width 171 height 22
type input "Servicios"
click at [748, 137] on icon "button" at bounding box center [743, 139] width 16 height 16
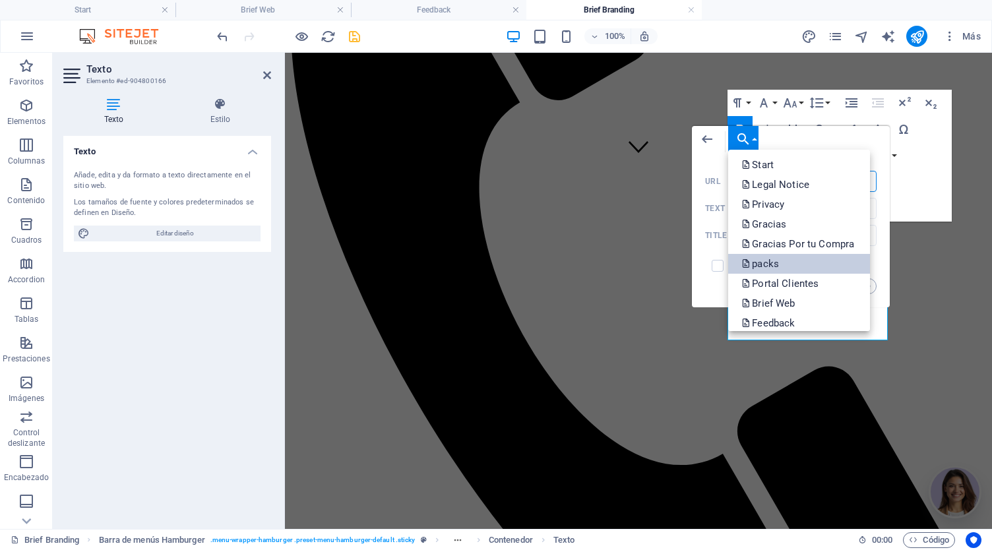
click at [805, 266] on link "packs" at bounding box center [799, 264] width 142 height 20
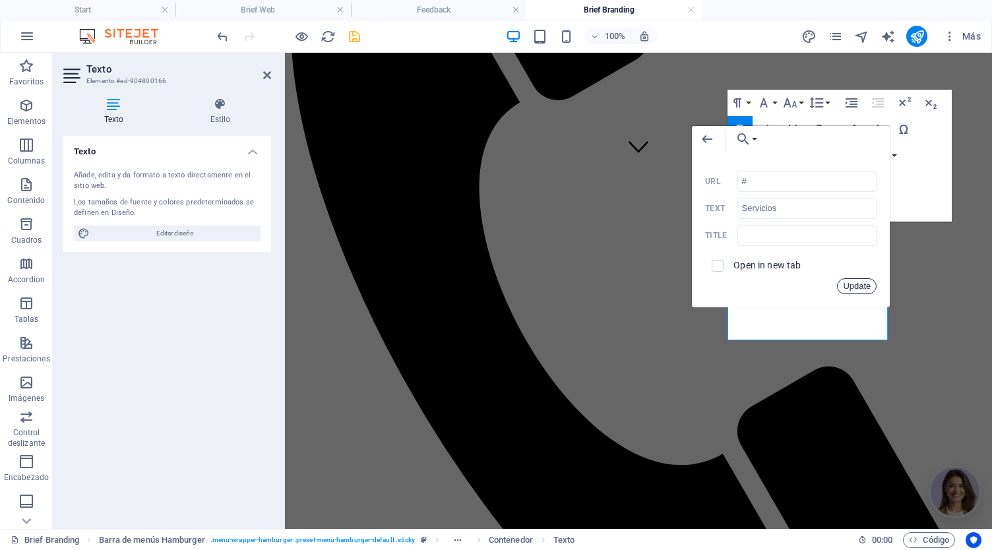
click at [855, 290] on button "Update" at bounding box center [857, 286] width 40 height 16
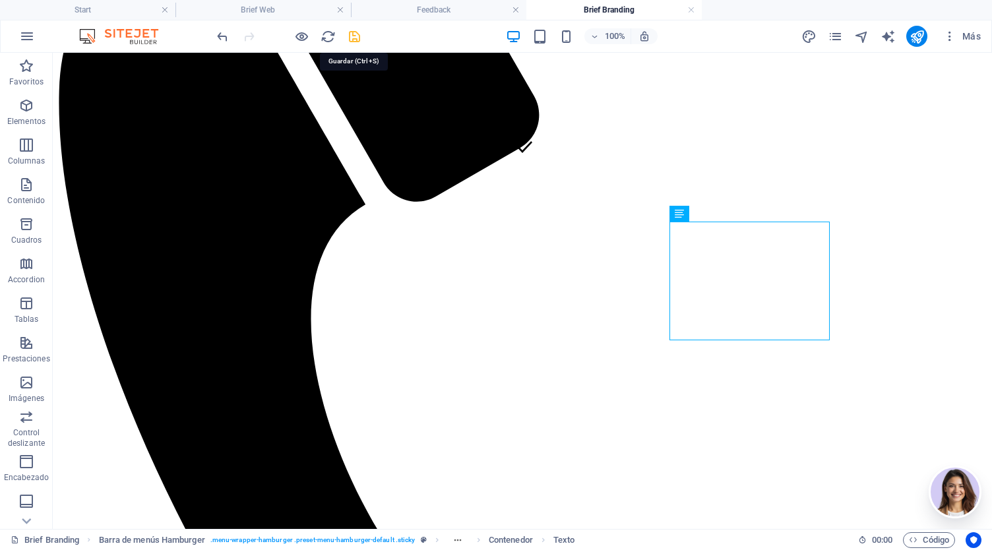
click at [359, 31] on icon "save" at bounding box center [354, 36] width 15 height 15
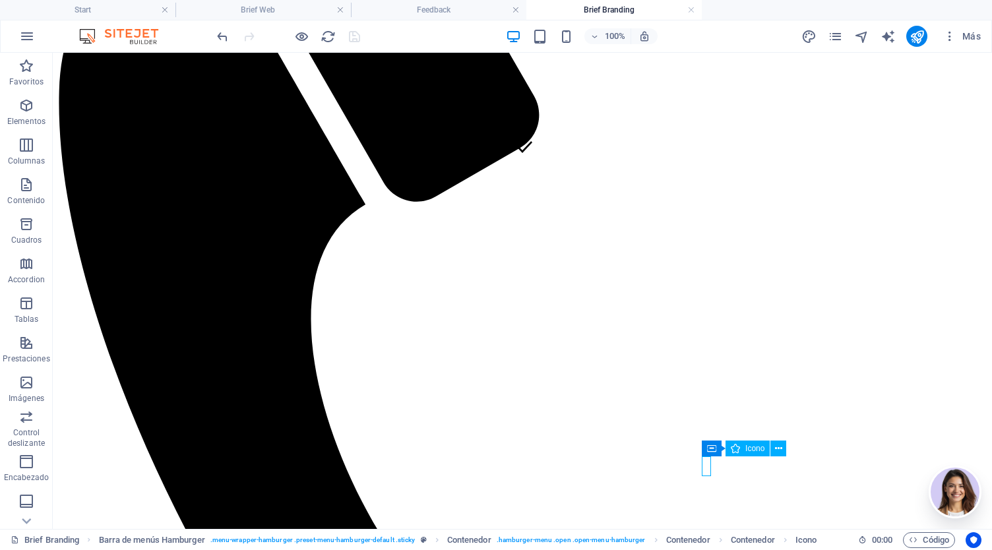
select select "xMidYMid"
select select "px"
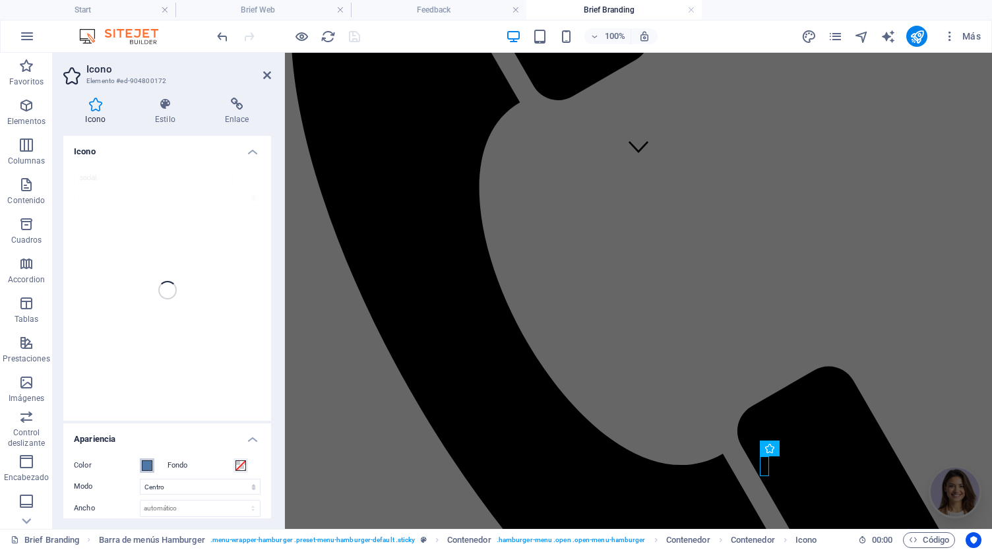
click at [149, 468] on span at bounding box center [147, 465] width 11 height 11
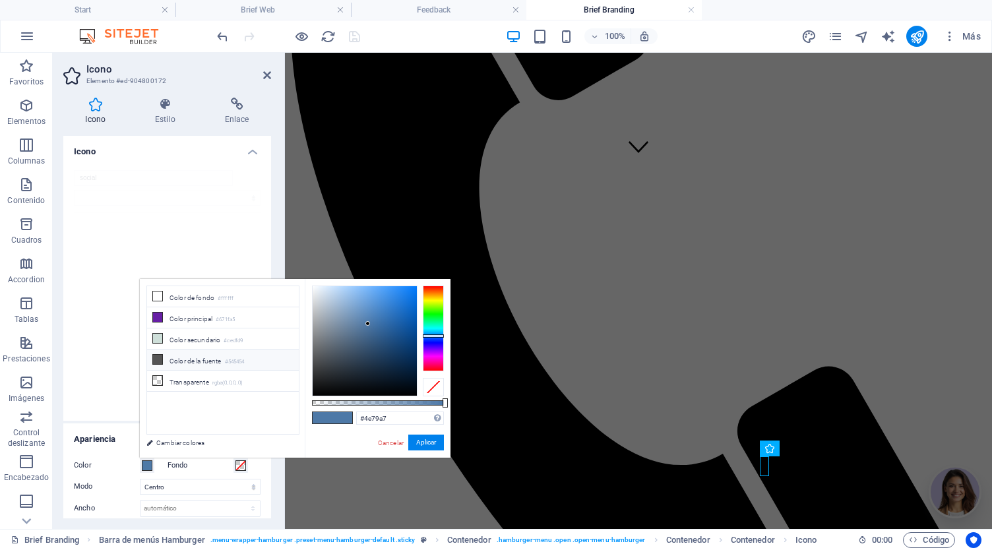
click at [177, 358] on li "Color de la fuente #545454" at bounding box center [223, 360] width 152 height 21
type input "#545454"
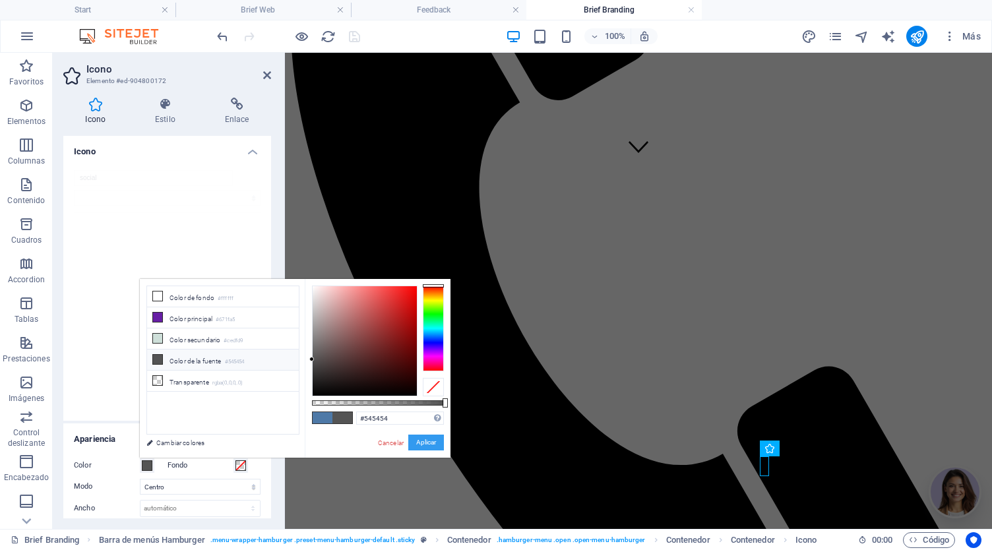
click at [435, 443] on button "Aplicar" at bounding box center [426, 443] width 36 height 16
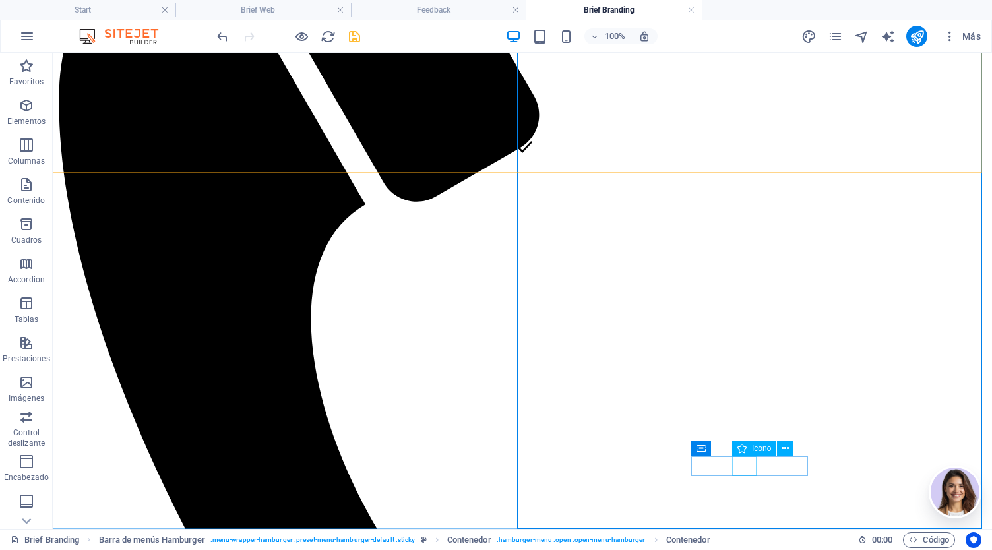
select select "xMidYMid"
select select "px"
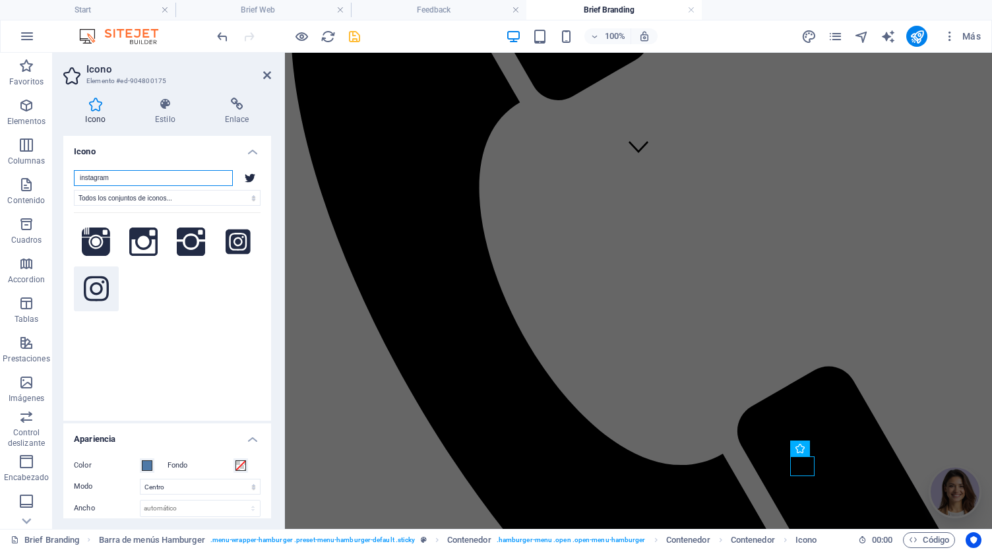
type input "instagram"
click at [100, 289] on icon at bounding box center [96, 288] width 25 height 29
click at [142, 468] on span at bounding box center [147, 465] width 11 height 11
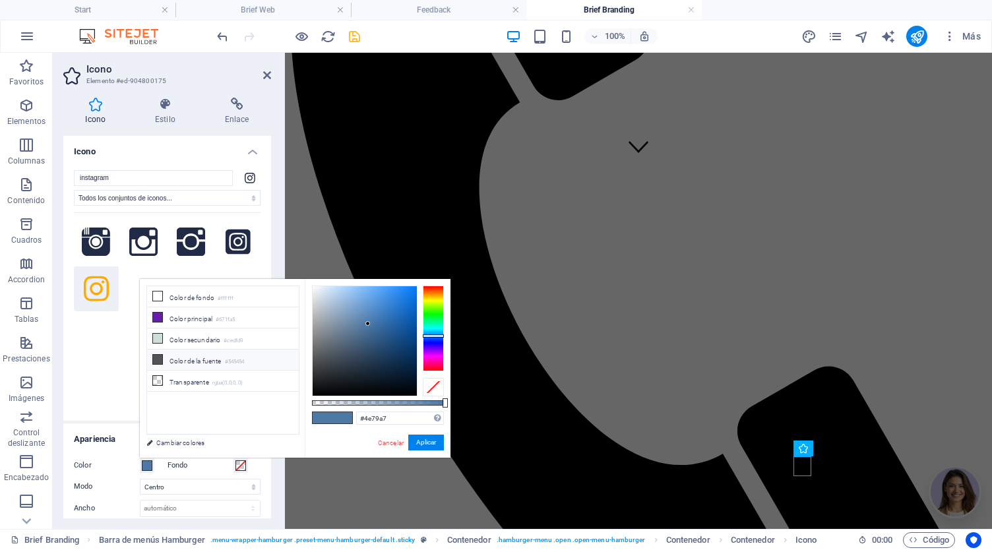
click at [189, 363] on li "Color de la fuente #545454" at bounding box center [223, 360] width 152 height 21
type input "#545454"
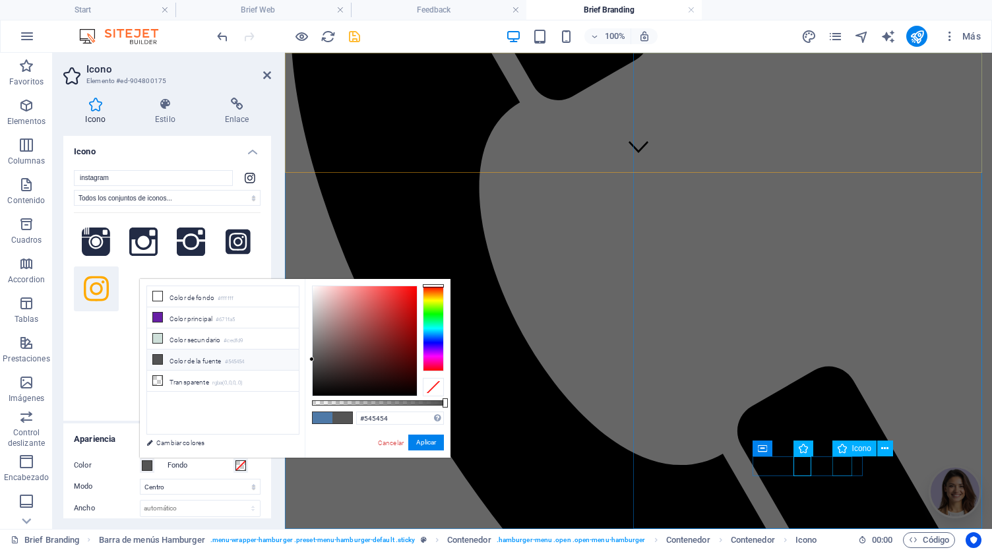
select select "xMidYMid"
select select "px"
click at [166, 173] on input "instagram" at bounding box center [153, 178] width 159 height 16
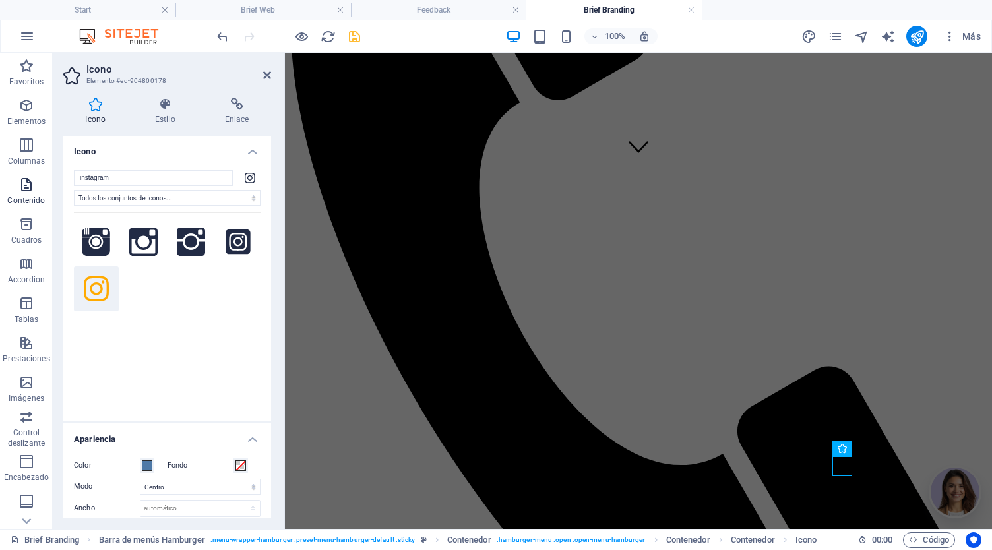
drag, startPoint x: 166, startPoint y: 173, endPoint x: 35, endPoint y: 185, distance: 131.7
click at [35, 185] on section "Favoritos Elementos Columnas Contenido Cuadros Accordion Tablas Prestaciones Im…" at bounding box center [496, 291] width 992 height 476
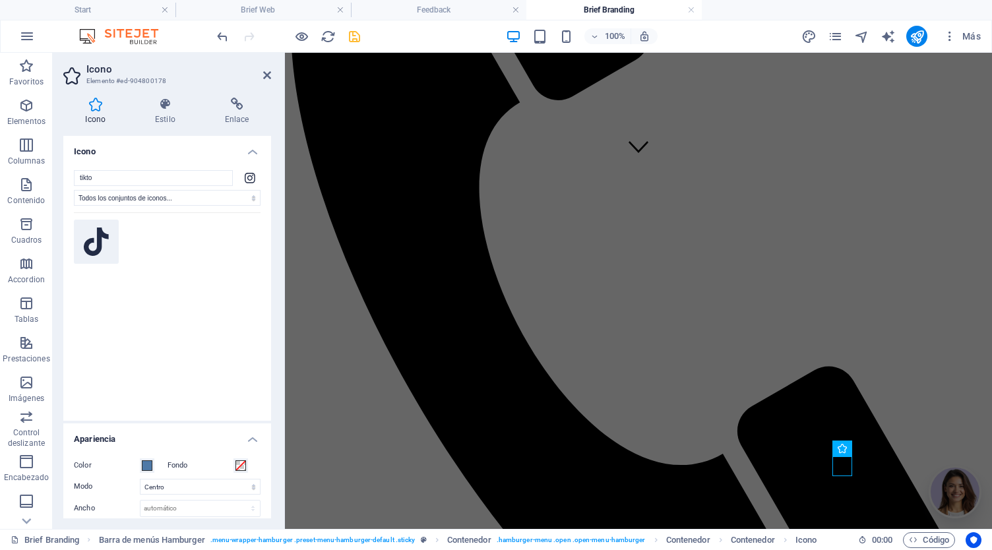
type input "tikto"
click at [94, 254] on icon at bounding box center [96, 242] width 25 height 29
click at [143, 468] on span at bounding box center [147, 465] width 11 height 11
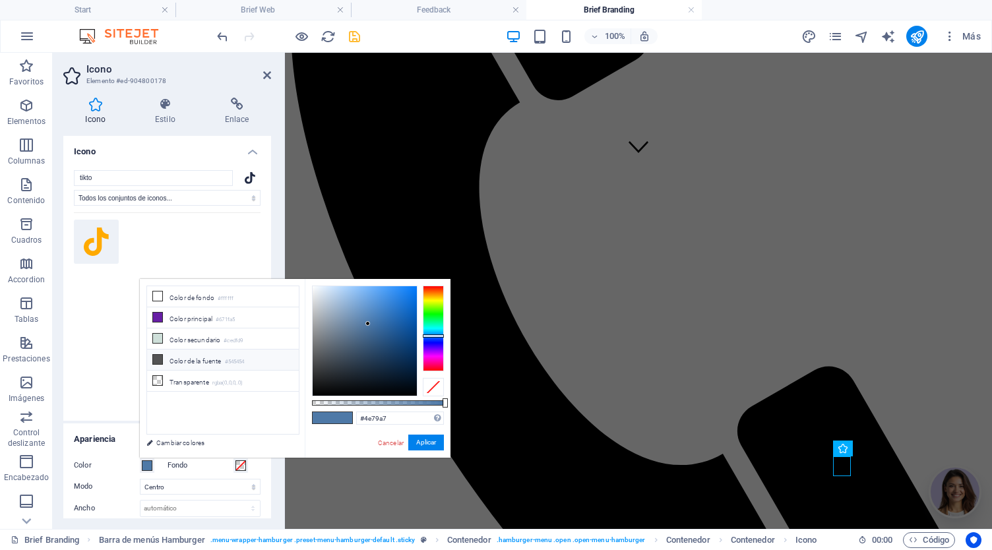
click at [199, 359] on li "Color de la fuente #545454" at bounding box center [223, 360] width 152 height 21
type input "#545454"
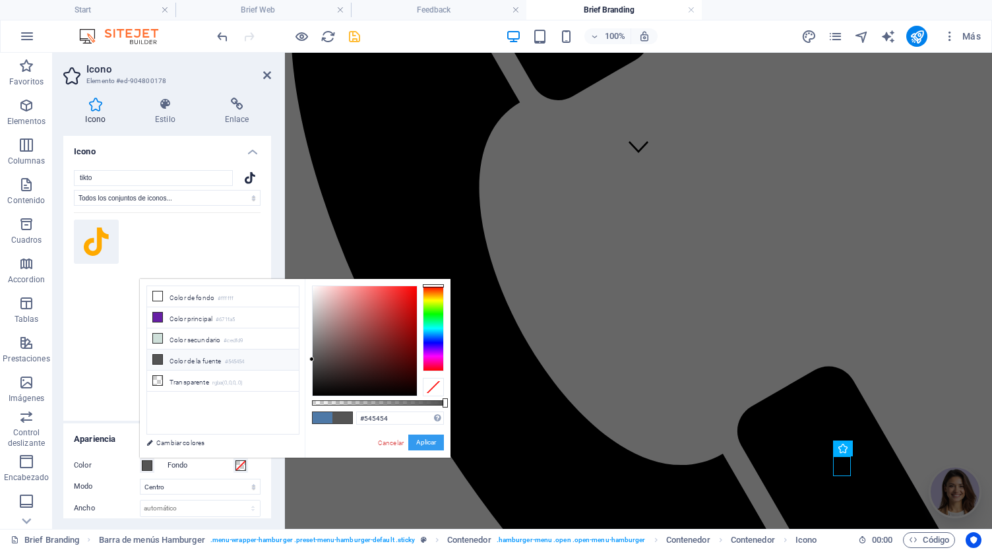
click at [429, 441] on button "Aplicar" at bounding box center [426, 443] width 36 height 16
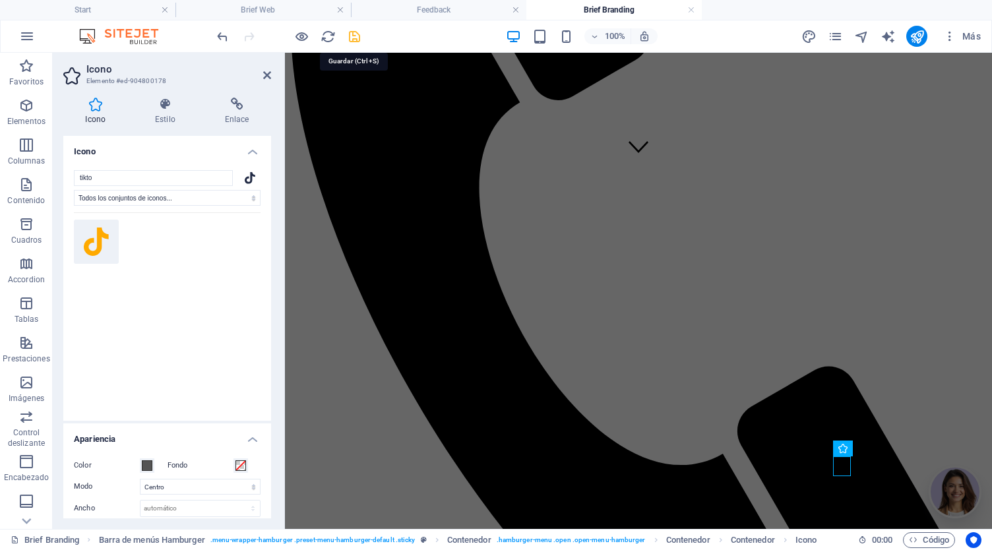
click at [351, 36] on icon "save" at bounding box center [354, 36] width 15 height 15
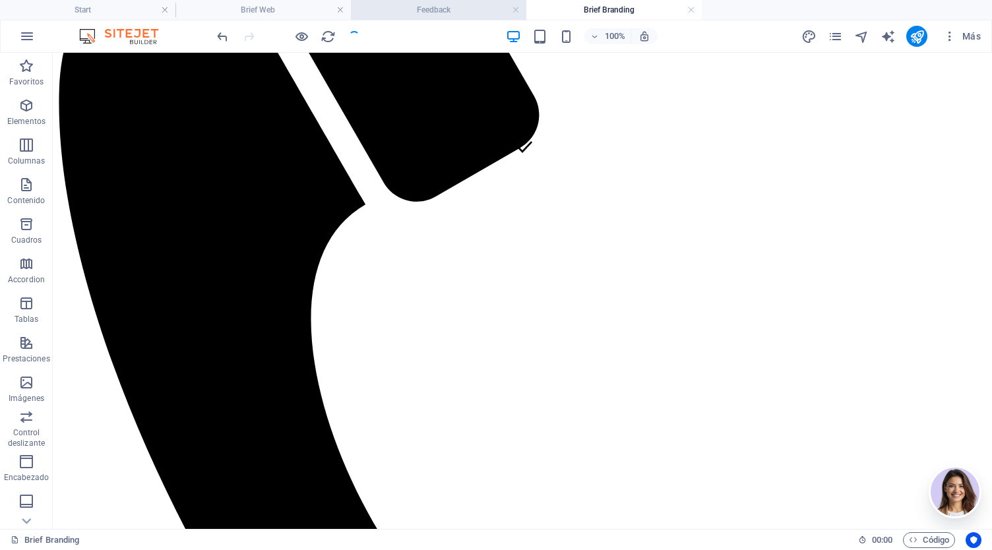
click at [433, 11] on h4 "Feedback" at bounding box center [438, 10] width 175 height 15
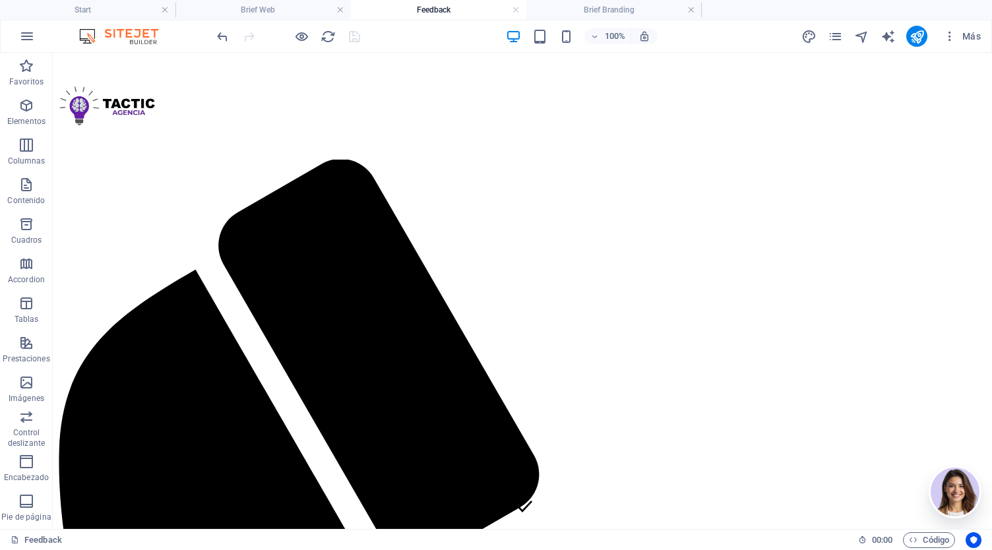
scroll to position [298, 0]
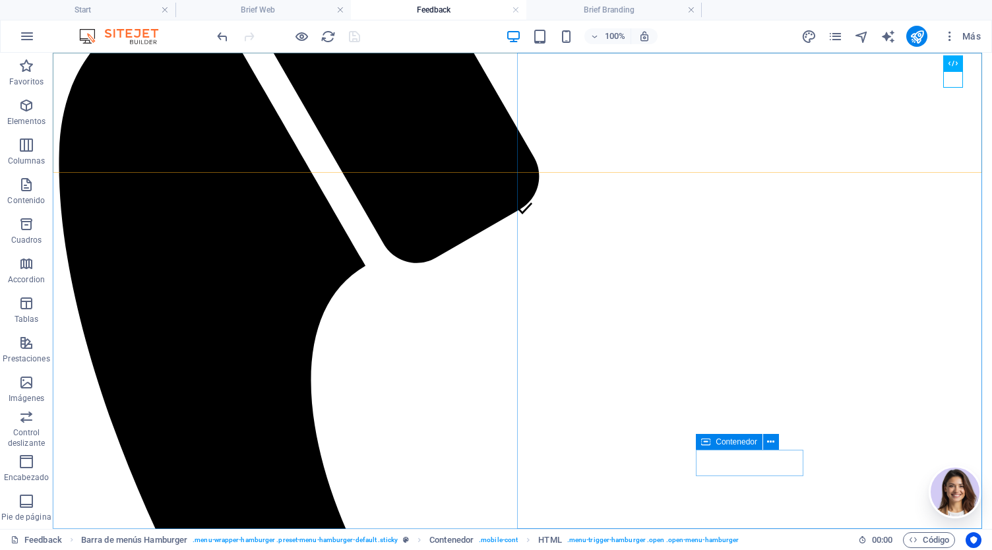
select select "xMidYMid"
select select "px"
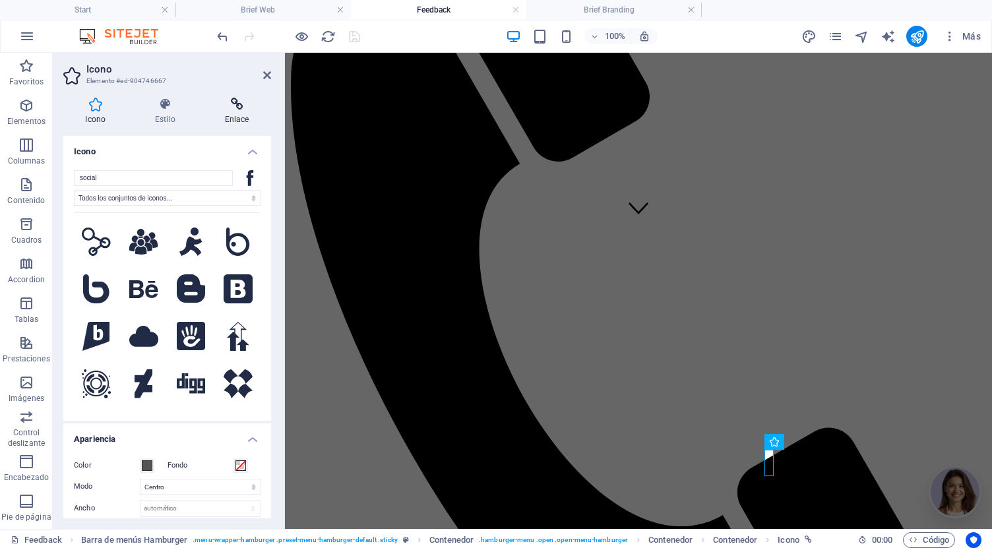
click at [233, 111] on h4 "Enlace" at bounding box center [236, 112] width 69 height 28
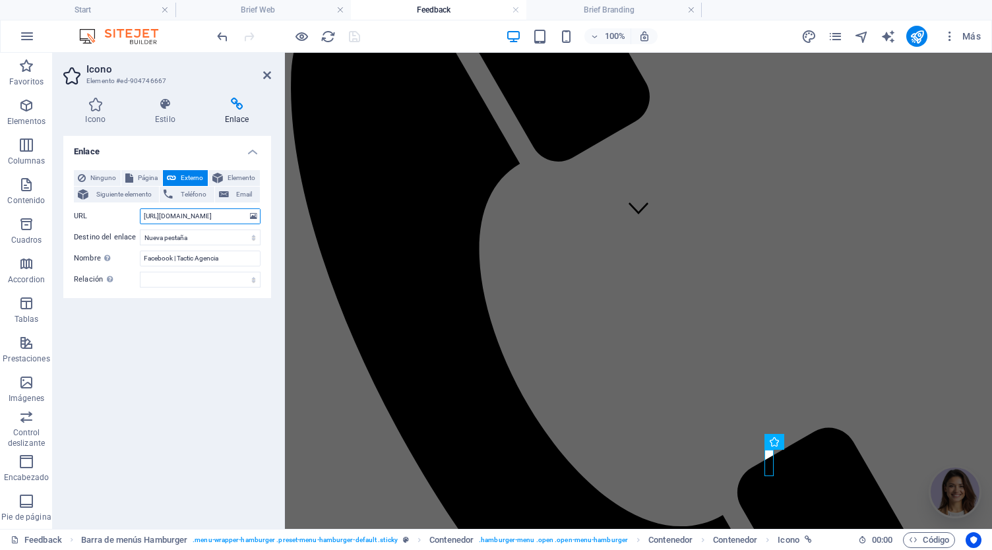
click at [190, 214] on input "[URL][DOMAIN_NAME]" at bounding box center [200, 216] width 121 height 16
click at [603, 8] on h4 "Brief Branding" at bounding box center [613, 10] width 175 height 15
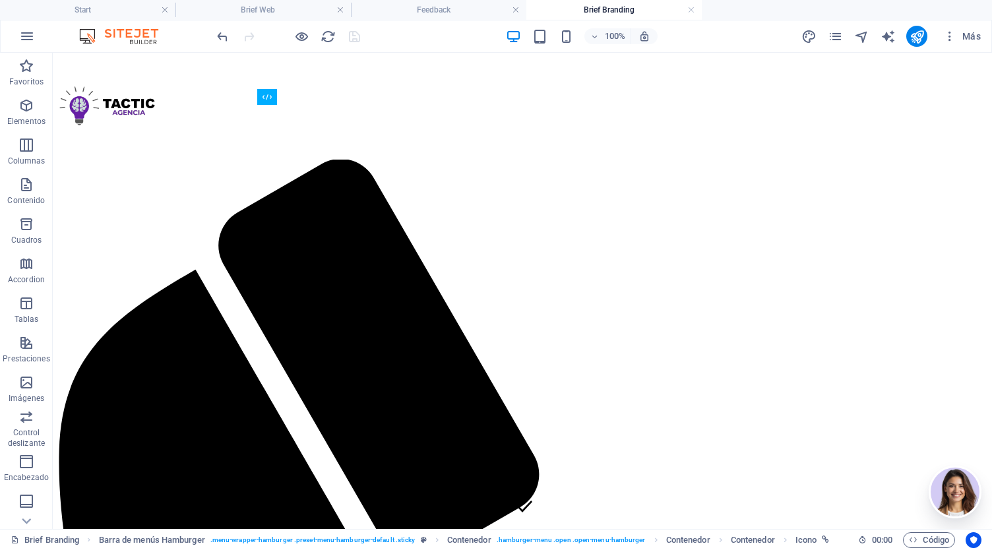
scroll to position [359, 0]
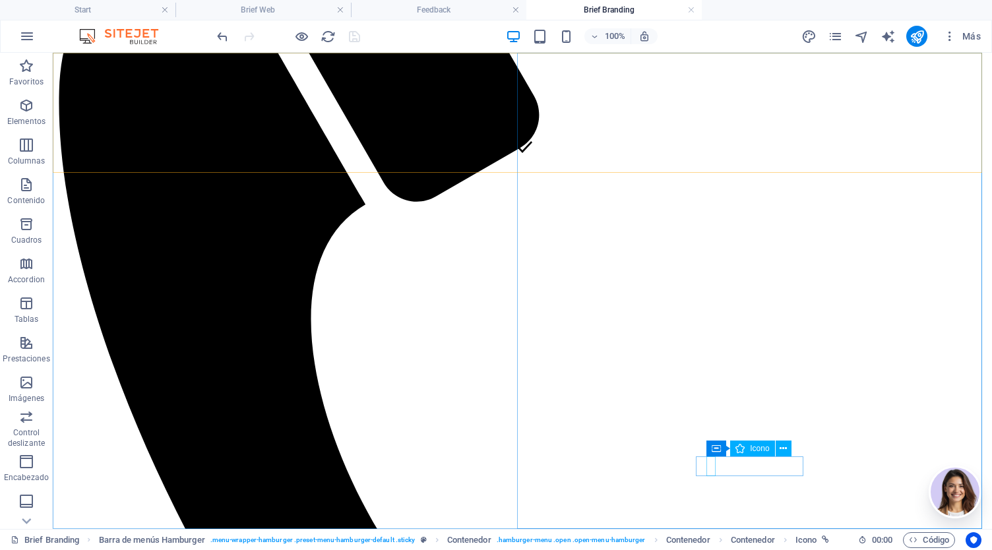
select select "xMidYMid"
select select "px"
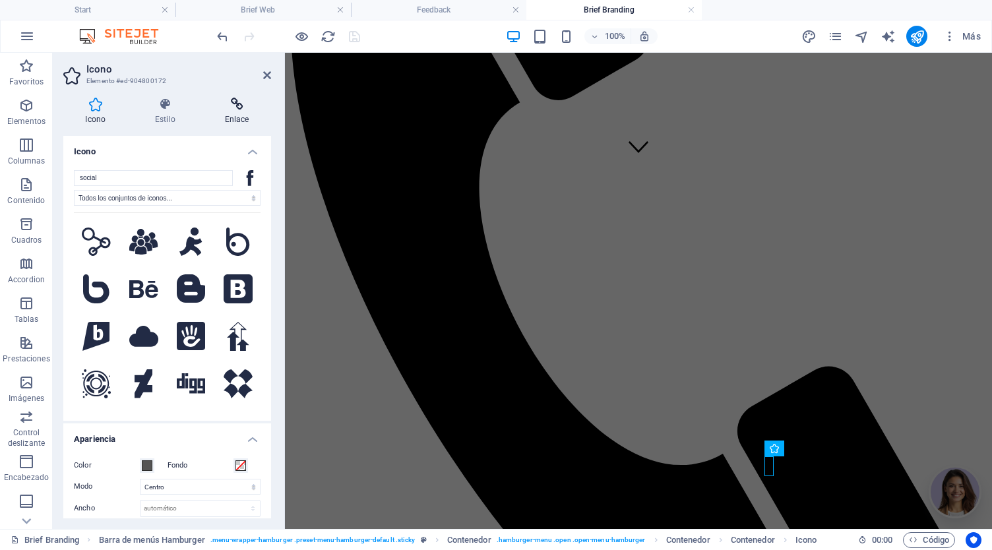
click at [231, 113] on h4 "Enlace" at bounding box center [236, 112] width 69 height 28
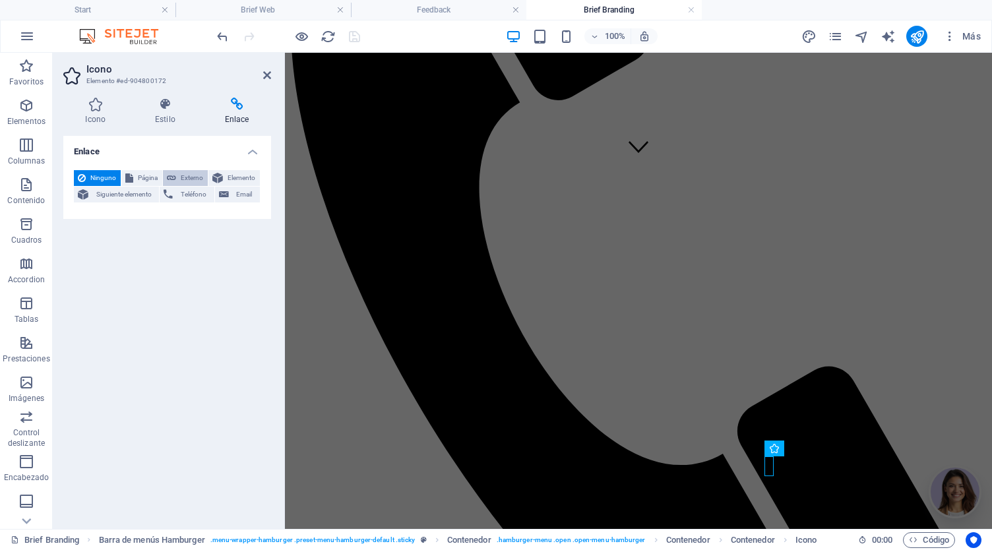
click at [188, 179] on span "Externo" at bounding box center [192, 178] width 24 height 16
select select "blank"
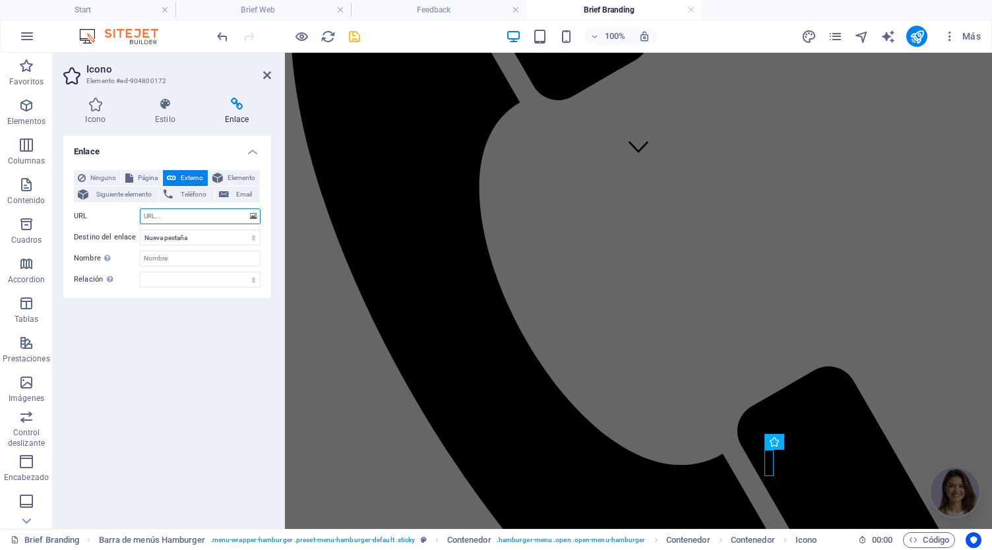
paste input "[URL][DOMAIN_NAME]"
type input "[URL][DOMAIN_NAME]"
click at [353, 38] on icon "save" at bounding box center [354, 36] width 15 height 15
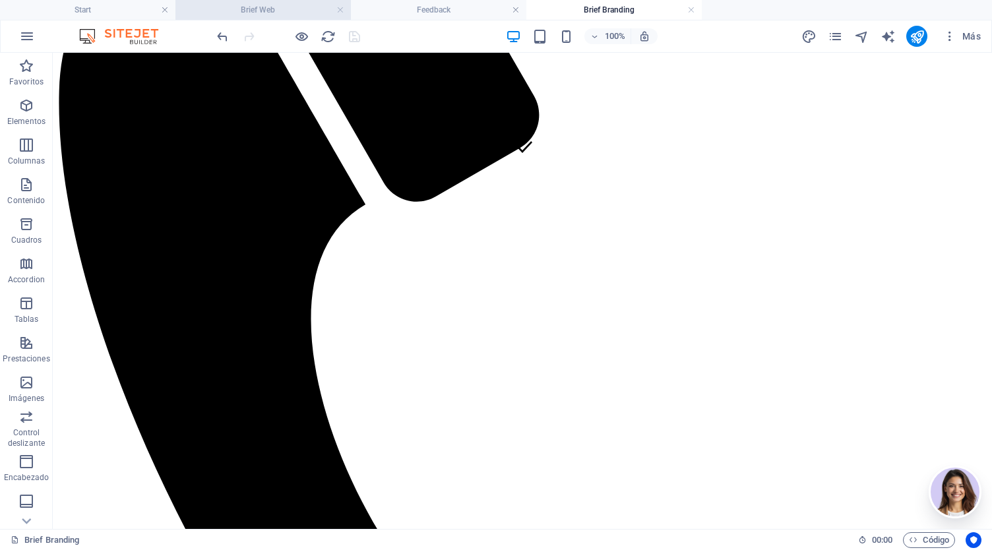
click at [291, 15] on h4 "Brief Web" at bounding box center [262, 10] width 175 height 15
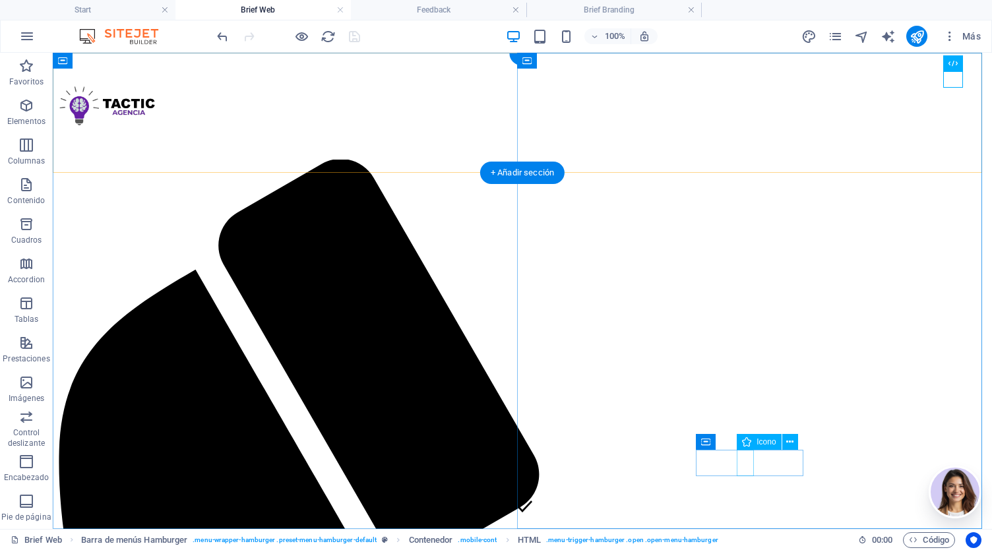
select select "xMidYMid"
select select "px"
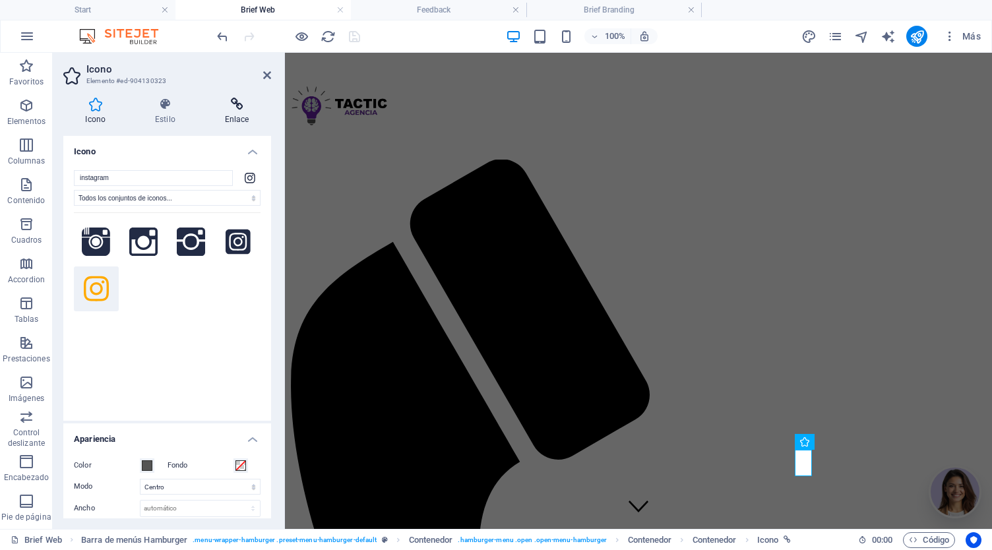
click at [241, 115] on h4 "Enlace" at bounding box center [236, 112] width 69 height 28
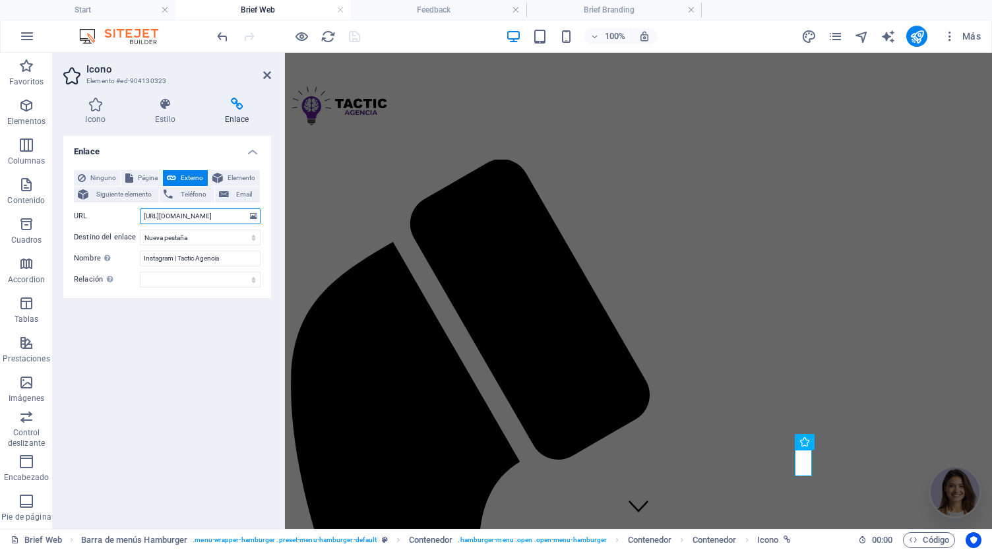
click at [200, 214] on input "[URL][DOMAIN_NAME]" at bounding box center [200, 216] width 121 height 16
click at [625, 13] on h4 "Brief Branding" at bounding box center [613, 10] width 175 height 15
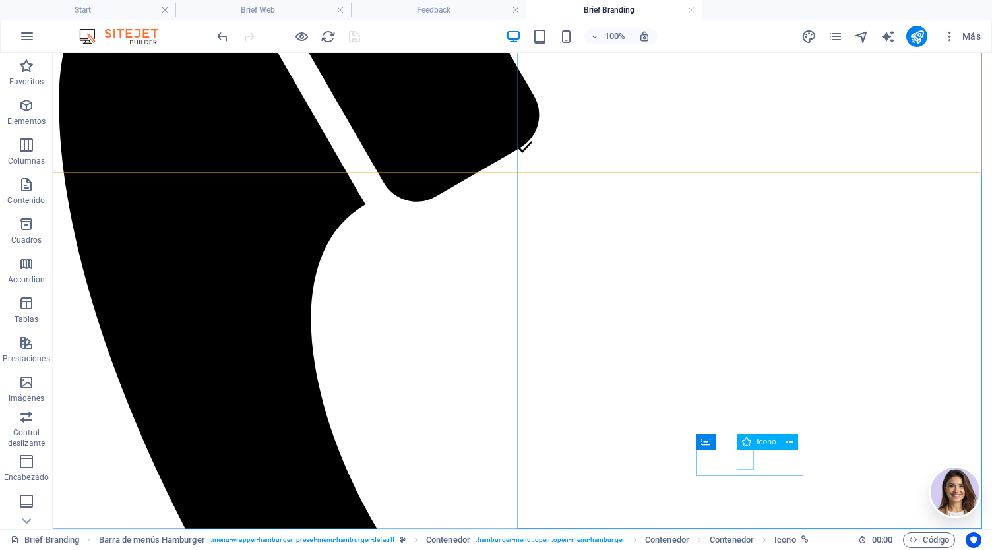
select select "xMidYMid"
select select "px"
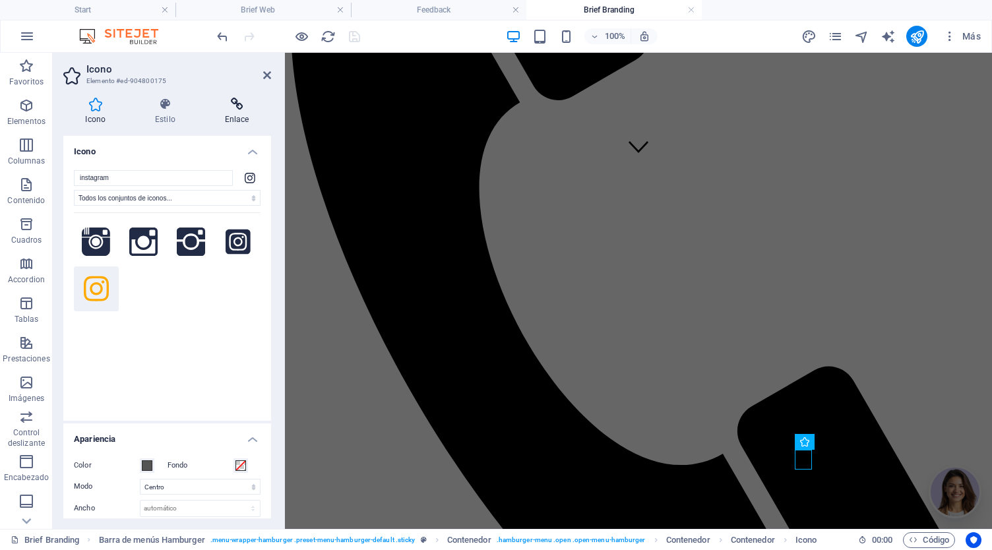
click at [240, 113] on h4 "Enlace" at bounding box center [236, 112] width 69 height 28
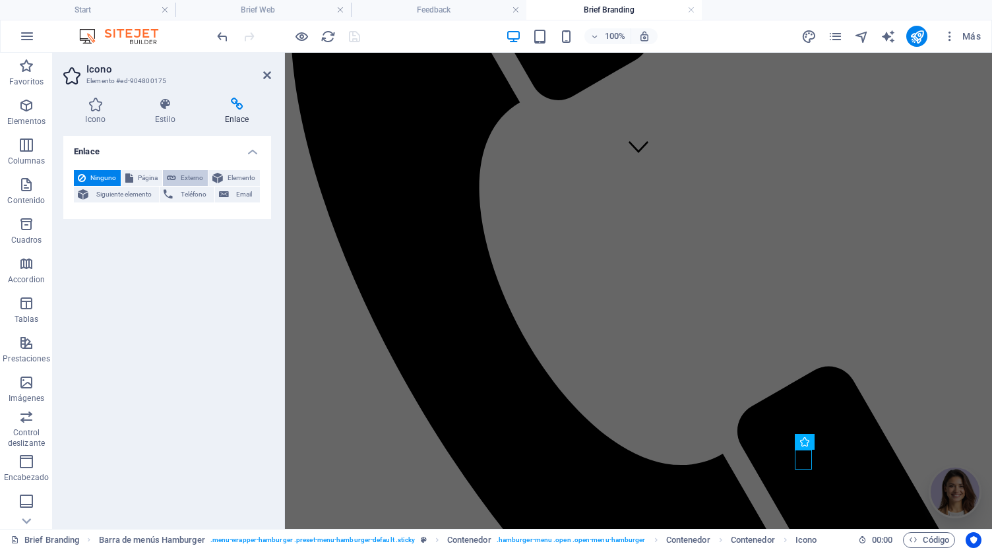
click at [182, 177] on span "Externo" at bounding box center [192, 178] width 24 height 16
select select "blank"
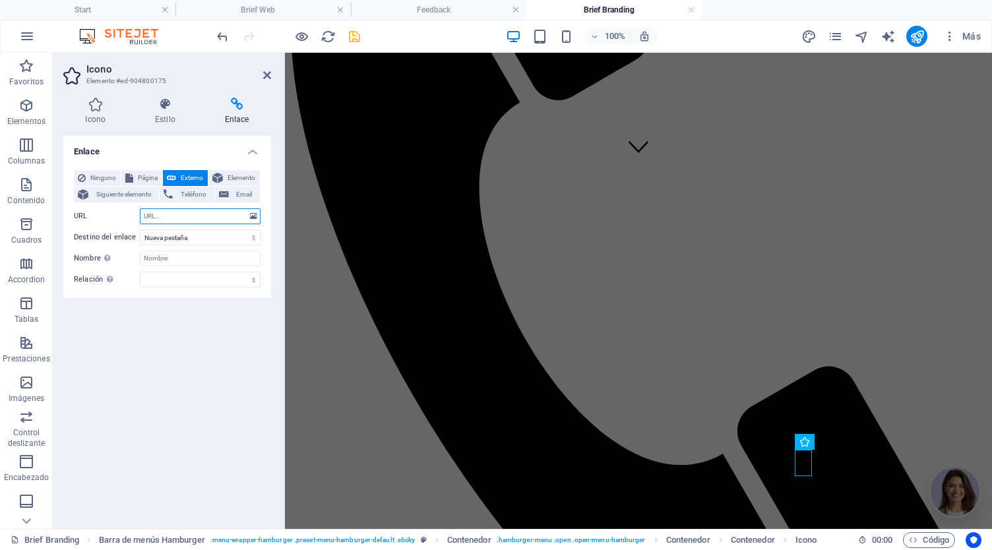
paste input "[URL][DOMAIN_NAME]"
type input "[URL][DOMAIN_NAME]"
click at [353, 40] on icon "save" at bounding box center [354, 36] width 15 height 15
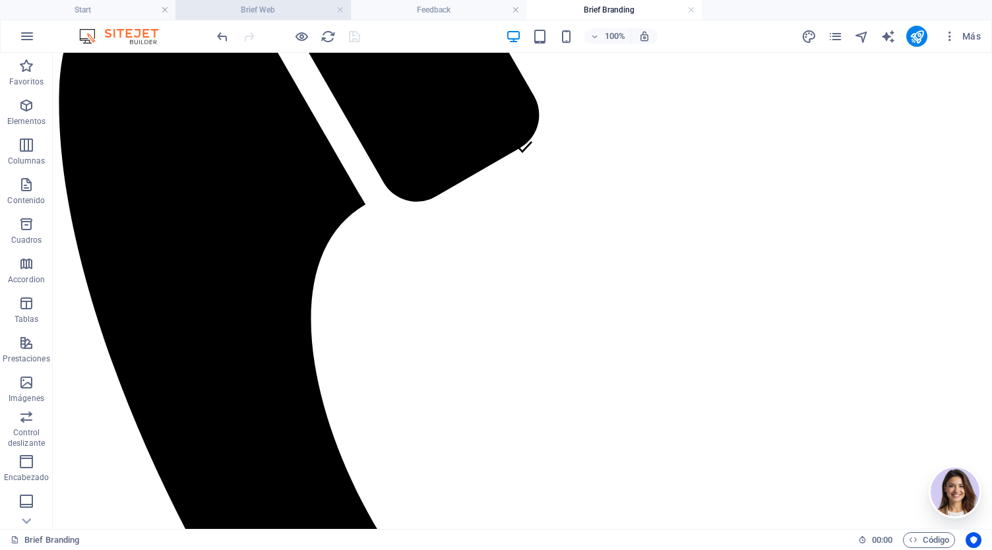
click at [270, 15] on h4 "Brief Web" at bounding box center [262, 10] width 175 height 15
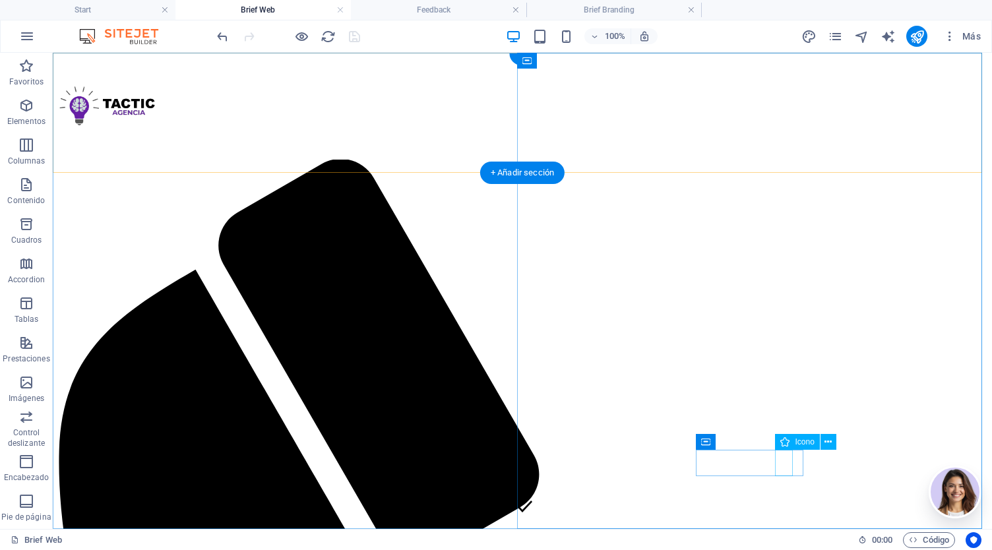
select select "xMidYMid"
select select "px"
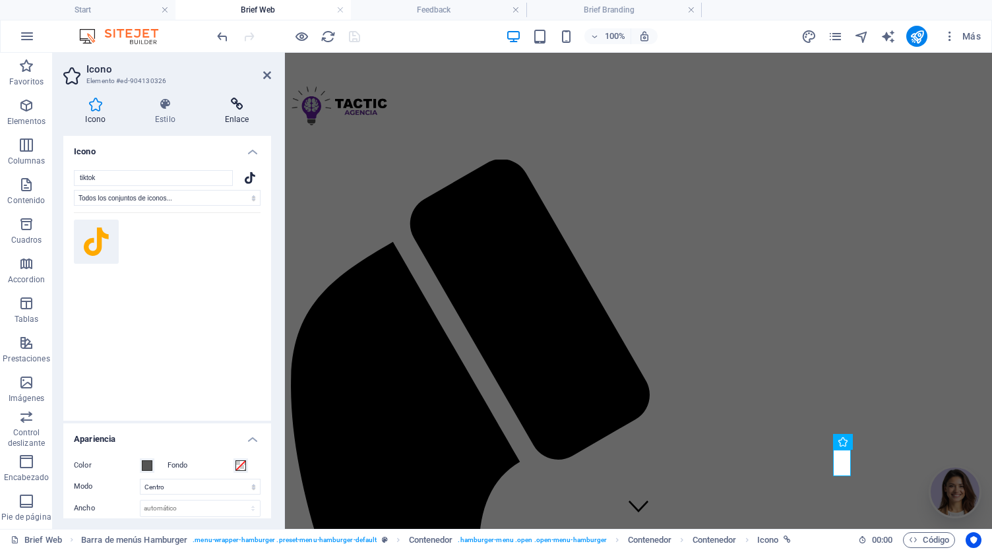
click at [248, 112] on h4 "Enlace" at bounding box center [236, 112] width 69 height 28
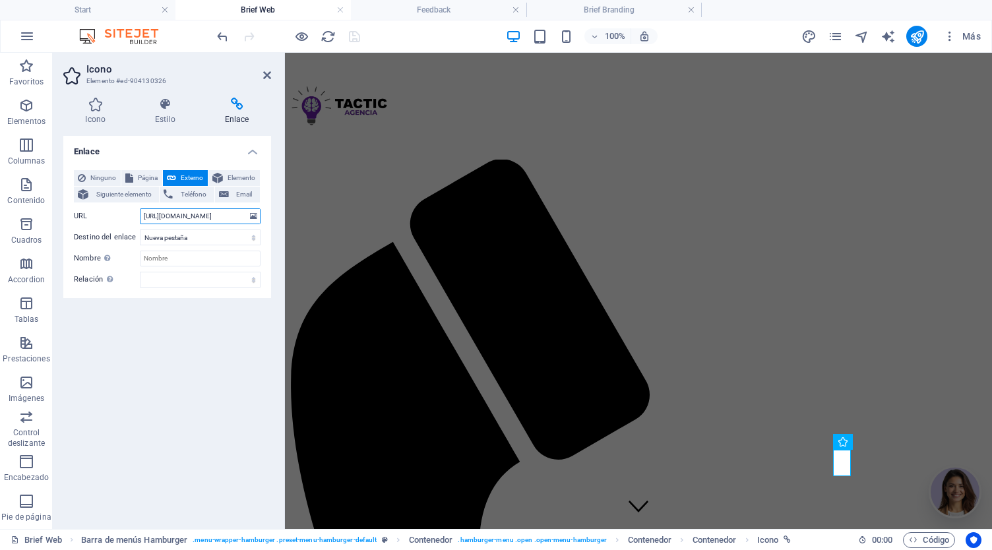
click at [183, 219] on input "[URL][DOMAIN_NAME]" at bounding box center [200, 216] width 121 height 16
click at [603, 14] on h4 "Brief Branding" at bounding box center [613, 10] width 175 height 15
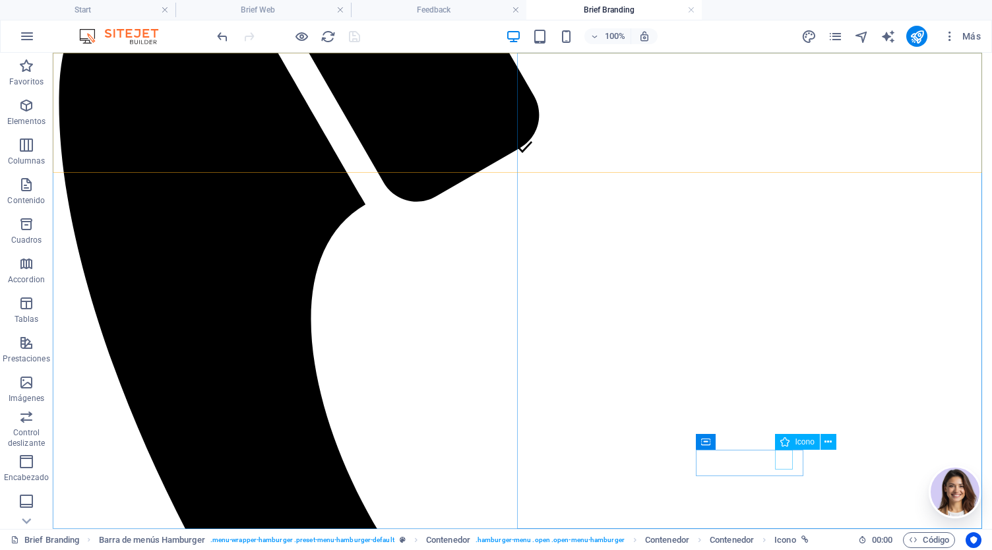
select select "xMidYMid"
select select "px"
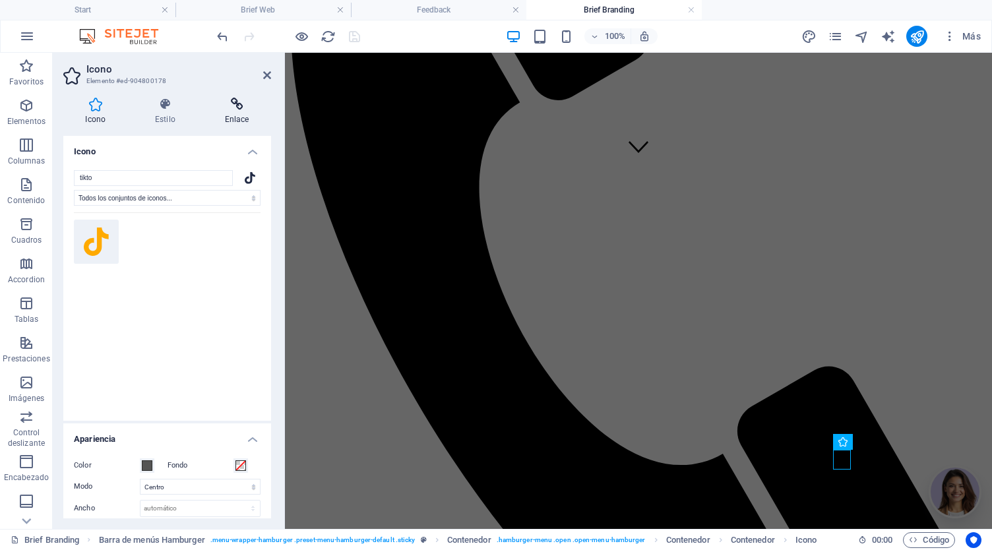
click at [239, 118] on h4 "Enlace" at bounding box center [236, 112] width 69 height 28
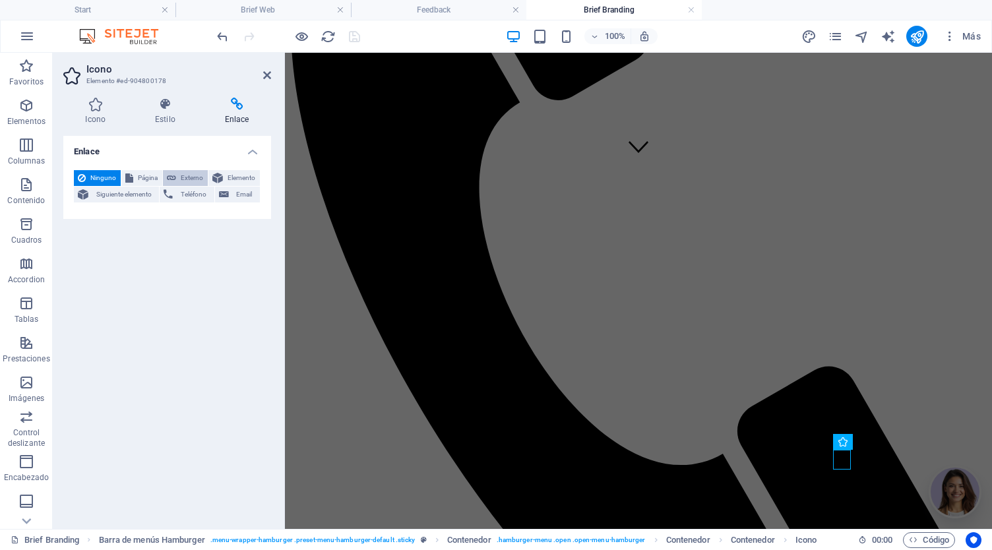
click at [183, 172] on span "Externo" at bounding box center [192, 178] width 24 height 16
select select "blank"
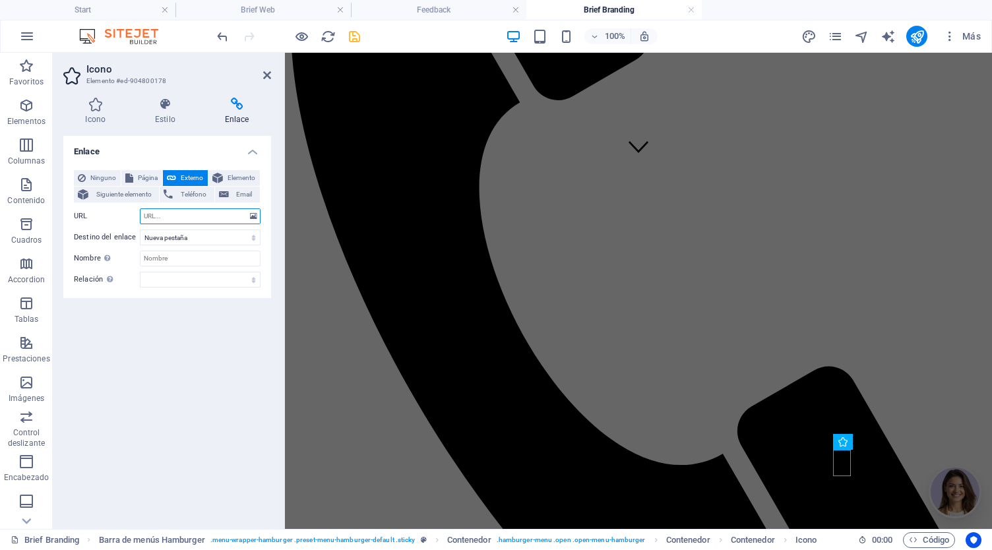
paste input "[URL][DOMAIN_NAME]"
type input "[URL][DOMAIN_NAME]"
click at [354, 35] on icon "save" at bounding box center [354, 36] width 15 height 15
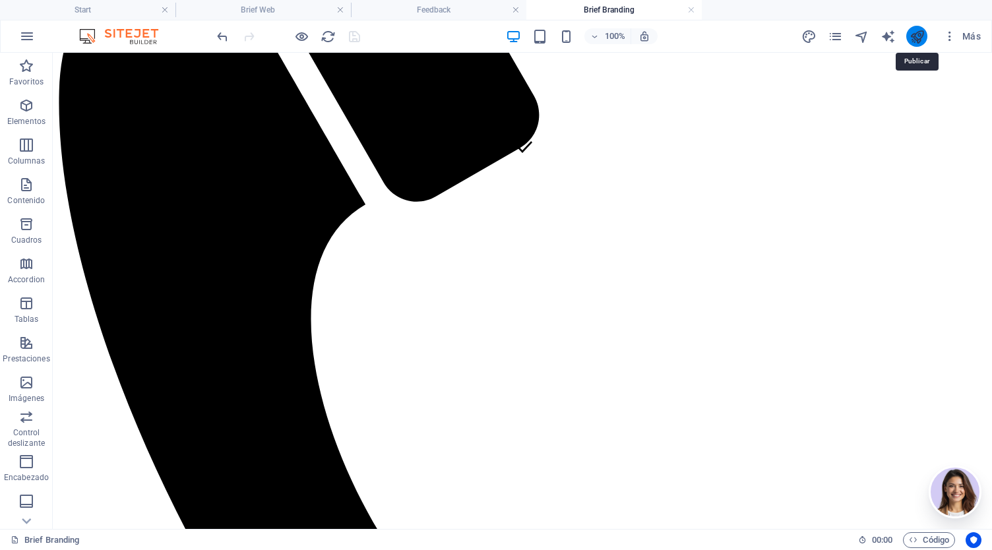
click at [915, 36] on icon "publish" at bounding box center [916, 36] width 15 height 15
